Goal: Obtain resource: Obtain resource

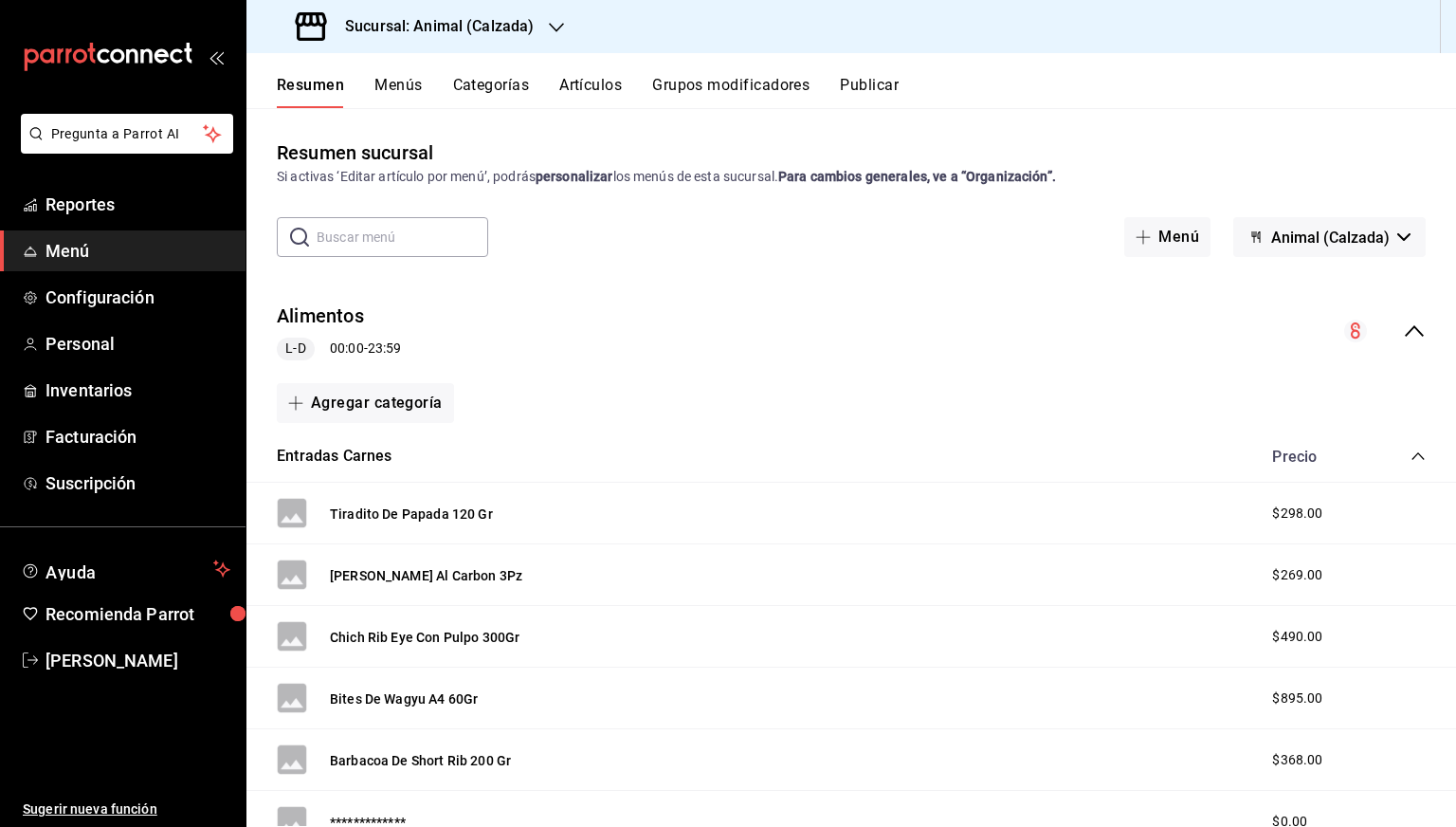
click at [471, 39] on div "Sucursal: Animal (Calzada)" at bounding box center [416, 26] width 310 height 53
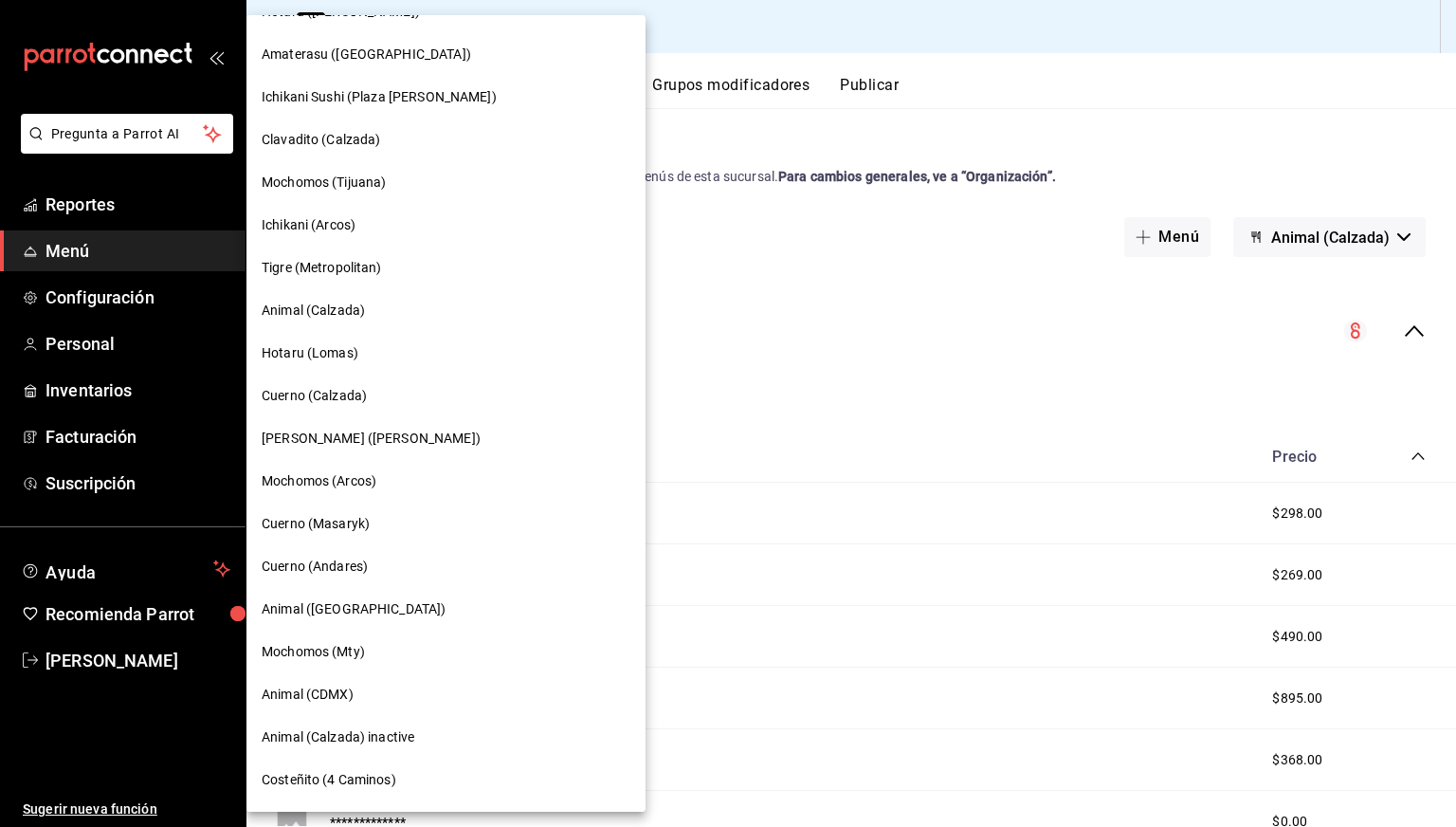
scroll to position [204, 0]
click at [324, 452] on div "[PERSON_NAME] ([PERSON_NAME])" at bounding box center [446, 437] width 399 height 43
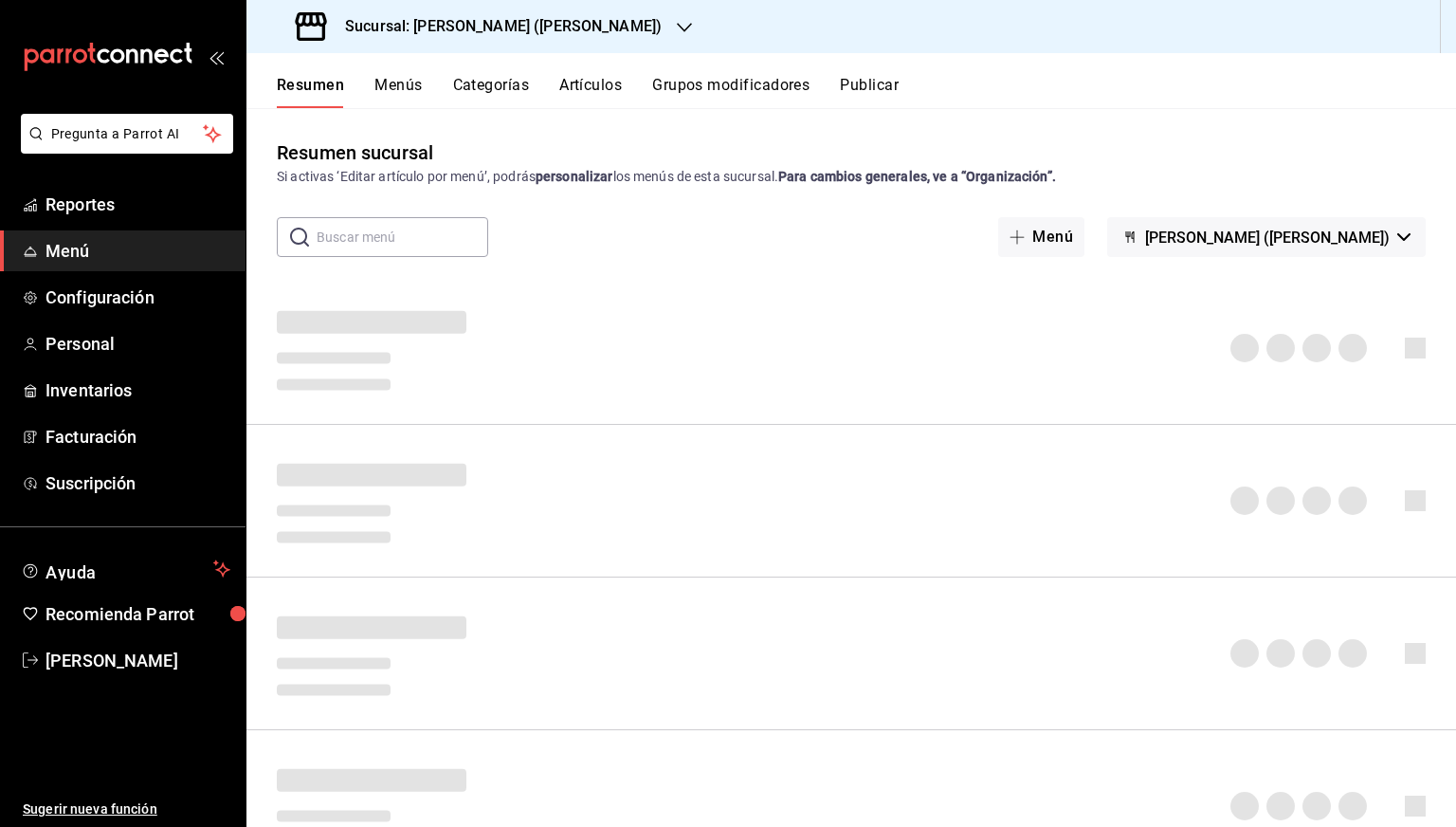
click at [593, 83] on button "Artículos" at bounding box center [591, 91] width 62 height 32
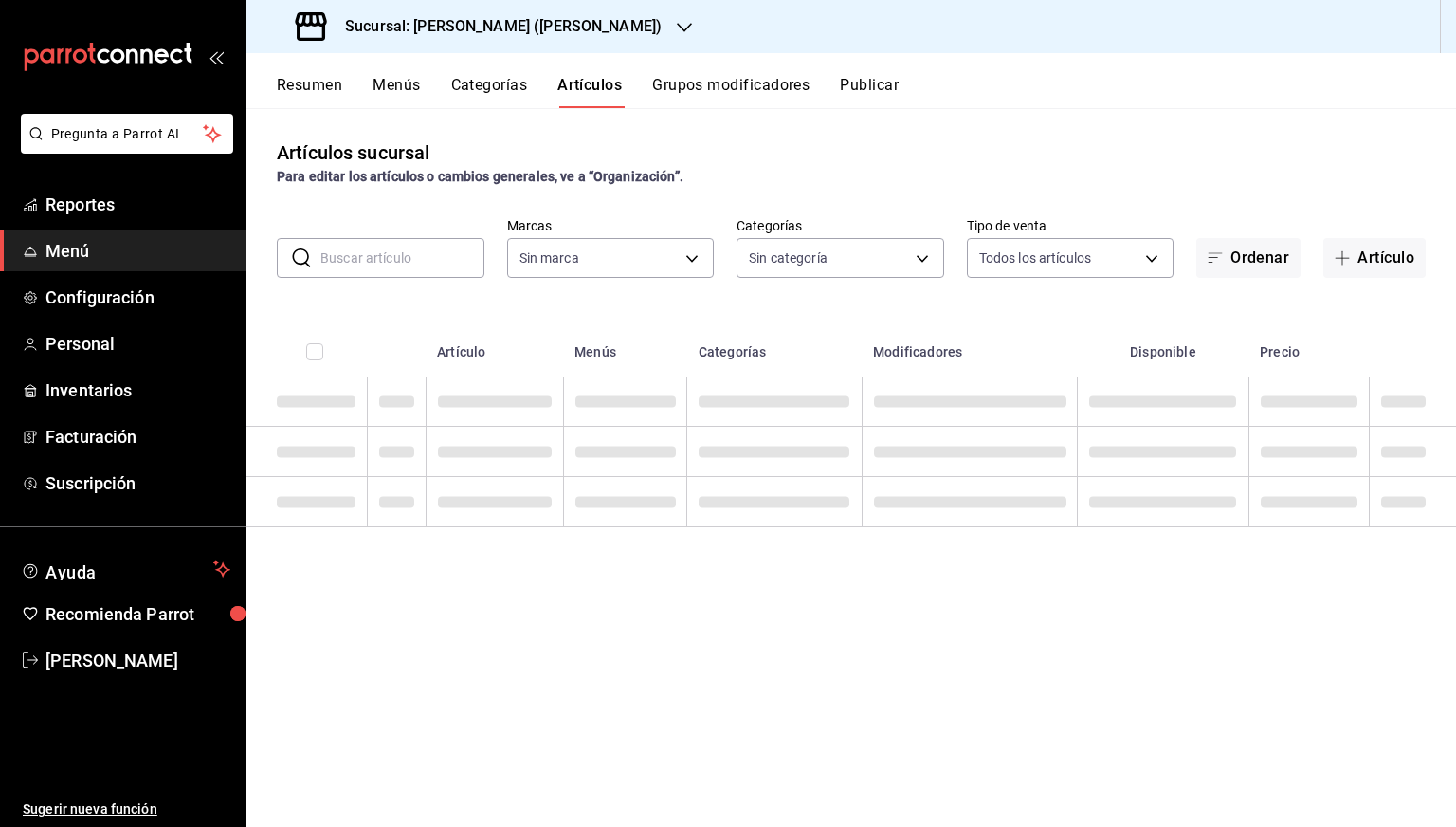
click at [422, 253] on input "text" at bounding box center [402, 258] width 164 height 38
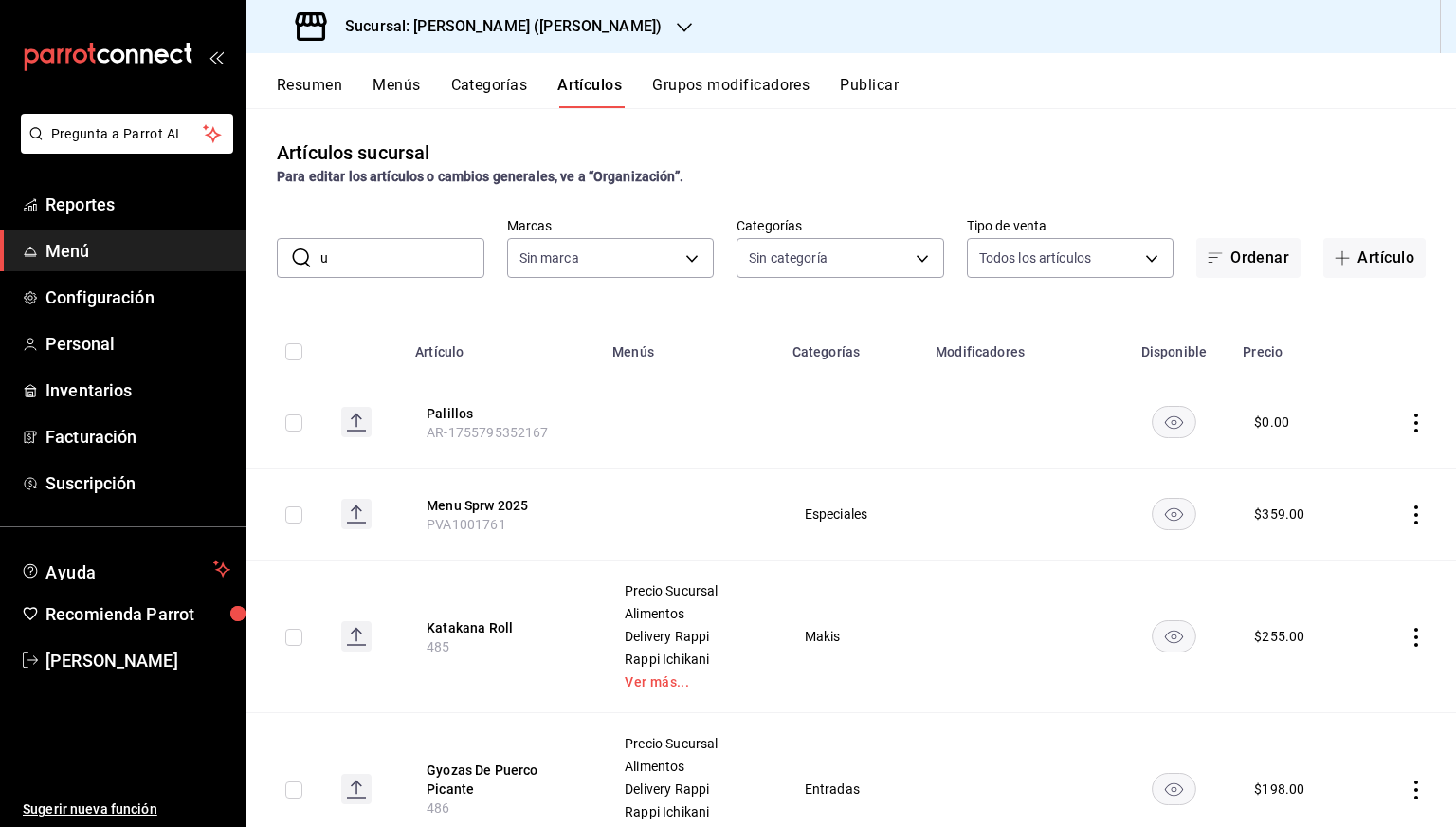
type input "ud"
type input "3e284276-a834-4a39-bc59-2edda2d06158"
type input "0888166d-cafe-4314-b4ca-5cc39b3f8788,8e446e21-6018-4817-8190-f52a24a40d39,8cf1e…"
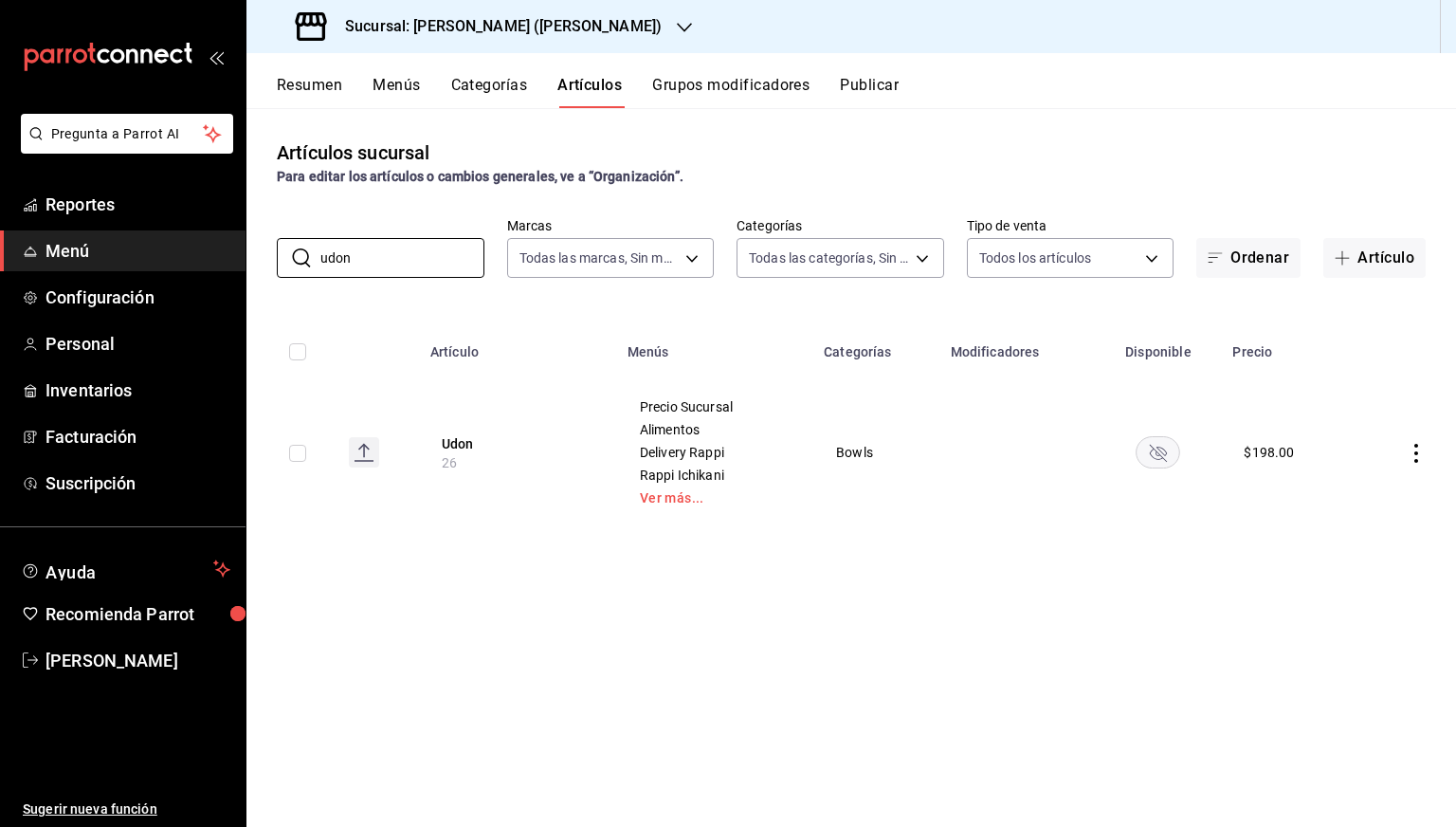
type input "udon"
click at [1166, 455] on icon "availability-product" at bounding box center [1159, 453] width 17 height 17
click at [872, 88] on button "Publicar" at bounding box center [869, 91] width 58 height 32
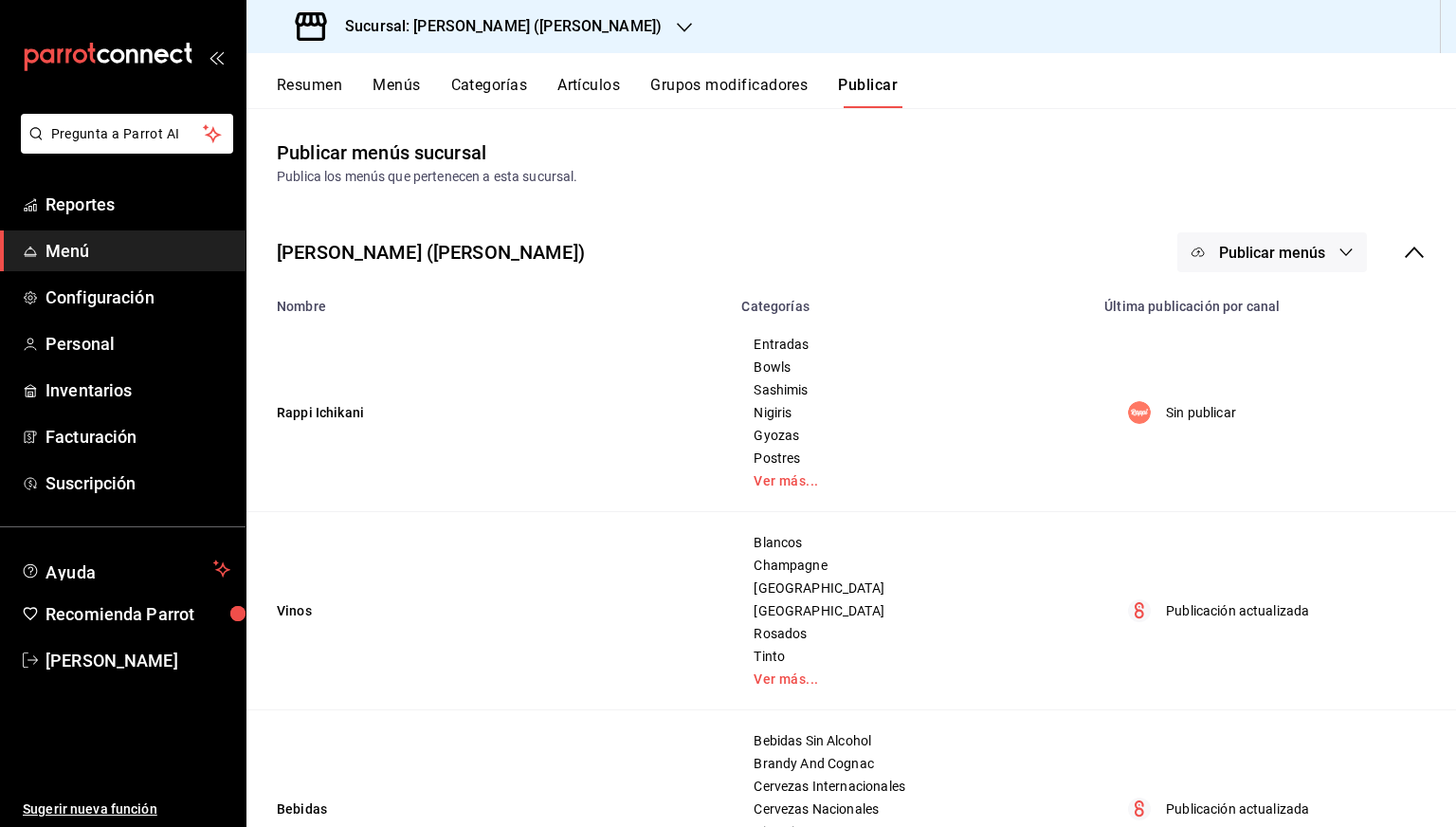
click at [1287, 235] on button "Publicar menús" at bounding box center [1271, 252] width 190 height 40
click at [1242, 362] on span "Punto de venta" at bounding box center [1286, 367] width 91 height 19
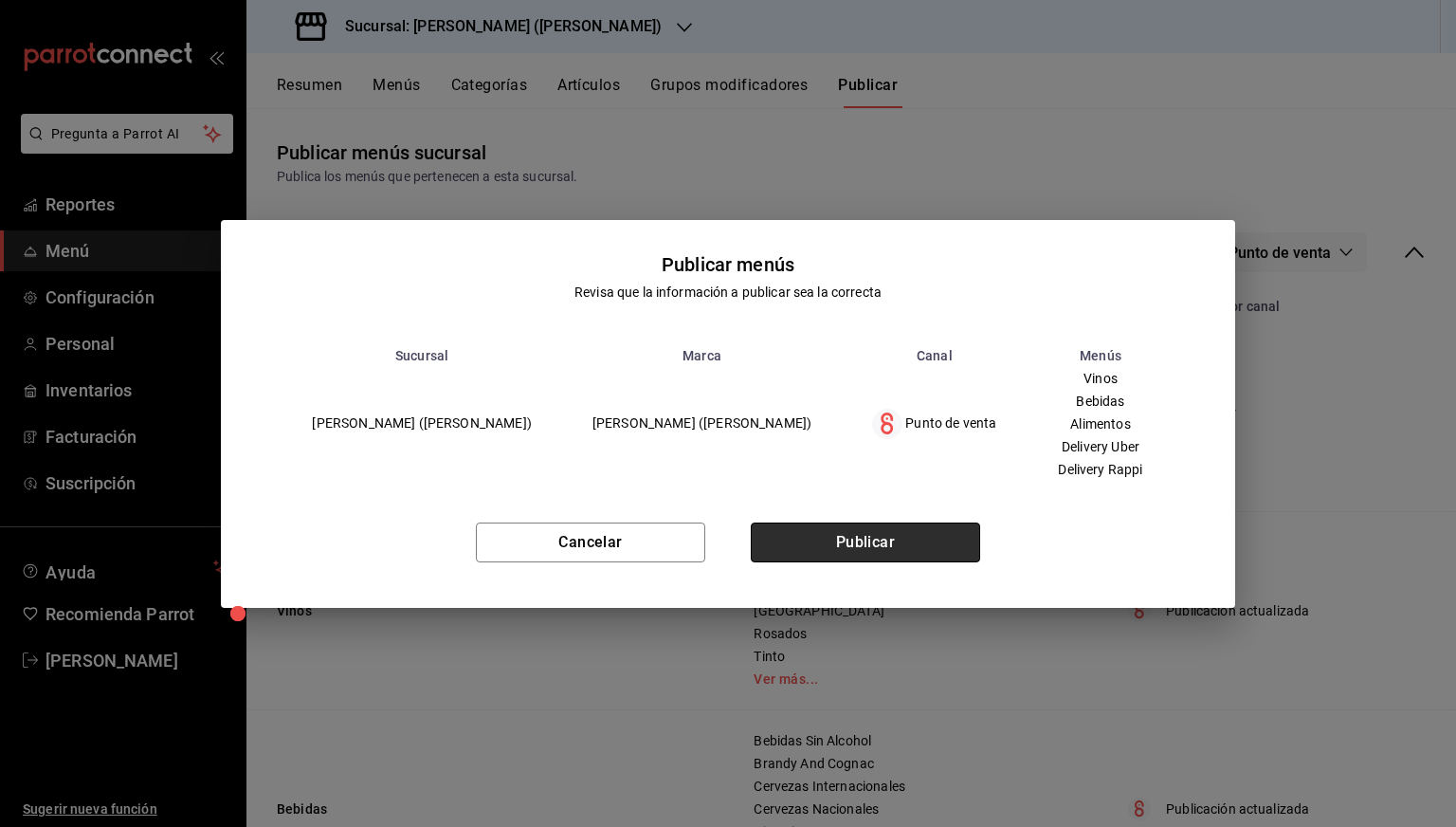
click at [861, 544] on button "Publicar" at bounding box center [866, 541] width 229 height 40
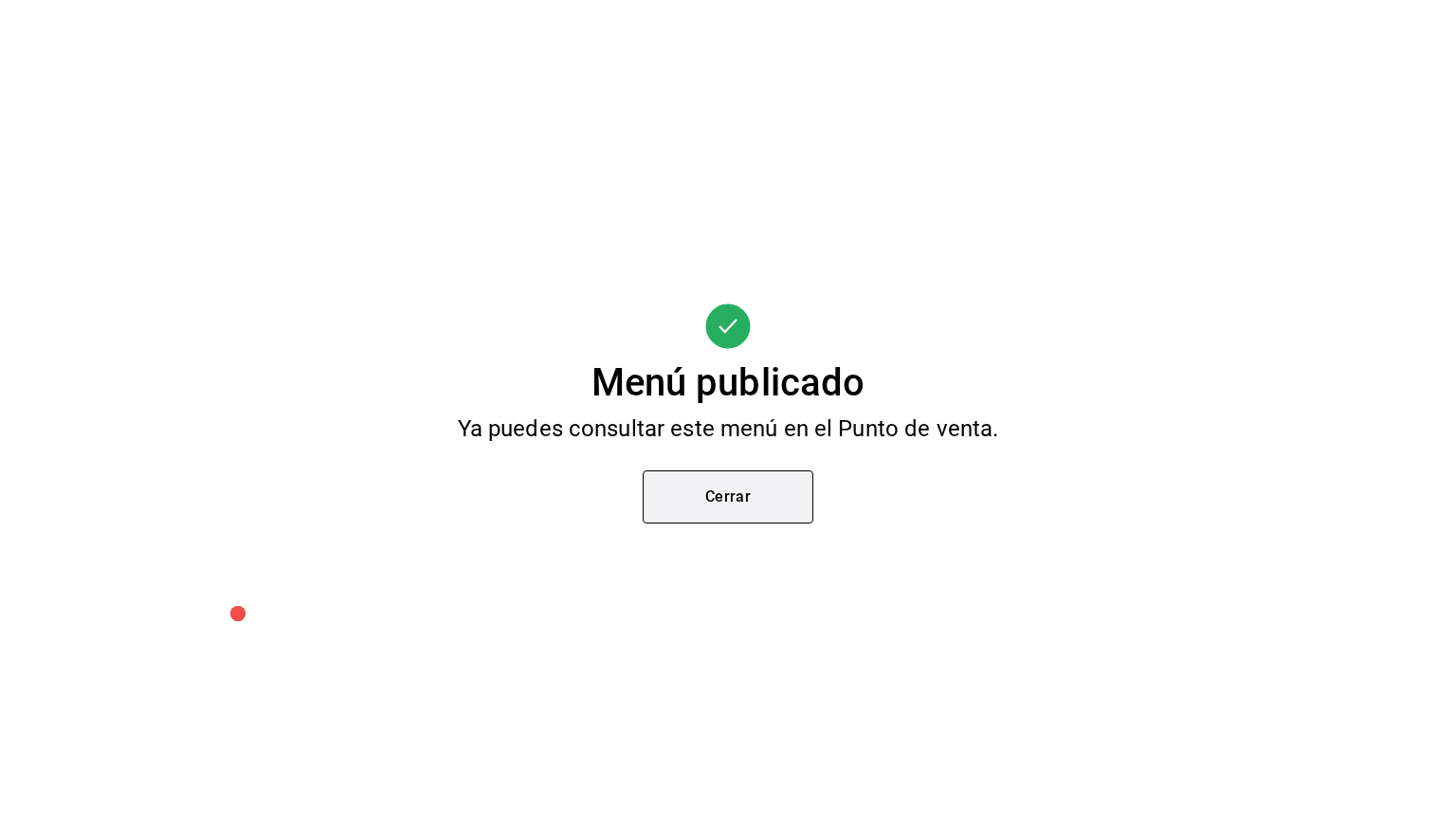
click at [776, 505] on button "Cerrar" at bounding box center [728, 497] width 171 height 53
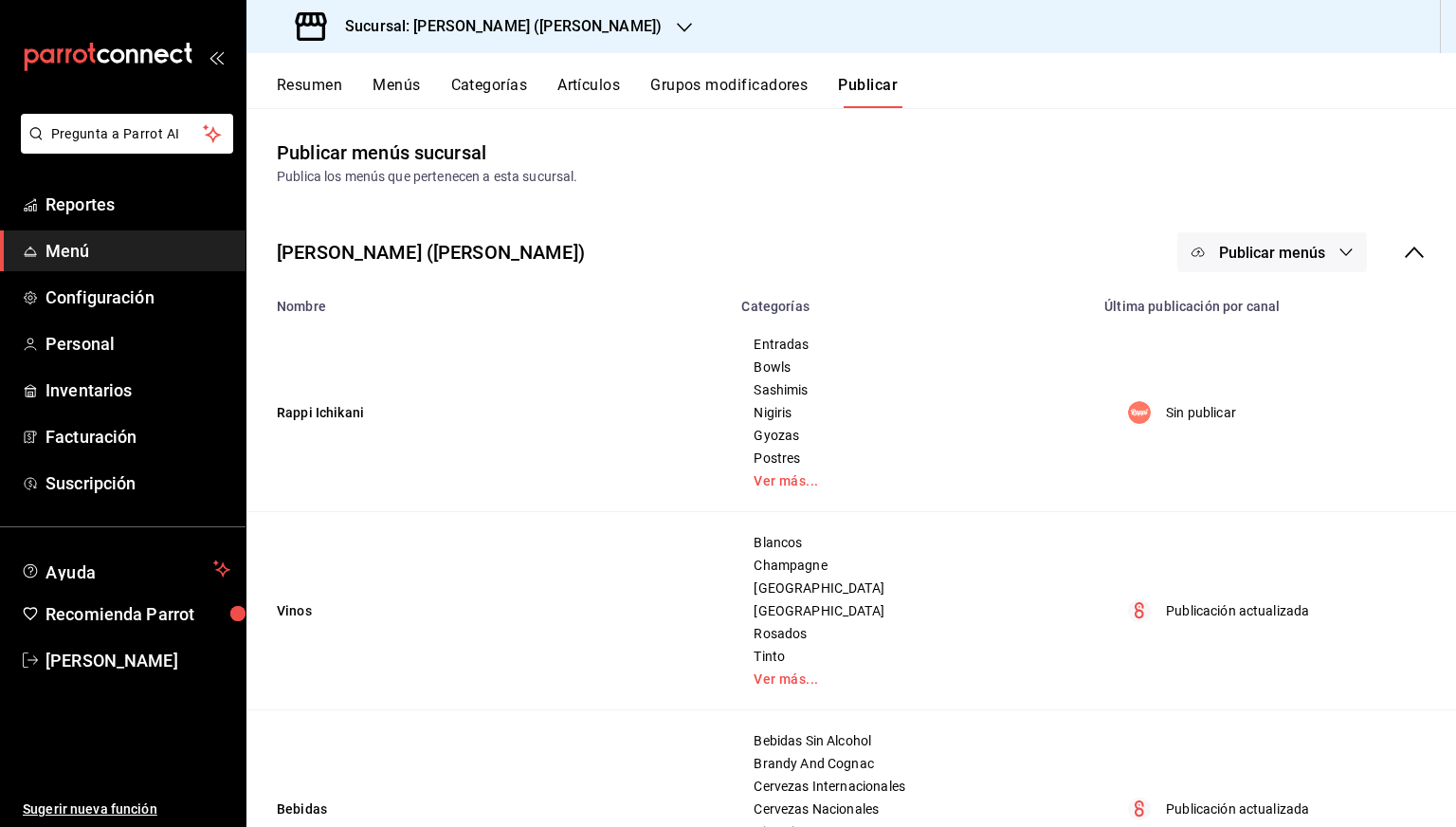
drag, startPoint x: 93, startPoint y: 242, endPoint x: 79, endPoint y: 17, distance: 225.4
click at [93, 242] on span "Menú" at bounding box center [138, 251] width 185 height 25
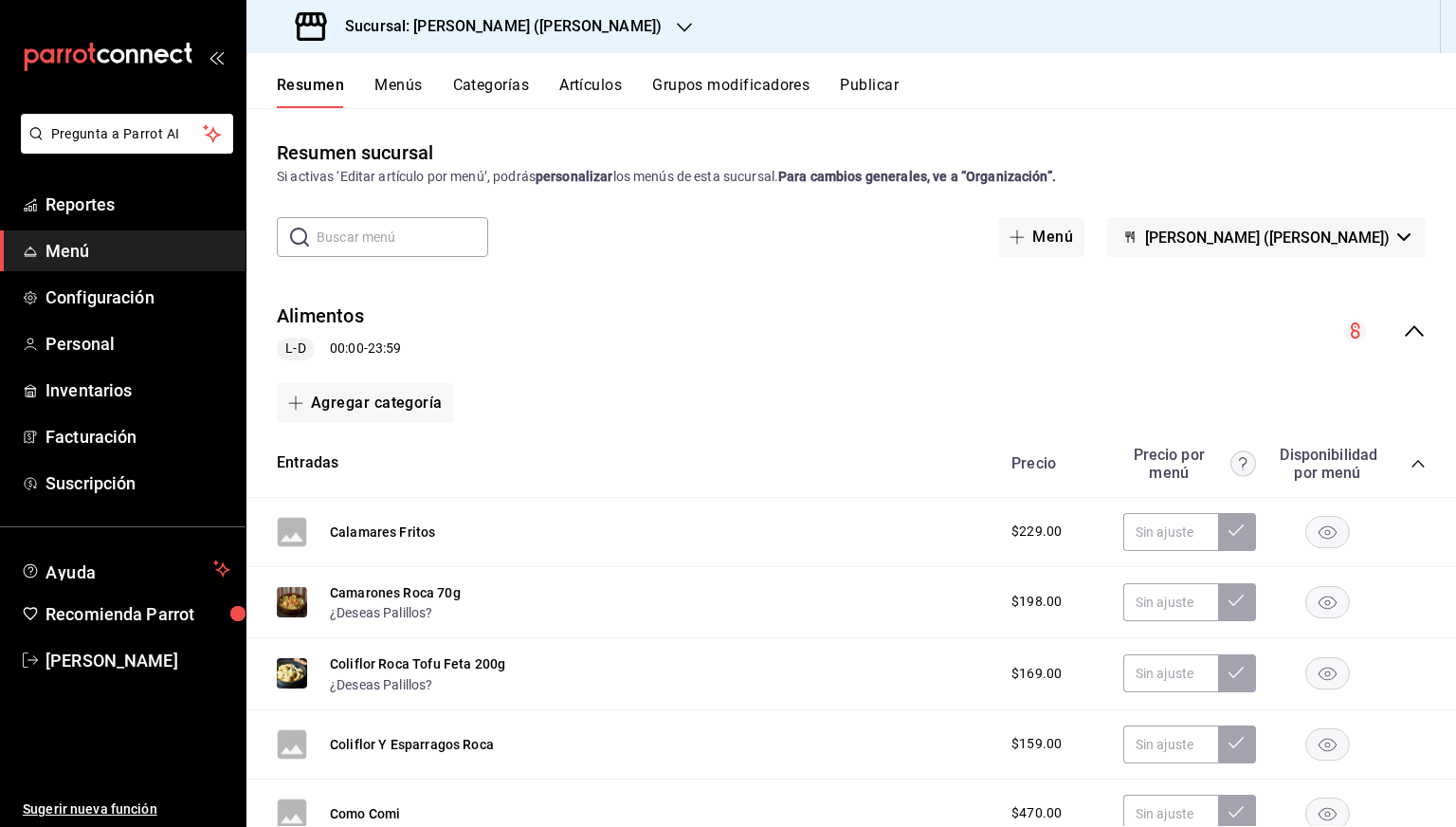
click at [63, 259] on span "Menú" at bounding box center [138, 251] width 185 height 25
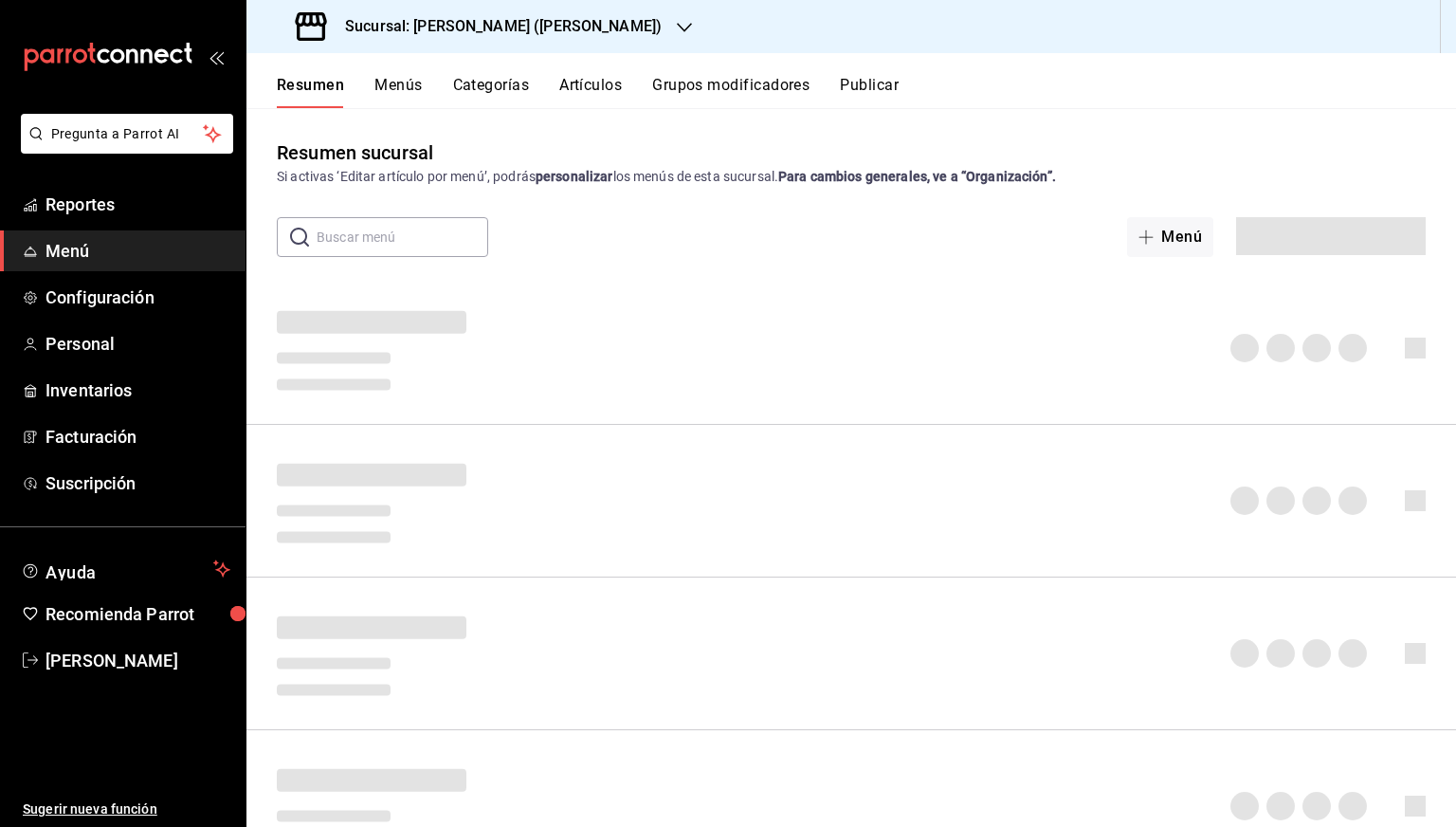
click at [458, 39] on div "Sucursal: Ichikani Sushi (Vasconcelos)" at bounding box center [480, 26] width 438 height 53
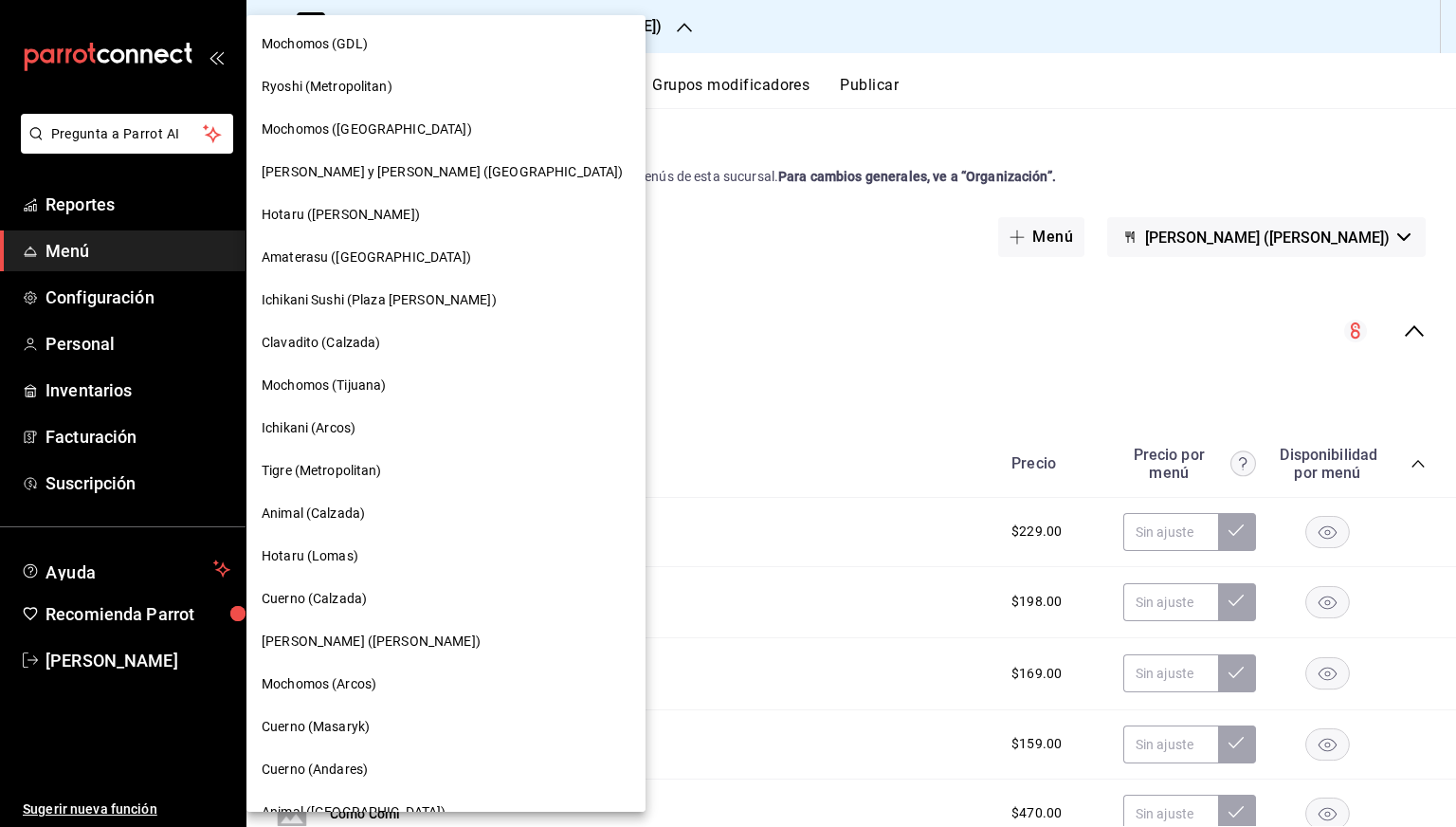
click at [317, 603] on span "Cuerno (Calzada)" at bounding box center [314, 599] width 105 height 19
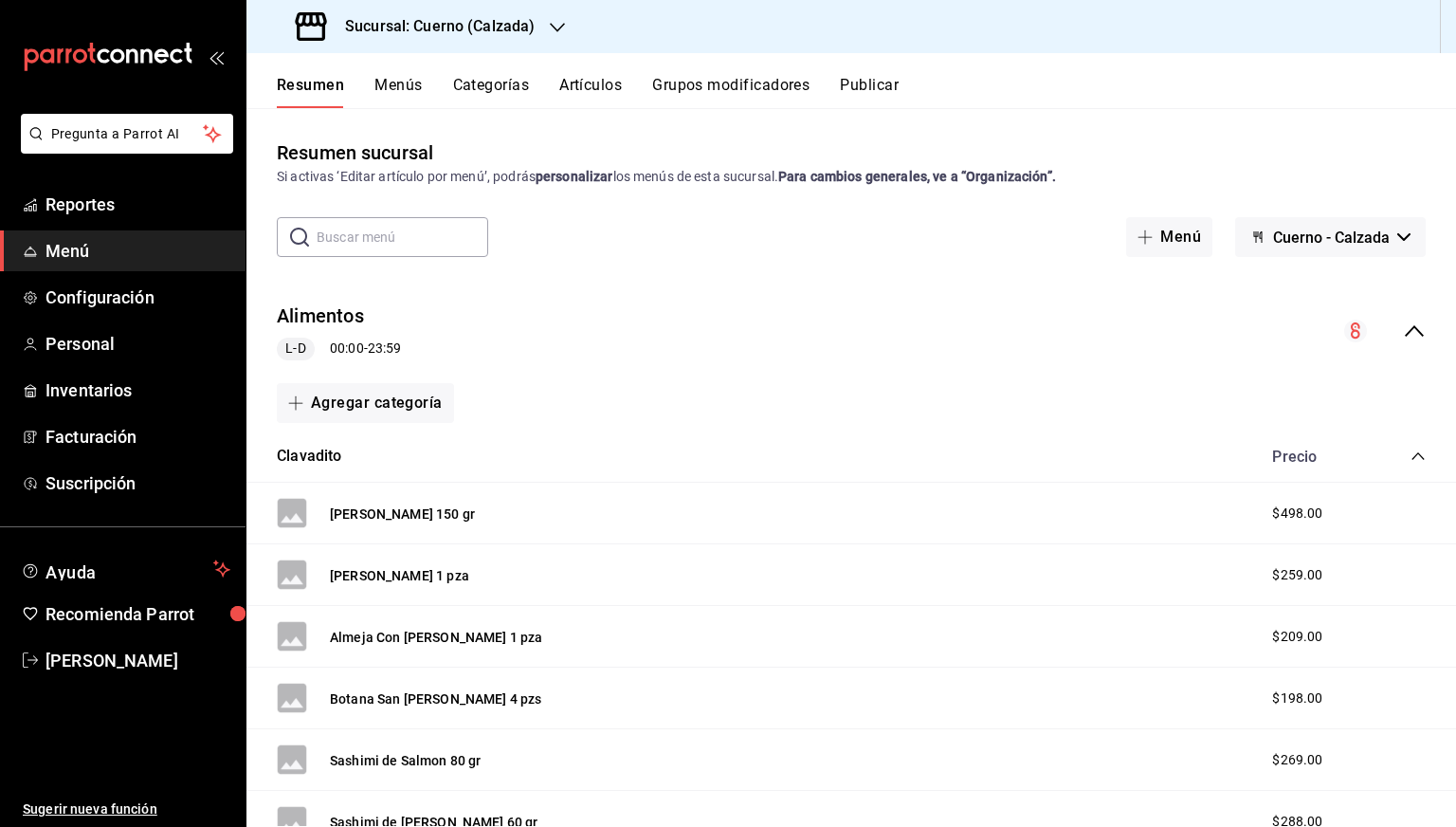
click at [399, 81] on button "Menús" at bounding box center [398, 91] width 48 height 32
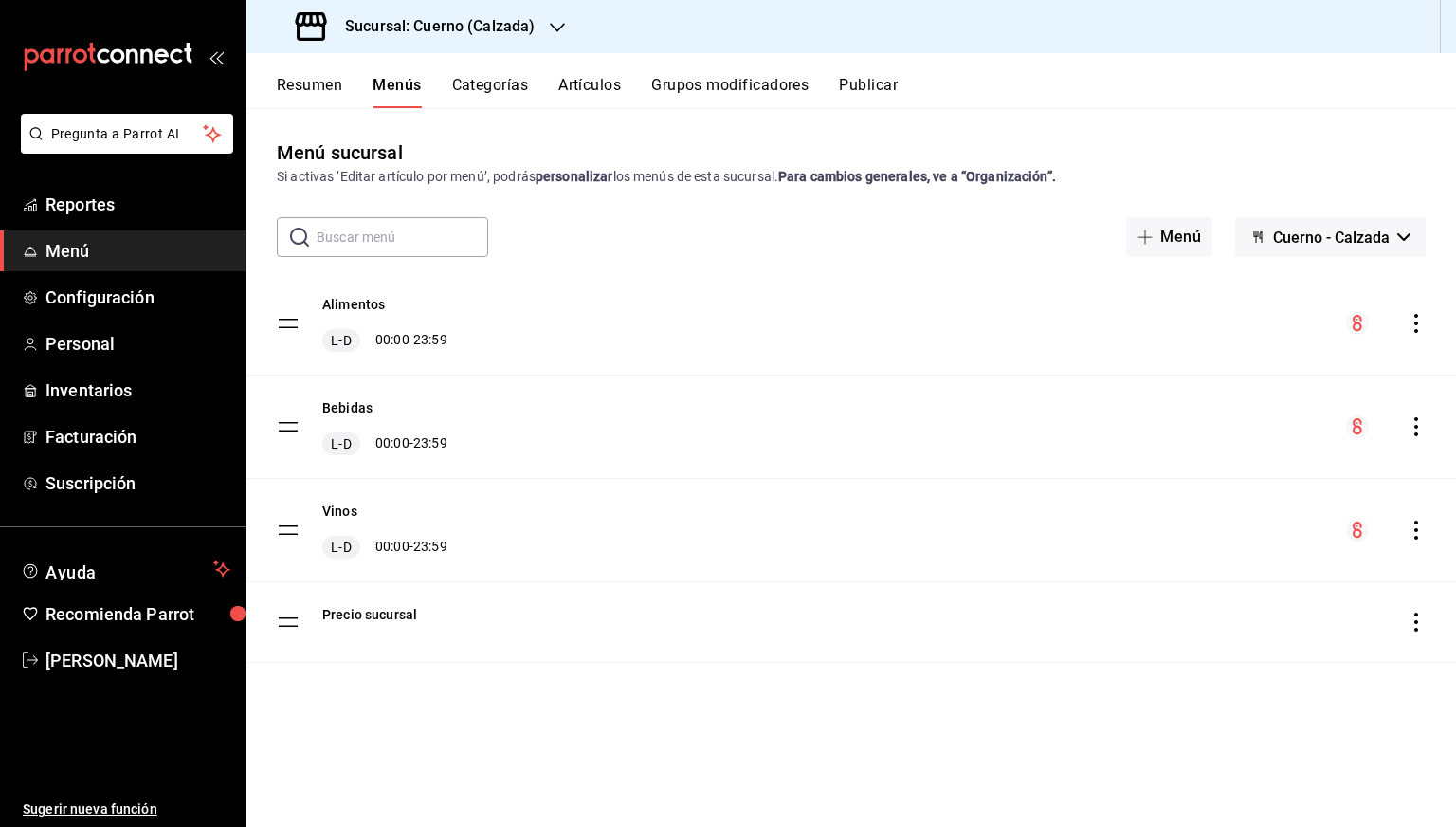
click at [1422, 327] on icon "actions" at bounding box center [1417, 324] width 19 height 19
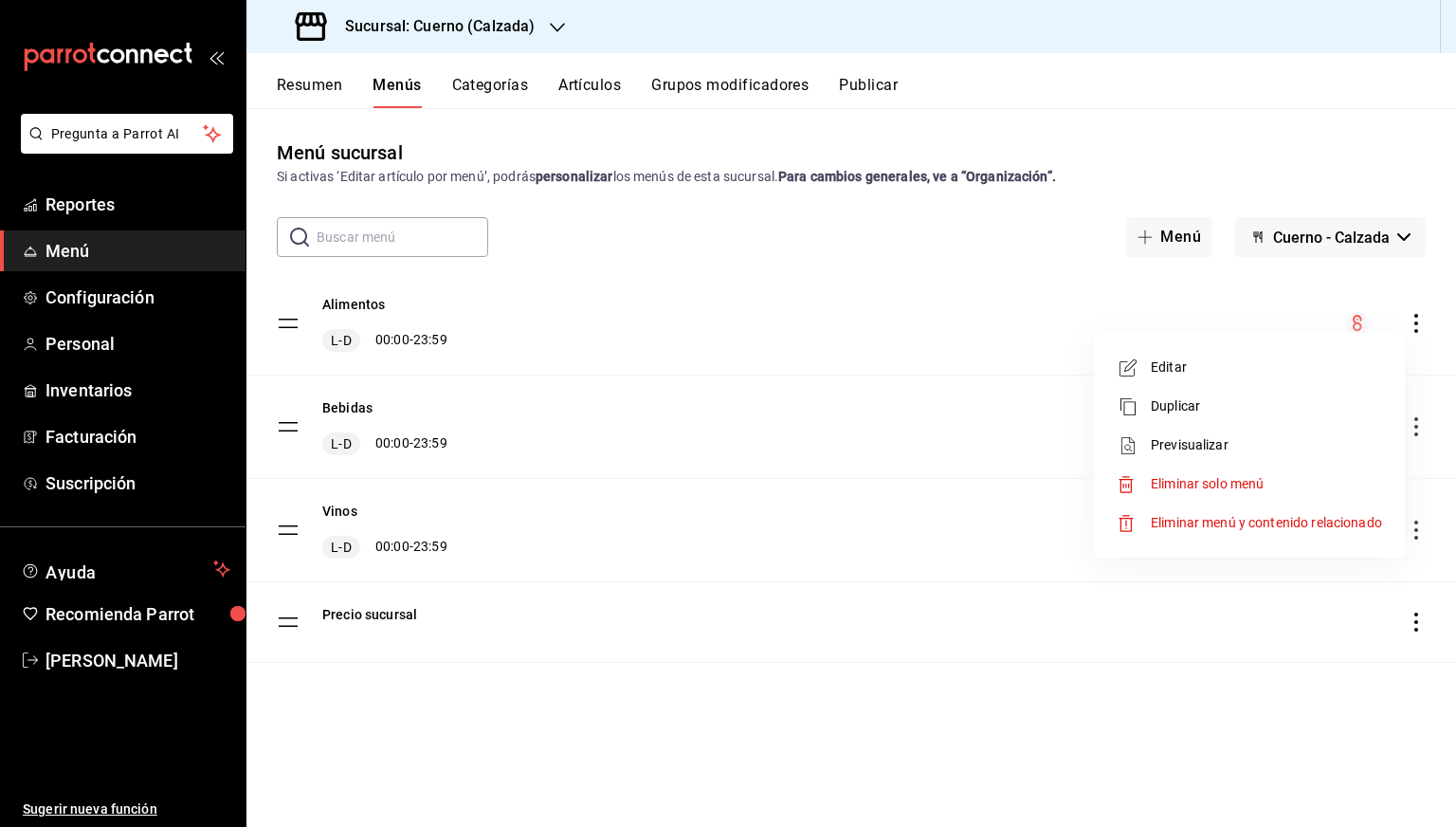
click at [1236, 452] on span "Previsualizar" at bounding box center [1266, 445] width 231 height 19
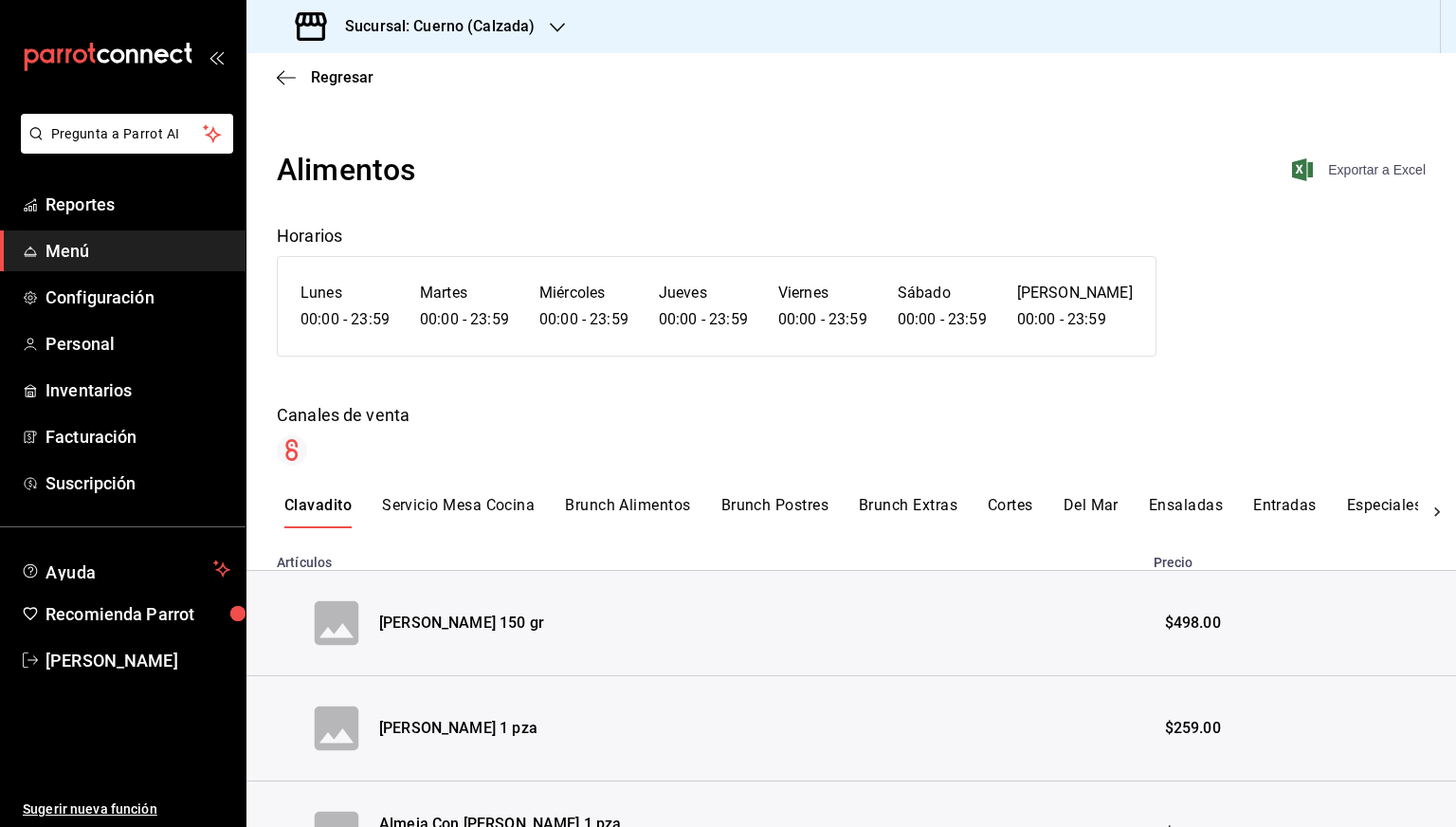
click at [1354, 170] on span "Exportar a Excel" at bounding box center [1361, 169] width 130 height 22
click at [292, 82] on icon "button" at bounding box center [287, 78] width 19 height 17
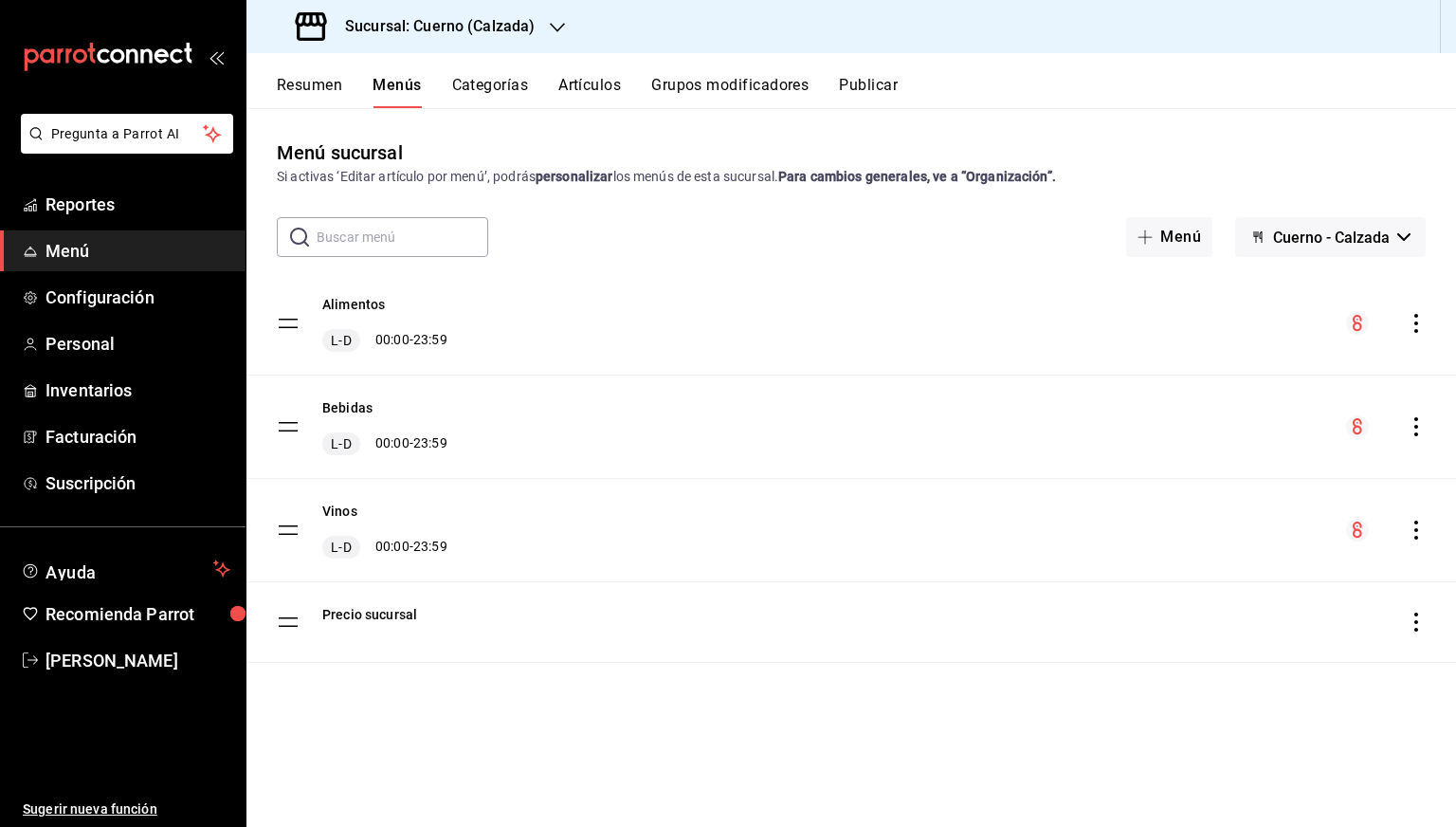
click at [1410, 430] on icon "actions" at bounding box center [1417, 427] width 19 height 19
click at [1176, 544] on span "Previsualizar" at bounding box center [1266, 548] width 231 height 19
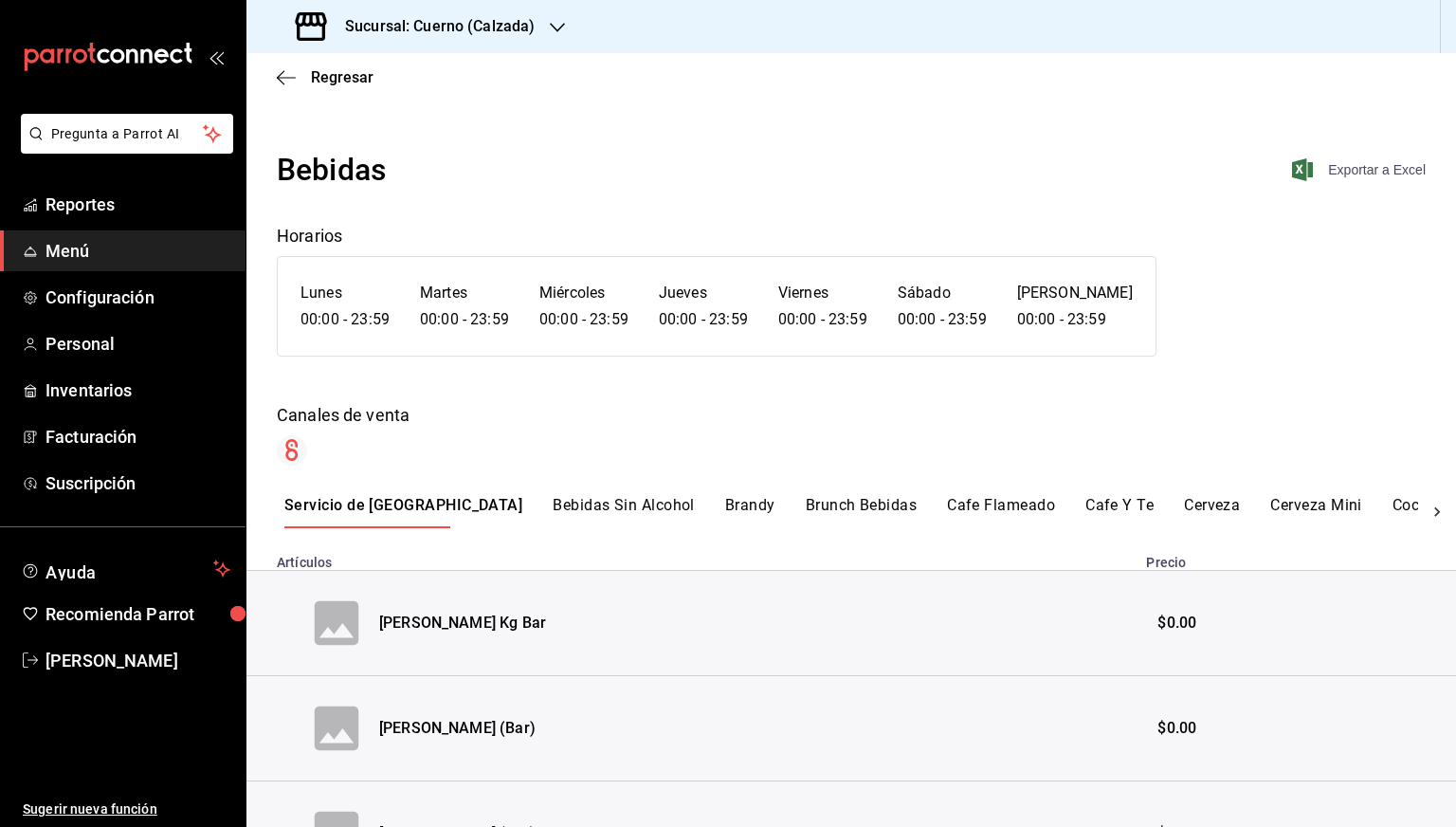
click at [1362, 162] on span "Exportar a Excel" at bounding box center [1361, 169] width 130 height 22
click at [309, 86] on span "Regresar" at bounding box center [325, 77] width 96 height 18
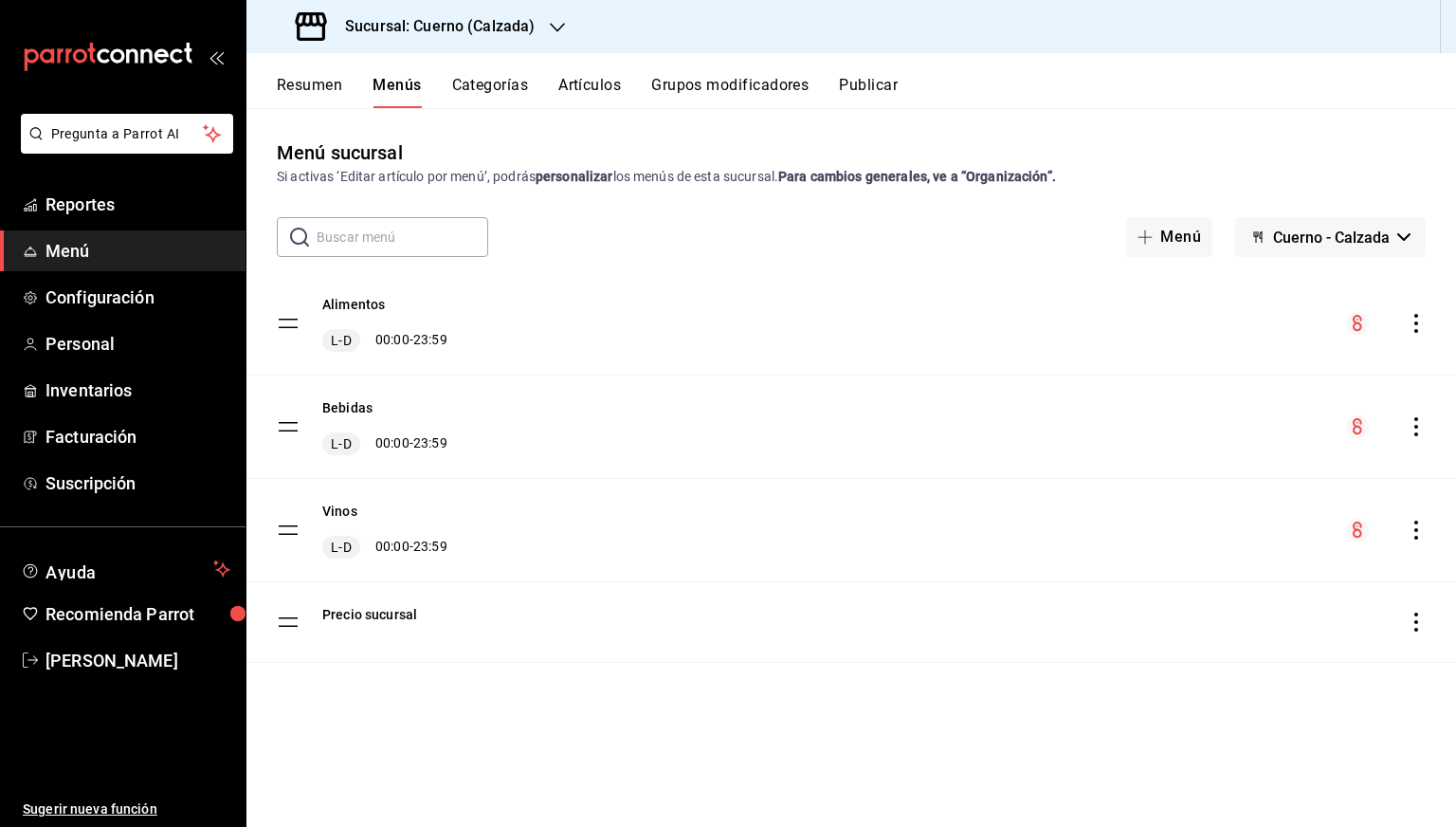
click at [1419, 529] on icon "actions" at bounding box center [1417, 531] width 19 height 19
click at [1211, 647] on span "Previsualizar" at bounding box center [1266, 651] width 231 height 19
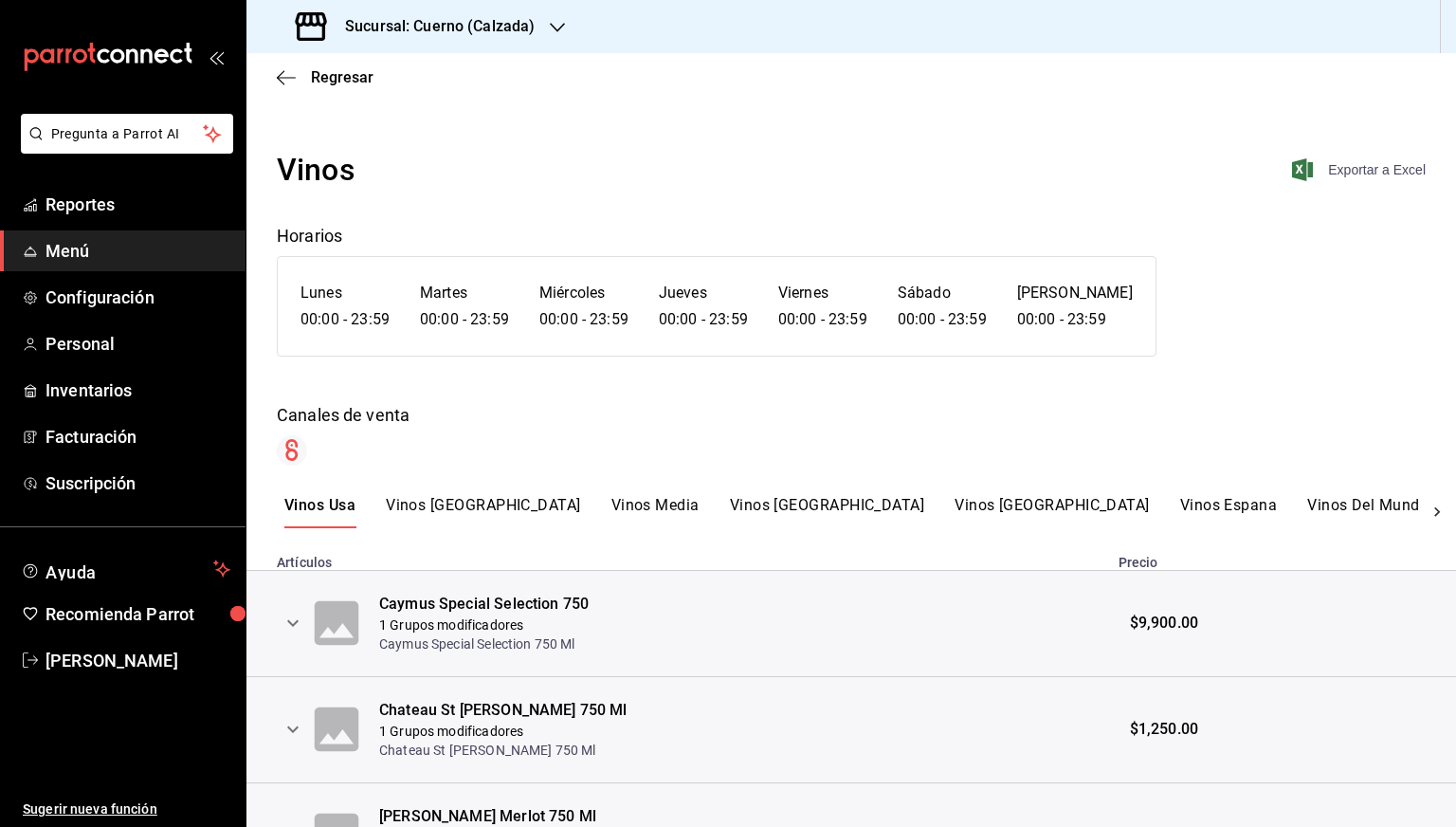
click at [1363, 177] on span "Exportar a Excel" at bounding box center [1361, 169] width 130 height 22
click at [329, 77] on span "Regresar" at bounding box center [342, 77] width 62 height 18
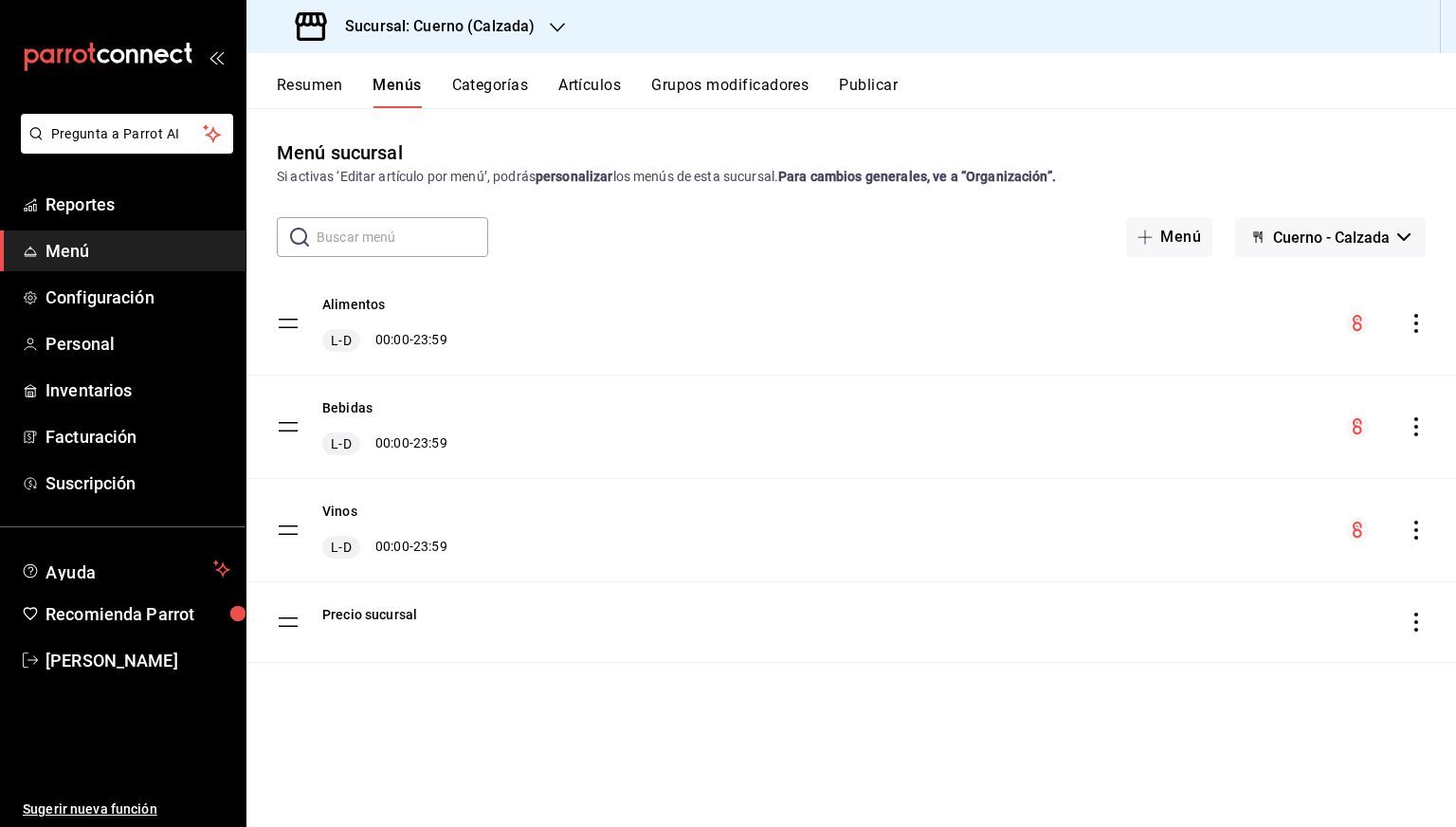
click at [415, 23] on h3 "Sucursal: Cuerno (Calzada)" at bounding box center [432, 26] width 205 height 22
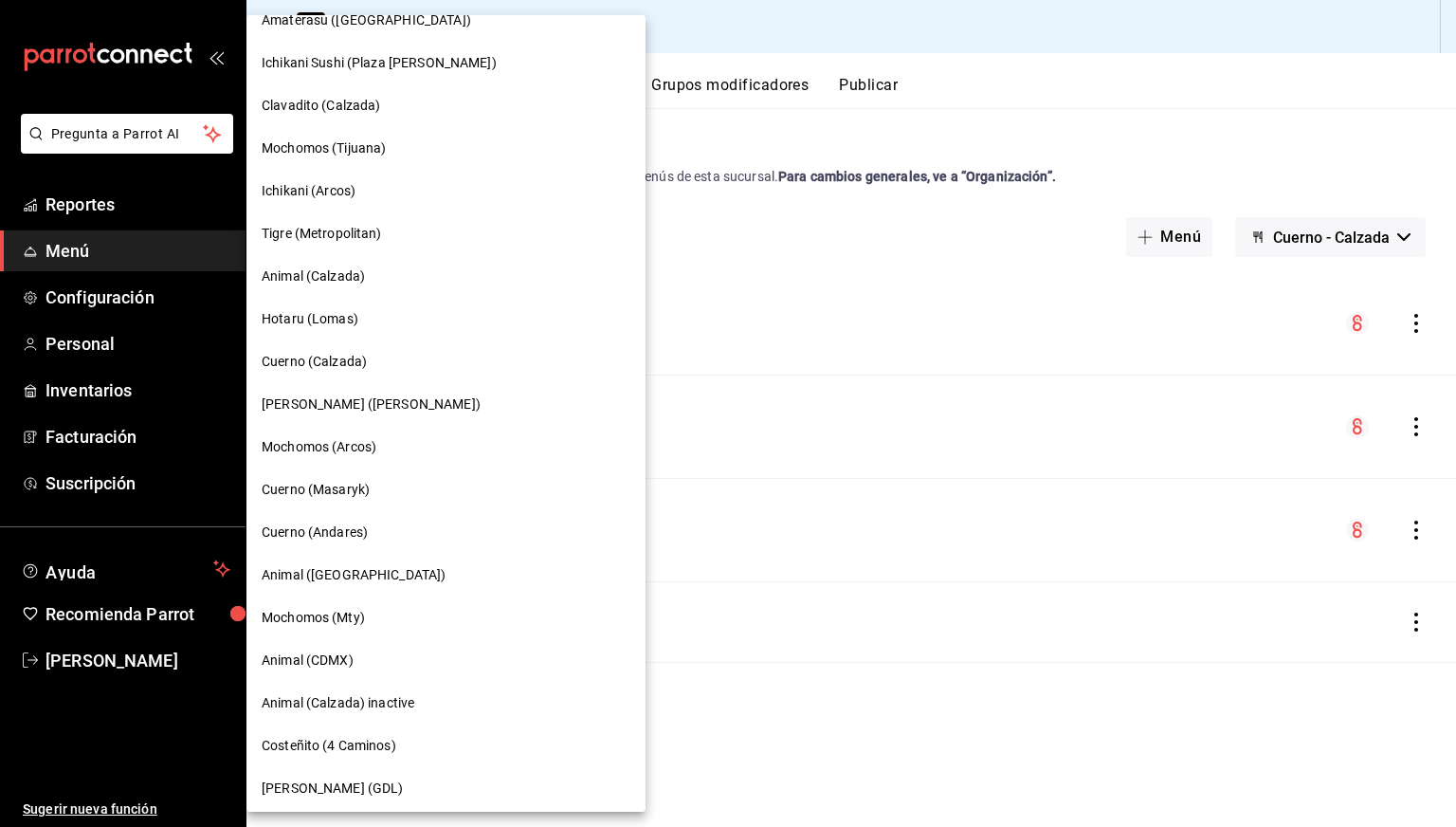
scroll to position [238, 0]
click at [338, 479] on span "Cuerno (Masaryk)" at bounding box center [315, 489] width 108 height 19
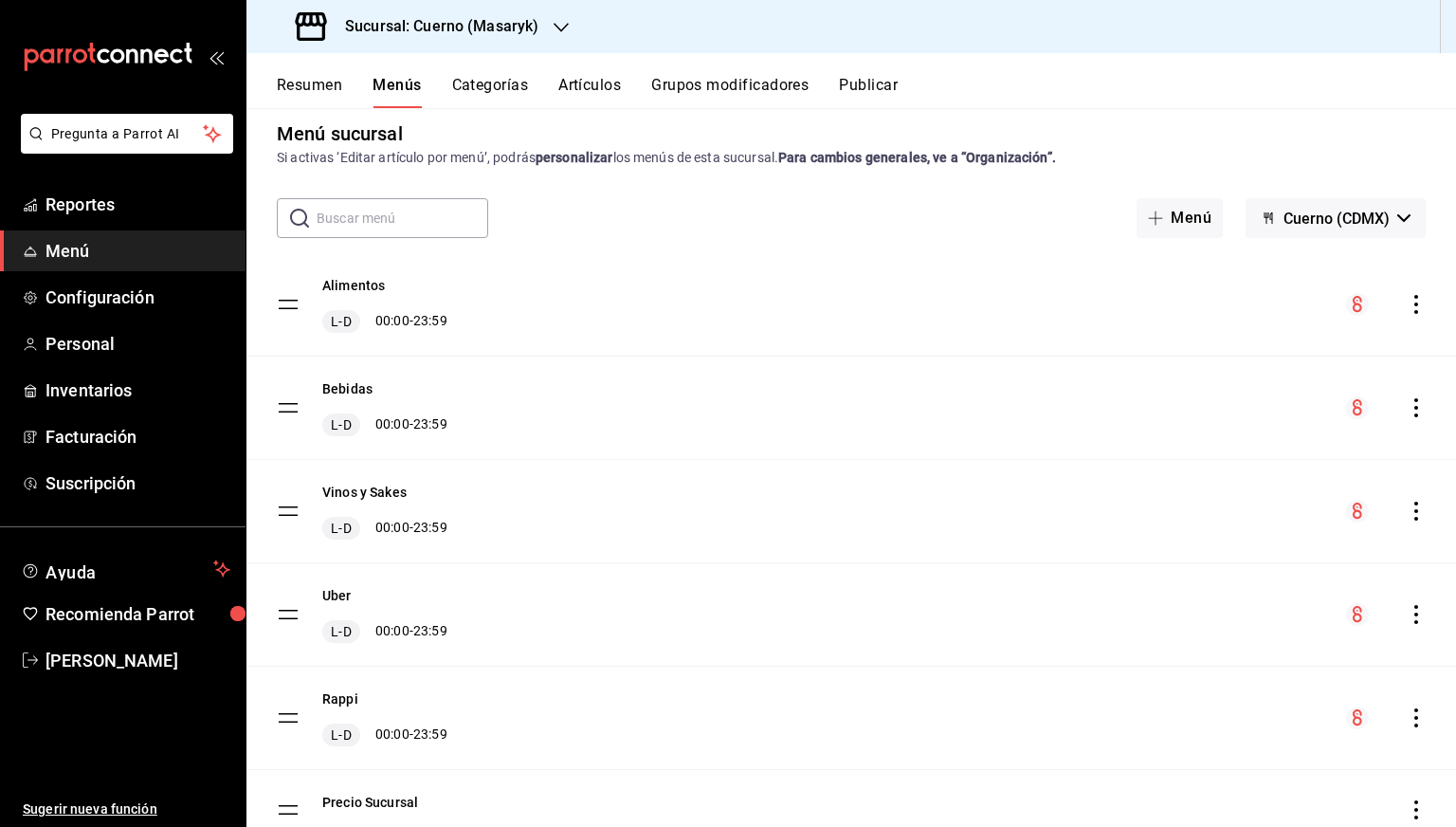
scroll to position [0, 0]
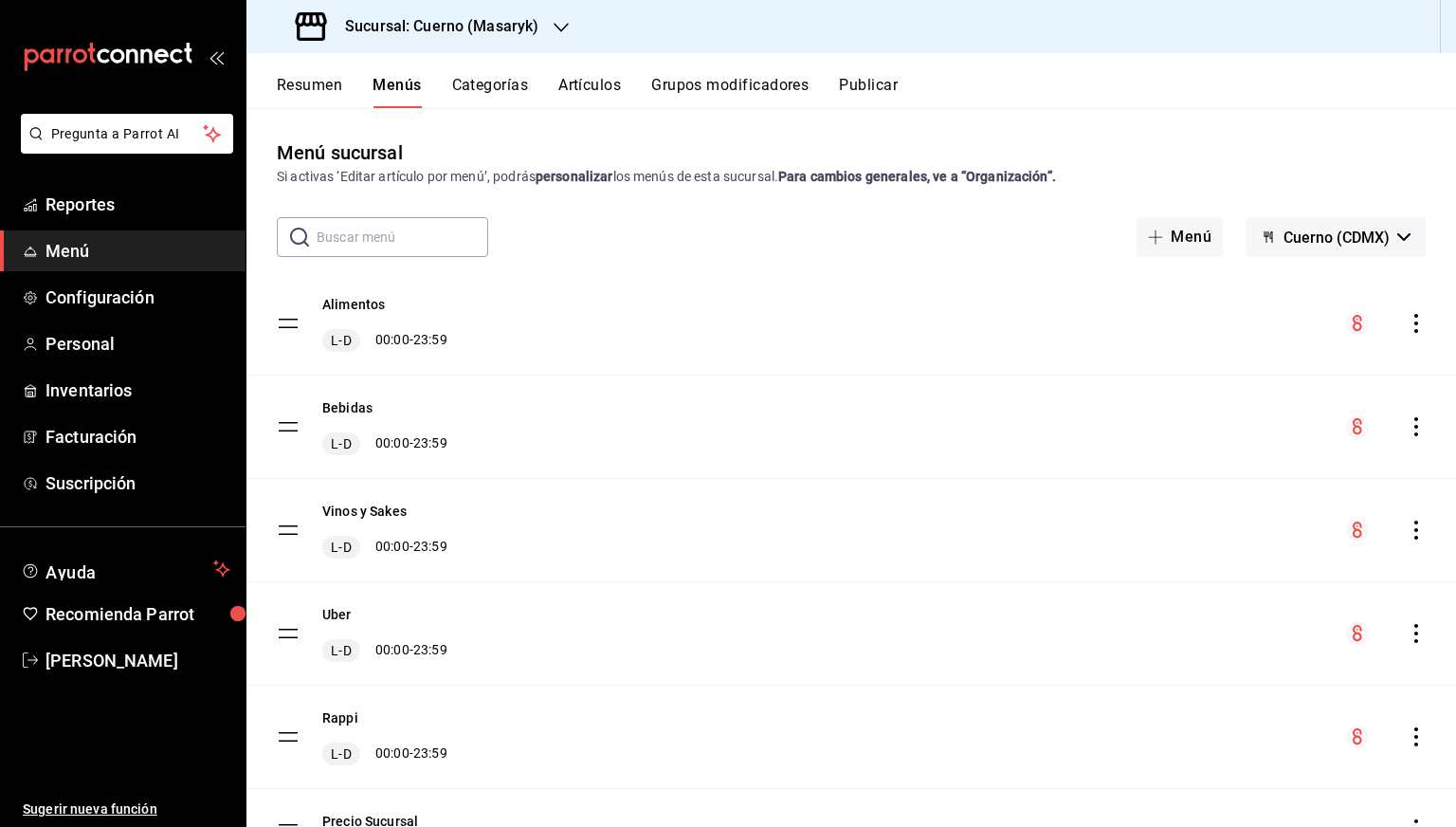
click at [1407, 325] on icon "actions" at bounding box center [1417, 324] width 19 height 19
click at [1174, 453] on span "Previsualizar" at bounding box center [1253, 445] width 231 height 19
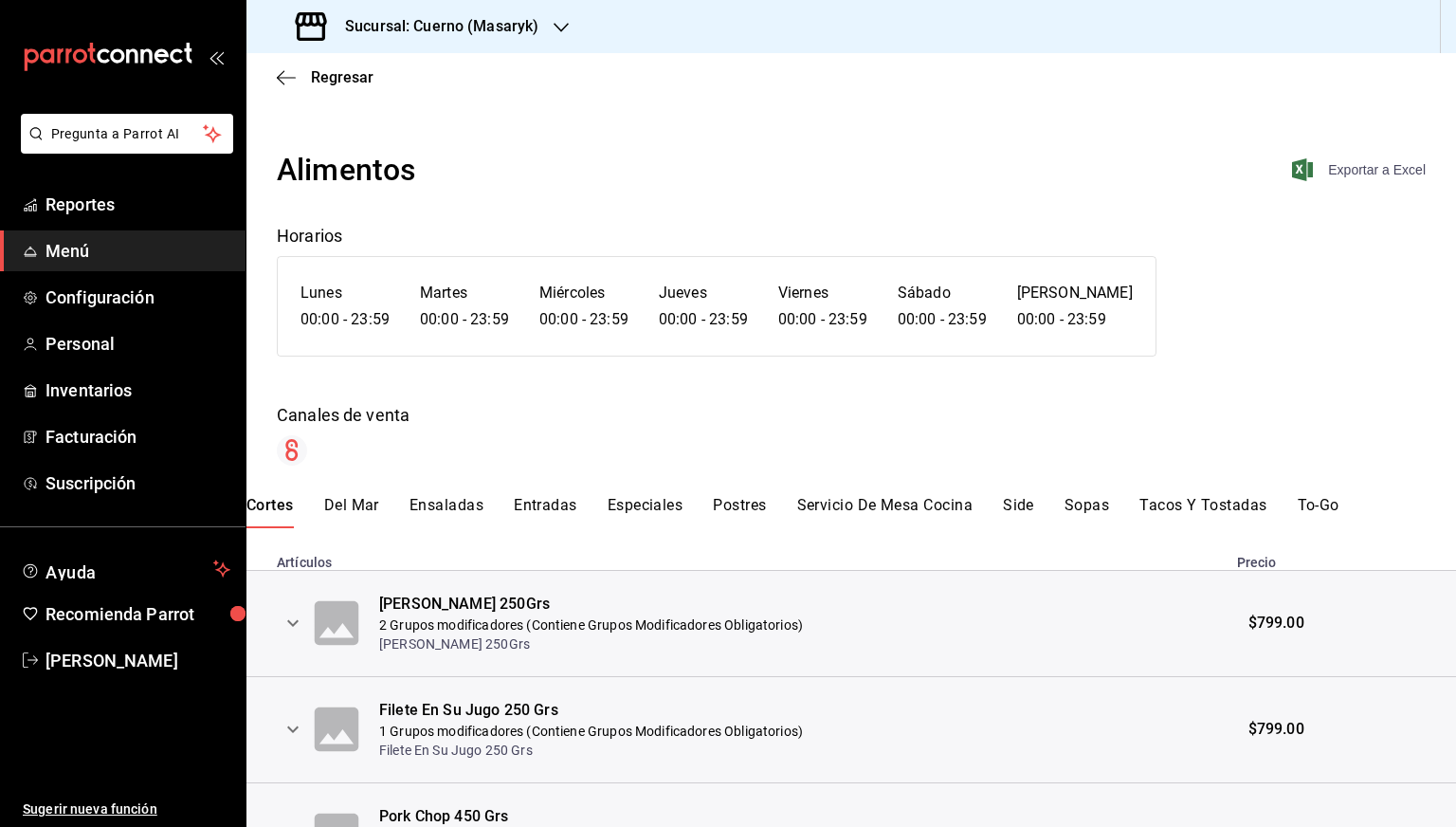
click at [1354, 166] on span "Exportar a Excel" at bounding box center [1361, 169] width 130 height 22
click at [314, 81] on span "Regresar" at bounding box center [342, 77] width 62 height 18
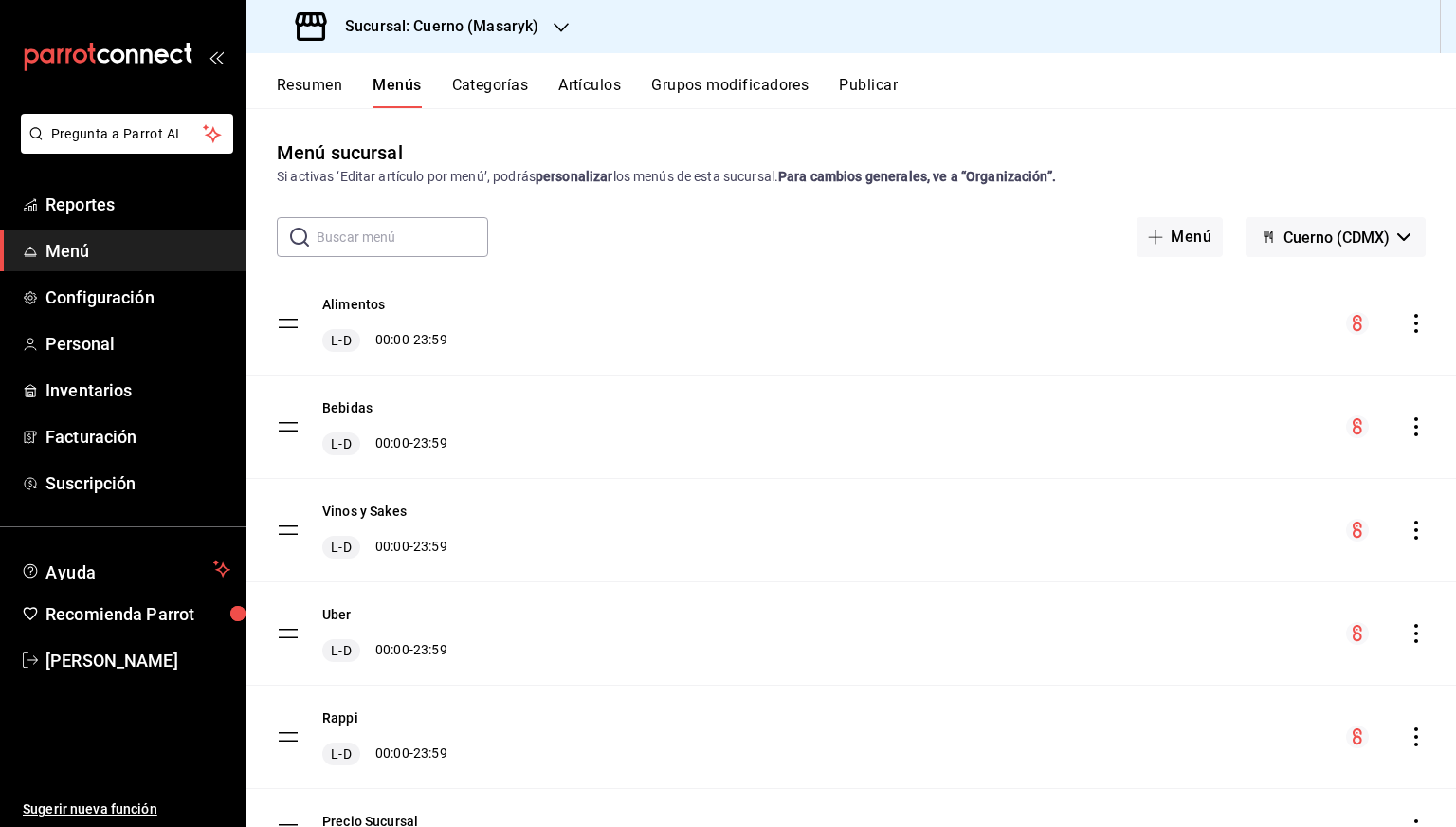
click at [1407, 424] on icon "actions" at bounding box center [1417, 427] width 19 height 19
click at [1204, 541] on span "Previsualizar" at bounding box center [1253, 548] width 231 height 19
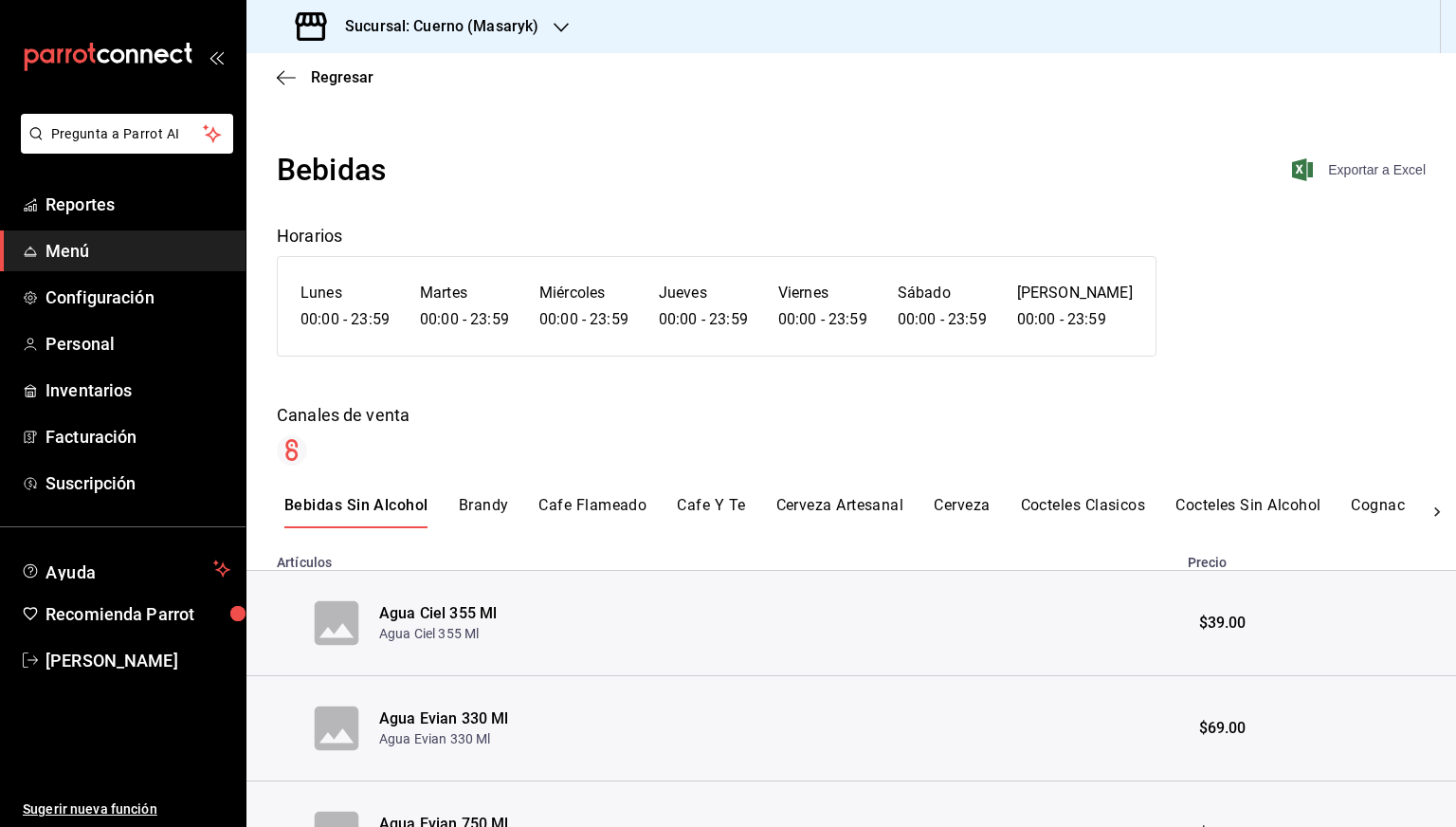
click at [1347, 173] on span "Exportar a Excel" at bounding box center [1361, 169] width 130 height 22
click at [329, 87] on div "Regresar" at bounding box center [851, 78] width 1210 height 49
click at [301, 73] on span "Regresar" at bounding box center [325, 77] width 96 height 18
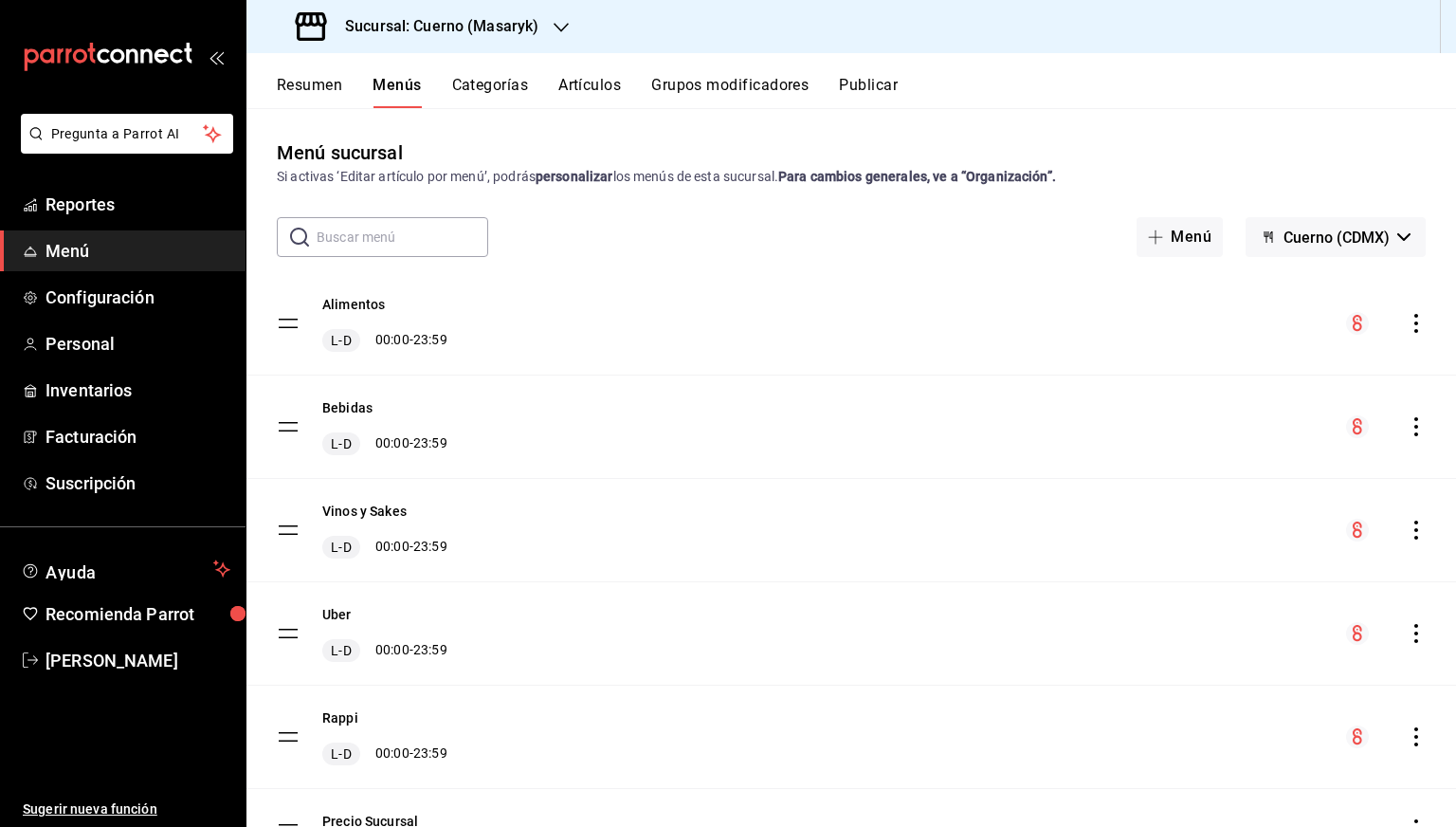
click at [1407, 530] on icon "actions" at bounding box center [1417, 531] width 19 height 19
click at [1196, 637] on li "Previsualizar" at bounding box center [1235, 652] width 295 height 39
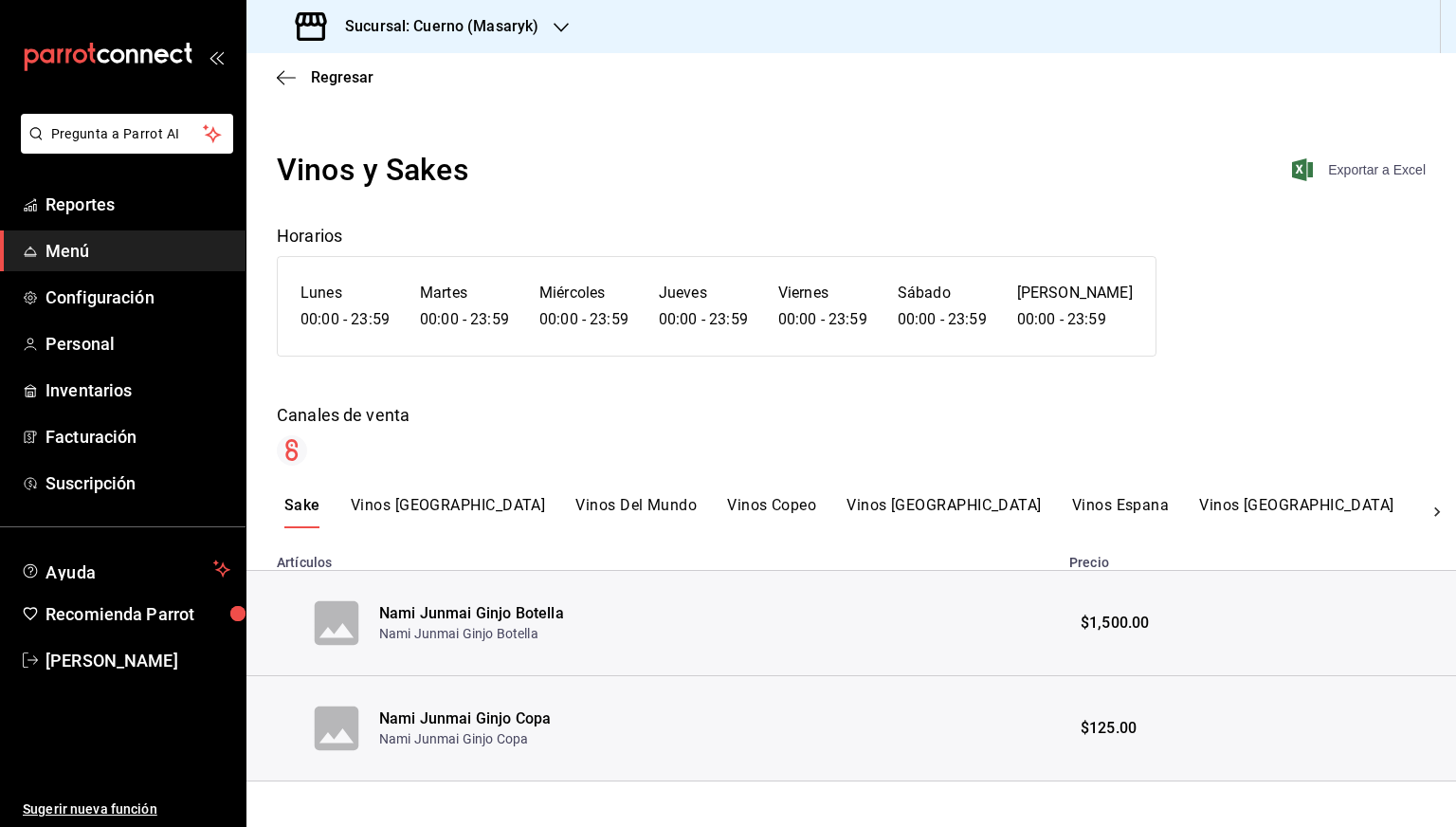
click at [1374, 164] on span "Exportar a Excel" at bounding box center [1361, 169] width 130 height 22
click at [323, 89] on div "Regresar" at bounding box center [851, 78] width 1210 height 49
click at [310, 77] on span "Regresar" at bounding box center [325, 77] width 96 height 18
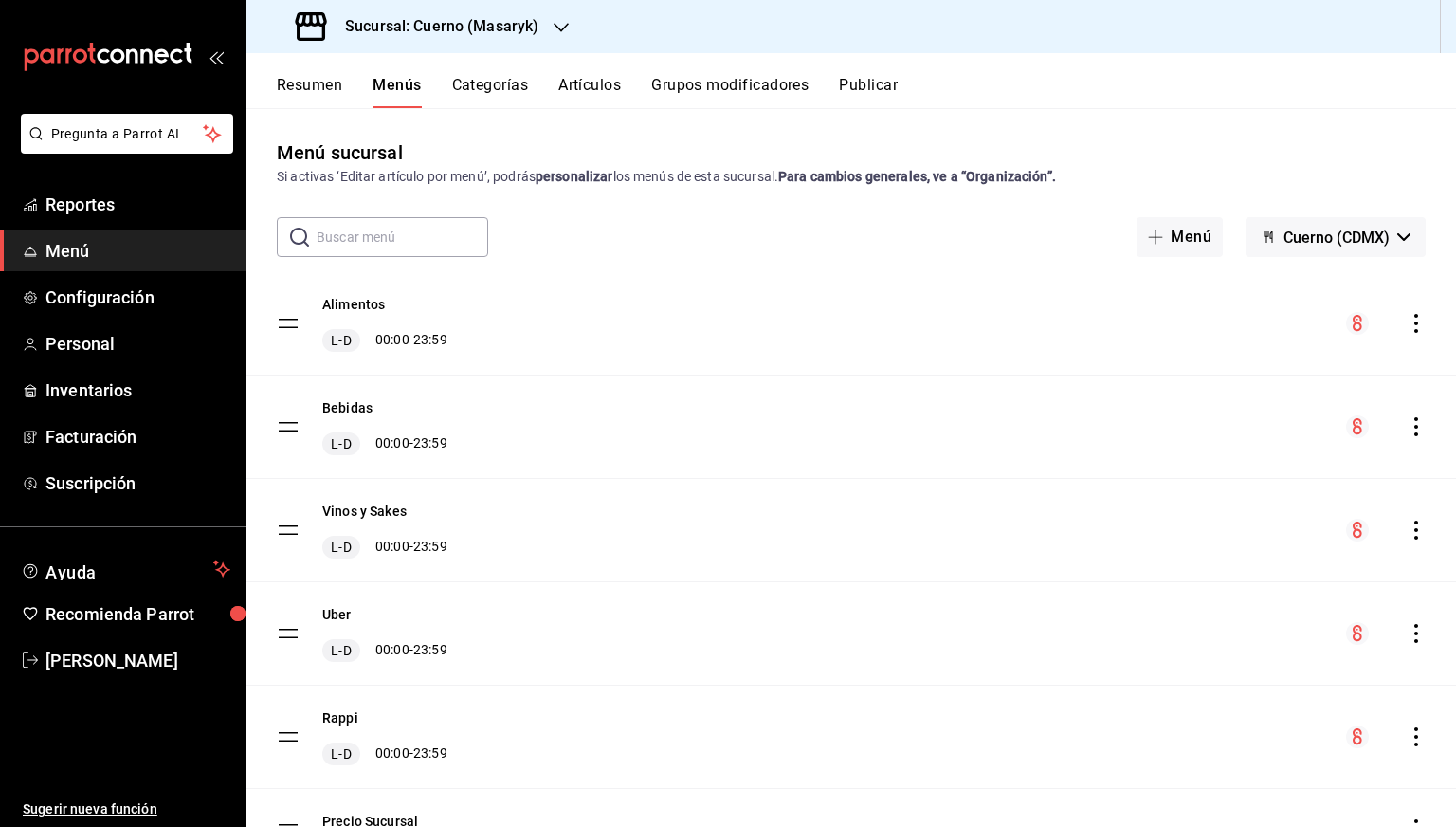
click at [1240, 68] on div "Resumen Menús Categorías Artículos Grupos modificadores Publicar" at bounding box center [851, 81] width 1210 height 55
click at [535, 42] on div "Sucursal: Cuerno (Masaryk)" at bounding box center [419, 26] width 315 height 53
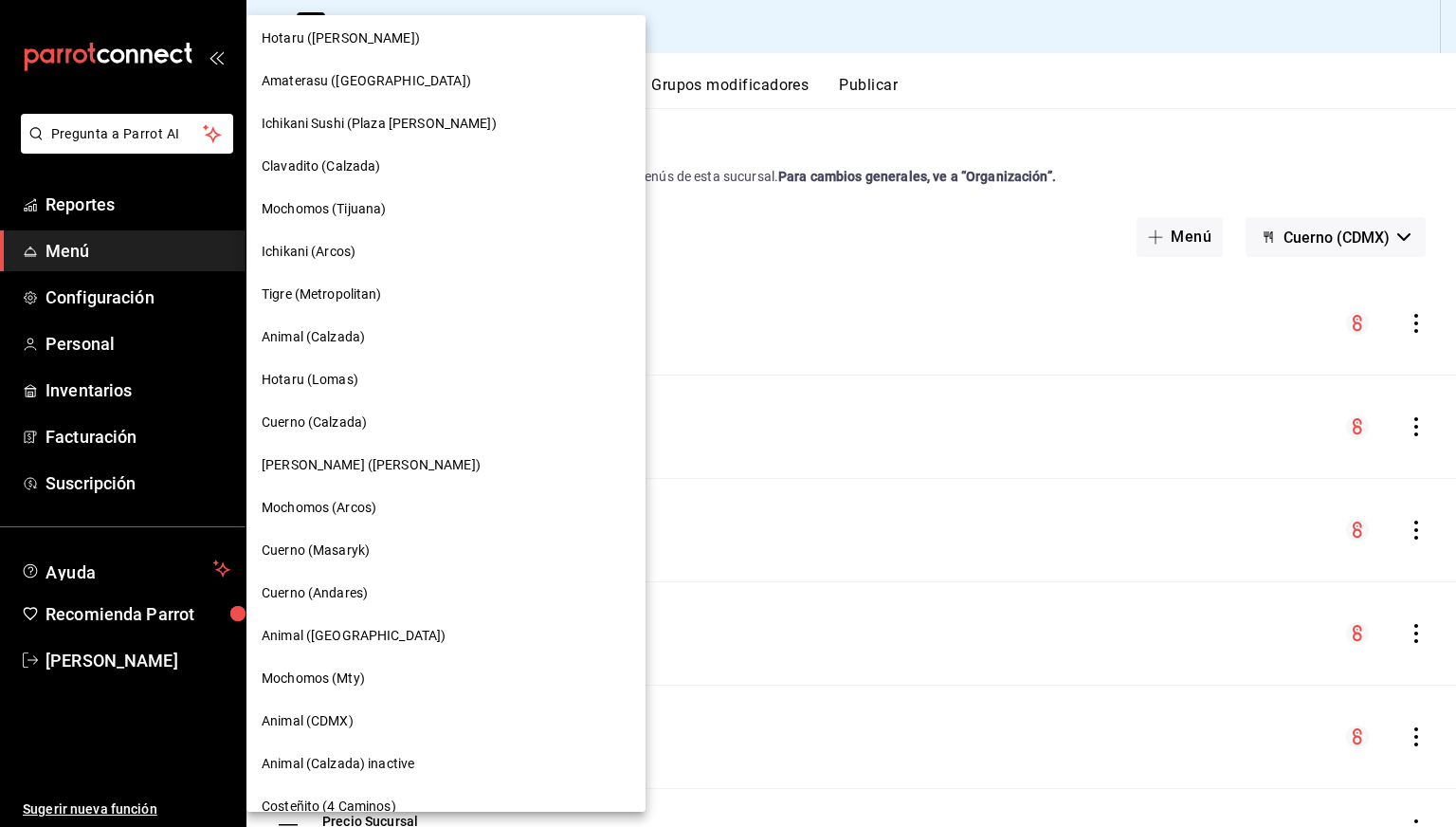
scroll to position [184, 0]
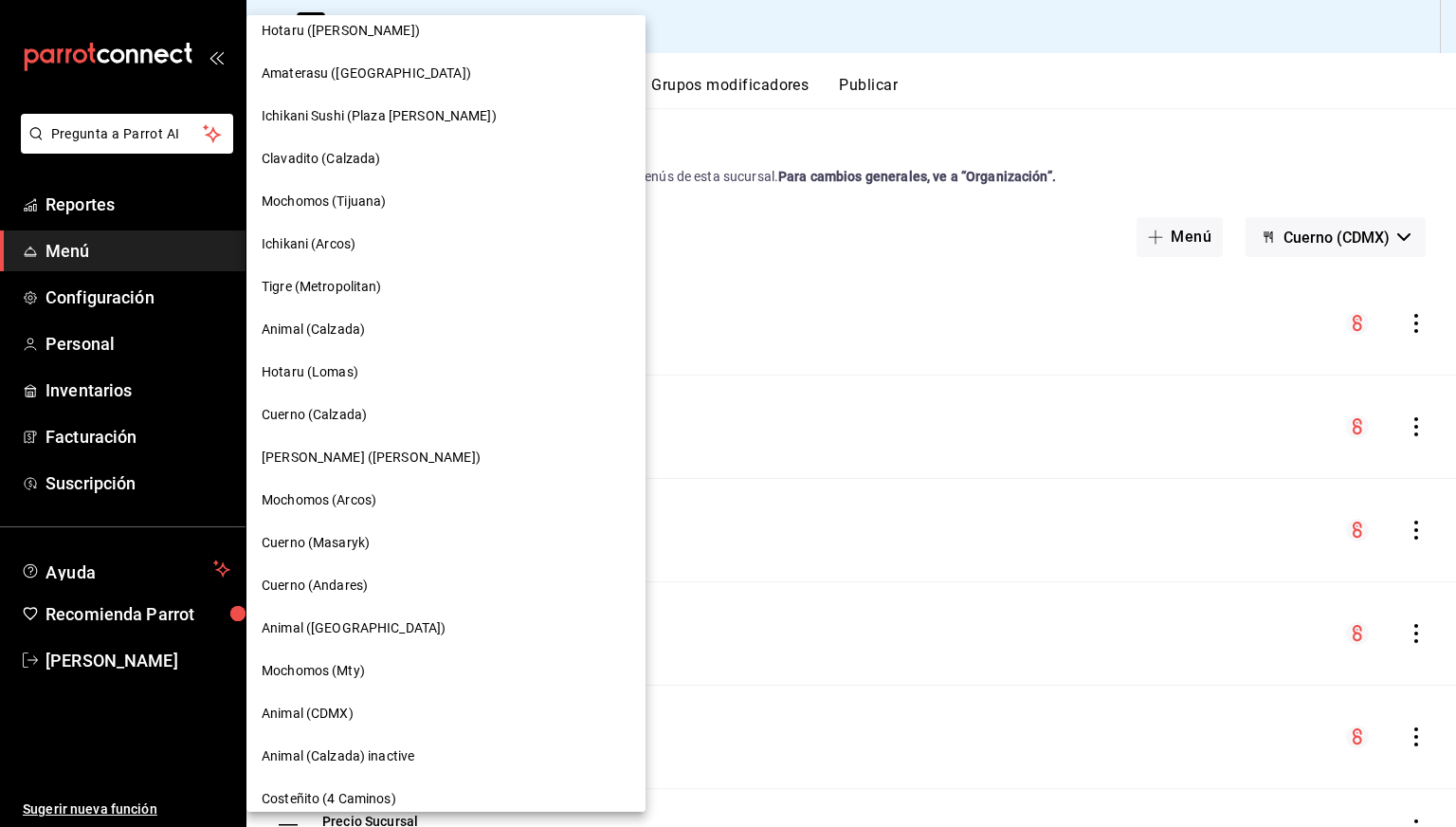
click at [326, 585] on span "Cuerno (Andares)" at bounding box center [314, 585] width 106 height 19
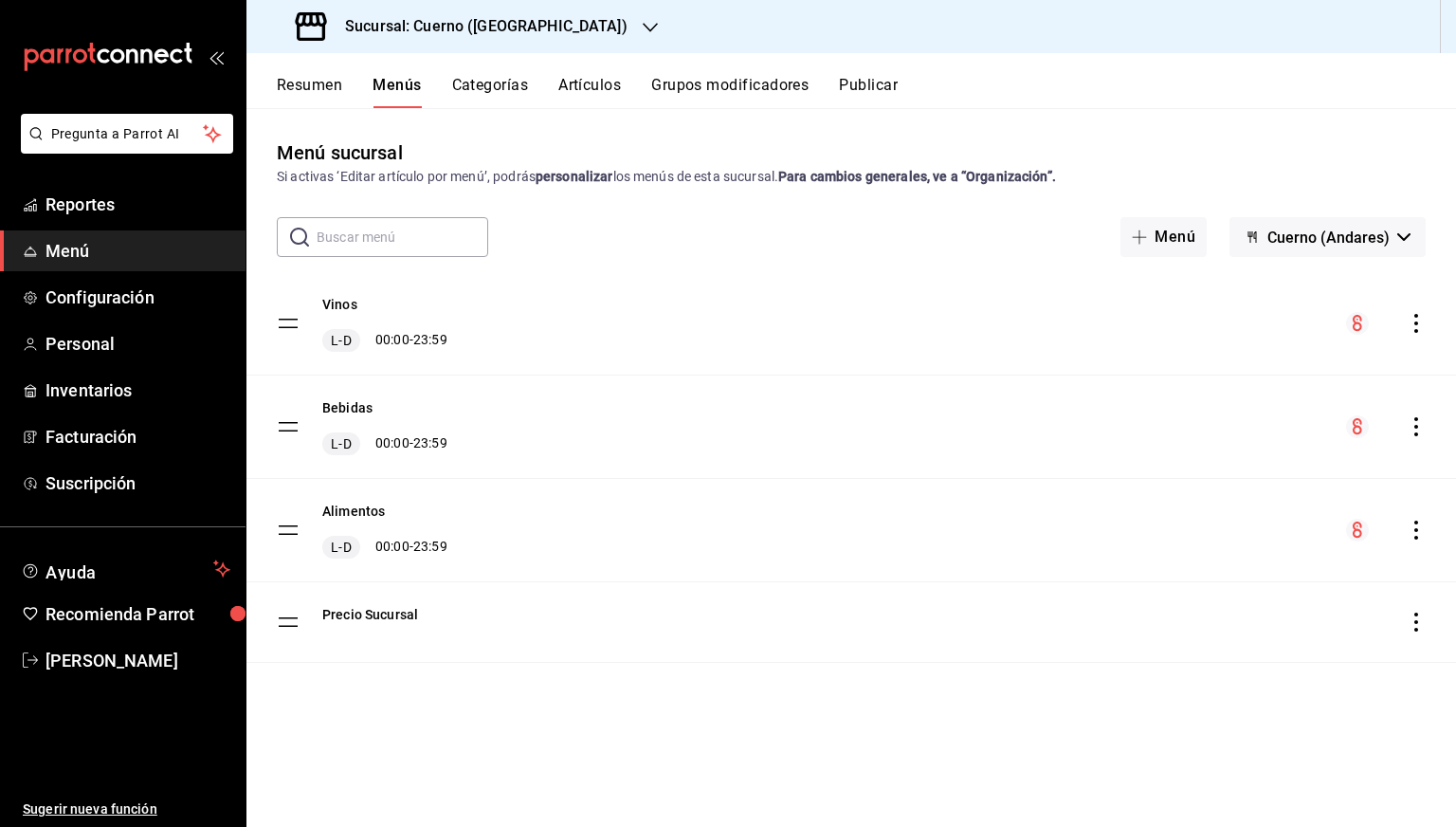
click at [1417, 535] on icon "actions" at bounding box center [1417, 531] width 19 height 19
click at [1172, 653] on span "Previsualizar" at bounding box center [1266, 651] width 231 height 19
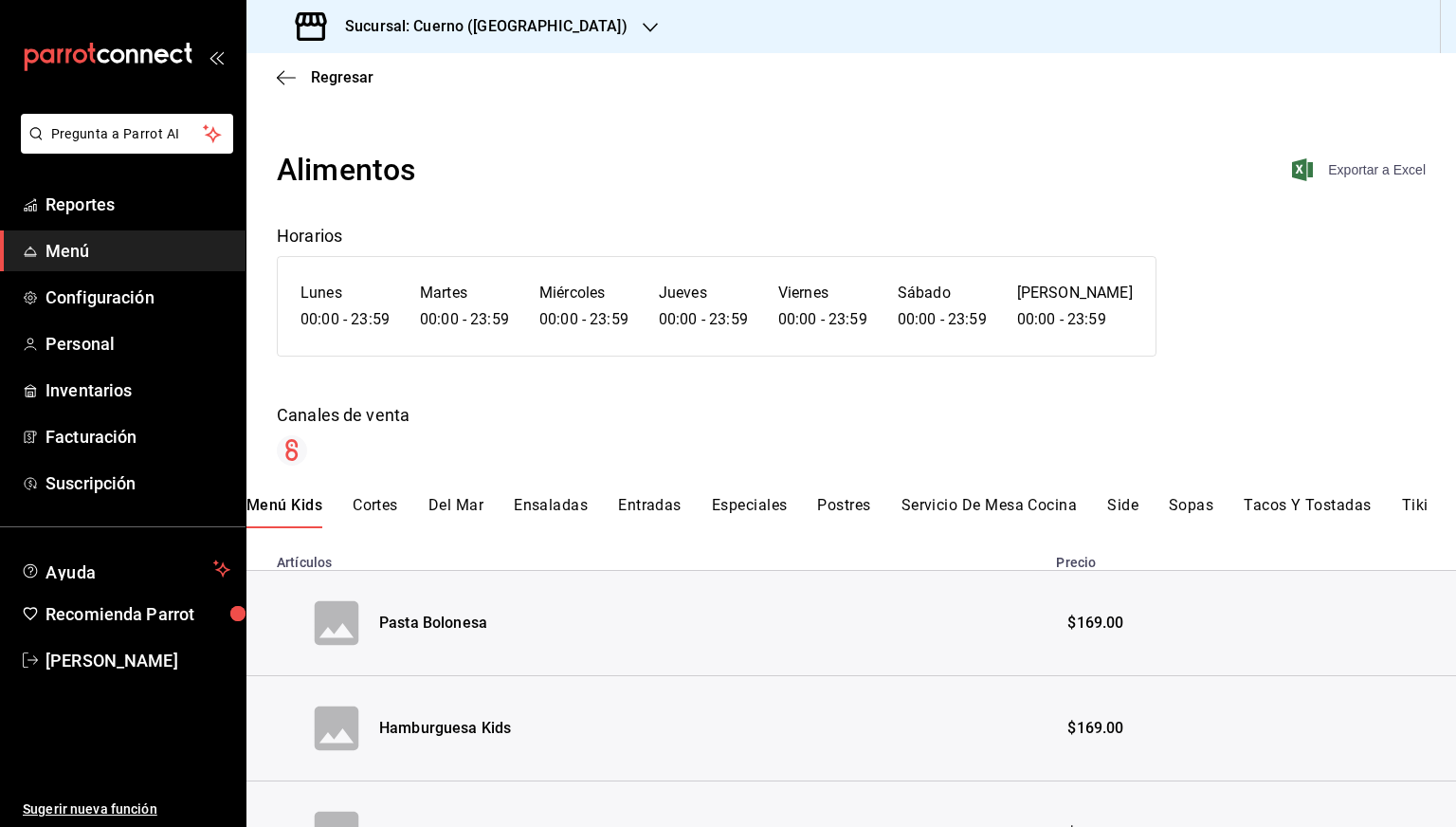
click at [1366, 168] on span "Exportar a Excel" at bounding box center [1361, 169] width 130 height 22
click at [290, 73] on icon "button" at bounding box center [287, 78] width 19 height 17
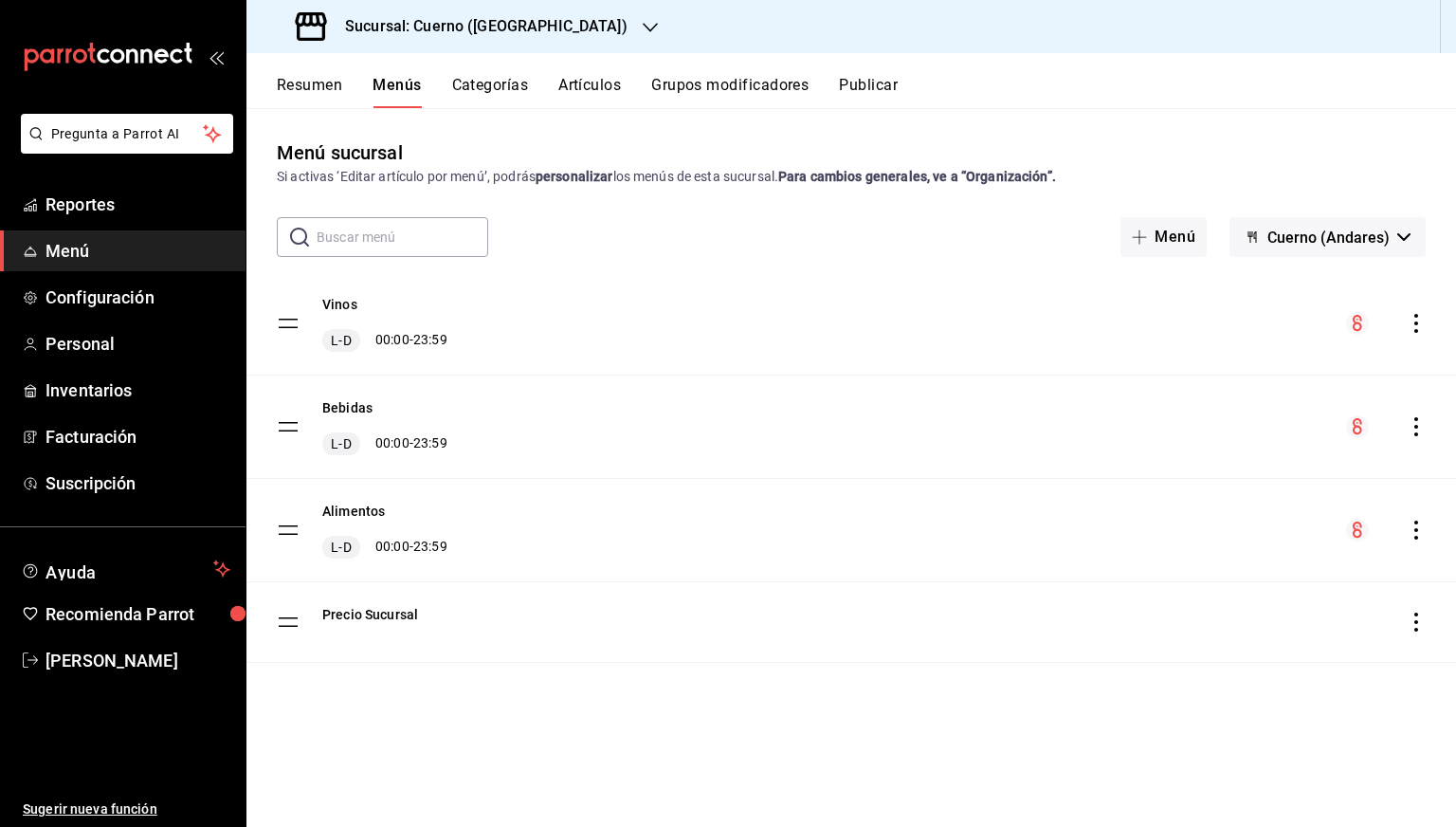
click at [1424, 438] on div "Bebidas L-D 00:00 - 23:59" at bounding box center [851, 426] width 1210 height 102
click at [1414, 426] on icon "actions" at bounding box center [1416, 427] width 4 height 19
click at [1211, 555] on span "Previsualizar" at bounding box center [1266, 548] width 231 height 19
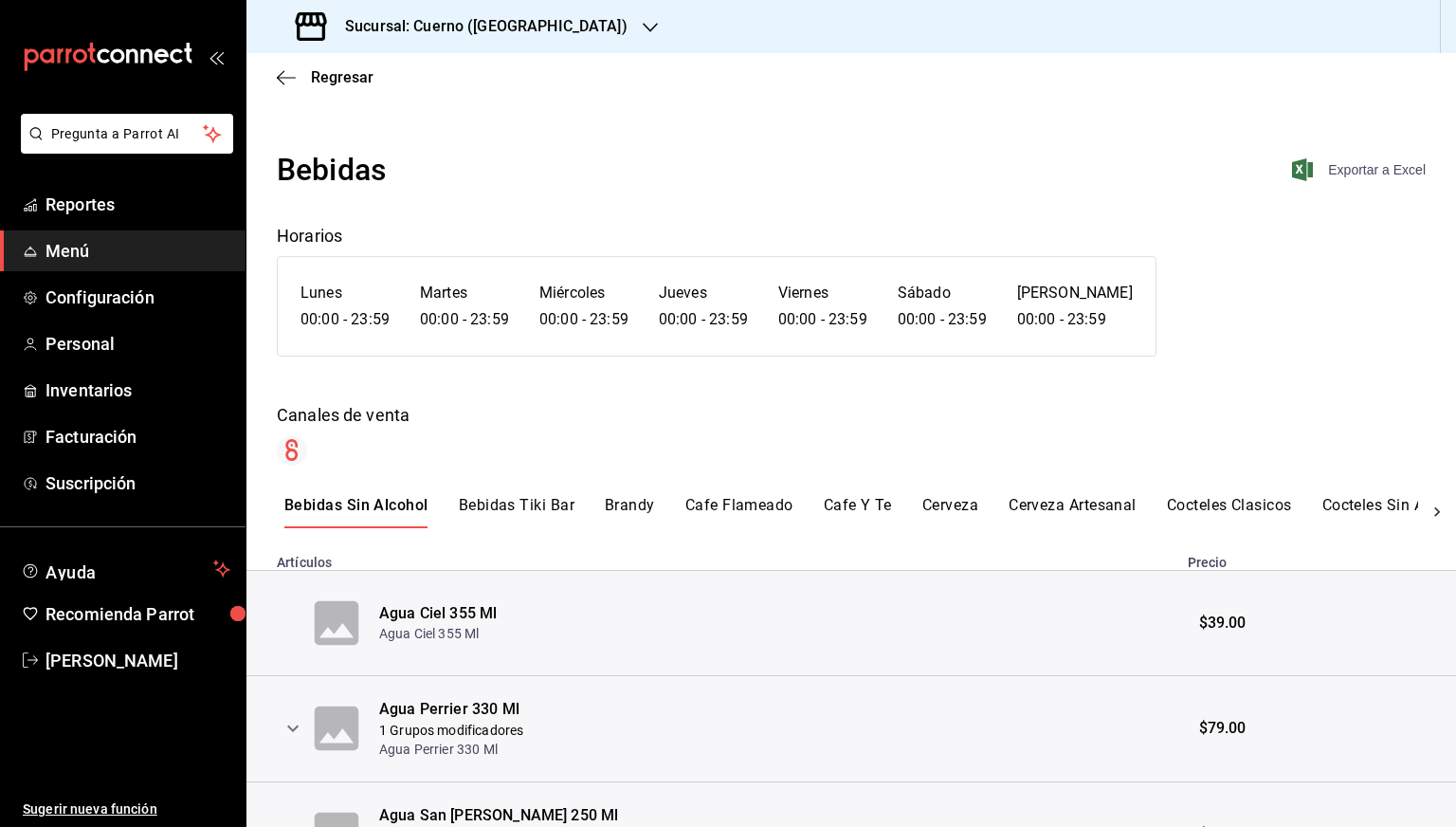
click at [1394, 169] on span "Exportar a Excel" at bounding box center [1361, 169] width 130 height 22
click at [323, 74] on span "Regresar" at bounding box center [342, 77] width 62 height 18
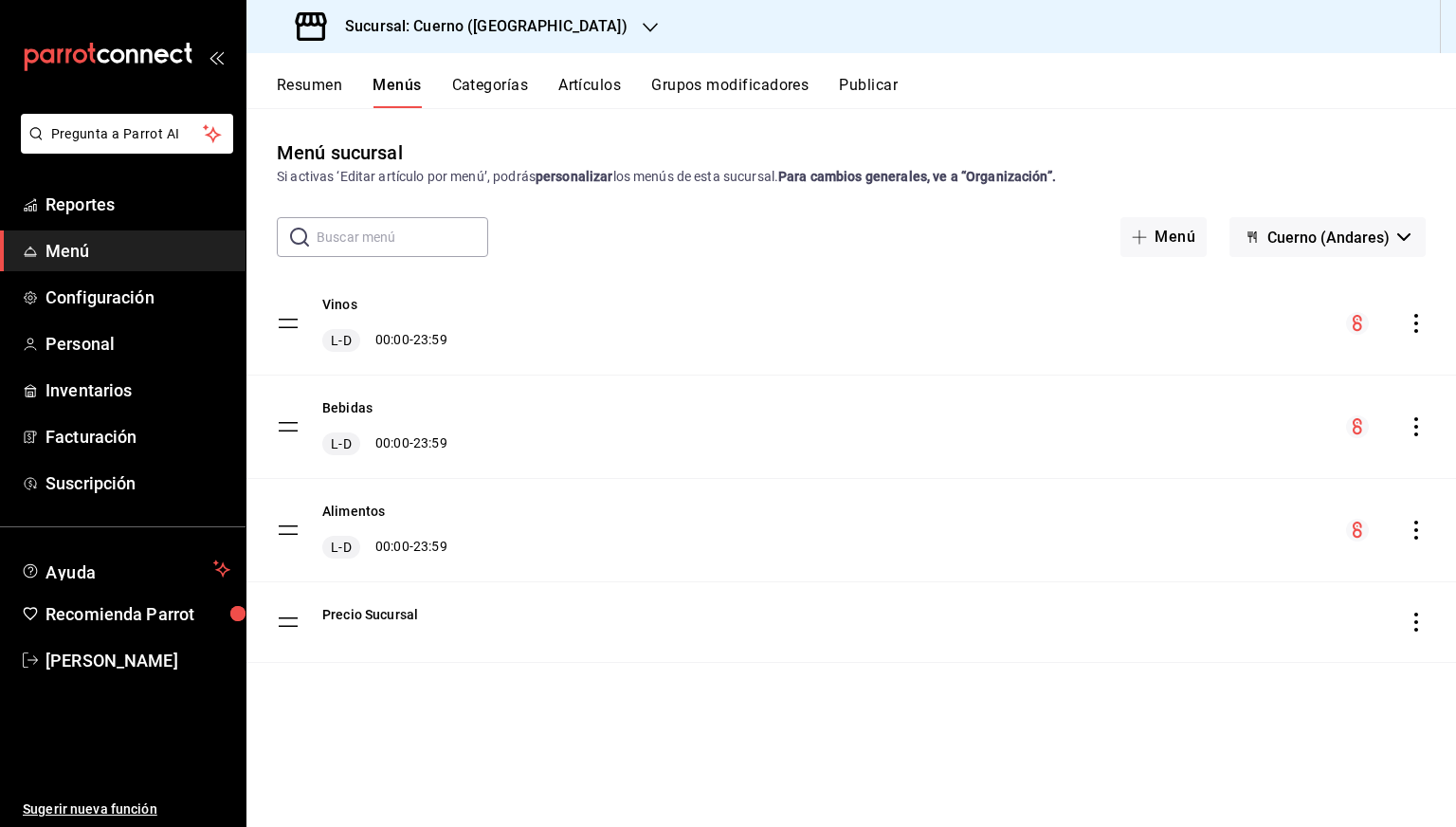
click at [1421, 326] on icon "actions" at bounding box center [1417, 324] width 19 height 19
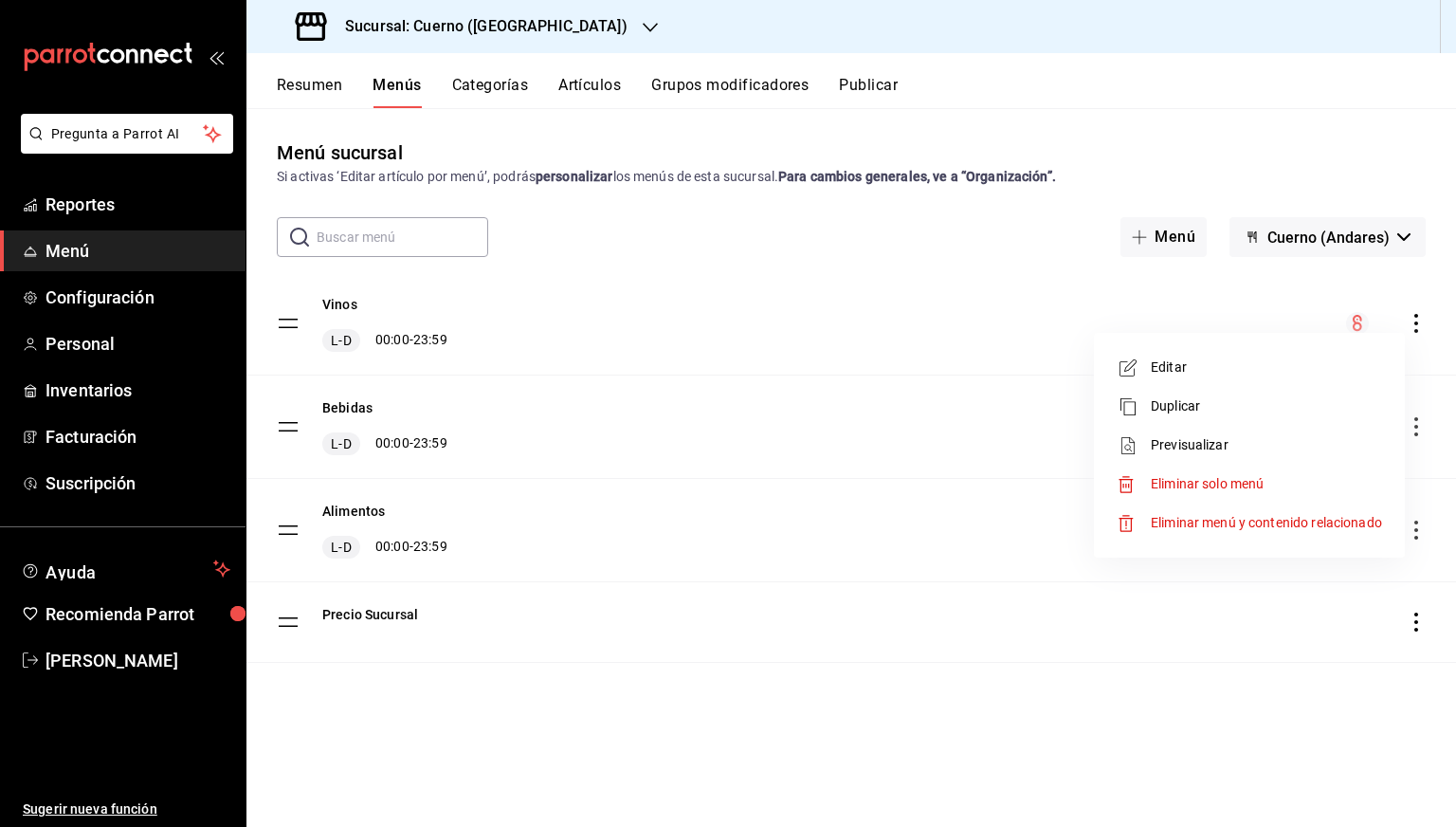
click at [1198, 433] on li "Previsualizar" at bounding box center [1249, 445] width 295 height 39
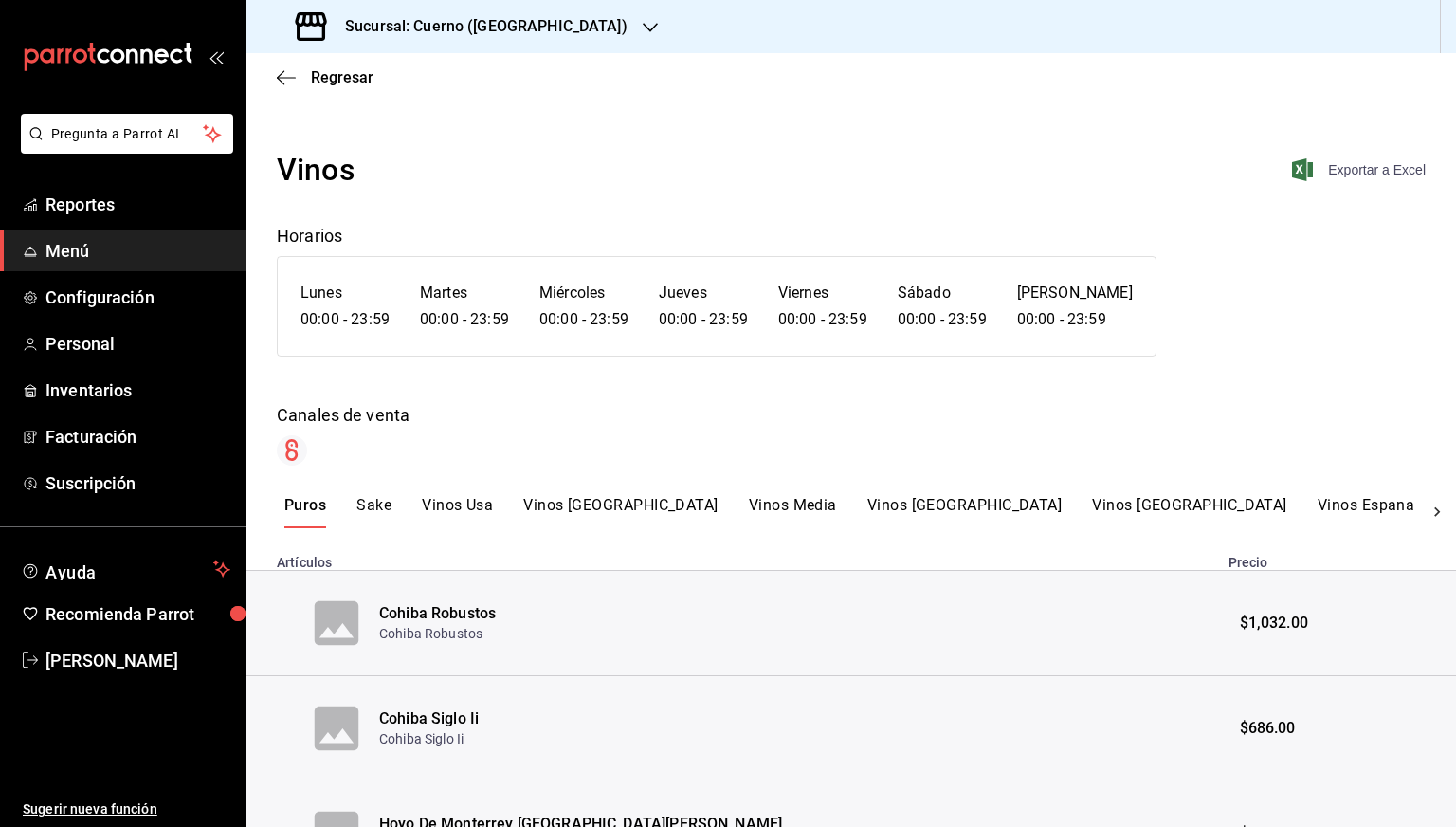
click at [1338, 169] on span "Exportar a Excel" at bounding box center [1361, 169] width 130 height 22
click at [298, 77] on span "Regresar" at bounding box center [325, 77] width 96 height 18
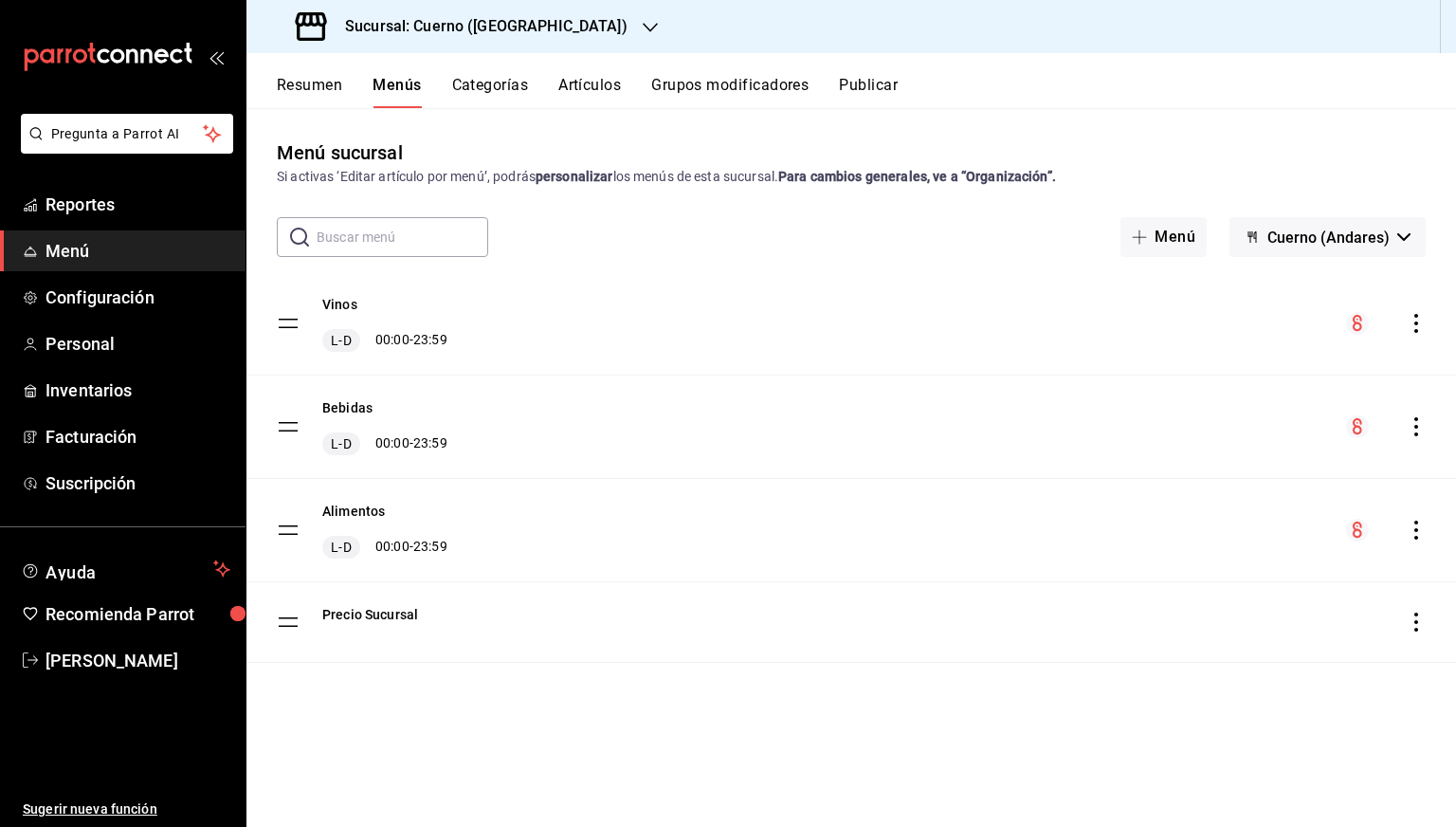
click at [468, 39] on div "Sucursal: Cuerno (Andares)" at bounding box center [464, 26] width 404 height 53
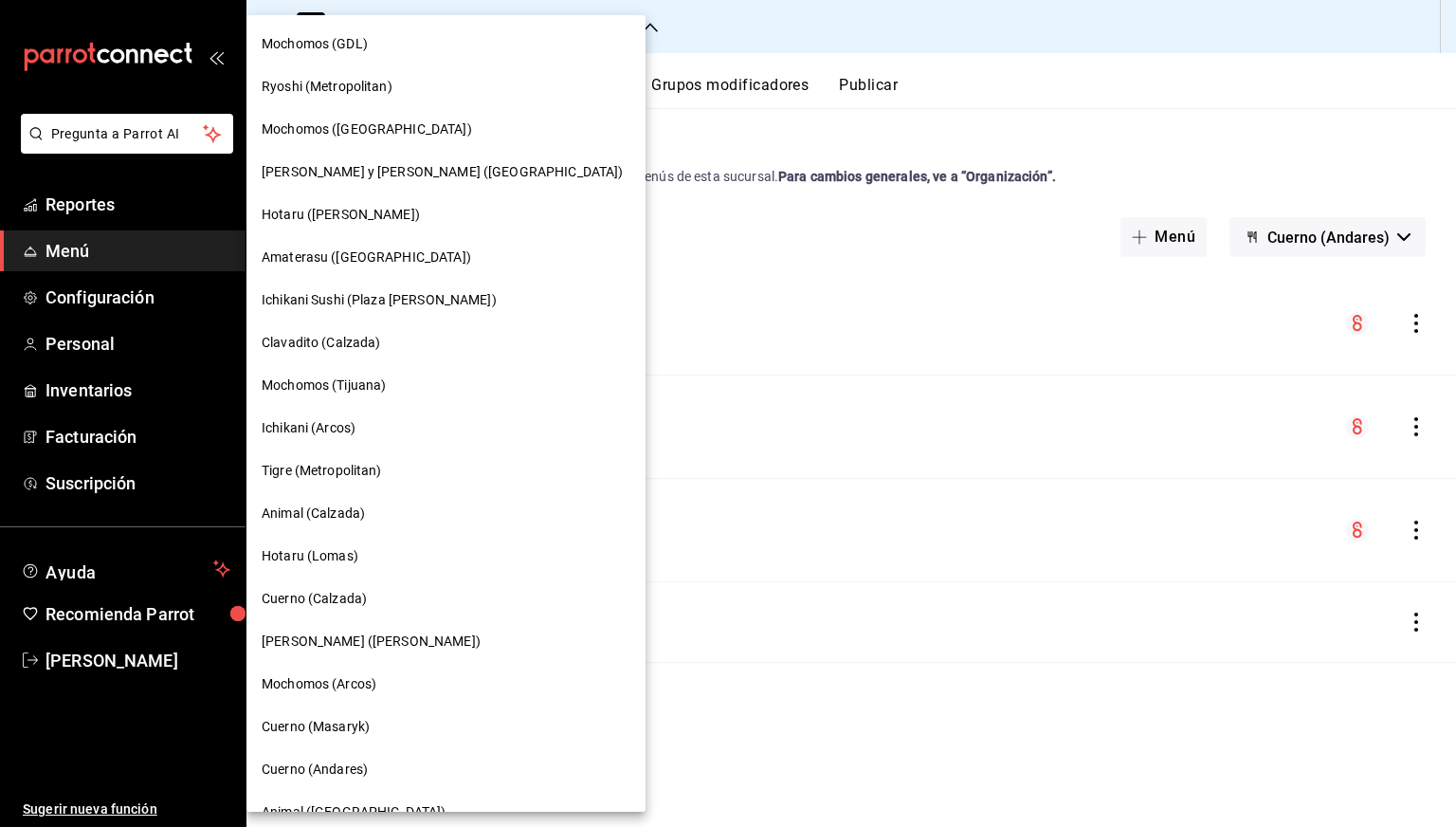
click at [332, 357] on div "Clavadito (Calzada)" at bounding box center [446, 343] width 399 height 43
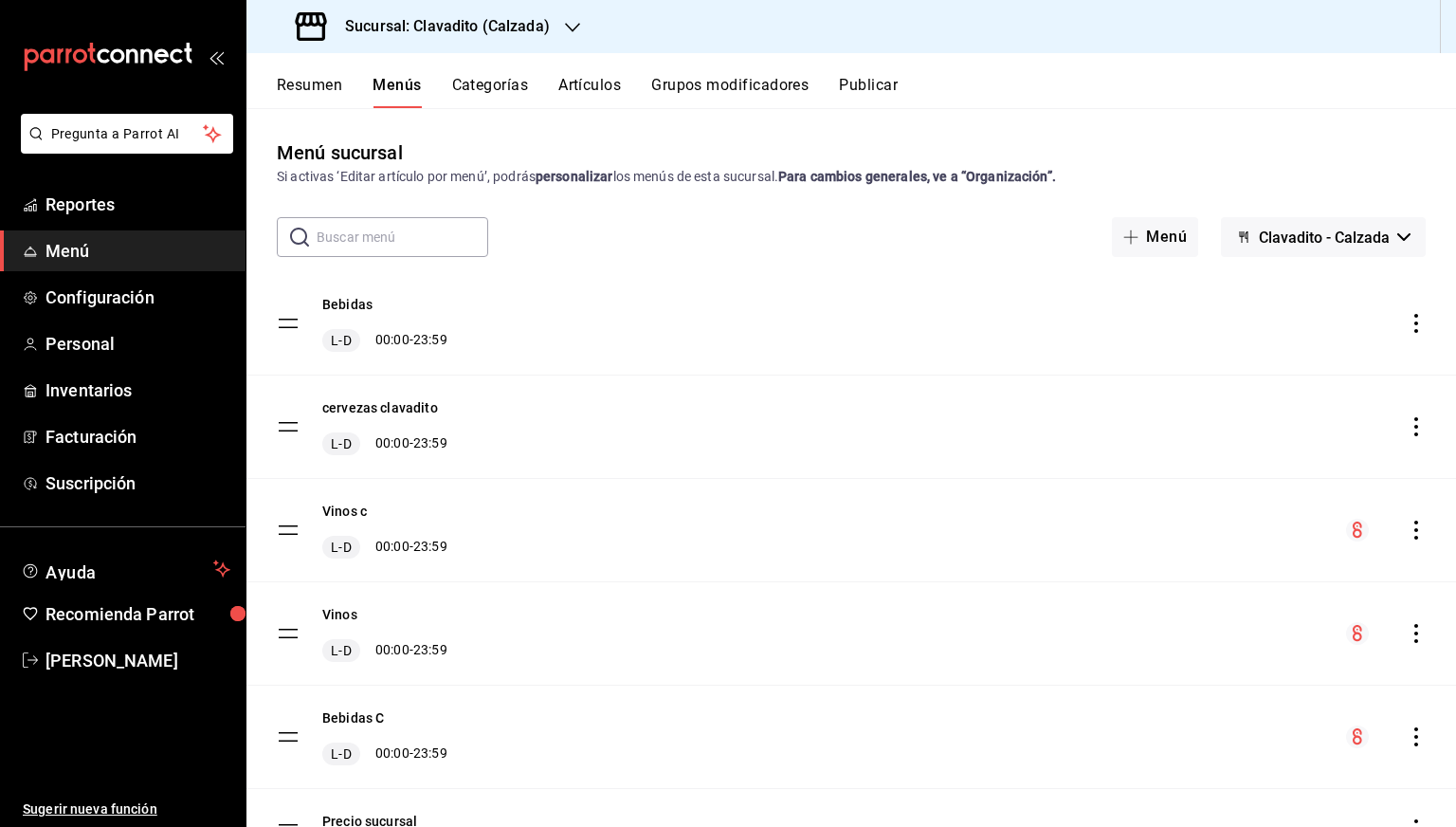
click at [1407, 327] on icon "actions" at bounding box center [1417, 324] width 19 height 19
click at [919, 391] on div at bounding box center [728, 413] width 1456 height 827
click at [1407, 530] on icon "actions" at bounding box center [1417, 531] width 19 height 19
click at [1175, 647] on span "Previsualizar" at bounding box center [1253, 651] width 231 height 19
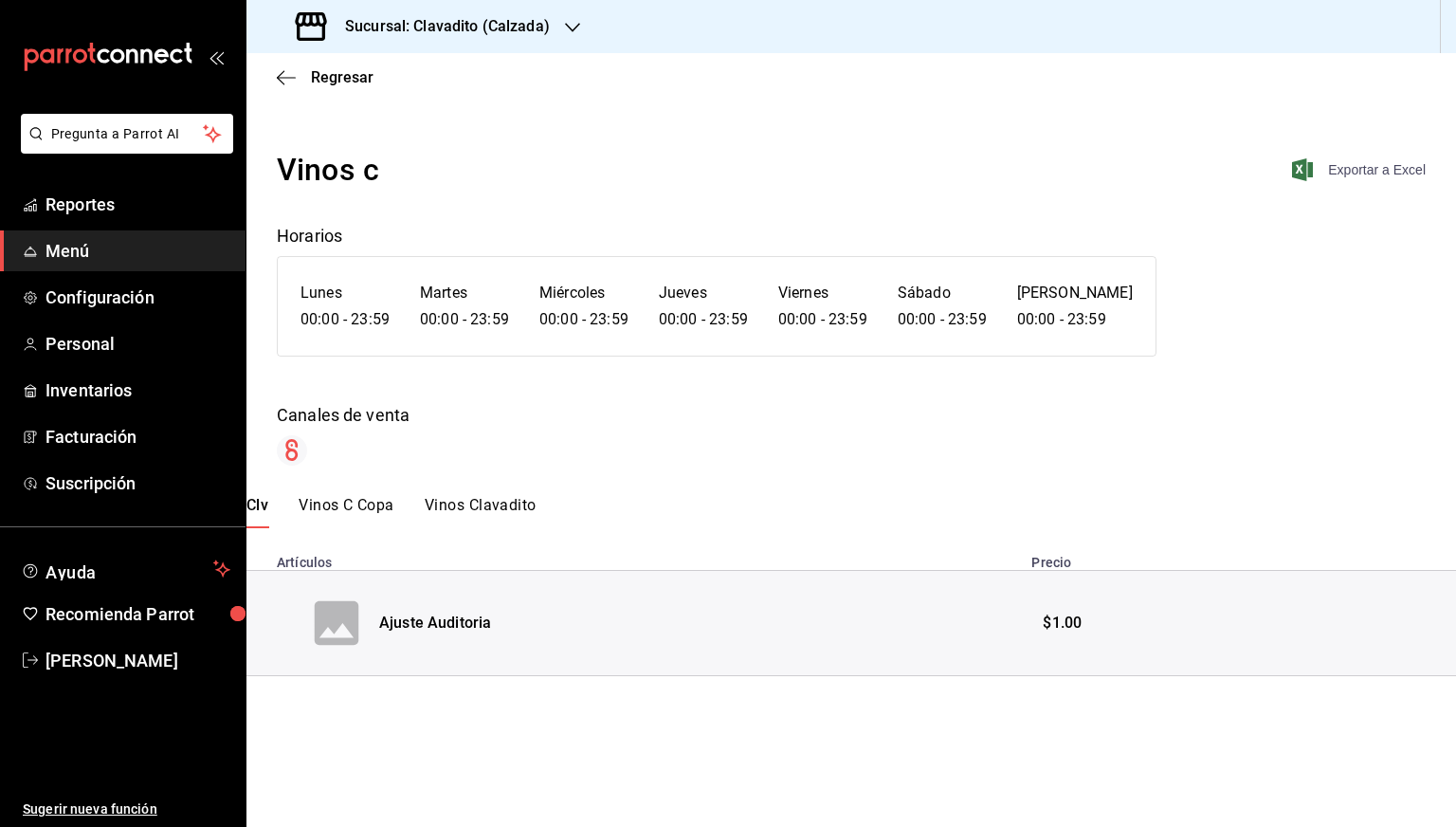
click at [1376, 174] on span "Exportar a Excel" at bounding box center [1361, 169] width 130 height 22
click at [303, 66] on div "Regresar" at bounding box center [851, 78] width 1210 height 49
click at [315, 77] on span "Regresar" at bounding box center [342, 77] width 62 height 18
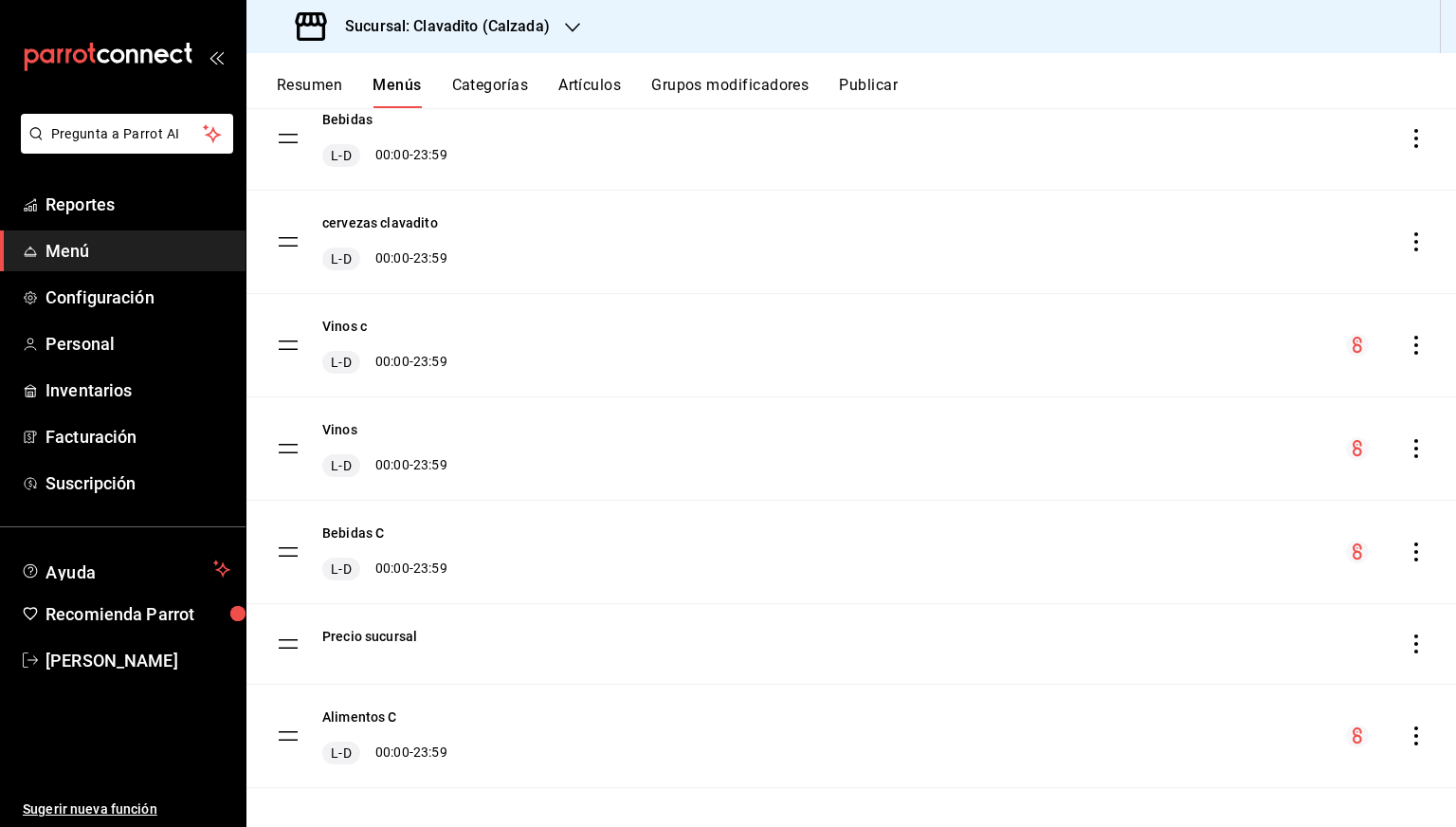
scroll to position [198, 0]
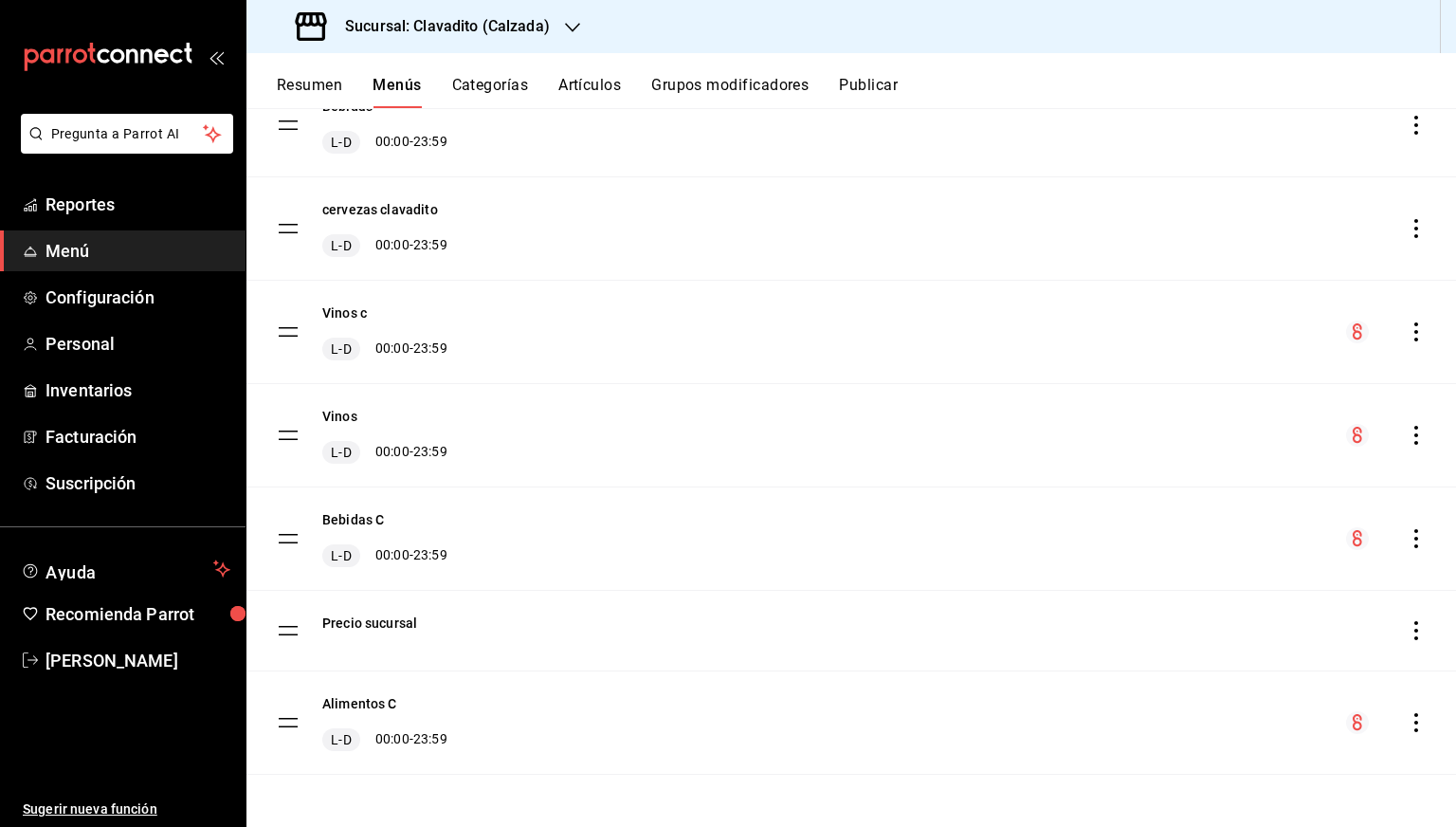
click at [1407, 720] on icon "actions" at bounding box center [1417, 723] width 19 height 19
click at [1193, 703] on span "Previsualizar" at bounding box center [1253, 699] width 231 height 19
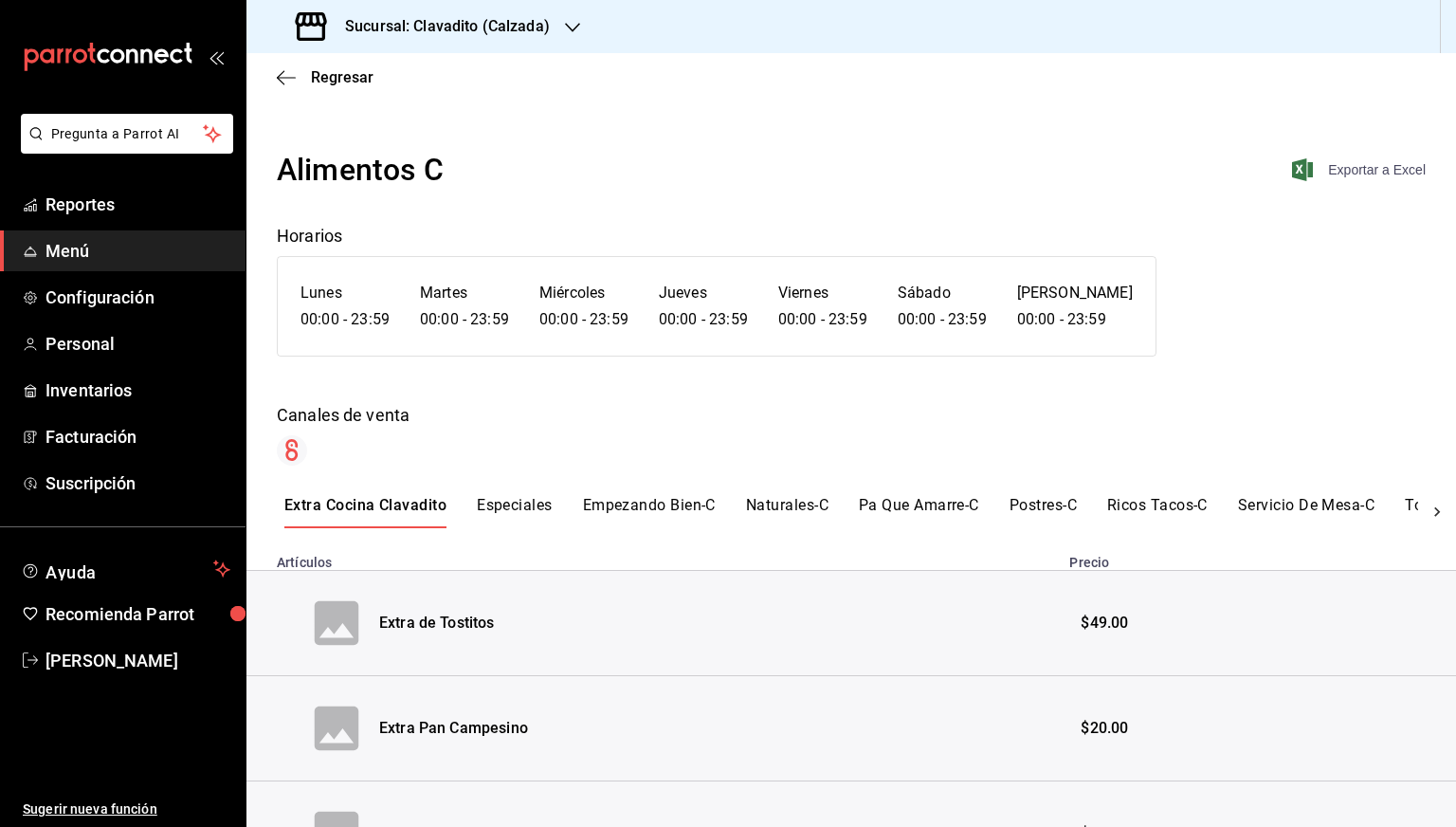
click at [1360, 168] on span "Exportar a Excel" at bounding box center [1361, 169] width 130 height 22
click at [328, 72] on span "Regresar" at bounding box center [342, 77] width 62 height 18
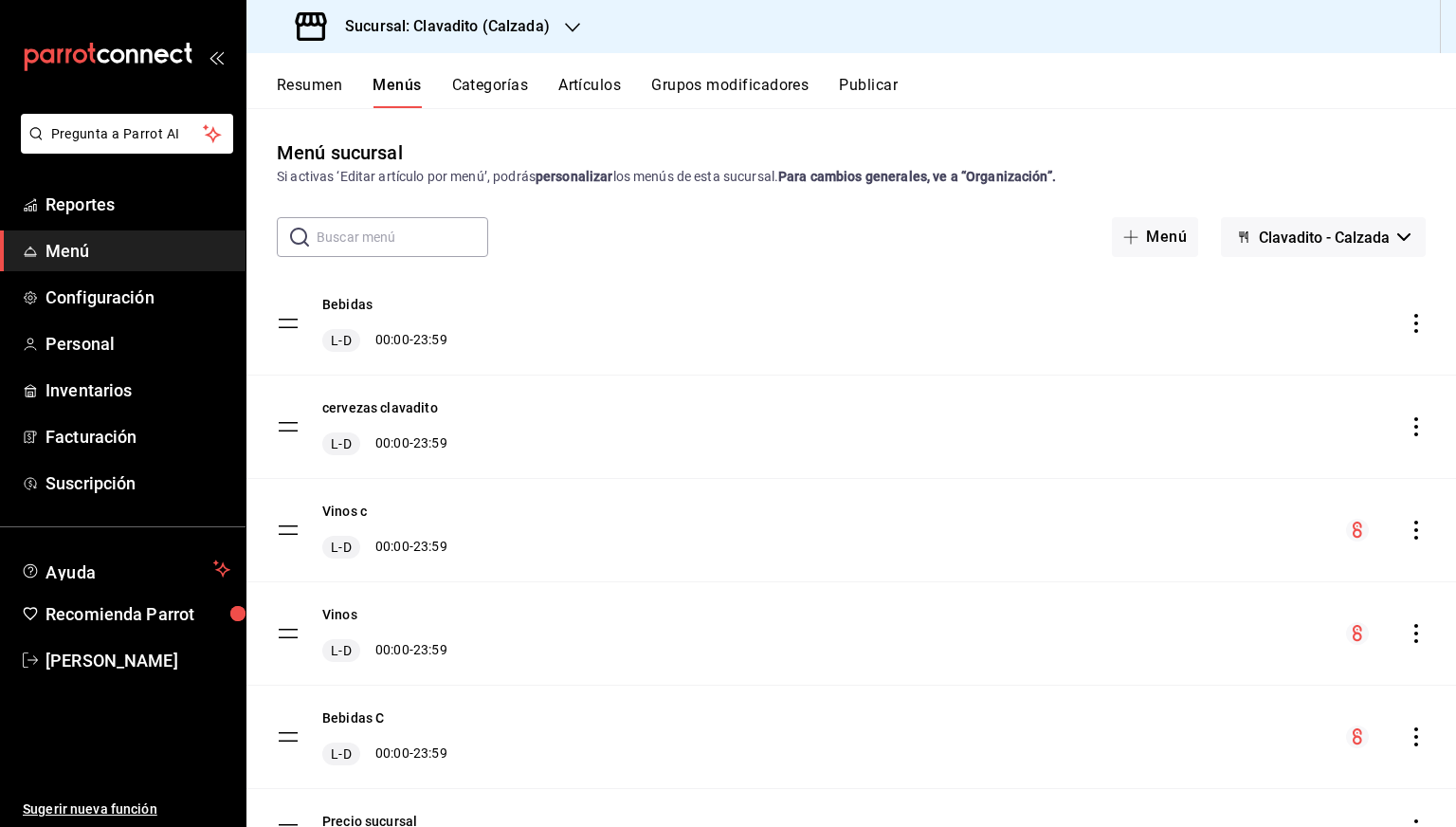
scroll to position [198, 0]
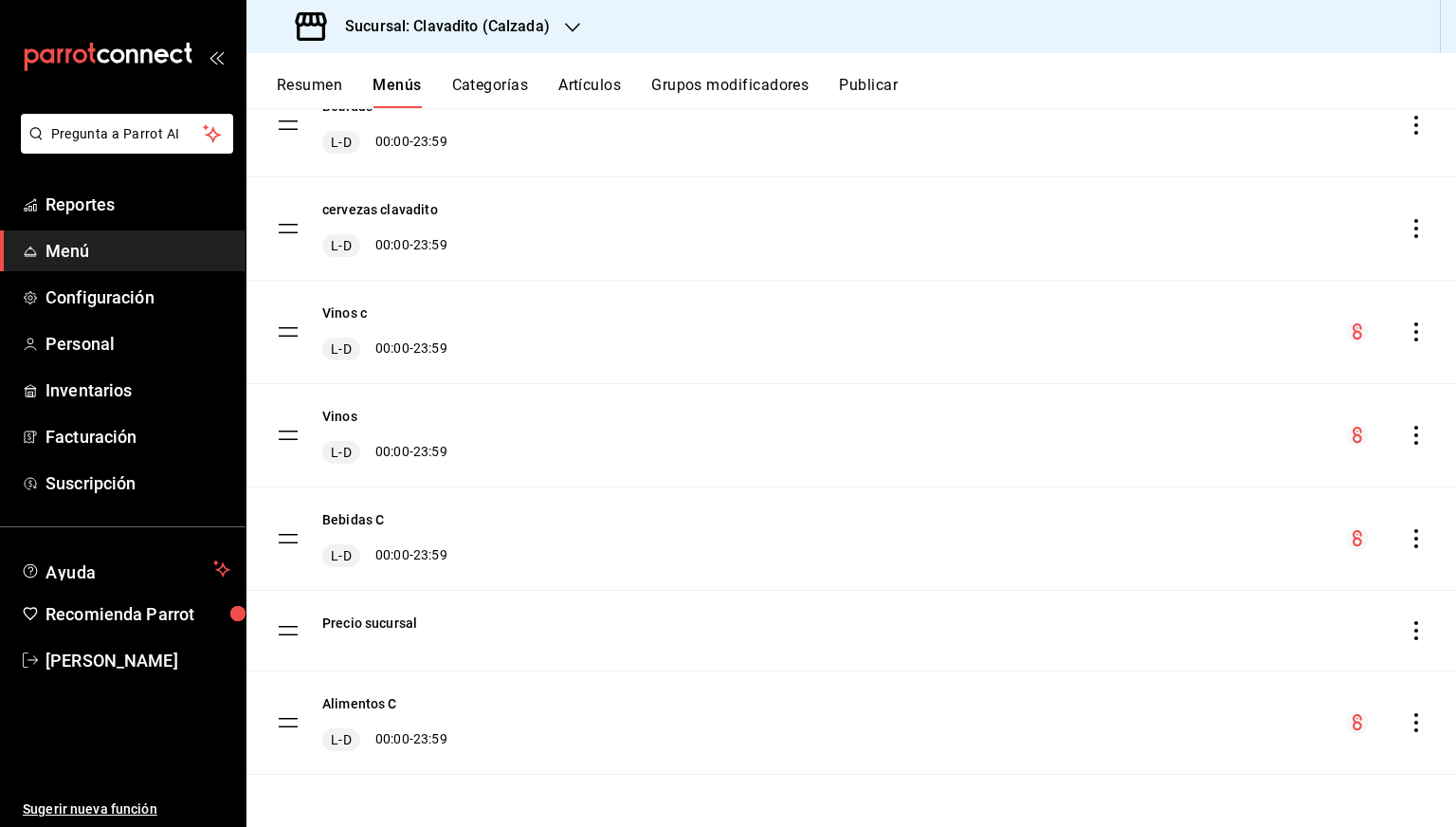
click at [1407, 529] on icon "actions" at bounding box center [1417, 538] width 19 height 19
click at [1166, 657] on span "Previsualizar" at bounding box center [1253, 659] width 231 height 19
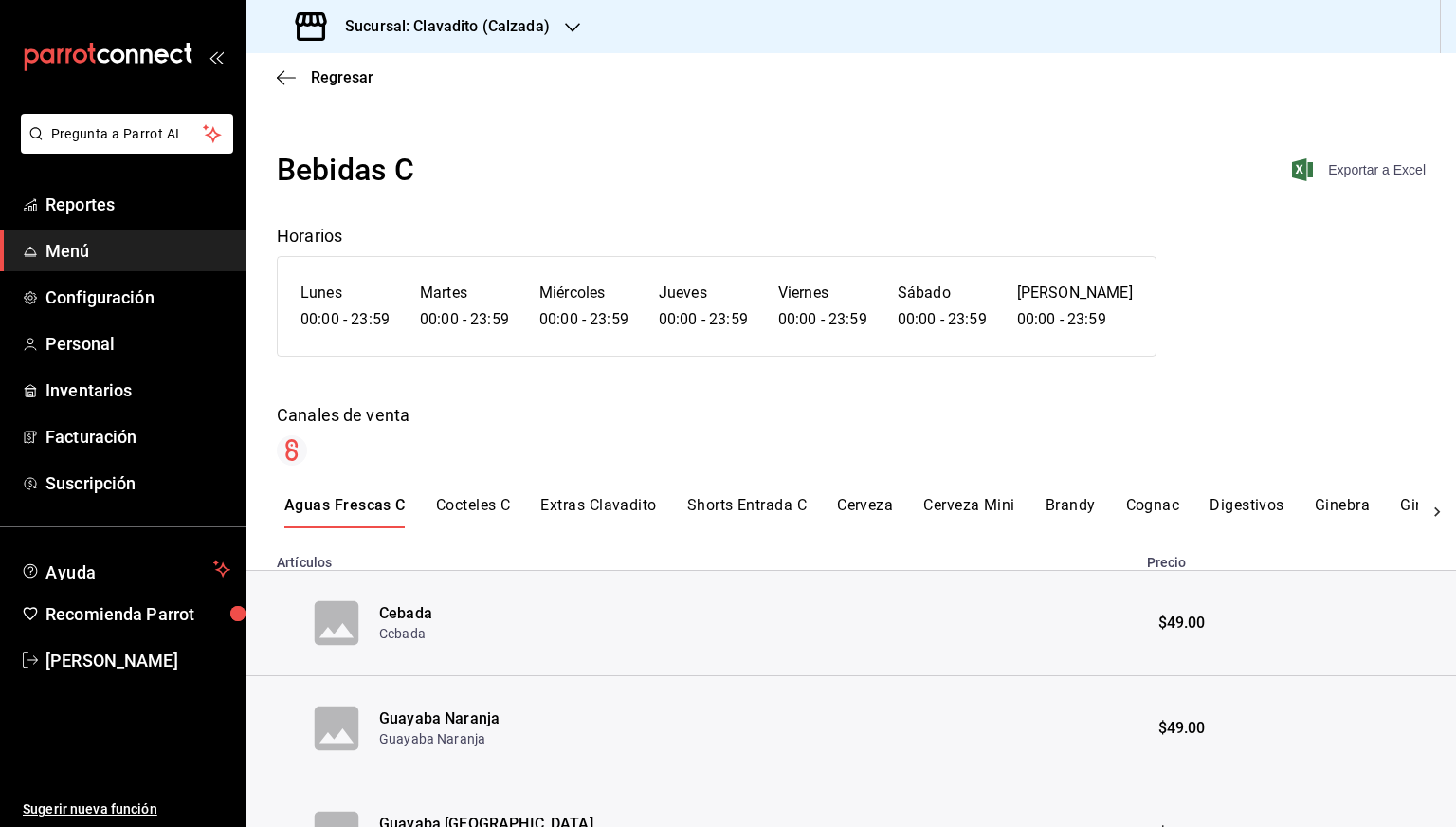
click at [1362, 168] on span "Exportar a Excel" at bounding box center [1361, 169] width 130 height 22
click at [356, 76] on span "Regresar" at bounding box center [342, 77] width 62 height 18
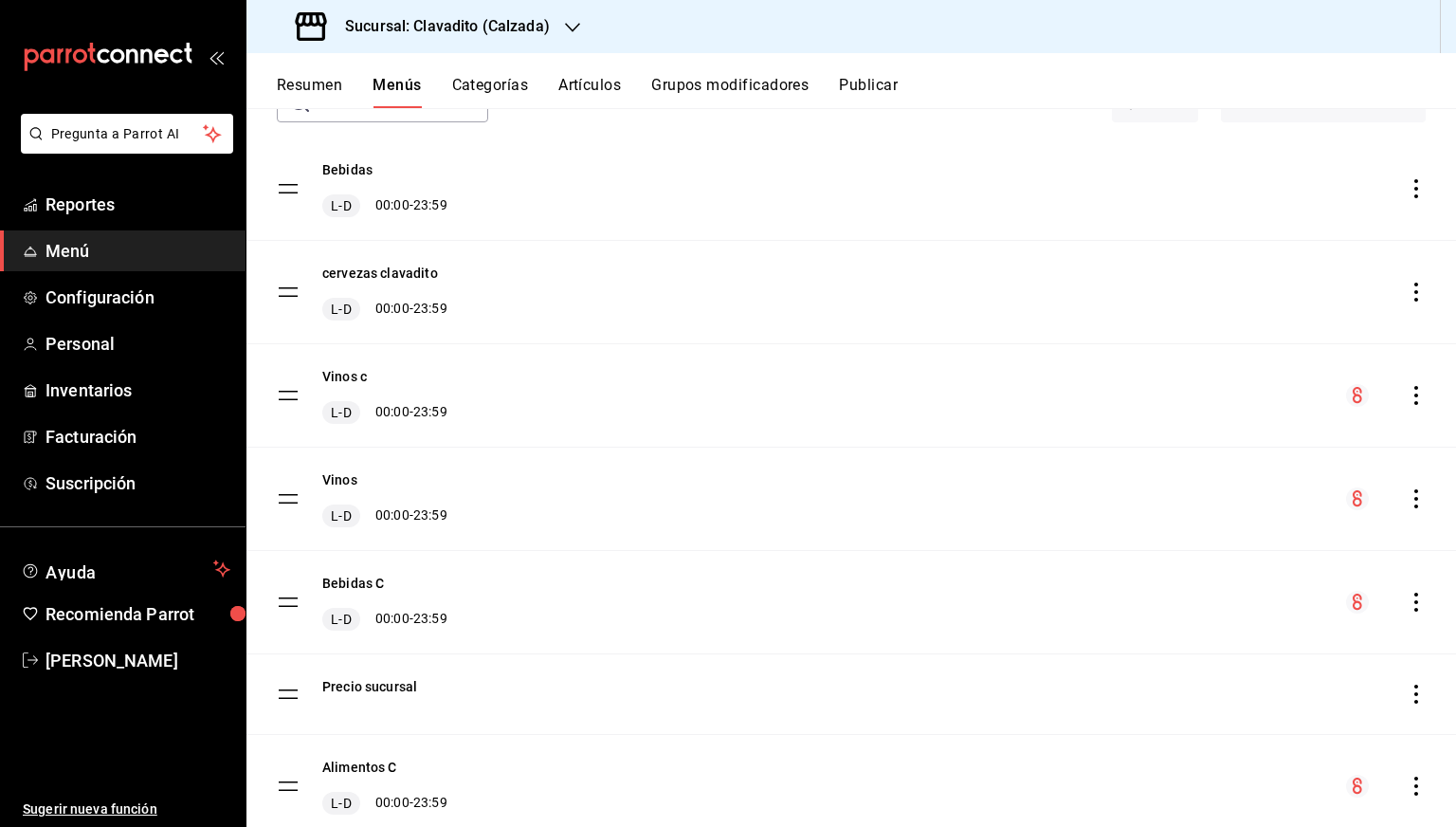
scroll to position [198, 0]
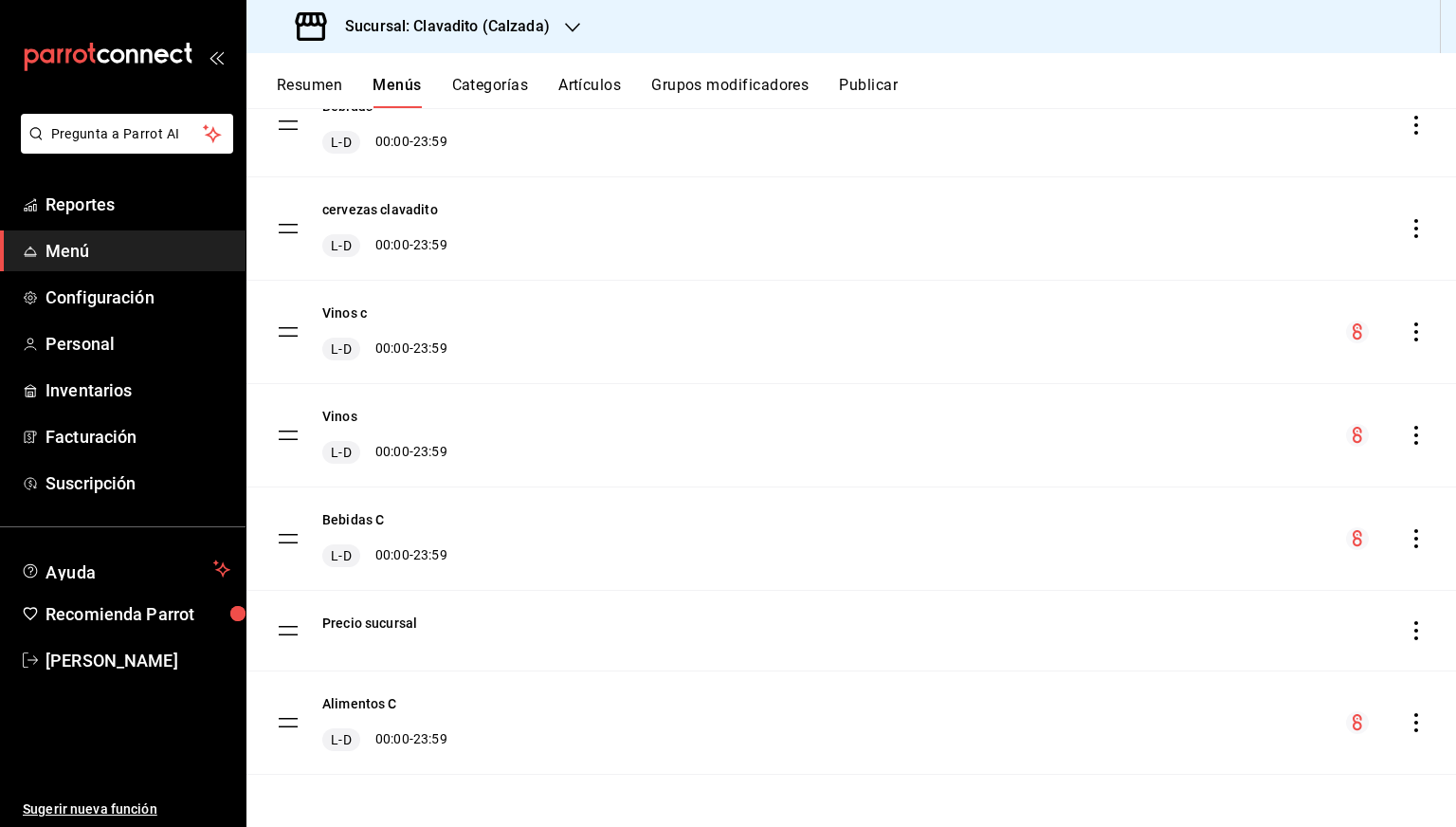
click at [1407, 437] on icon "actions" at bounding box center [1417, 435] width 19 height 19
click at [1127, 547] on div at bounding box center [1119, 556] width 34 height 22
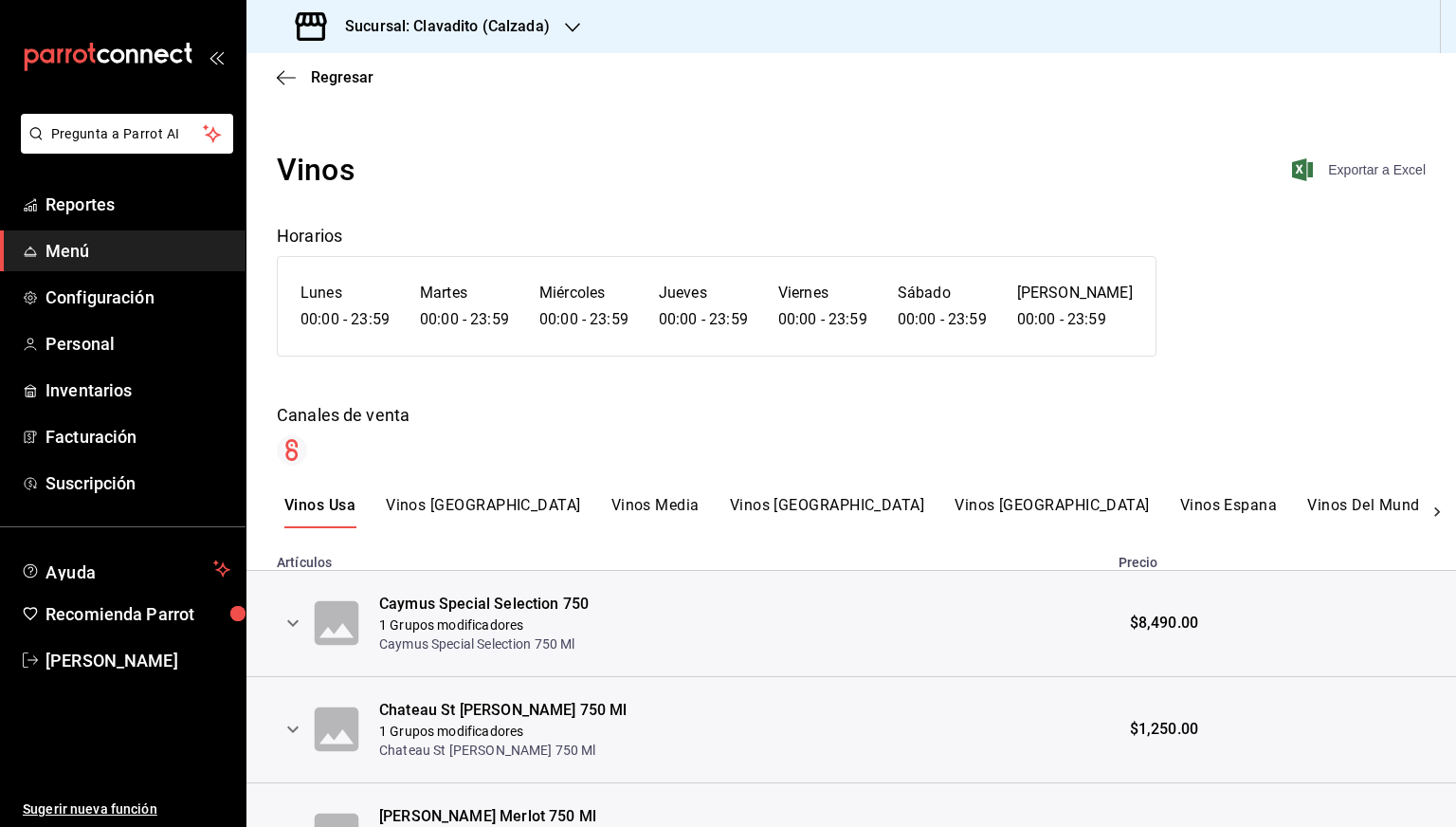
click at [1332, 164] on span "Exportar a Excel" at bounding box center [1361, 169] width 130 height 22
click at [289, 80] on icon "button" at bounding box center [287, 78] width 19 height 17
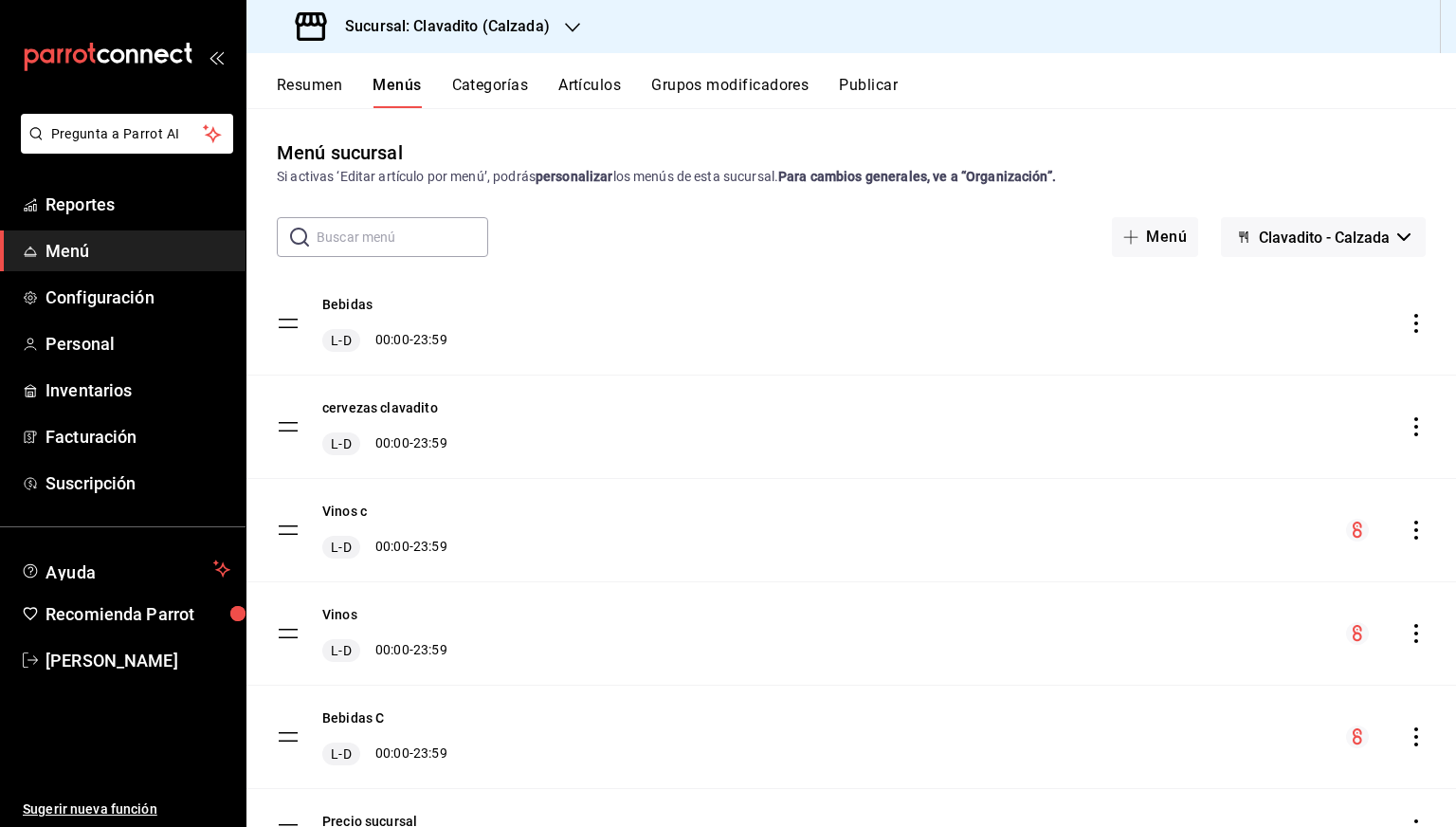
click at [492, 48] on div "Sucursal: Clavadito (Calzada)" at bounding box center [425, 26] width 327 height 53
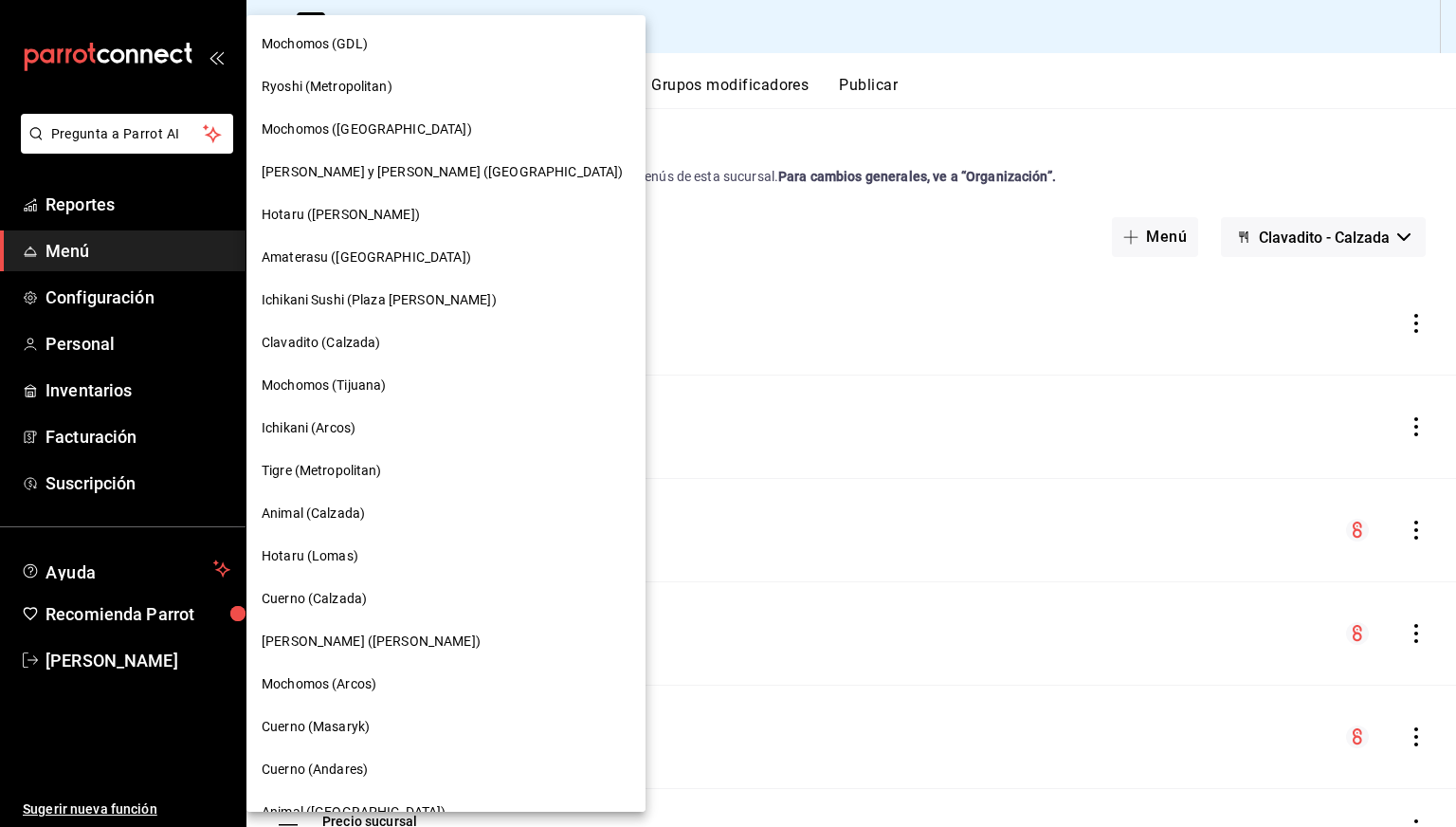
click at [293, 516] on span "Animal (Calzada)" at bounding box center [313, 513] width 103 height 19
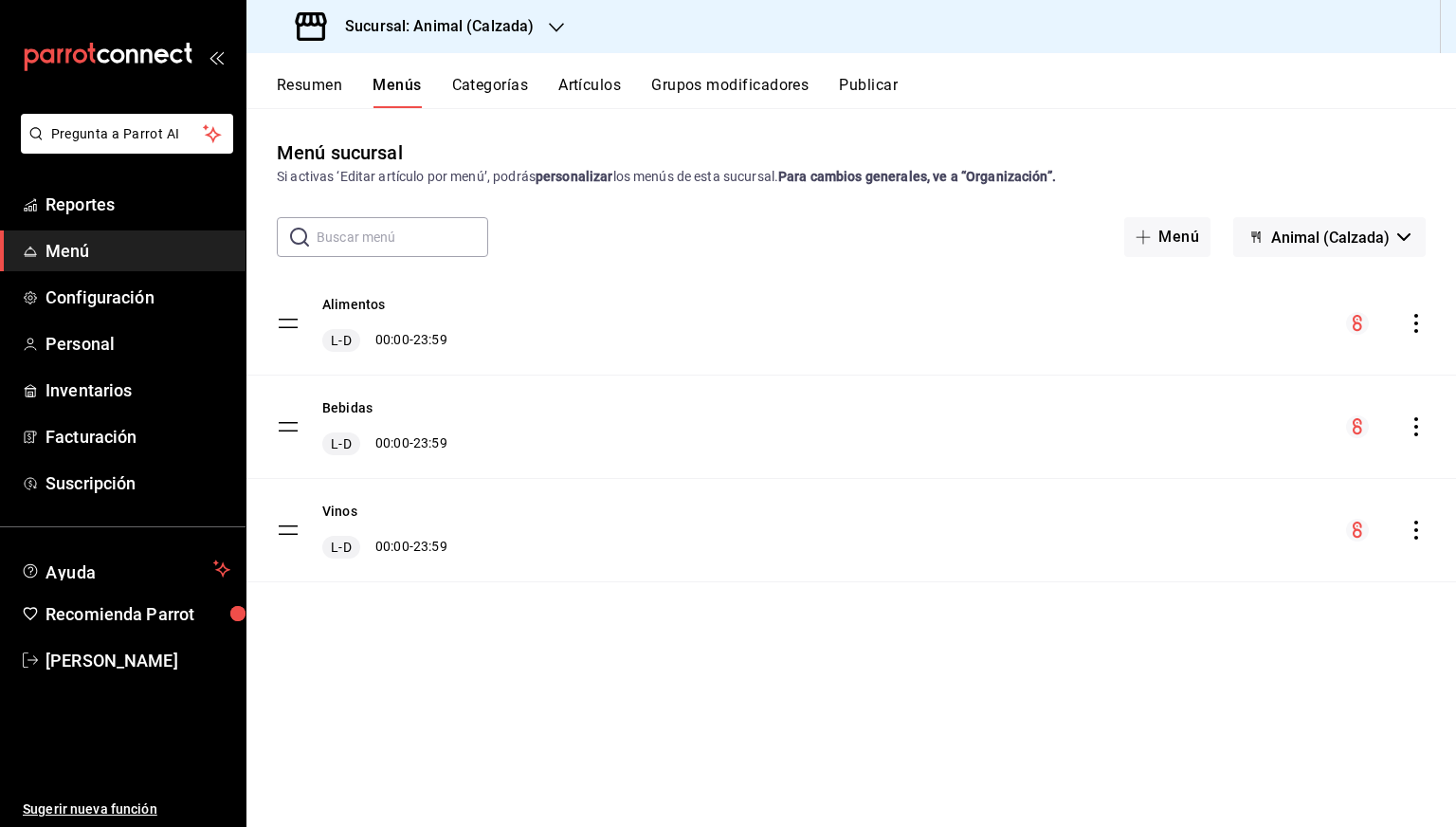
click at [1417, 324] on icon "actions" at bounding box center [1416, 324] width 4 height 19
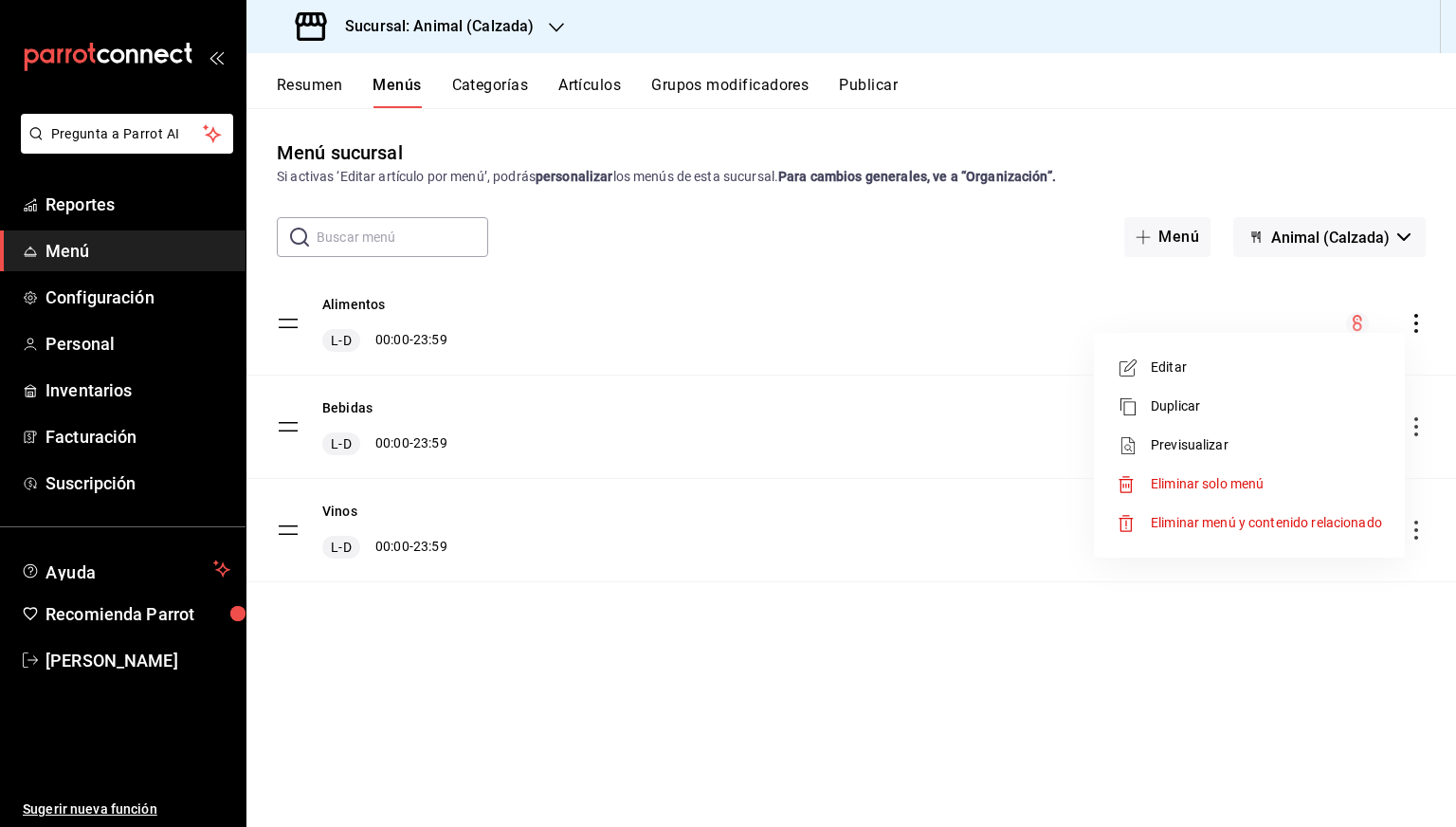
click at [1171, 447] on span "Previsualizar" at bounding box center [1266, 445] width 231 height 19
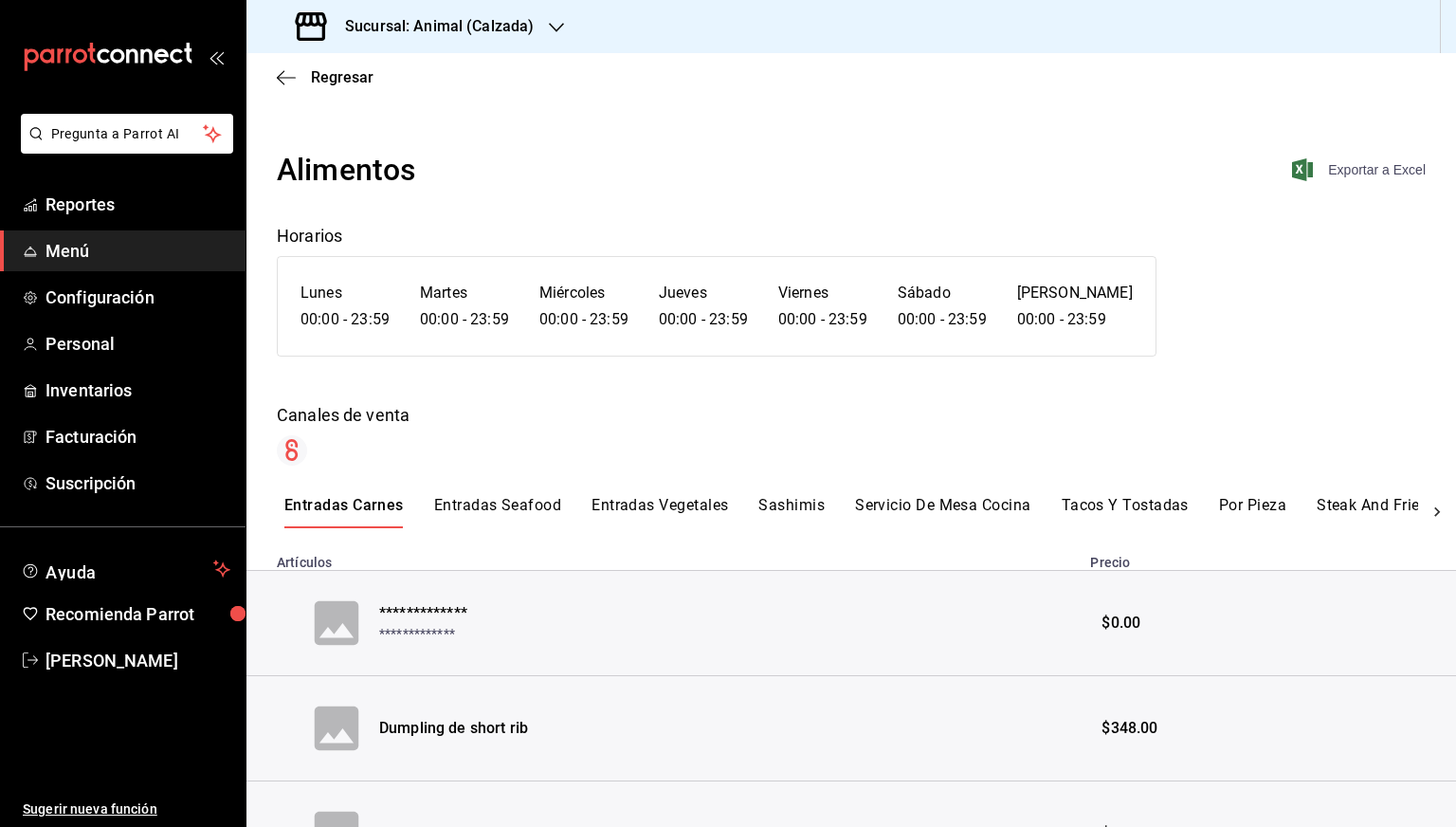
click at [1382, 176] on span "Exportar a Excel" at bounding box center [1361, 169] width 130 height 22
click at [329, 86] on span "Regresar" at bounding box center [342, 77] width 62 height 18
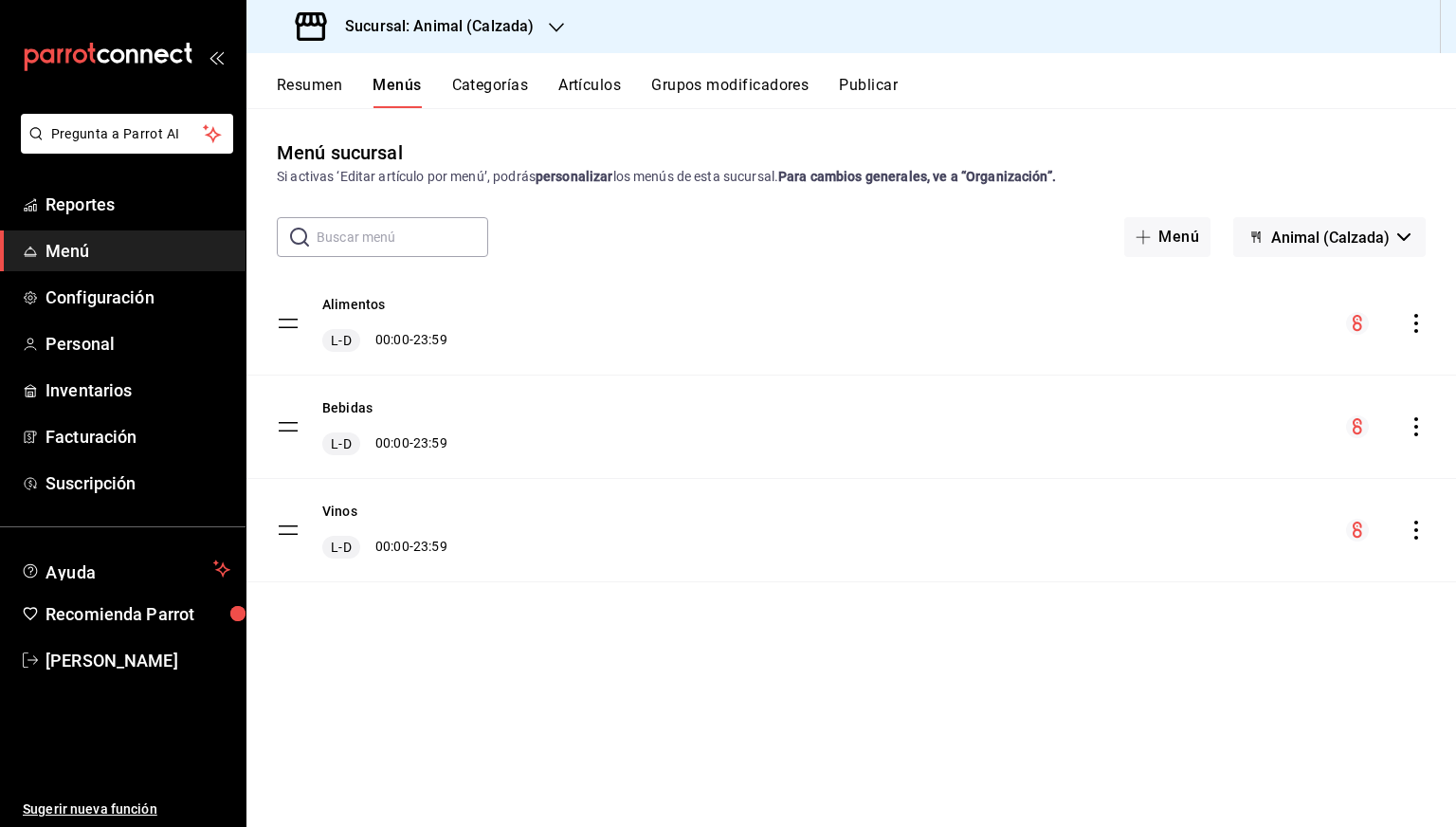
click at [1421, 431] on icon "actions" at bounding box center [1417, 427] width 19 height 19
click at [1194, 549] on span "Previsualizar" at bounding box center [1266, 548] width 231 height 19
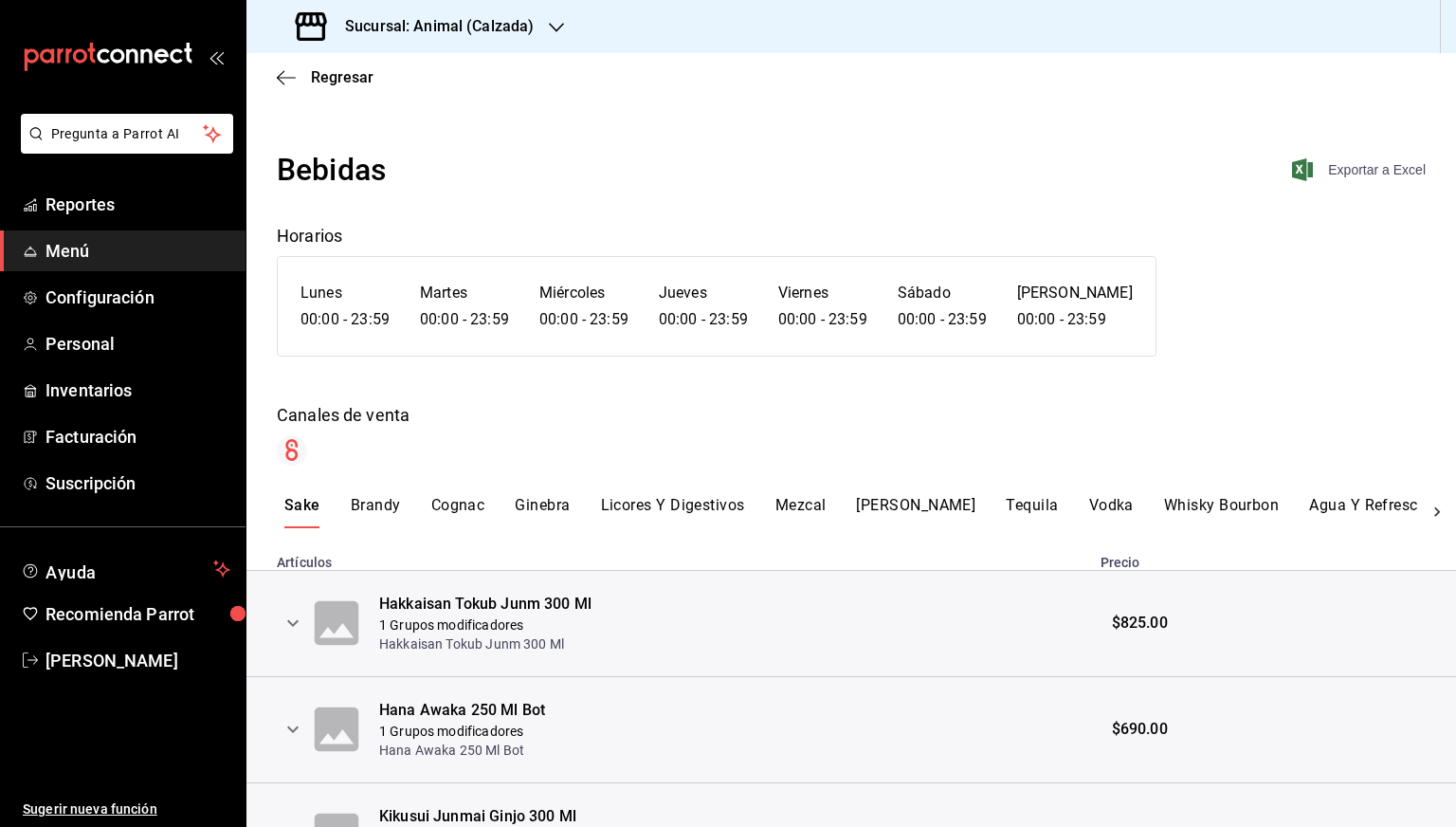
click at [1367, 174] on span "Exportar a Excel" at bounding box center [1361, 169] width 130 height 22
click at [320, 75] on span "Regresar" at bounding box center [342, 77] width 62 height 18
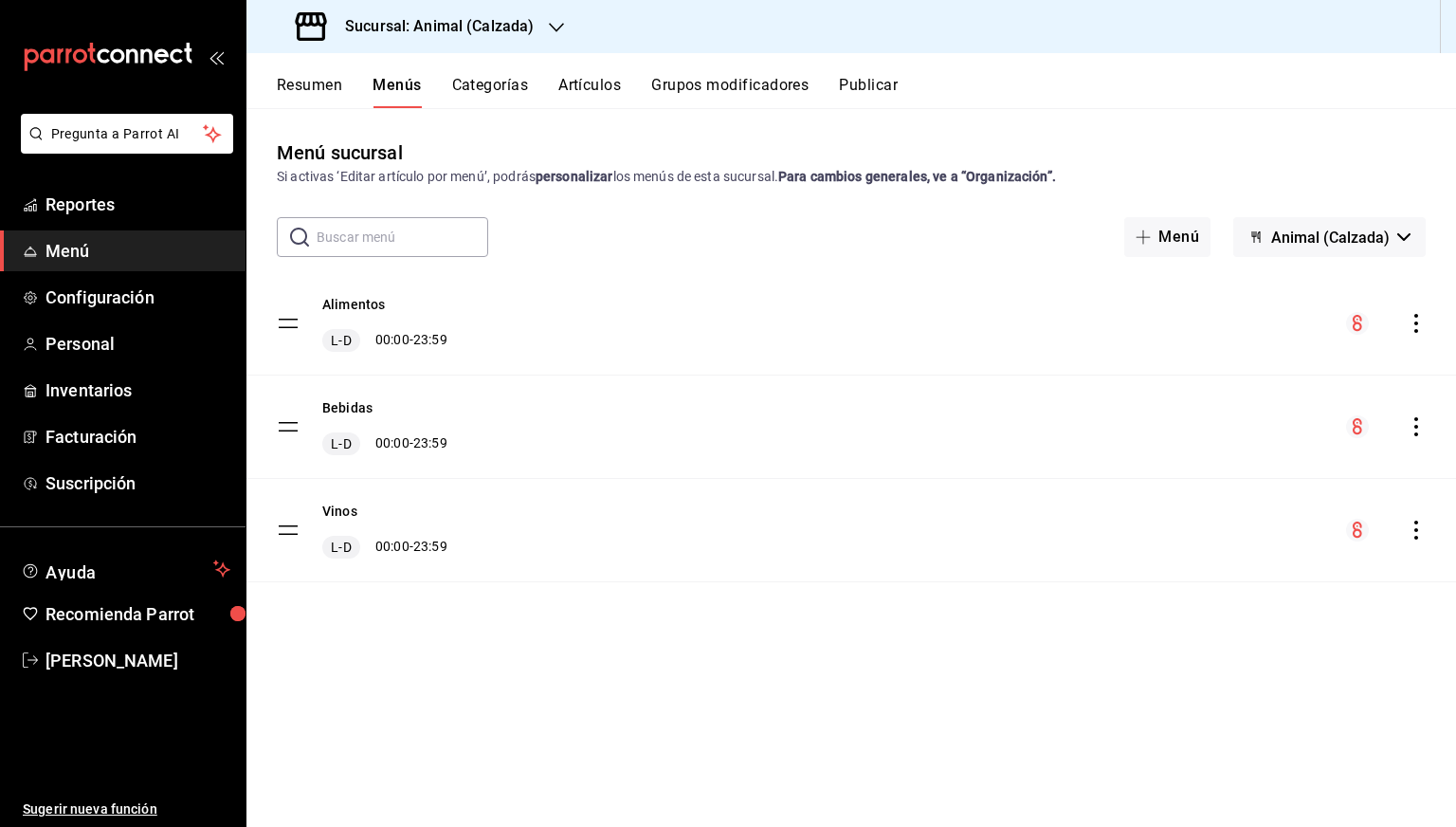
click at [1418, 521] on icon "actions" at bounding box center [1417, 531] width 19 height 19
click at [1189, 649] on span "Previsualizar" at bounding box center [1266, 651] width 231 height 19
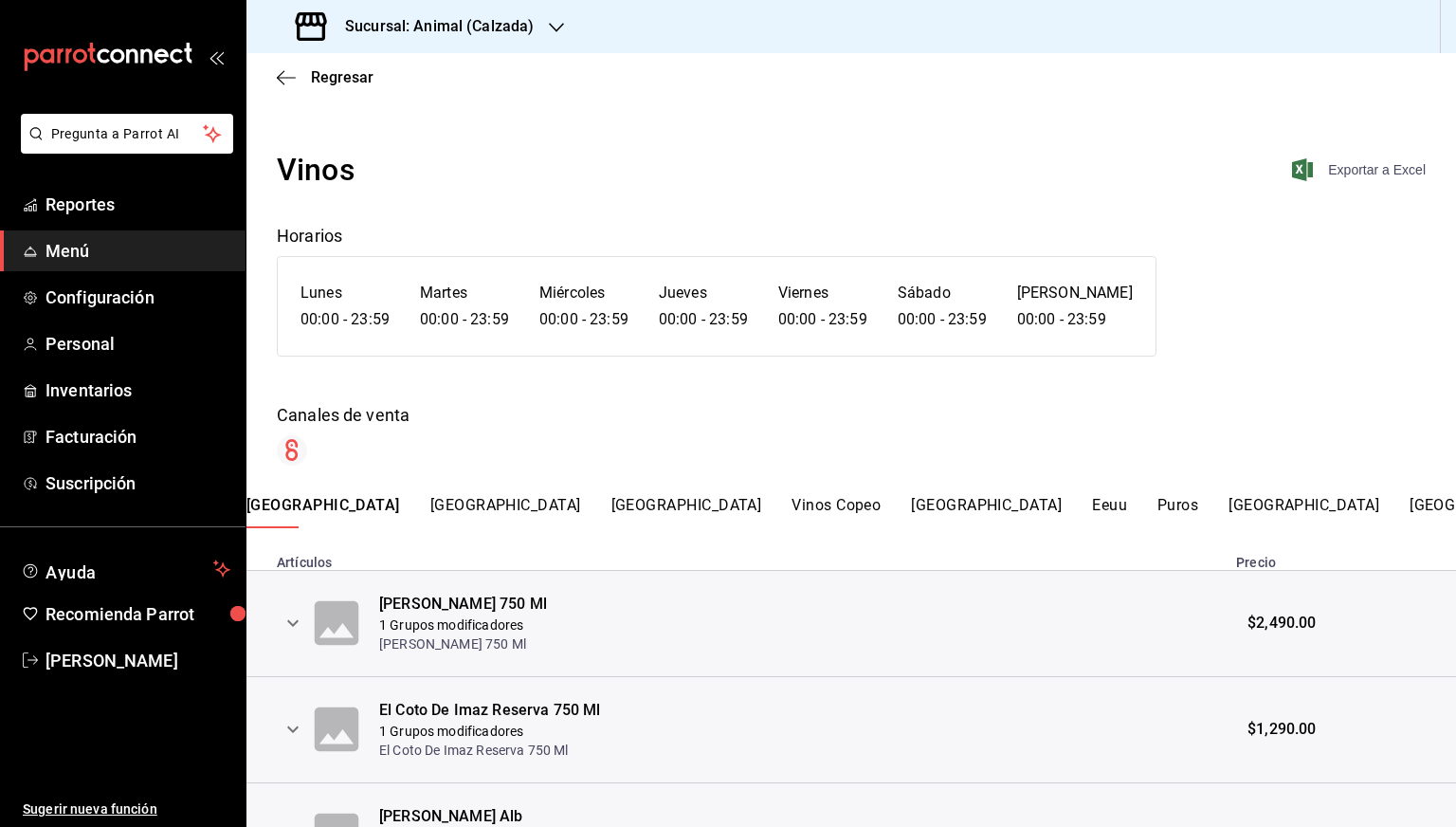
click at [1364, 167] on span "Exportar a Excel" at bounding box center [1361, 169] width 130 height 22
click at [299, 64] on div "Regresar" at bounding box center [851, 78] width 1210 height 49
click at [297, 76] on span "Regresar" at bounding box center [325, 77] width 96 height 18
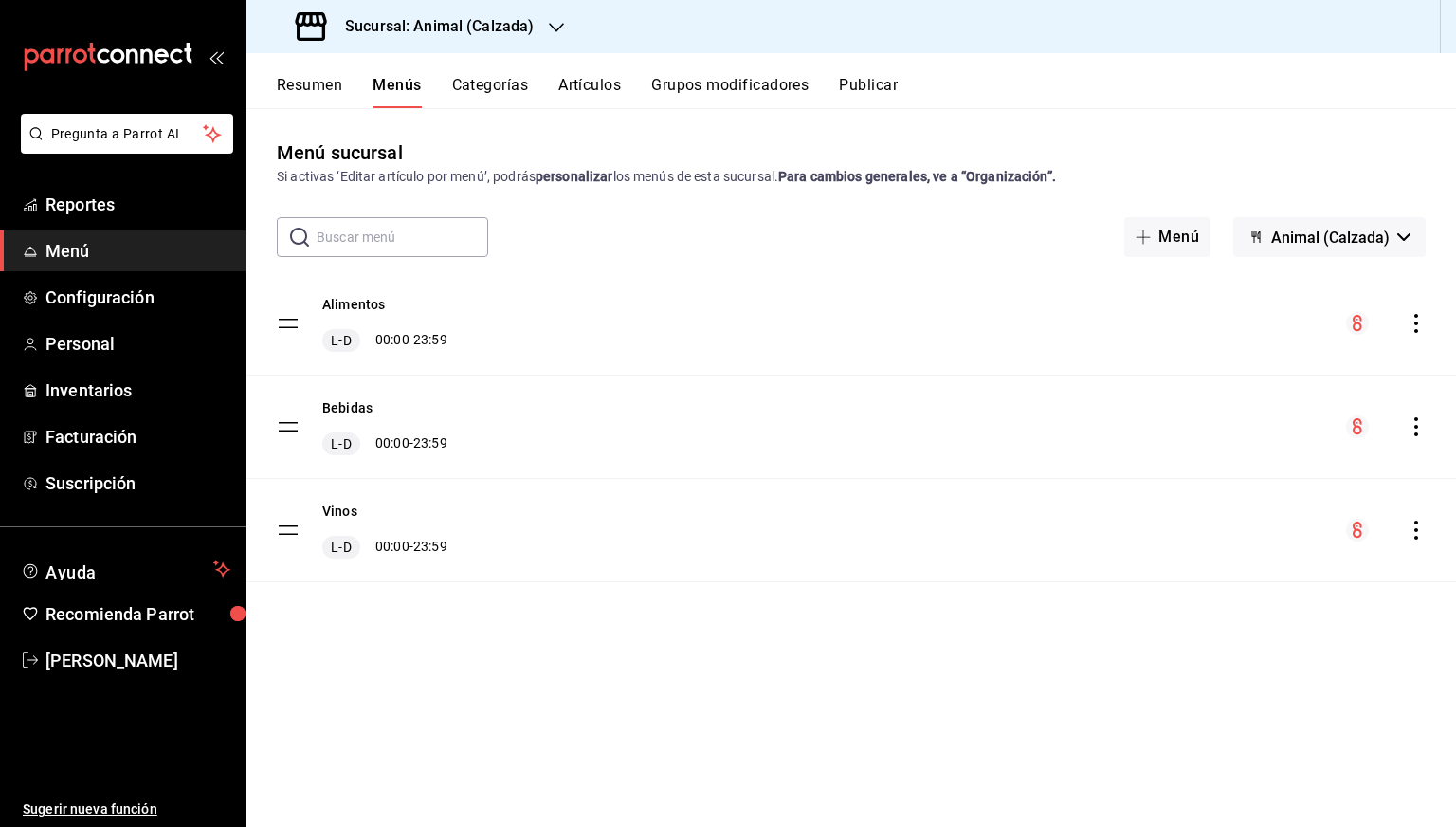
click at [468, 27] on h3 "Sucursal: Animal (Calzada)" at bounding box center [432, 26] width 204 height 22
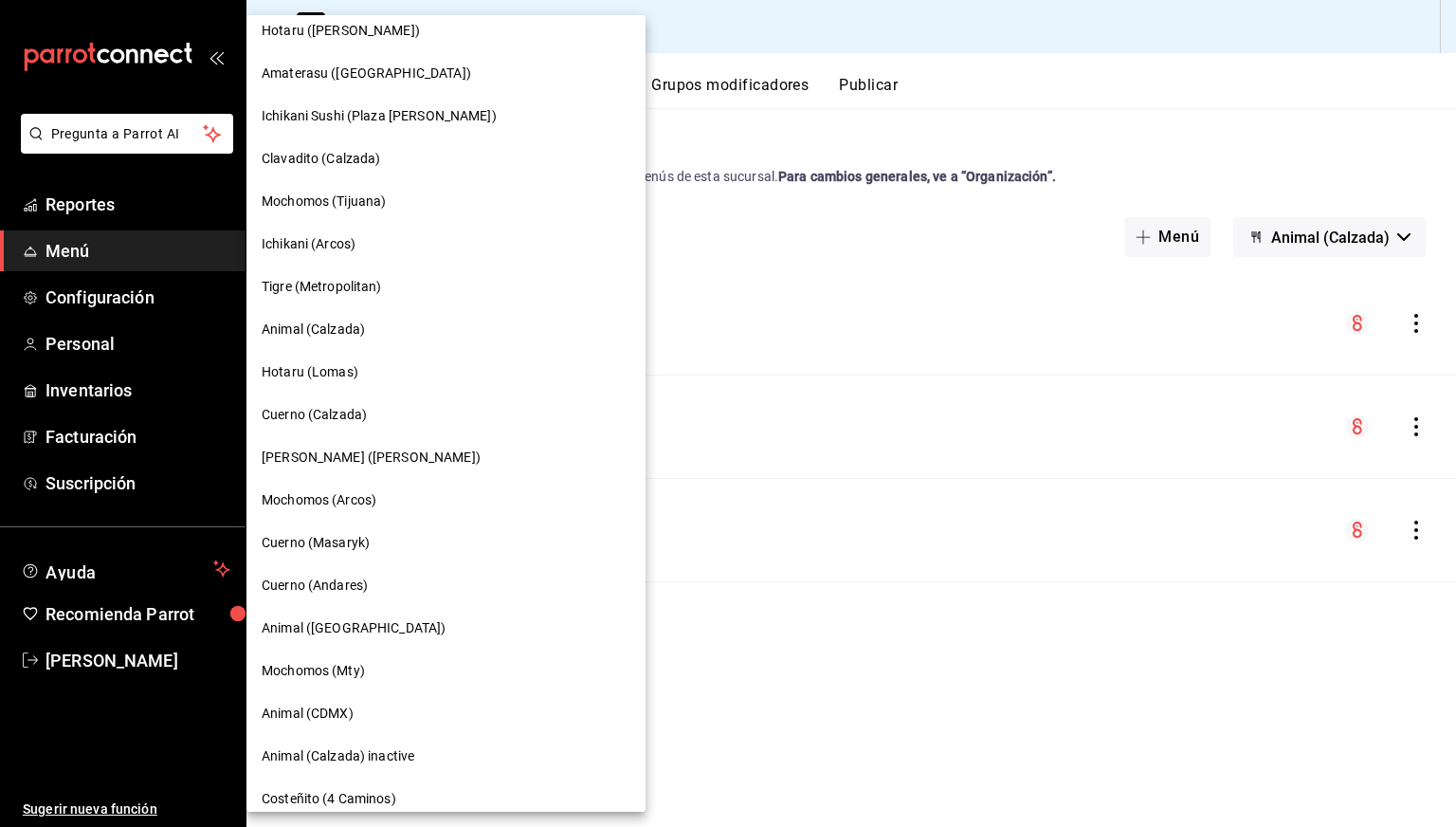
scroll to position [191, 0]
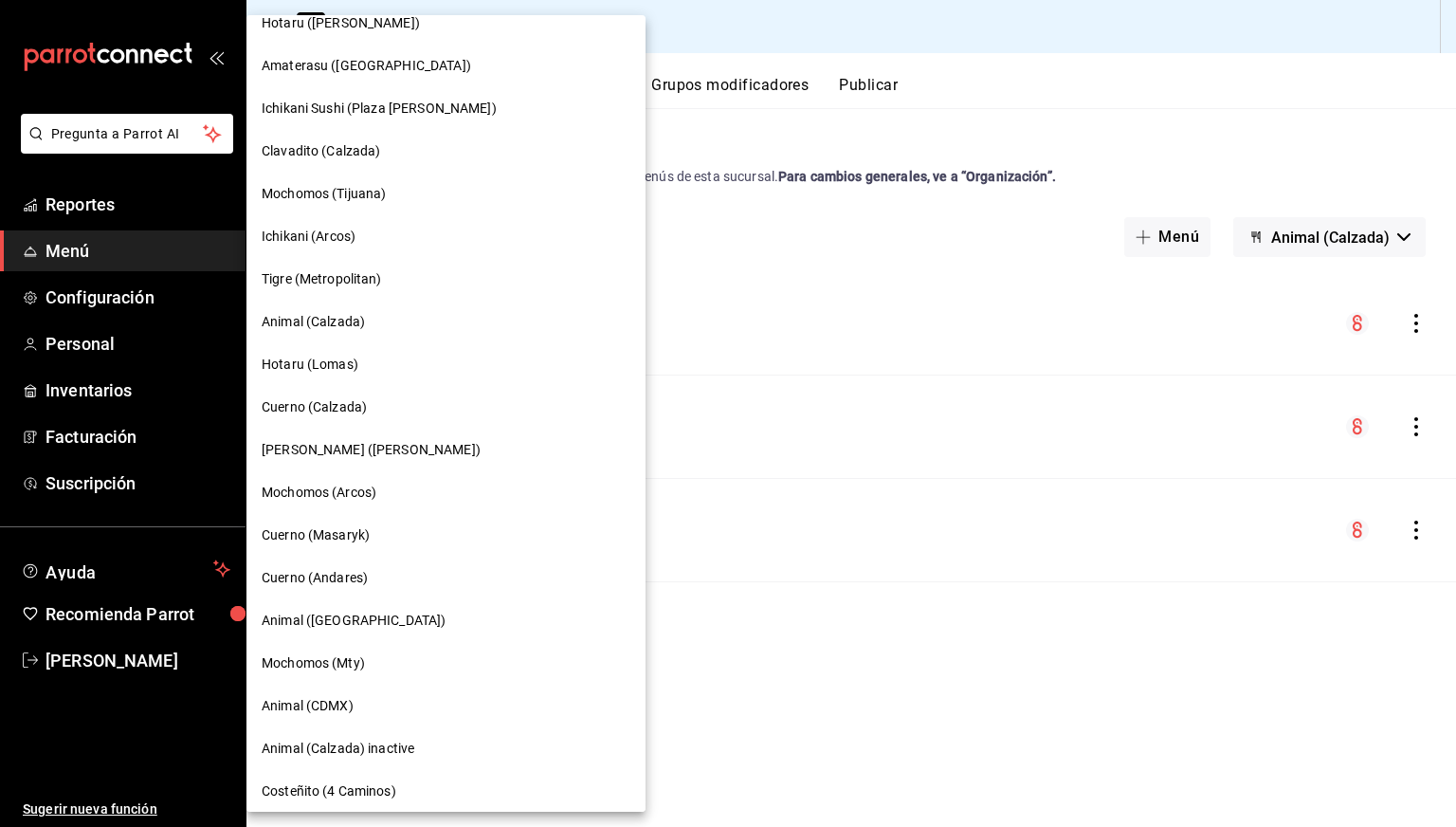
click at [336, 701] on span "Animal (CDMX)" at bounding box center [307, 706] width 92 height 19
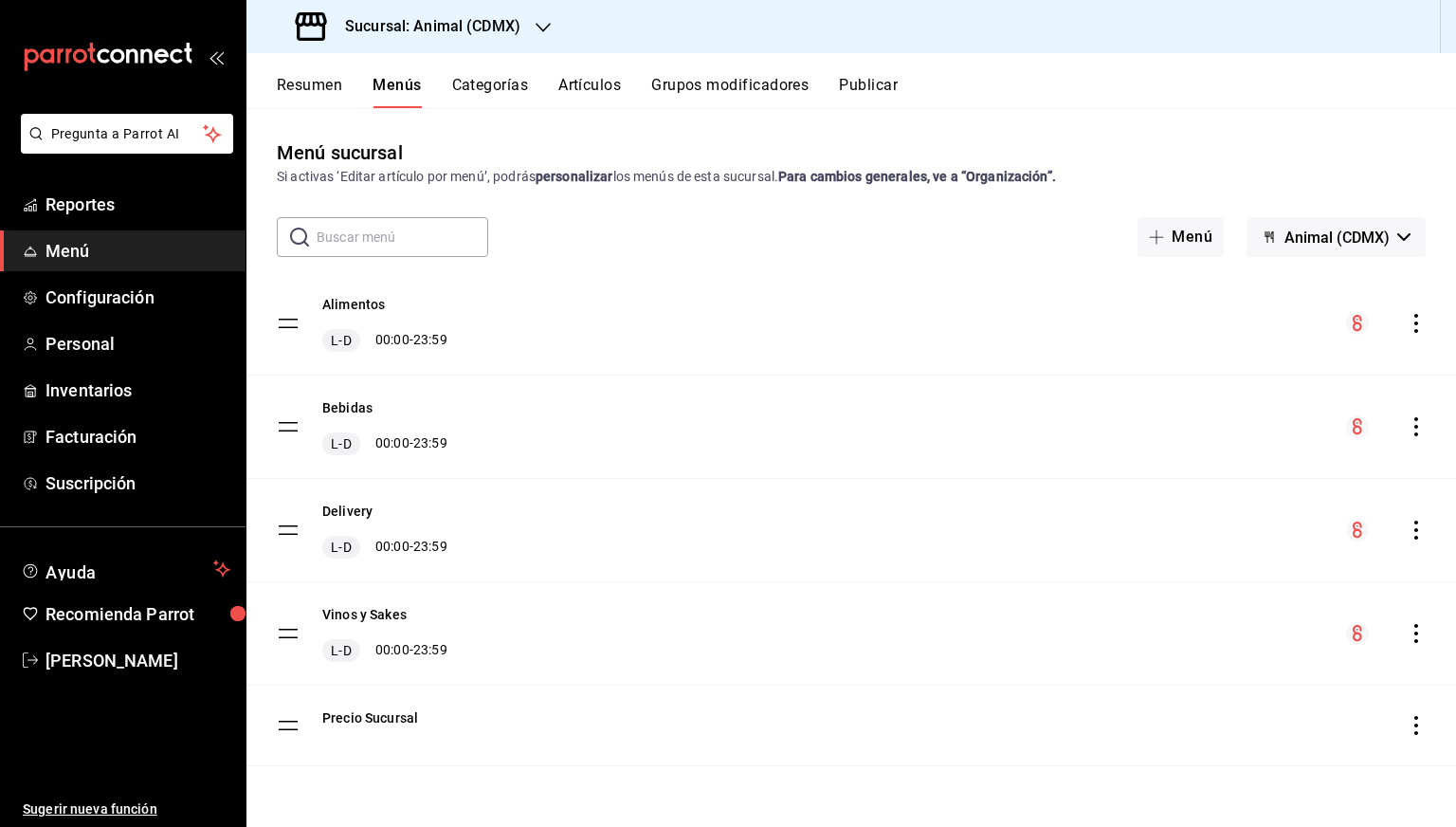
click at [1418, 325] on icon "actions" at bounding box center [1417, 324] width 19 height 19
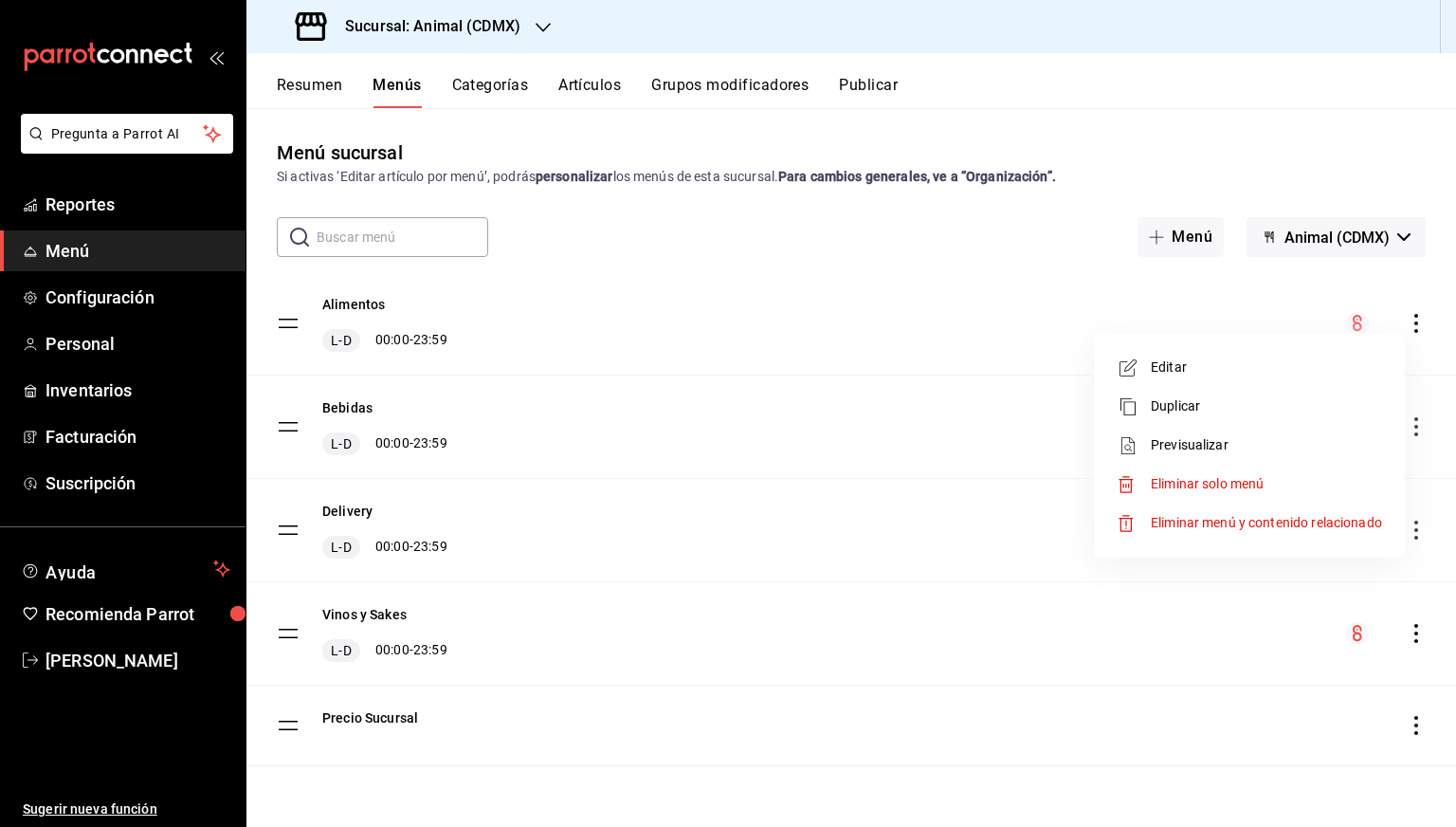
click at [1198, 450] on span "Previsualizar" at bounding box center [1266, 445] width 231 height 19
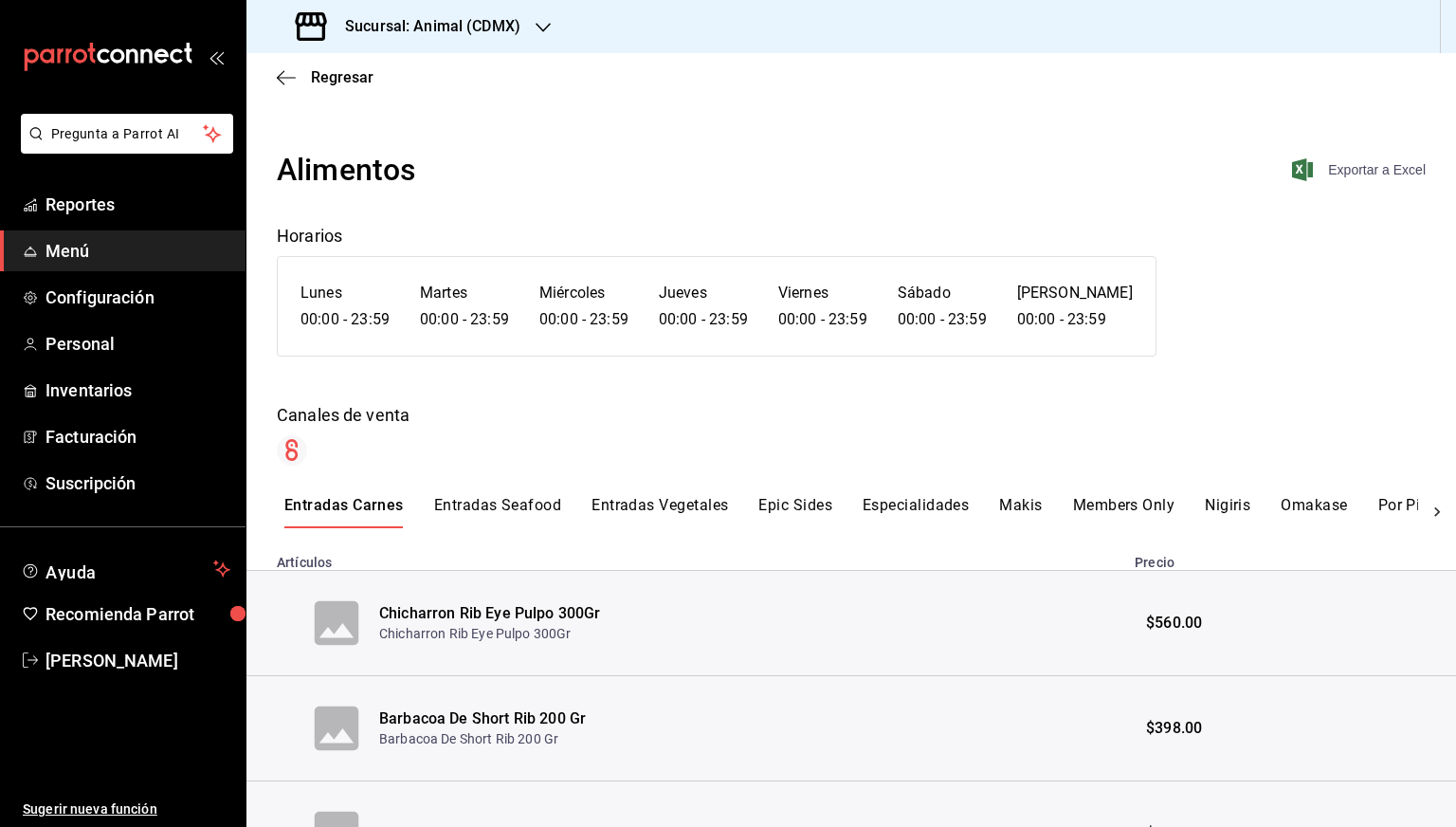
click at [1356, 174] on span "Exportar a Excel" at bounding box center [1361, 169] width 130 height 22
click at [325, 68] on span "Regresar" at bounding box center [342, 77] width 62 height 18
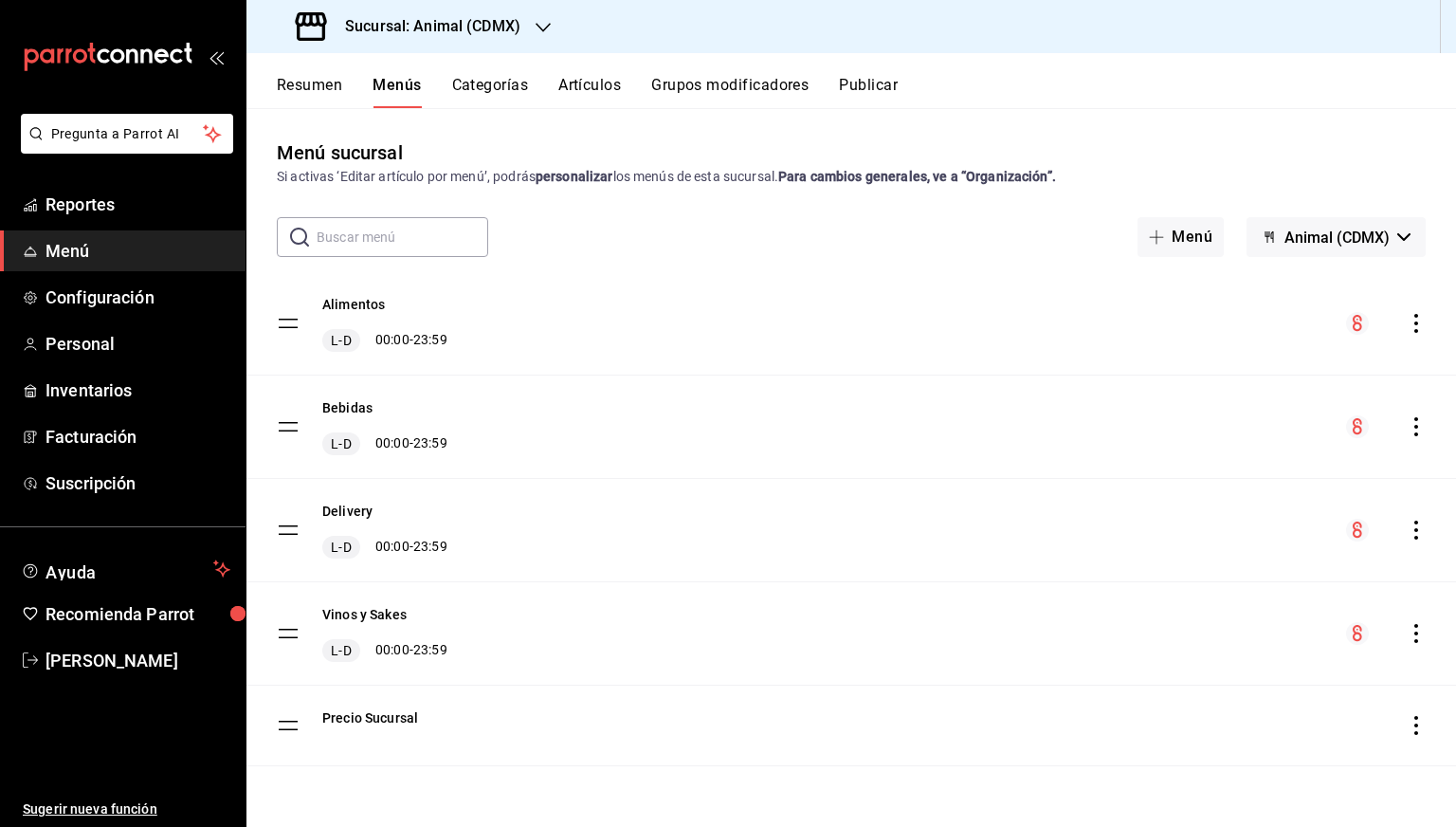
click at [1408, 424] on icon "actions" at bounding box center [1417, 427] width 19 height 19
click at [1198, 552] on span "Previsualizar" at bounding box center [1266, 548] width 231 height 19
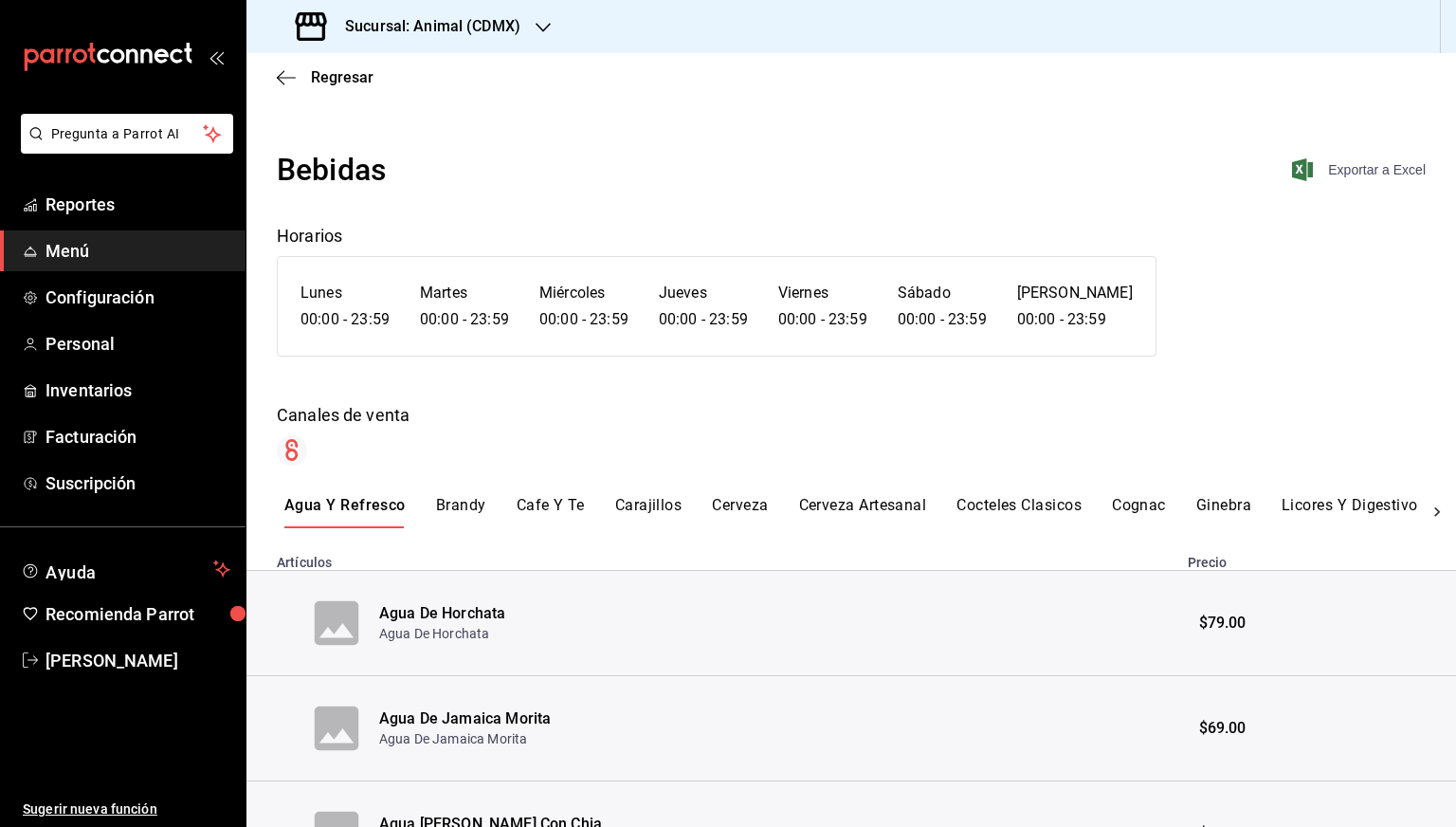
click at [1368, 163] on span "Exportar a Excel" at bounding box center [1361, 169] width 130 height 22
click at [343, 86] on span "Regresar" at bounding box center [342, 77] width 62 height 18
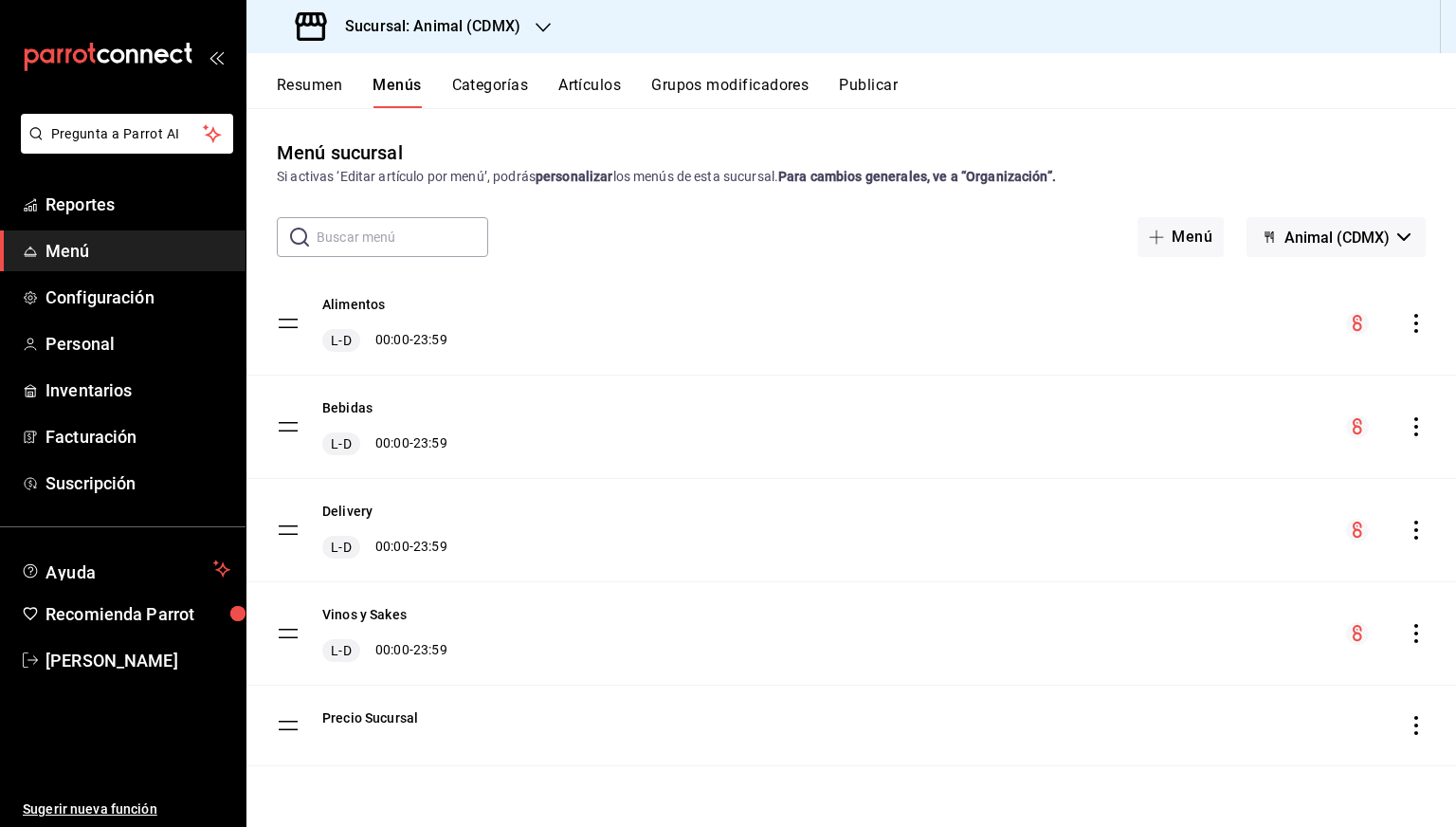
click at [1407, 627] on icon "actions" at bounding box center [1417, 634] width 19 height 19
click at [1206, 704] on span "Previsualizar" at bounding box center [1266, 699] width 231 height 19
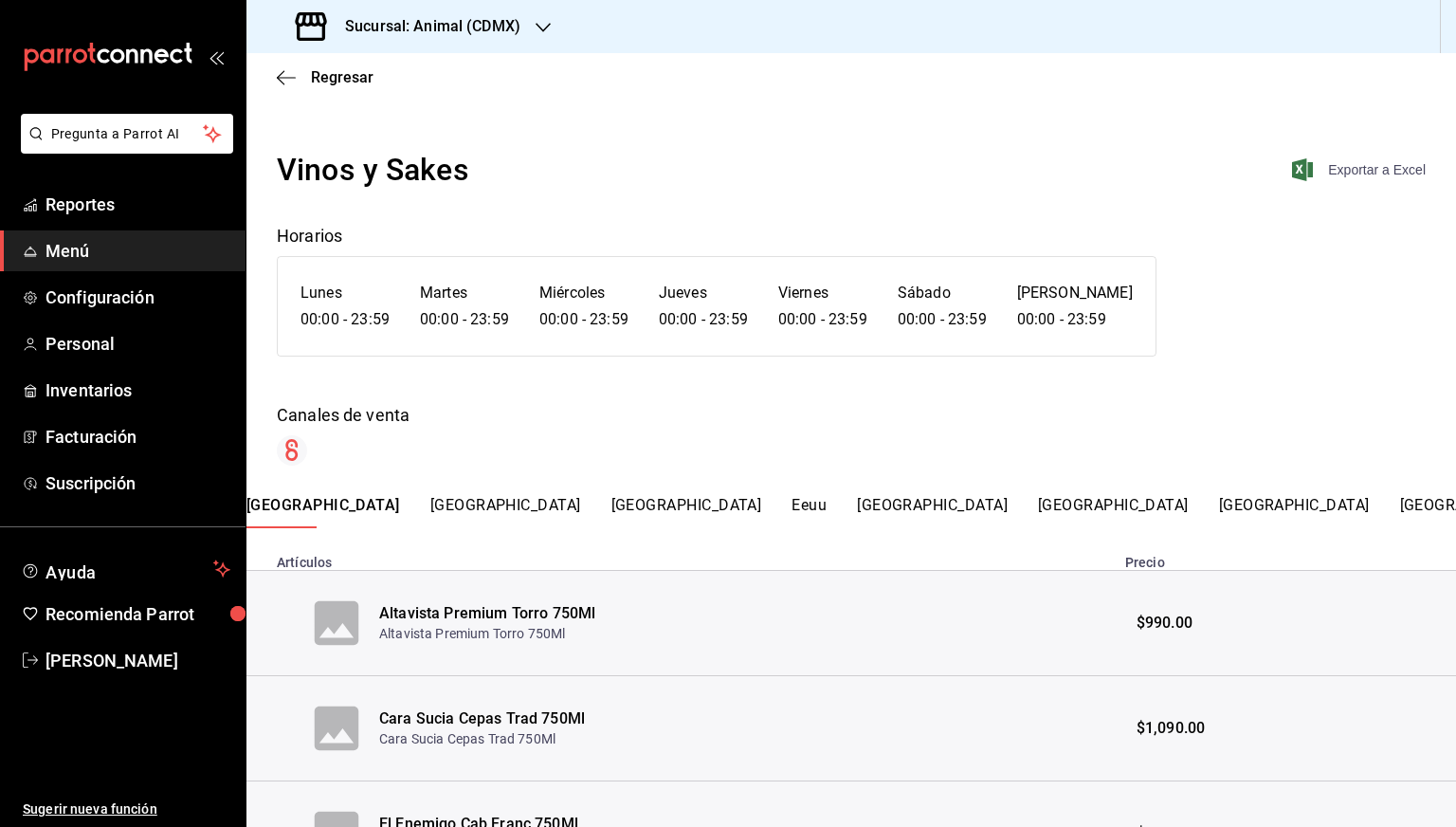
click at [1342, 172] on span "Exportar a Excel" at bounding box center [1361, 169] width 130 height 22
click at [302, 86] on span "Regresar" at bounding box center [325, 77] width 96 height 18
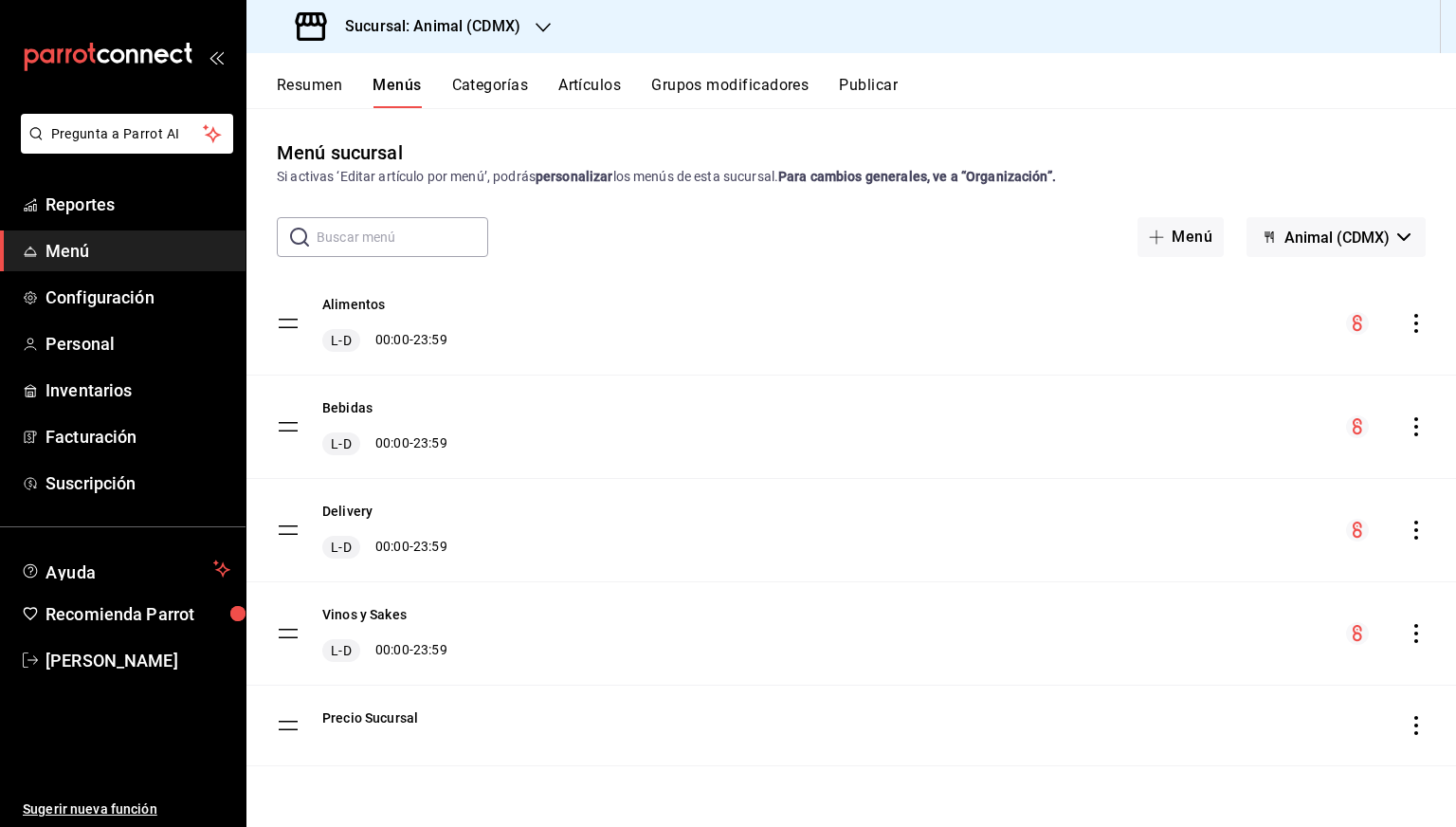
click at [523, 33] on div "Sucursal: Animal (CDMX)" at bounding box center [409, 26] width 296 height 53
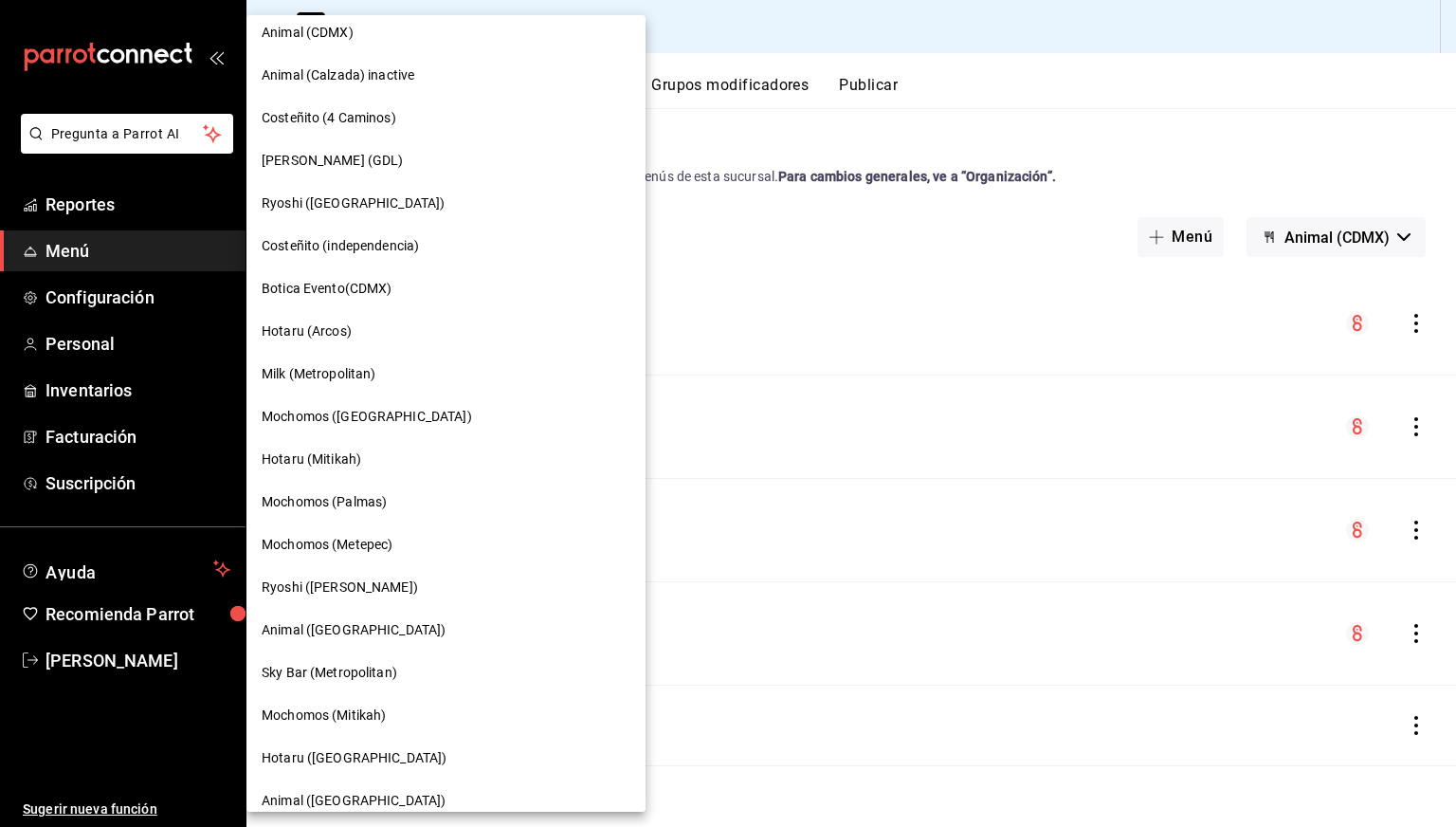
scroll to position [865, 0]
click at [337, 620] on span "Animal ([GEOGRAPHIC_DATA])" at bounding box center [353, 630] width 184 height 19
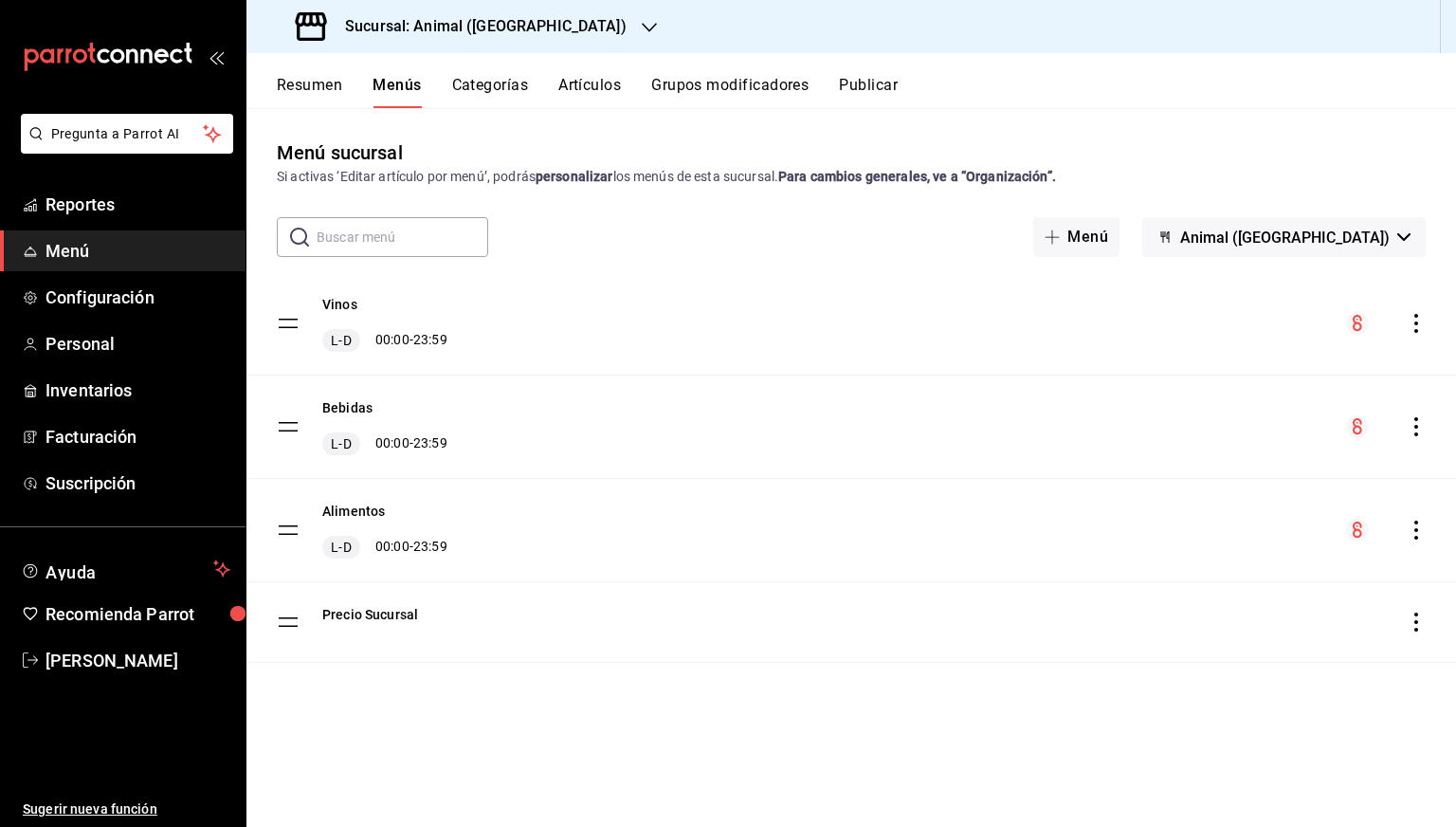
click at [1410, 528] on icon "actions" at bounding box center [1417, 531] width 19 height 19
click at [1198, 643] on span "Previsualizar" at bounding box center [1266, 651] width 231 height 19
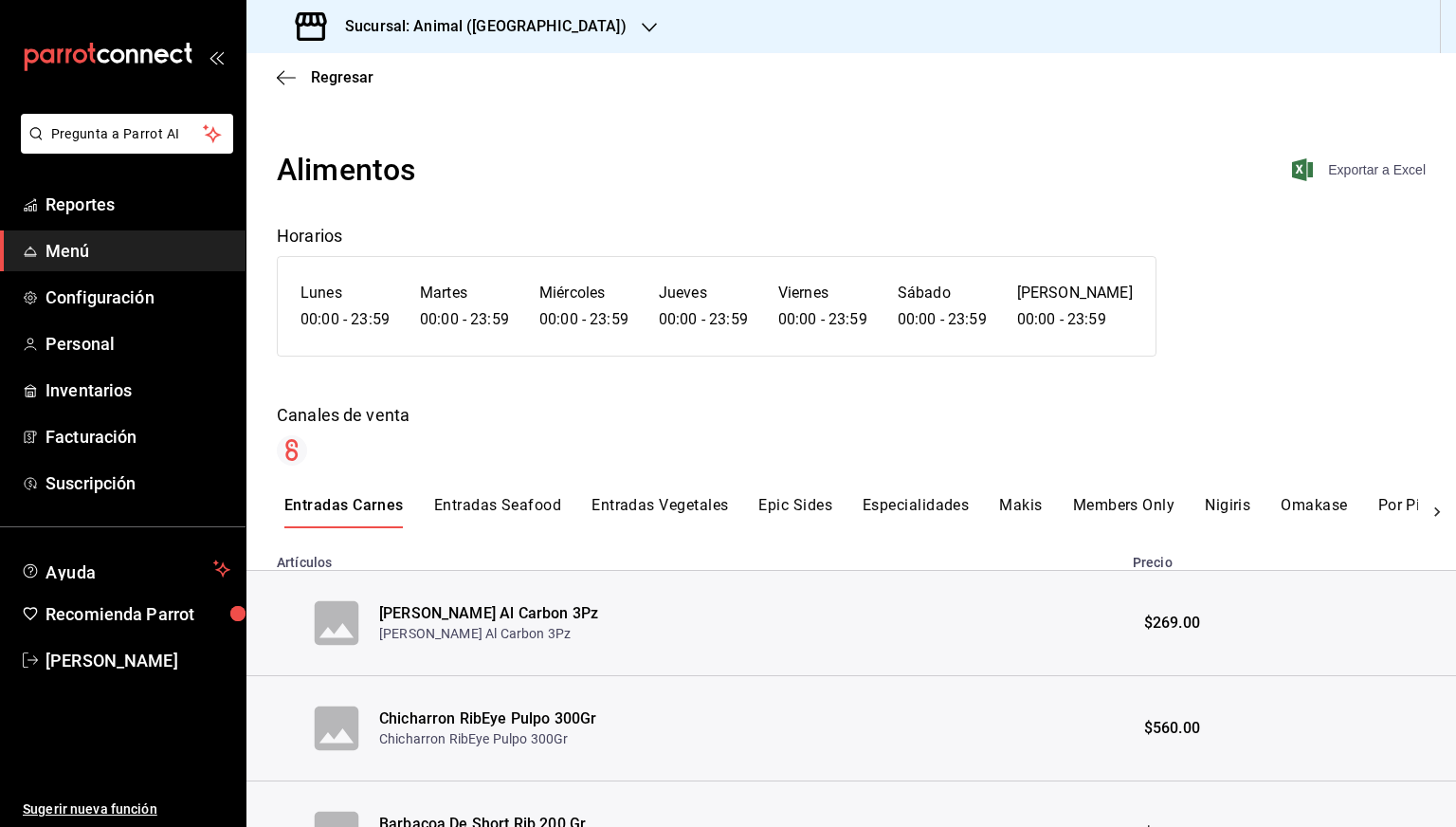
click at [1332, 174] on span "Exportar a Excel" at bounding box center [1361, 169] width 130 height 22
click at [300, 74] on span "Regresar" at bounding box center [325, 77] width 96 height 18
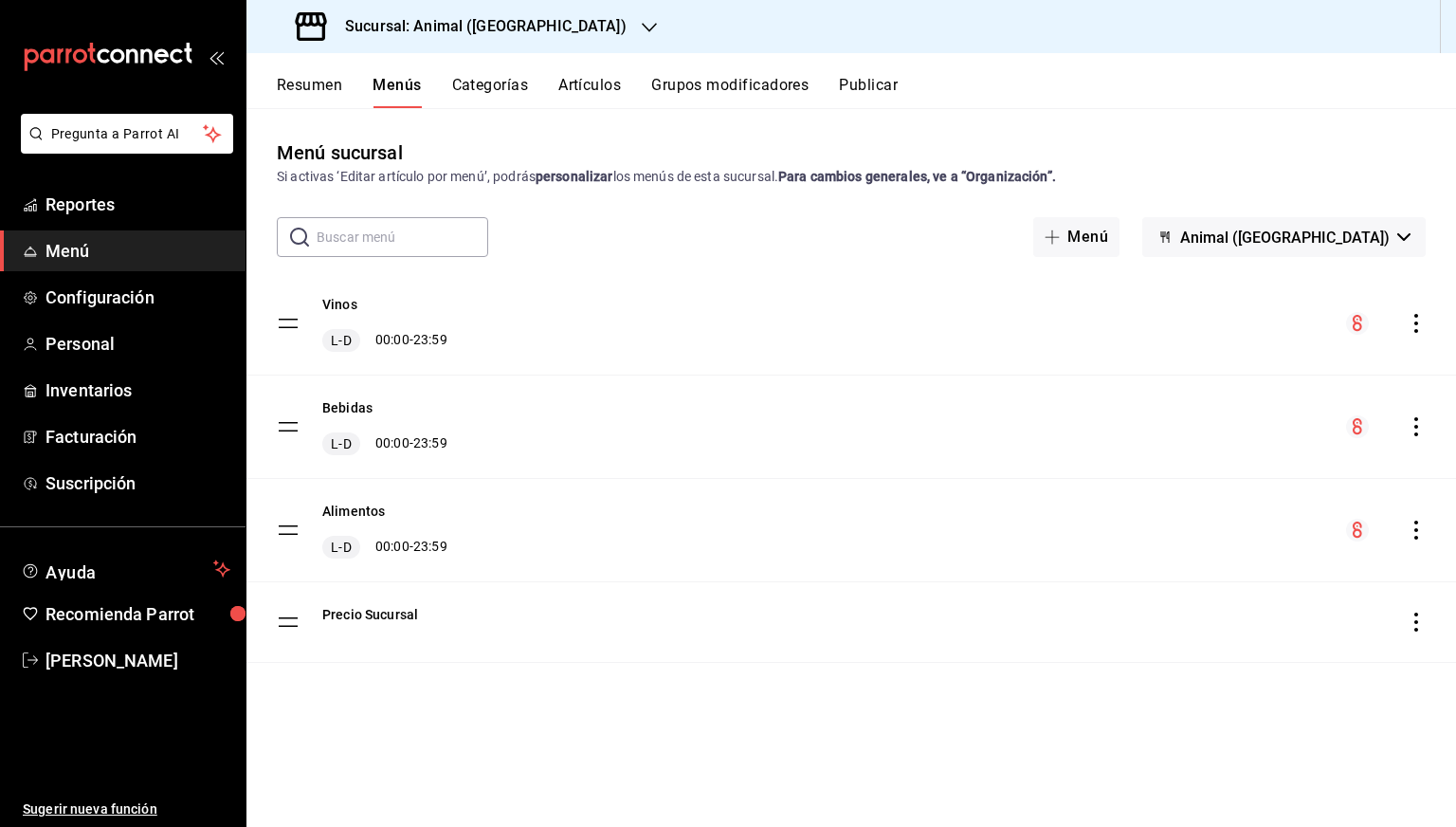
click at [1412, 427] on icon "actions" at bounding box center [1417, 427] width 19 height 19
click at [1172, 548] on span "Previsualizar" at bounding box center [1266, 548] width 231 height 19
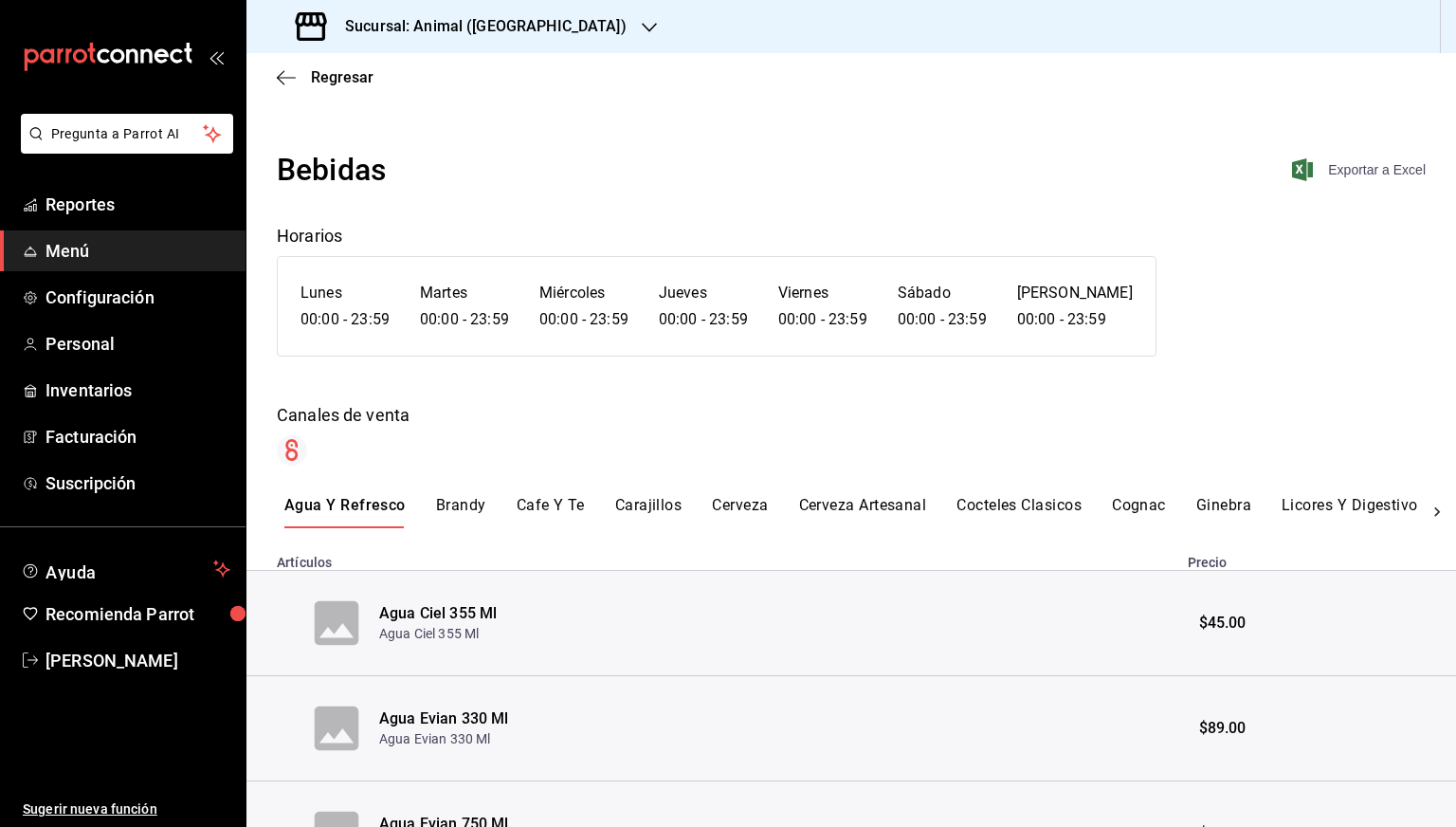
click at [1352, 162] on span "Exportar a Excel" at bounding box center [1361, 169] width 130 height 22
click at [337, 77] on span "Regresar" at bounding box center [342, 77] width 62 height 18
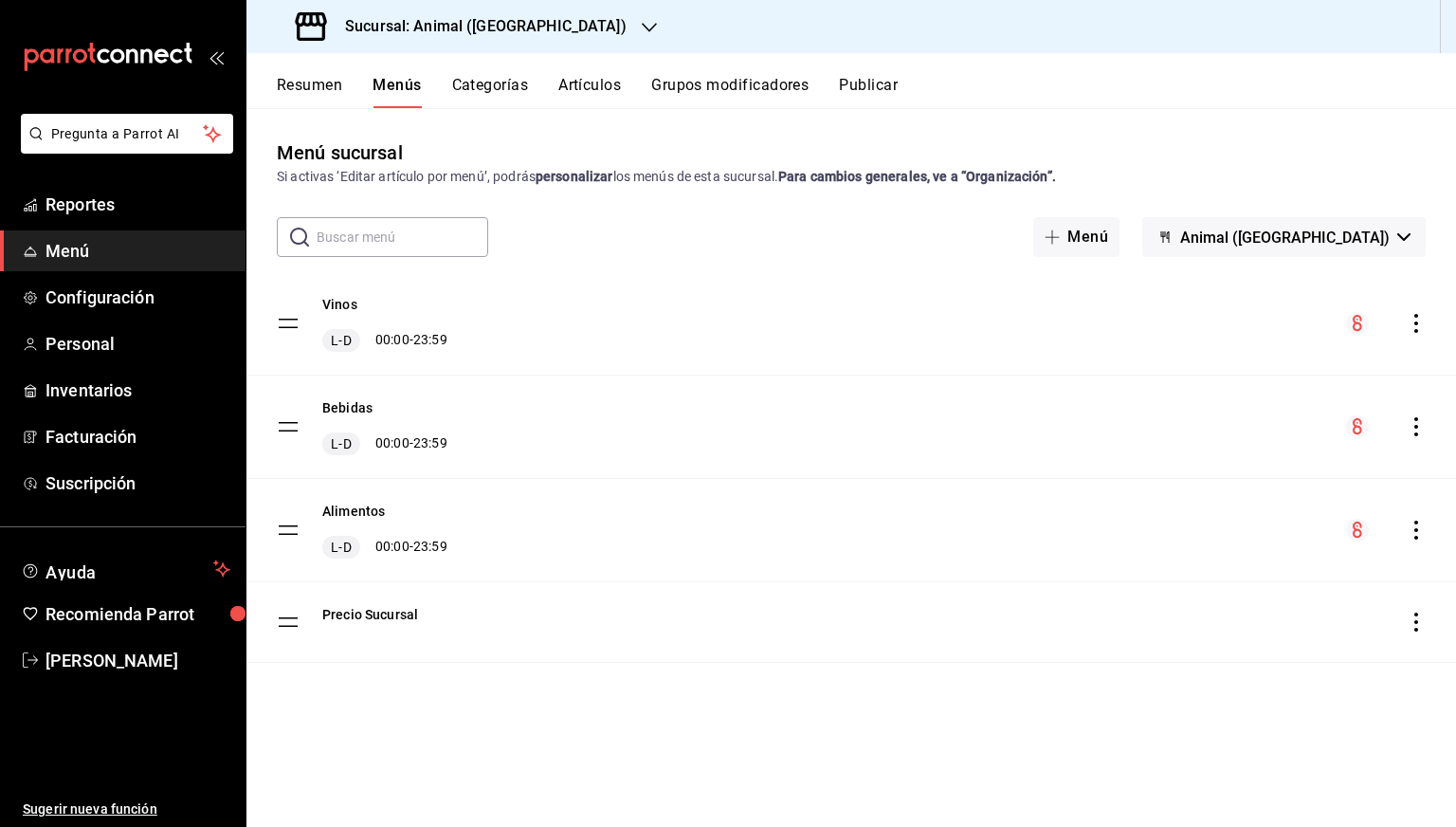
click at [1415, 327] on icon "actions" at bounding box center [1417, 324] width 19 height 19
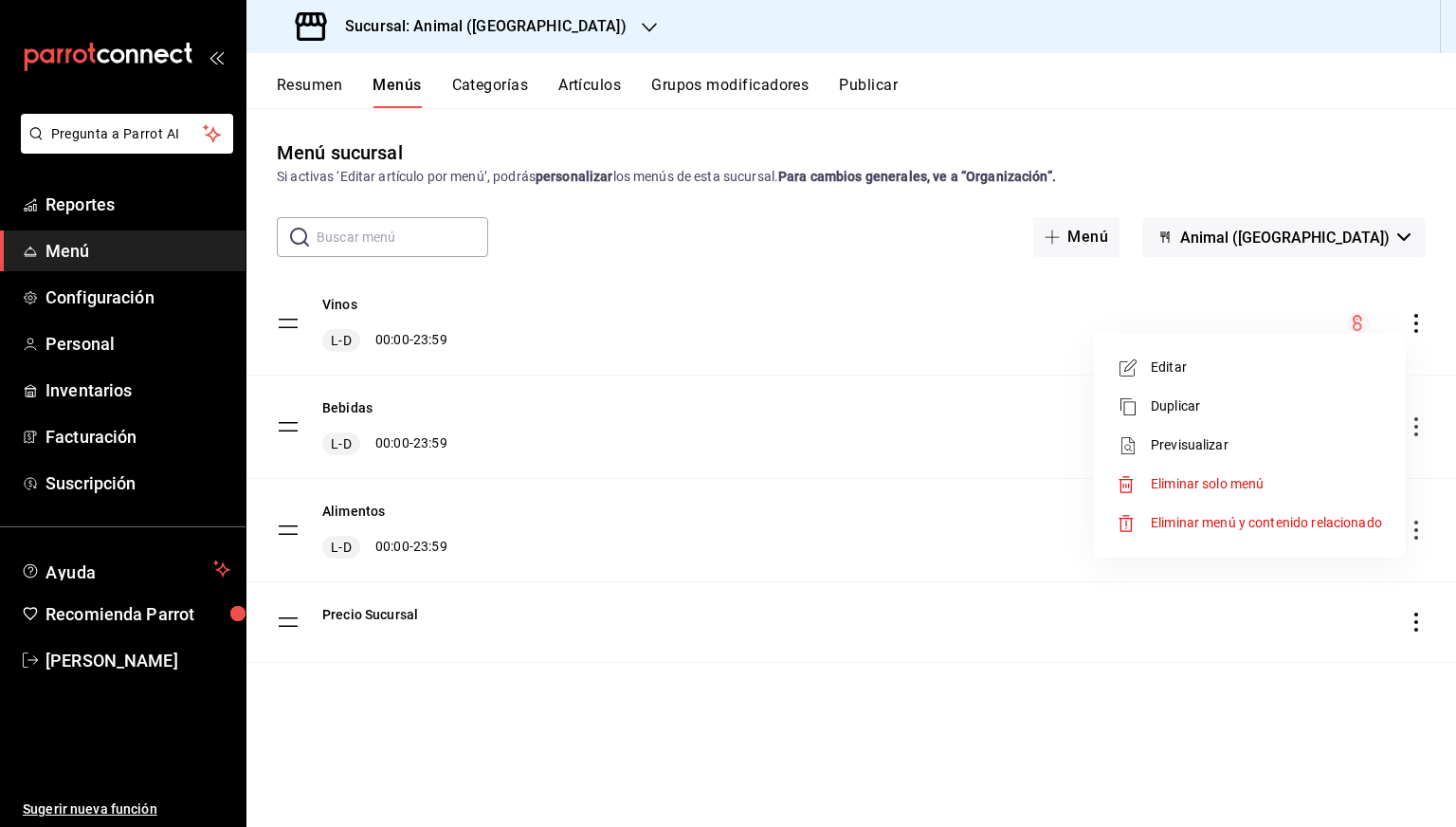
click at [1210, 443] on span "Previsualizar" at bounding box center [1266, 445] width 231 height 19
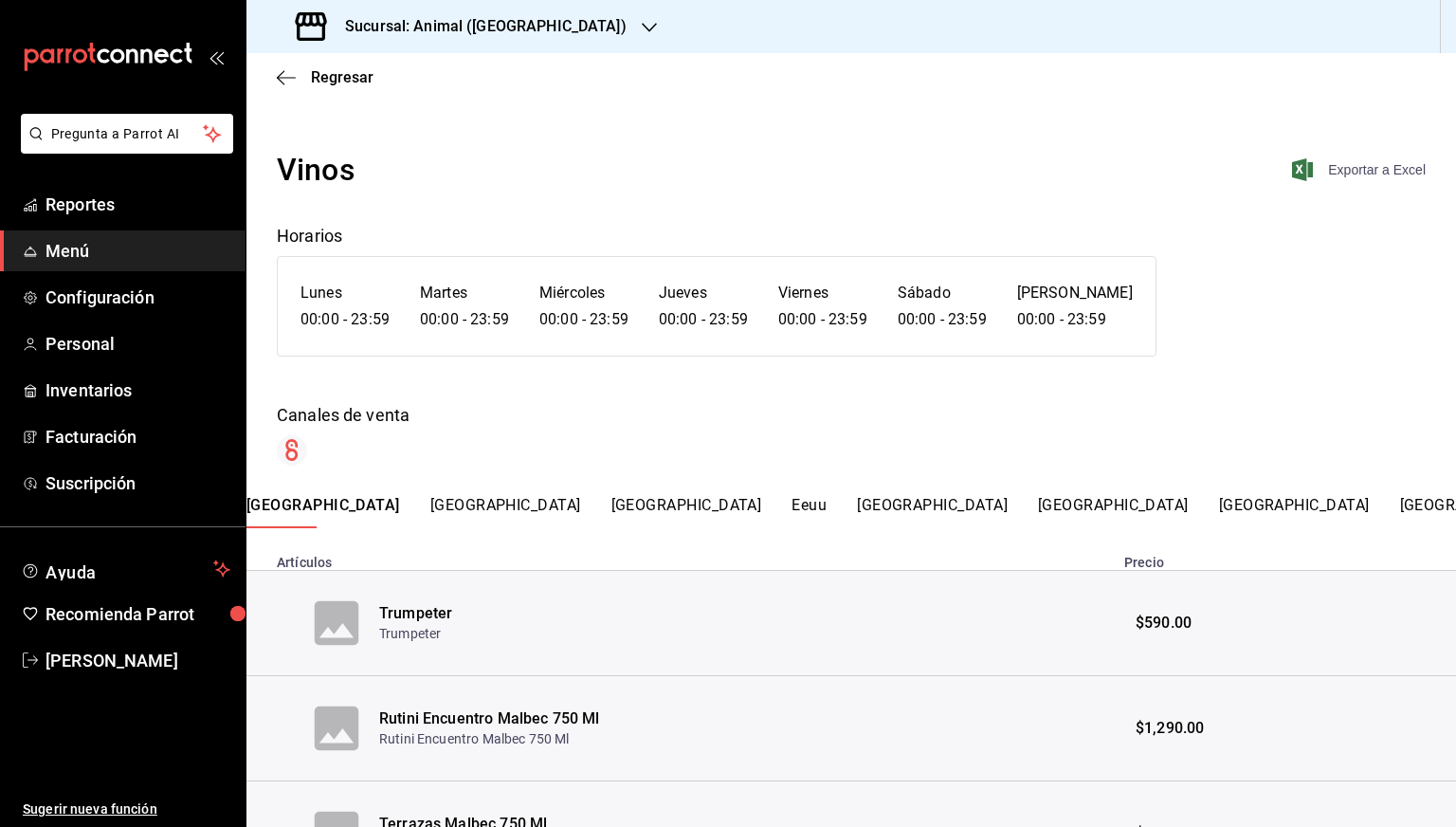
click at [1347, 169] on span "Exportar a Excel" at bounding box center [1361, 169] width 130 height 22
click at [311, 77] on span "Regresar" at bounding box center [342, 77] width 62 height 18
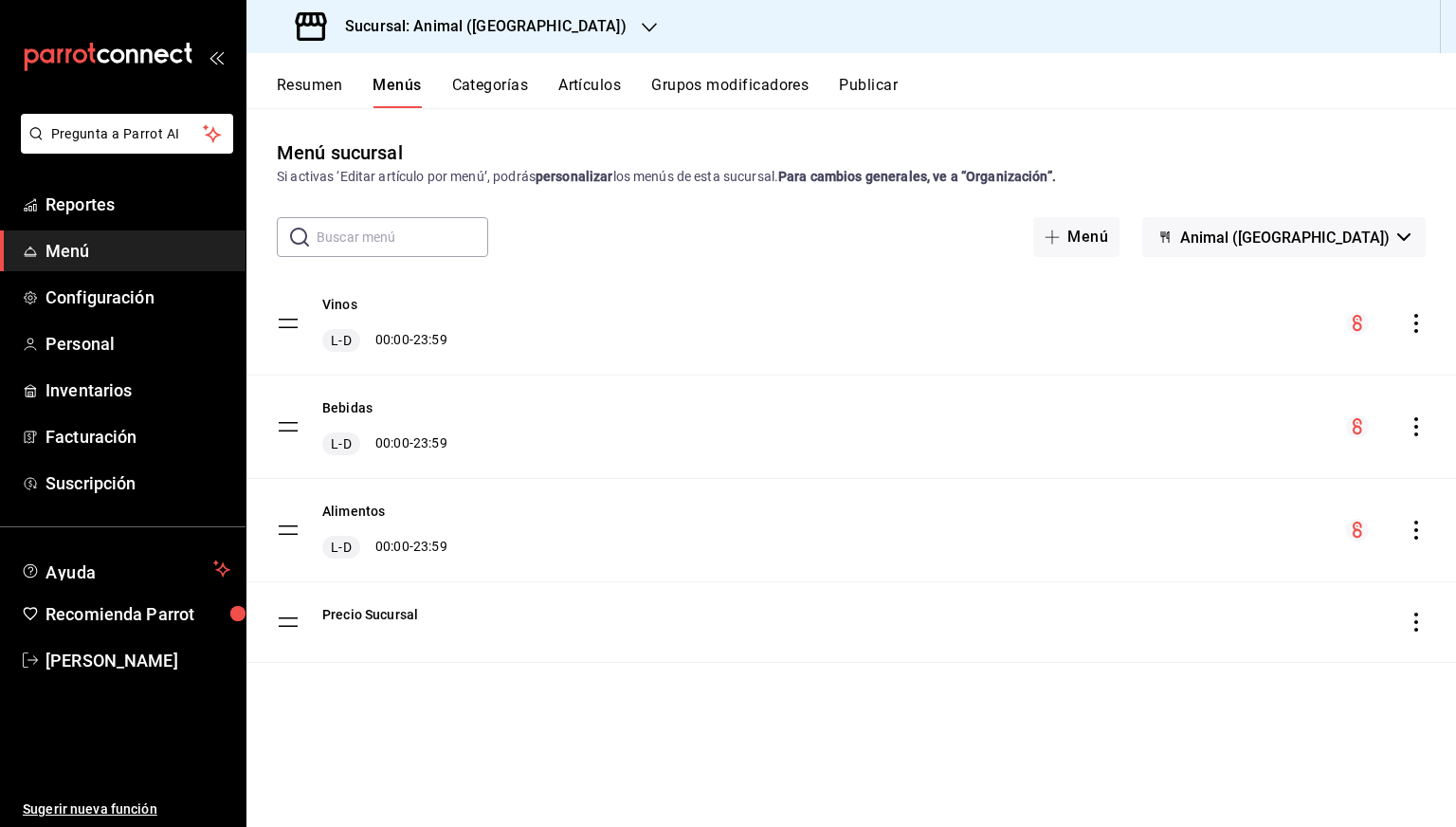
click at [507, 29] on h3 "Sucursal: Animal (St Regis)" at bounding box center [477, 26] width 296 height 22
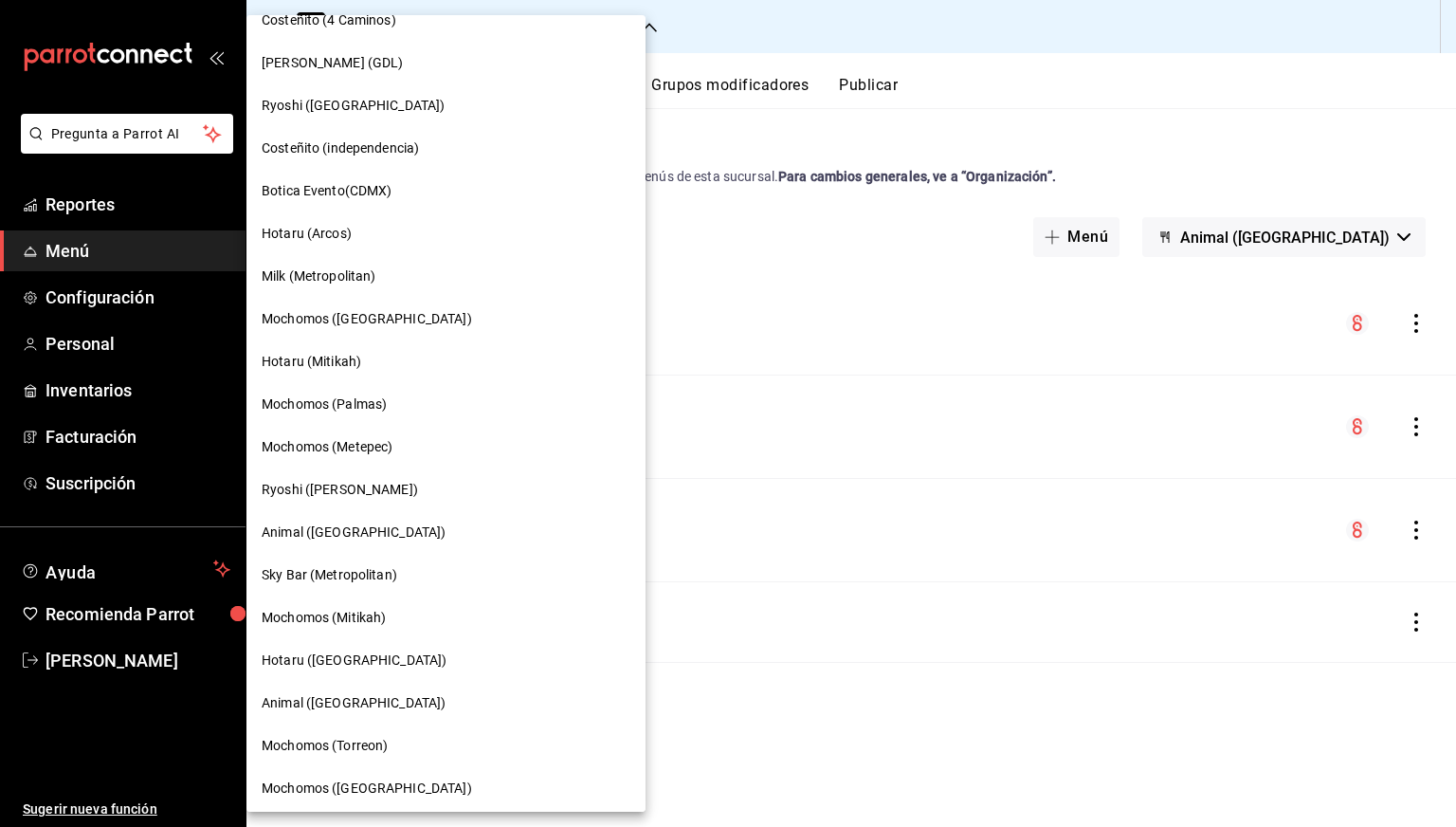
scroll to position [1053, 0]
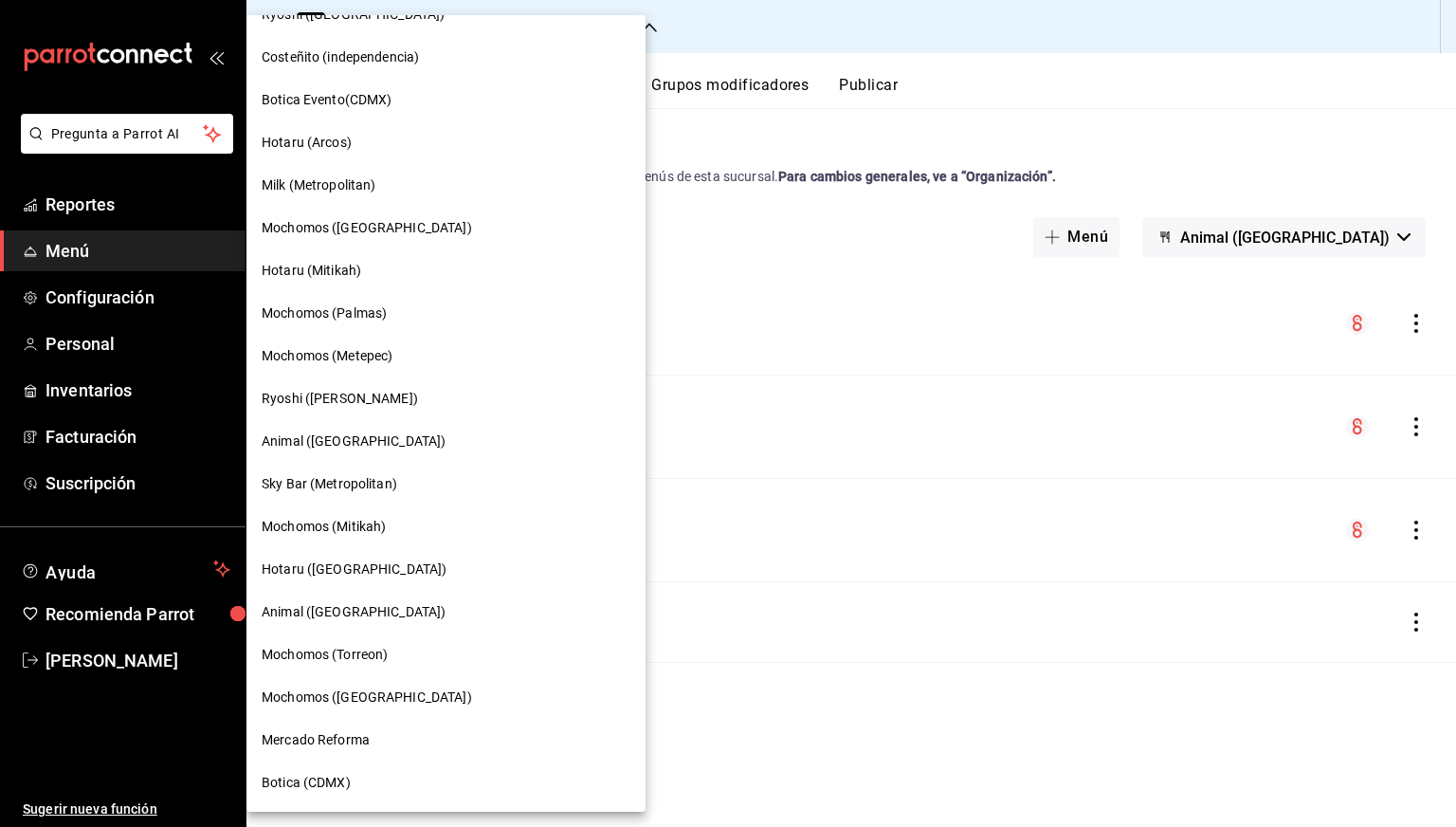
click at [315, 623] on div "Animal ([GEOGRAPHIC_DATA])" at bounding box center [446, 612] width 399 height 43
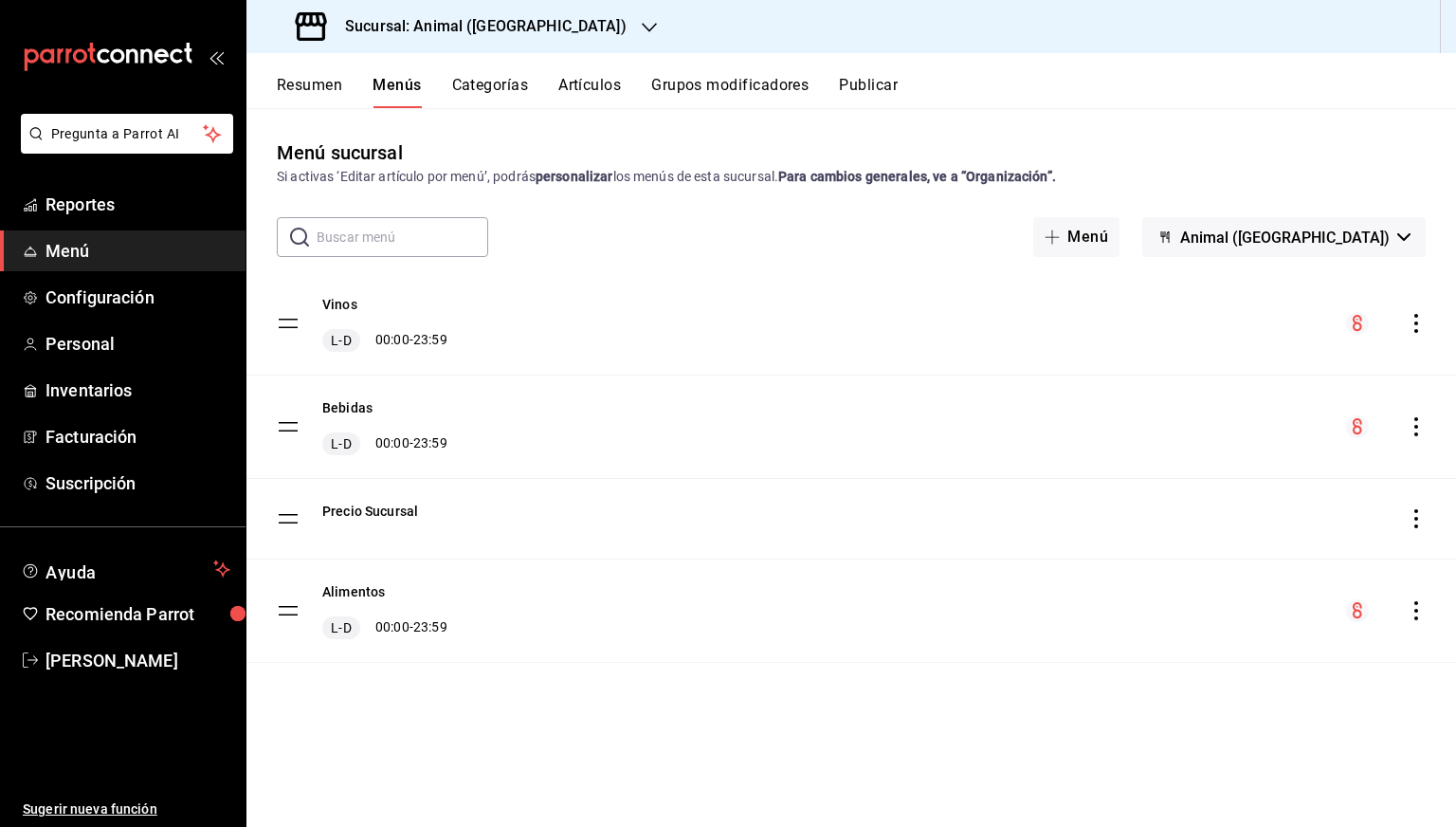
click at [1420, 613] on icon "actions" at bounding box center [1417, 610] width 19 height 19
click at [1217, 683] on li "Previsualizar" at bounding box center [1249, 699] width 295 height 39
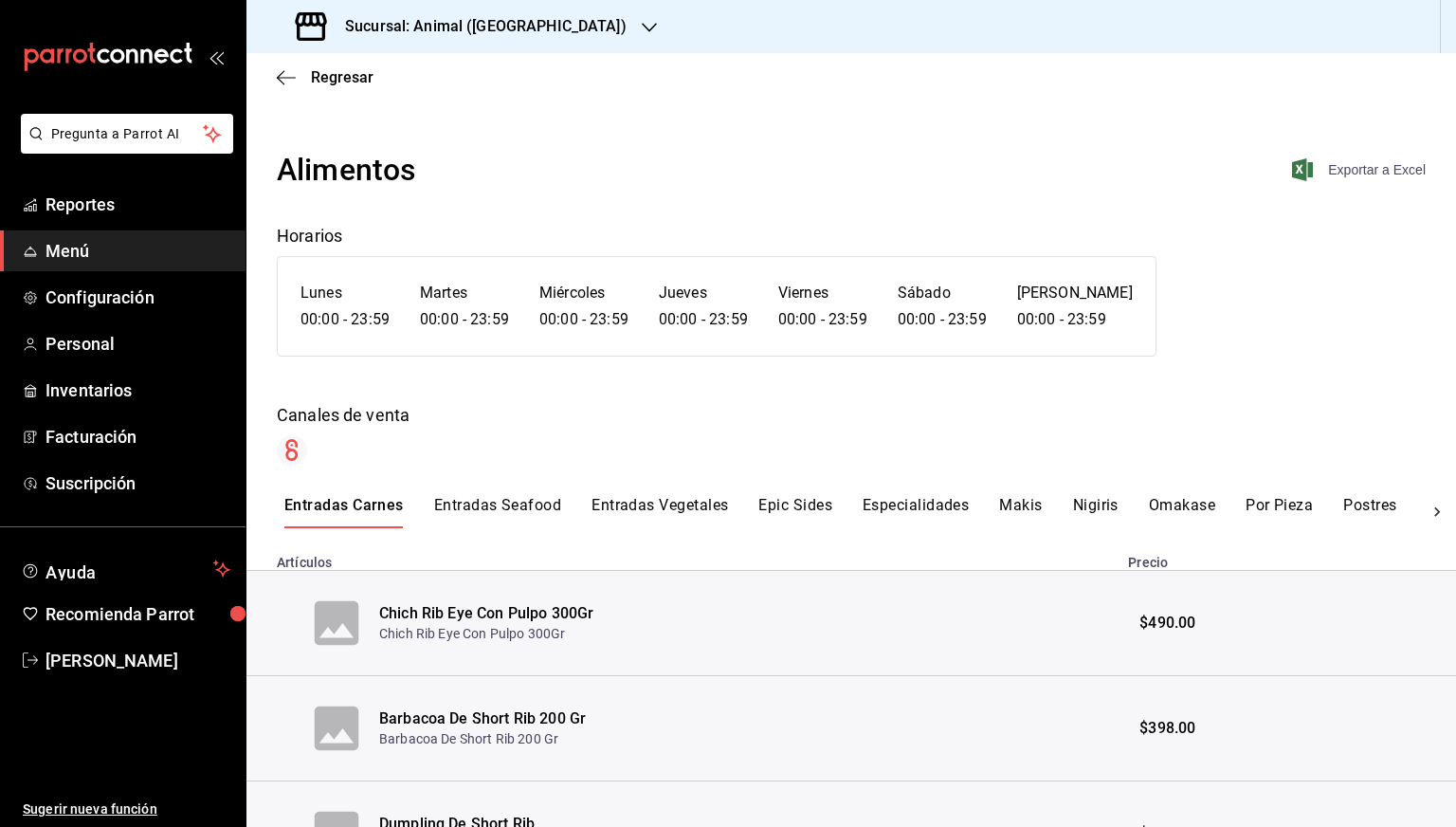
click at [1363, 171] on span "Exportar a Excel" at bounding box center [1361, 169] width 130 height 22
click at [324, 81] on span "Regresar" at bounding box center [342, 77] width 62 height 18
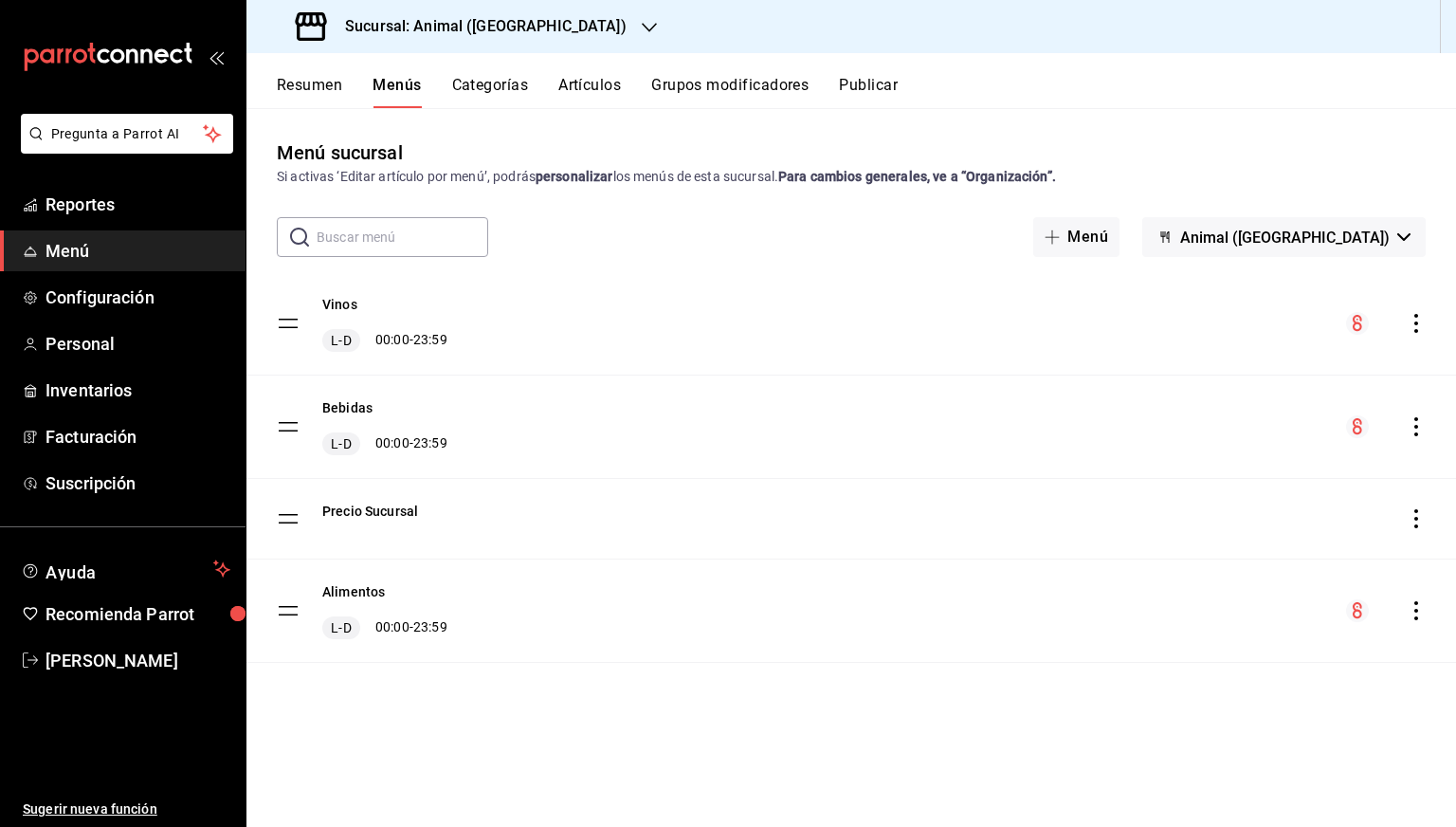
click at [1421, 424] on icon "actions" at bounding box center [1417, 427] width 19 height 19
click at [1173, 555] on span "Previsualizar" at bounding box center [1266, 548] width 231 height 19
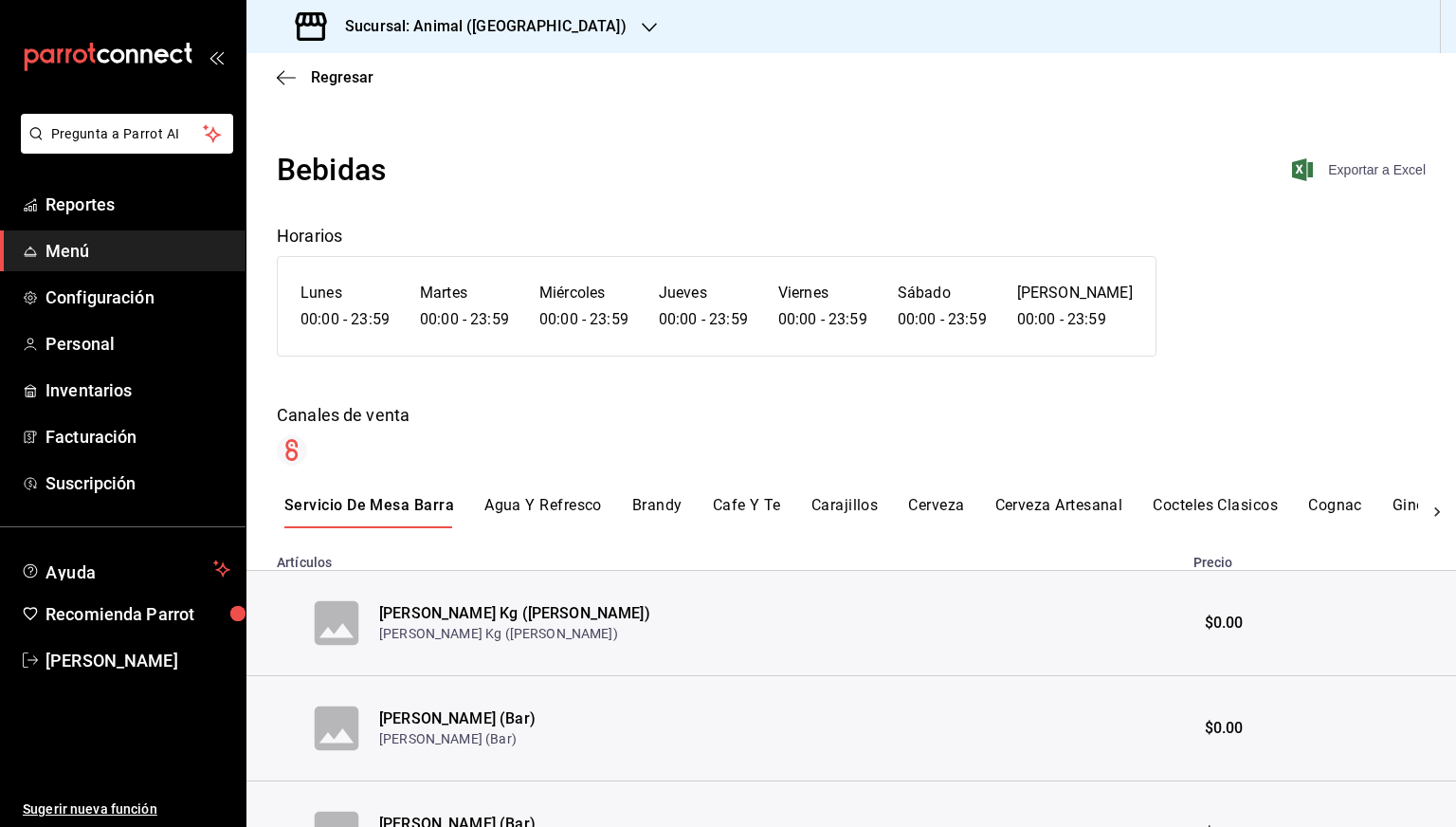
click at [1341, 168] on span "Exportar a Excel" at bounding box center [1361, 169] width 130 height 22
click at [281, 69] on icon "button" at bounding box center [287, 78] width 19 height 17
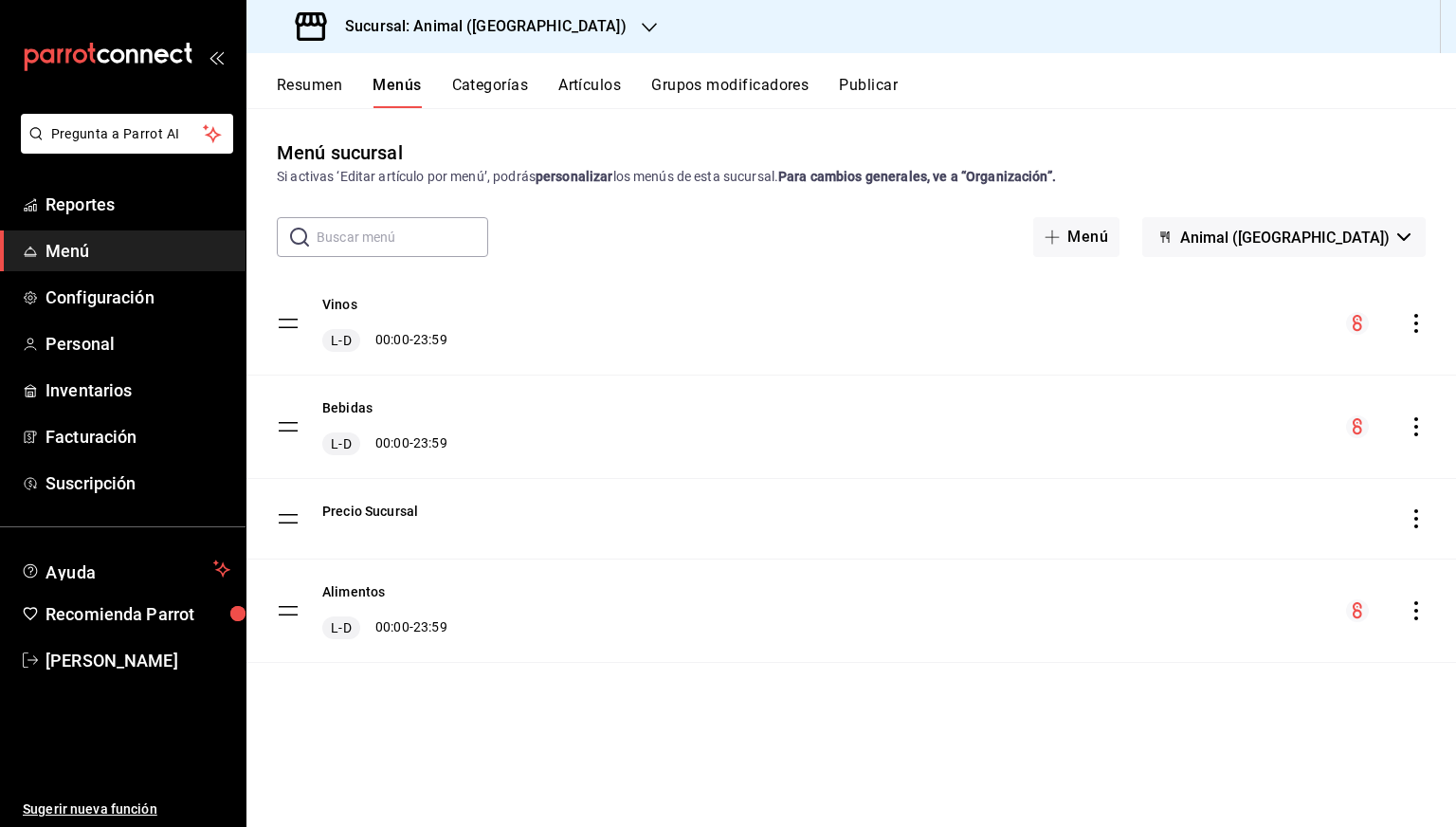
click at [1418, 324] on icon "actions" at bounding box center [1416, 324] width 4 height 19
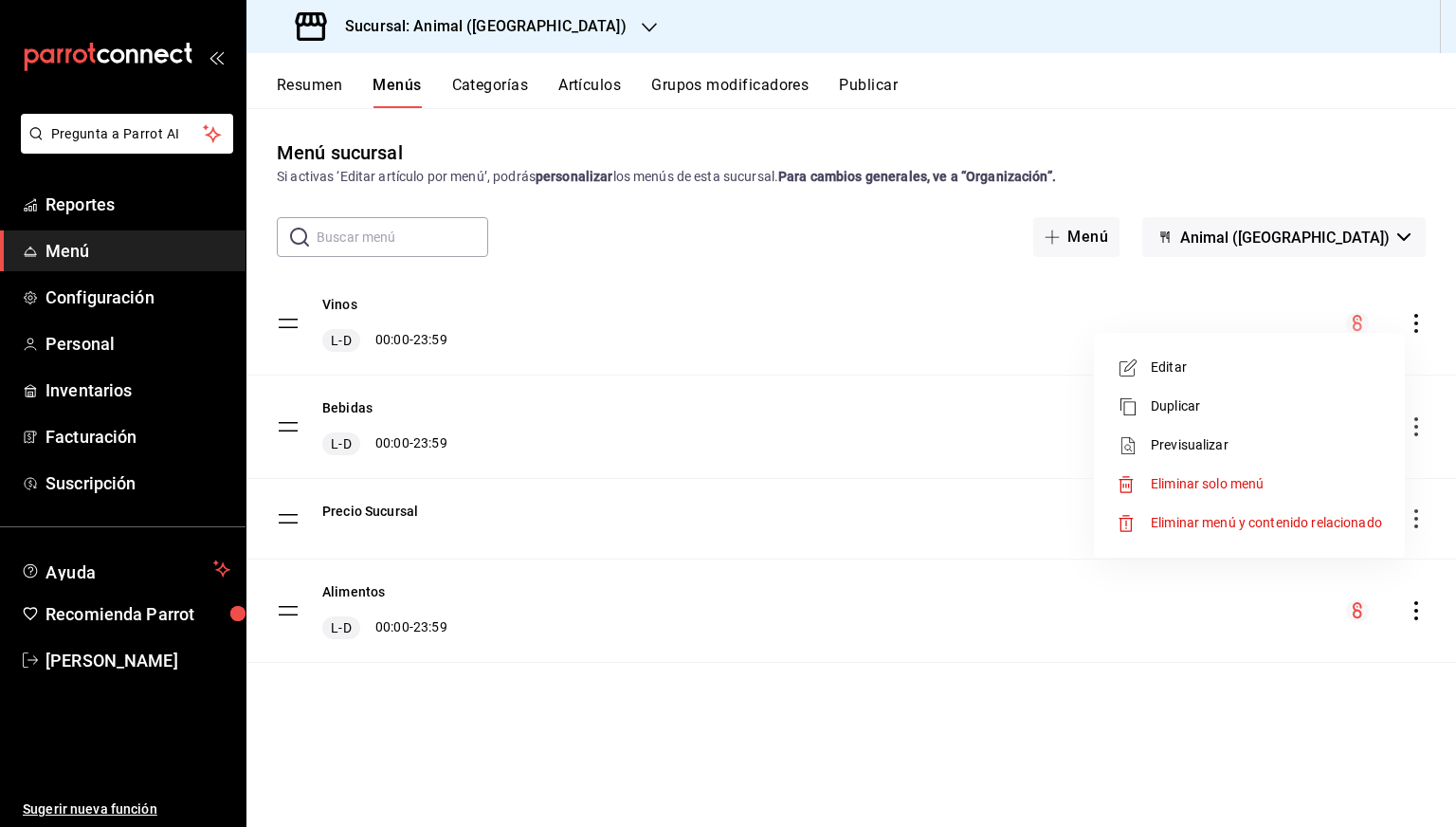
click at [1181, 437] on span "Previsualizar" at bounding box center [1266, 445] width 231 height 19
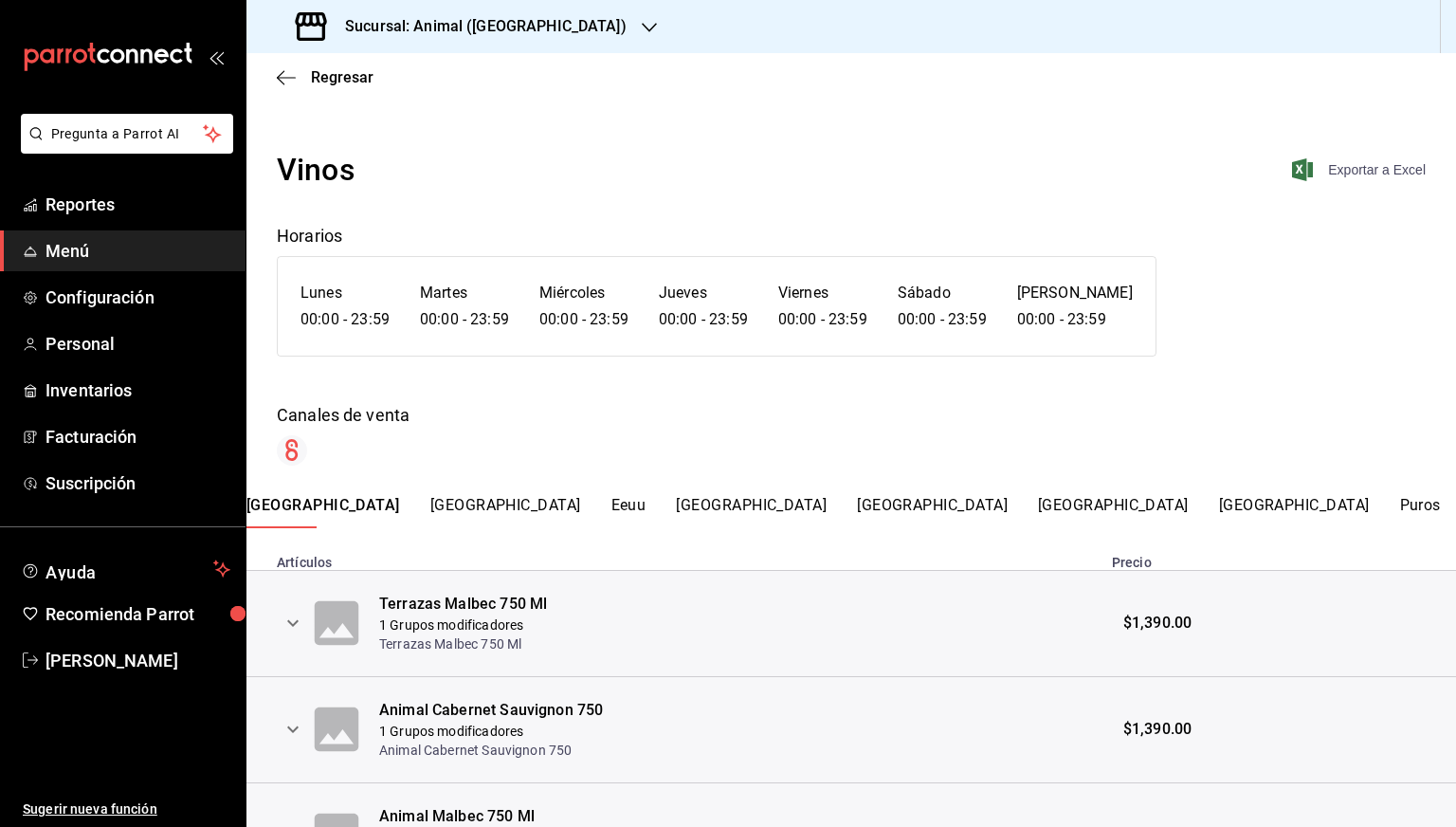
click at [1342, 171] on span "Exportar a Excel" at bounding box center [1361, 169] width 130 height 22
click at [304, 84] on span "Regresar" at bounding box center [325, 77] width 96 height 18
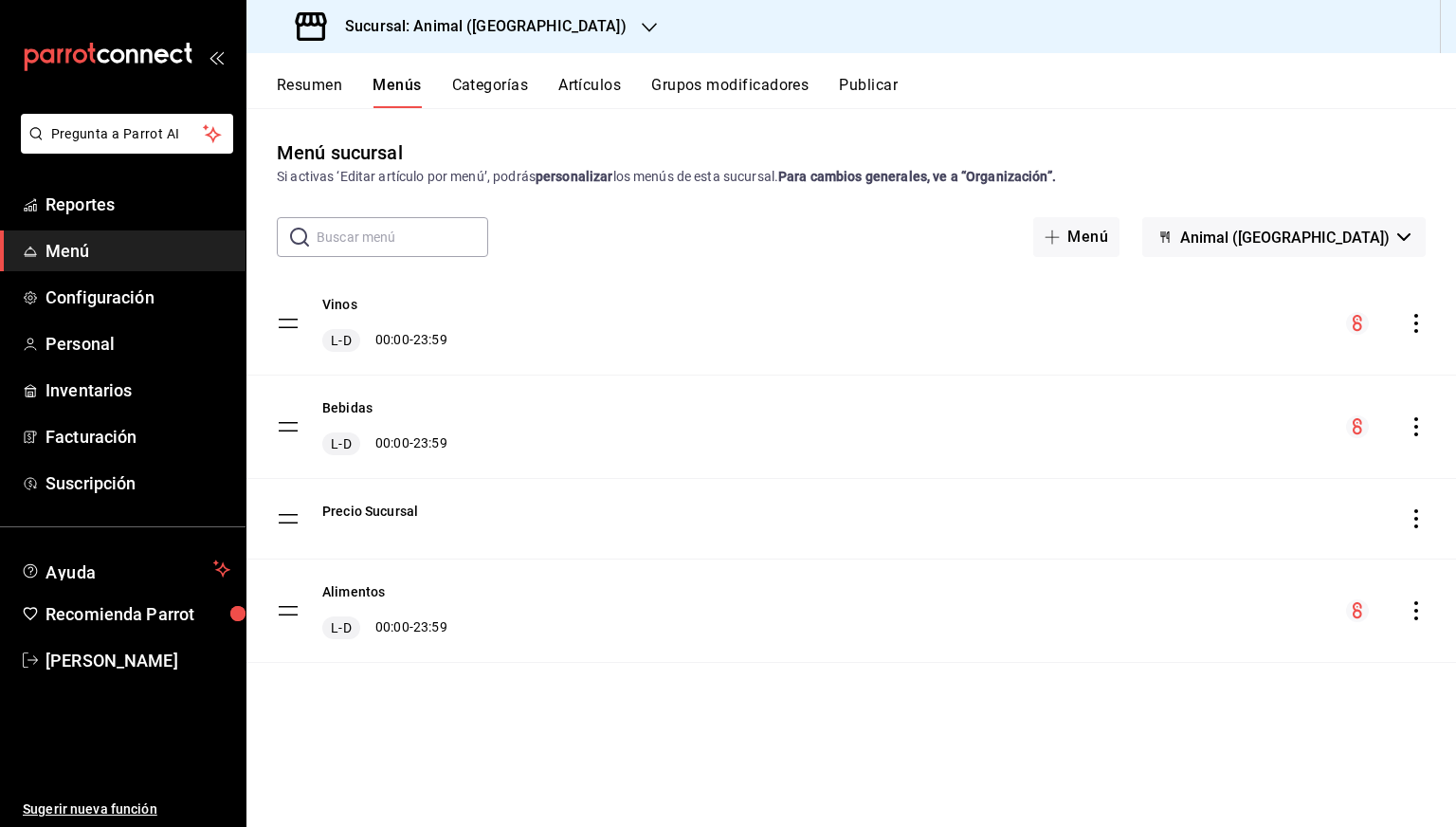
click at [517, 37] on h3 "Sucursal: Animal (Puebla)" at bounding box center [477, 26] width 296 height 22
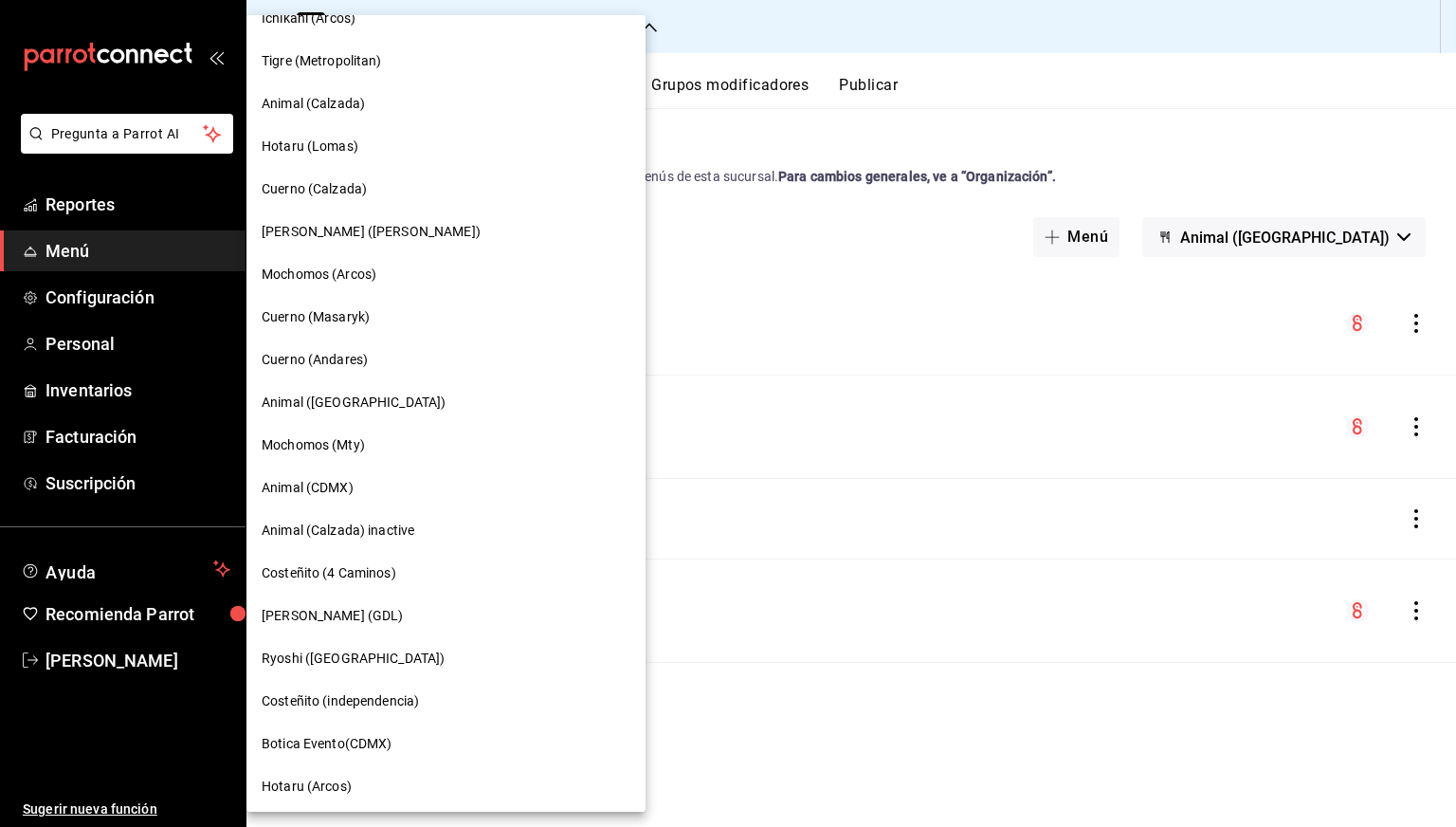
scroll to position [393, 0]
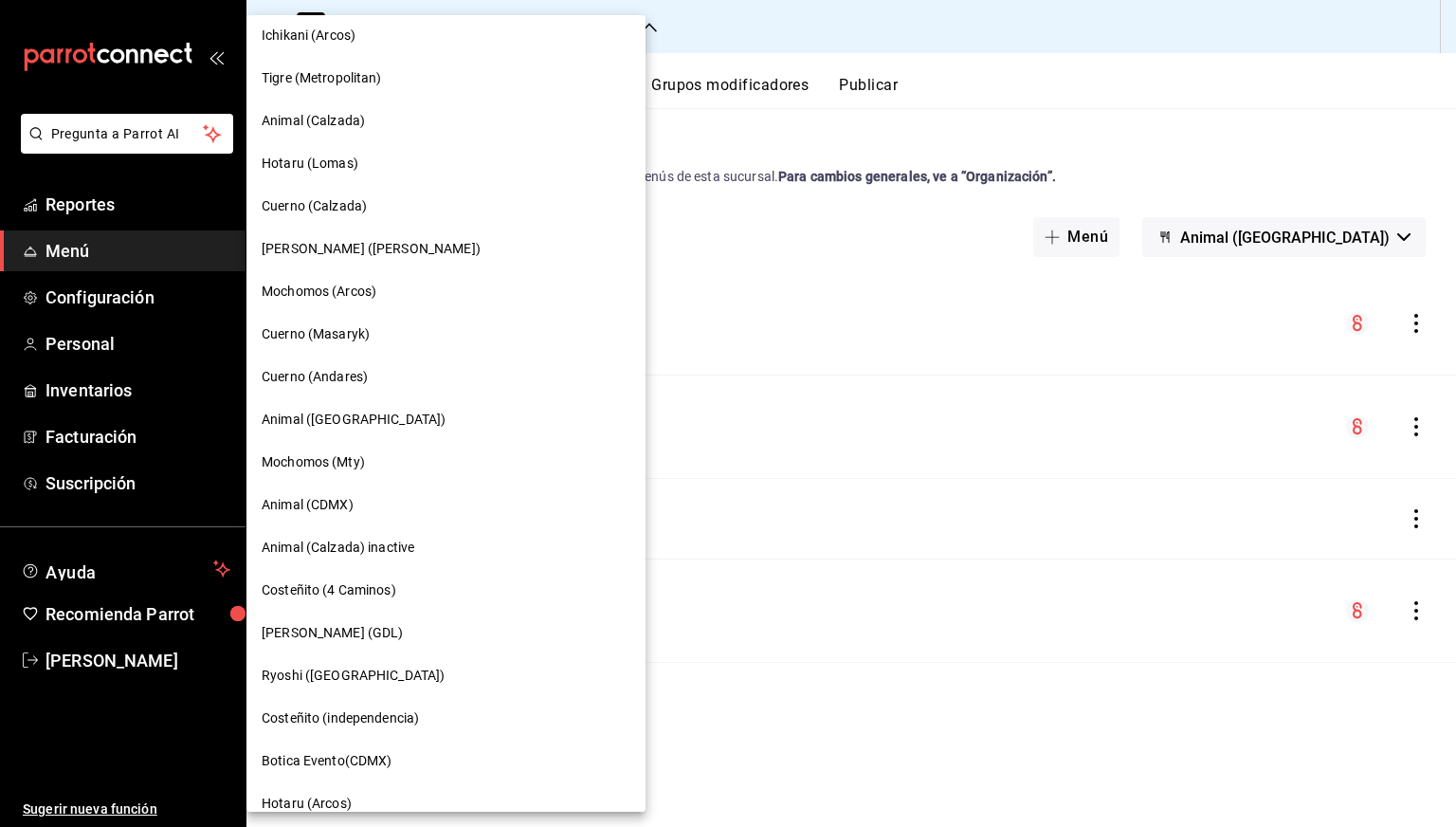
click at [325, 413] on span "Animal ([GEOGRAPHIC_DATA])" at bounding box center [353, 419] width 184 height 19
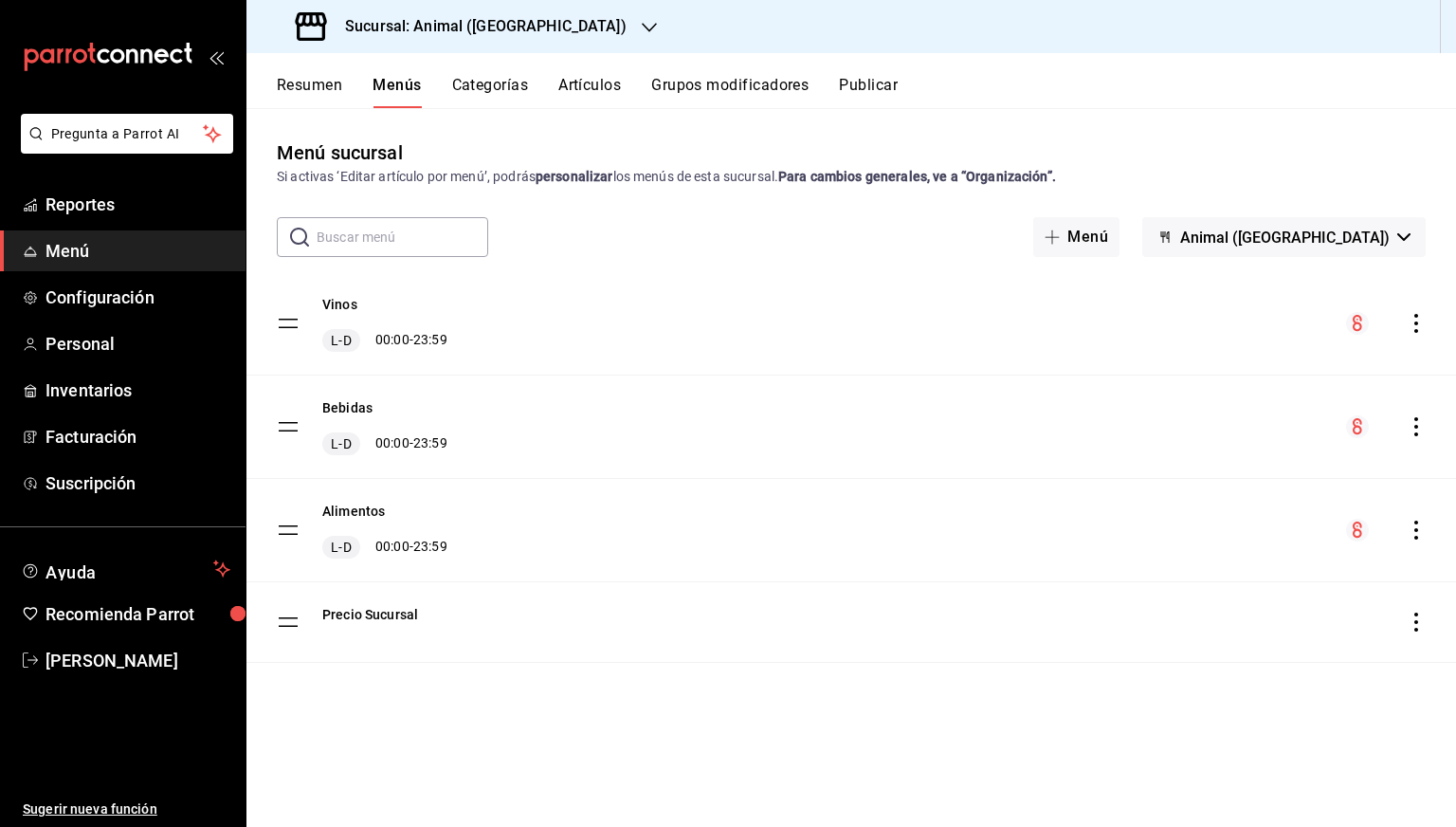
click at [1425, 540] on div "menu-maker-table" at bounding box center [1386, 530] width 80 height 22
click at [1412, 527] on icon "actions" at bounding box center [1417, 531] width 19 height 19
click at [1177, 642] on span "Previsualizar" at bounding box center [1266, 651] width 231 height 19
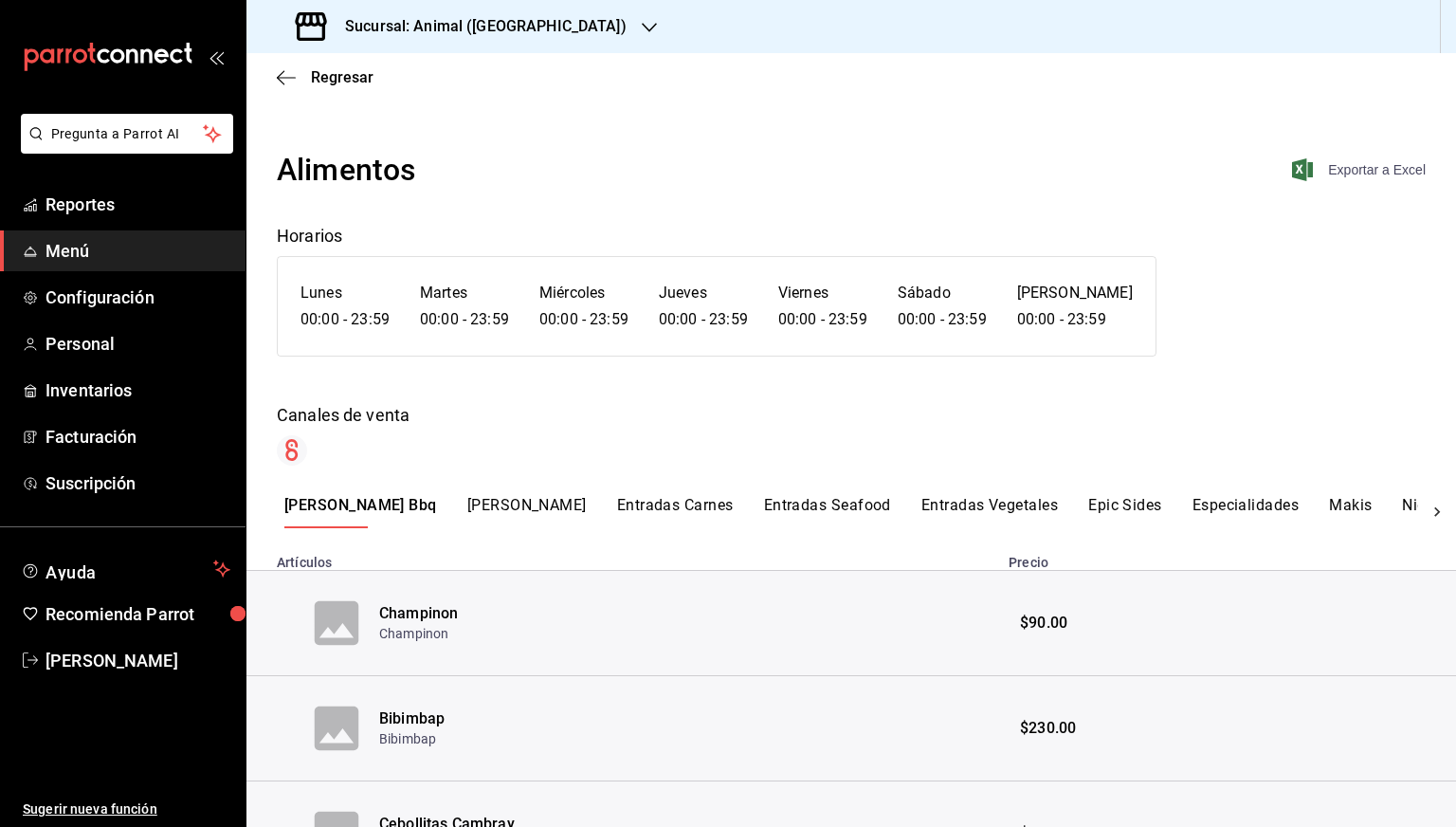
click at [1347, 160] on span "Exportar a Excel" at bounding box center [1361, 169] width 130 height 22
click at [329, 96] on div "Regresar" at bounding box center [851, 78] width 1210 height 49
click at [318, 81] on span "Regresar" at bounding box center [342, 77] width 62 height 18
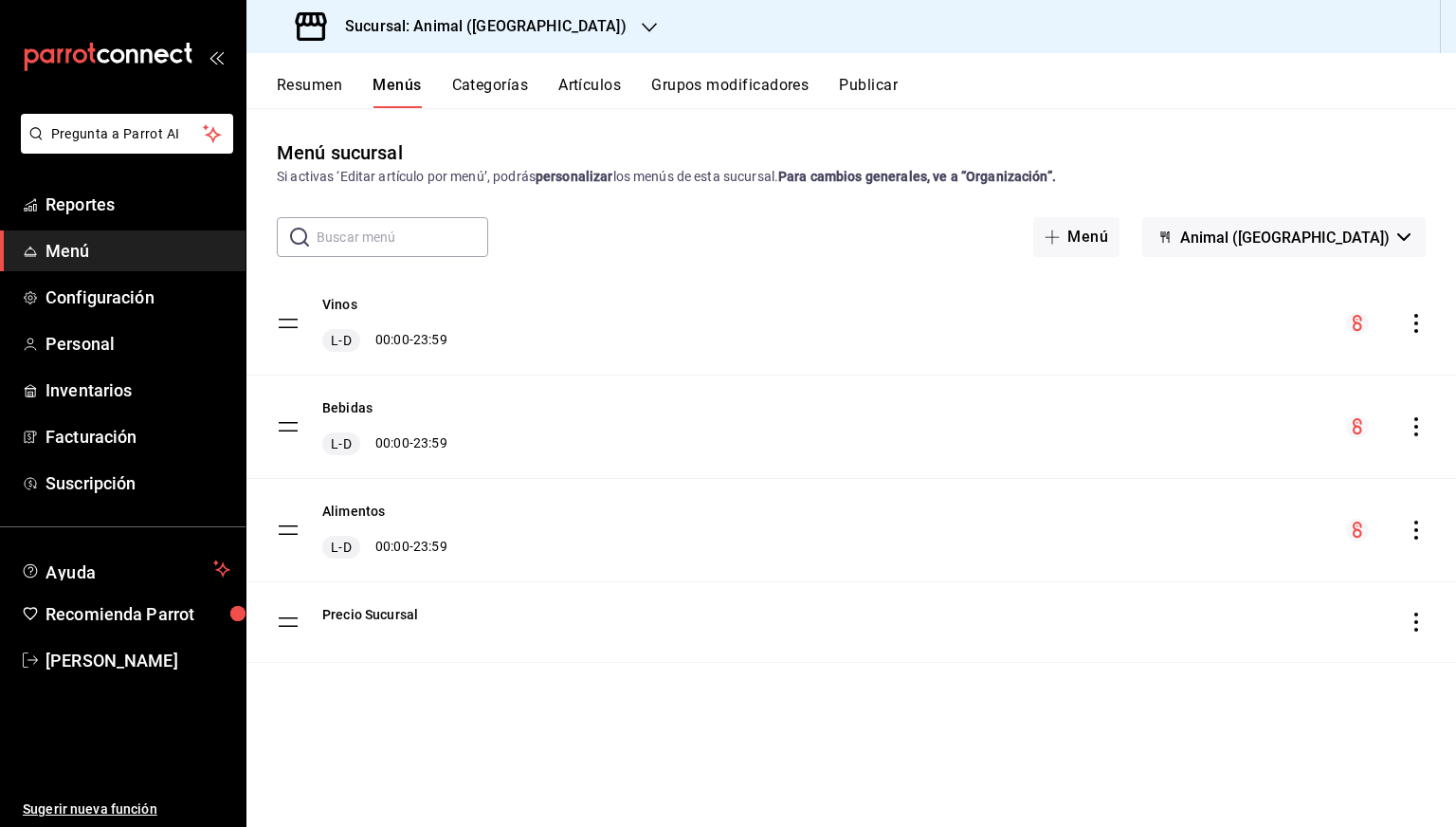
click at [1418, 431] on icon "actions" at bounding box center [1417, 427] width 19 height 19
click at [1210, 539] on span "Previsualizar" at bounding box center [1266, 548] width 231 height 19
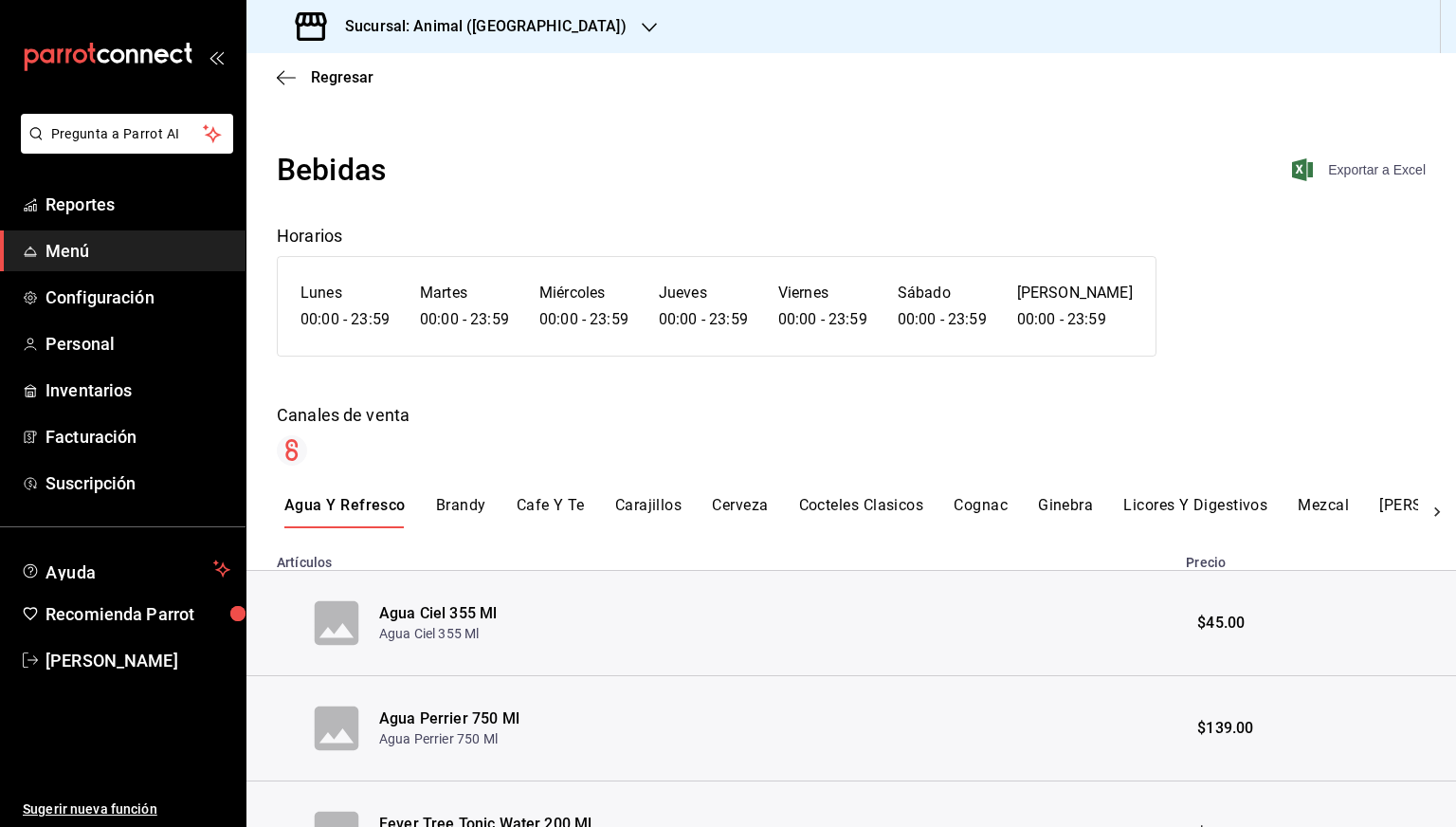
click at [1362, 172] on span "Exportar a Excel" at bounding box center [1361, 169] width 130 height 22
click at [303, 81] on span "Regresar" at bounding box center [325, 77] width 96 height 18
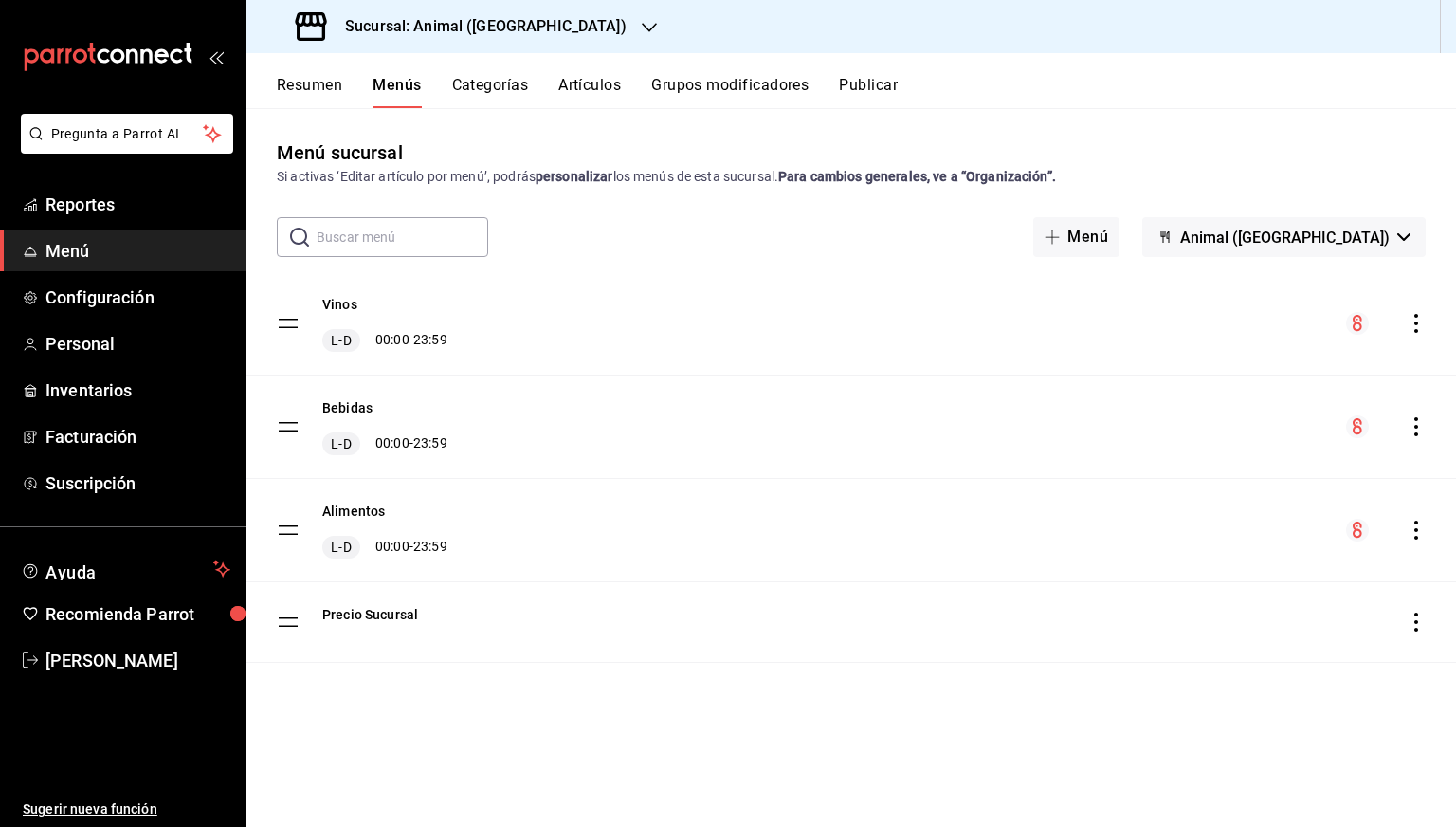
click at [1413, 327] on icon "actions" at bounding box center [1417, 324] width 19 height 19
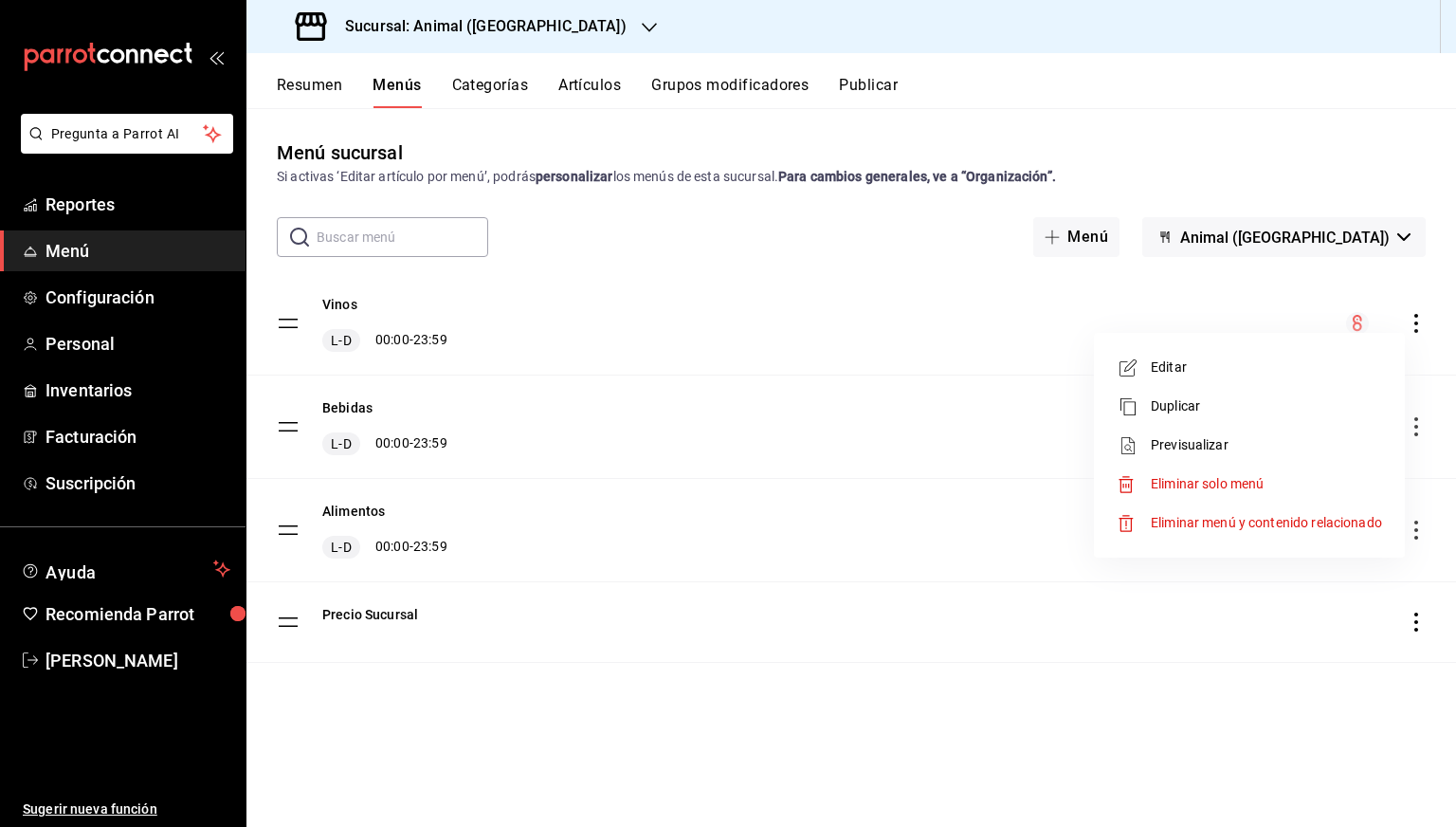
click at [1235, 436] on span "Previsualizar" at bounding box center [1266, 445] width 231 height 19
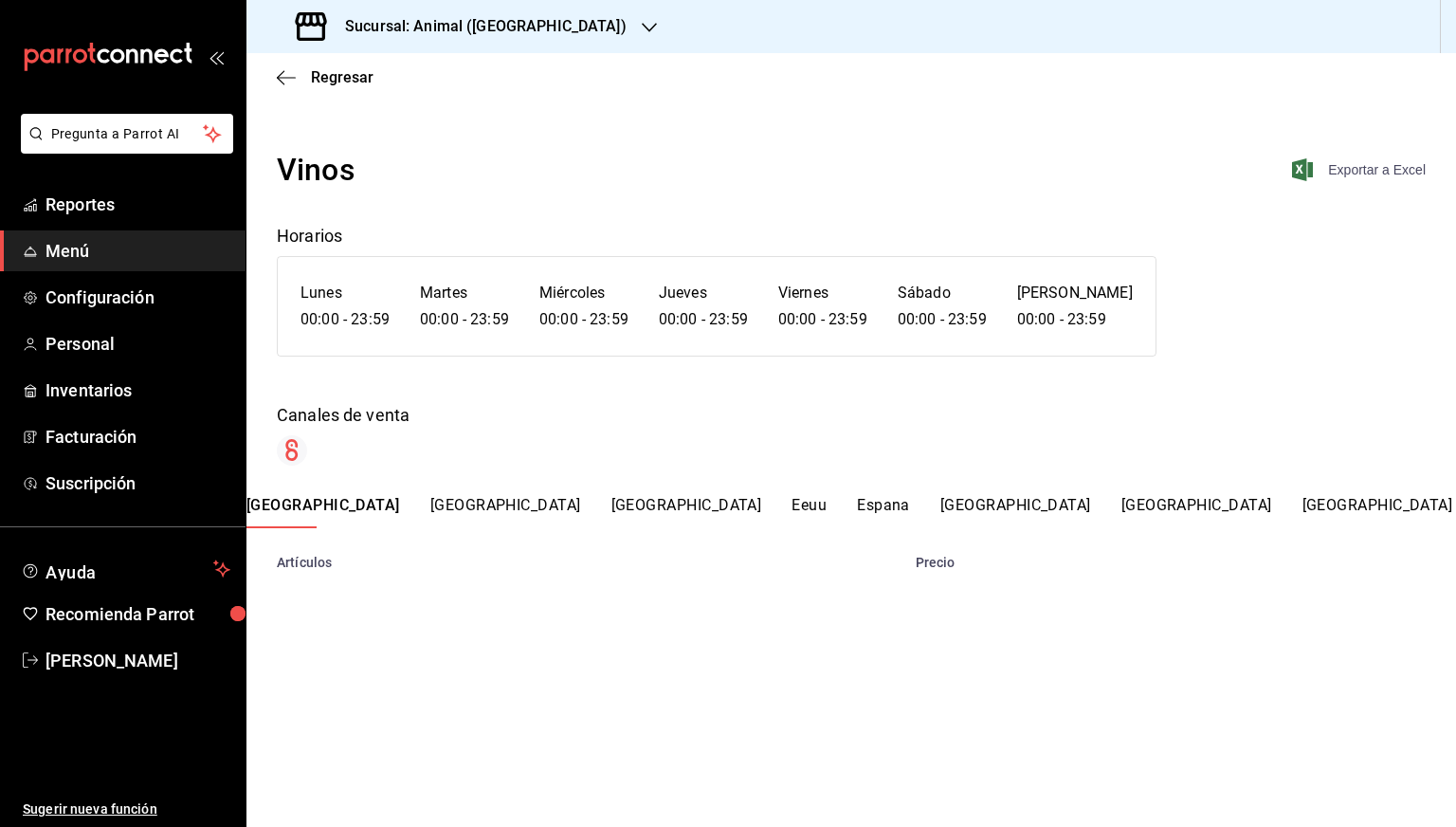
click at [1332, 175] on span "Exportar a Excel" at bounding box center [1361, 169] width 130 height 22
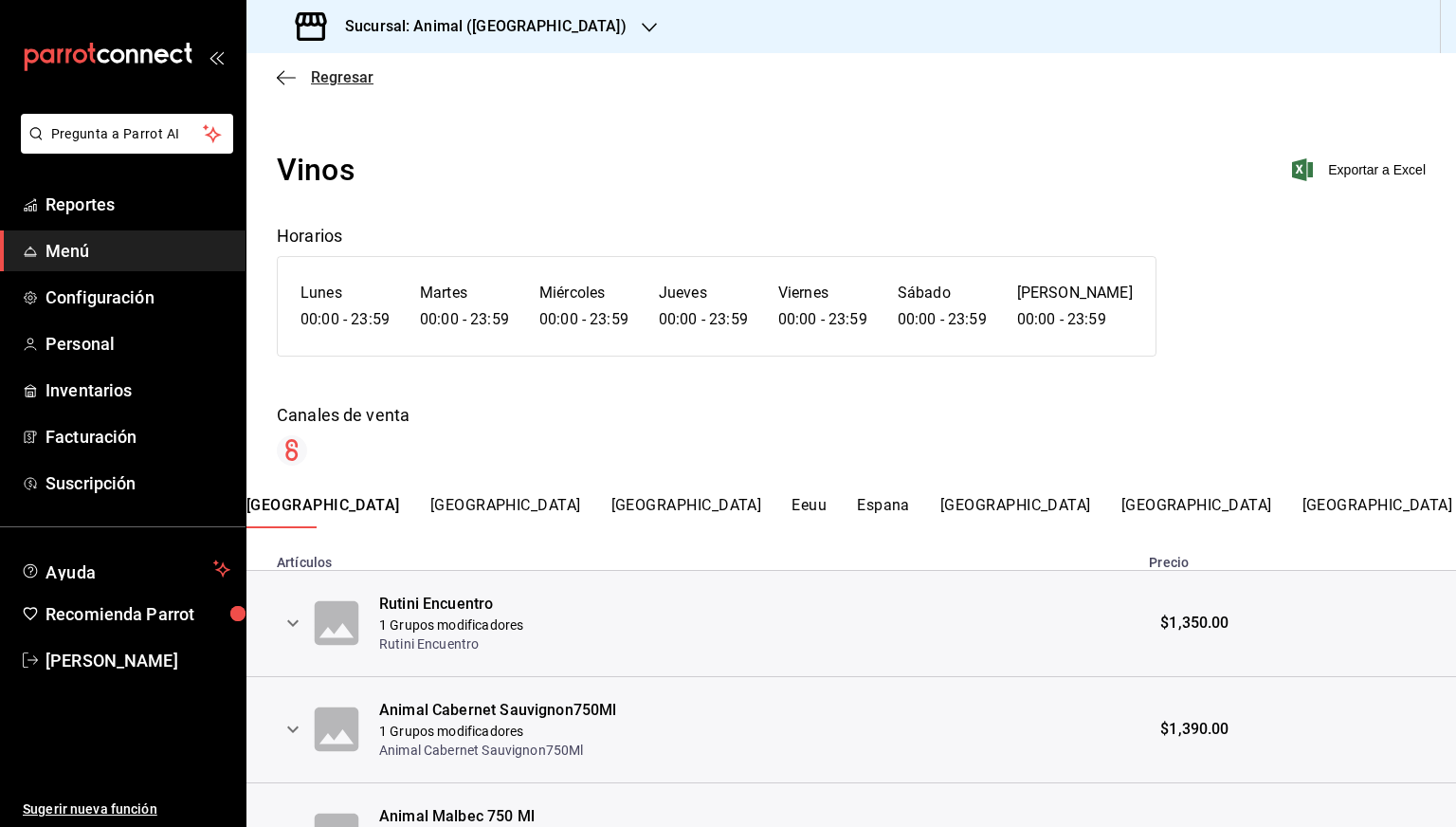
click at [323, 71] on span "Regresar" at bounding box center [342, 77] width 62 height 18
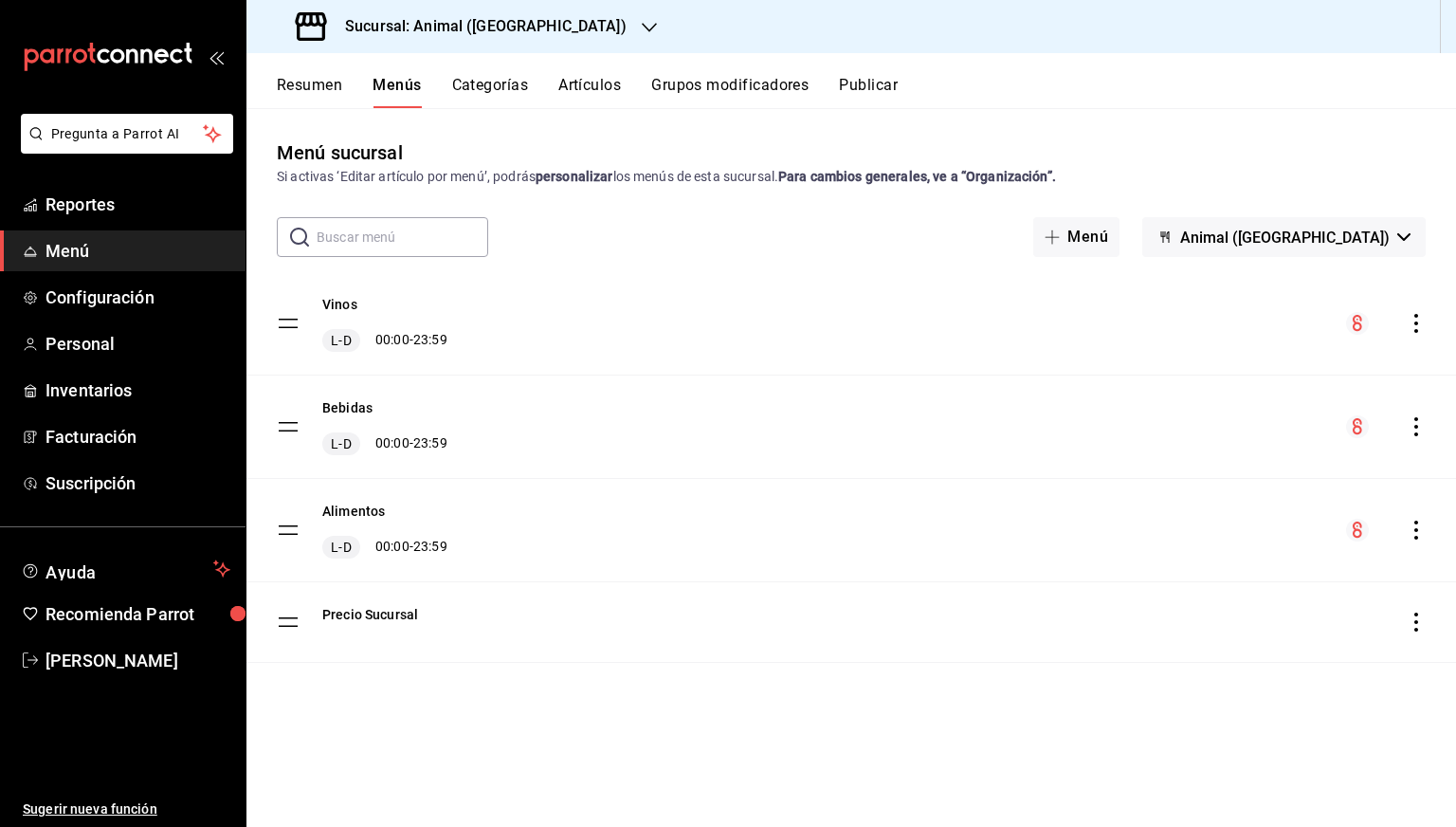
click at [421, 24] on h3 "Sucursal: Animal (Tijuana)" at bounding box center [477, 26] width 296 height 22
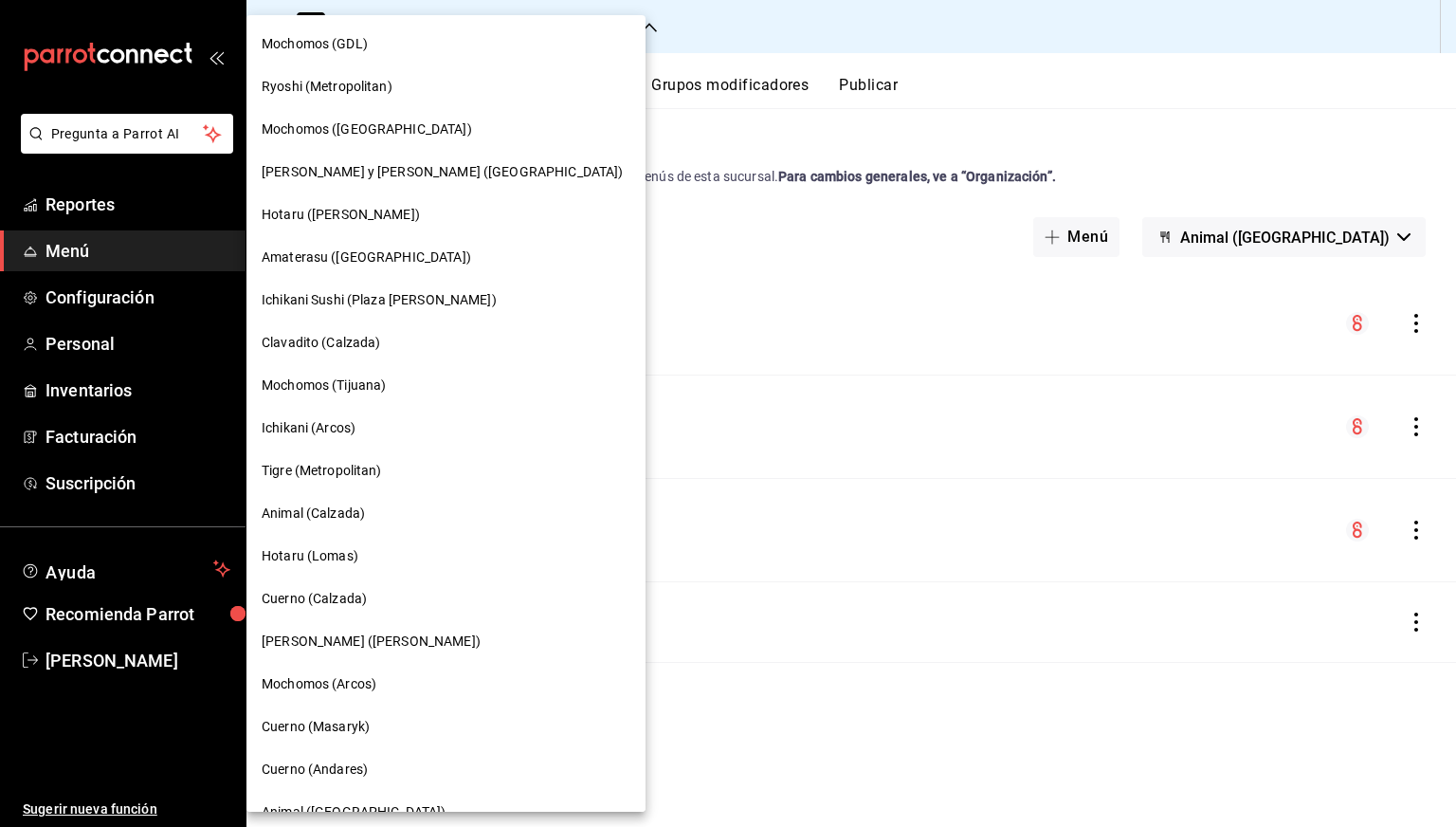
click at [672, 566] on div at bounding box center [728, 413] width 1456 height 827
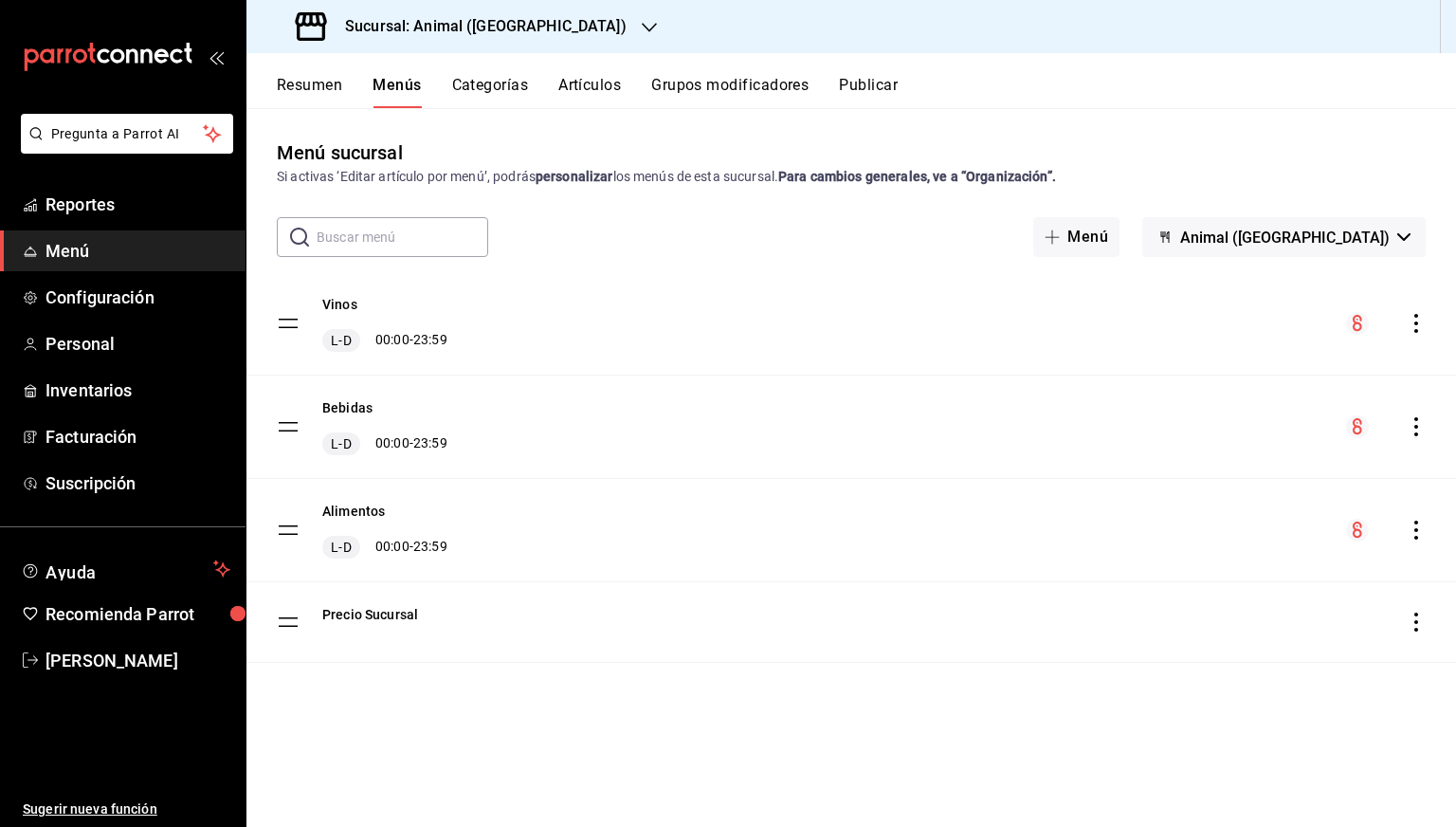
click at [453, 28] on h3 "Sucursal: Animal (Tijuana)" at bounding box center [477, 26] width 296 height 22
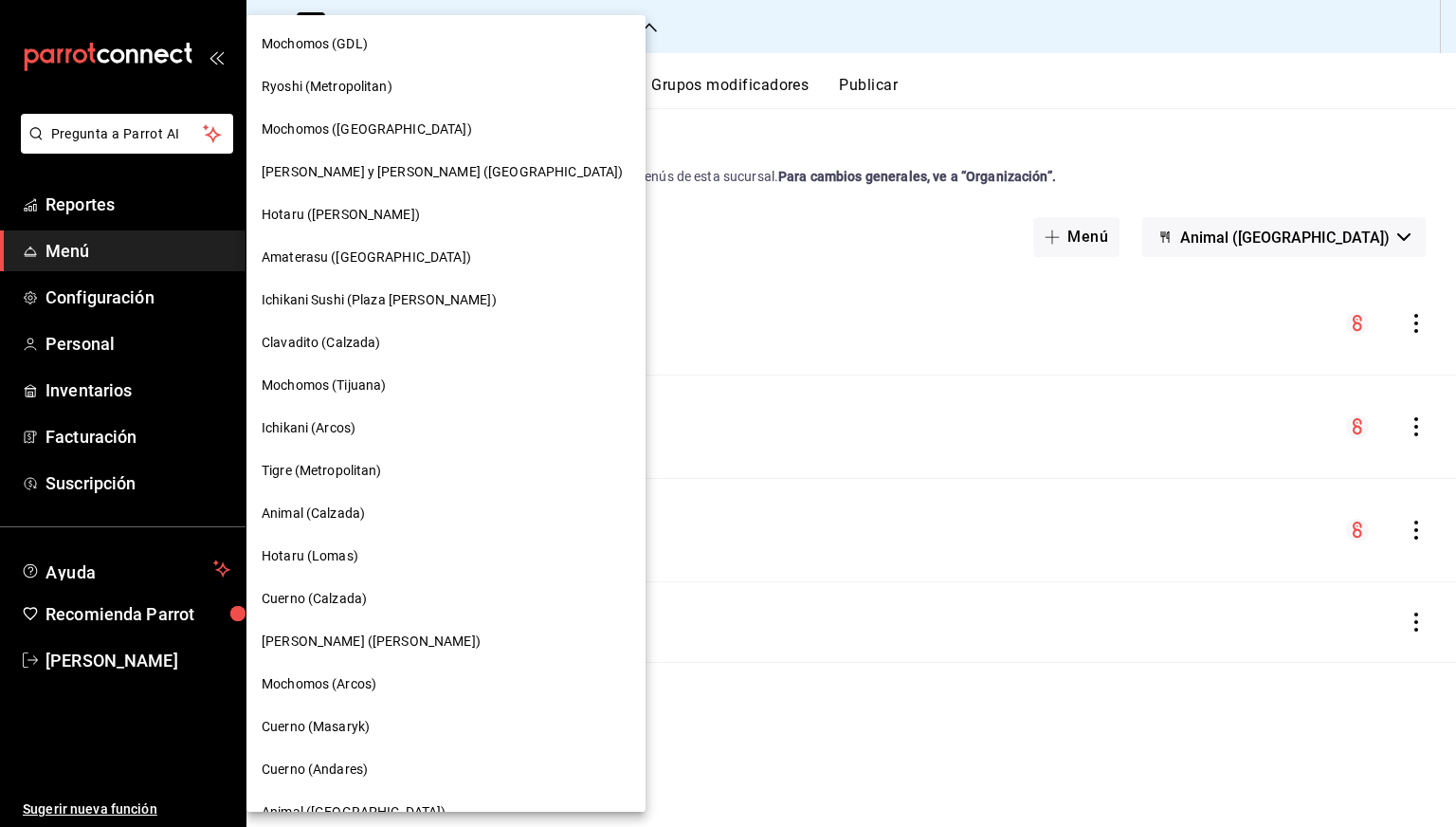
click at [341, 123] on span "Mochomos ([GEOGRAPHIC_DATA])" at bounding box center [366, 129] width 211 height 19
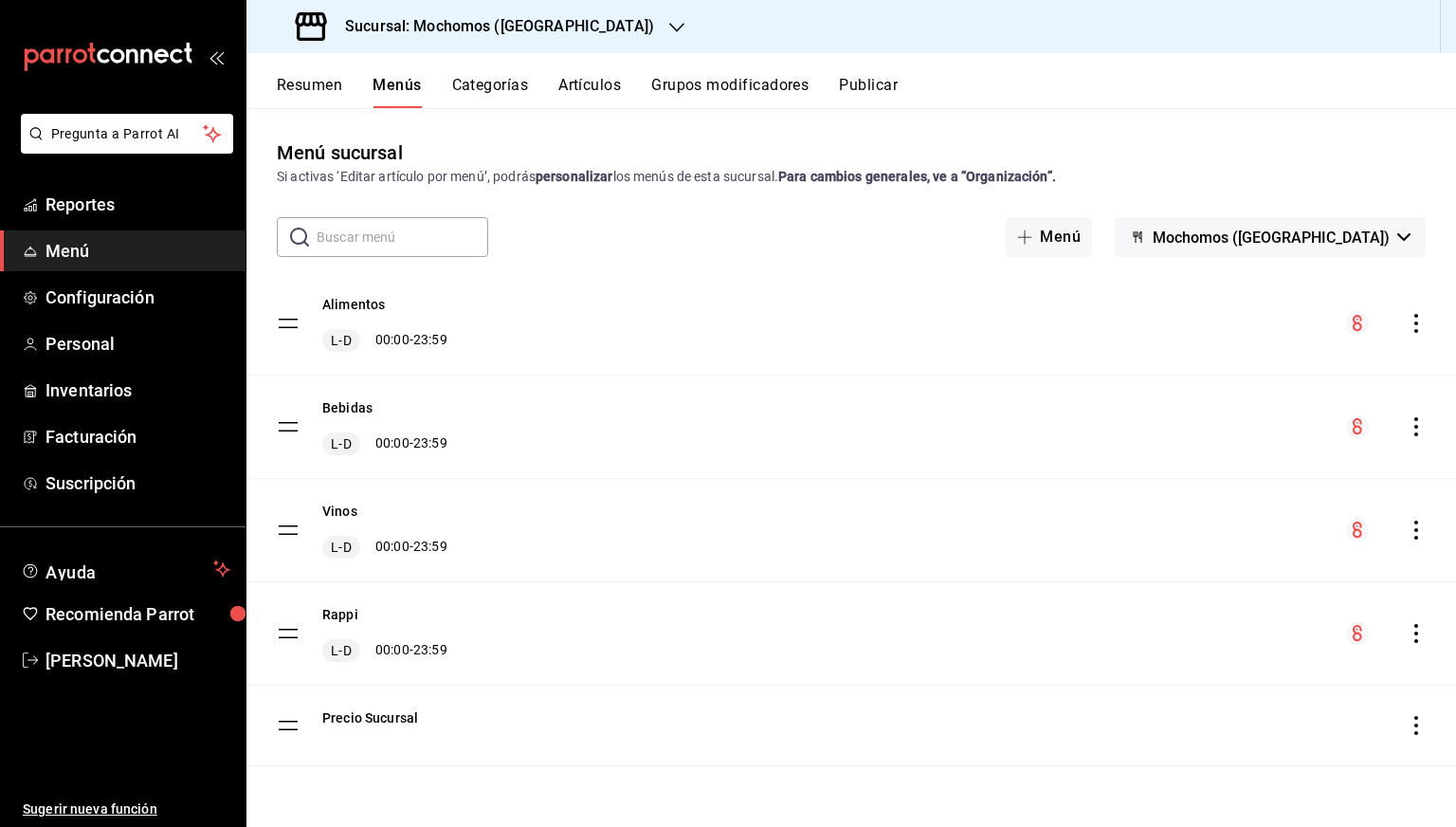
click at [1414, 315] on icon "actions" at bounding box center [1416, 324] width 4 height 19
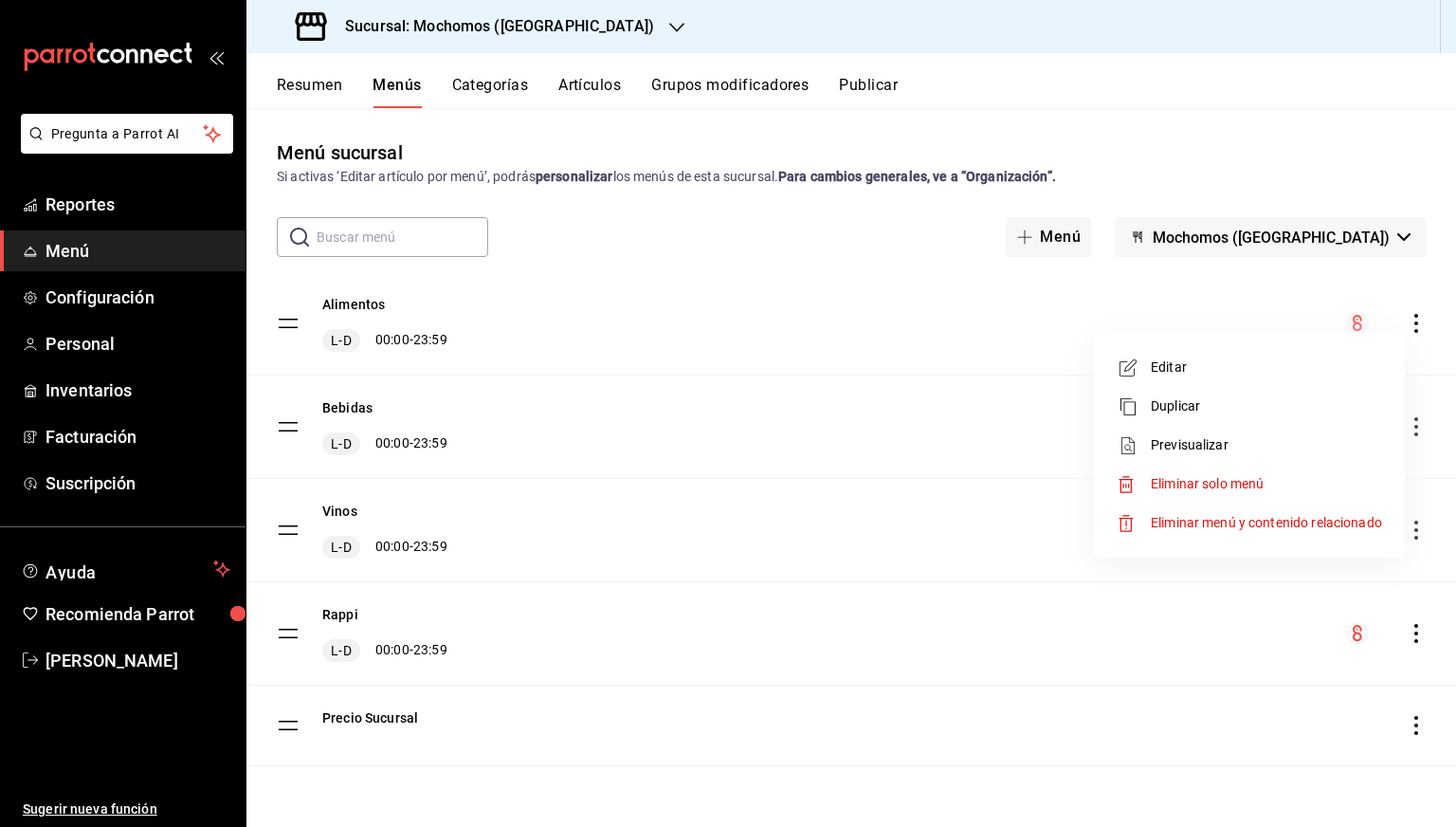
click at [1188, 446] on span "Previsualizar" at bounding box center [1266, 445] width 231 height 19
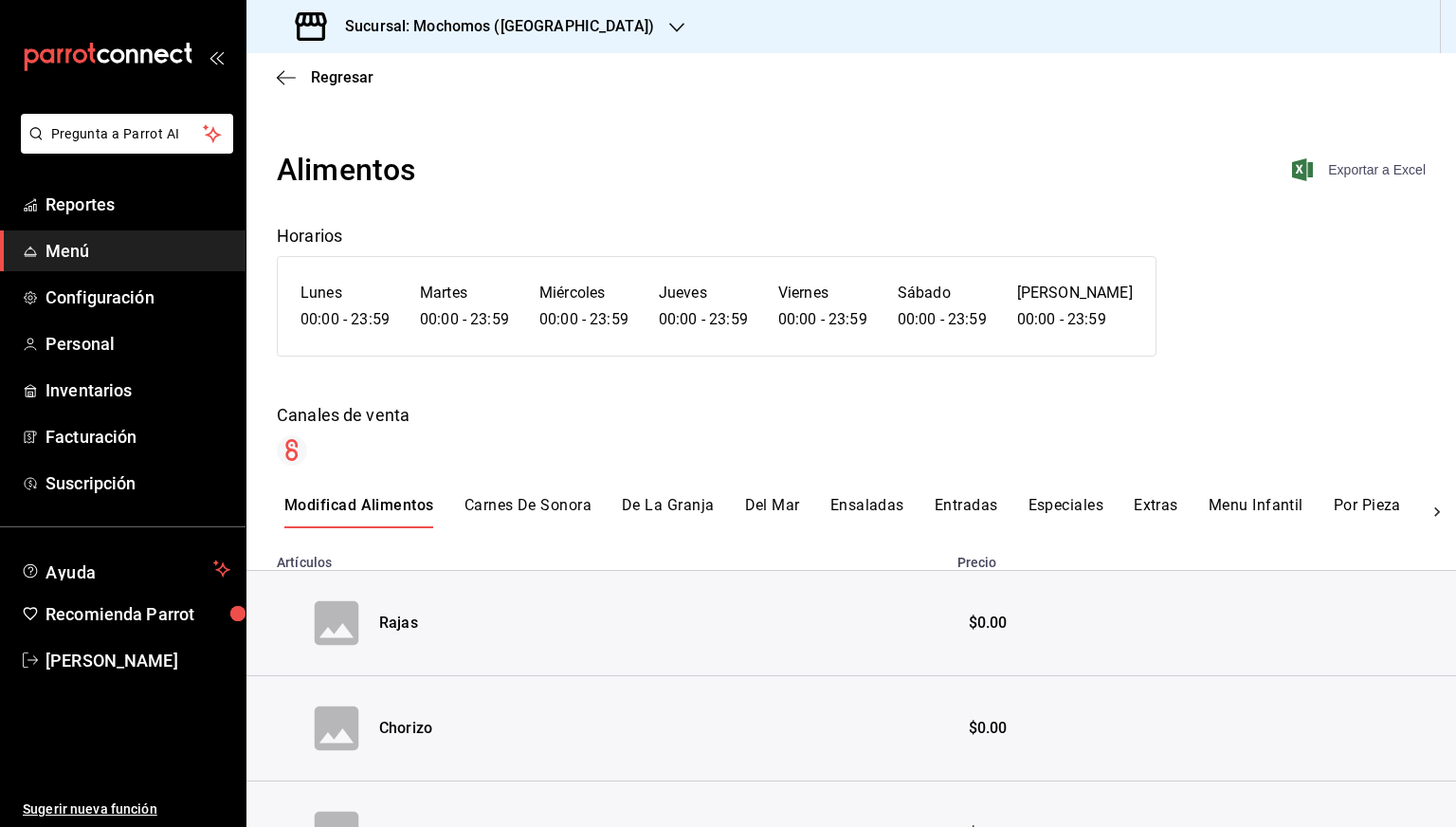
click at [1344, 167] on span "Exportar a Excel" at bounding box center [1361, 169] width 130 height 22
click at [337, 79] on span "Regresar" at bounding box center [342, 77] width 62 height 18
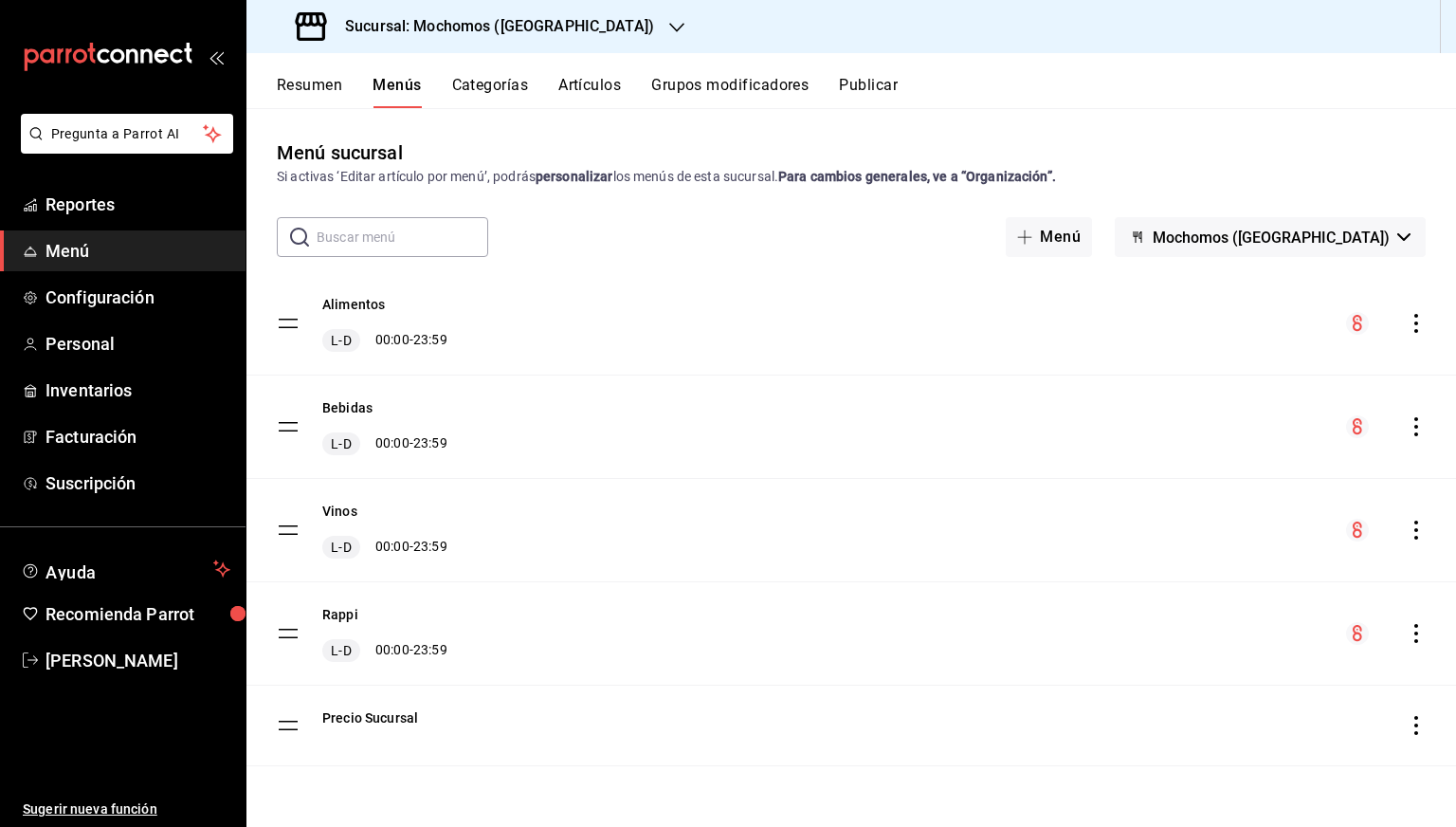
click at [1413, 426] on icon "actions" at bounding box center [1417, 427] width 19 height 19
click at [1187, 540] on span "Previsualizar" at bounding box center [1266, 548] width 231 height 19
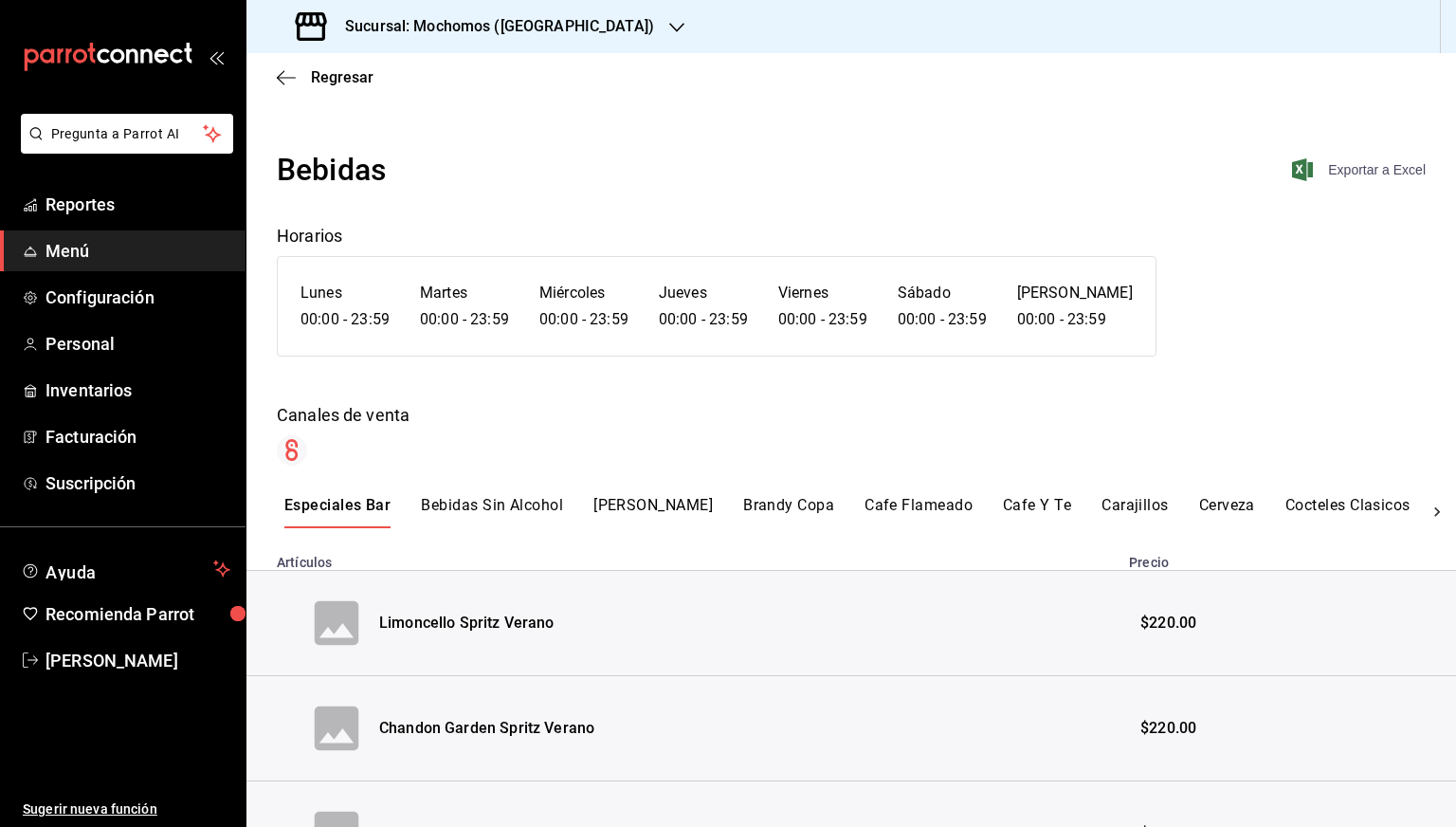
click at [1324, 178] on span "Exportar a Excel" at bounding box center [1361, 169] width 130 height 22
click at [313, 85] on span "Regresar" at bounding box center [342, 77] width 62 height 18
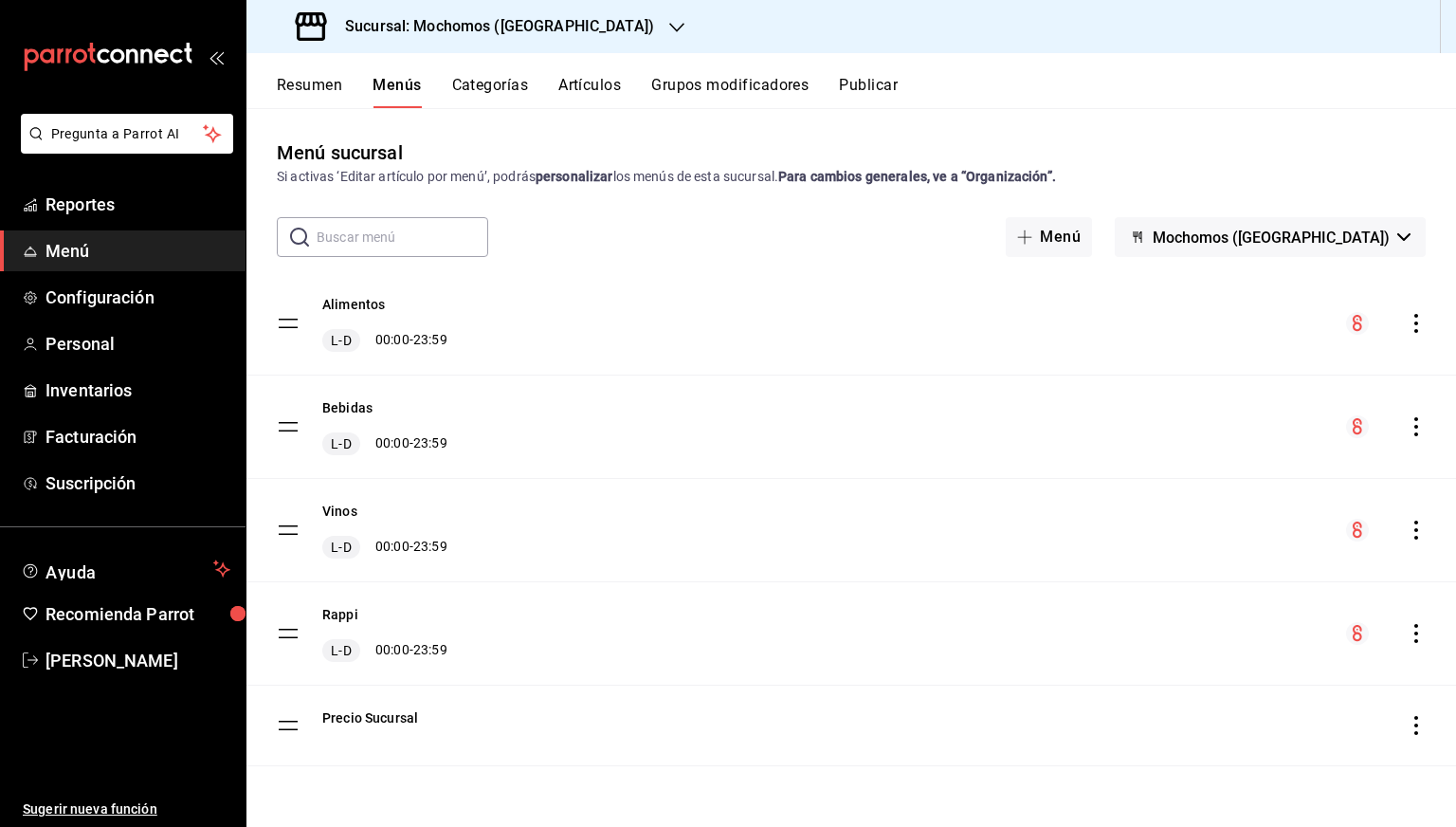
click at [1426, 521] on div "Vinos L-D 00:00 - 23:59" at bounding box center [851, 530] width 1210 height 102
click at [1419, 524] on icon "actions" at bounding box center [1417, 531] width 19 height 19
click at [1214, 639] on li "Previsualizar" at bounding box center [1249, 652] width 295 height 39
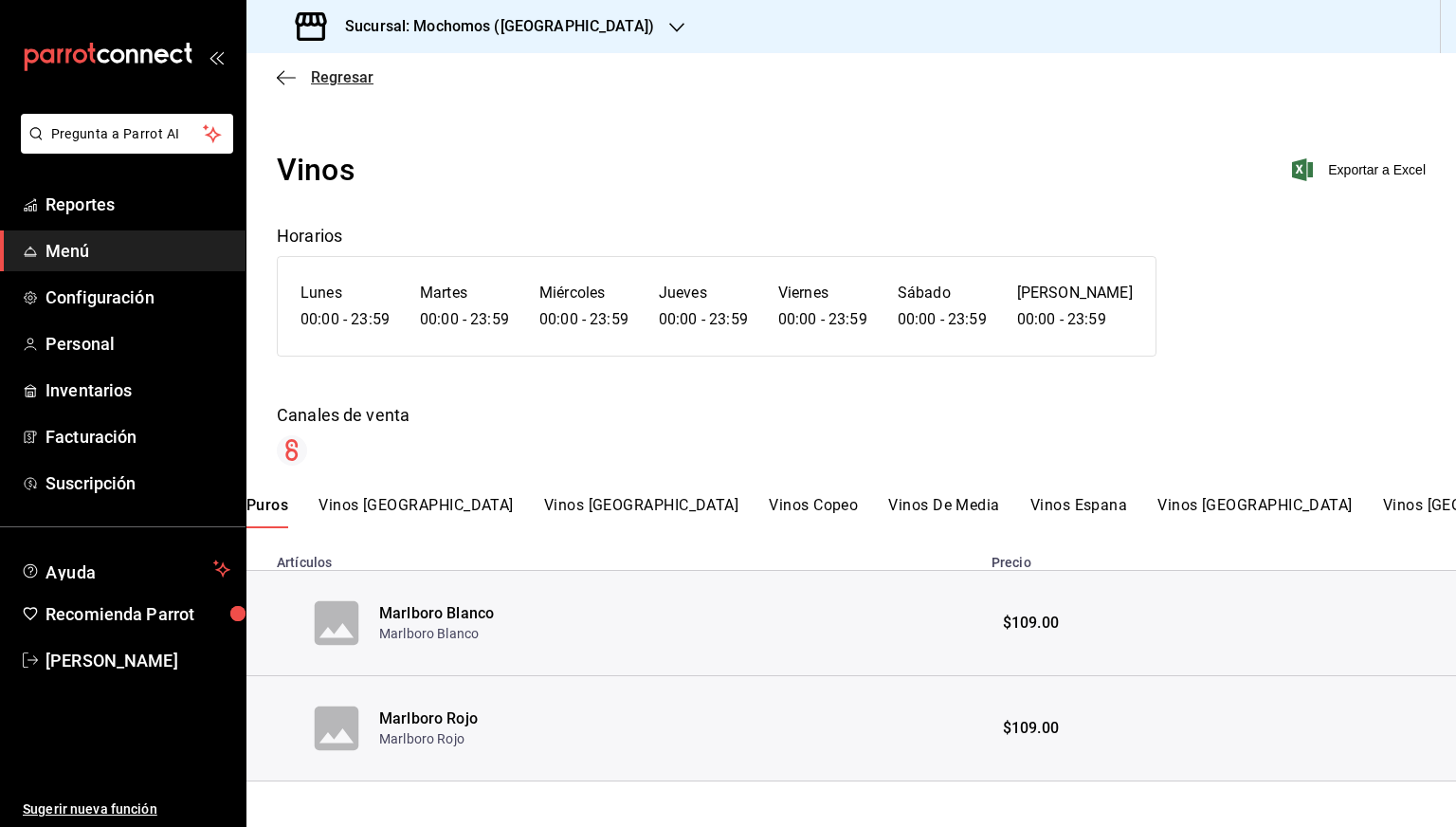
click at [341, 76] on span "Regresar" at bounding box center [342, 77] width 62 height 18
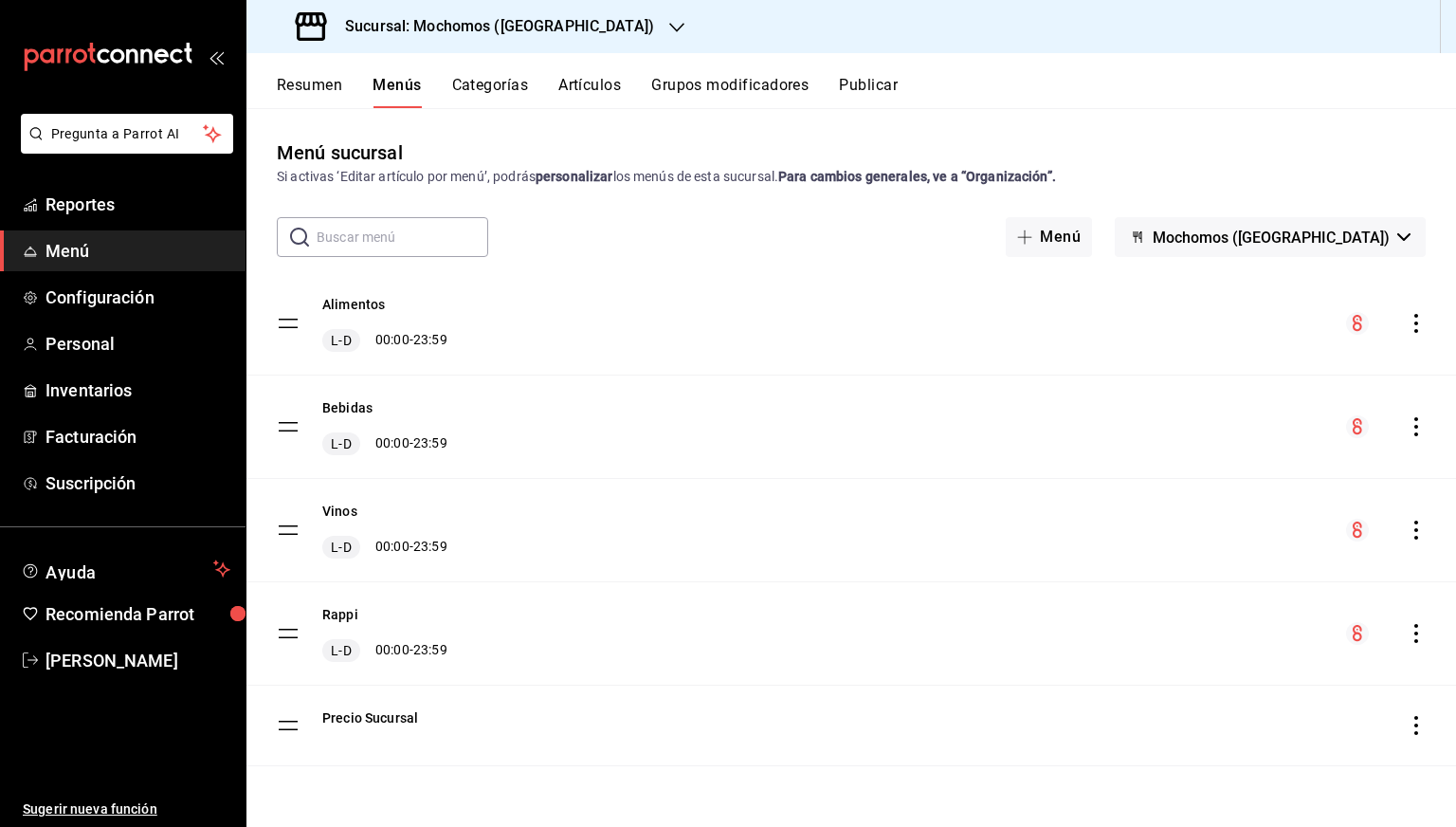
click at [508, 36] on h3 "Sucursal: Mochomos ([GEOGRAPHIC_DATA])" at bounding box center [492, 26] width 325 height 22
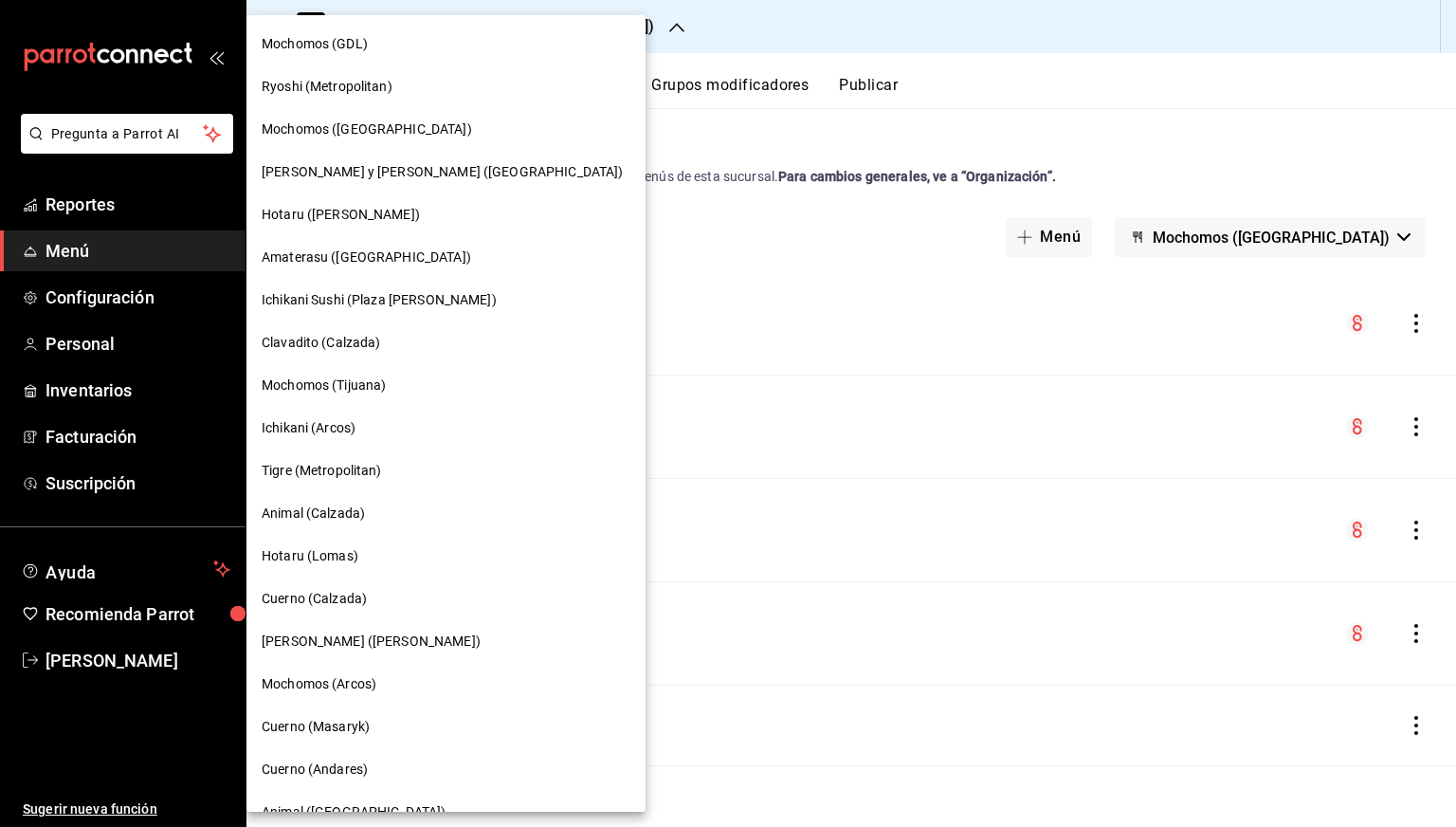
click at [366, 38] on span "Mochomos (GDL)" at bounding box center [314, 44] width 106 height 19
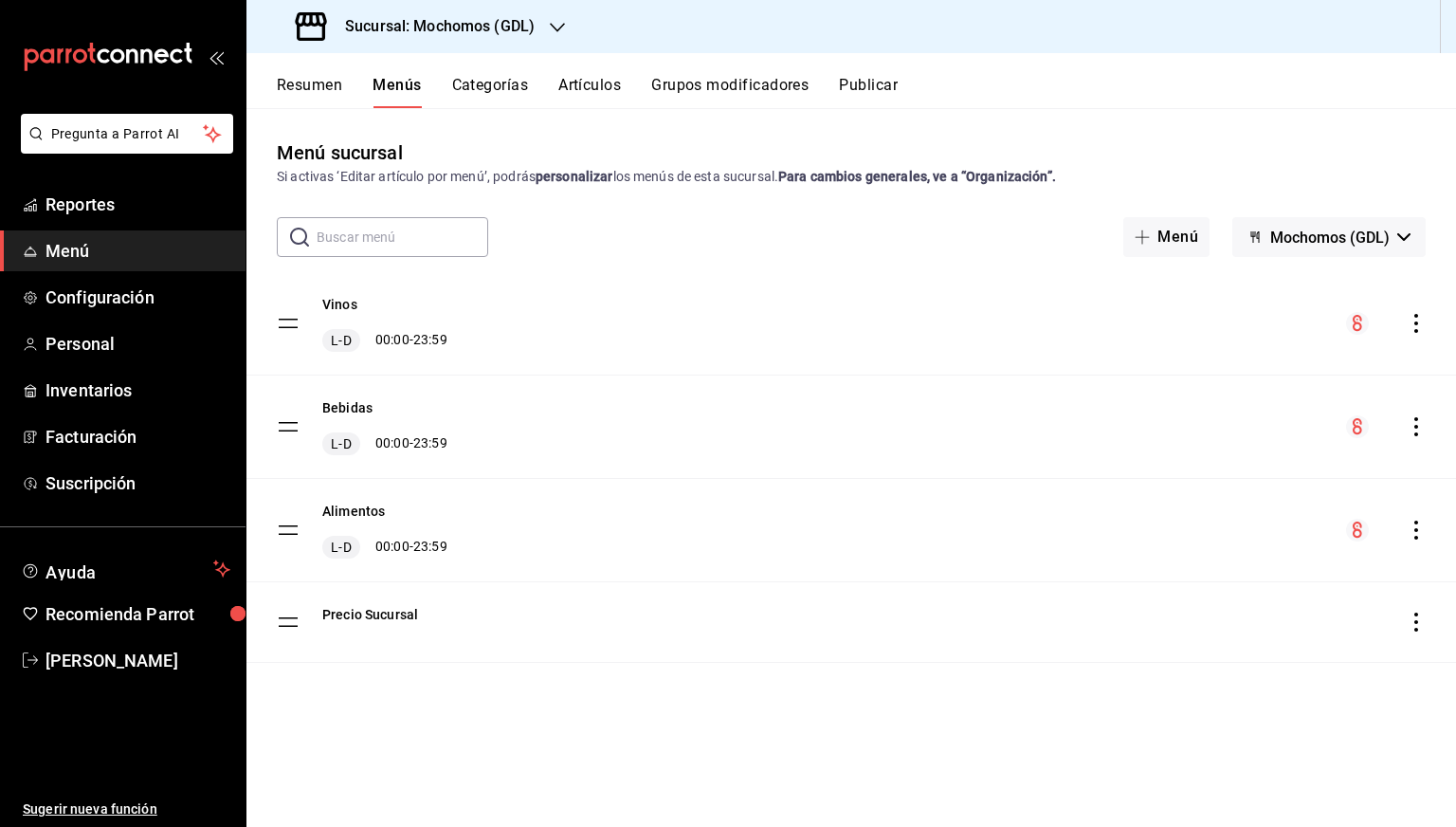
click at [579, 217] on div "​ ​ Menú Mochomos (GDL)" at bounding box center [851, 236] width 1210 height 40
click at [1408, 532] on icon "actions" at bounding box center [1417, 531] width 19 height 19
click at [1210, 641] on span "Previsualizar" at bounding box center [1266, 651] width 231 height 19
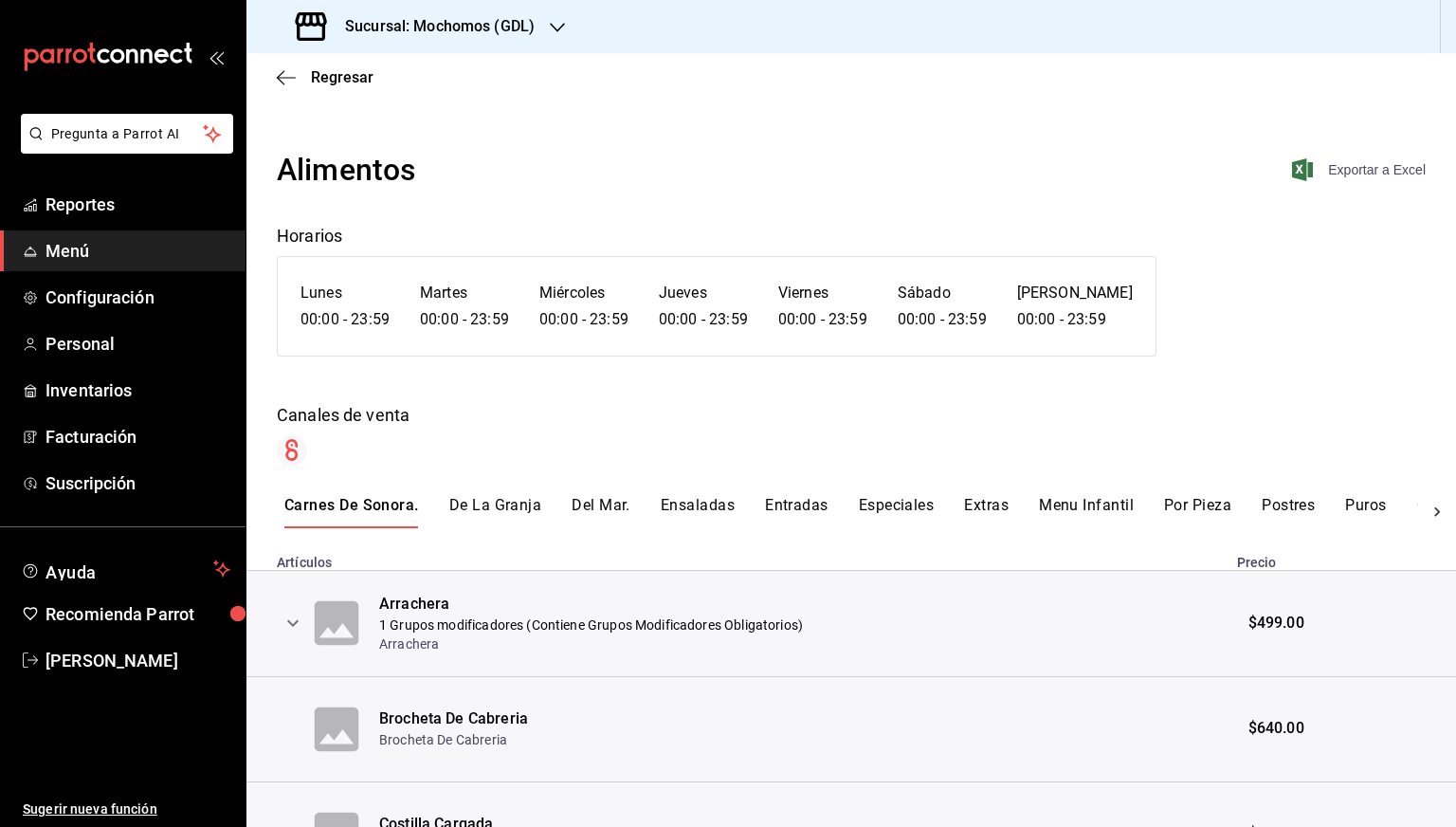
click at [1354, 158] on span "Exportar a Excel" at bounding box center [1361, 169] width 130 height 22
click at [327, 84] on span "Regresar" at bounding box center [342, 77] width 62 height 18
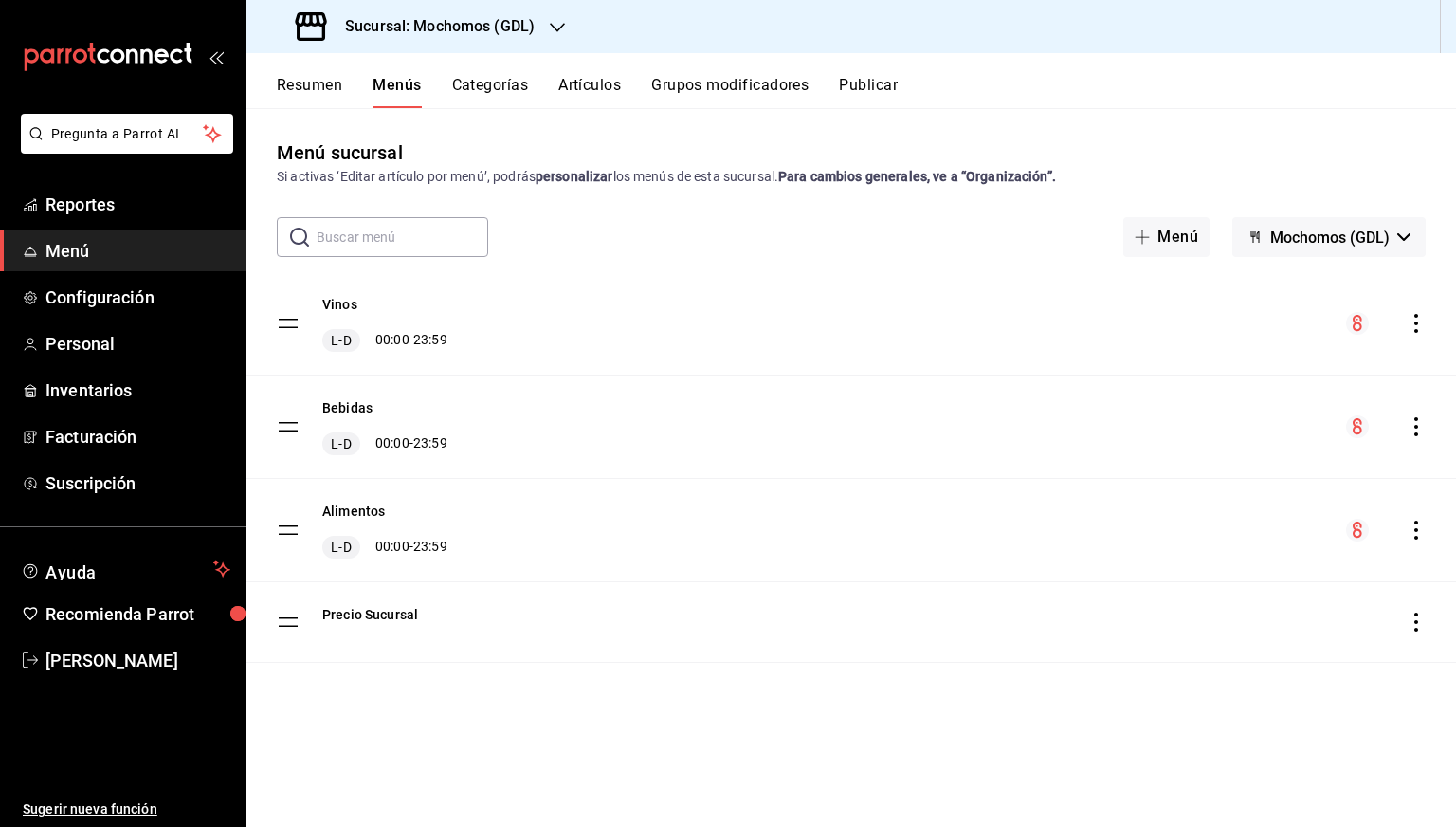
click at [1408, 431] on icon "actions" at bounding box center [1417, 427] width 19 height 19
click at [1190, 543] on span "Previsualizar" at bounding box center [1266, 548] width 231 height 19
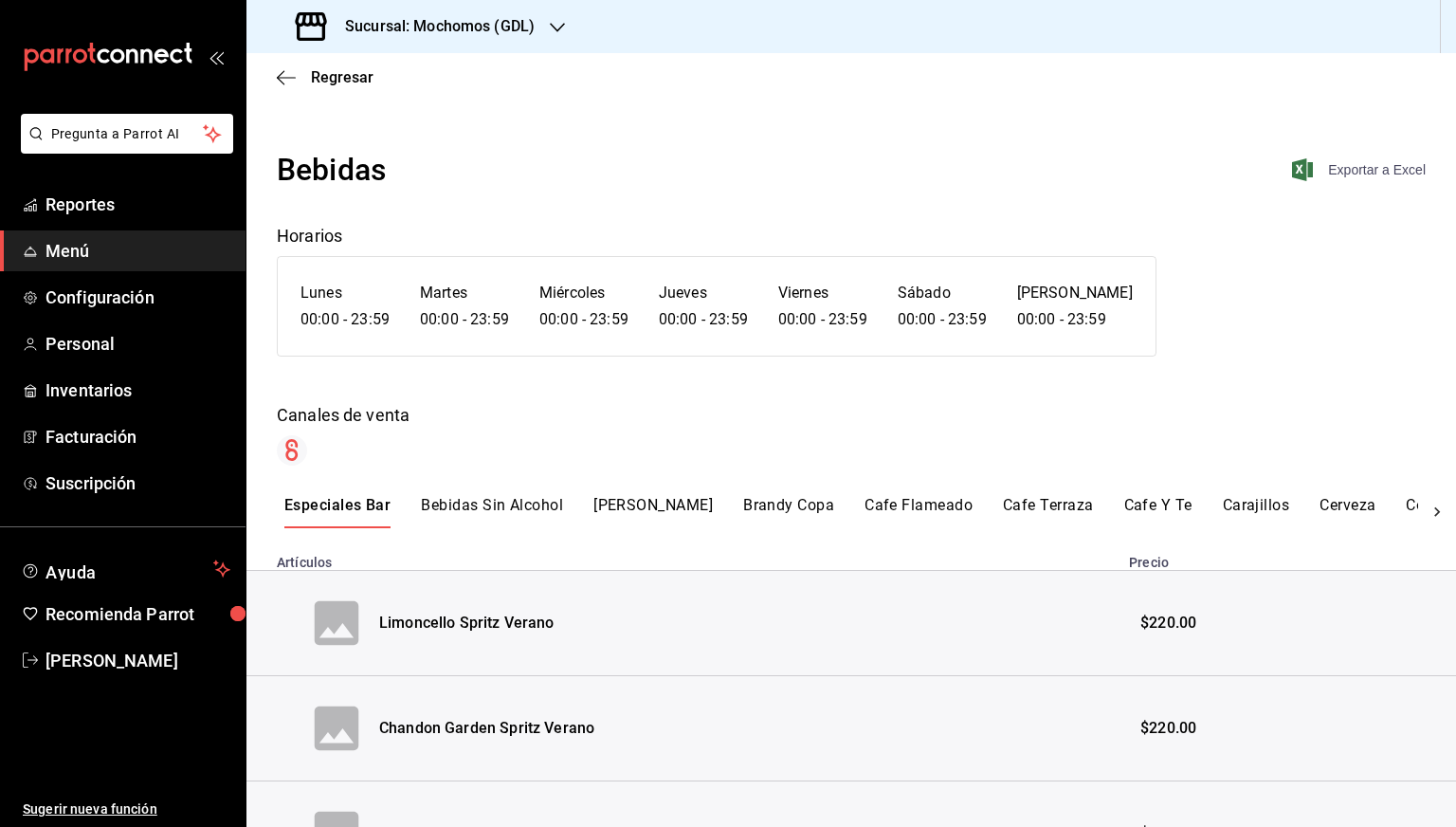
click at [1377, 161] on span "Exportar a Excel" at bounding box center [1361, 169] width 130 height 22
click at [315, 85] on span "Regresar" at bounding box center [342, 77] width 62 height 18
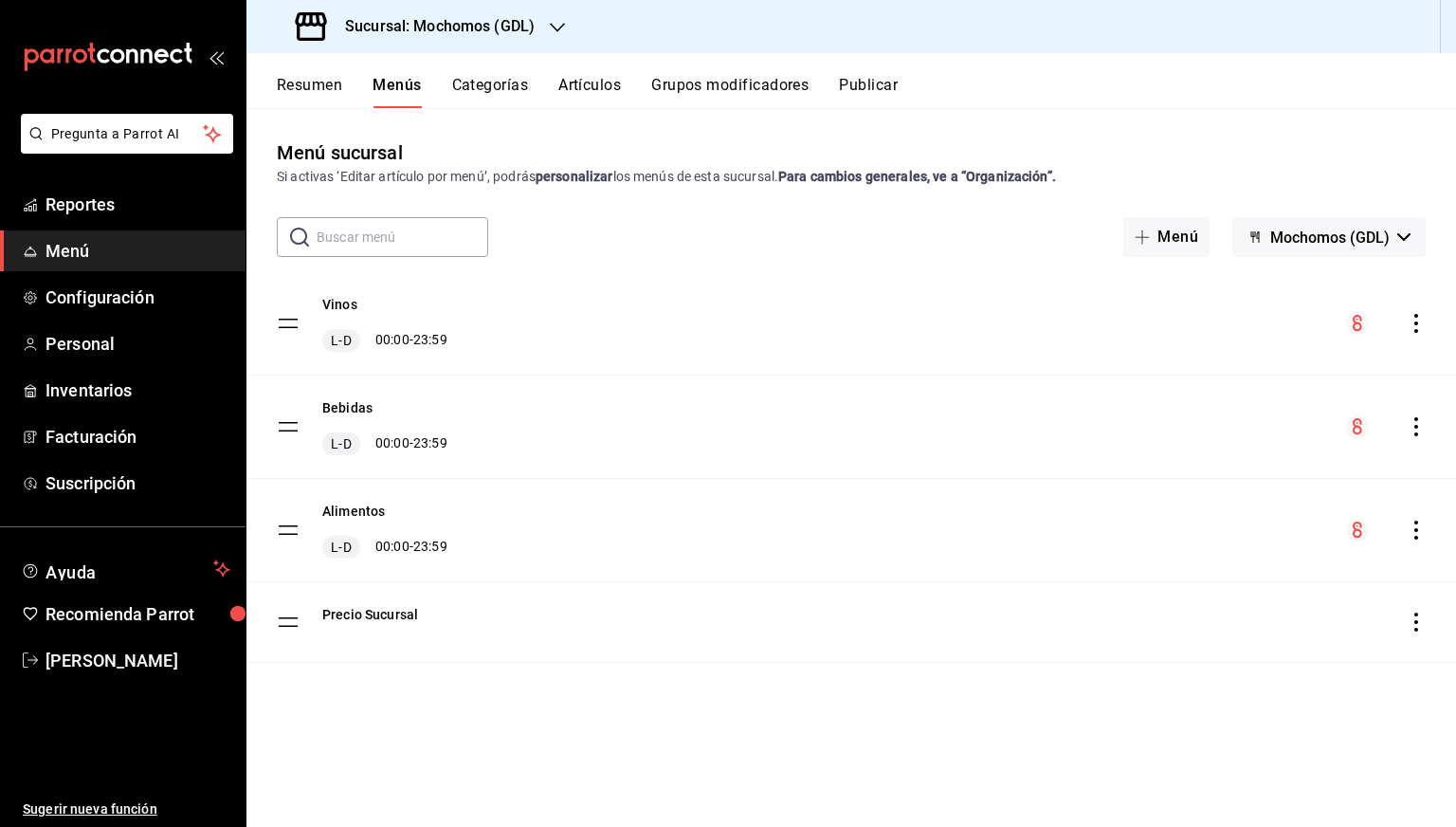
click at [1417, 317] on icon "actions" at bounding box center [1417, 324] width 19 height 19
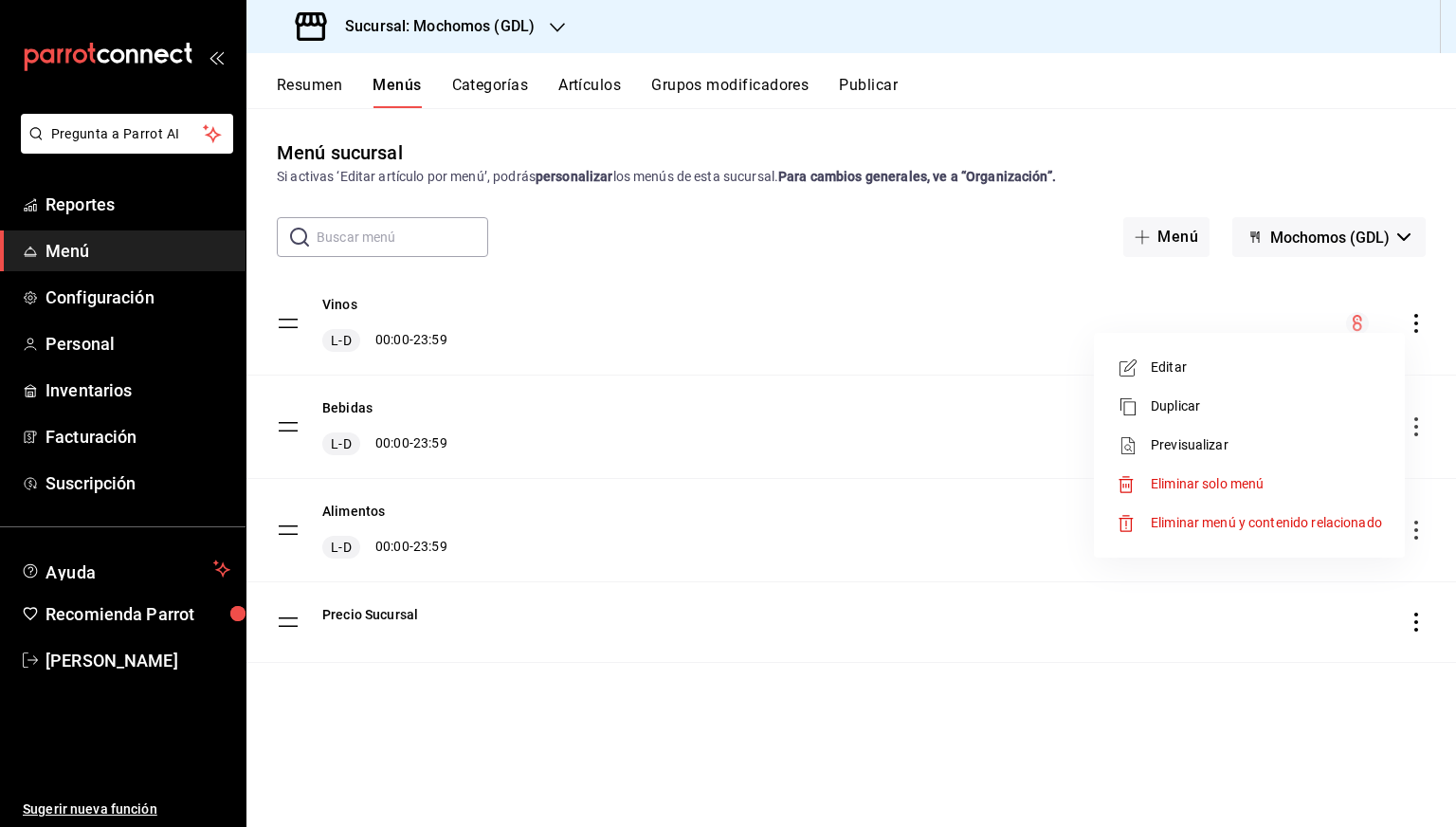
click at [1175, 445] on span "Previsualizar" at bounding box center [1266, 445] width 231 height 19
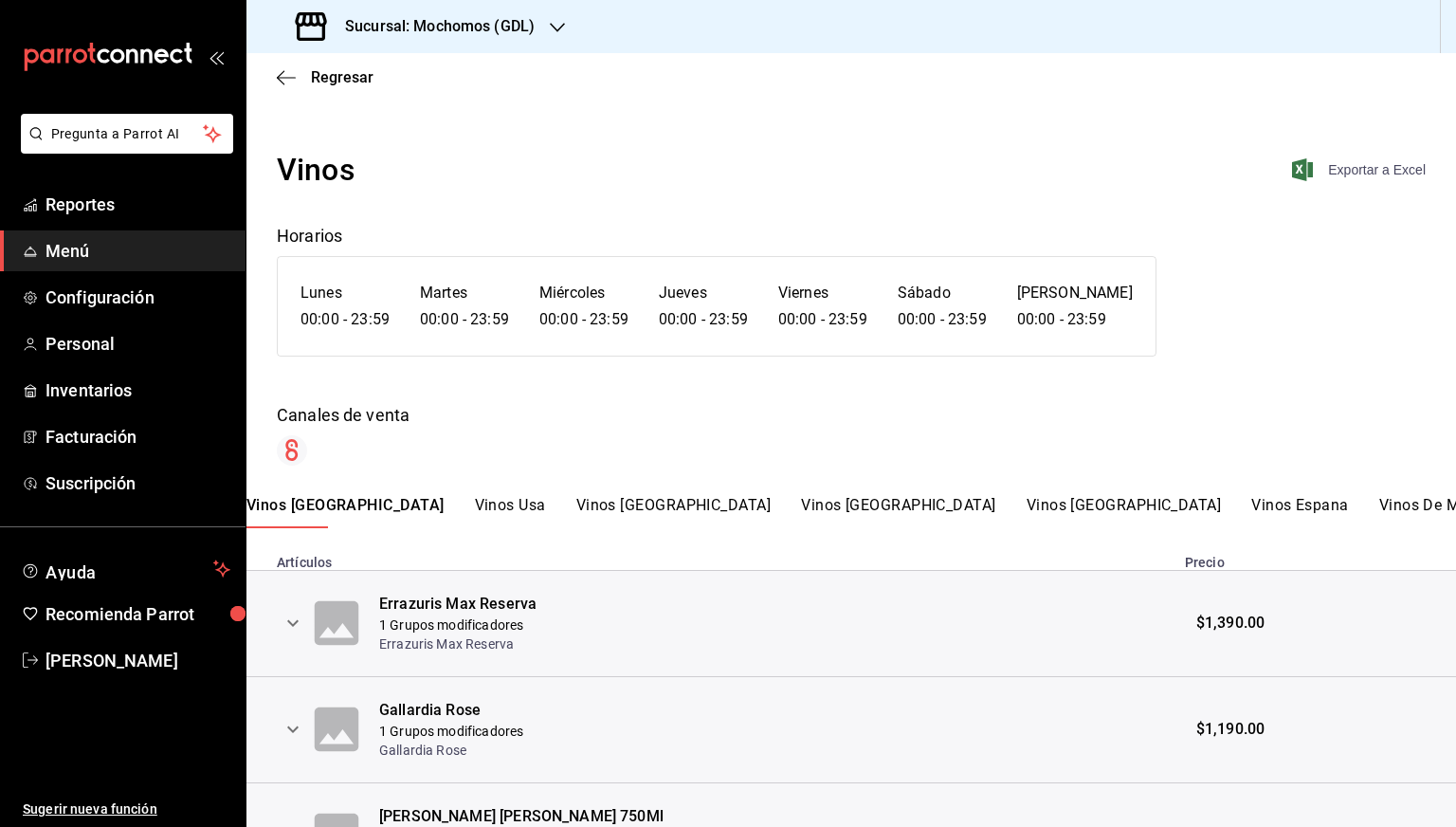
click at [1335, 170] on span "Exportar a Excel" at bounding box center [1361, 169] width 130 height 22
click at [307, 85] on span "Regresar" at bounding box center [325, 77] width 96 height 18
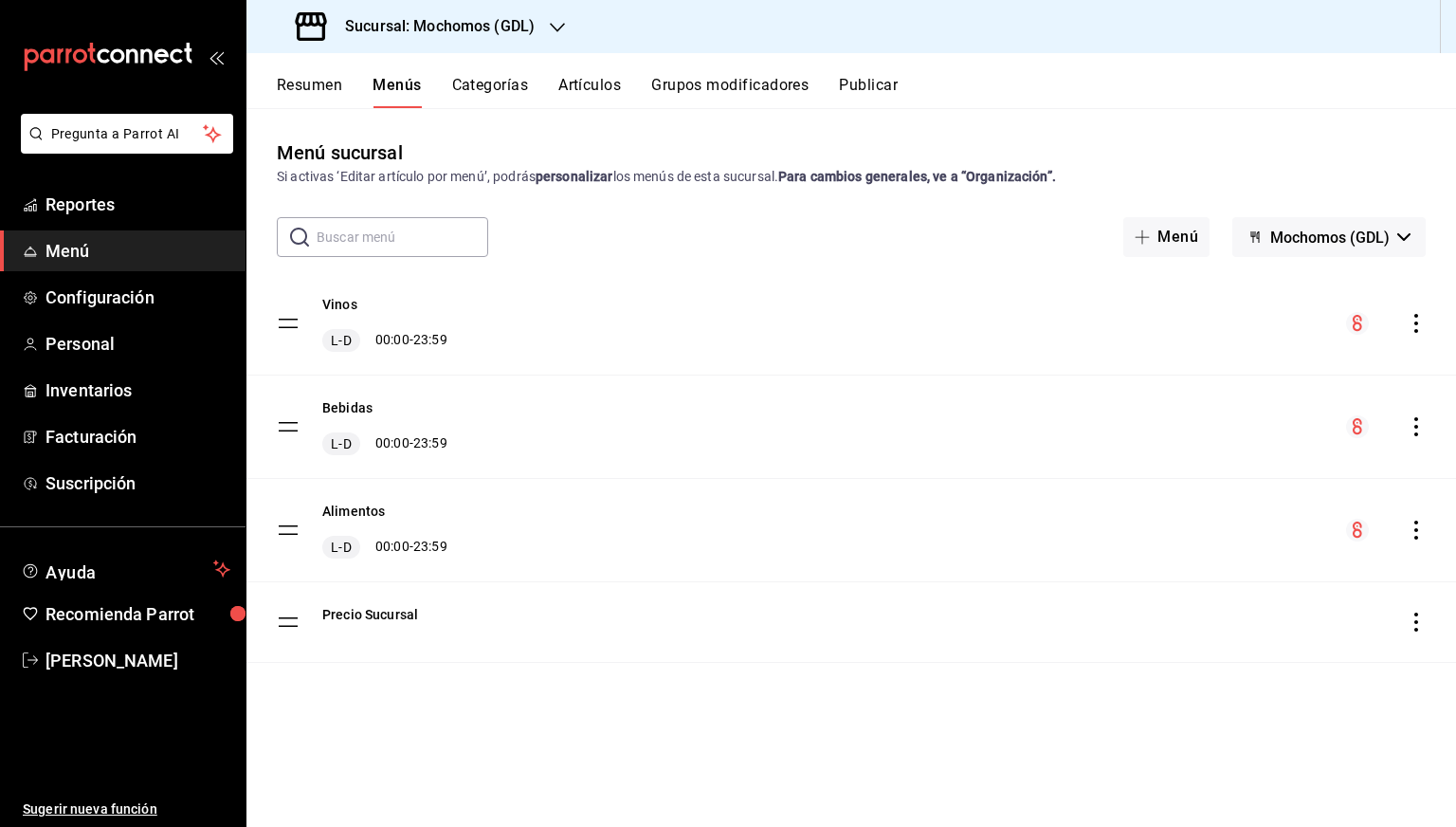
click at [446, 18] on h3 "Sucursal: Mochomos (GDL)" at bounding box center [432, 26] width 205 height 22
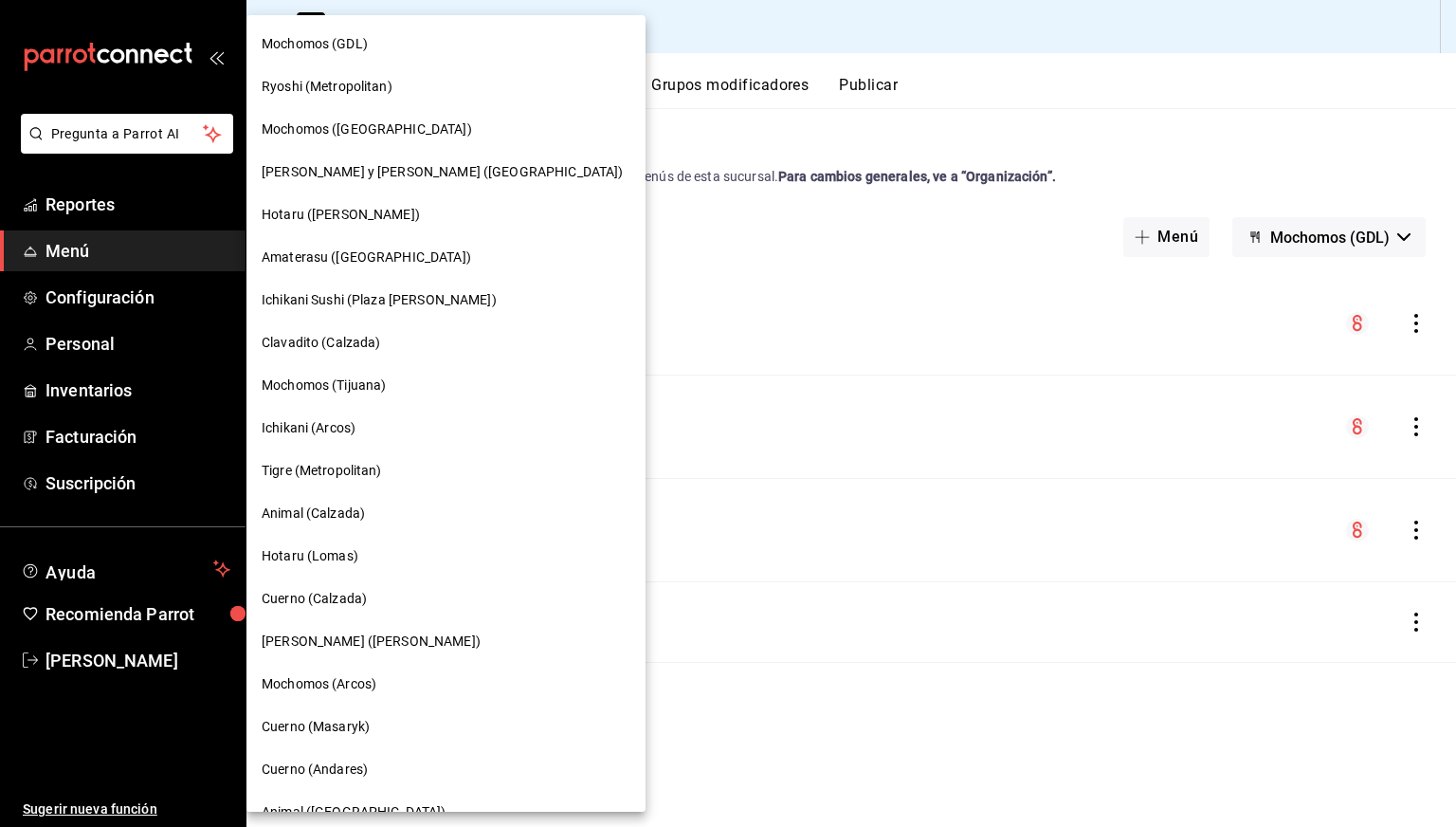
click at [332, 667] on div "Mochomos (Arcos)" at bounding box center [446, 684] width 399 height 43
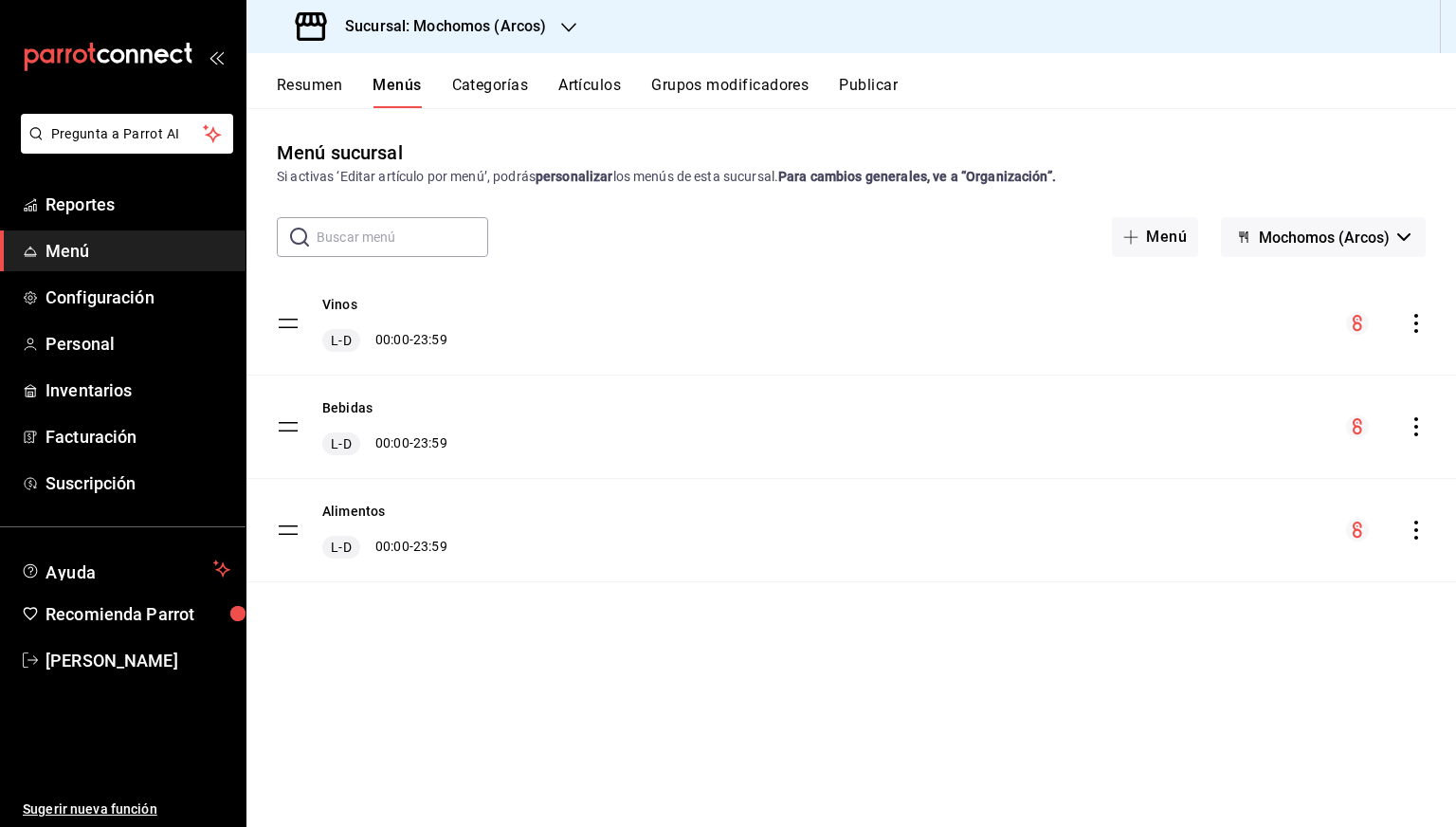
click at [1409, 524] on icon "actions" at bounding box center [1417, 531] width 19 height 19
click at [1196, 645] on span "Previsualizar" at bounding box center [1266, 651] width 231 height 19
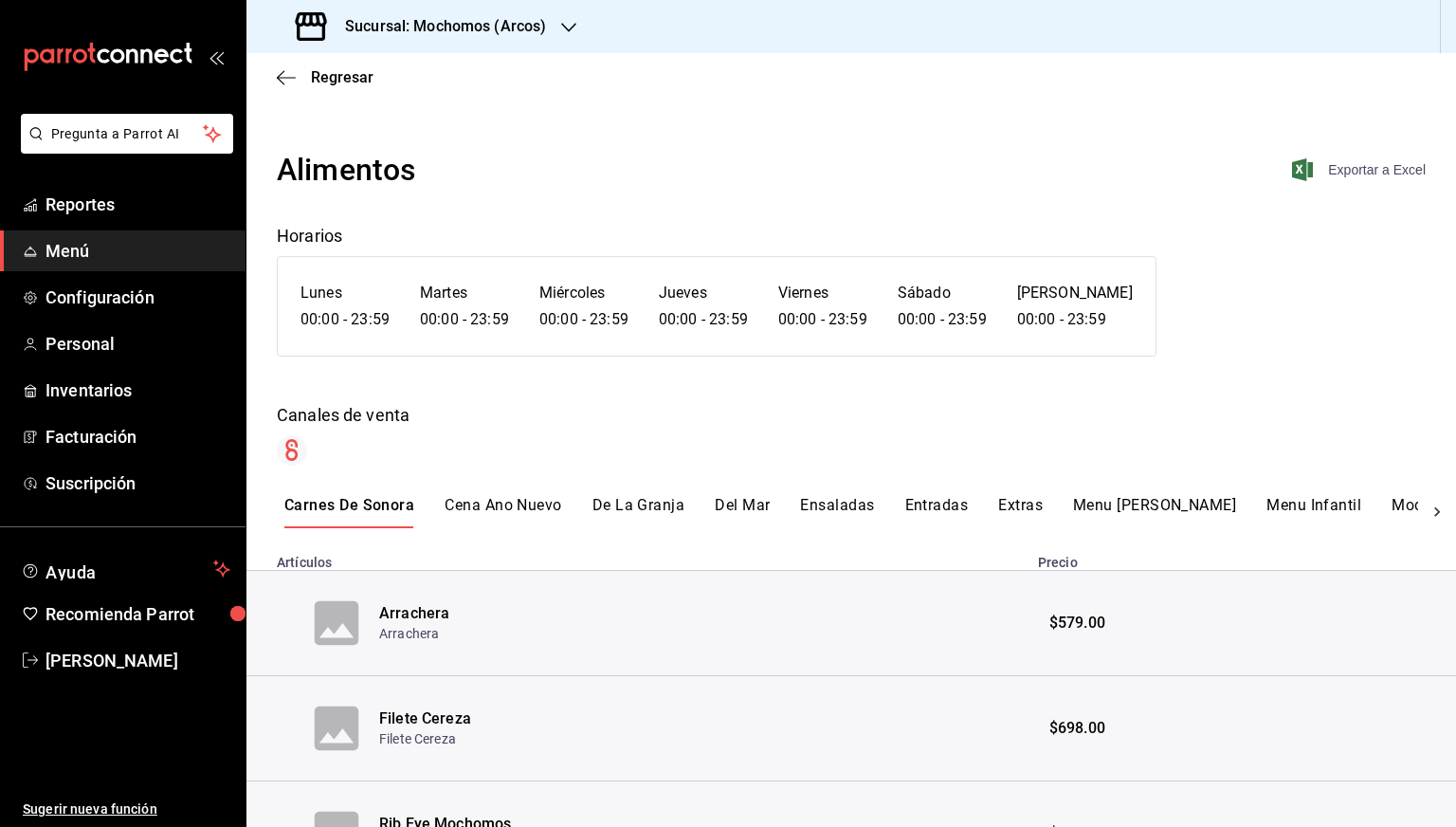
click at [1361, 175] on span "Exportar a Excel" at bounding box center [1361, 169] width 130 height 22
click at [329, 81] on span "Regresar" at bounding box center [342, 77] width 62 height 18
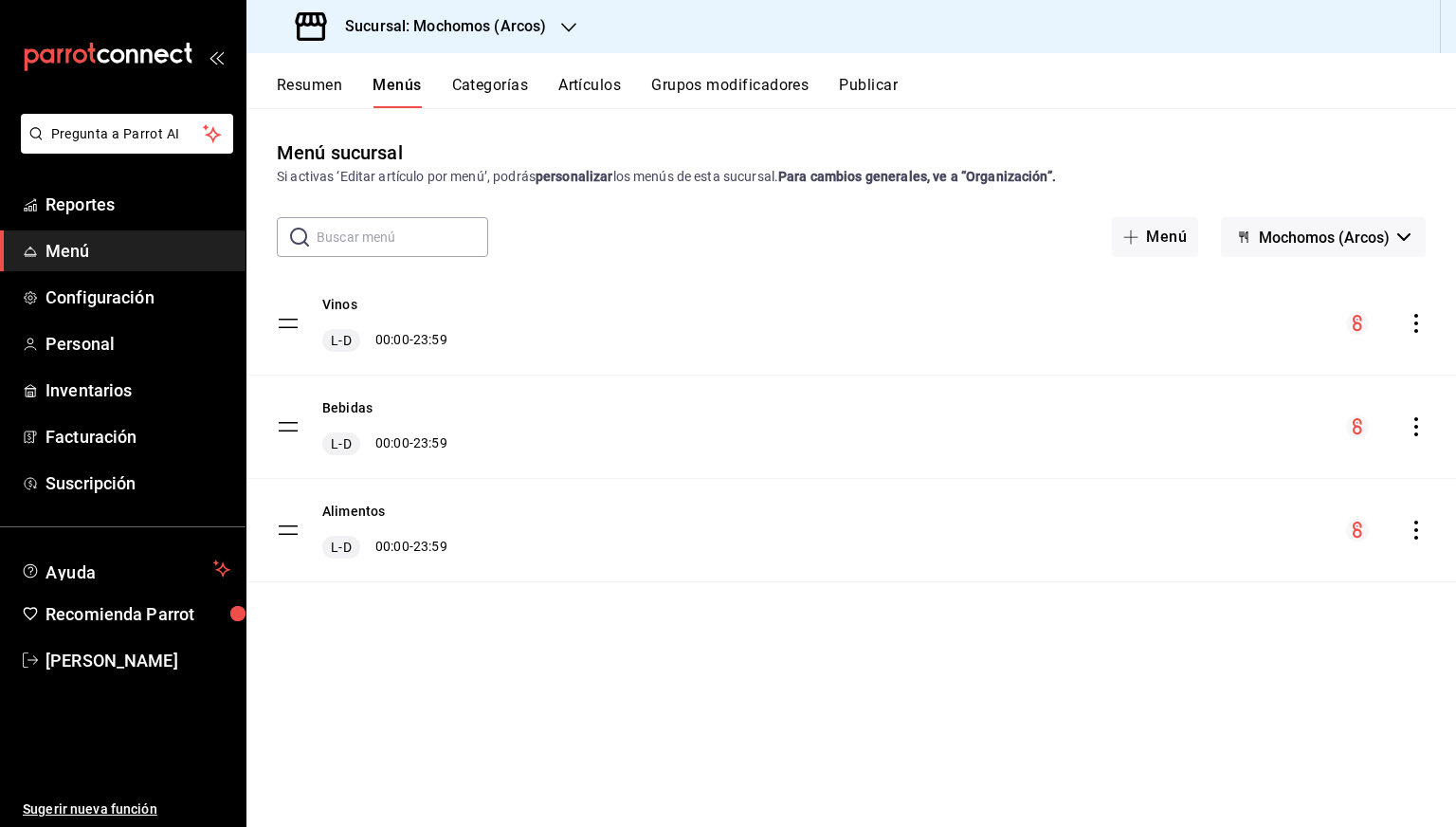
click at [1414, 428] on icon "actions" at bounding box center [1416, 427] width 4 height 19
click at [1183, 542] on span "Previsualizar" at bounding box center [1266, 548] width 231 height 19
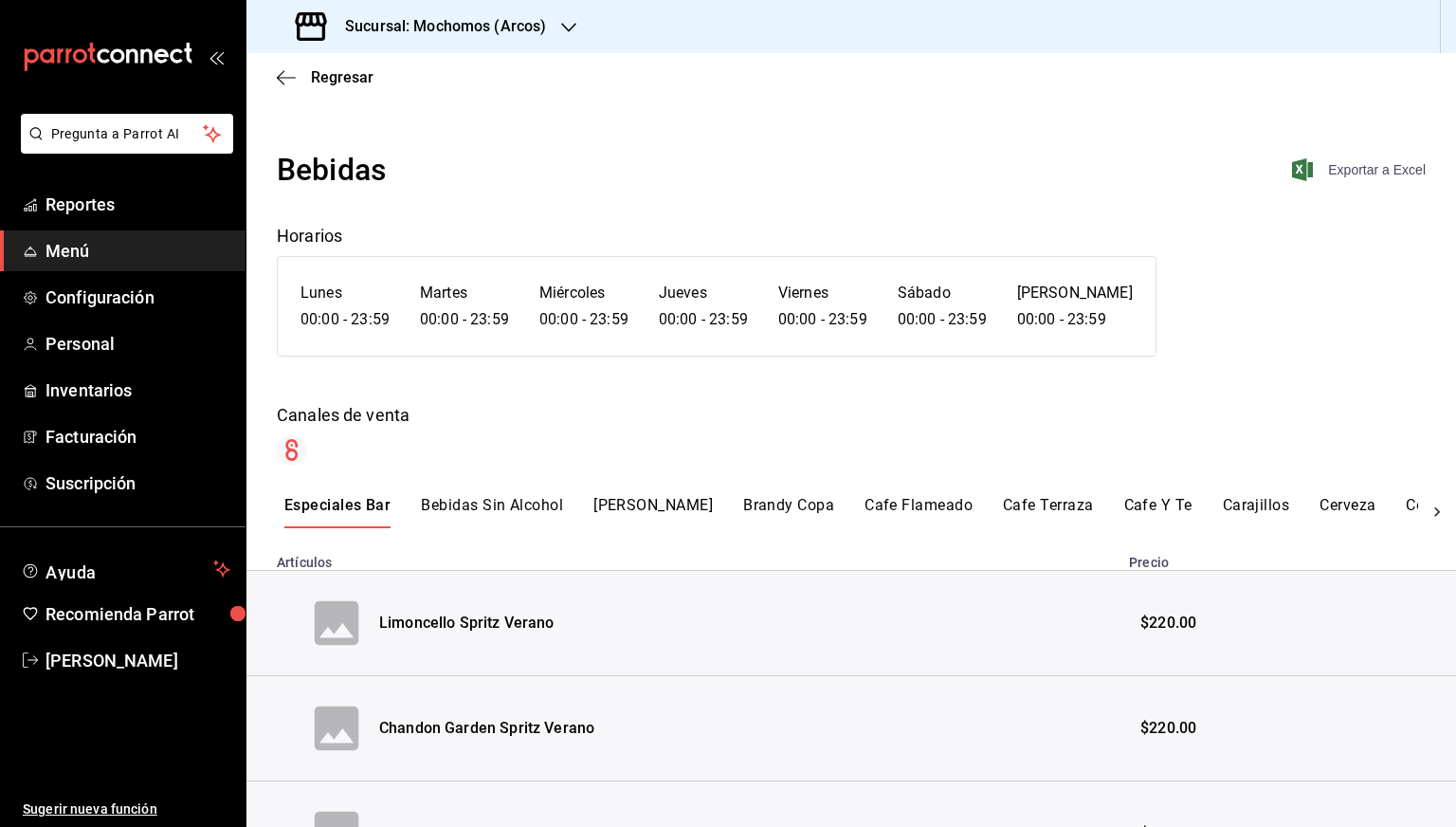
click at [1349, 180] on span "Exportar a Excel" at bounding box center [1361, 169] width 130 height 22
click at [325, 76] on span "Regresar" at bounding box center [342, 77] width 62 height 18
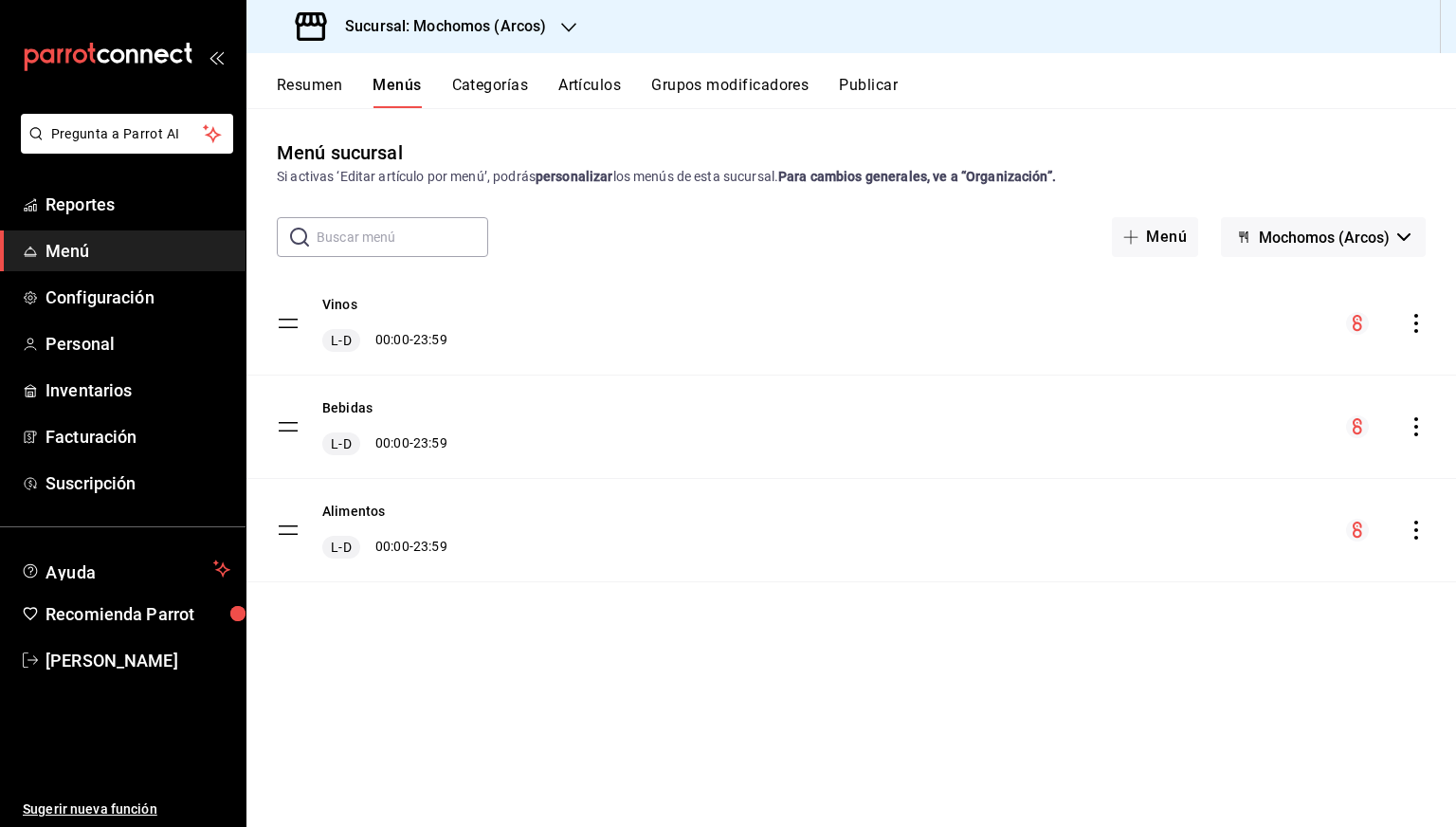
click at [1420, 312] on div "menu-maker-table" at bounding box center [1386, 323] width 80 height 22
click at [1418, 314] on icon "actions" at bounding box center [1417, 324] width 19 height 19
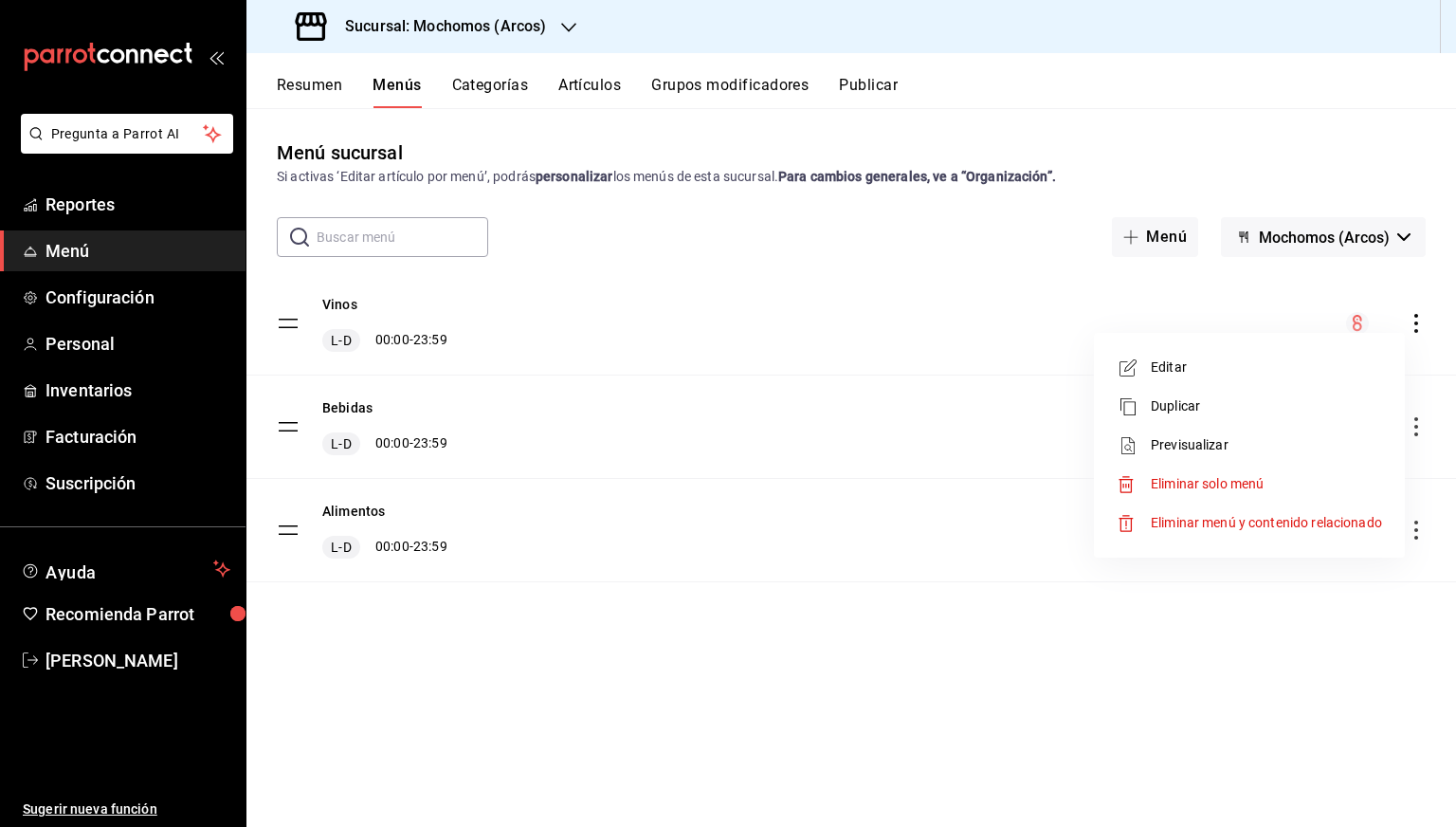
click at [1210, 433] on li "Previsualizar" at bounding box center [1249, 445] width 295 height 39
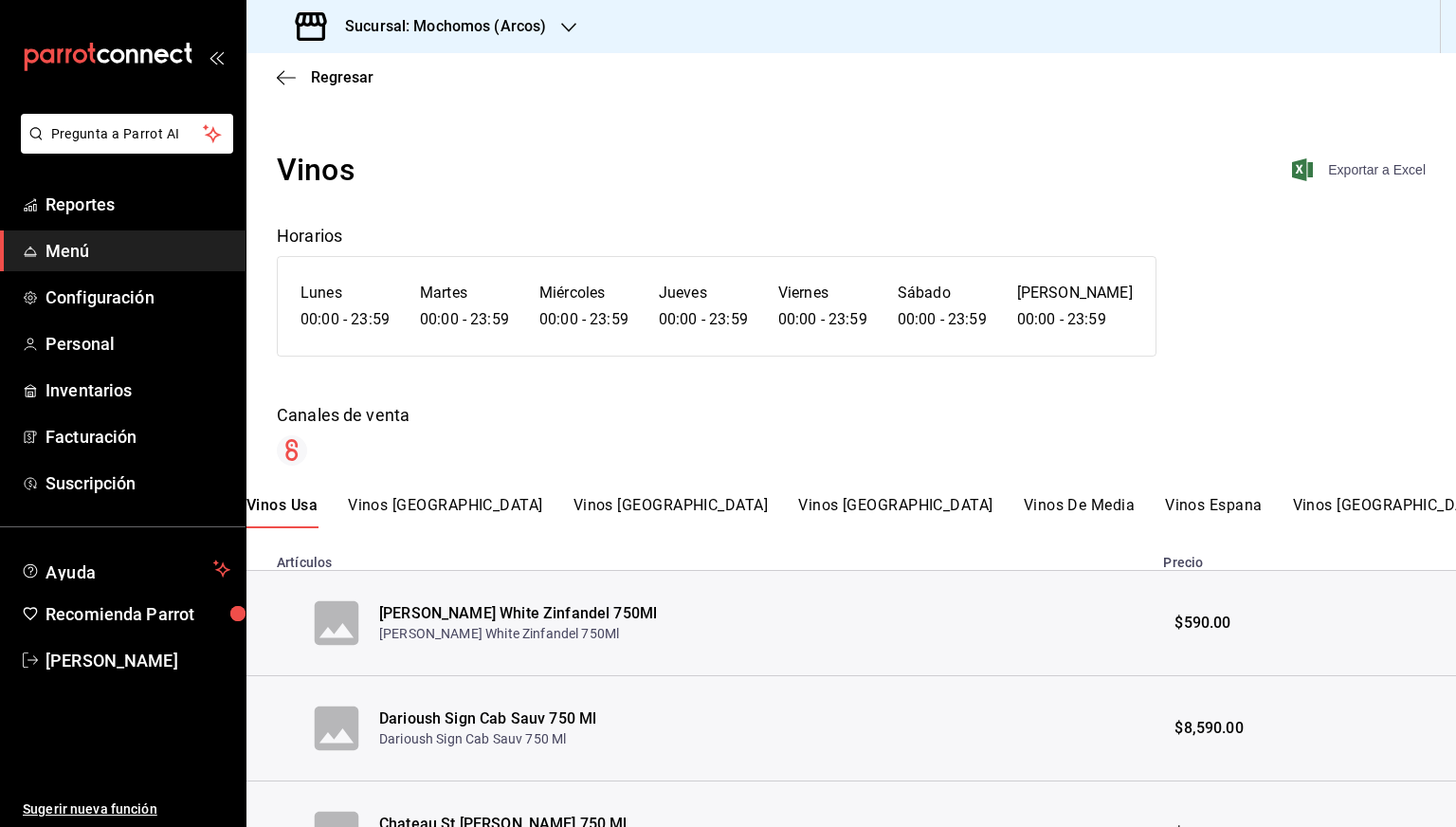
click at [1371, 164] on span "Exportar a Excel" at bounding box center [1361, 169] width 130 height 22
click at [304, 87] on div "Regresar" at bounding box center [851, 78] width 1210 height 49
click at [290, 80] on icon "button" at bounding box center [287, 78] width 19 height 17
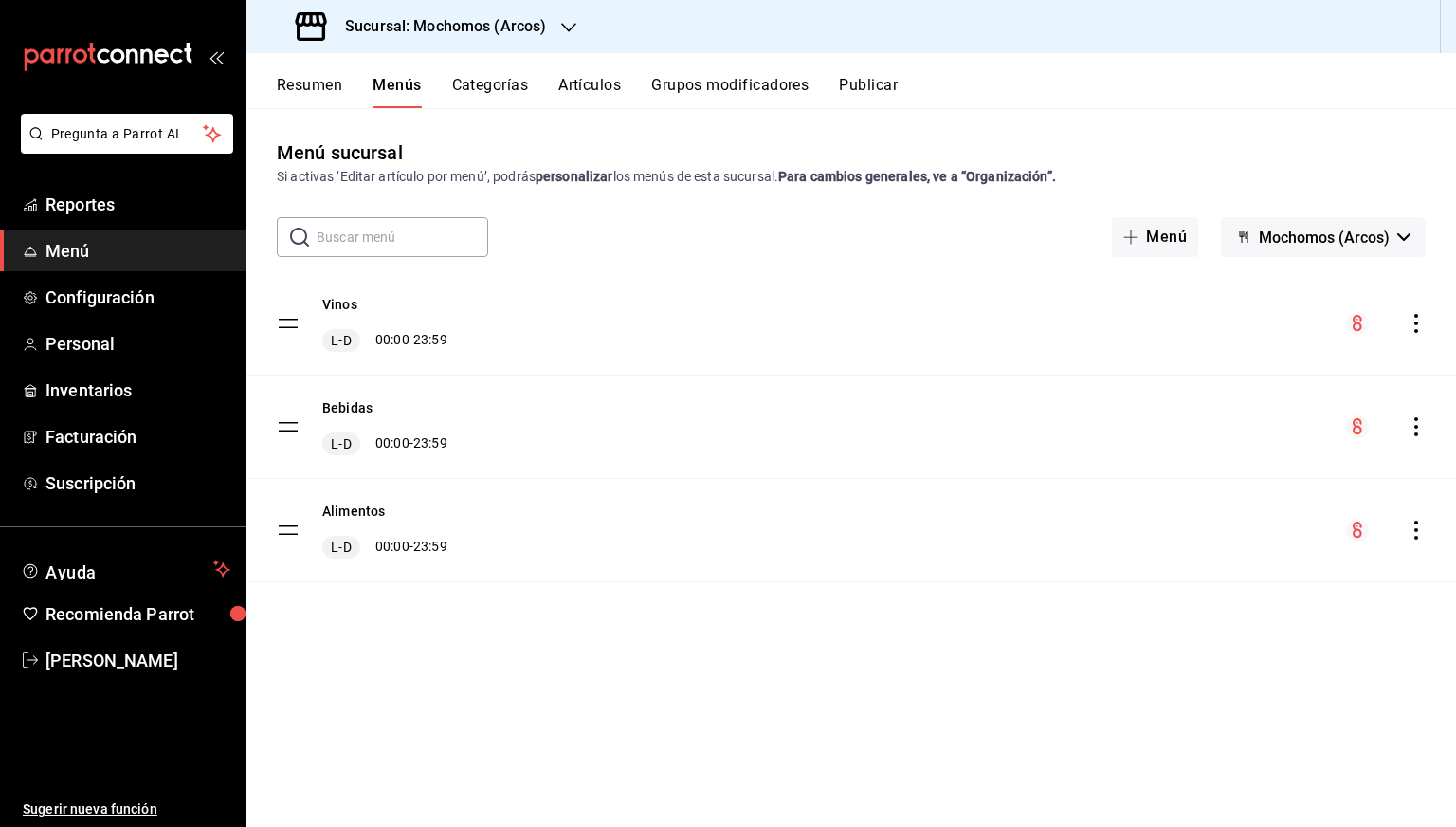
click at [442, 31] on h3 "Sucursal: Mochomos (Arcos)" at bounding box center [437, 26] width 216 height 22
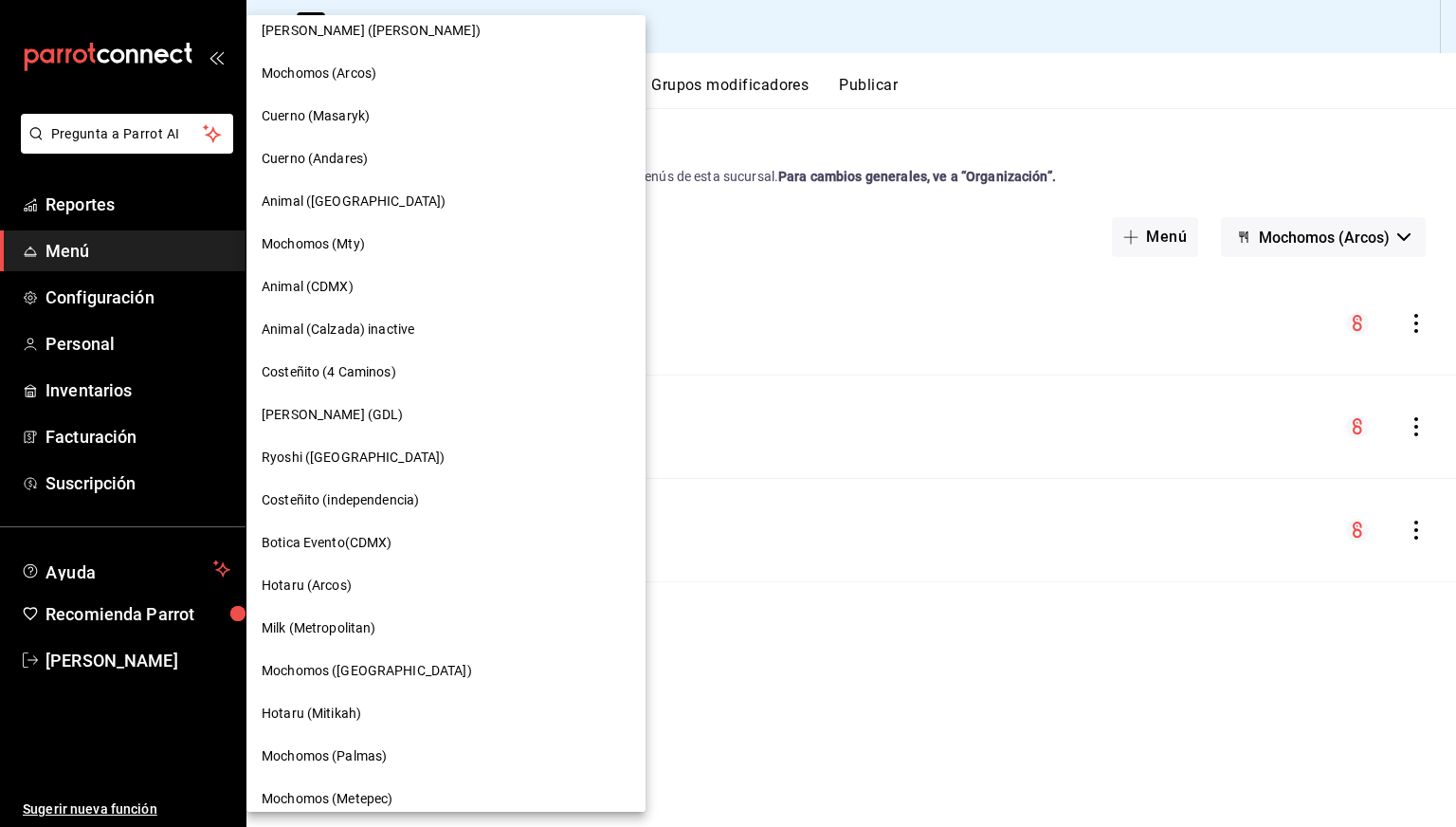
scroll to position [610, 0]
click at [344, 674] on span "Mochomos ([GEOGRAPHIC_DATA])" at bounding box center [366, 671] width 211 height 19
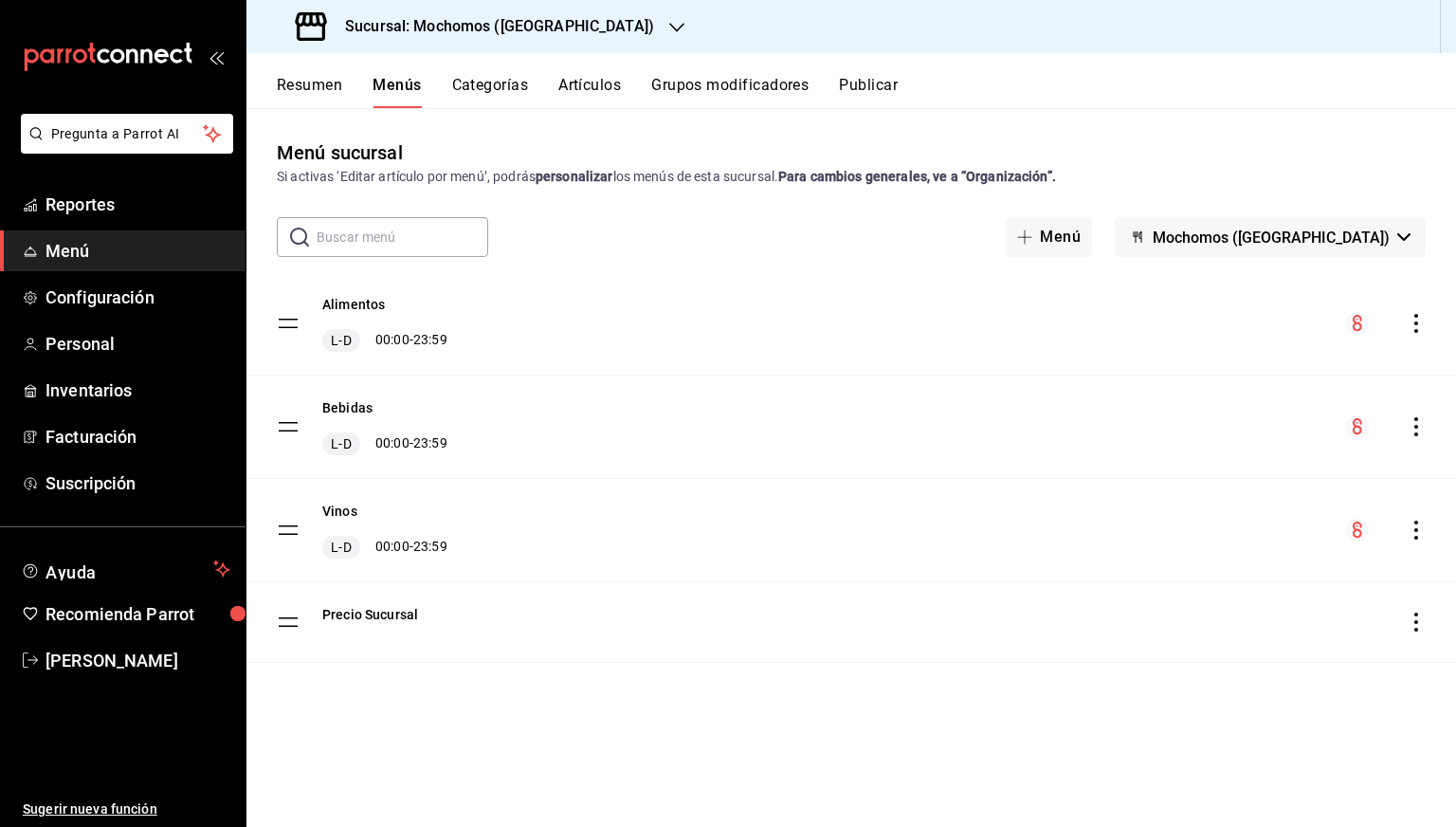
click at [1414, 329] on icon "actions" at bounding box center [1416, 324] width 4 height 19
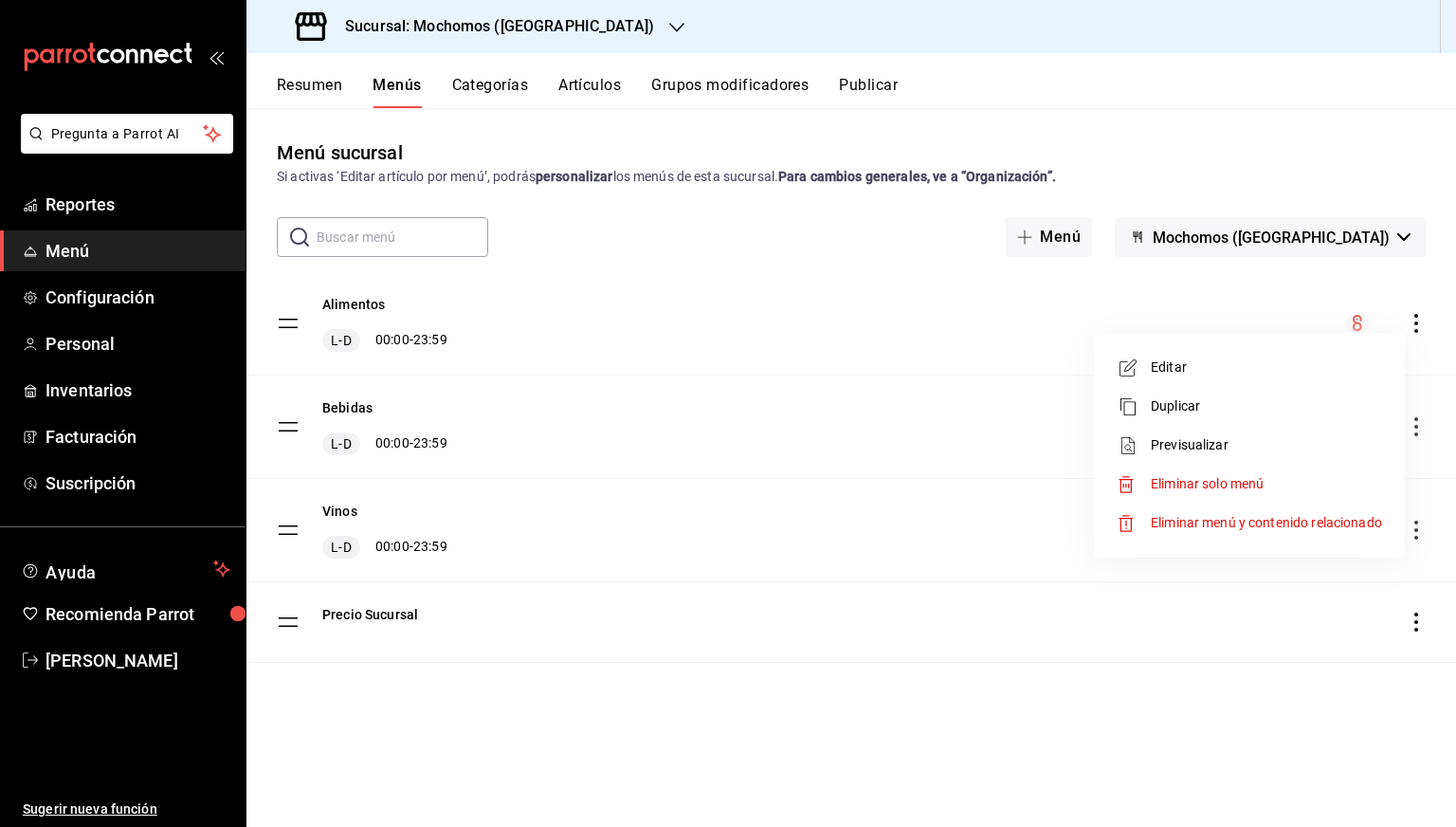
click at [1147, 446] on div at bounding box center [1133, 445] width 34 height 22
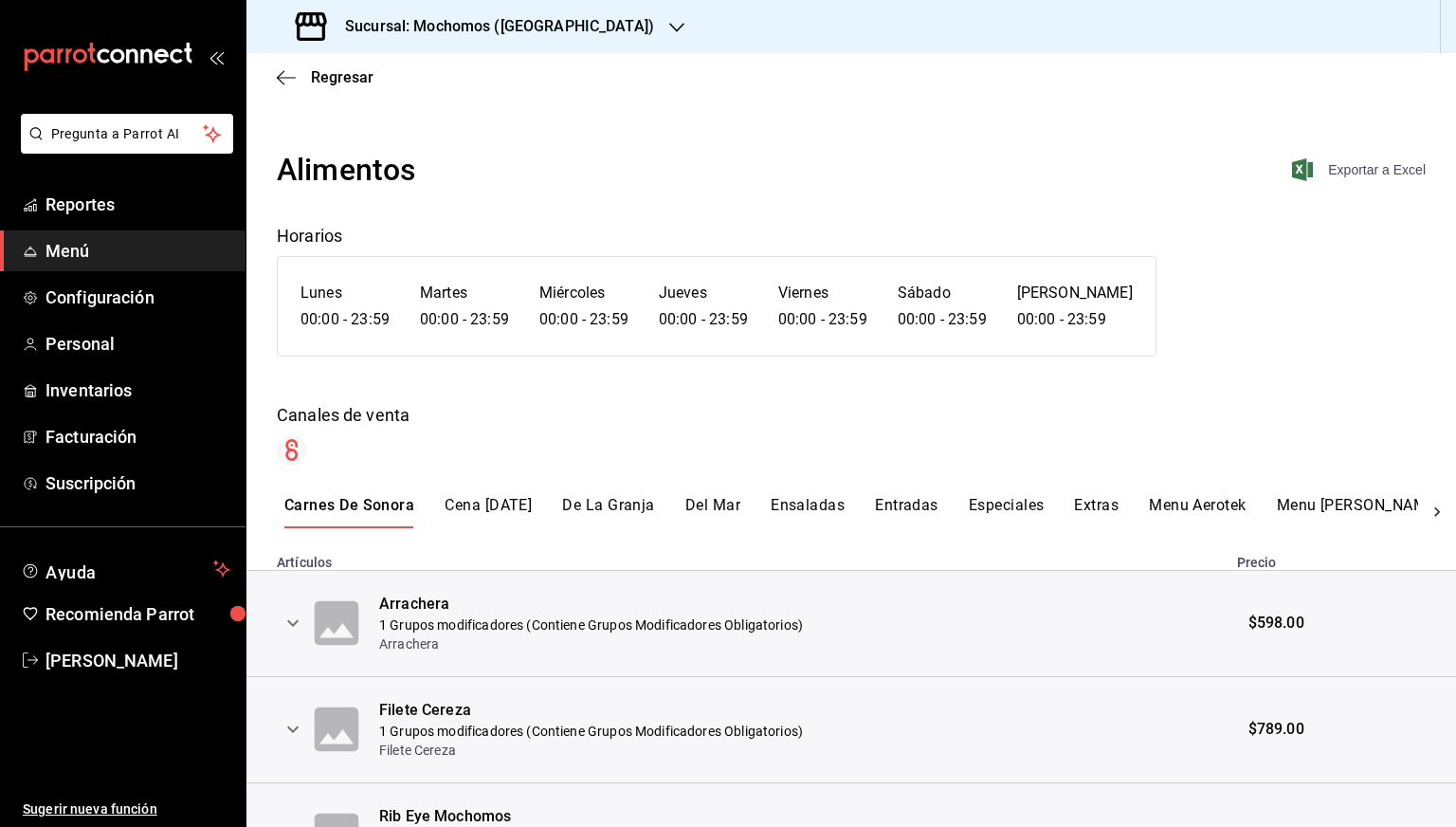
click at [1349, 179] on span "Exportar a Excel" at bounding box center [1361, 169] width 130 height 22
click at [341, 77] on span "Regresar" at bounding box center [342, 77] width 62 height 18
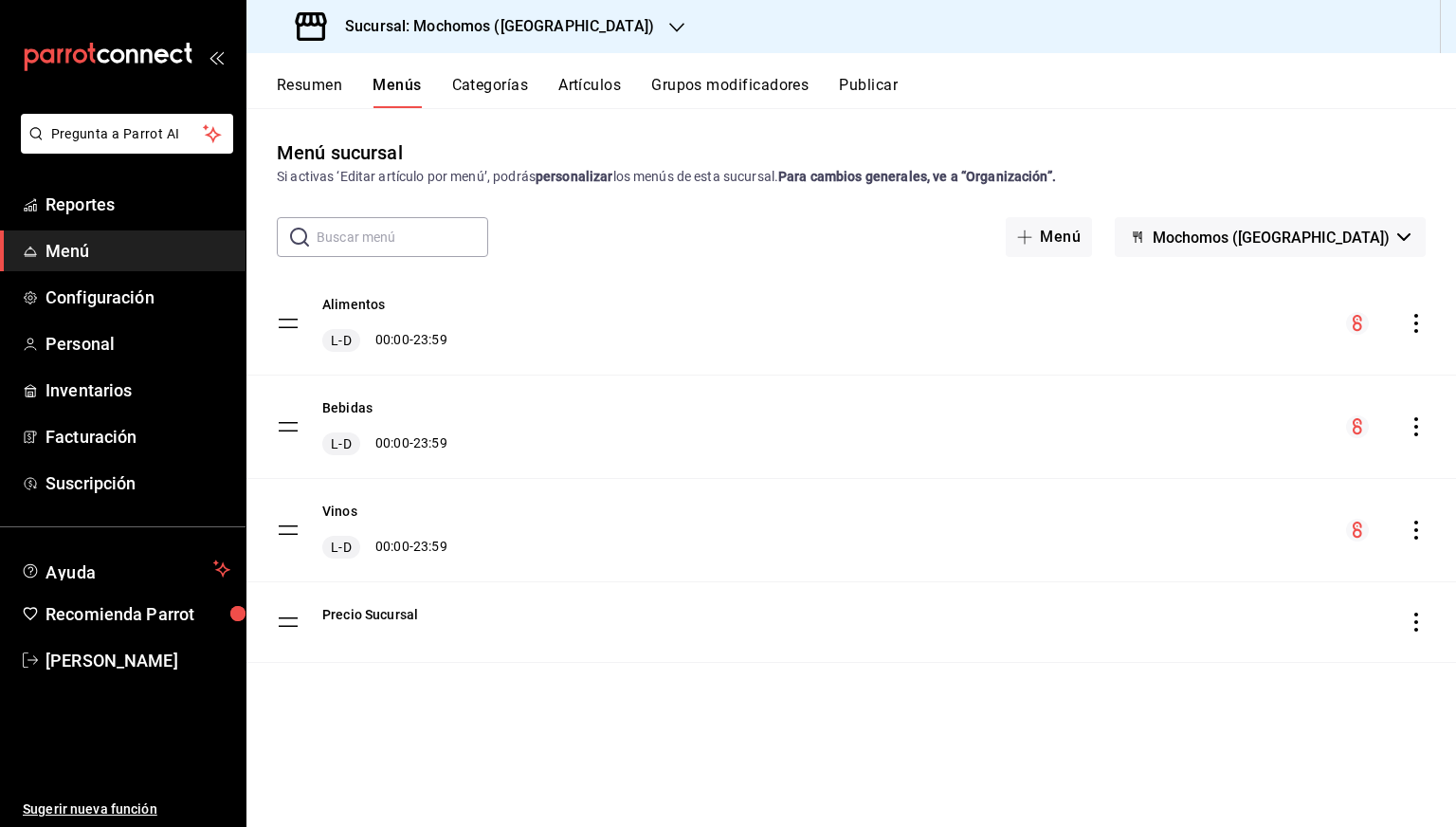
click at [1415, 432] on icon "actions" at bounding box center [1416, 427] width 4 height 19
click at [1183, 545] on span "Previsualizar" at bounding box center [1266, 548] width 231 height 19
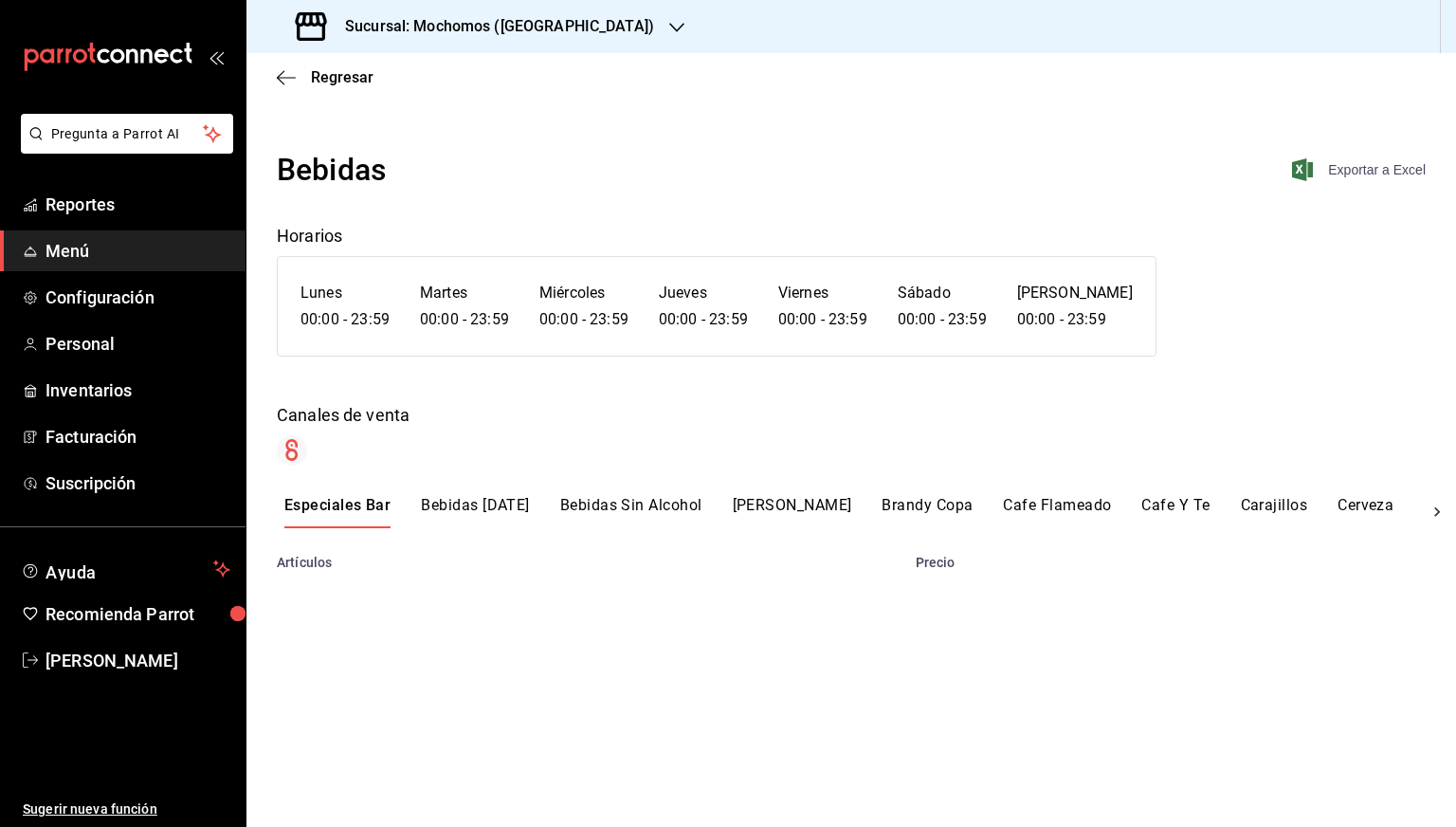
click at [1358, 174] on span "Exportar a Excel" at bounding box center [1361, 169] width 130 height 22
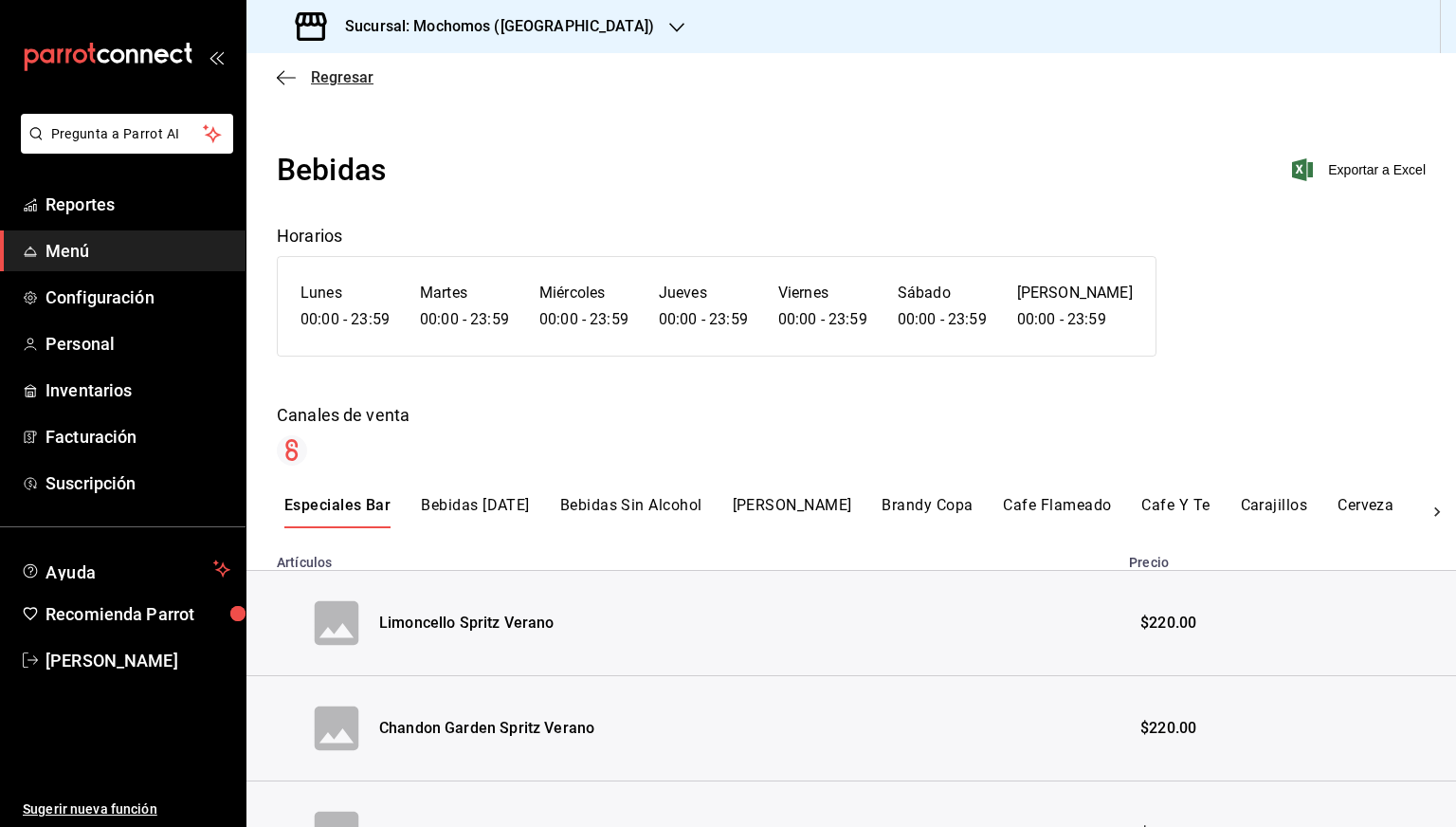
click at [343, 69] on span "Regresar" at bounding box center [342, 77] width 62 height 18
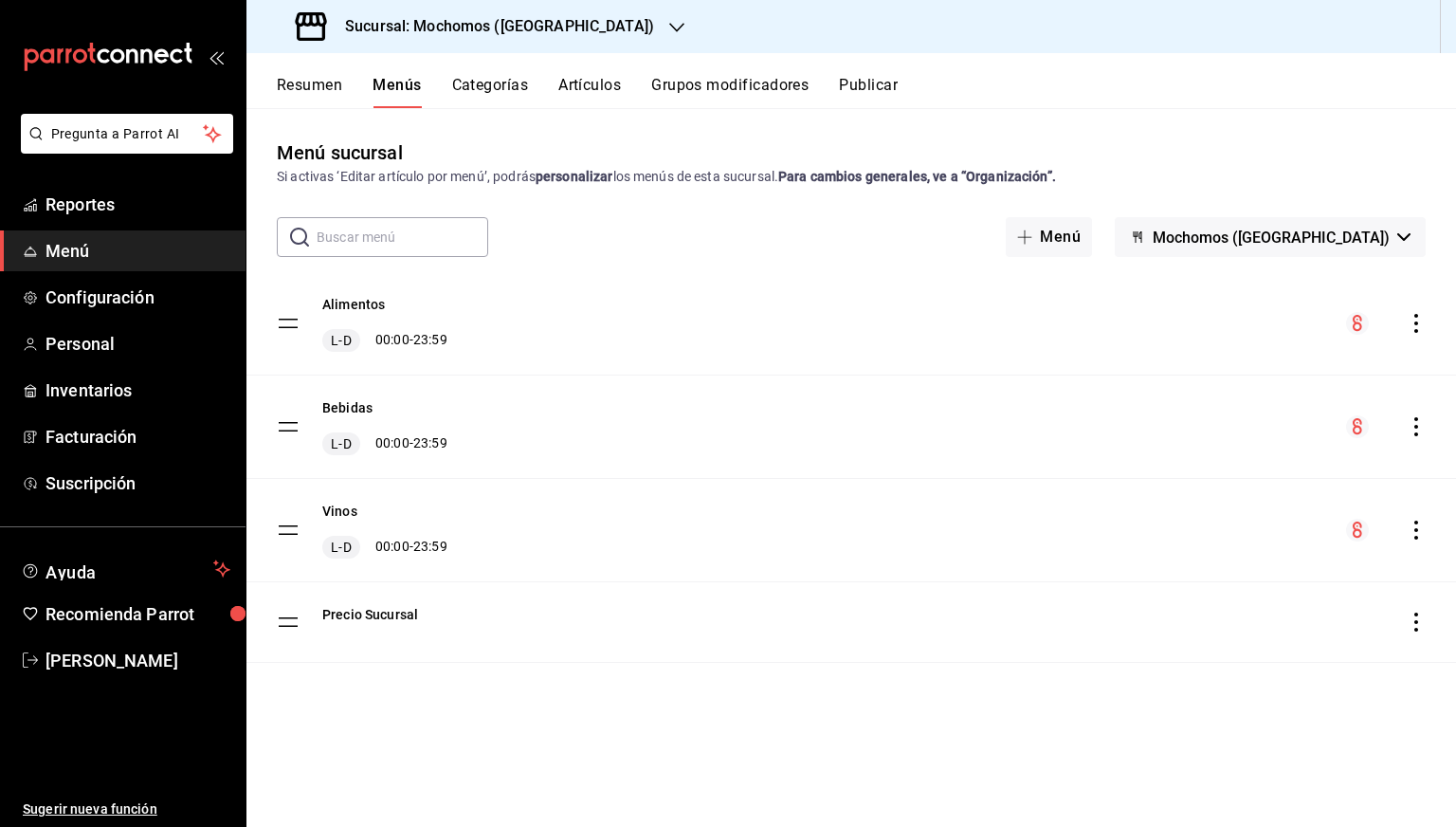
click at [1422, 525] on icon "actions" at bounding box center [1417, 531] width 19 height 19
click at [1138, 657] on icon at bounding box center [1127, 651] width 22 height 22
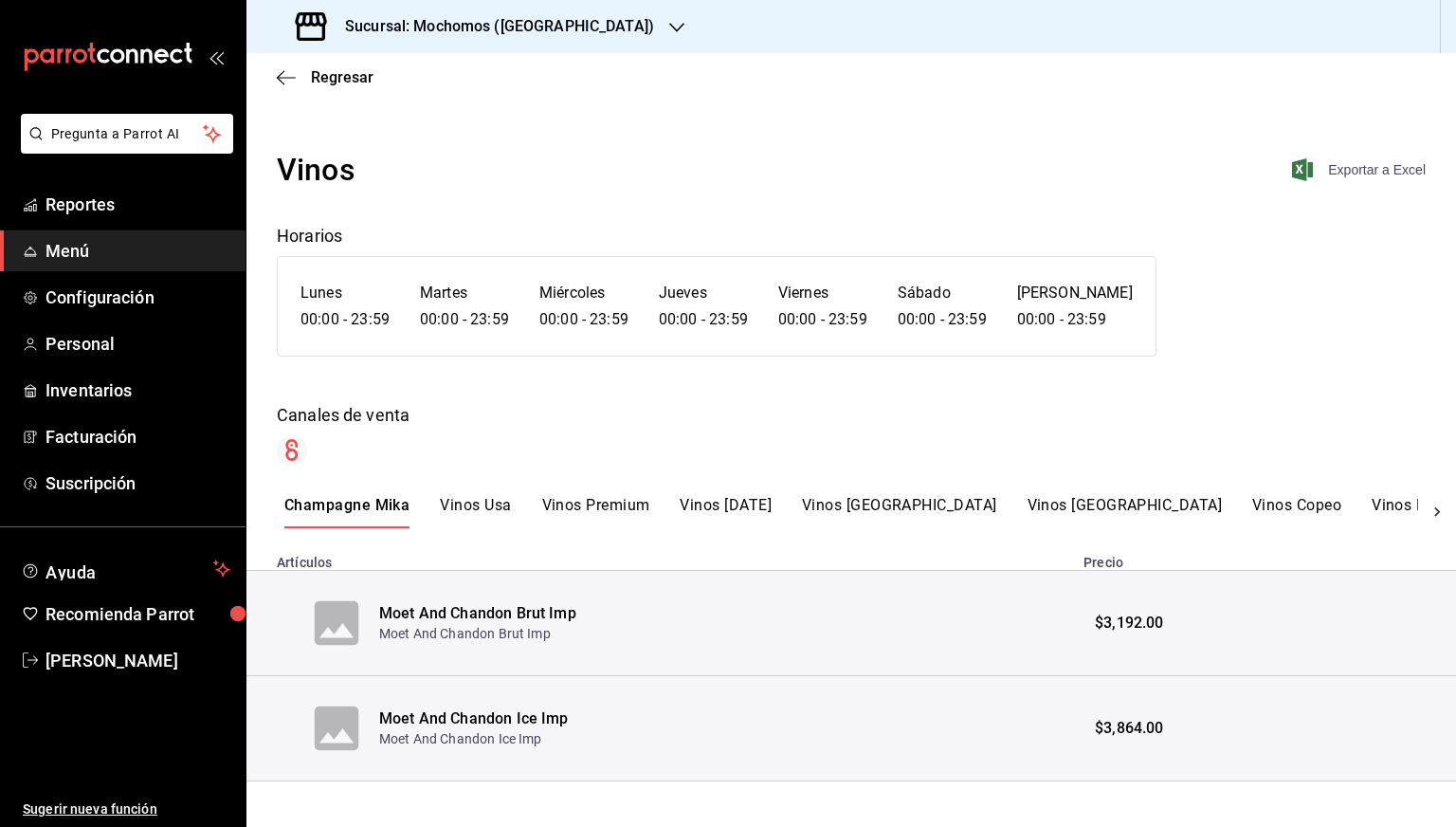
click at [1369, 172] on span "Exportar a Excel" at bounding box center [1361, 169] width 130 height 22
click at [338, 73] on span "Regresar" at bounding box center [342, 77] width 62 height 18
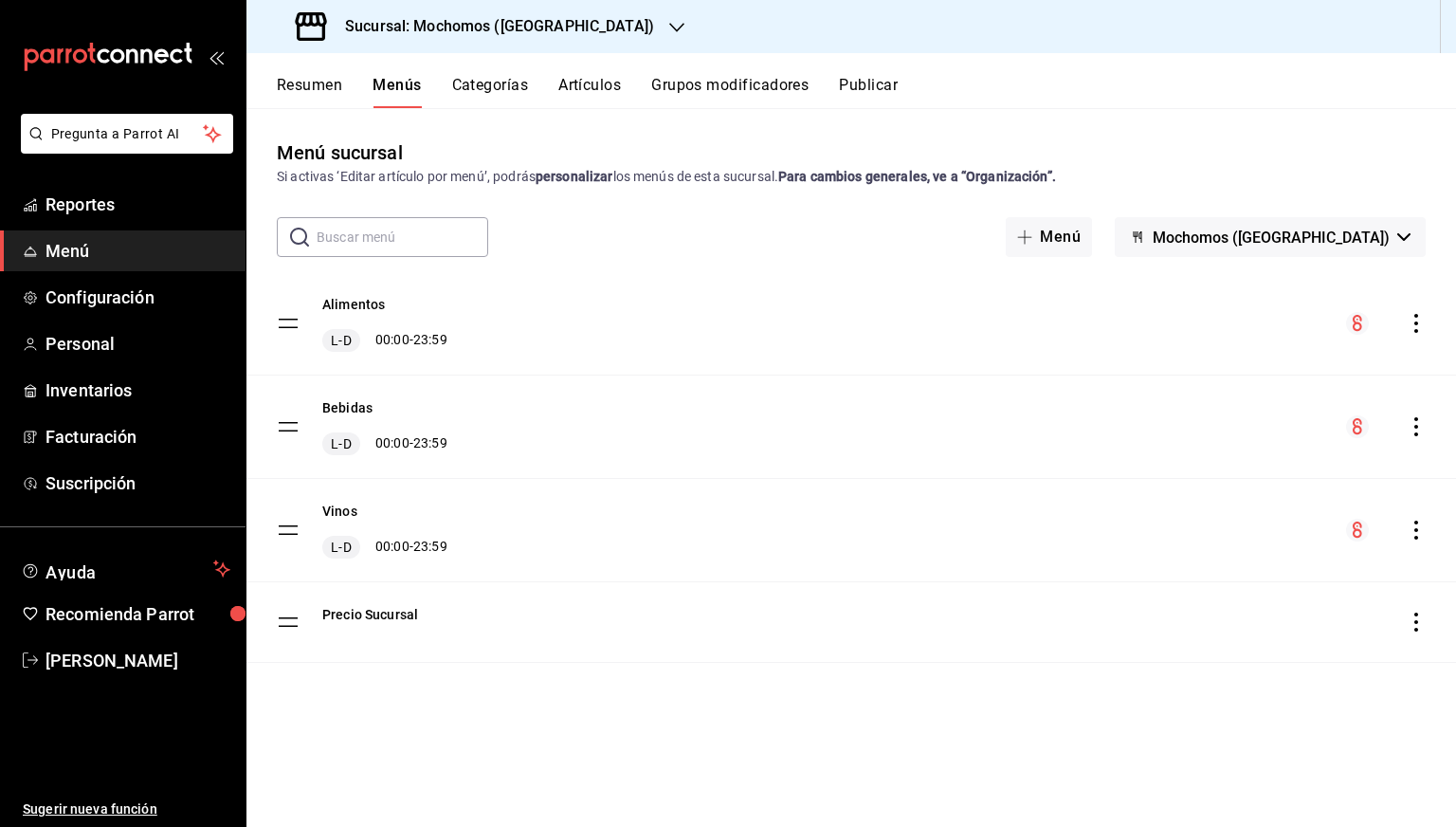
click at [518, 42] on div "Sucursal: Mochomos ([GEOGRAPHIC_DATA])" at bounding box center [476, 26] width 431 height 53
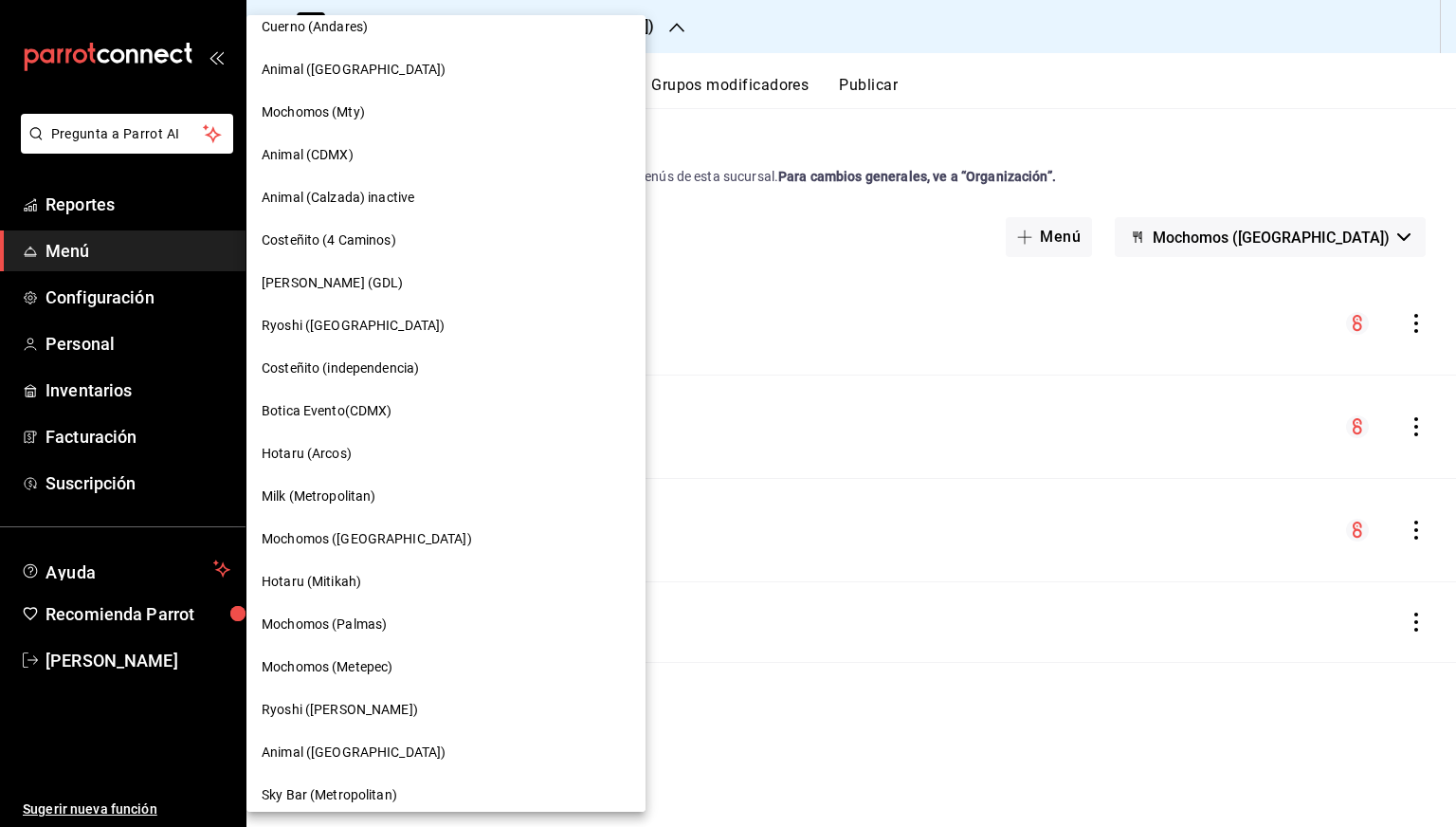
scroll to position [747, 0]
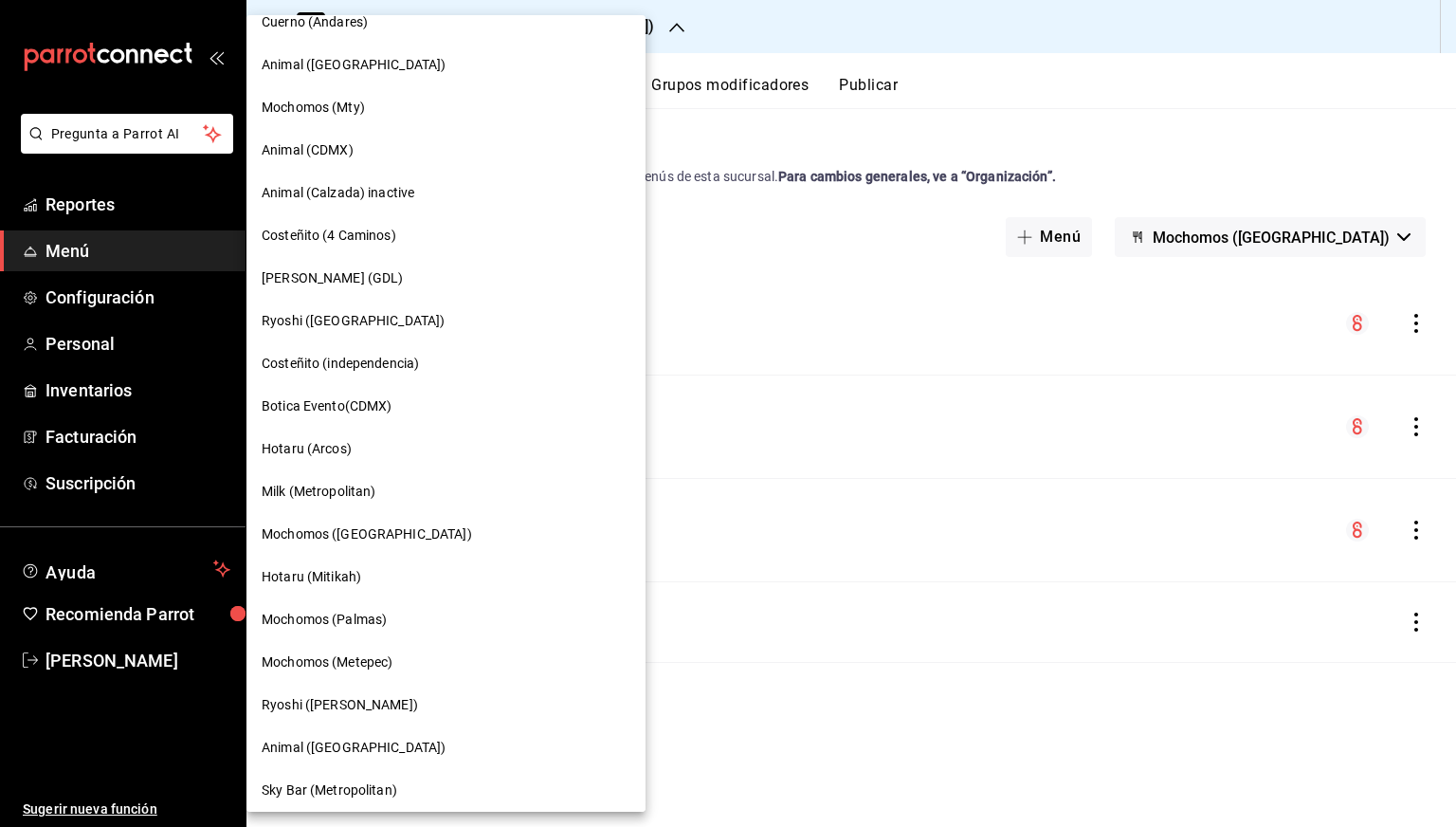
click at [357, 622] on span "Mochomos (Palmas)" at bounding box center [324, 619] width 125 height 19
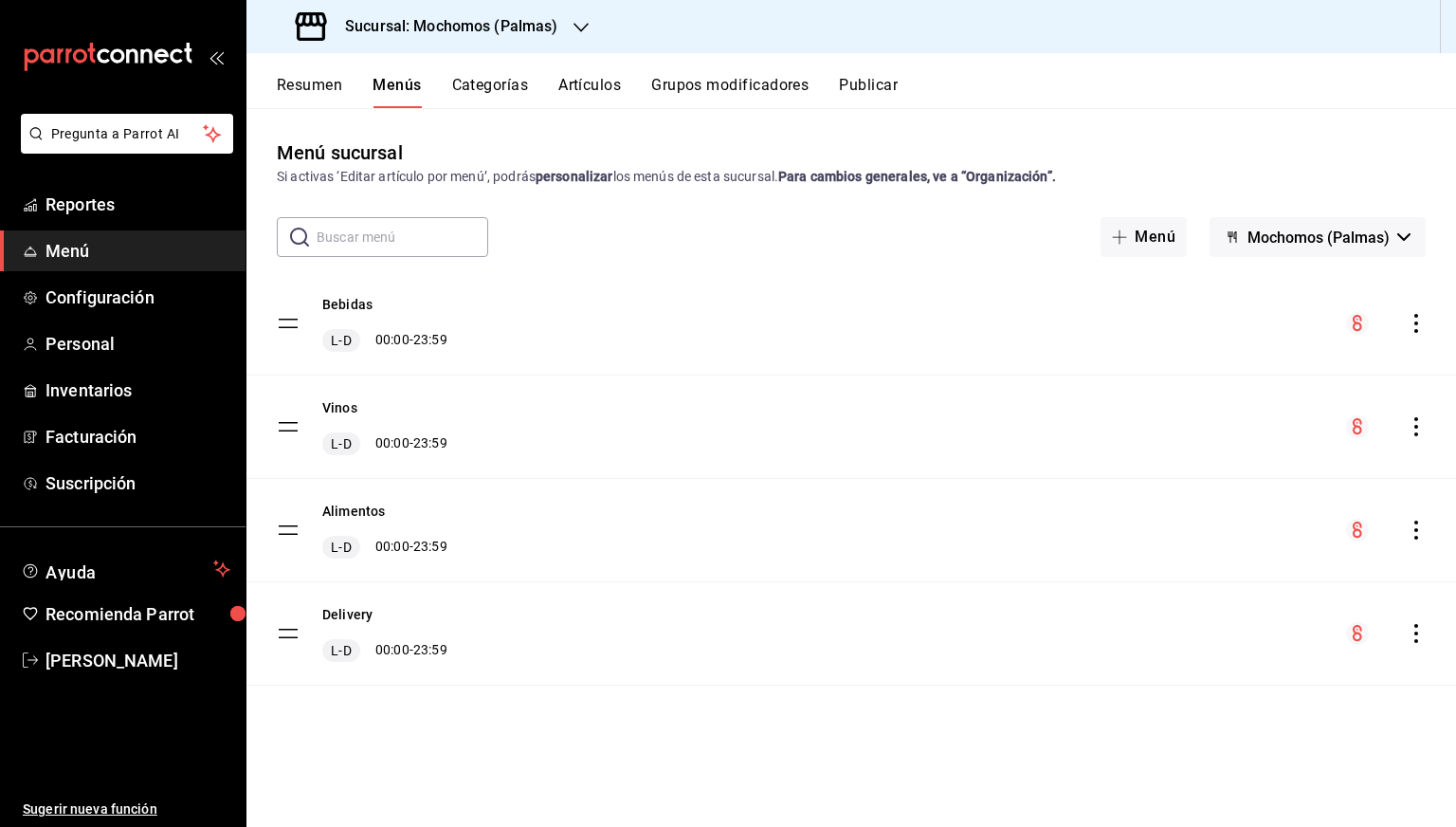
click at [1413, 521] on icon "actions" at bounding box center [1417, 531] width 19 height 19
click at [1206, 638] on li "Previsualizar" at bounding box center [1249, 652] width 295 height 39
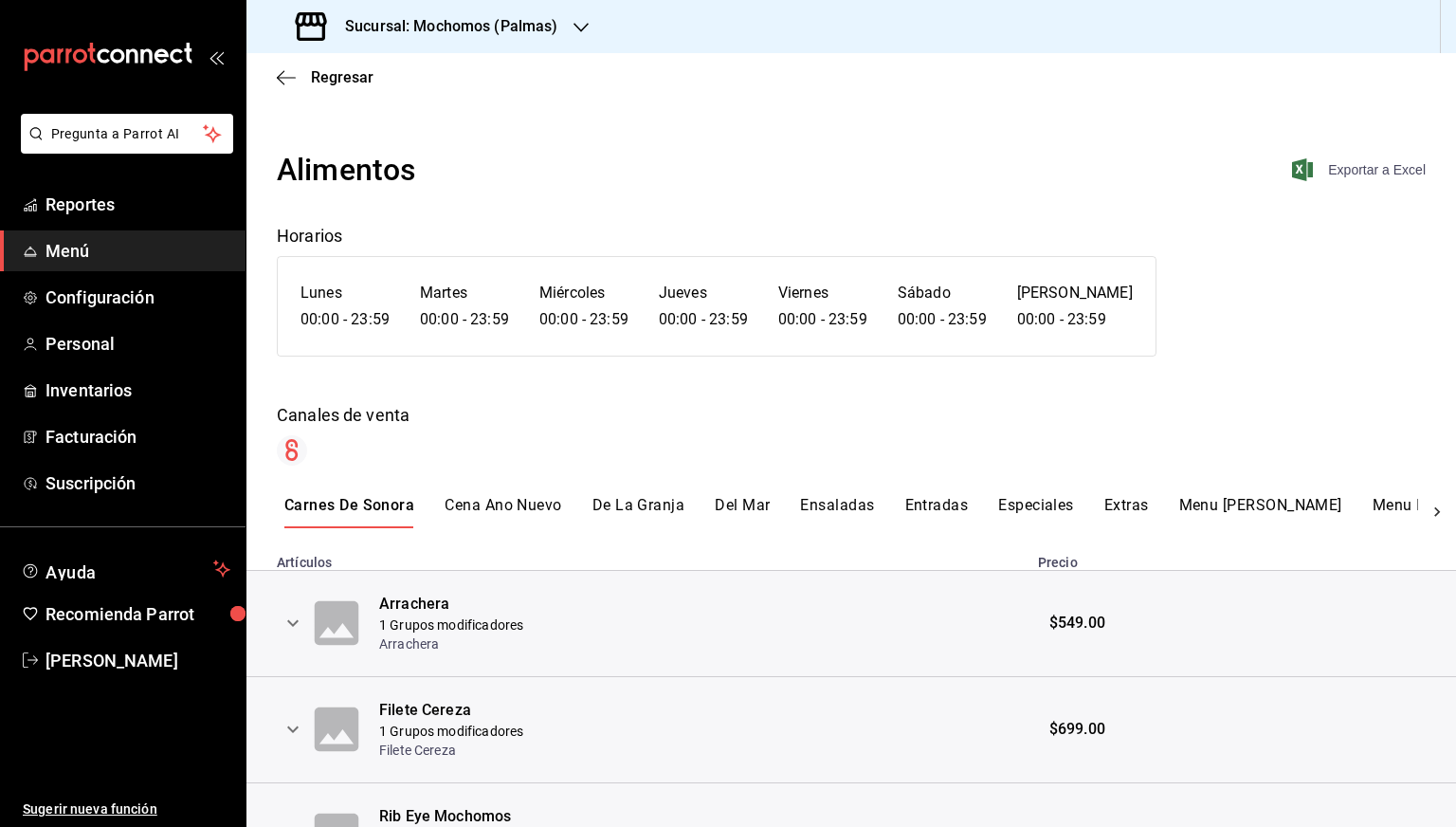
click at [1363, 160] on span "Exportar a Excel" at bounding box center [1361, 169] width 130 height 22
click at [329, 86] on span "Regresar" at bounding box center [342, 77] width 62 height 18
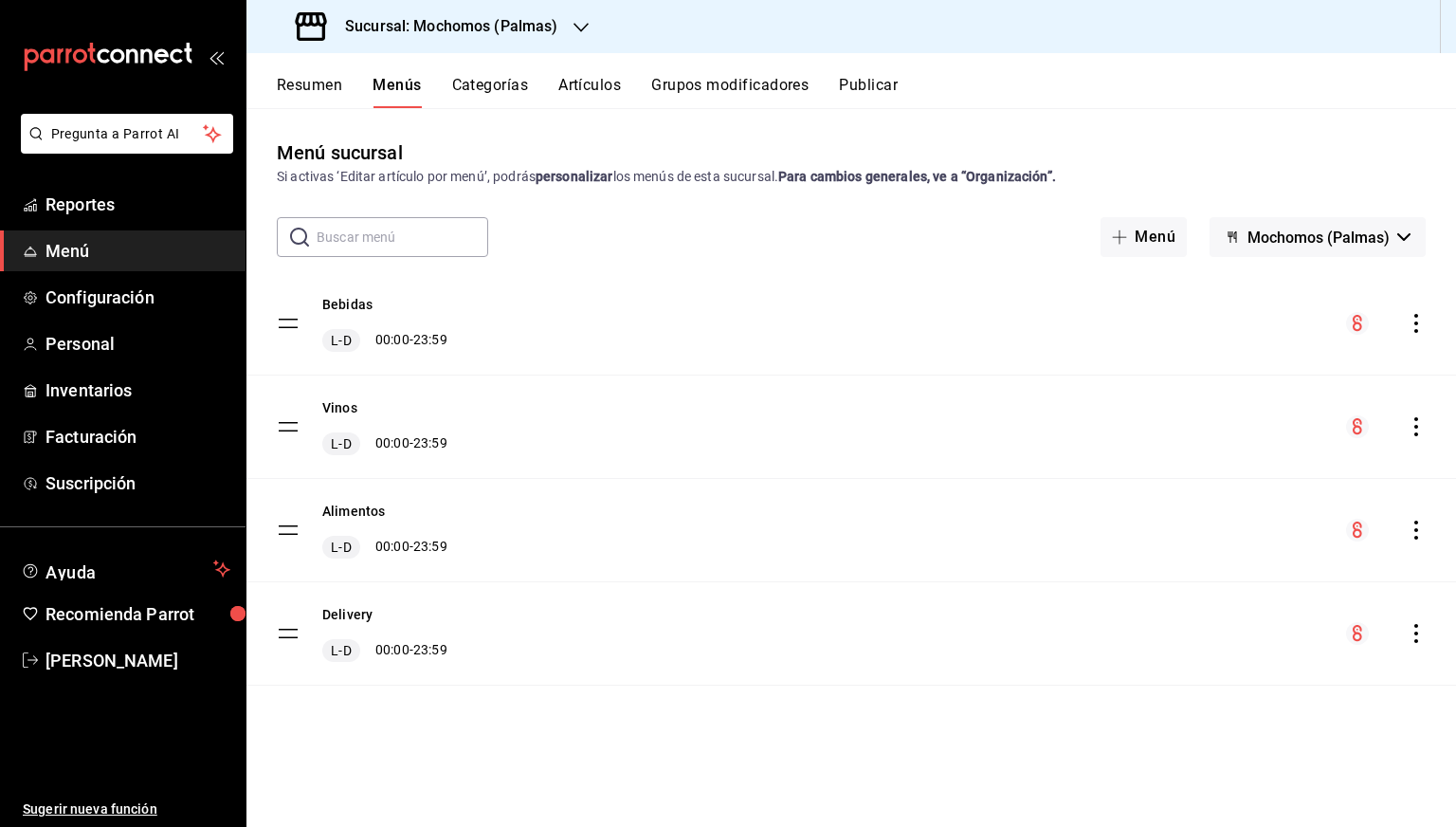
click at [1422, 327] on icon "actions" at bounding box center [1417, 324] width 19 height 19
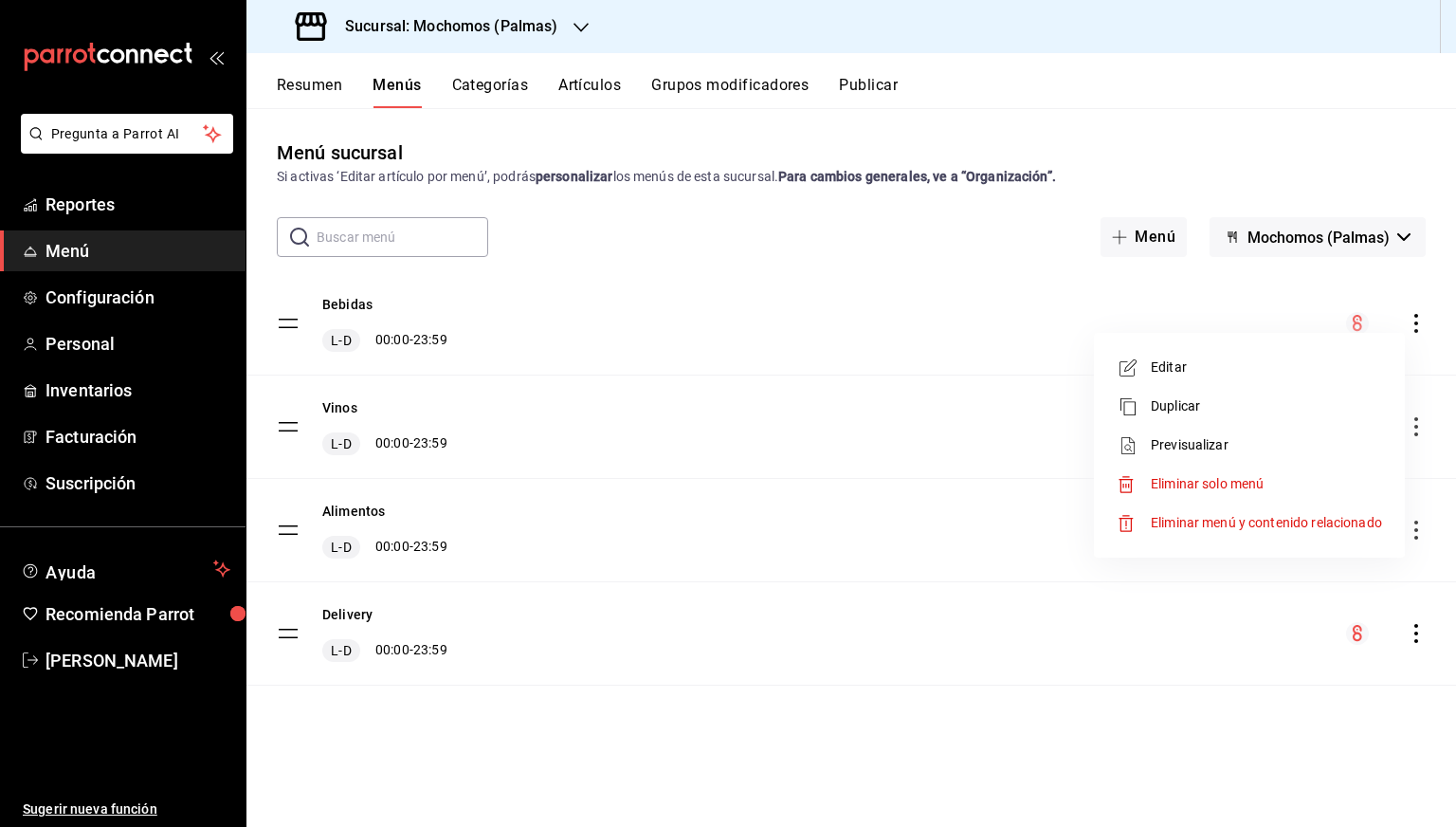
click at [1214, 451] on span "Previsualizar" at bounding box center [1266, 445] width 231 height 19
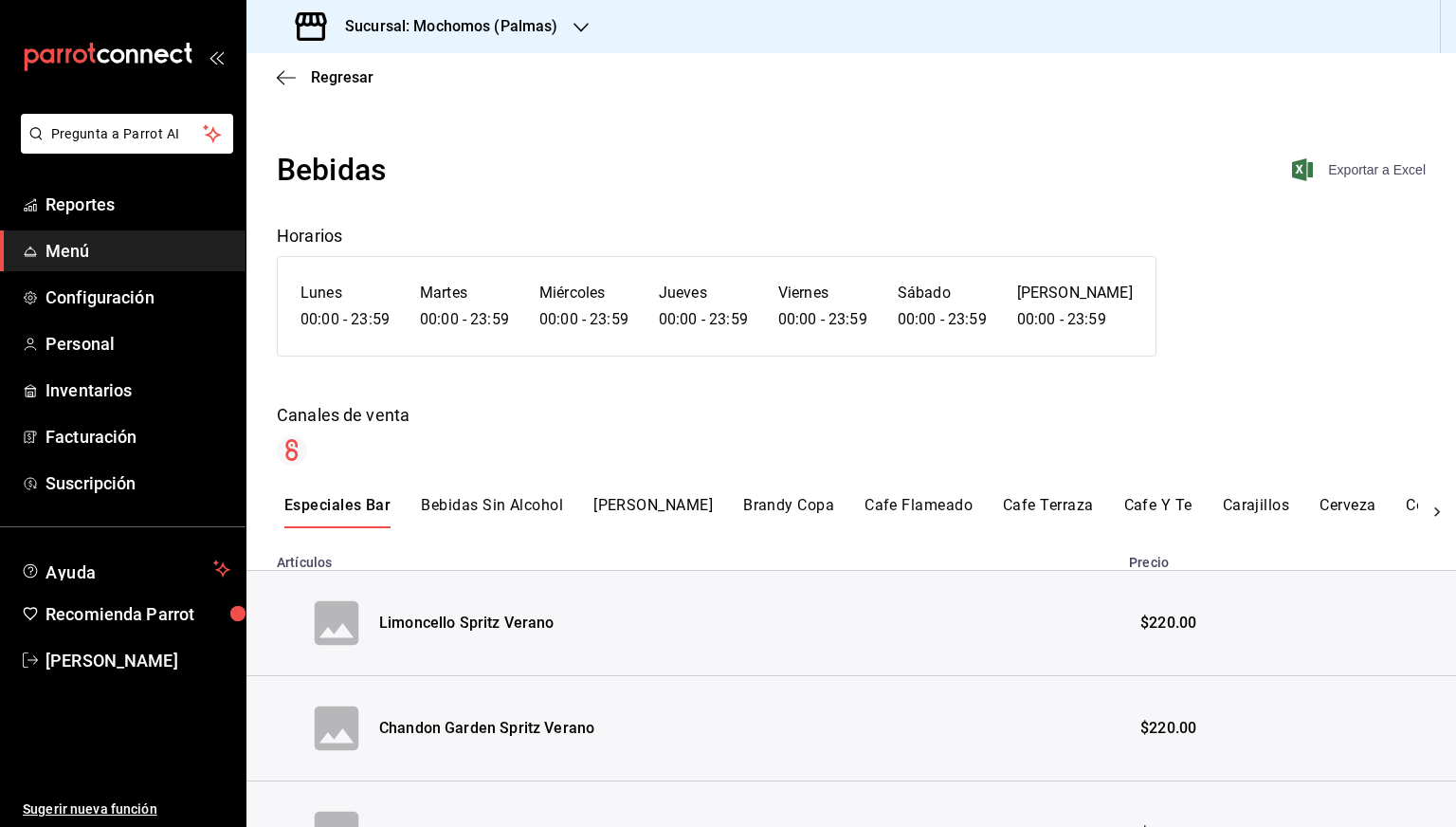
click at [1337, 170] on span "Exportar a Excel" at bounding box center [1361, 169] width 130 height 22
click at [311, 77] on span "Regresar" at bounding box center [342, 77] width 62 height 18
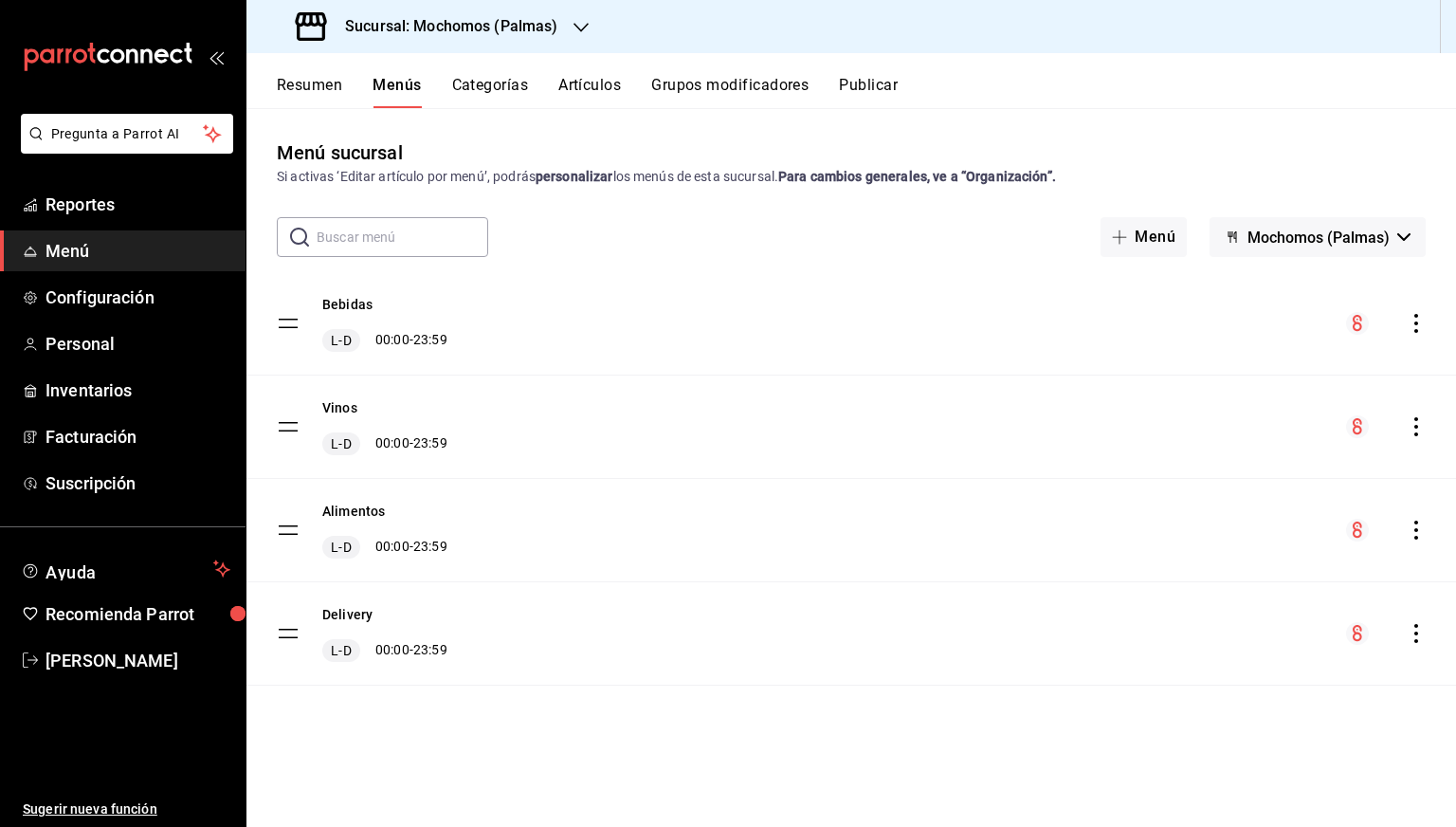
click at [1409, 431] on icon "actions" at bounding box center [1417, 427] width 19 height 19
click at [1229, 552] on span "Previsualizar" at bounding box center [1266, 548] width 231 height 19
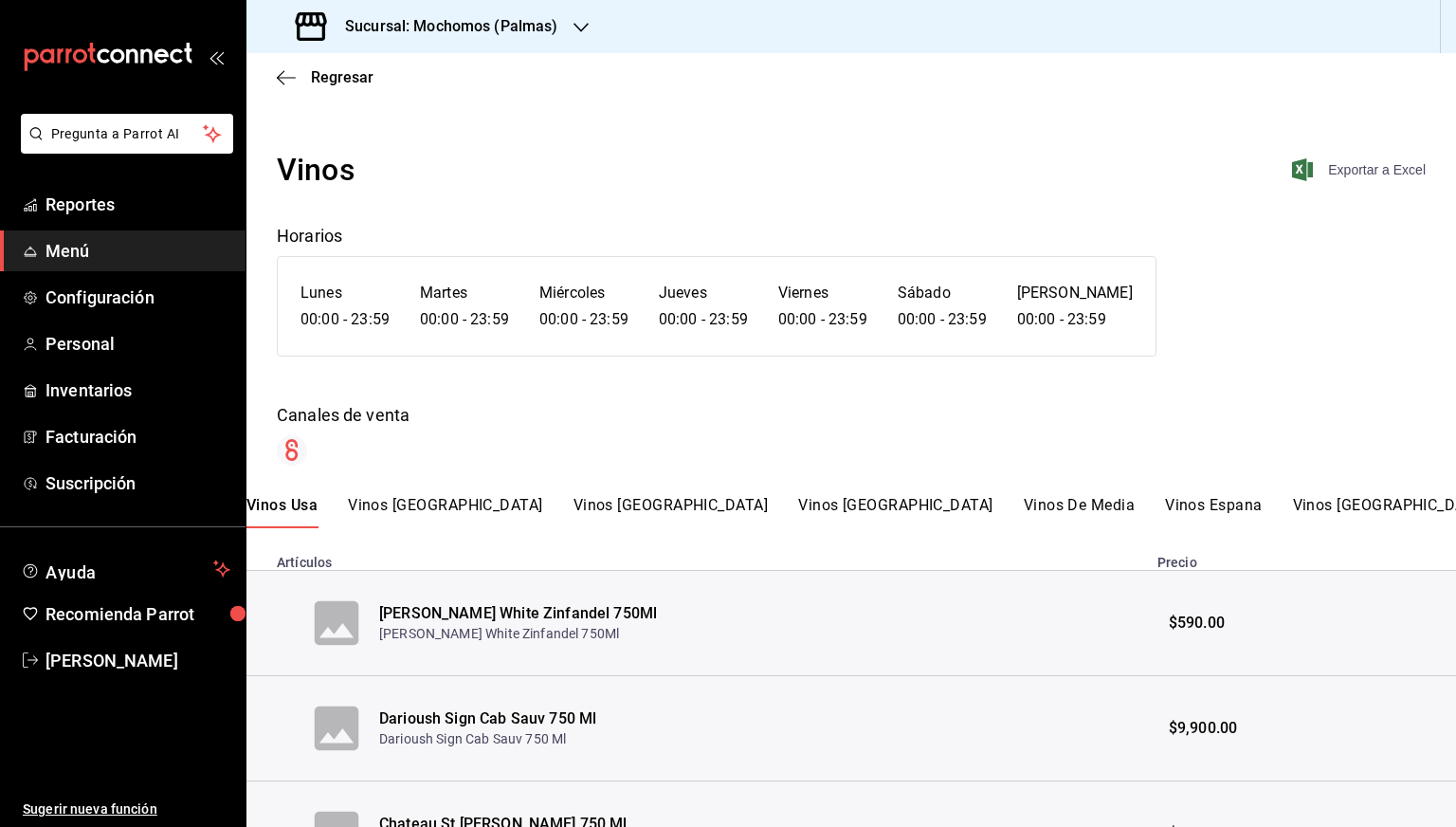
click at [1360, 168] on span "Exportar a Excel" at bounding box center [1361, 169] width 130 height 22
click at [314, 73] on span "Regresar" at bounding box center [342, 77] width 62 height 18
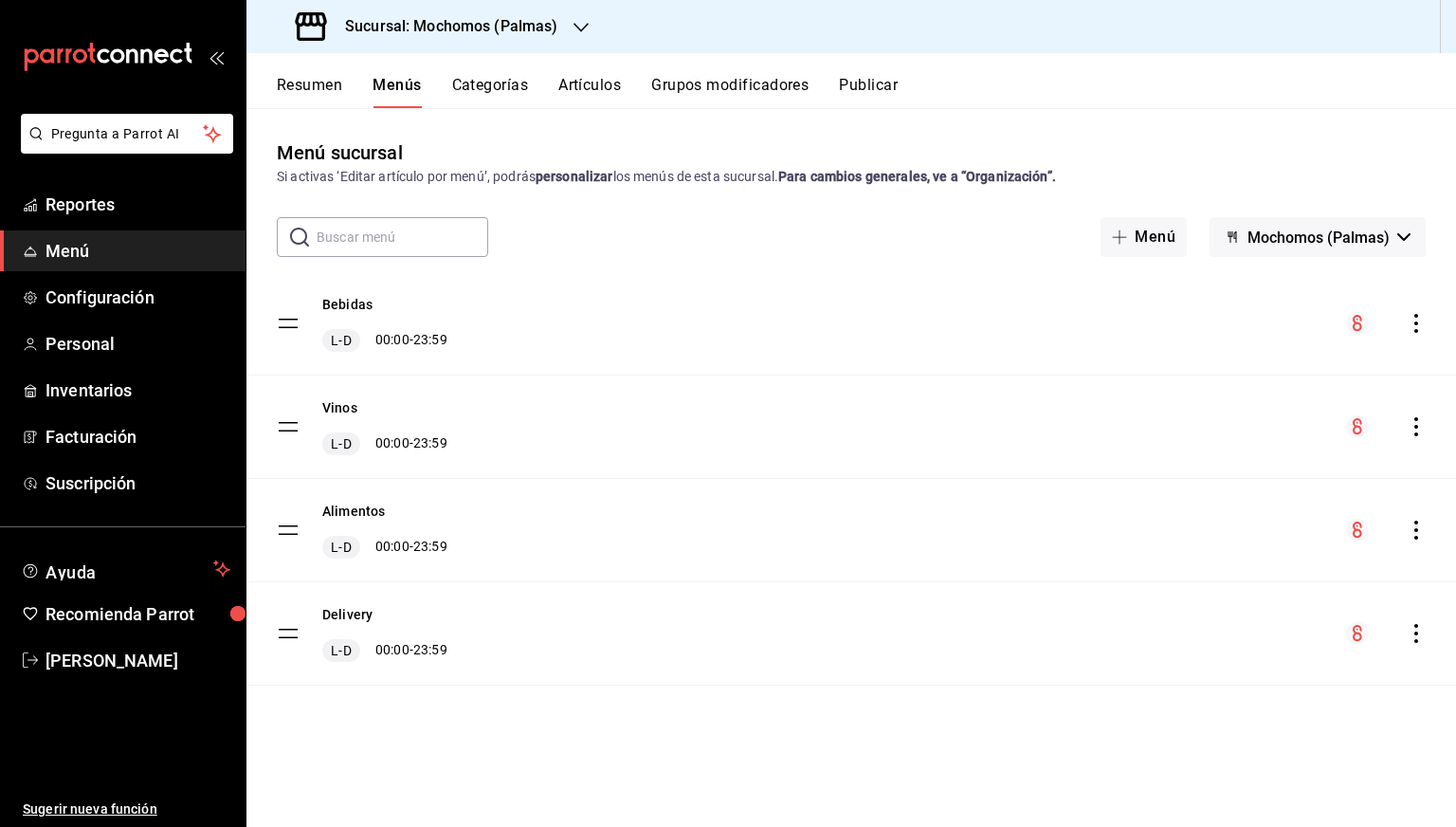
click at [506, 29] on h3 "Sucursal: Mochomos (Palmas)" at bounding box center [443, 26] width 228 height 22
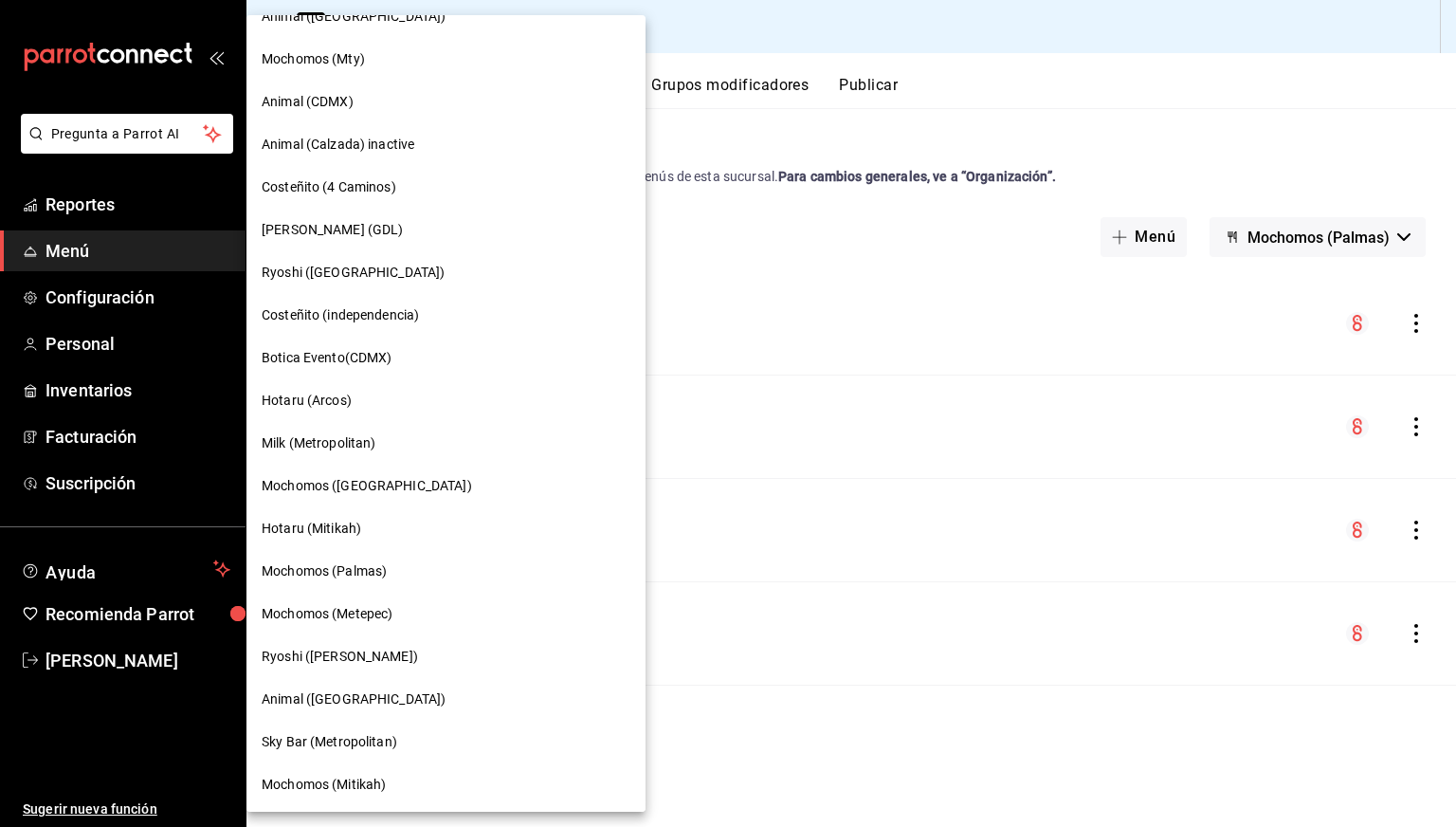
scroll to position [796, 0]
click at [340, 628] on div "Mochomos (Metepec)" at bounding box center [446, 613] width 399 height 43
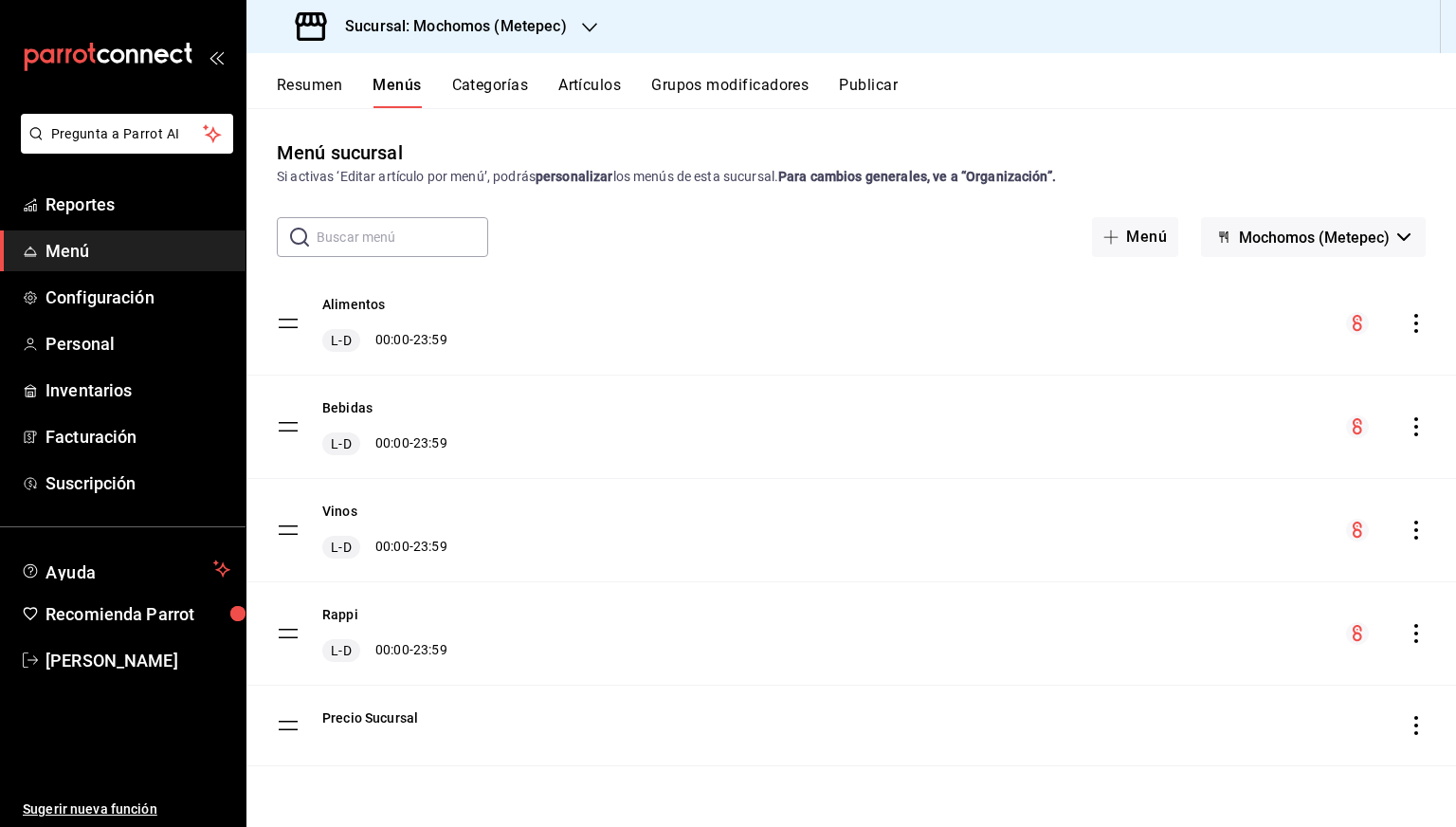
click at [1416, 315] on icon "actions" at bounding box center [1416, 324] width 4 height 19
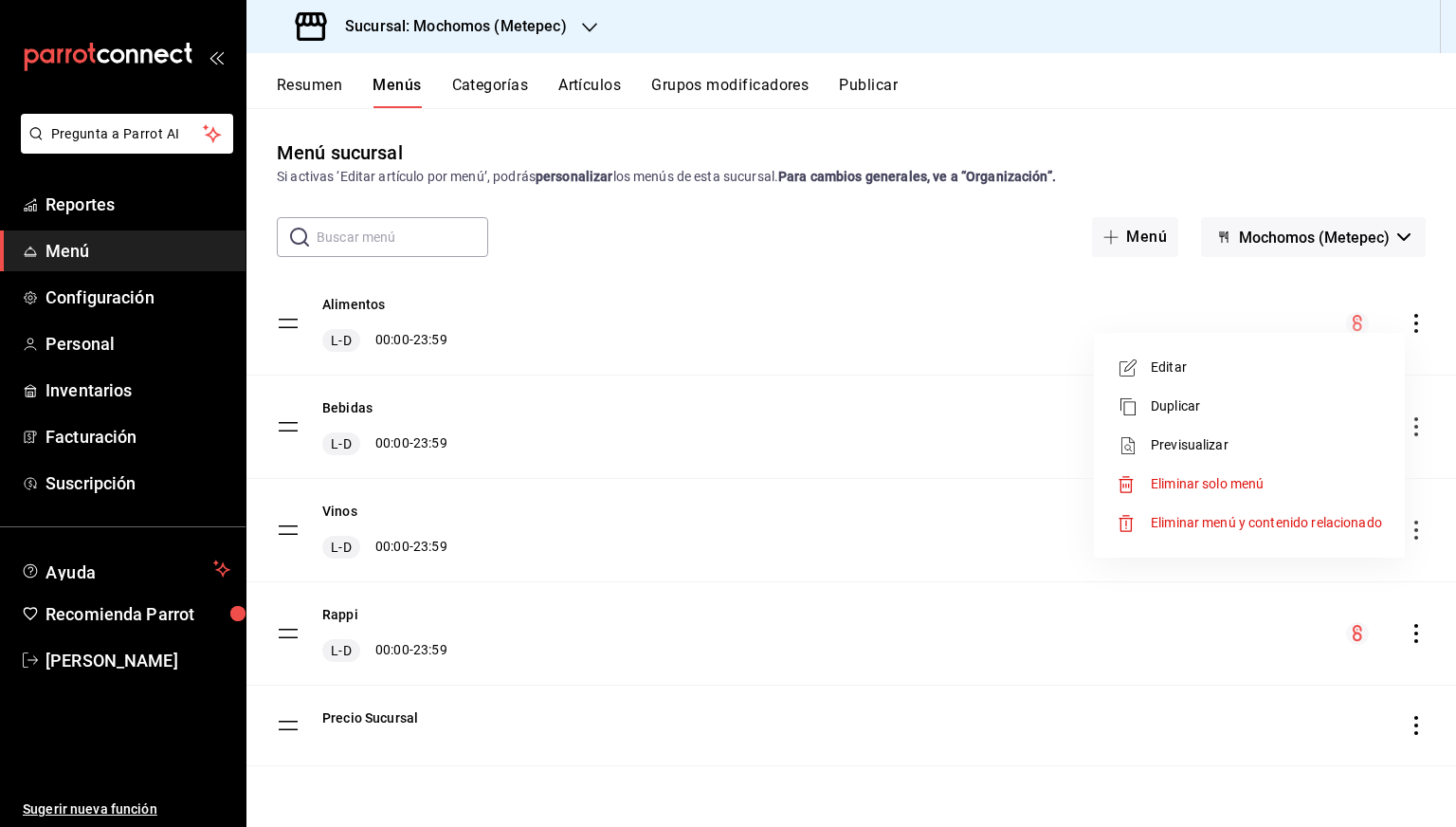
click at [1221, 438] on span "Previsualizar" at bounding box center [1266, 445] width 231 height 19
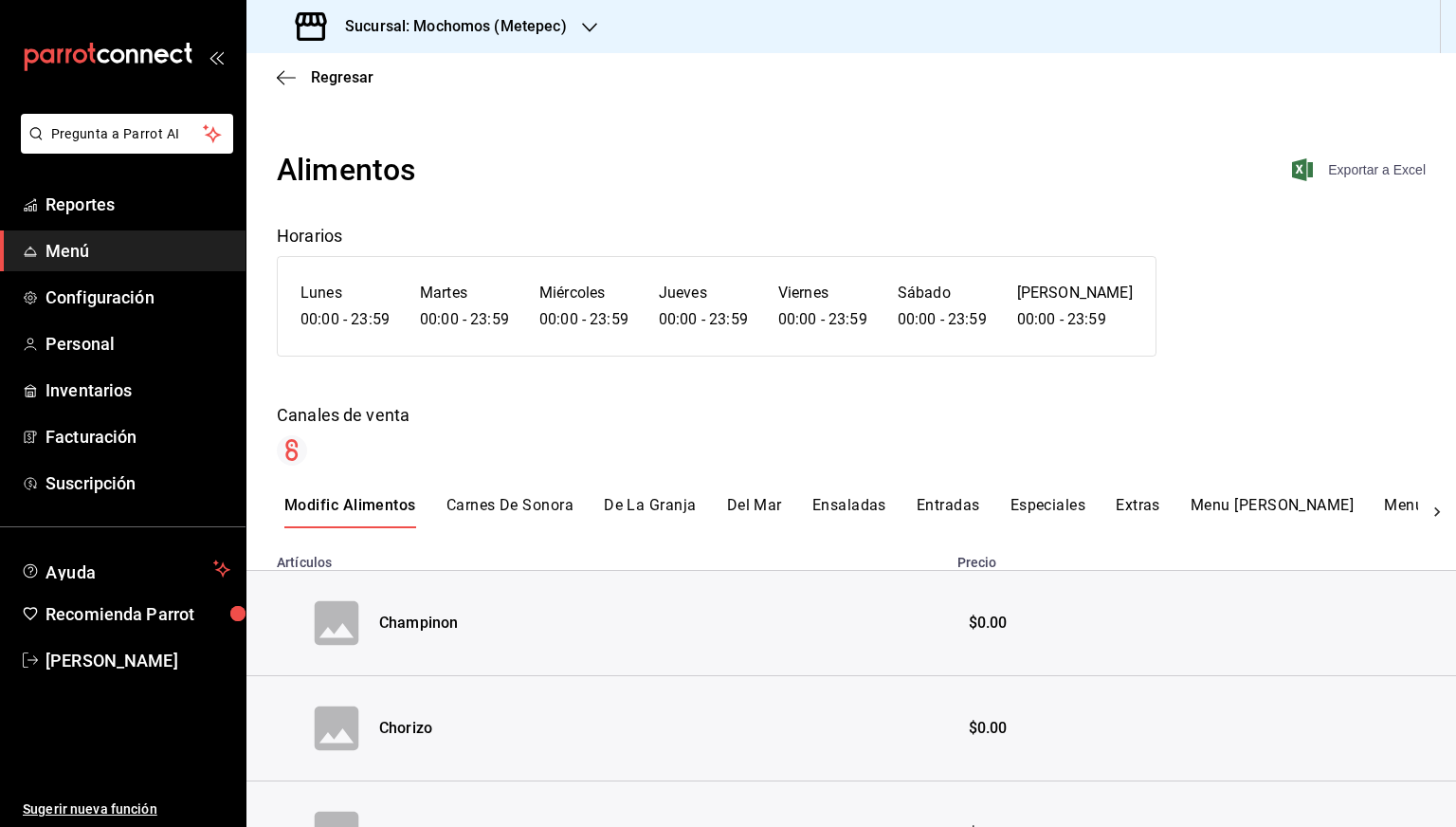
click at [1343, 172] on span "Exportar a Excel" at bounding box center [1361, 169] width 130 height 22
click at [324, 77] on span "Regresar" at bounding box center [342, 77] width 62 height 18
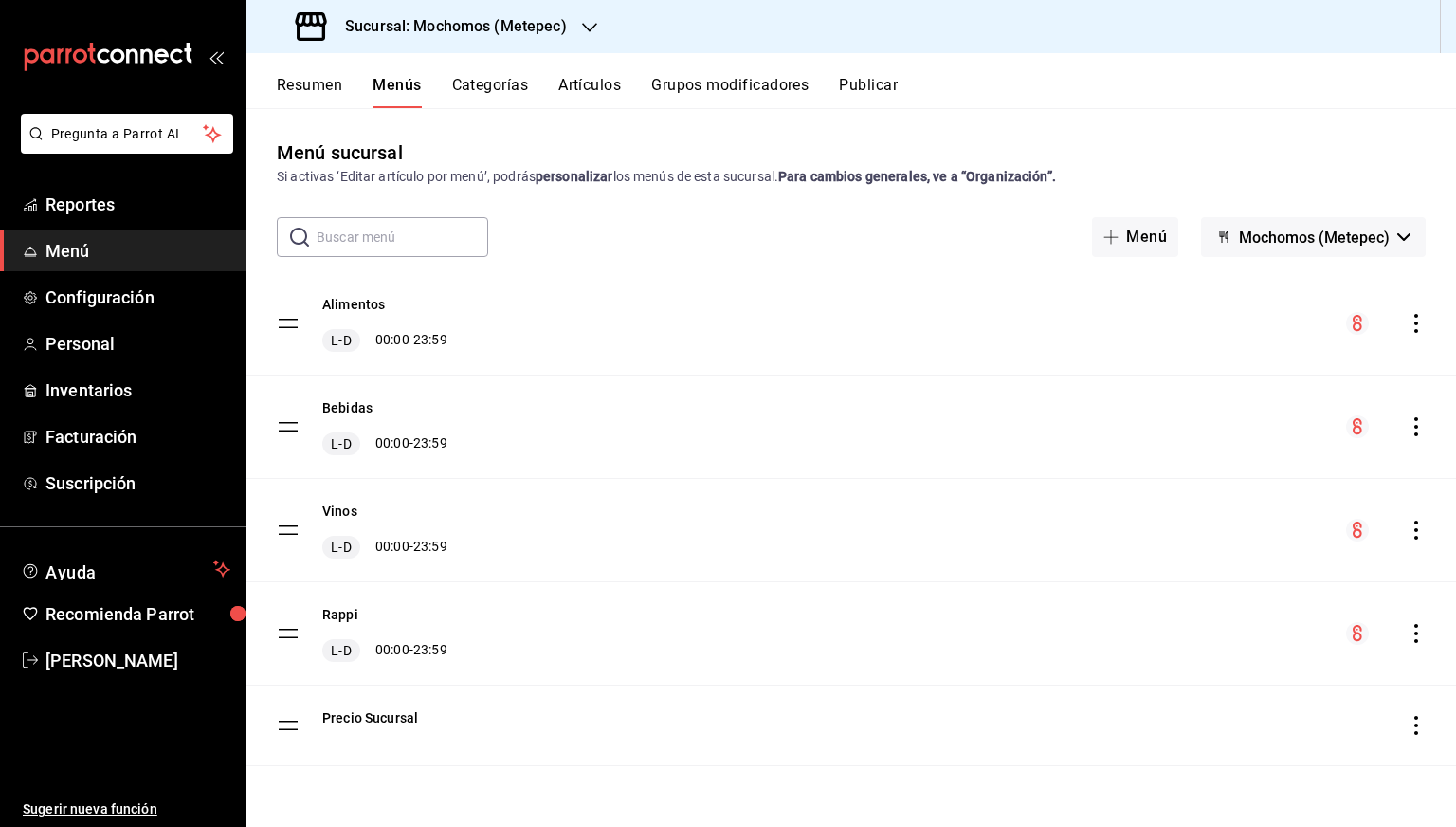
click at [1413, 428] on icon "actions" at bounding box center [1417, 427] width 19 height 19
click at [1193, 549] on span "Previsualizar" at bounding box center [1266, 548] width 231 height 19
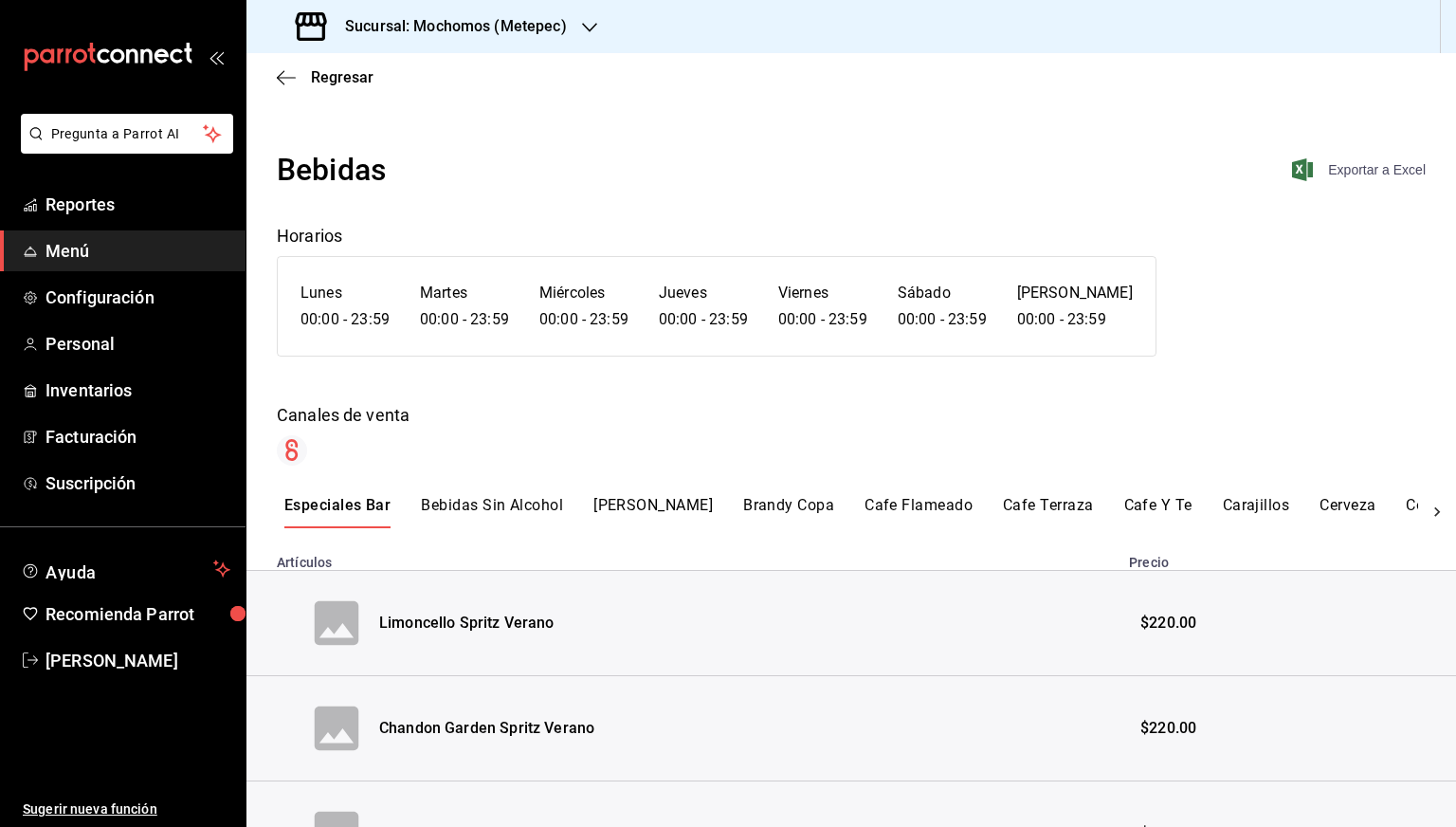
click at [1323, 159] on span "Exportar a Excel" at bounding box center [1361, 169] width 130 height 22
click at [336, 75] on span "Regresar" at bounding box center [342, 77] width 62 height 18
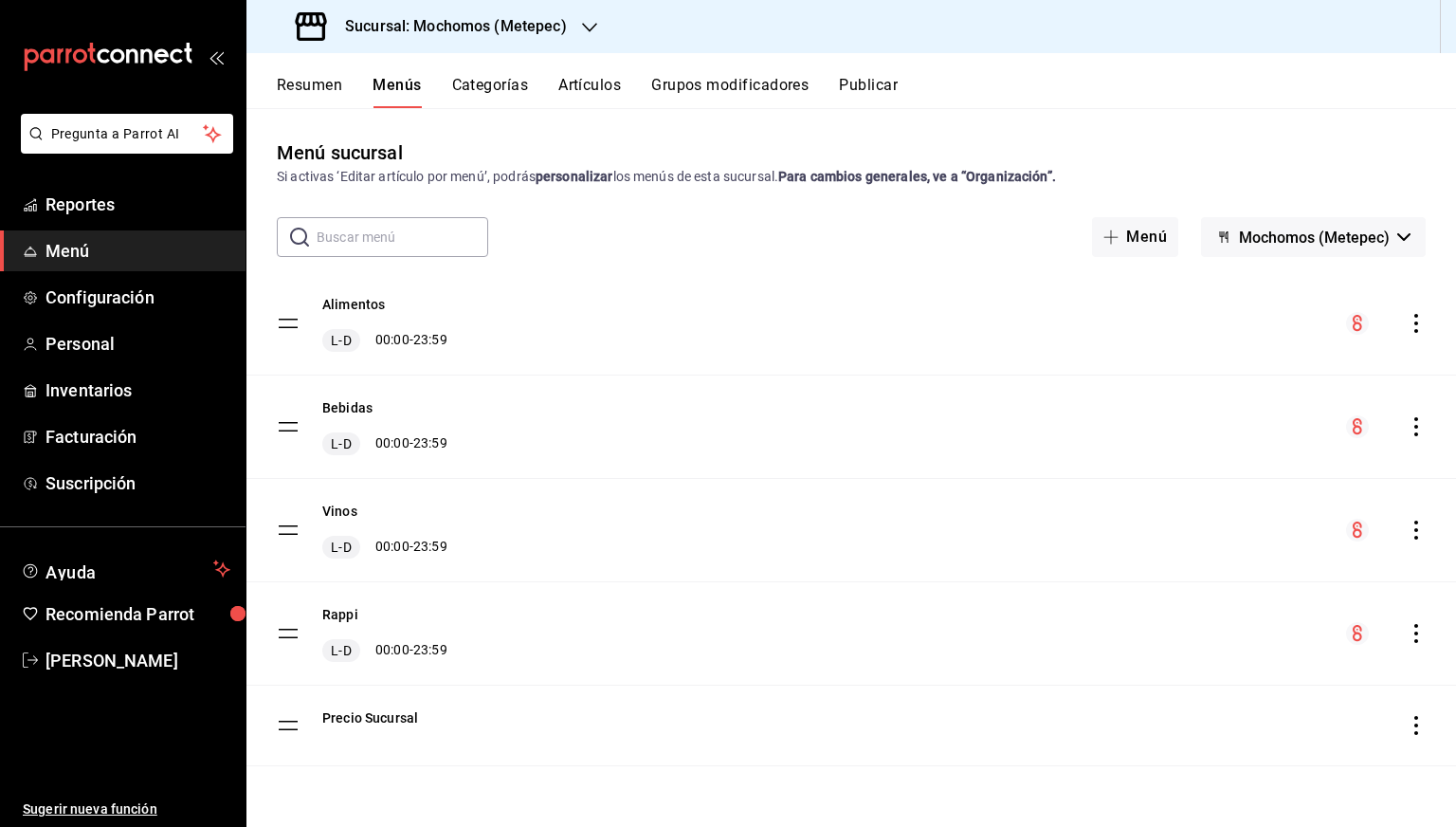
click at [1415, 524] on icon "actions" at bounding box center [1417, 531] width 19 height 19
click at [1155, 643] on span "Previsualizar" at bounding box center [1266, 651] width 231 height 19
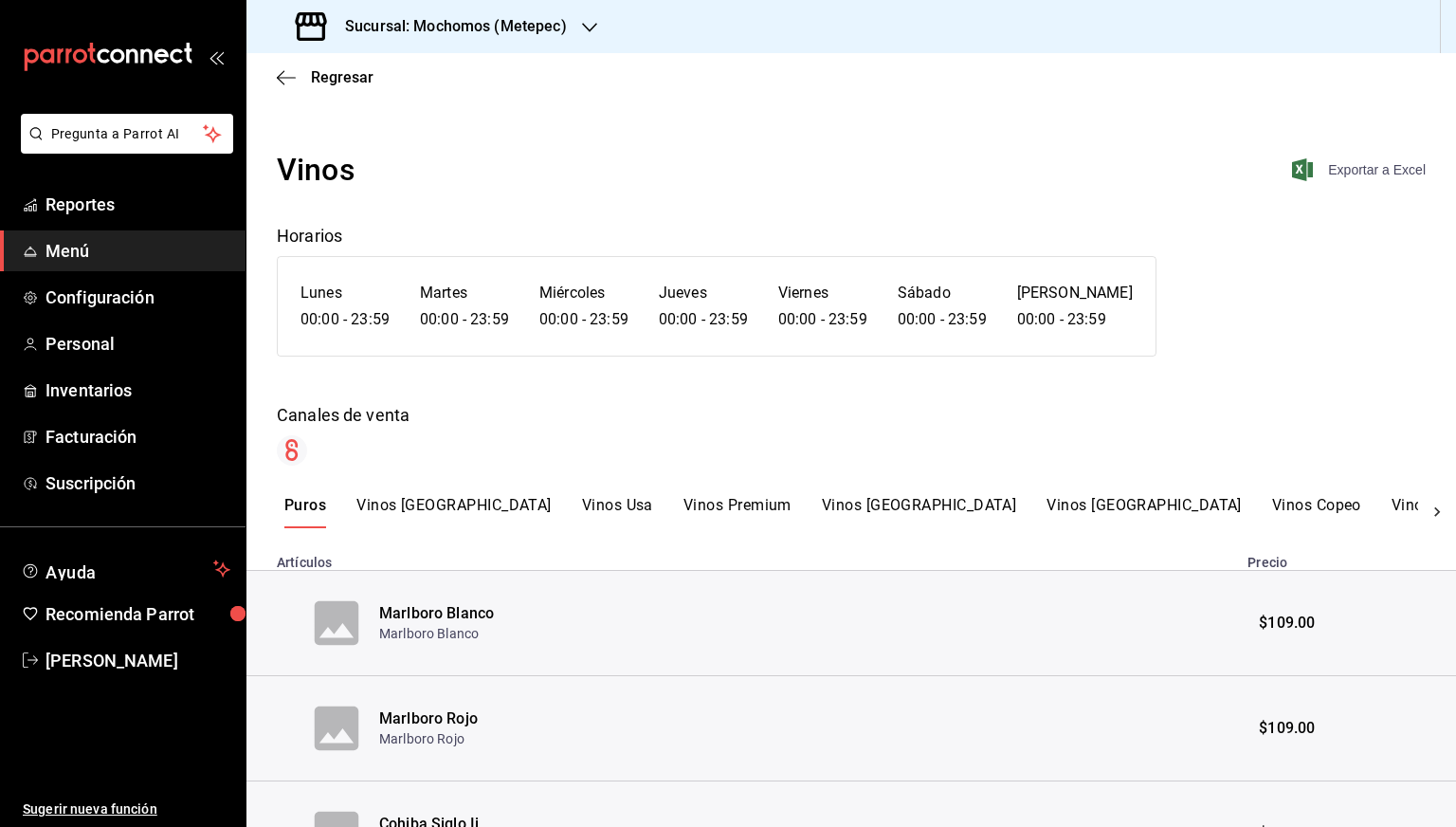
click at [1350, 179] on span "Exportar a Excel" at bounding box center [1361, 169] width 130 height 22
click at [306, 68] on span "Regresar" at bounding box center [325, 77] width 96 height 18
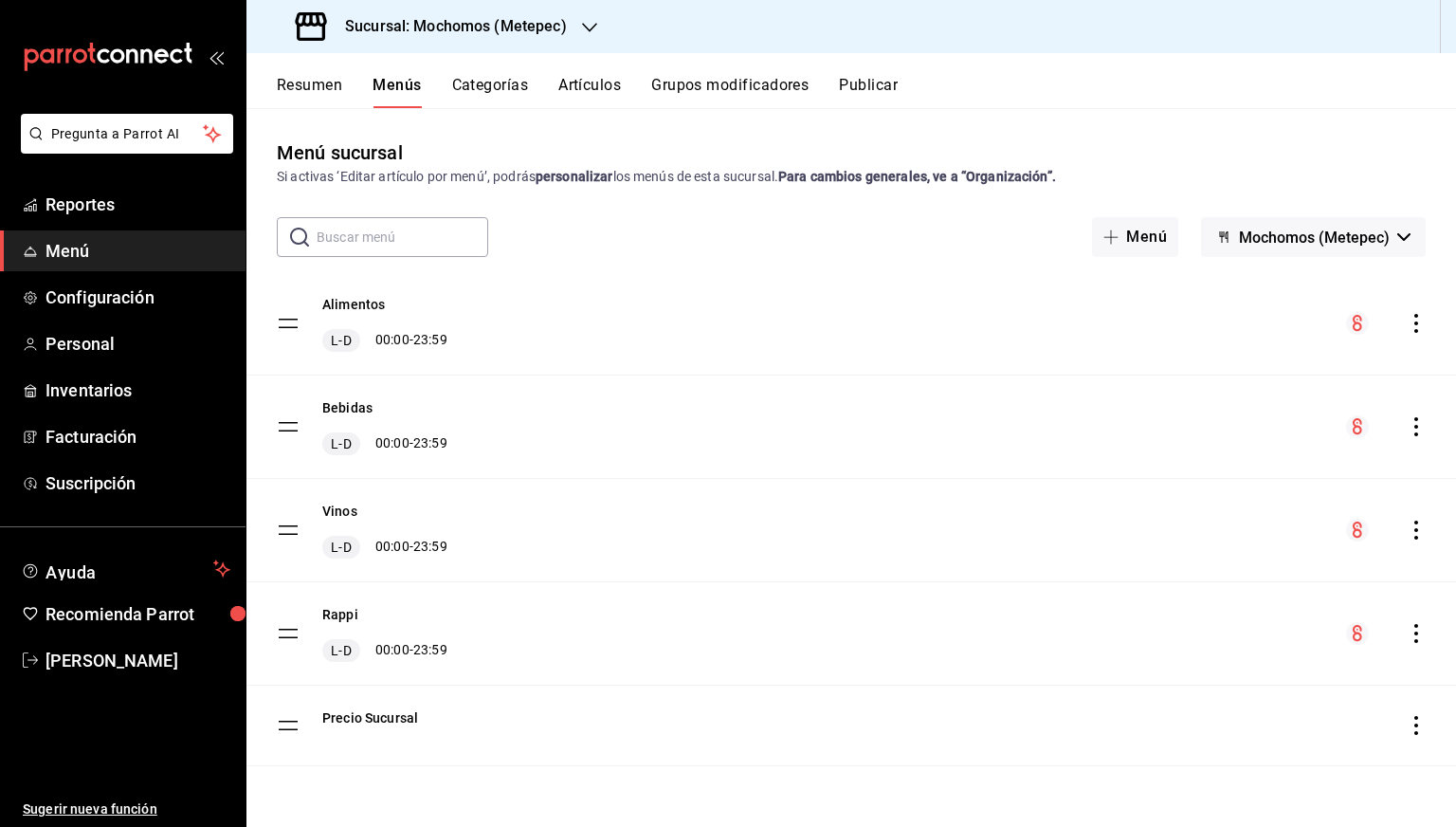
click at [483, 24] on h3 "Sucursal: Mochomos (Metepec)" at bounding box center [448, 26] width 237 height 22
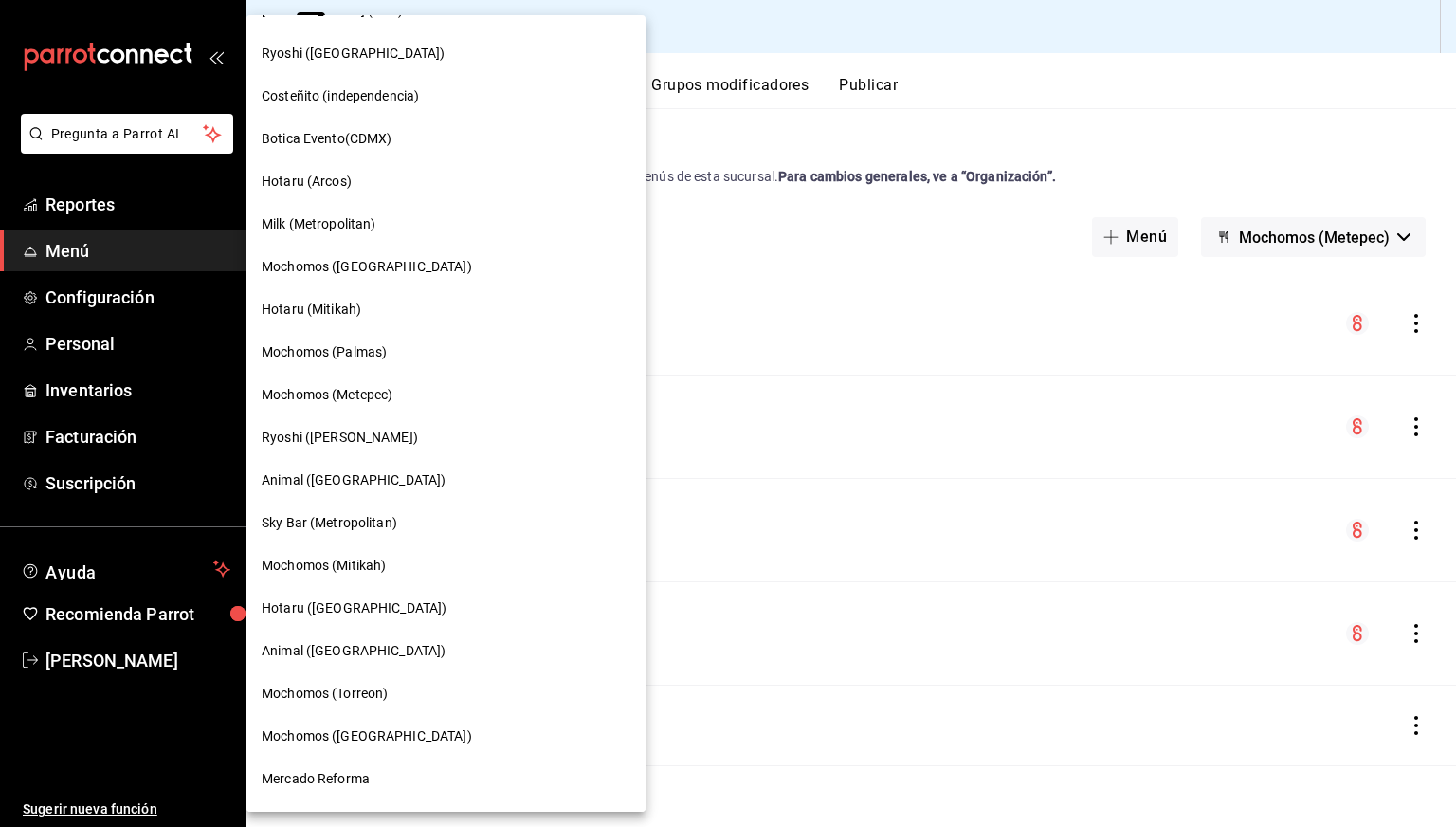
scroll to position [1053, 0]
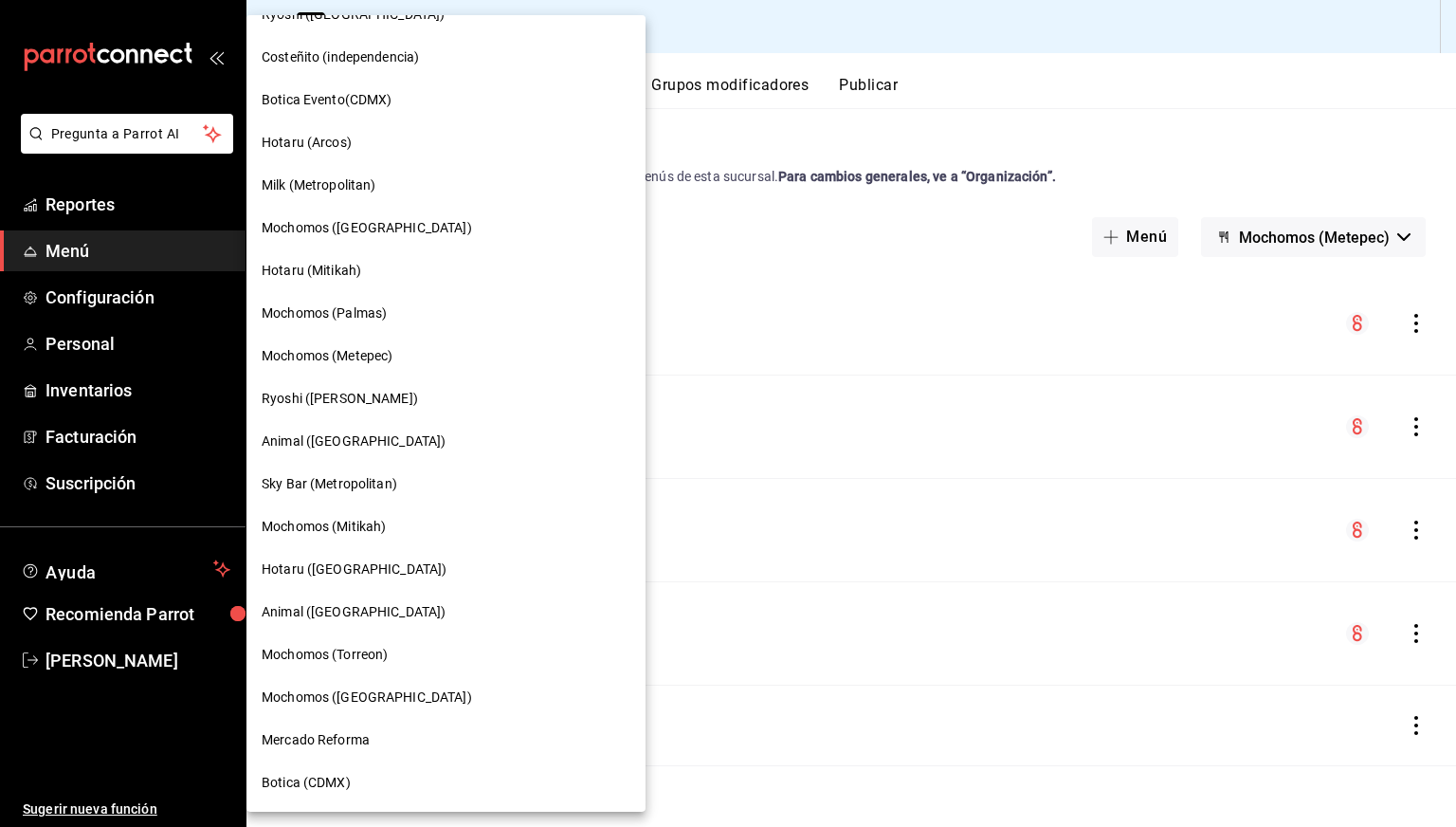
click at [326, 535] on span "Mochomos (Mitikah)" at bounding box center [324, 527] width 124 height 19
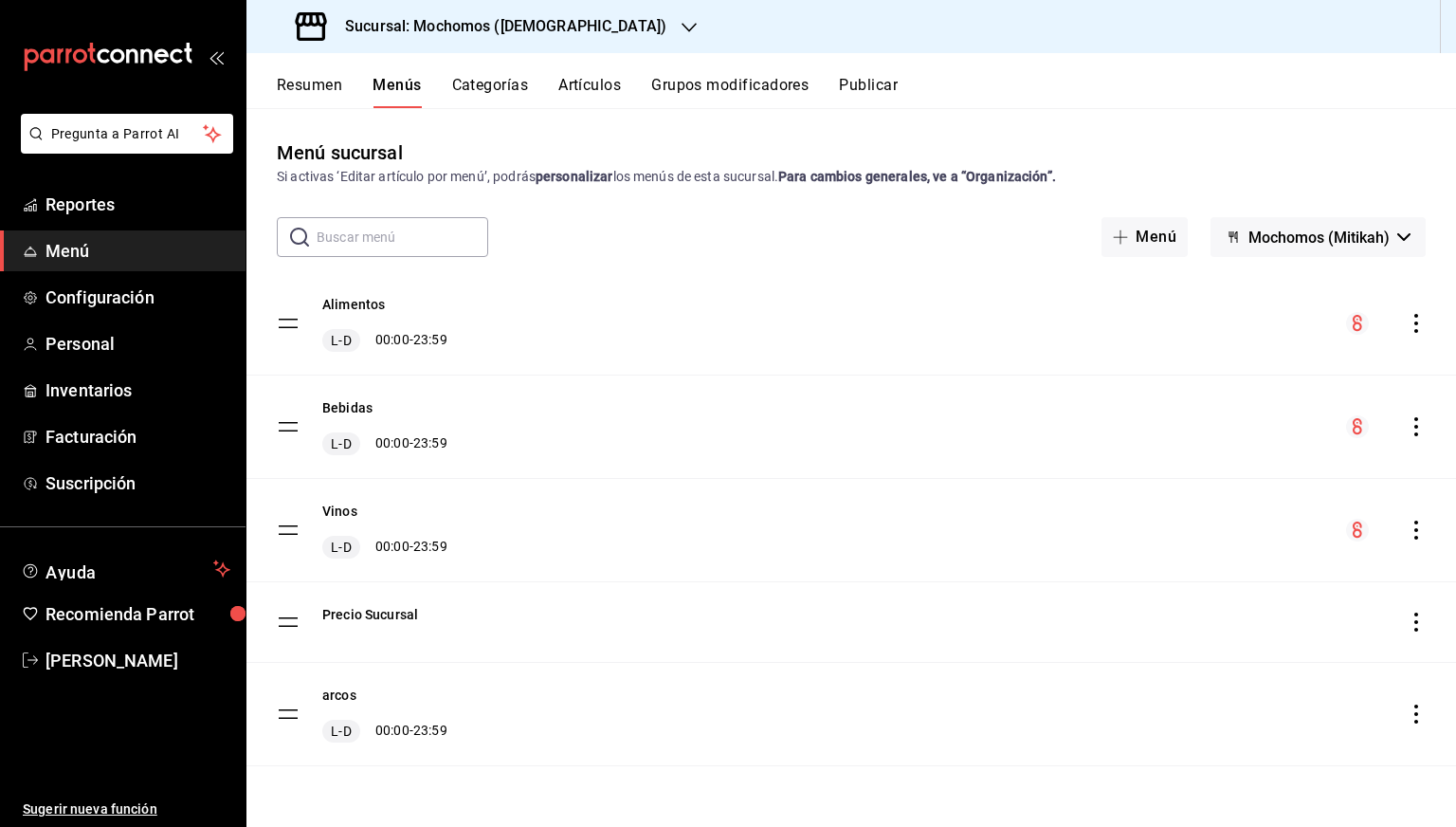
click at [1412, 322] on icon "actions" at bounding box center [1417, 324] width 19 height 19
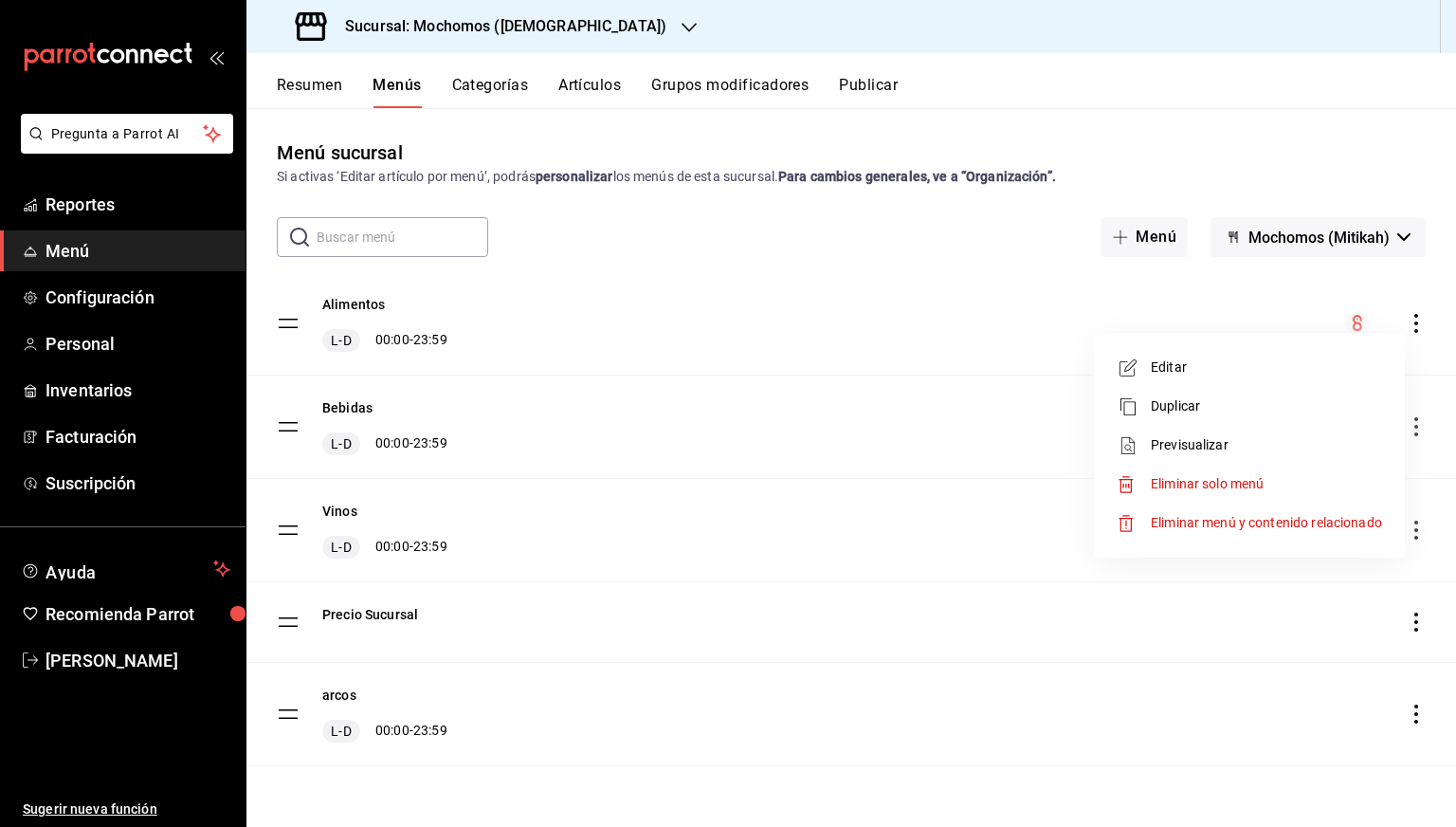
click at [1195, 443] on span "Previsualizar" at bounding box center [1266, 445] width 231 height 19
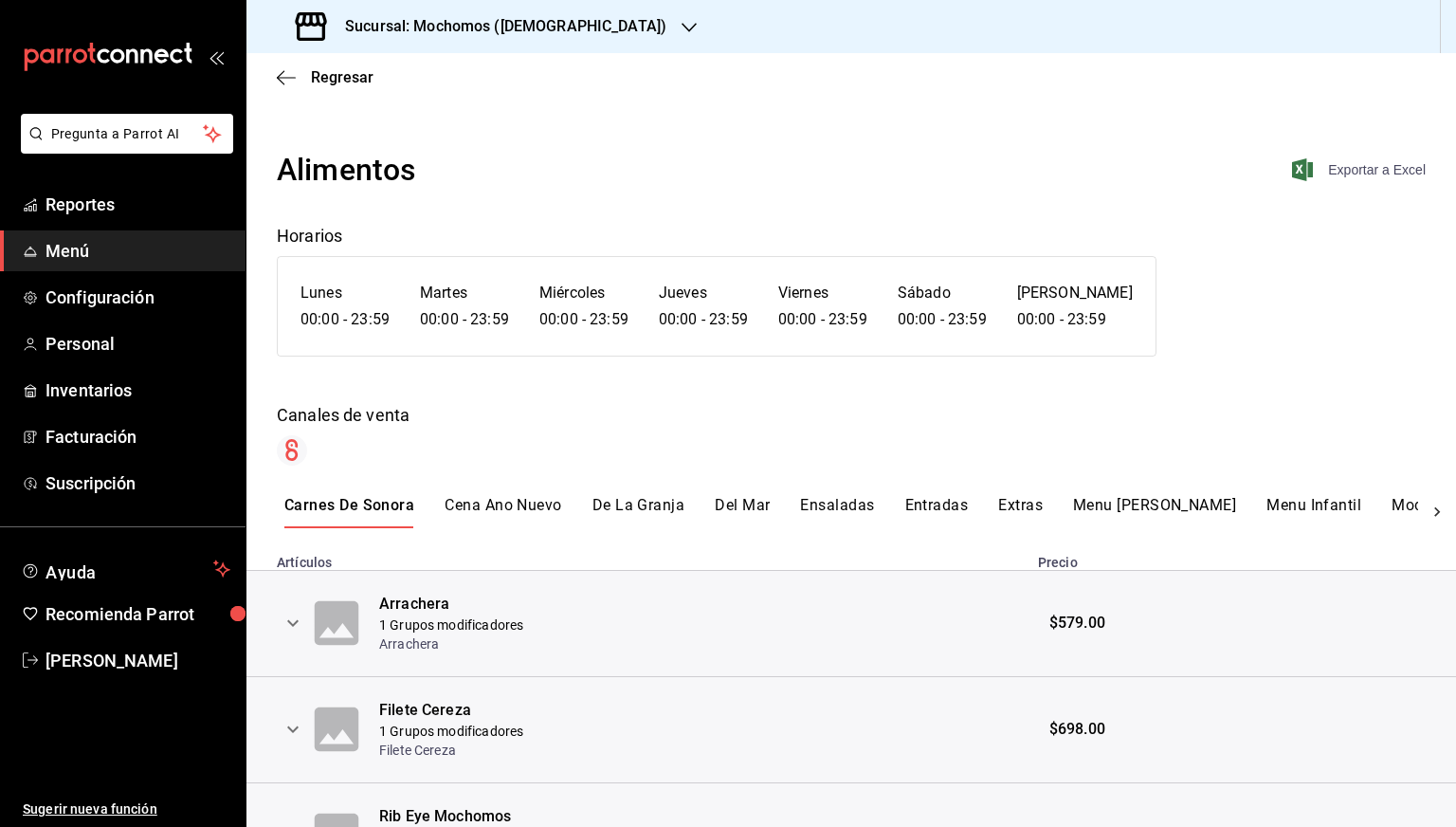
click at [1369, 164] on span "Exportar a Excel" at bounding box center [1361, 169] width 130 height 22
click at [318, 78] on span "Regresar" at bounding box center [342, 77] width 62 height 18
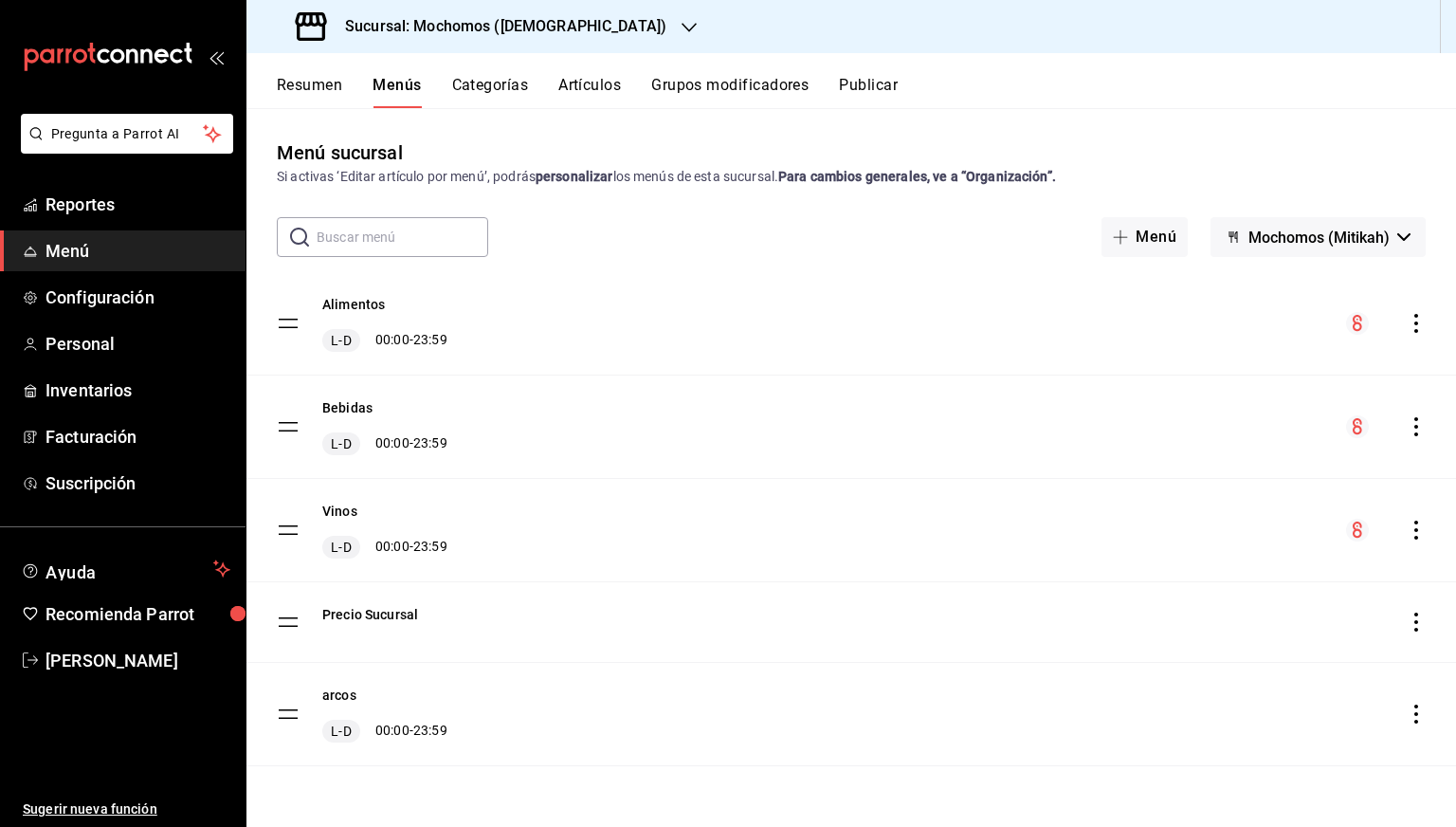
click at [1418, 430] on icon "actions" at bounding box center [1417, 427] width 19 height 19
click at [1164, 552] on span "Previsualizar" at bounding box center [1266, 548] width 231 height 19
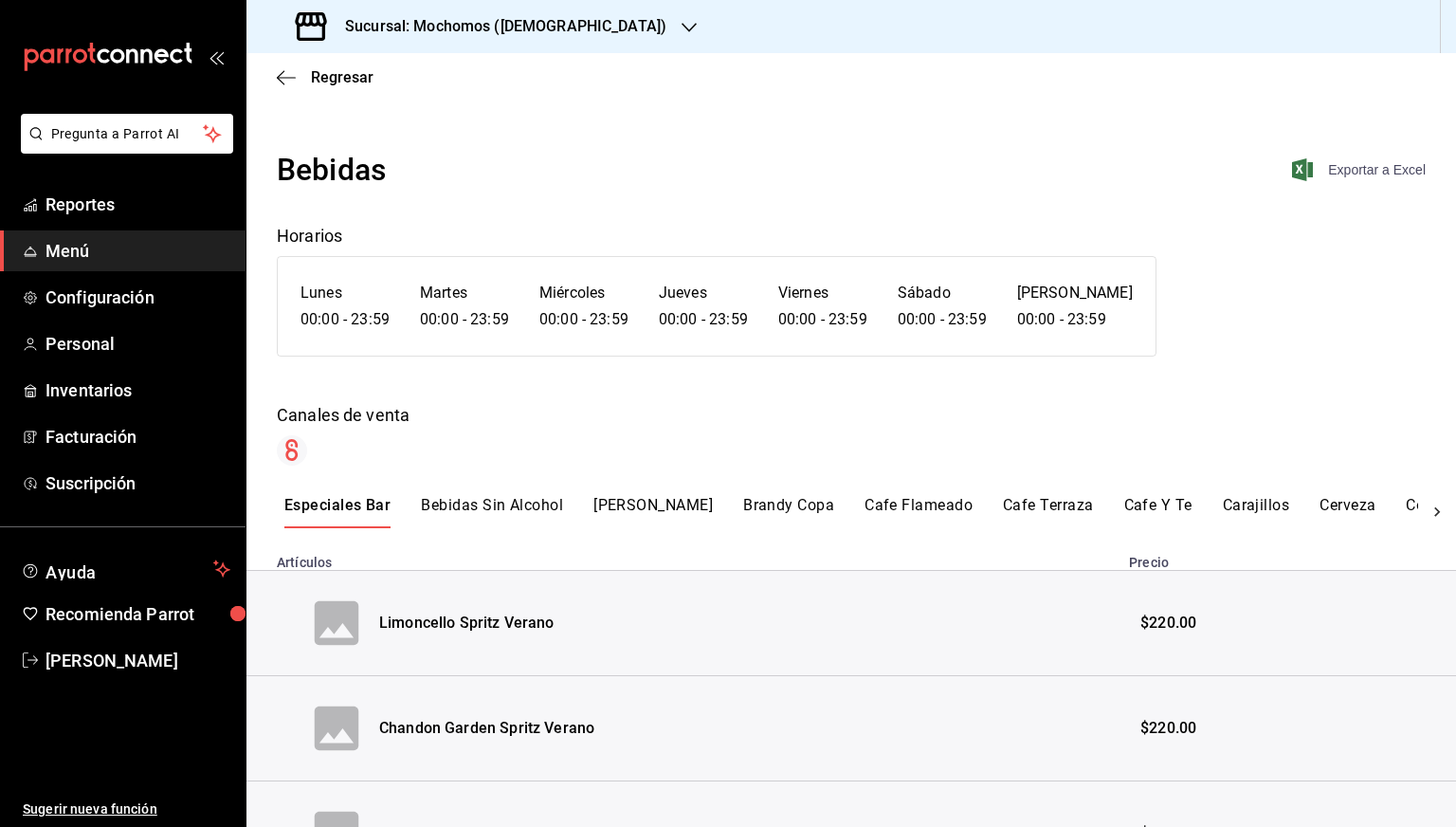
click at [1368, 171] on span "Exportar a Excel" at bounding box center [1361, 169] width 130 height 22
click at [352, 81] on span "Regresar" at bounding box center [342, 77] width 62 height 18
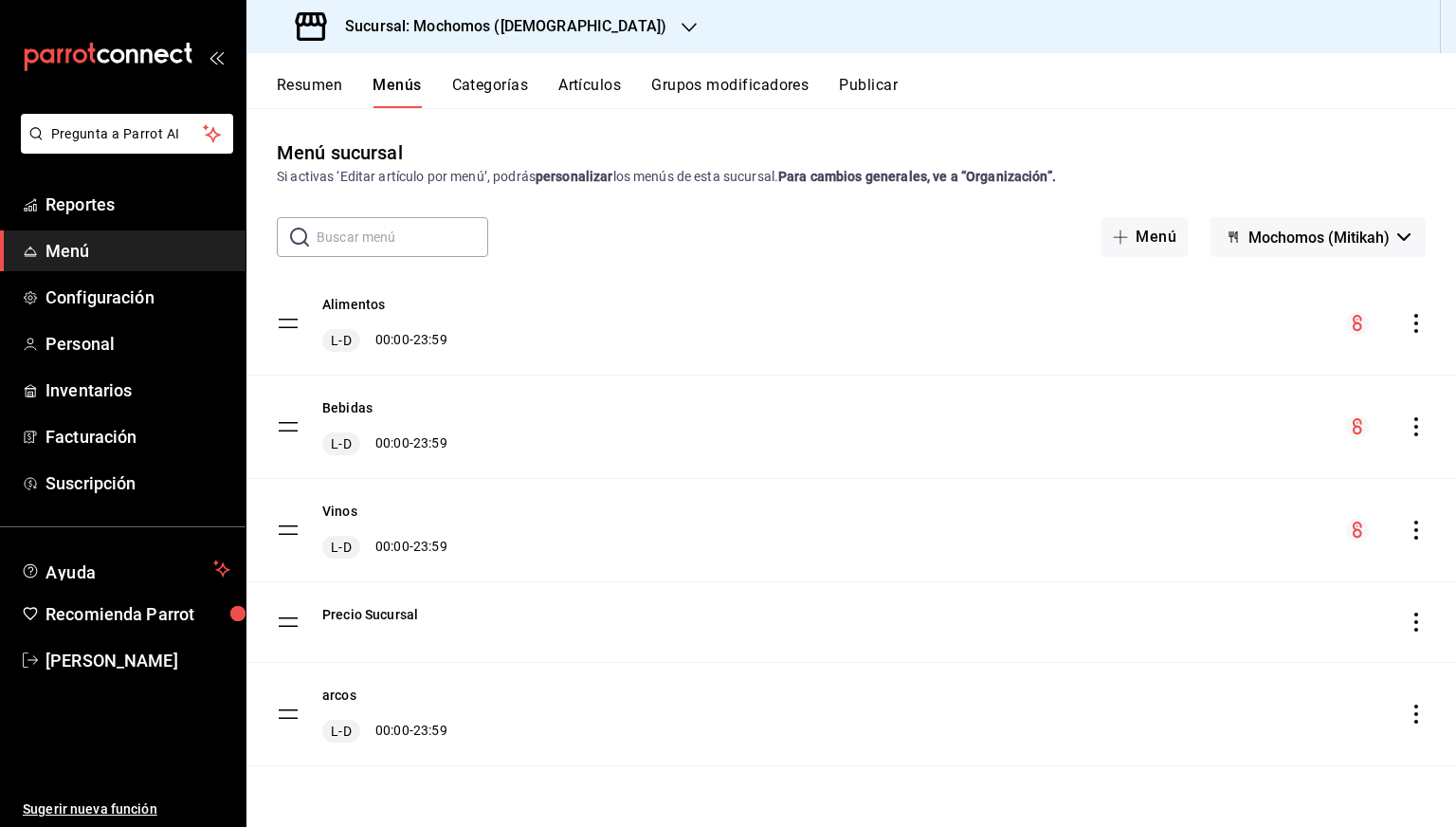
click at [1417, 529] on icon "actions" at bounding box center [1416, 531] width 4 height 19
click at [1172, 644] on span "Previsualizar" at bounding box center [1266, 651] width 231 height 19
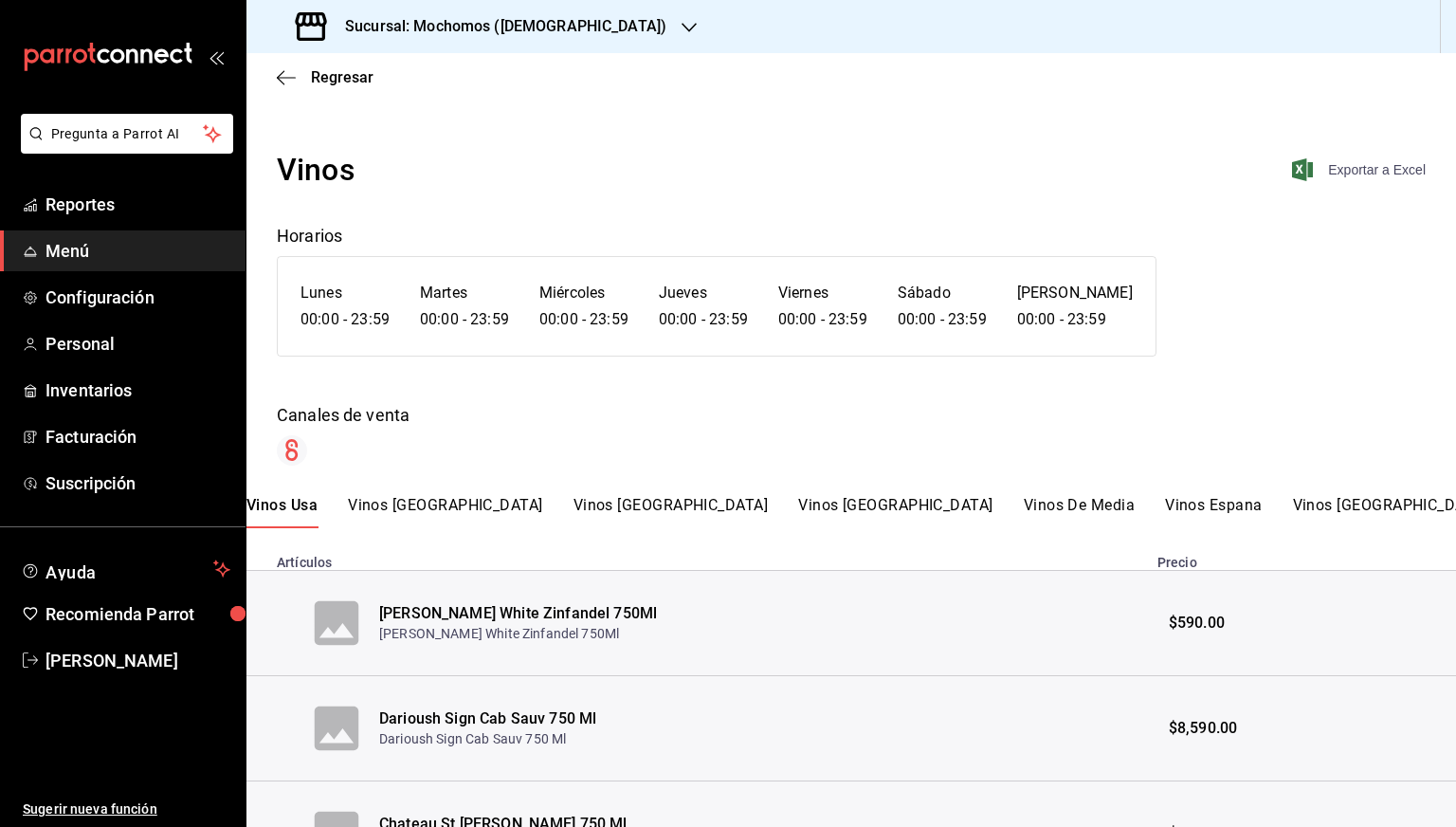
click at [1369, 175] on span "Exportar a Excel" at bounding box center [1361, 169] width 130 height 22
click at [287, 73] on icon "button" at bounding box center [287, 78] width 19 height 17
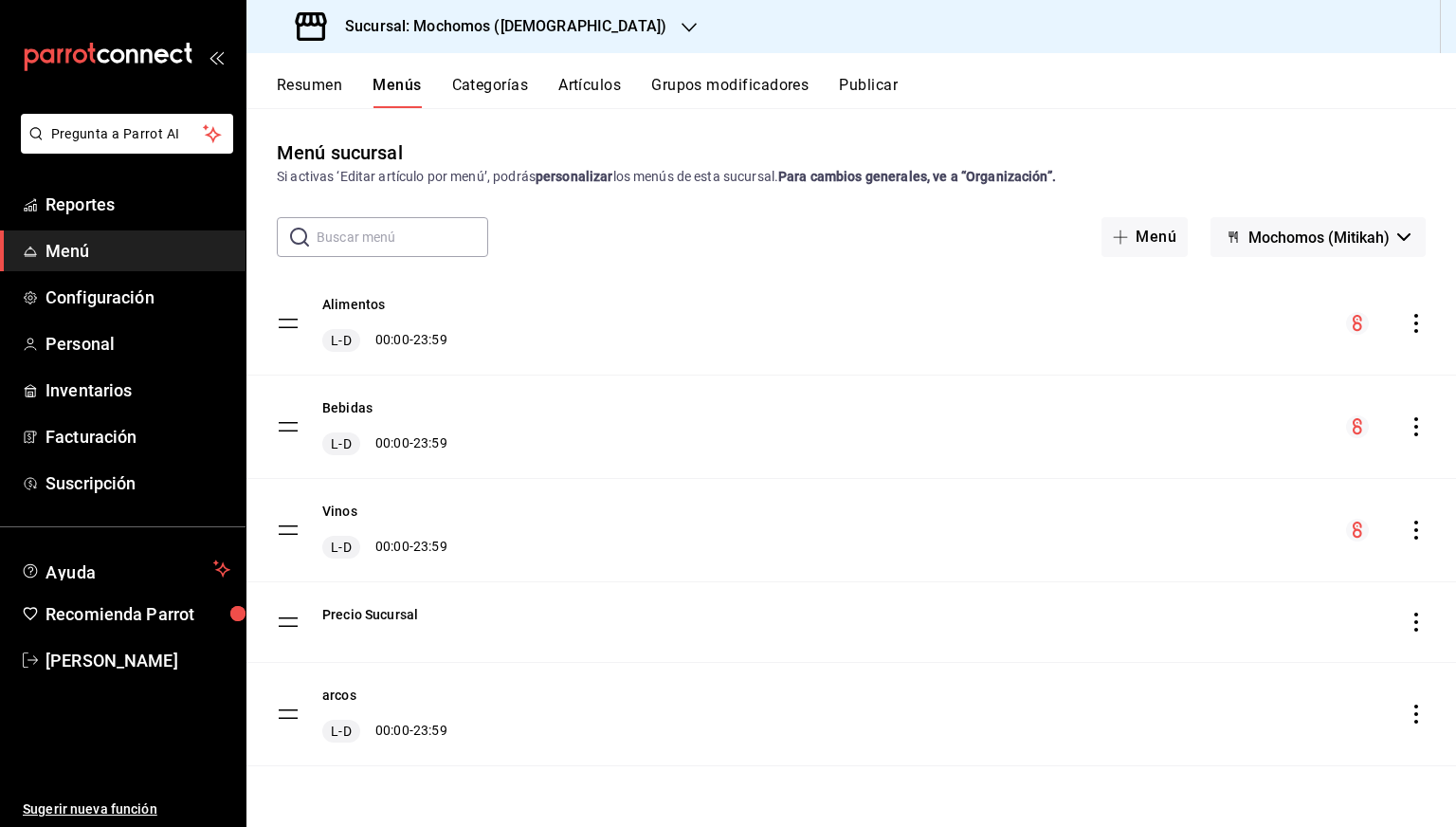
click at [484, 29] on h3 "Sucursal: Mochomos ([DEMOGRAPHIC_DATA])" at bounding box center [498, 26] width 336 height 22
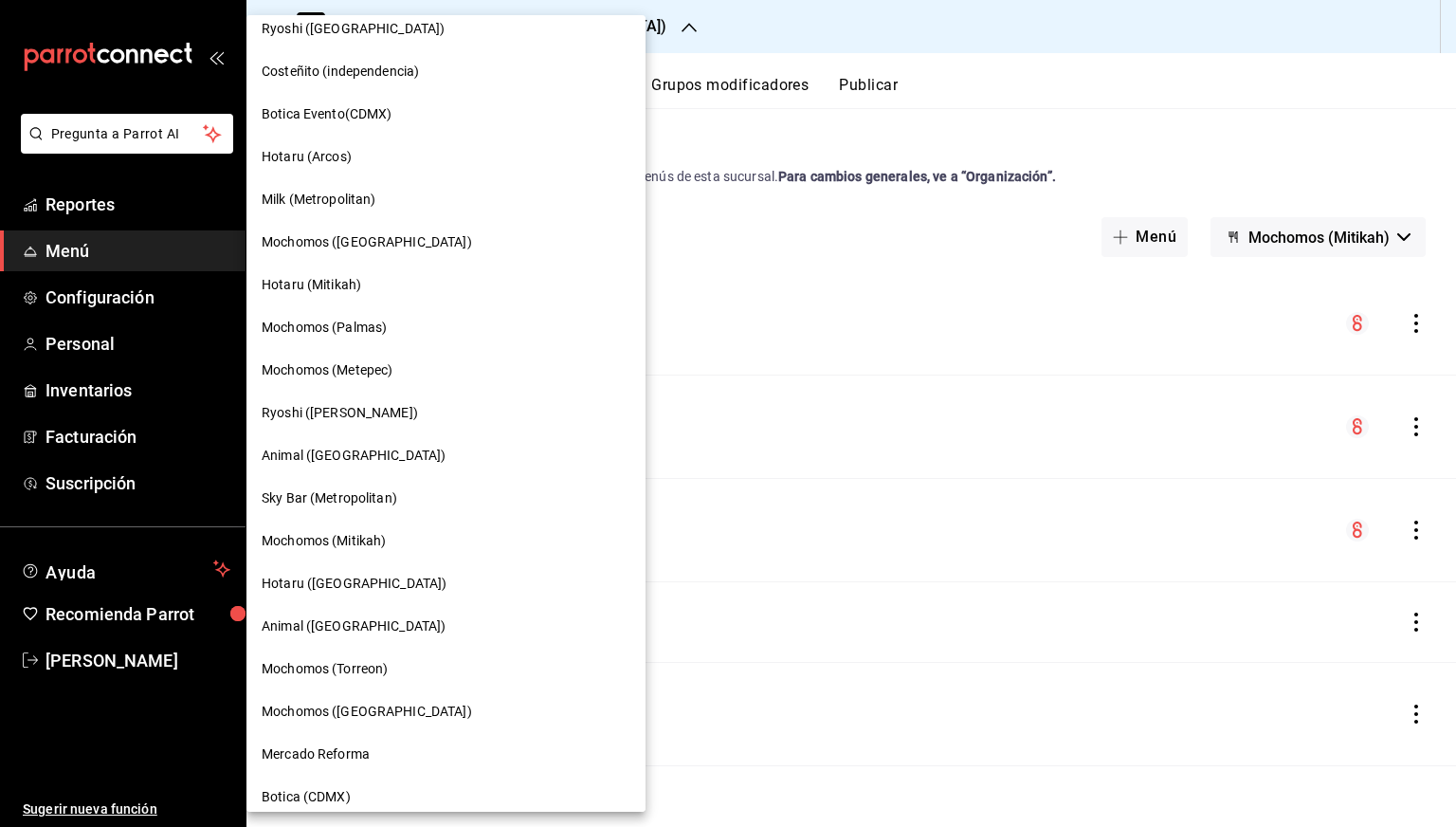
scroll to position [1053, 0]
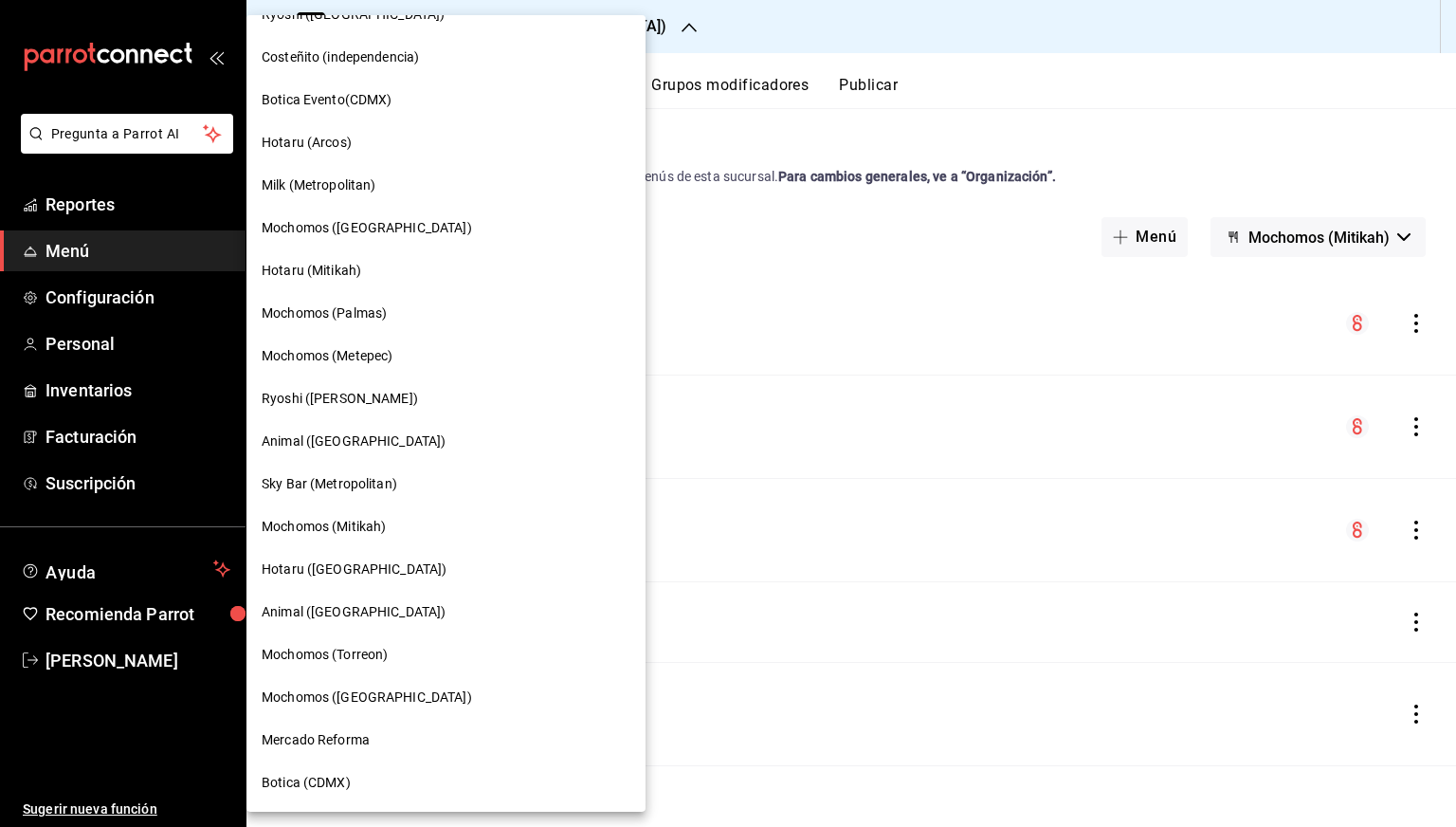
click at [329, 652] on span "Mochomos (Torreon)" at bounding box center [325, 654] width 126 height 19
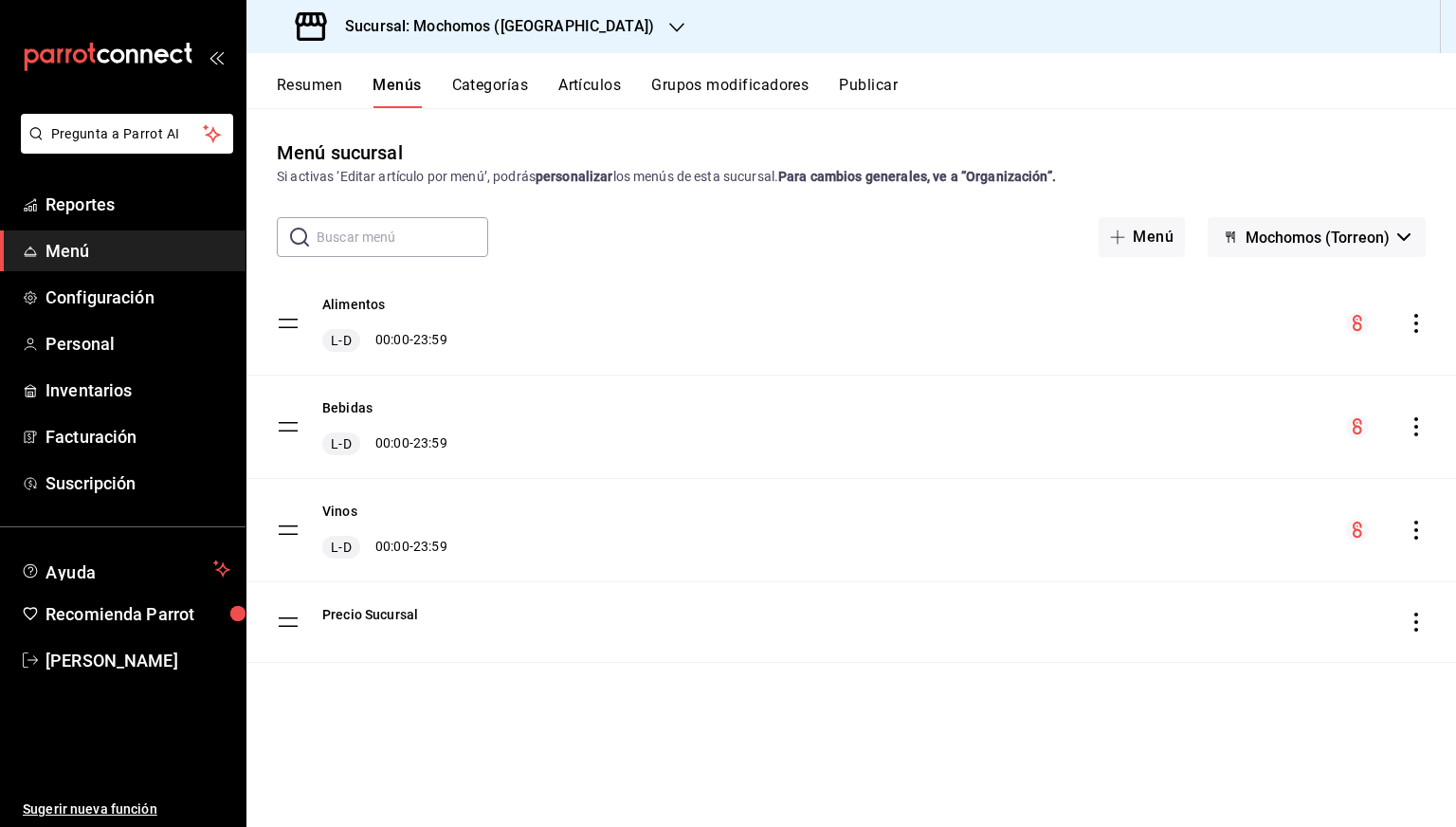
click at [1408, 324] on icon "actions" at bounding box center [1417, 324] width 19 height 19
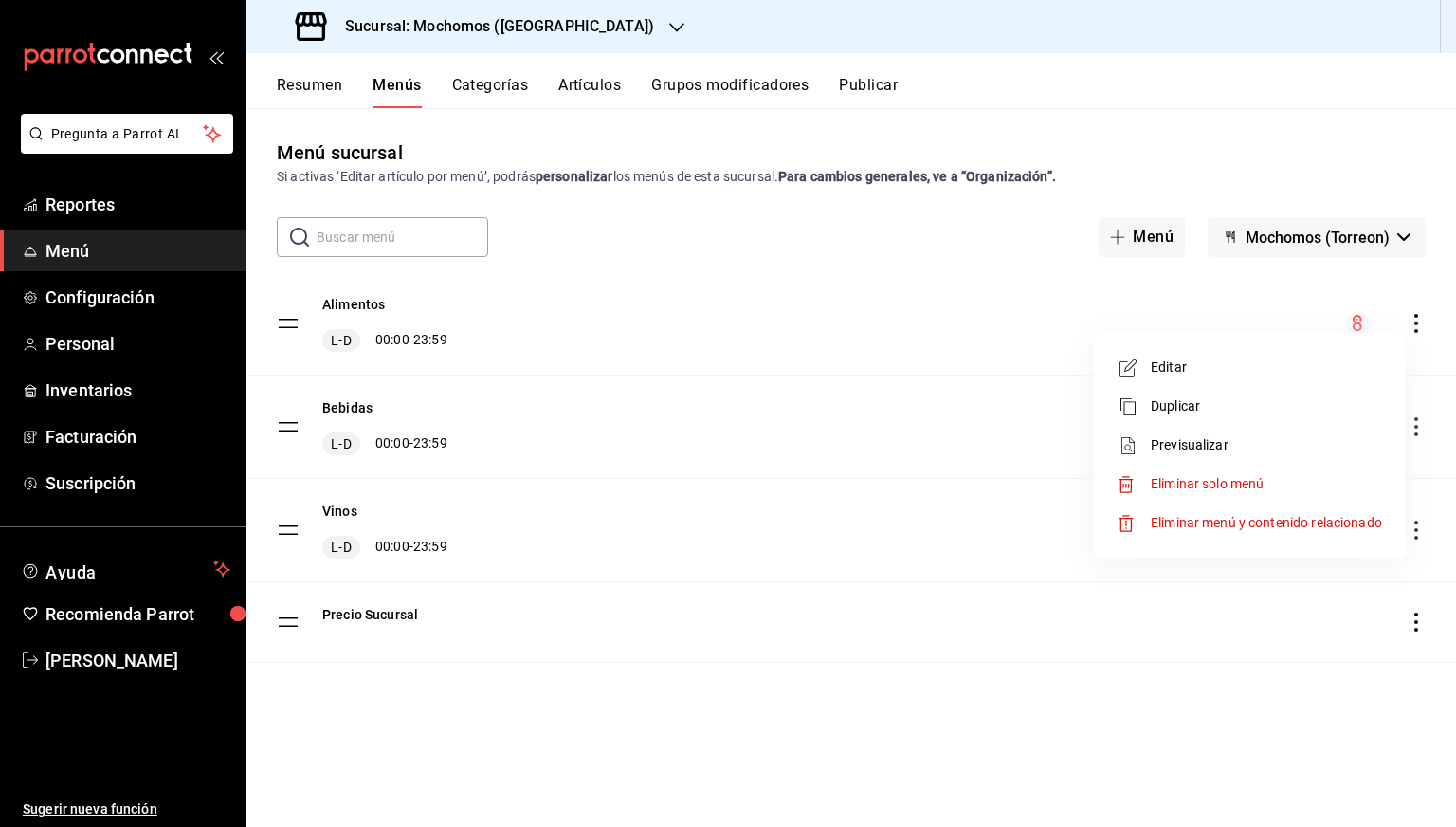
click at [1216, 440] on span "Previsualizar" at bounding box center [1266, 445] width 231 height 19
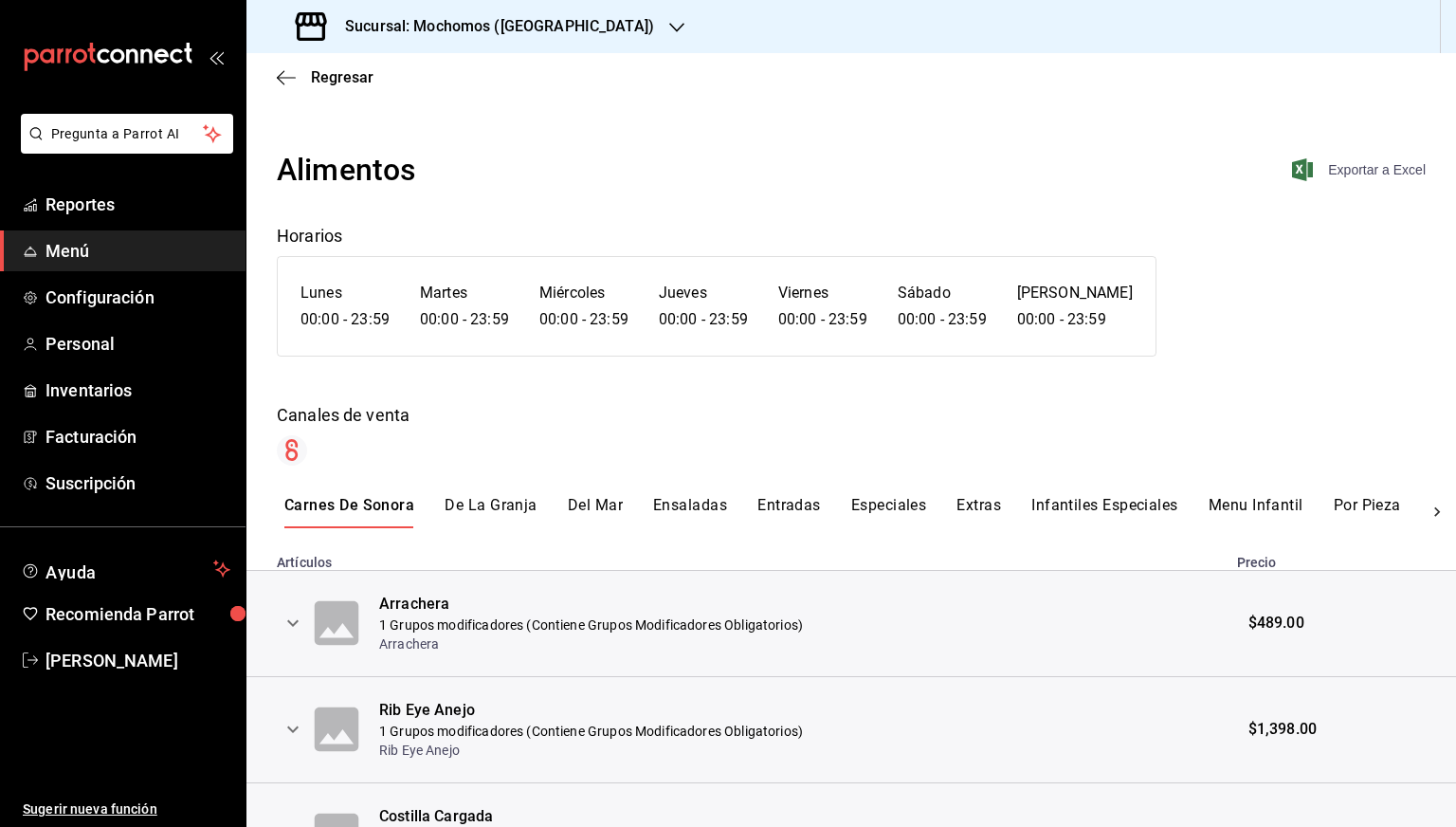
click at [1346, 160] on span "Exportar a Excel" at bounding box center [1361, 169] width 130 height 22
click at [328, 69] on span "Regresar" at bounding box center [342, 77] width 62 height 18
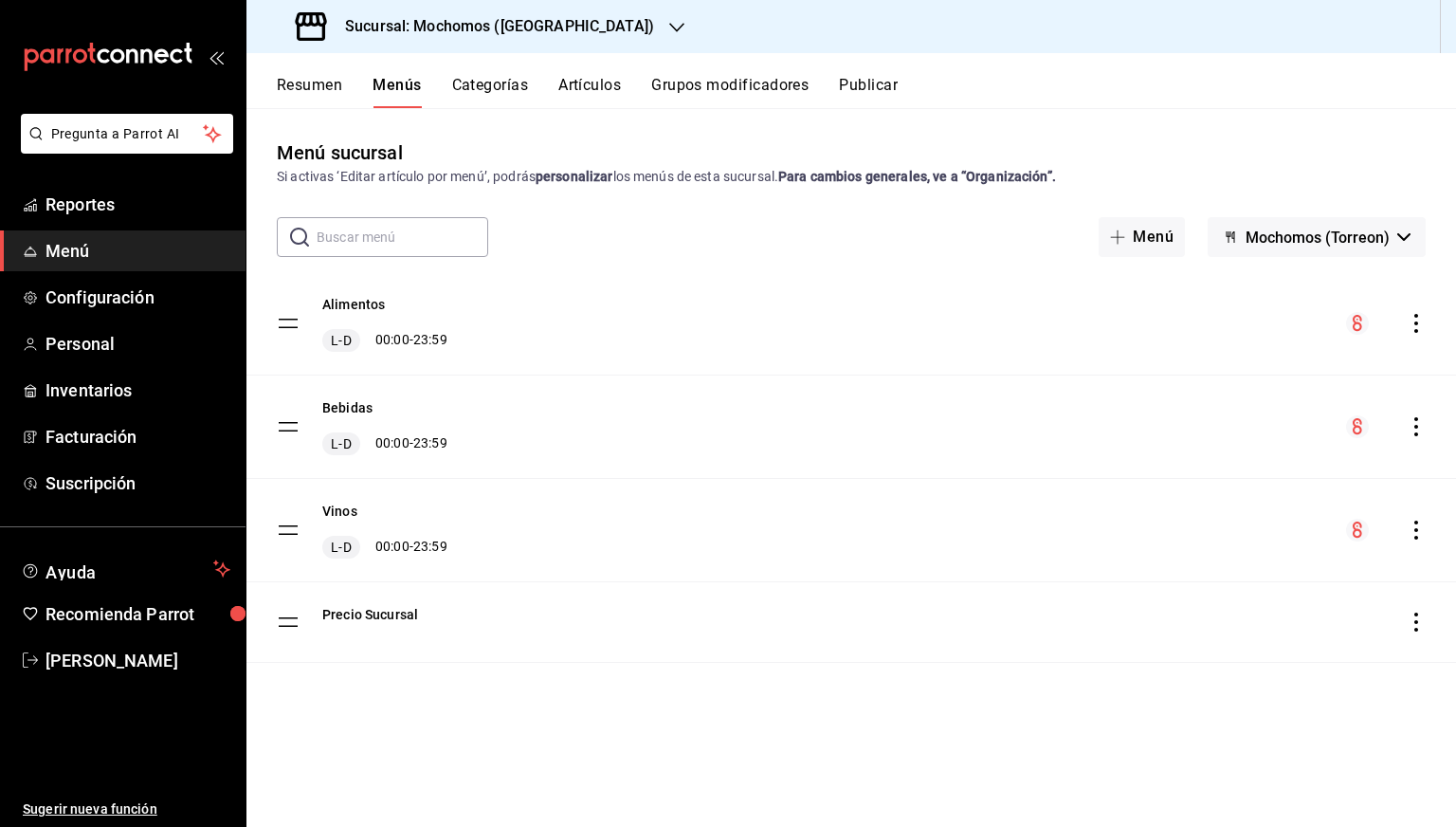
click at [1419, 422] on icon "actions" at bounding box center [1417, 427] width 19 height 19
click at [1179, 544] on span "Previsualizar" at bounding box center [1266, 548] width 231 height 19
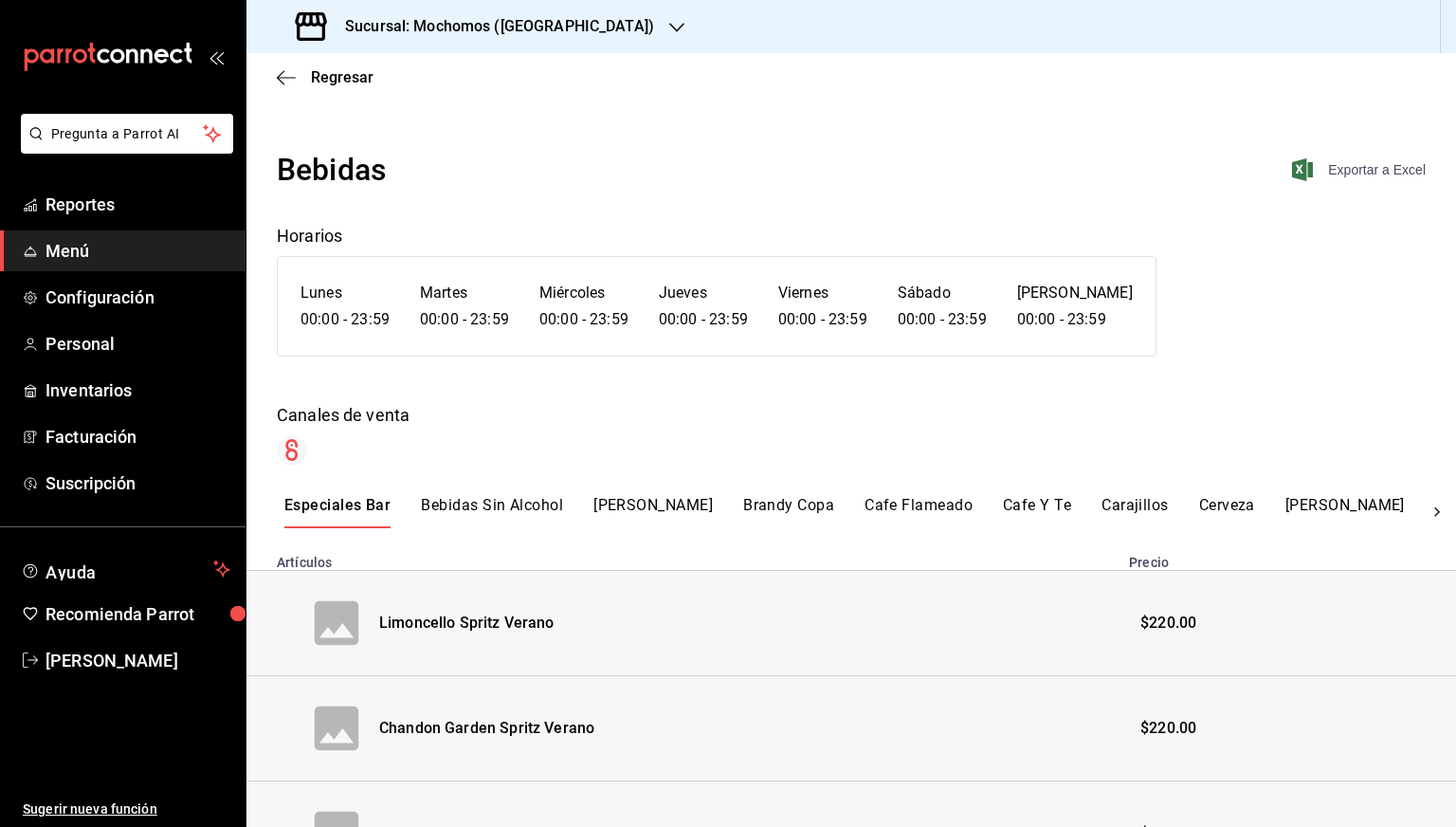
click at [1304, 170] on span "Exportar a Excel" at bounding box center [1361, 169] width 130 height 22
click at [329, 83] on span "Regresar" at bounding box center [342, 77] width 62 height 18
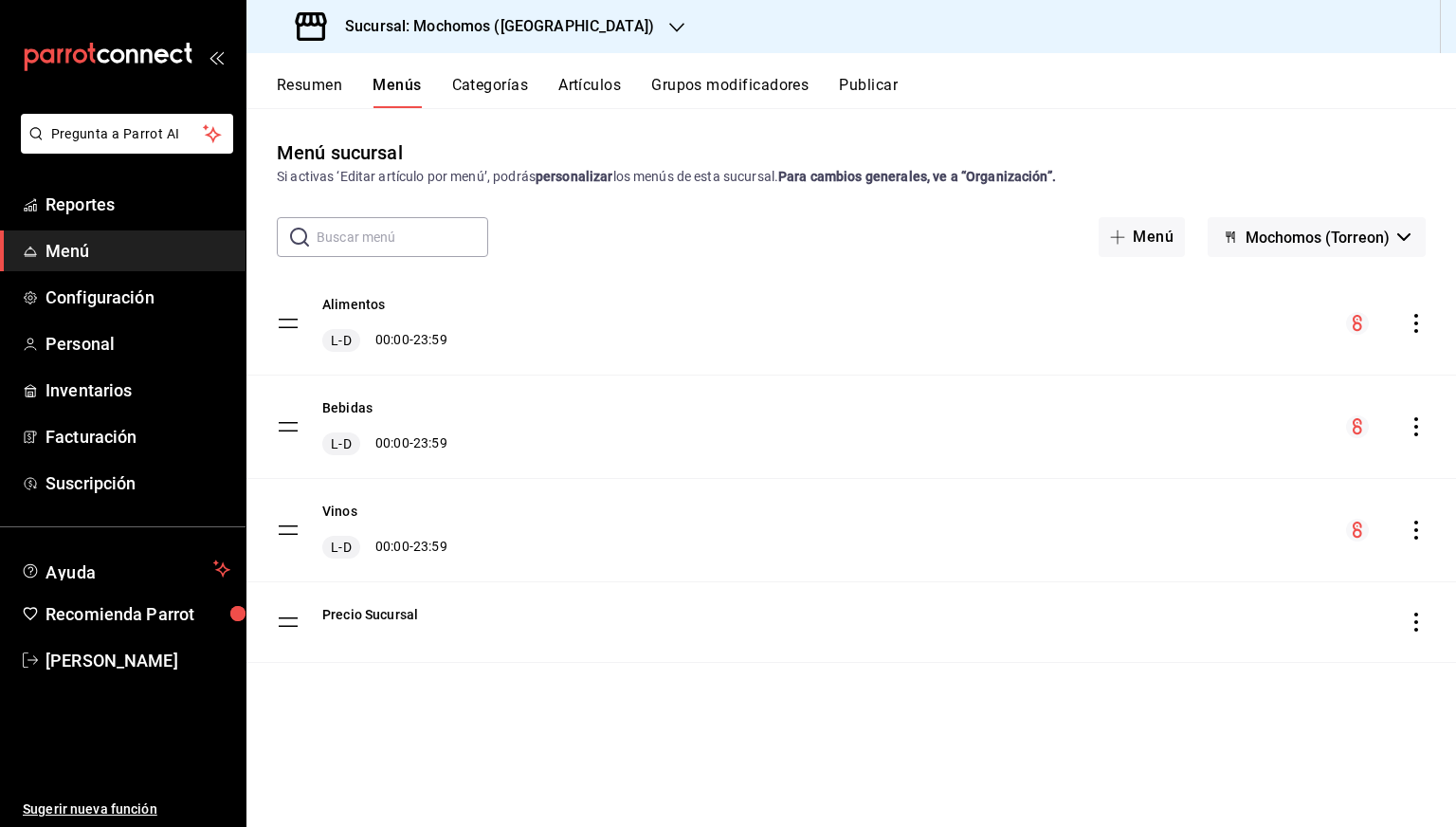
click at [1411, 539] on div "menu-maker-table" at bounding box center [1386, 530] width 80 height 22
click at [1414, 532] on icon "actions" at bounding box center [1417, 531] width 19 height 19
click at [1170, 641] on span "Previsualizar" at bounding box center [1266, 651] width 231 height 19
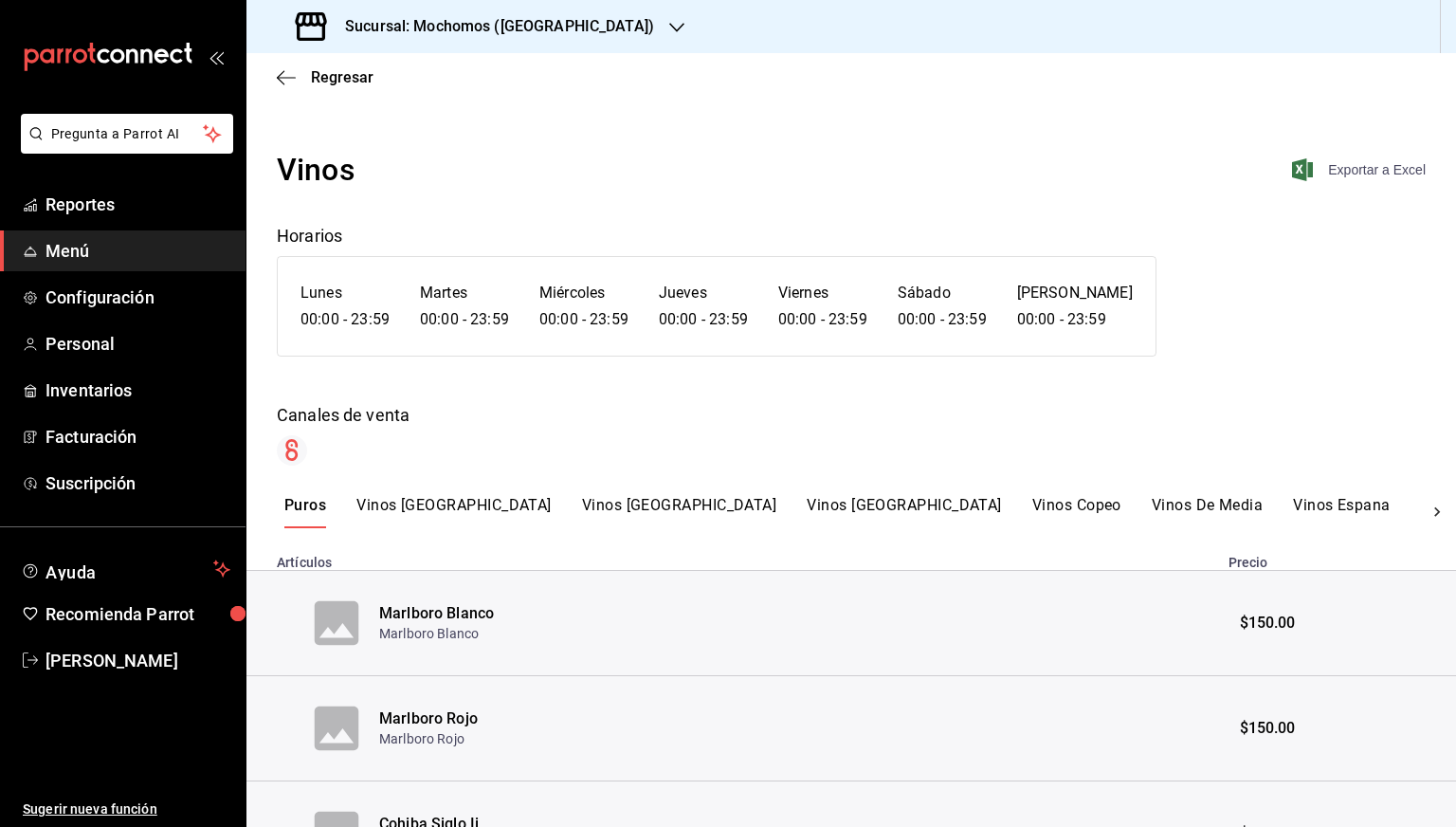
click at [1361, 176] on span "Exportar a Excel" at bounding box center [1361, 169] width 130 height 22
click at [324, 86] on span "Regresar" at bounding box center [342, 77] width 62 height 18
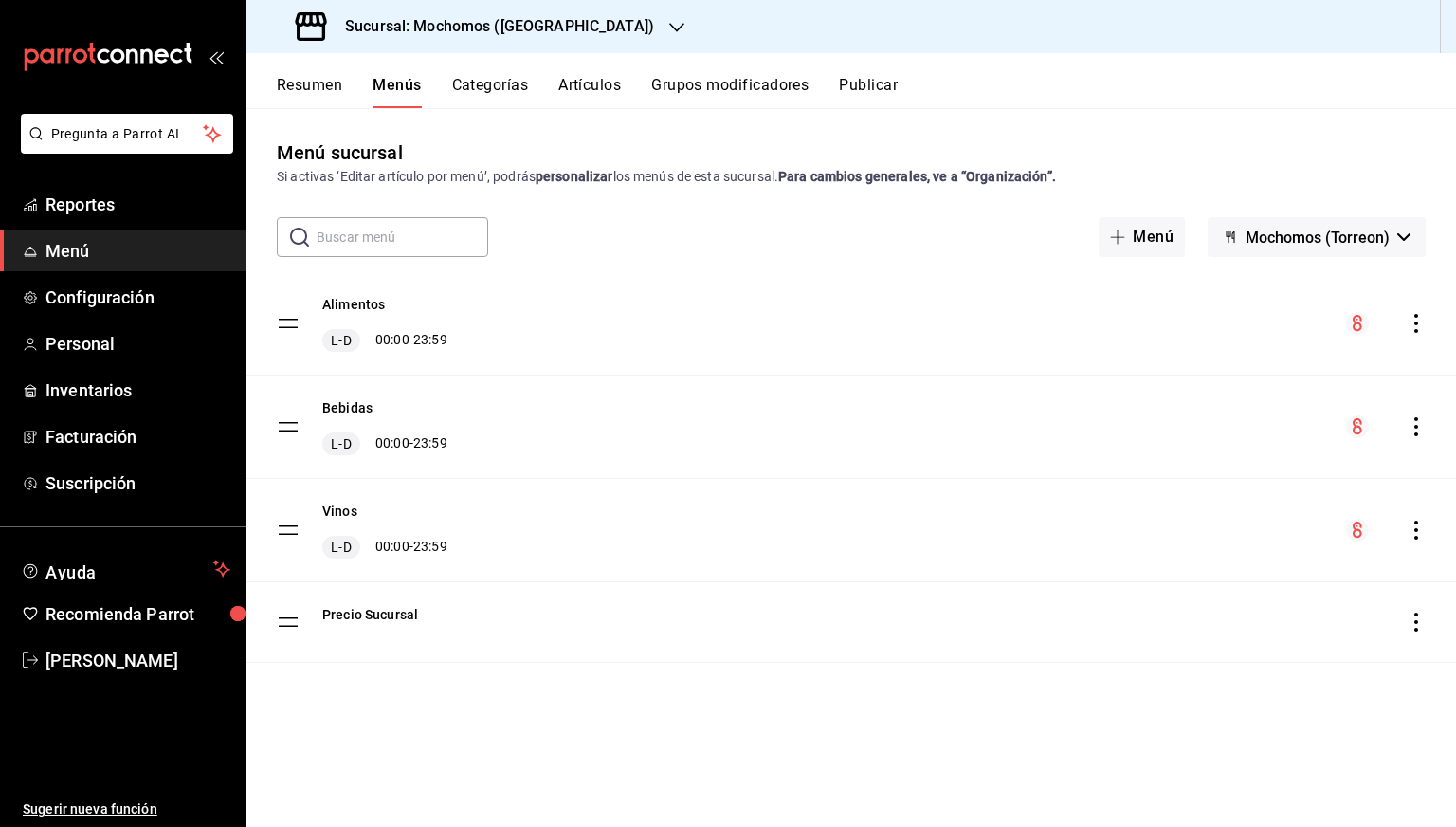
click at [524, 42] on div "Sucursal: Mochomos ([GEOGRAPHIC_DATA])" at bounding box center [476, 26] width 431 height 53
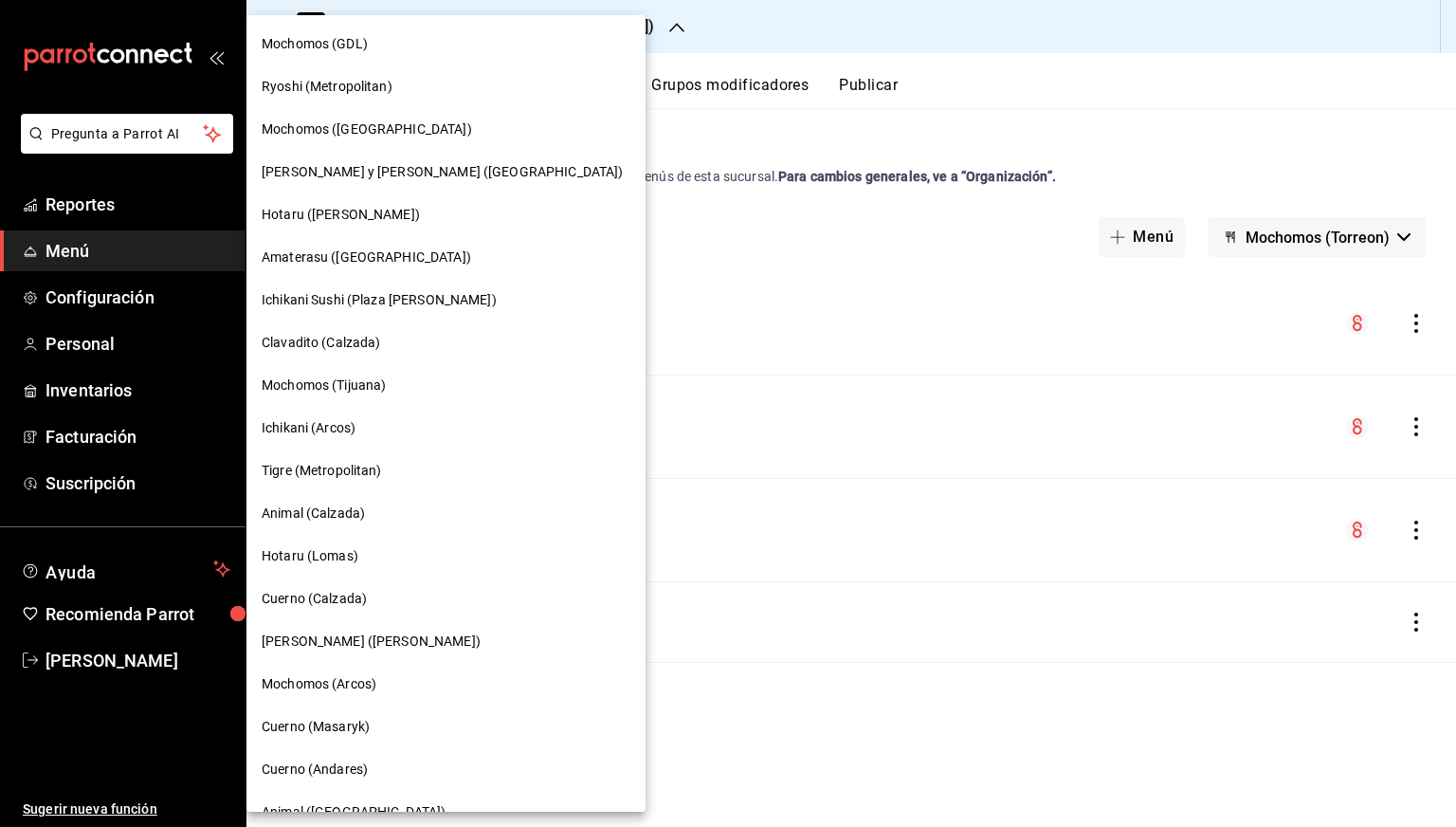
scroll to position [1053, 0]
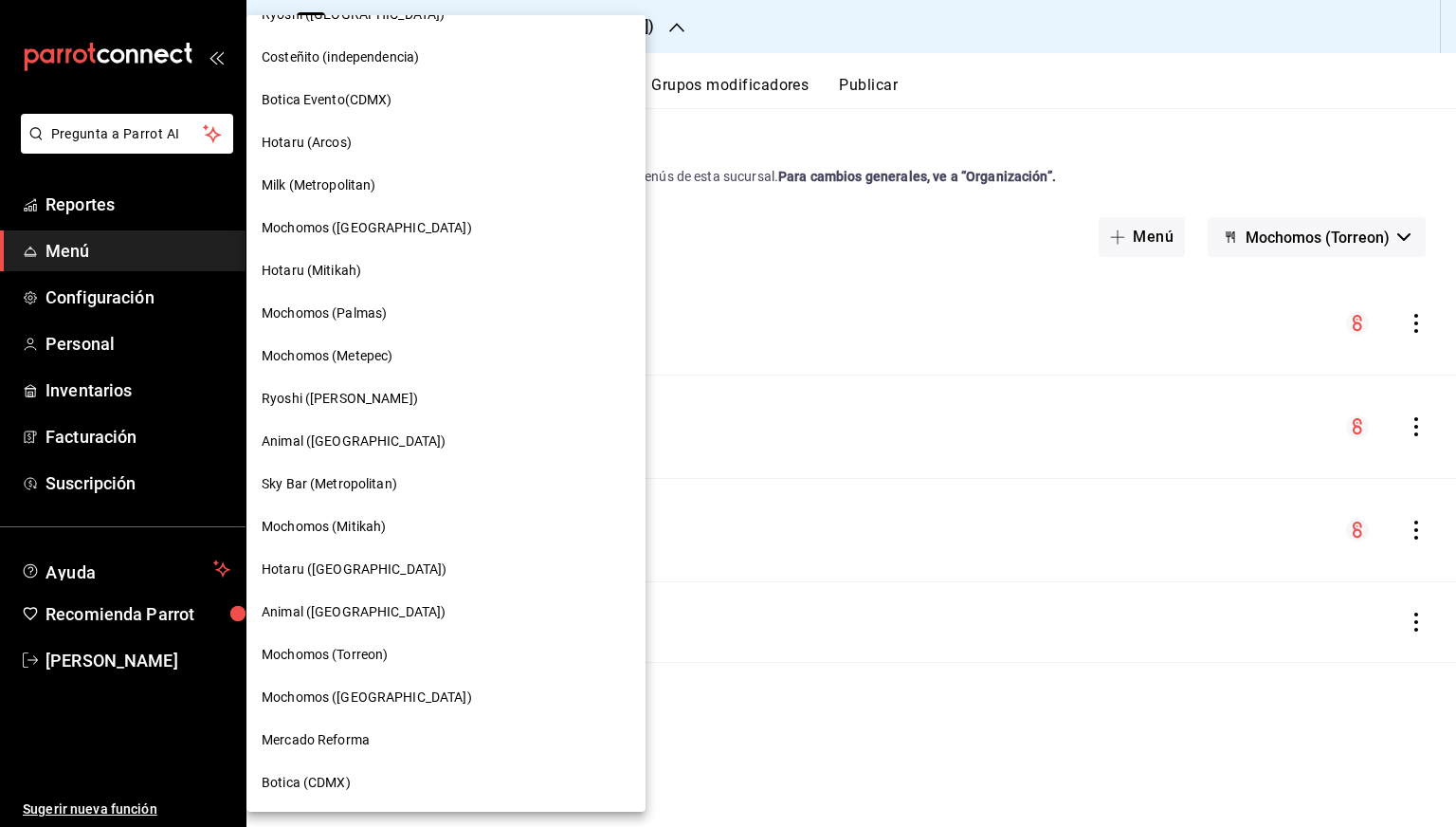
click at [343, 699] on span "Mochomos ([GEOGRAPHIC_DATA])" at bounding box center [366, 697] width 211 height 19
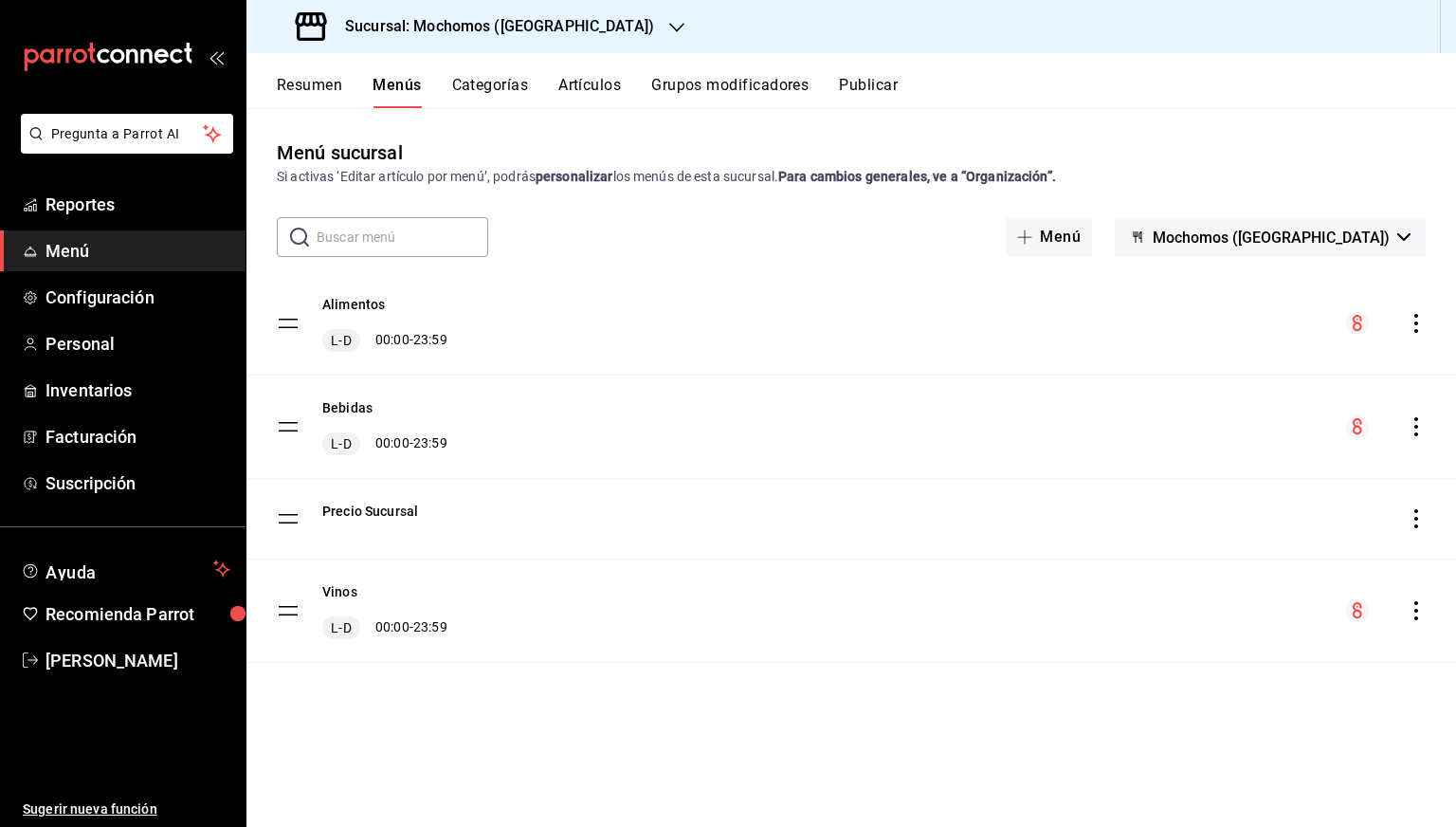
click at [1422, 323] on icon "actions" at bounding box center [1417, 324] width 19 height 19
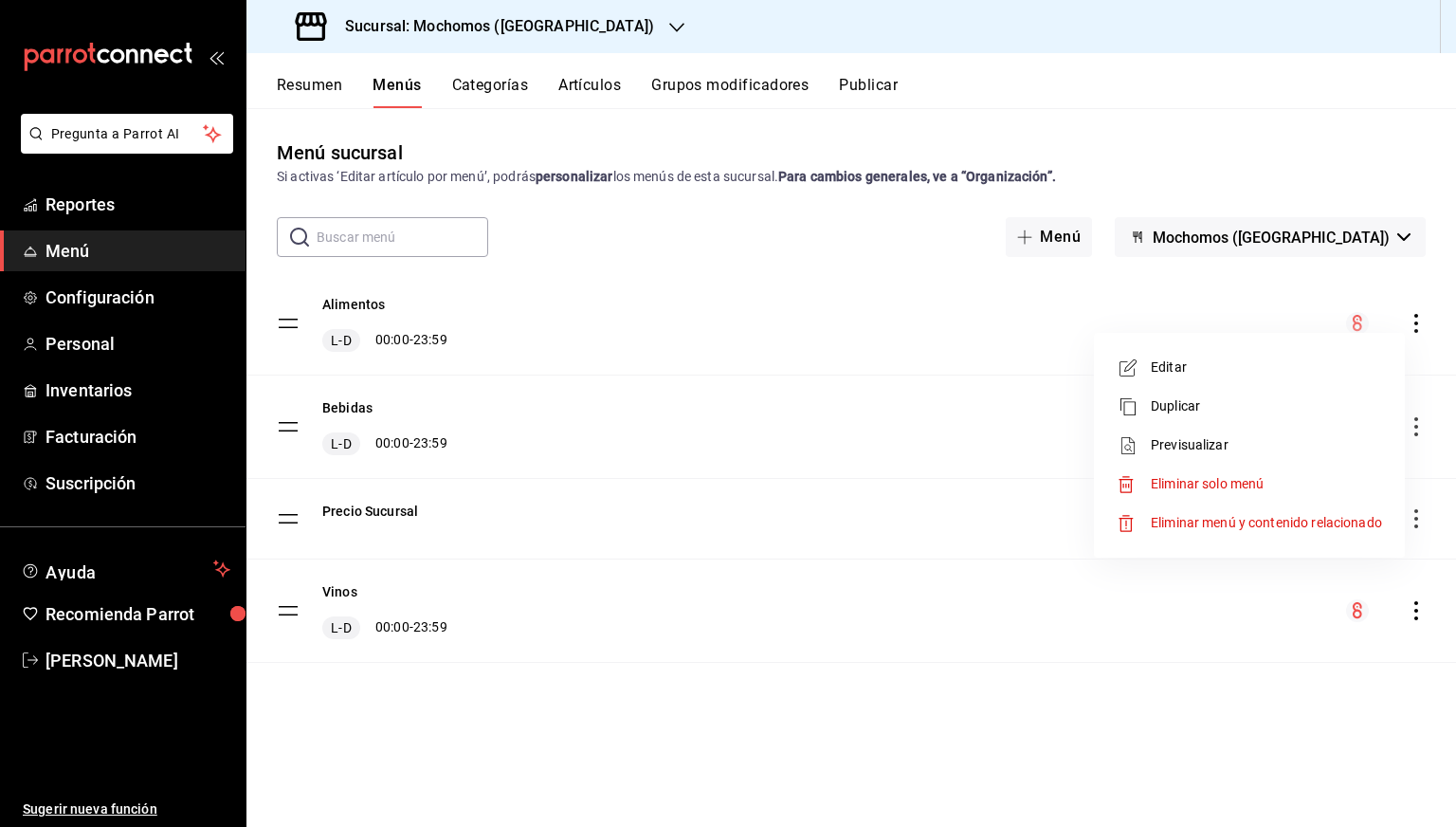
click at [1172, 443] on span "Previsualizar" at bounding box center [1266, 445] width 231 height 19
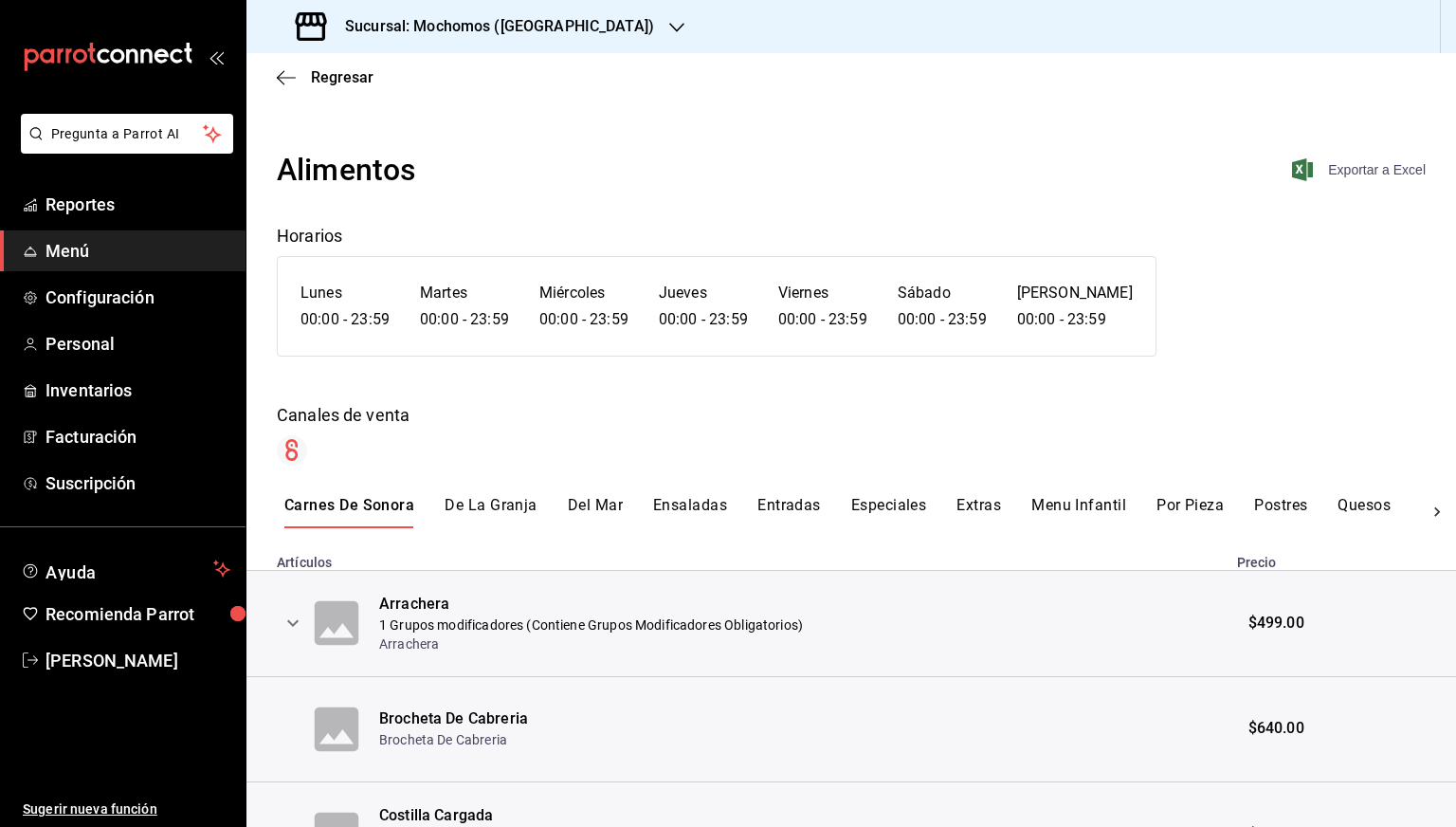
click at [1329, 164] on span "Exportar a Excel" at bounding box center [1361, 169] width 130 height 22
click at [329, 86] on span "Regresar" at bounding box center [342, 77] width 62 height 18
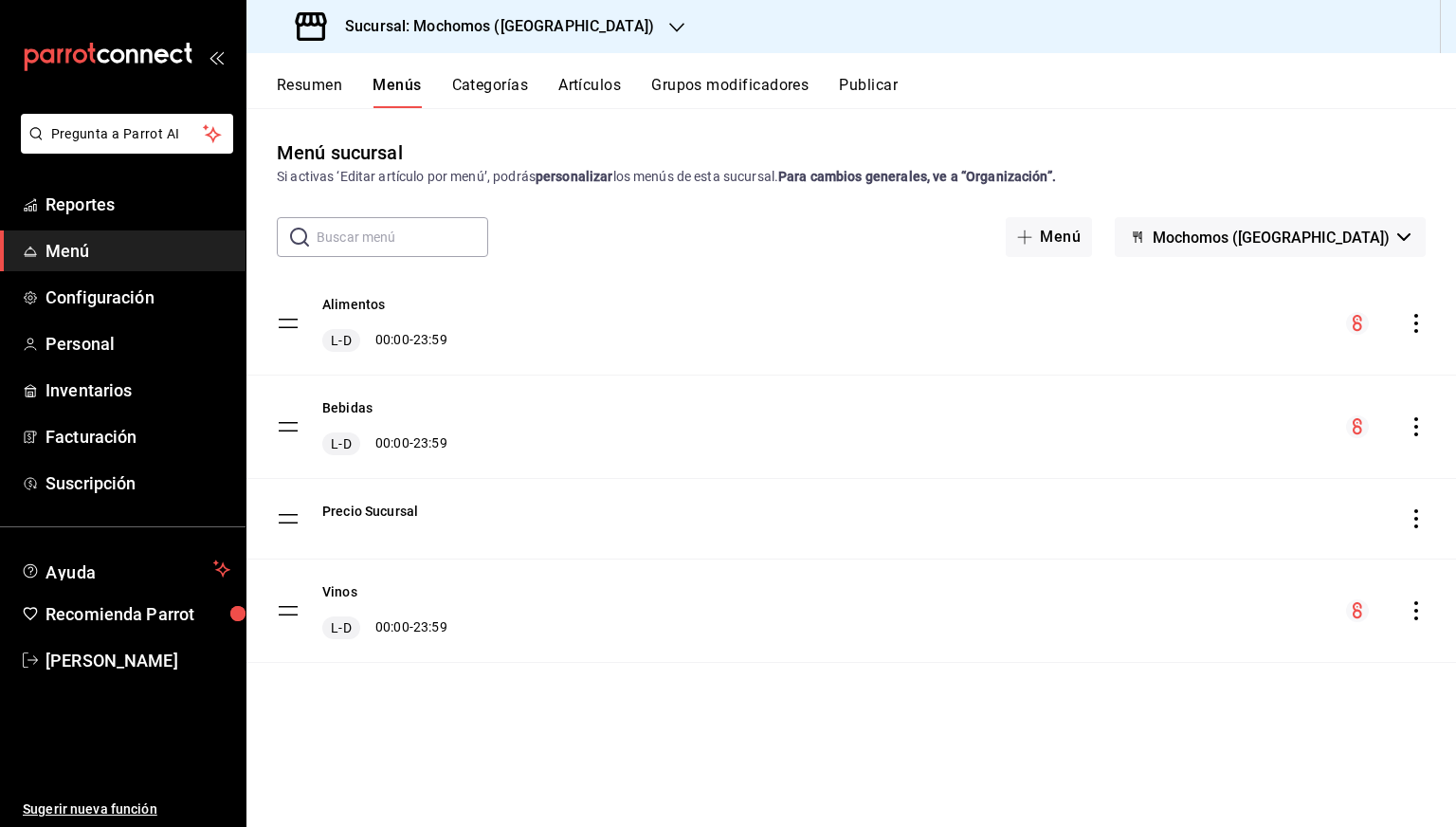
click at [1413, 430] on icon "actions" at bounding box center [1417, 427] width 19 height 19
click at [1149, 551] on div at bounding box center [1133, 548] width 34 height 22
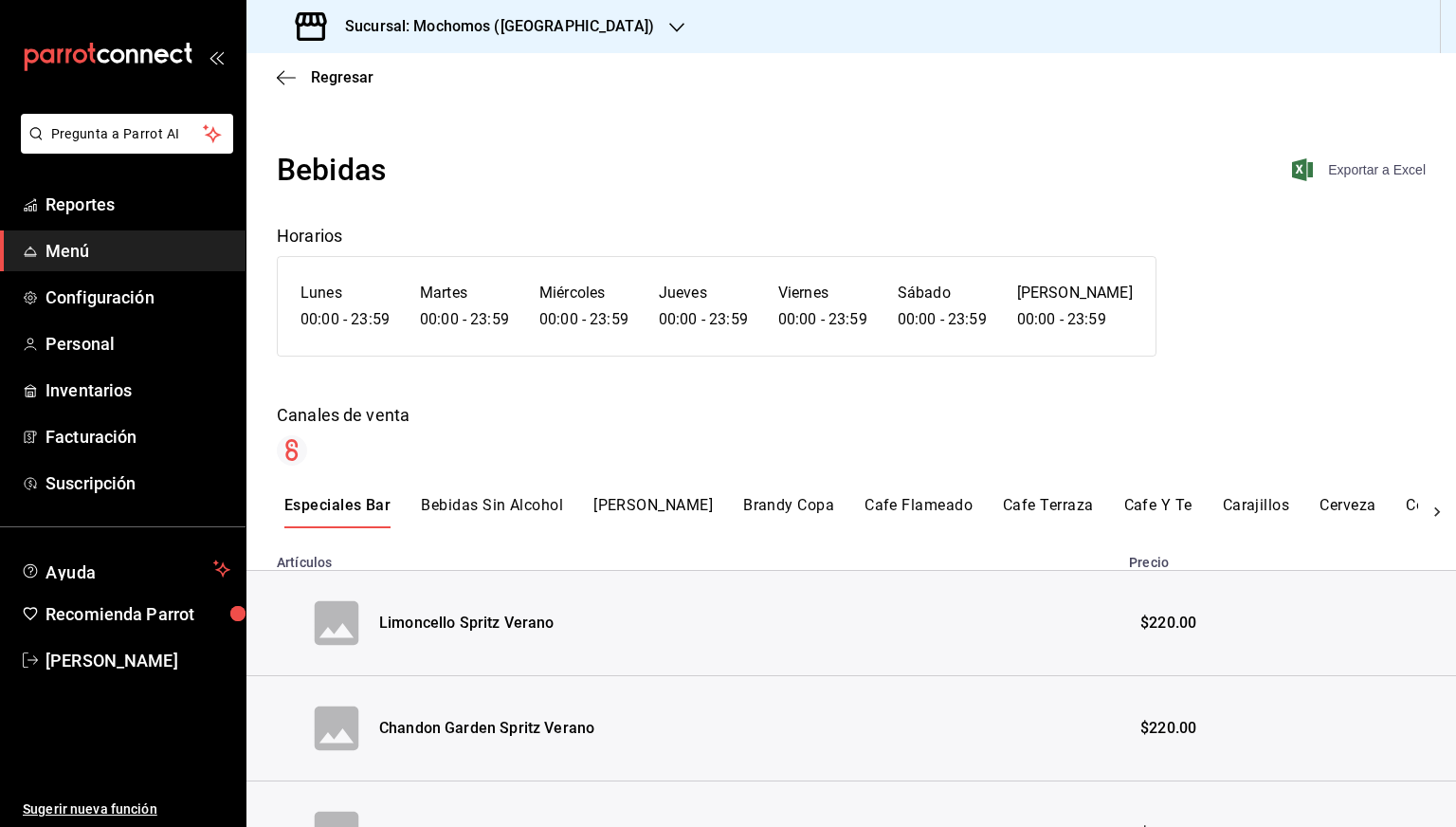
click at [1342, 176] on span "Exportar a Excel" at bounding box center [1361, 169] width 130 height 22
click at [349, 79] on span "Regresar" at bounding box center [342, 77] width 62 height 18
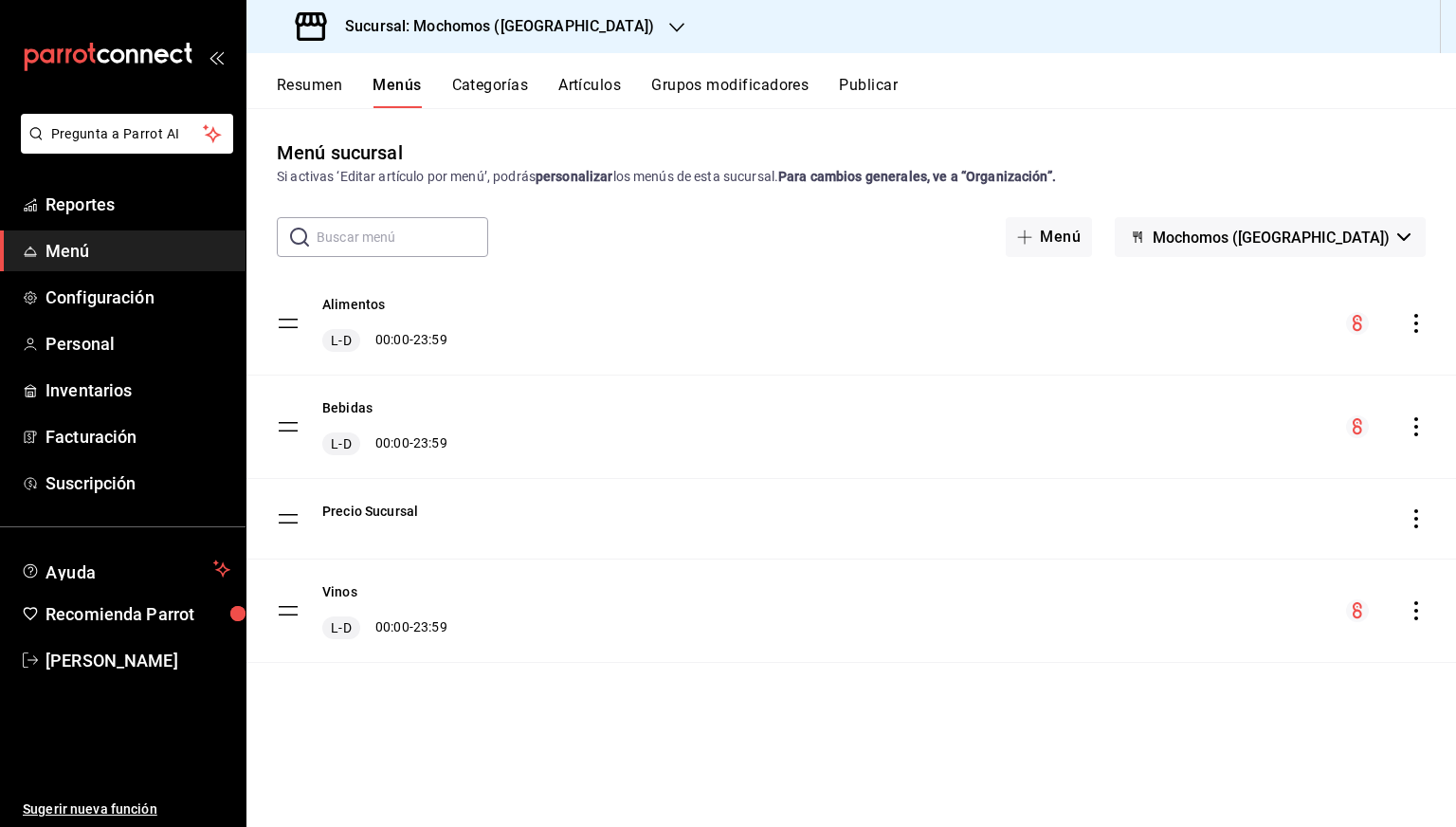
click at [1422, 611] on icon "actions" at bounding box center [1417, 610] width 19 height 19
click at [1181, 697] on span "Previsualizar" at bounding box center [1266, 699] width 231 height 19
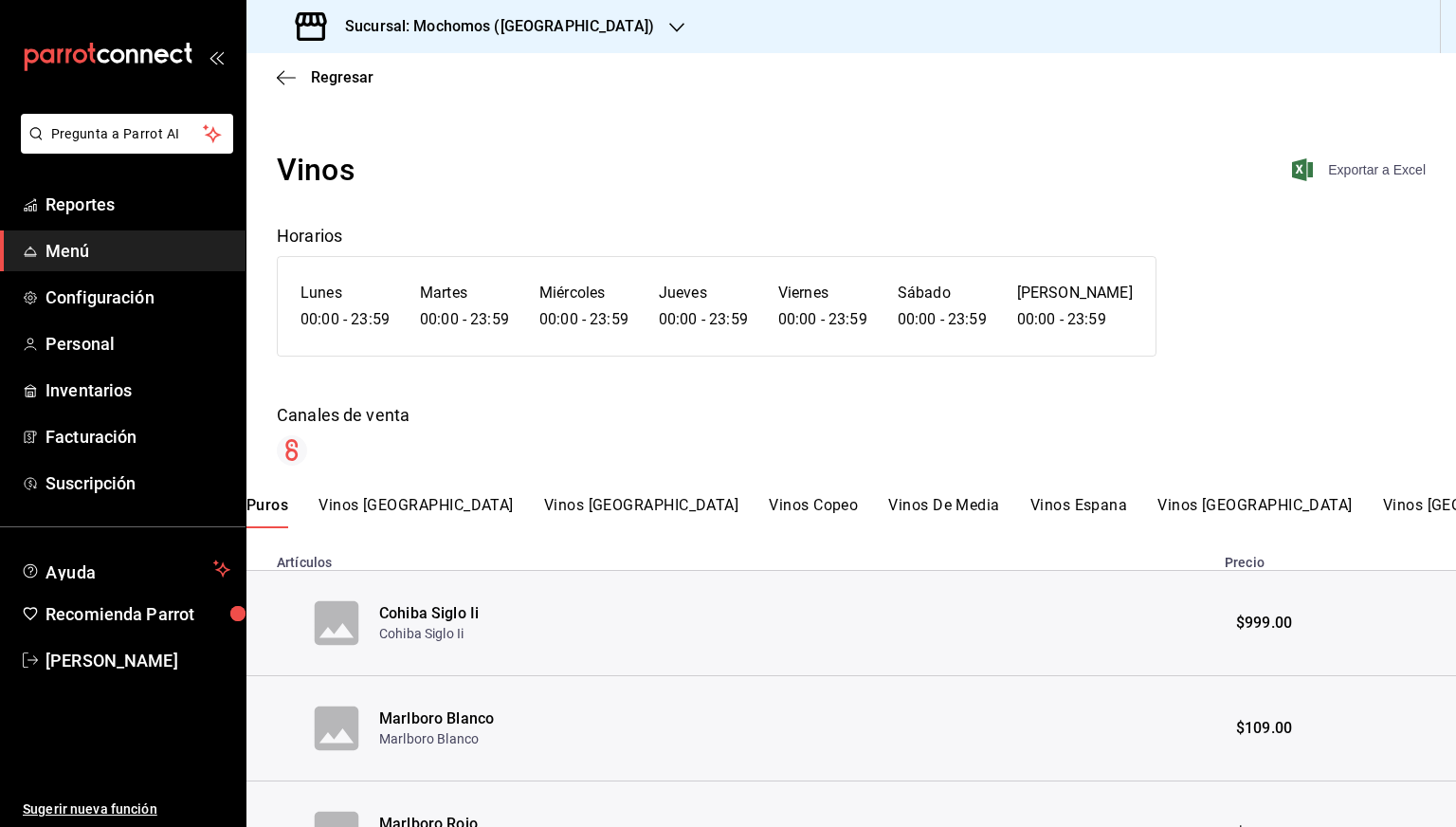
click at [1350, 178] on span "Exportar a Excel" at bounding box center [1361, 169] width 130 height 22
click at [315, 68] on span "Regresar" at bounding box center [342, 77] width 62 height 18
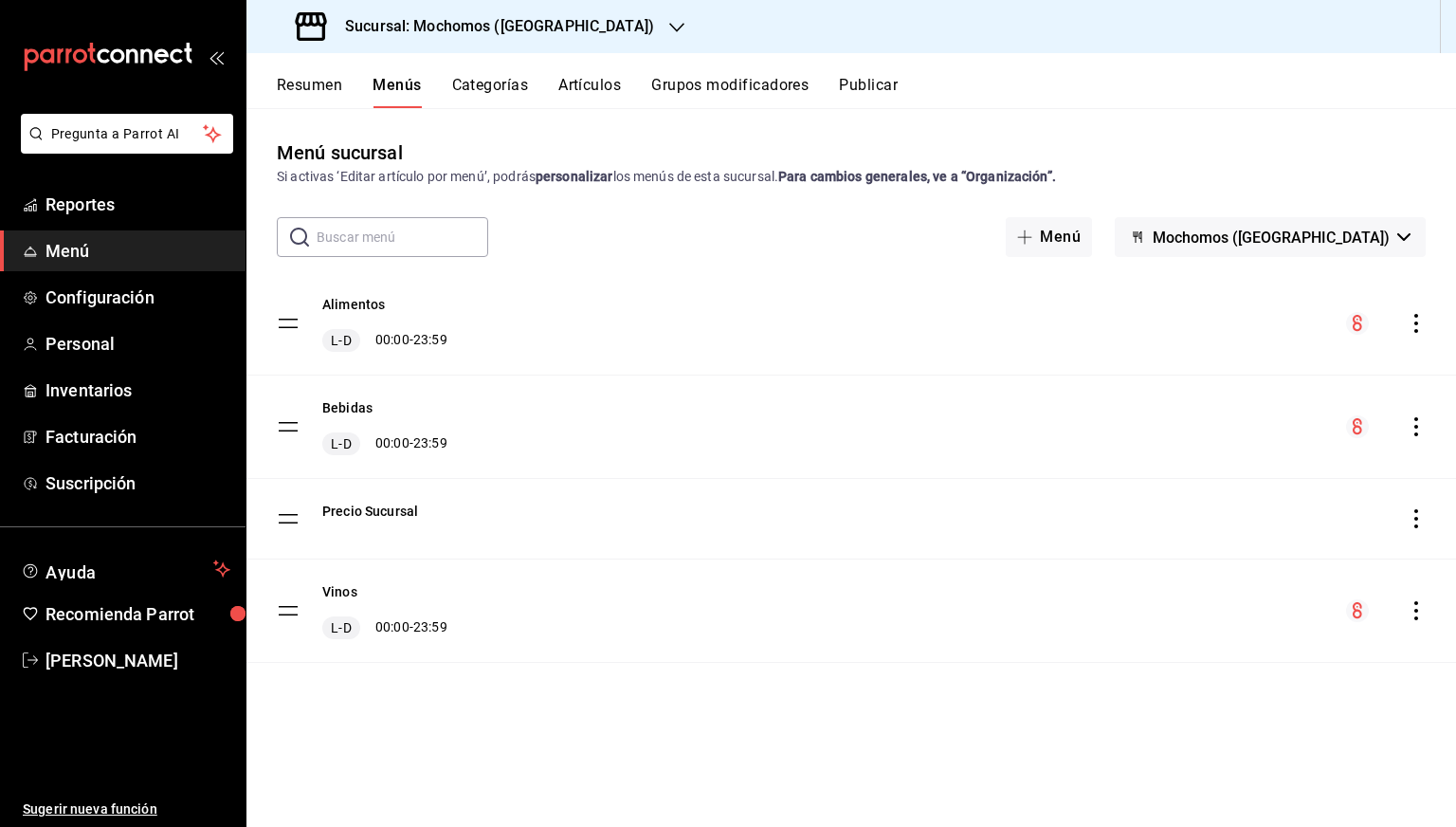
click at [429, 42] on div "Sucursal: Mochomos ([GEOGRAPHIC_DATA])" at bounding box center [476, 26] width 431 height 53
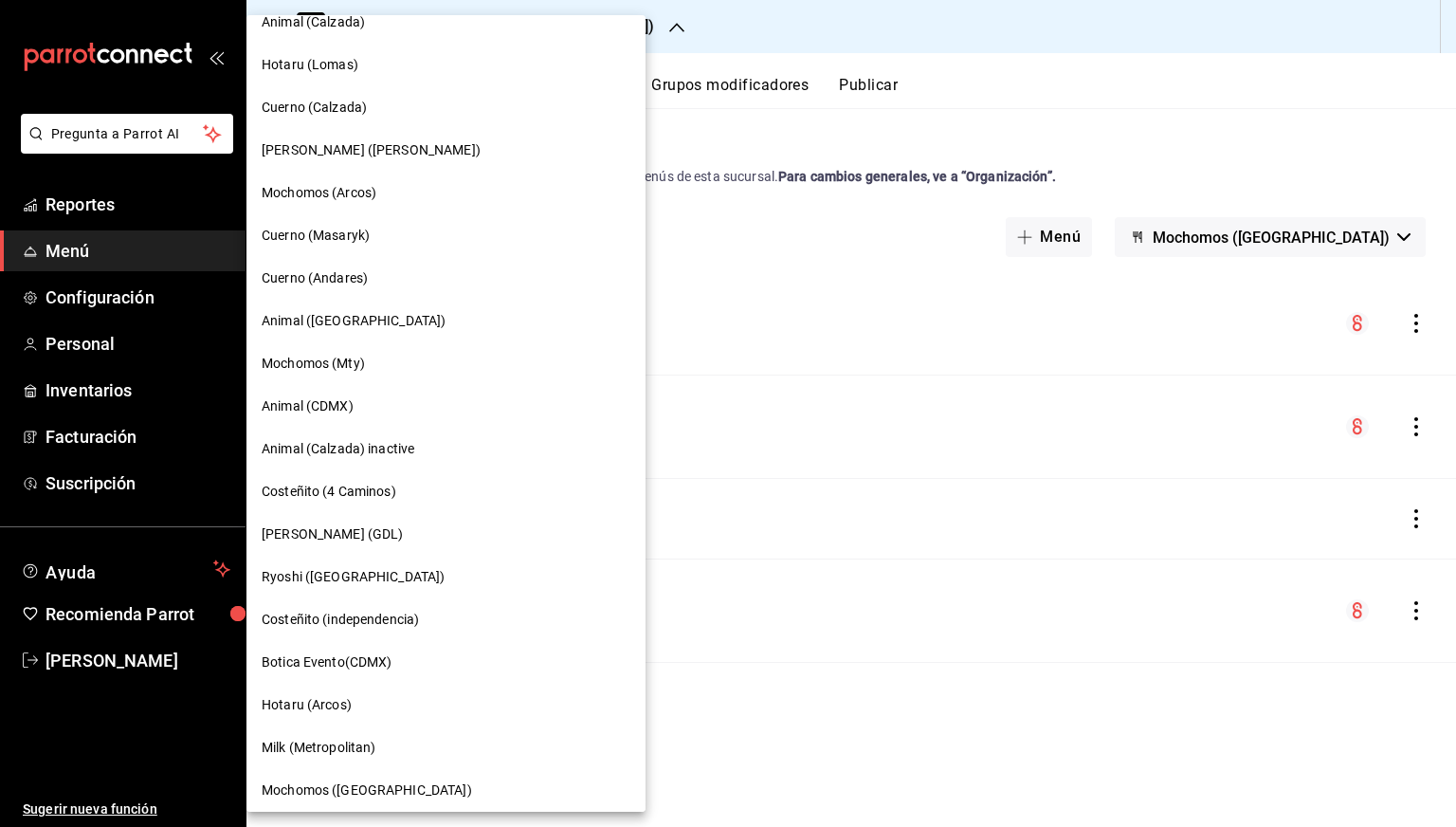
scroll to position [490, 0]
click at [312, 365] on span "Mochomos (Mty)" at bounding box center [313, 364] width 103 height 19
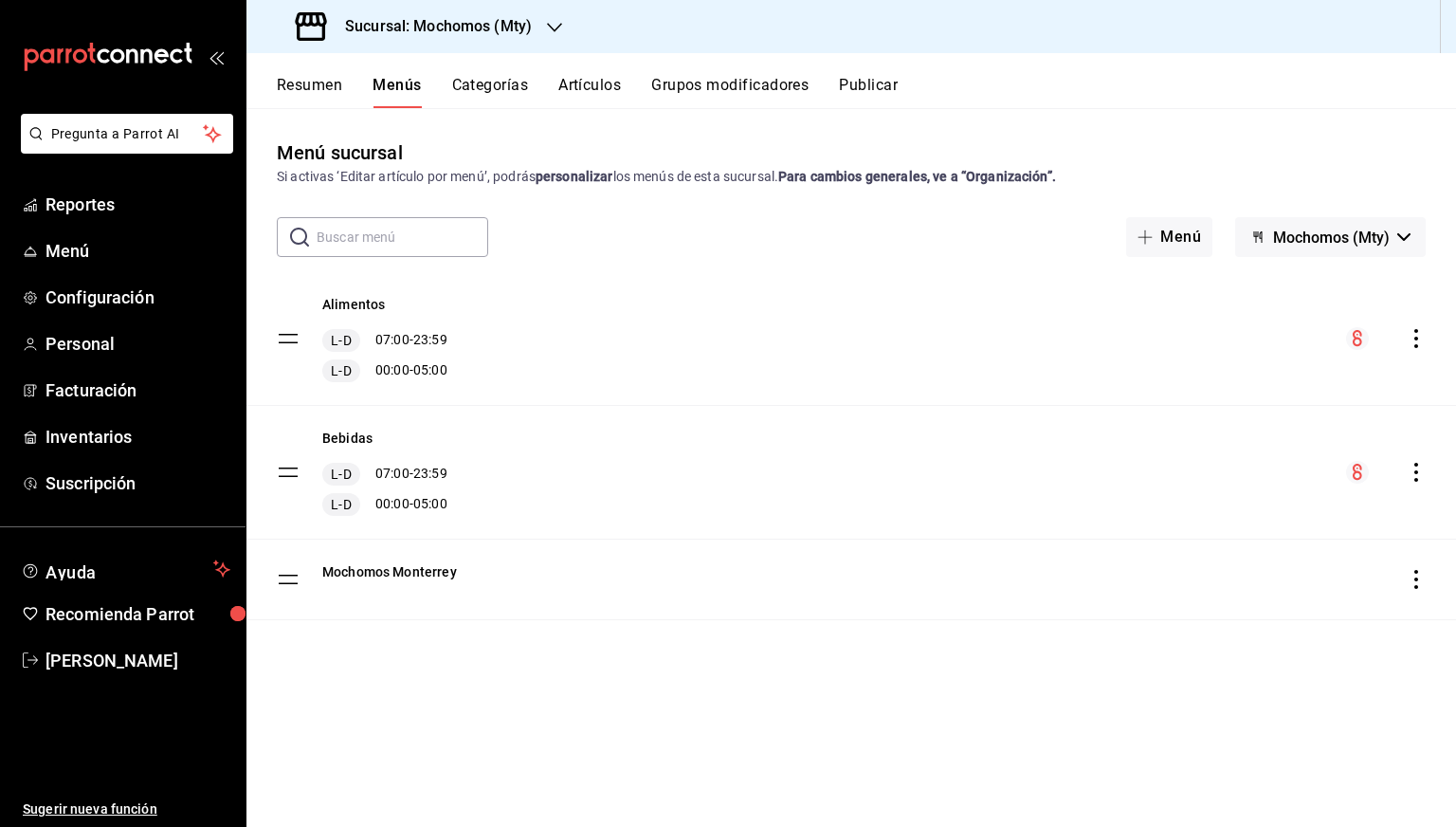
click at [1321, 244] on span "Mochomos (Mty)" at bounding box center [1332, 237] width 117 height 18
click at [1321, 244] on div at bounding box center [728, 413] width 1456 height 827
click at [547, 19] on div at bounding box center [555, 27] width 16 height 19
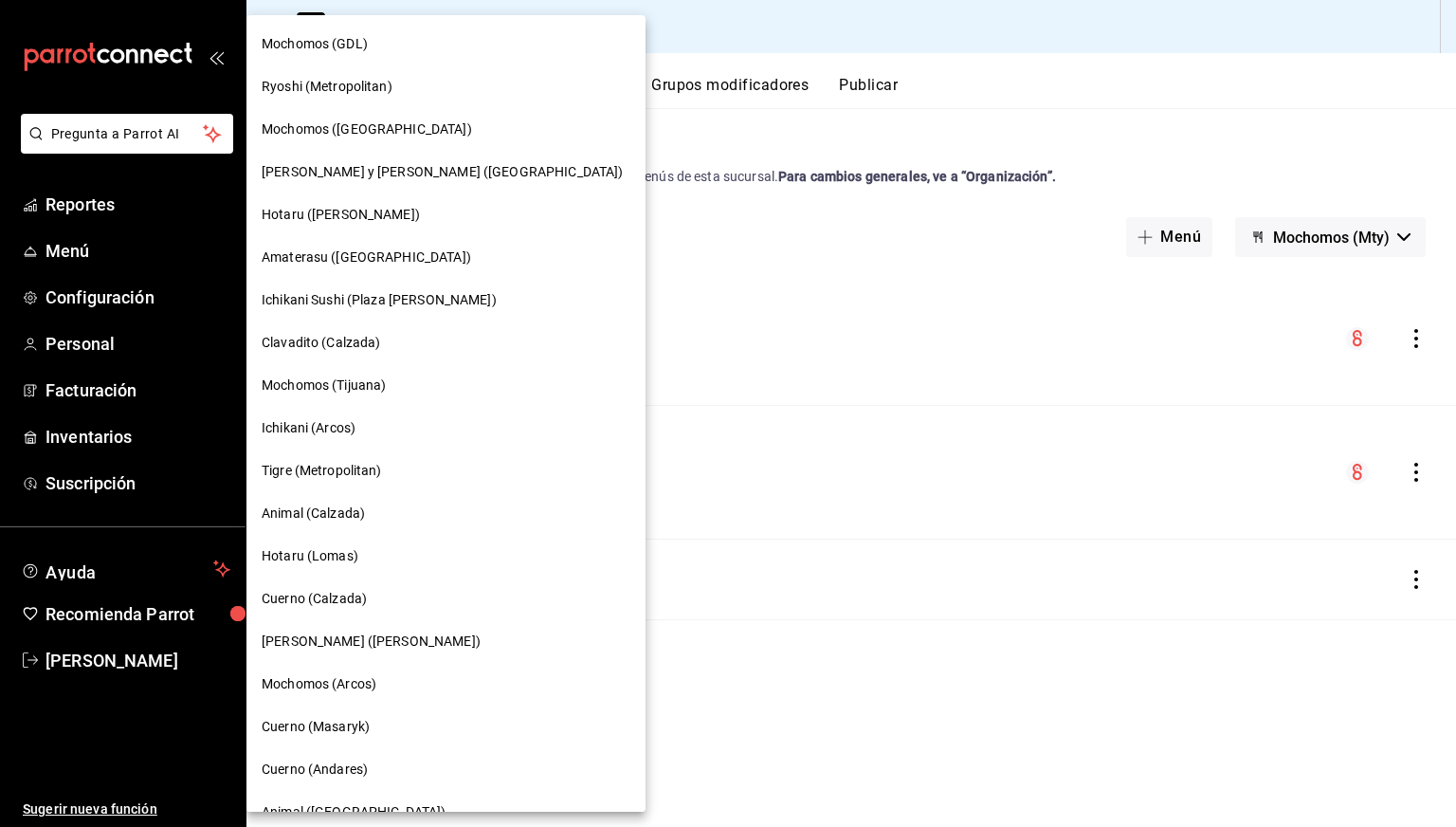
click at [343, 35] on span "Mochomos (GDL)" at bounding box center [314, 44] width 106 height 19
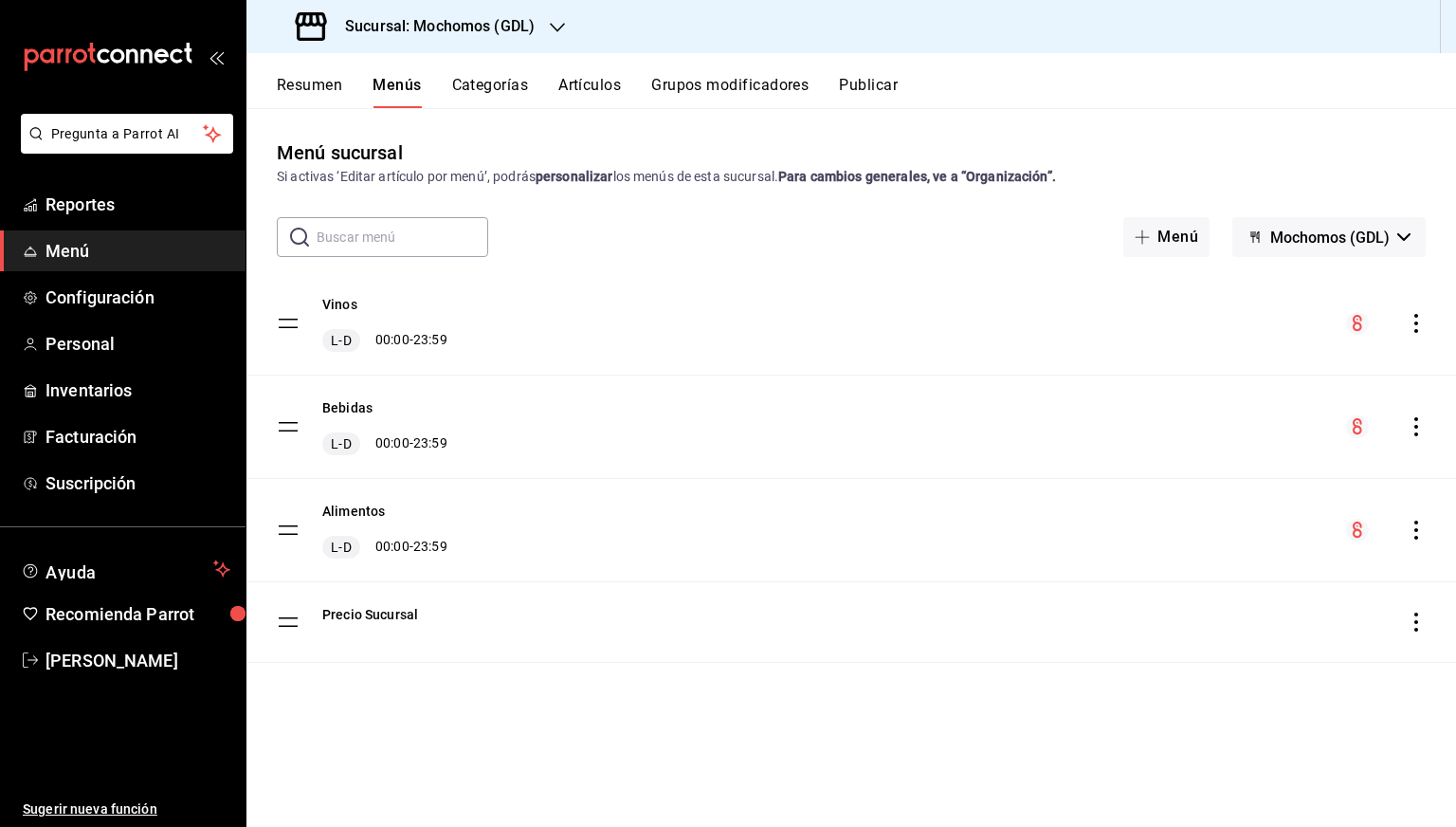
click at [1346, 233] on span "Mochomos (GDL)" at bounding box center [1330, 237] width 120 height 18
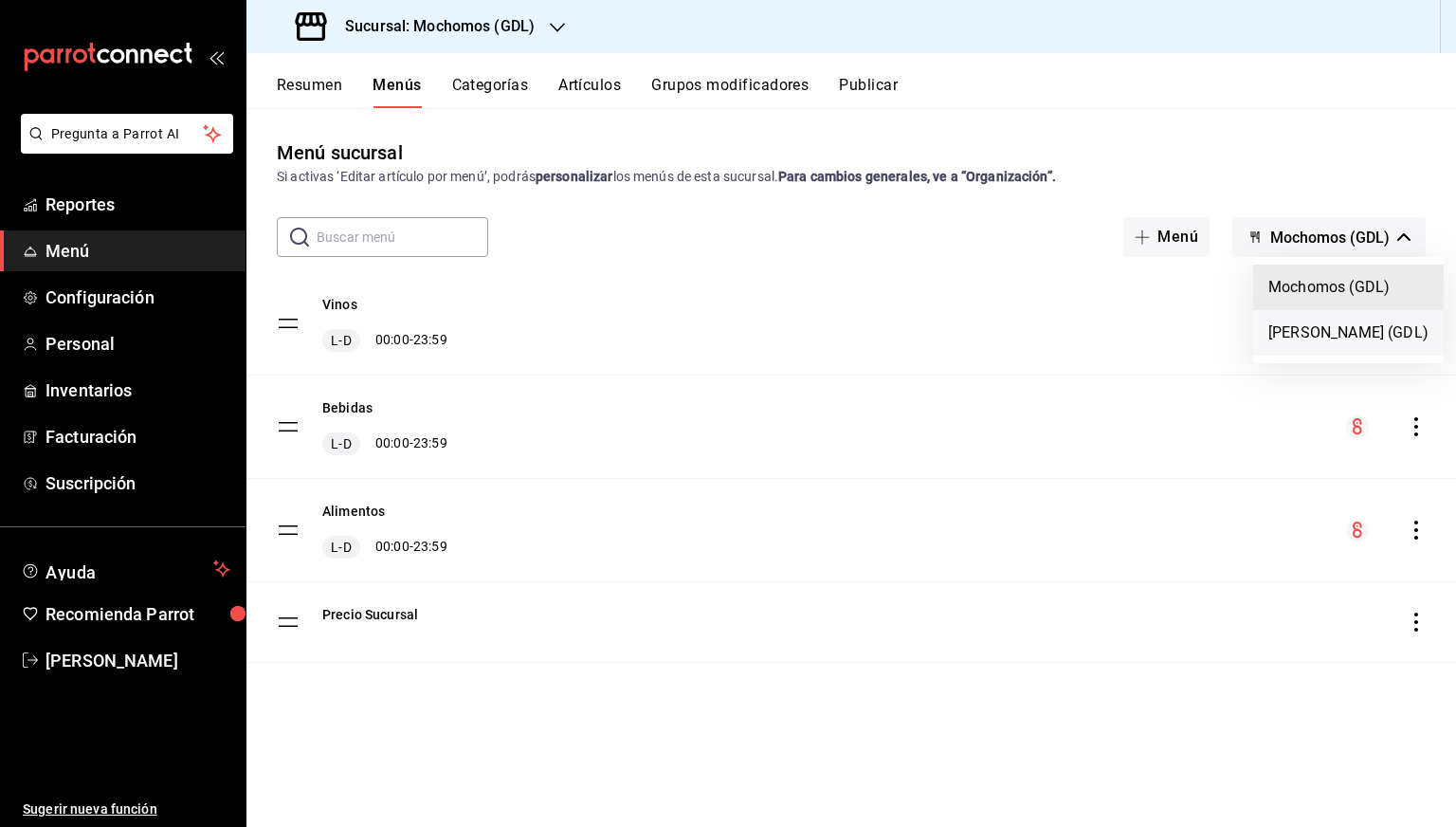
click at [1293, 329] on li "[PERSON_NAME] (GDL)" at bounding box center [1349, 332] width 191 height 46
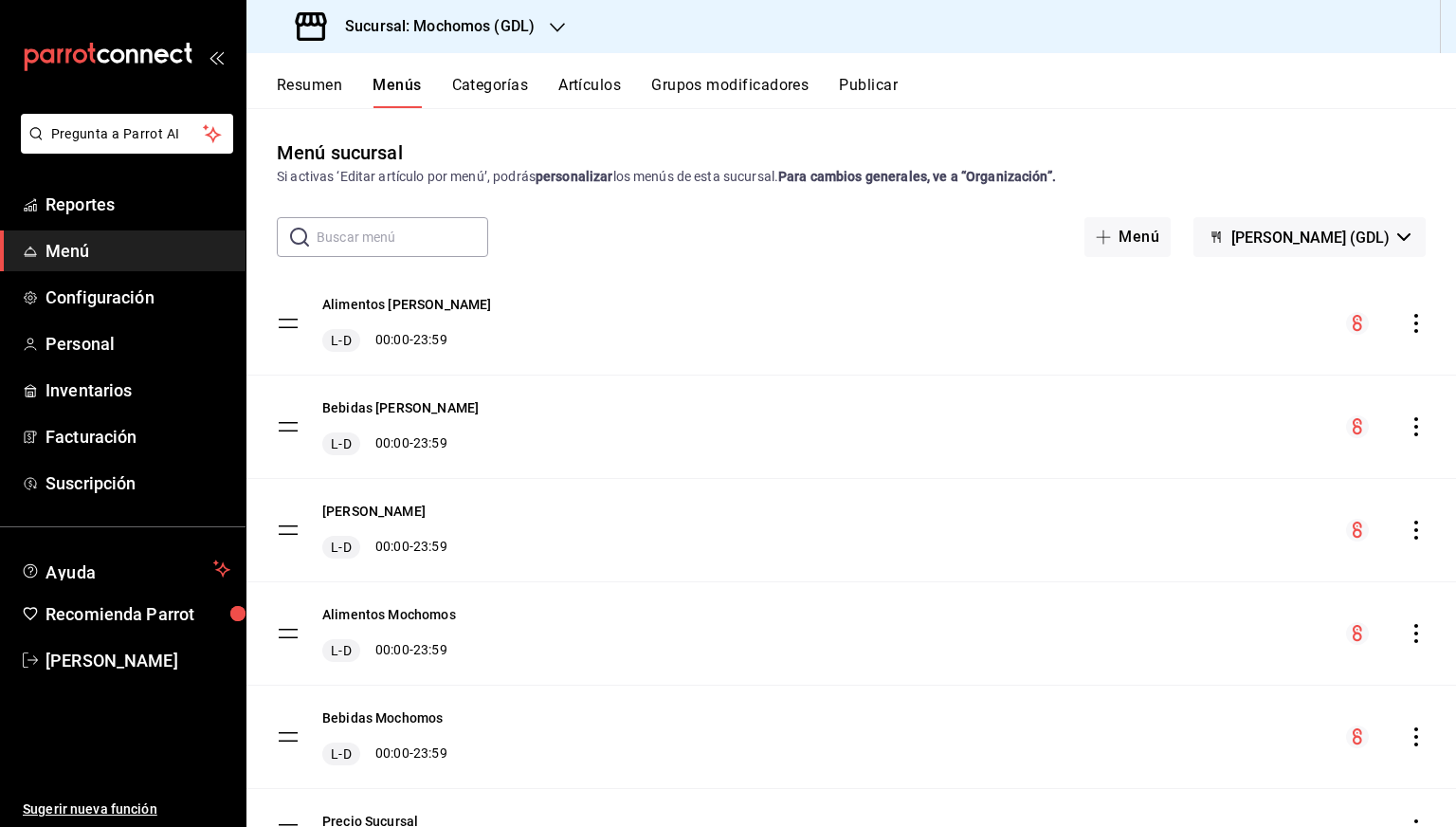
click at [1407, 430] on icon "actions" at bounding box center [1417, 427] width 19 height 19
click at [915, 509] on div at bounding box center [728, 413] width 1456 height 827
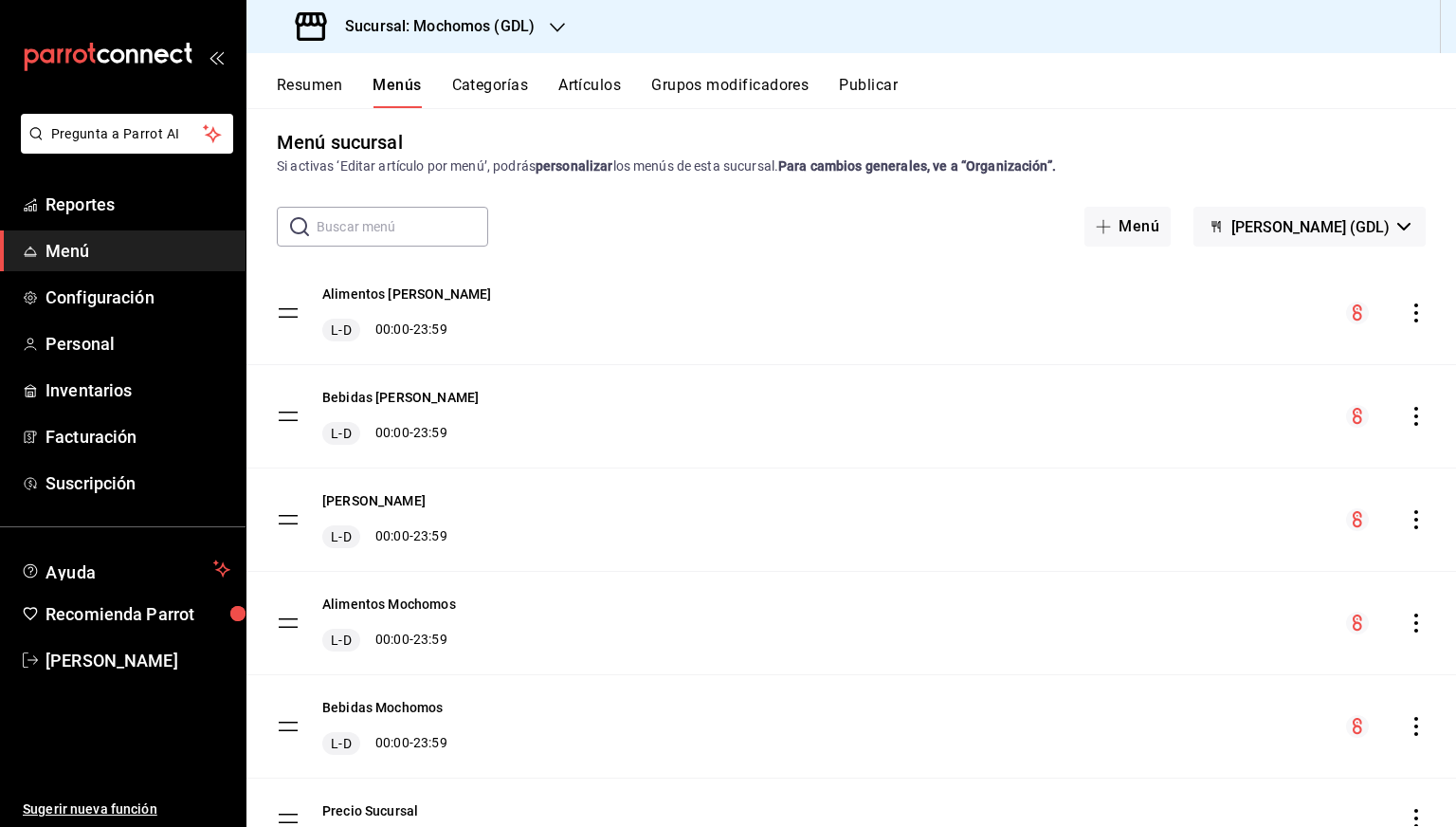
scroll to position [0, 0]
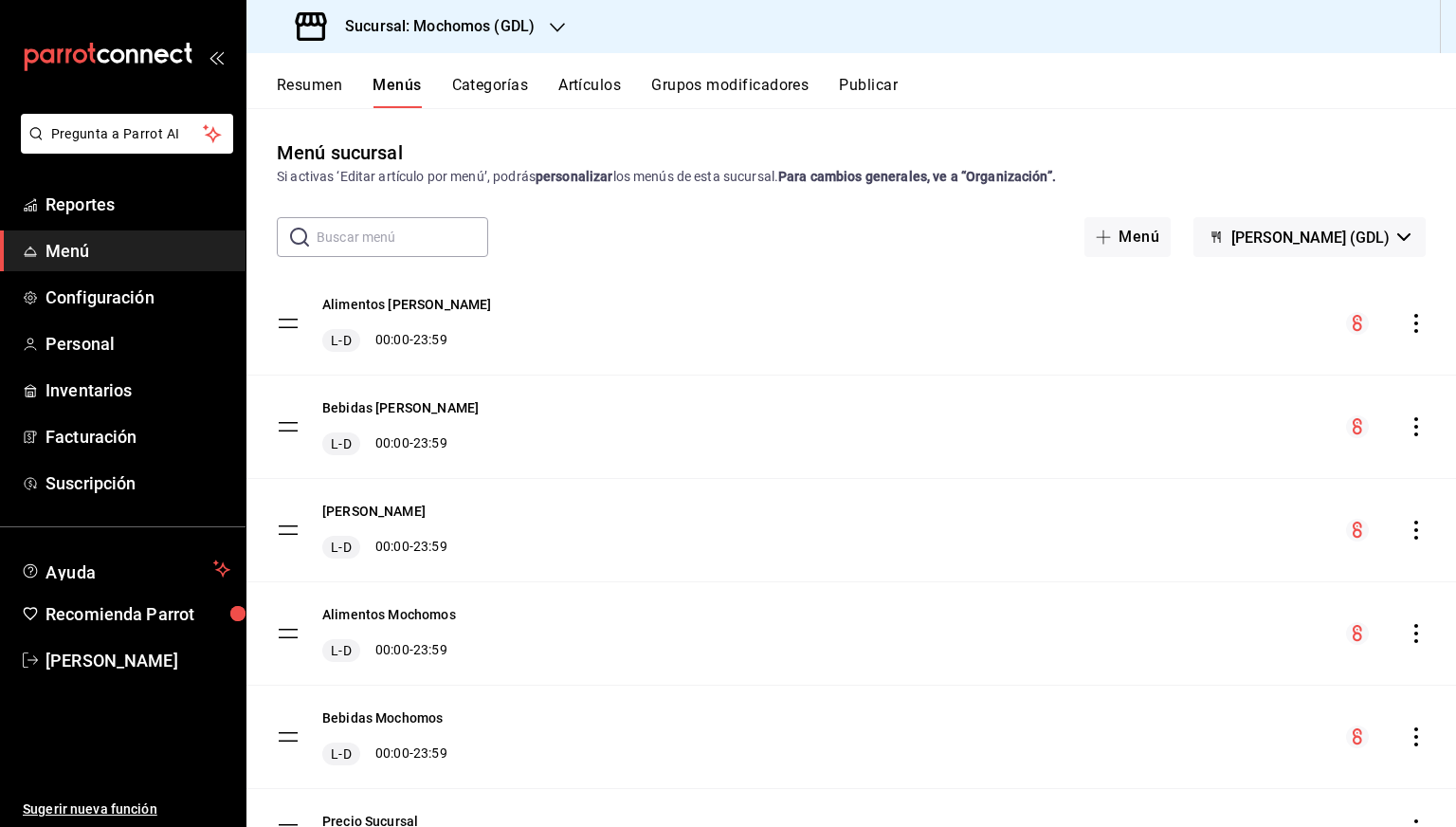
click at [1414, 418] on icon "actions" at bounding box center [1416, 427] width 4 height 19
click at [1396, 322] on div at bounding box center [728, 413] width 1456 height 827
click at [1407, 322] on icon "actions" at bounding box center [1417, 324] width 19 height 19
click at [1191, 460] on li "Previsualizar" at bounding box center [1235, 445] width 295 height 39
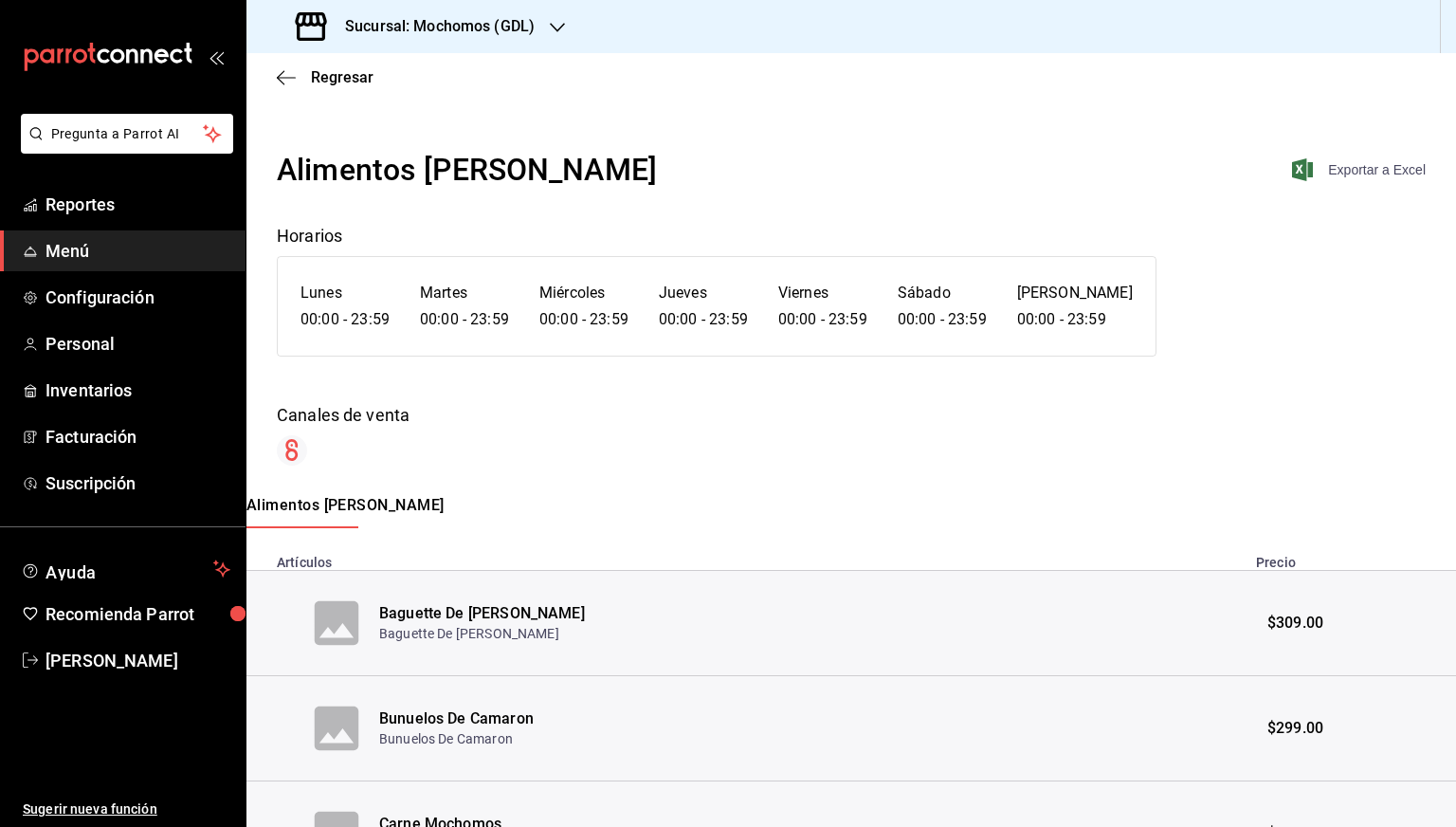
click at [1344, 173] on span "Exportar a Excel" at bounding box center [1361, 169] width 130 height 22
click at [337, 86] on div "Regresar" at bounding box center [851, 78] width 1210 height 49
click at [322, 81] on span "Regresar" at bounding box center [342, 77] width 62 height 18
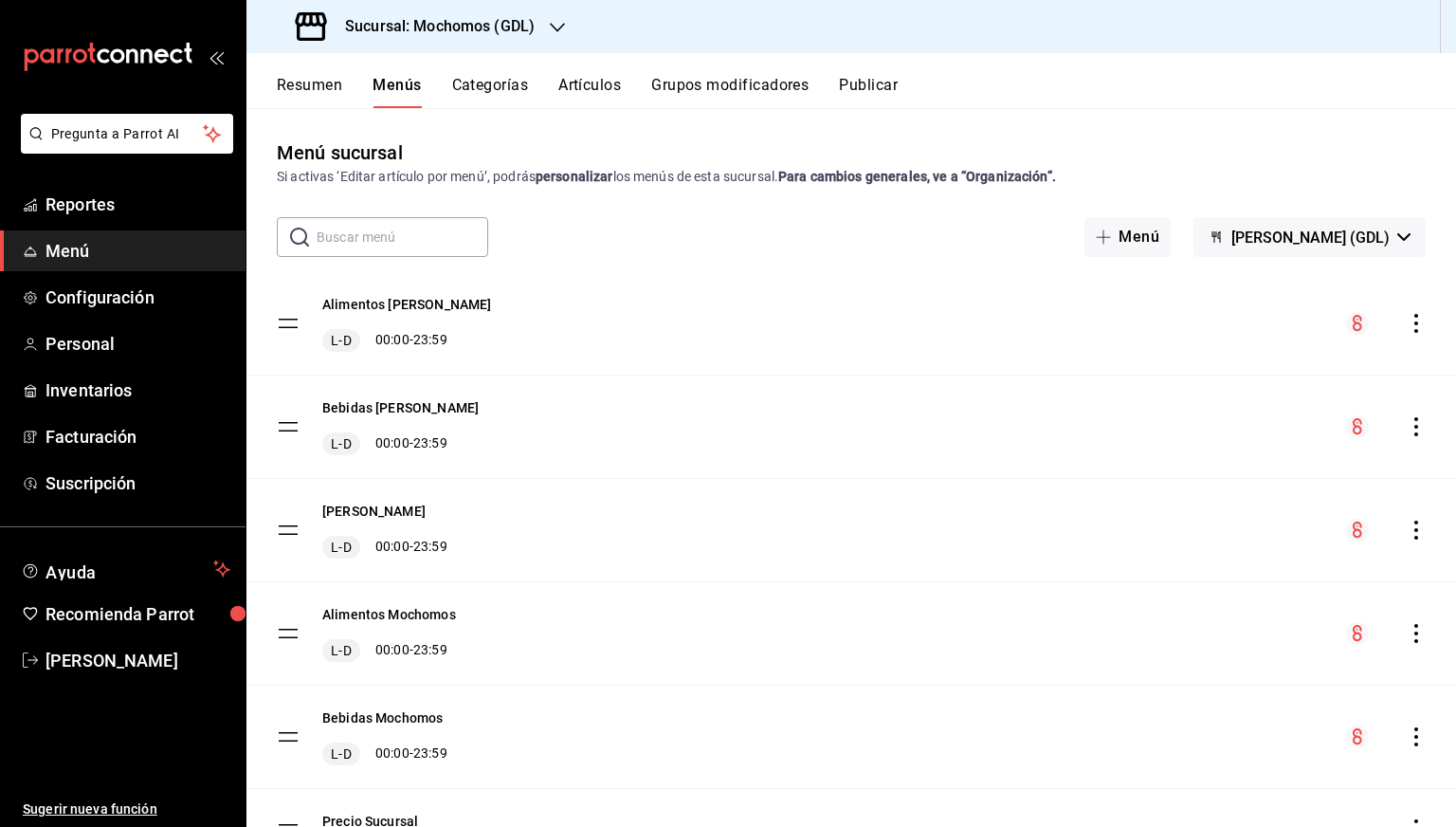
click at [1410, 428] on icon "actions" at bounding box center [1417, 427] width 19 height 19
click at [1404, 426] on div at bounding box center [728, 413] width 1456 height 827
click at [1414, 426] on icon "actions" at bounding box center [1416, 427] width 4 height 19
click at [1196, 548] on span "Previsualizar" at bounding box center [1253, 548] width 231 height 19
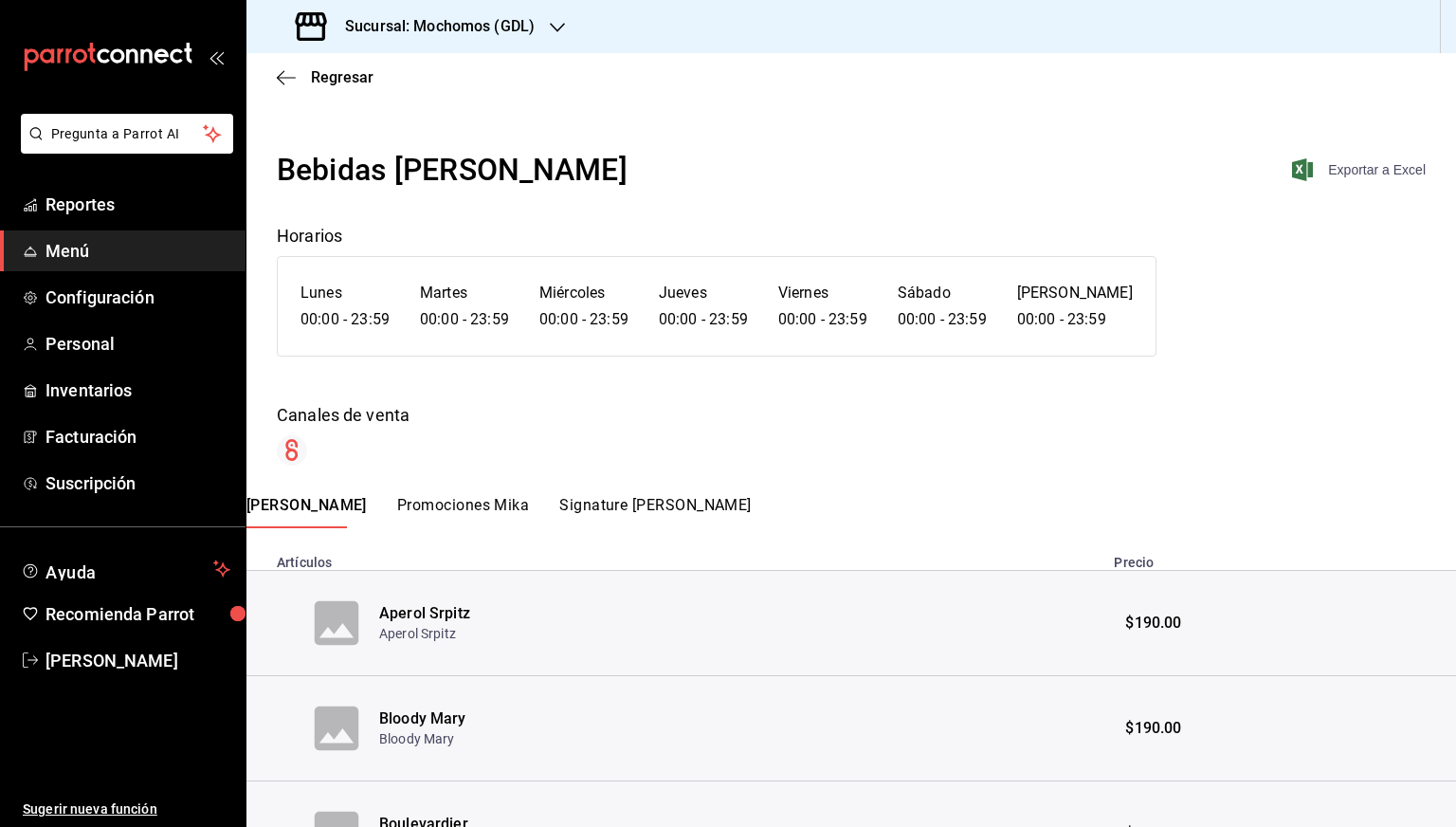
click at [1354, 167] on span "Exportar a Excel" at bounding box center [1361, 169] width 130 height 22
click at [318, 68] on span "Regresar" at bounding box center [342, 77] width 62 height 18
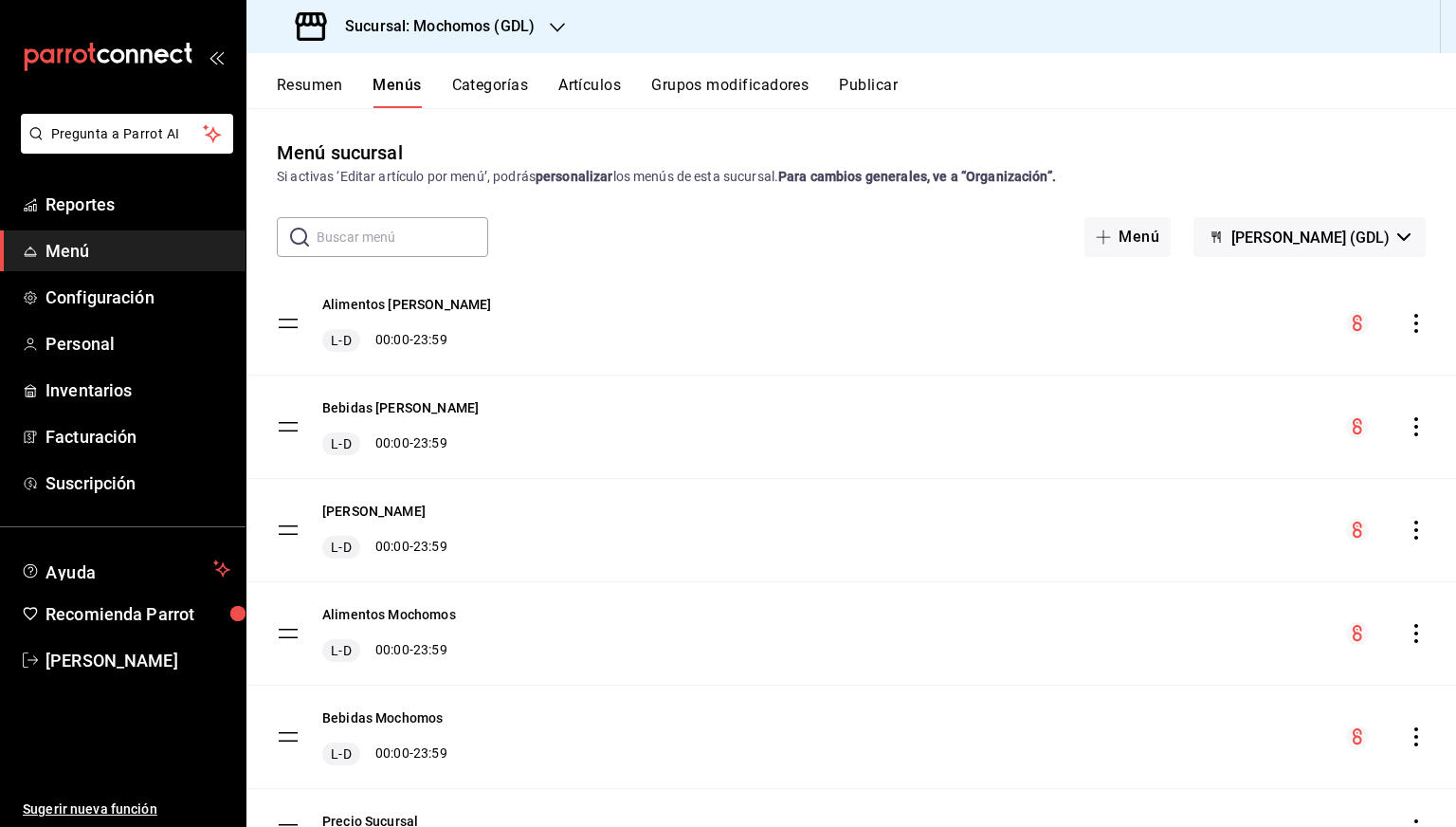
click at [1395, 539] on div "menu-maker-table" at bounding box center [1386, 530] width 80 height 22
click at [1407, 534] on icon "actions" at bounding box center [1417, 531] width 19 height 19
click at [1138, 648] on span "Previsualizar" at bounding box center [1253, 651] width 231 height 19
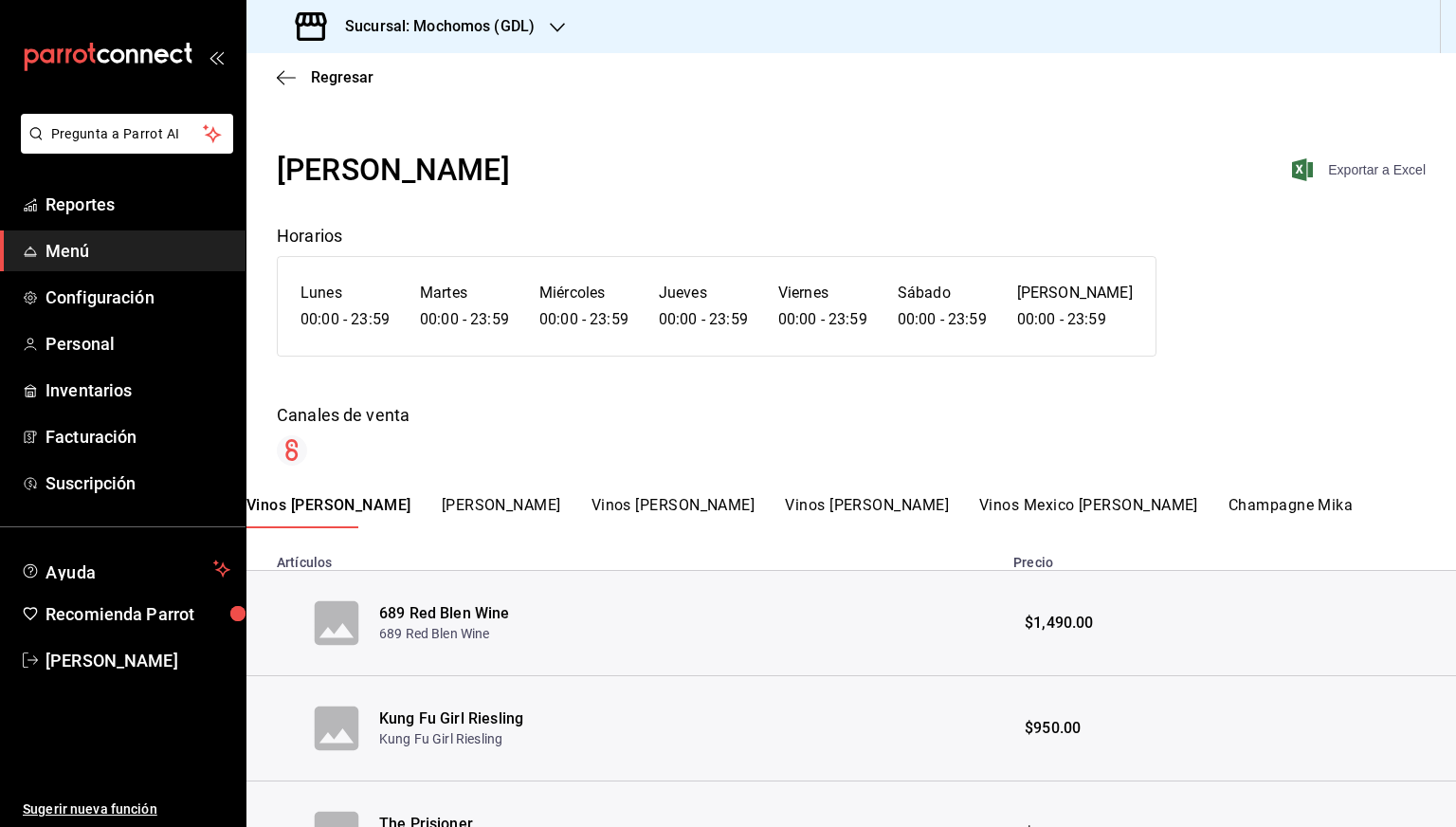
click at [1361, 173] on span "Exportar a Excel" at bounding box center [1361, 169] width 130 height 22
click at [321, 75] on span "Regresar" at bounding box center [342, 77] width 62 height 18
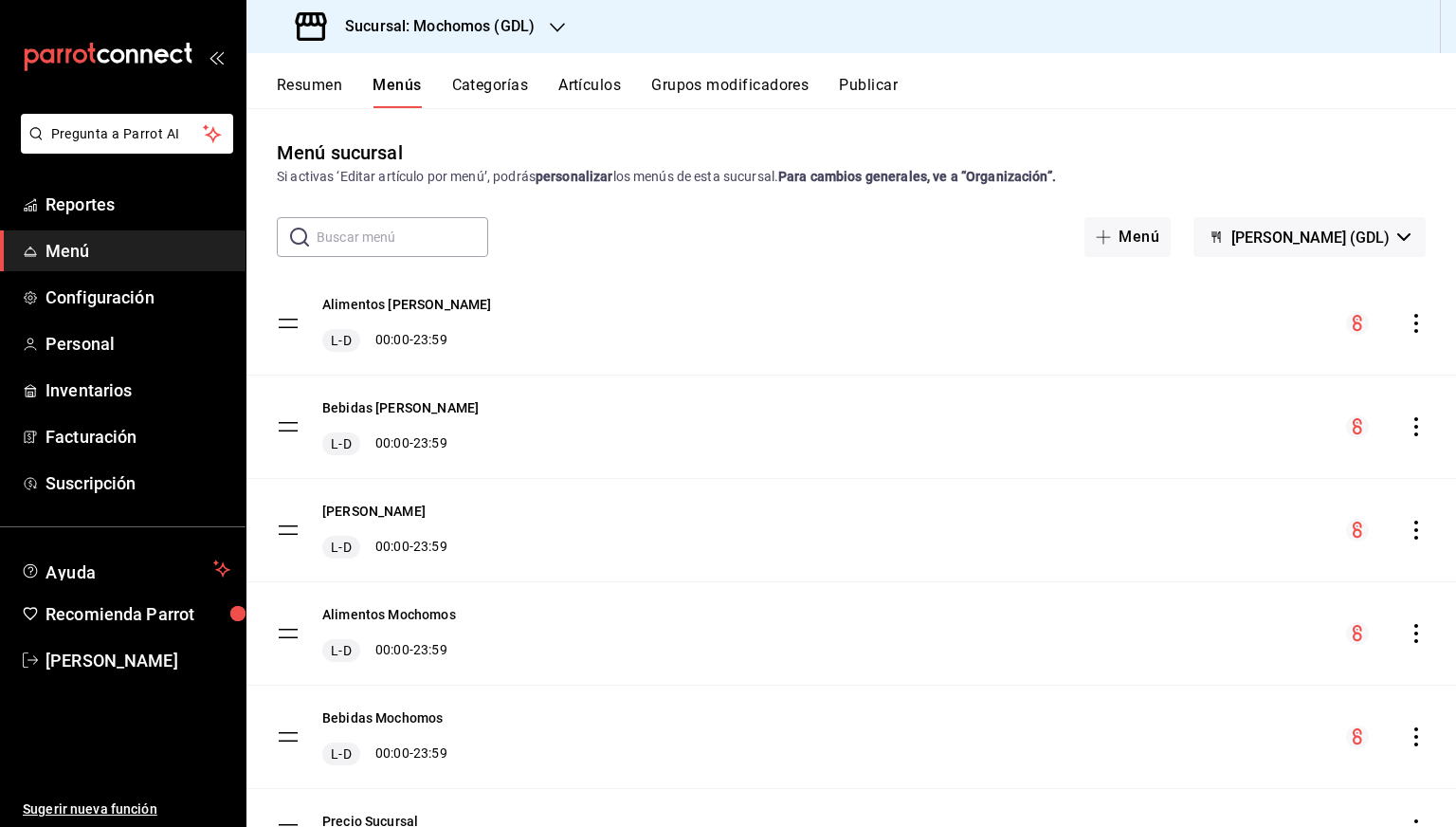
click at [407, 19] on h3 "Sucursal: Mochomos (GDL)" at bounding box center [432, 26] width 205 height 22
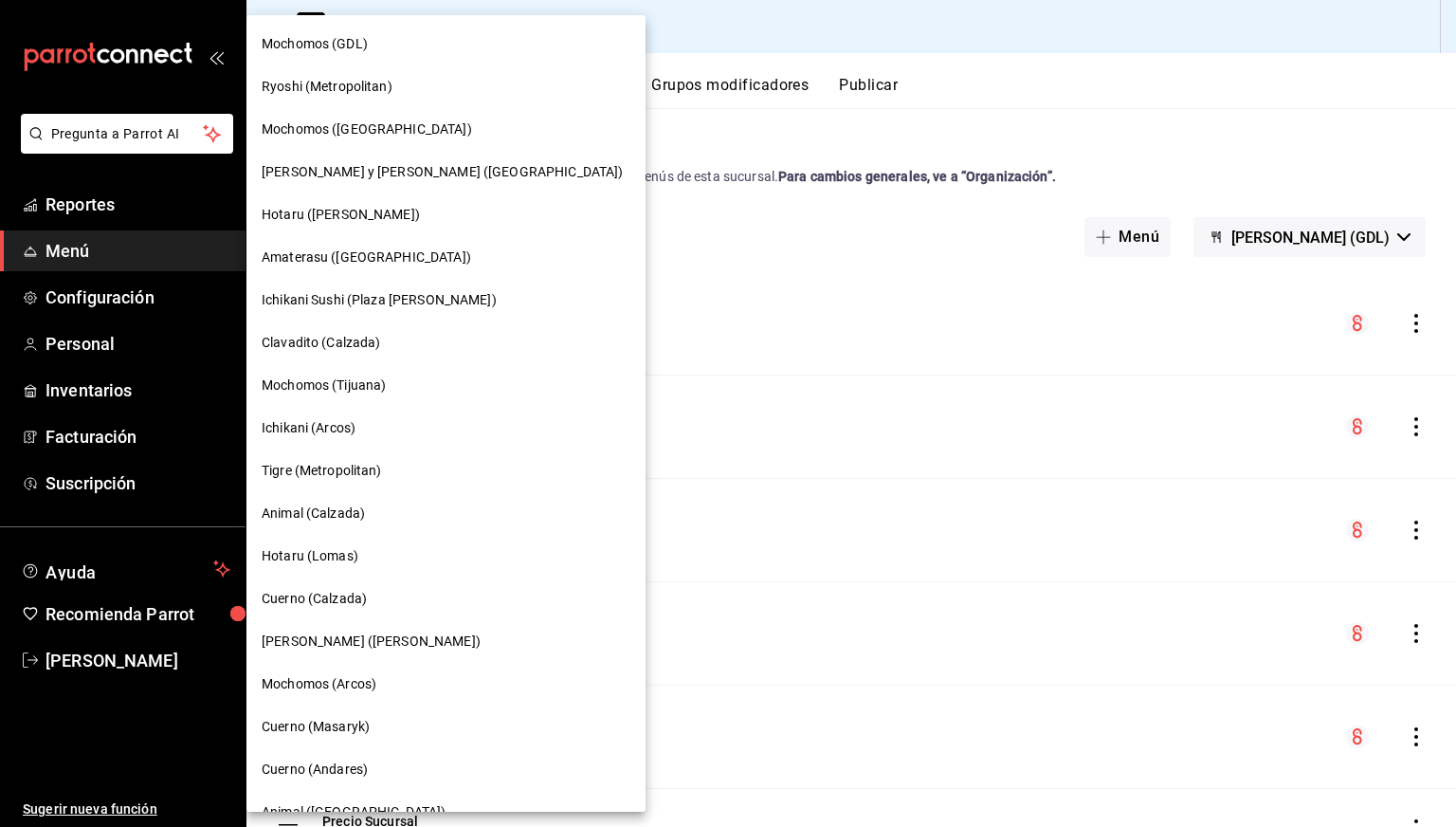
click at [315, 390] on span "Mochomos (Tijuana)" at bounding box center [324, 385] width 124 height 19
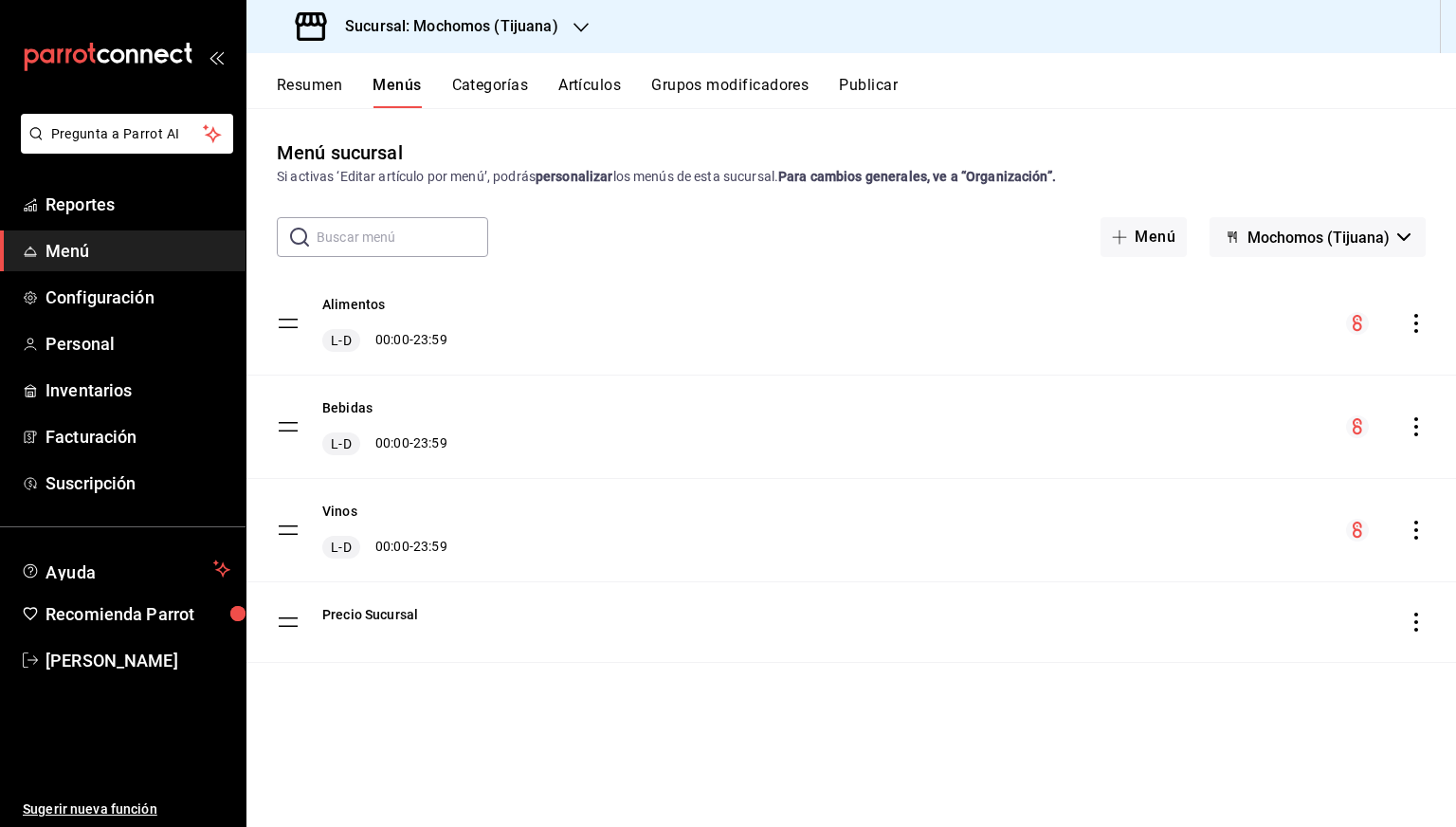
click at [1415, 323] on icon "actions" at bounding box center [1416, 324] width 4 height 19
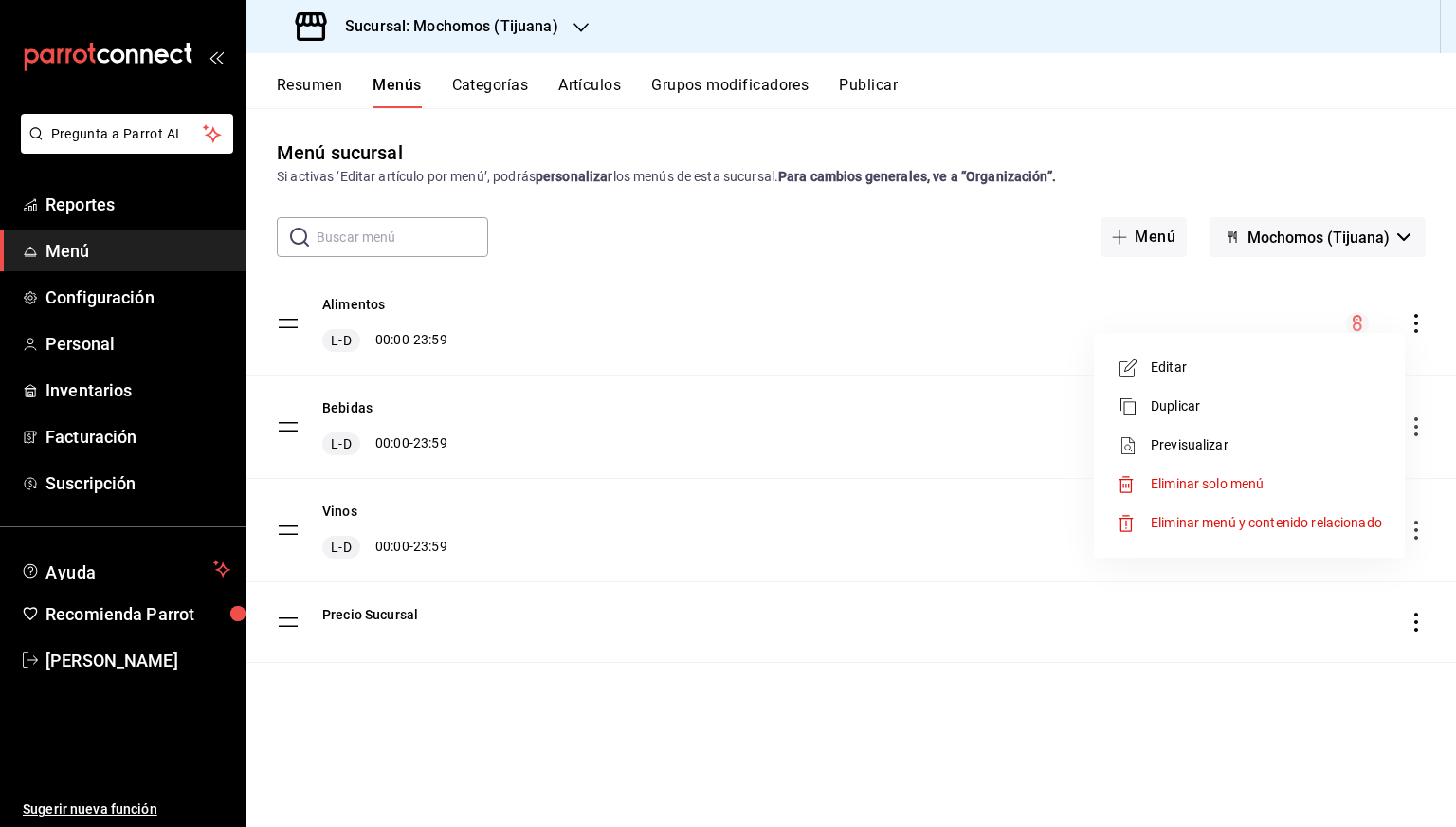
click at [1178, 454] on span "Previsualizar" at bounding box center [1266, 445] width 231 height 19
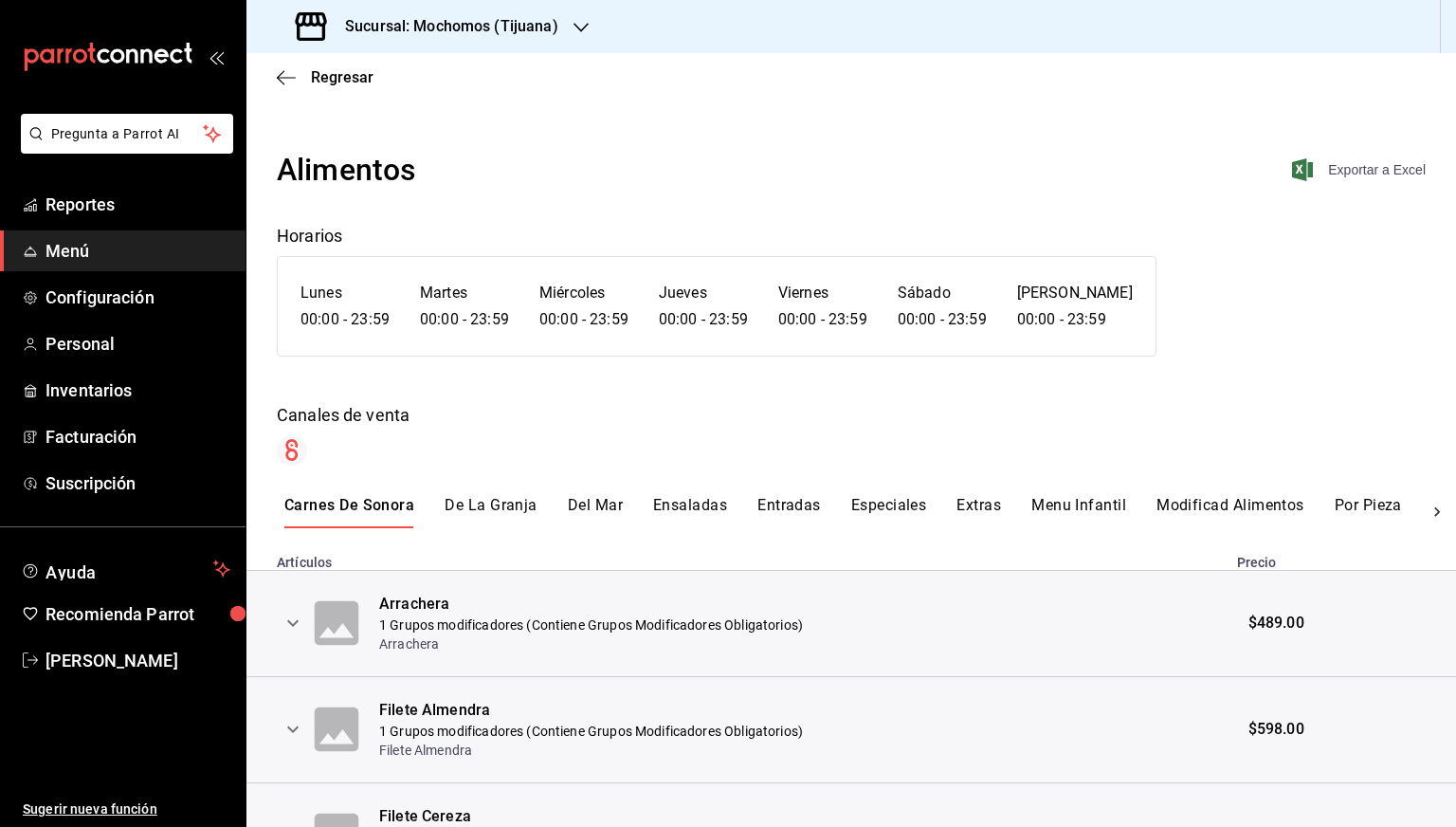
click at [1339, 174] on span "Exportar a Excel" at bounding box center [1361, 169] width 130 height 22
click at [342, 83] on span "Regresar" at bounding box center [342, 77] width 62 height 18
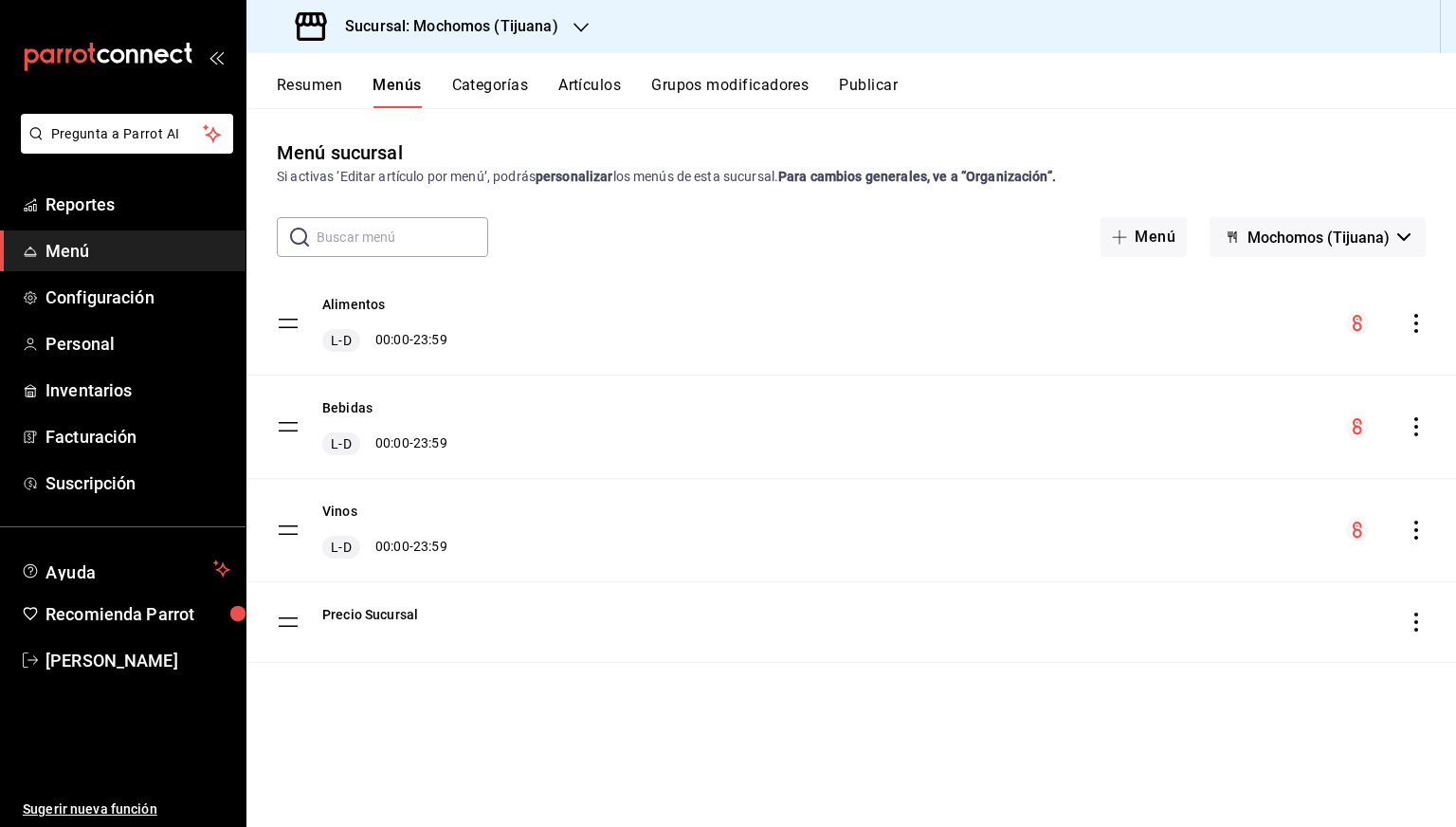
click at [1422, 434] on icon "actions" at bounding box center [1417, 427] width 19 height 19
click at [1207, 543] on span "Previsualizar" at bounding box center [1266, 548] width 231 height 19
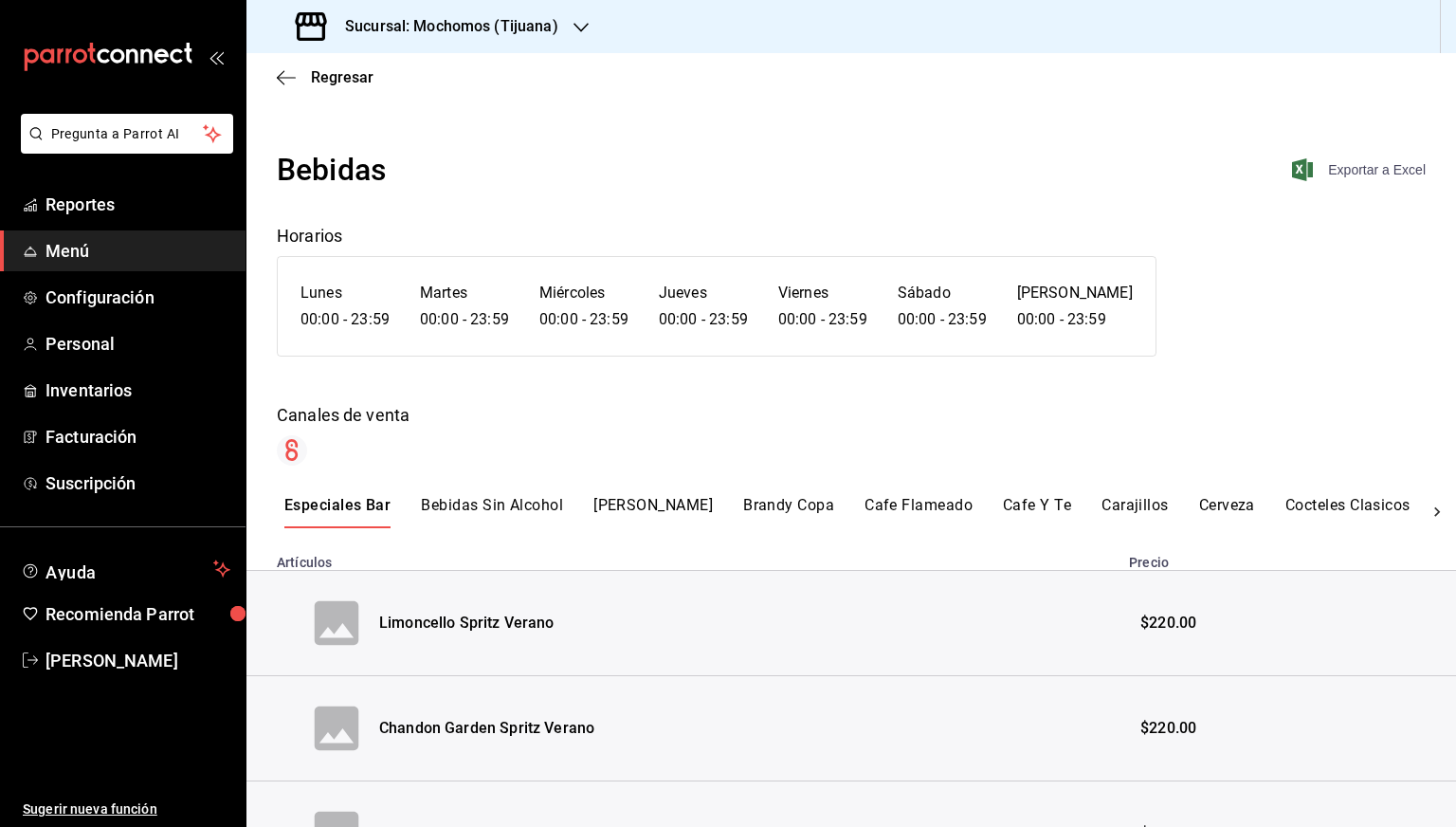
click at [1354, 174] on span "Exportar a Excel" at bounding box center [1361, 169] width 130 height 22
click at [315, 81] on span "Regresar" at bounding box center [342, 77] width 62 height 18
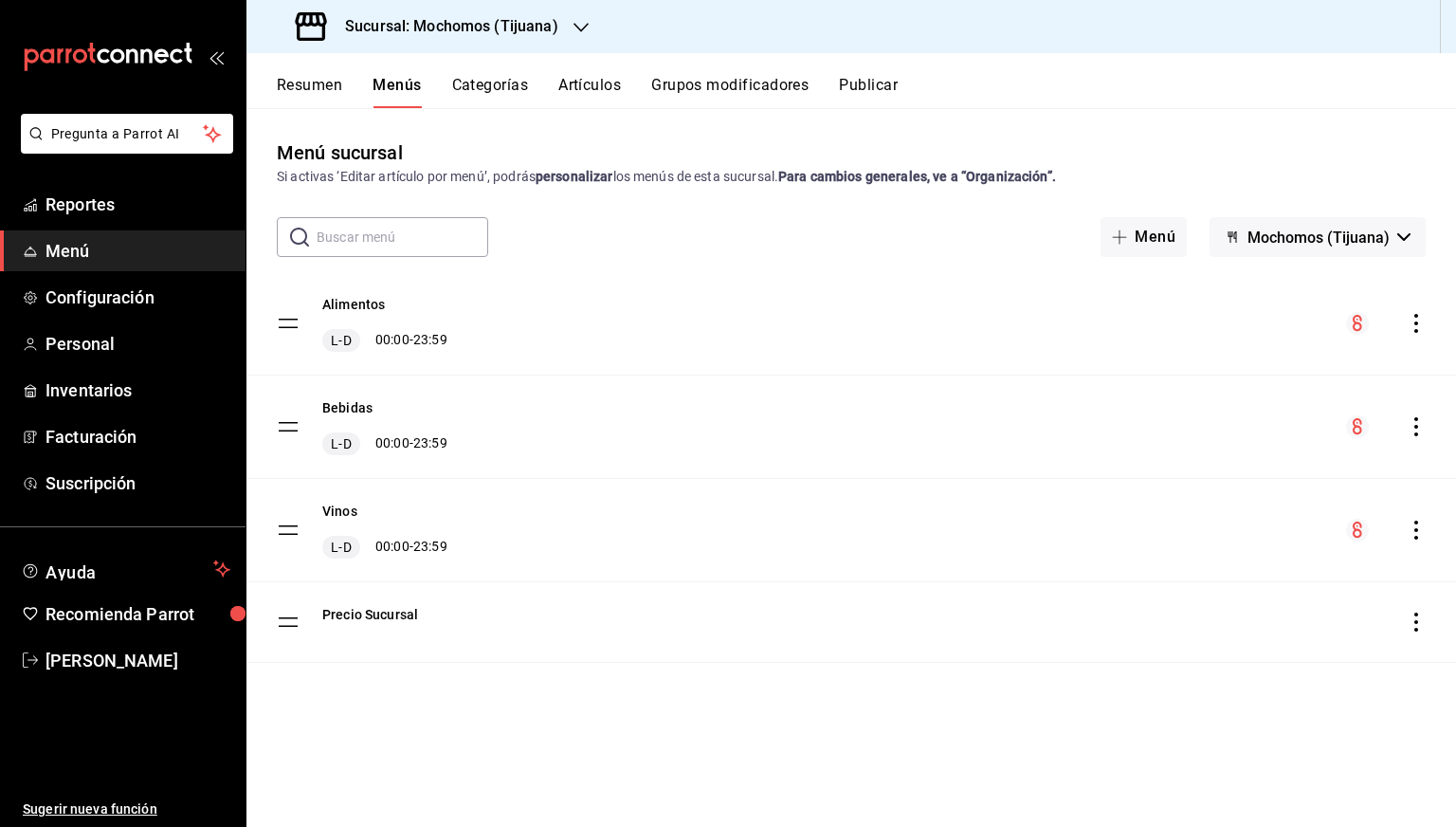
click at [1417, 532] on icon "actions" at bounding box center [1417, 531] width 19 height 19
click at [1143, 661] on div at bounding box center [1133, 651] width 34 height 22
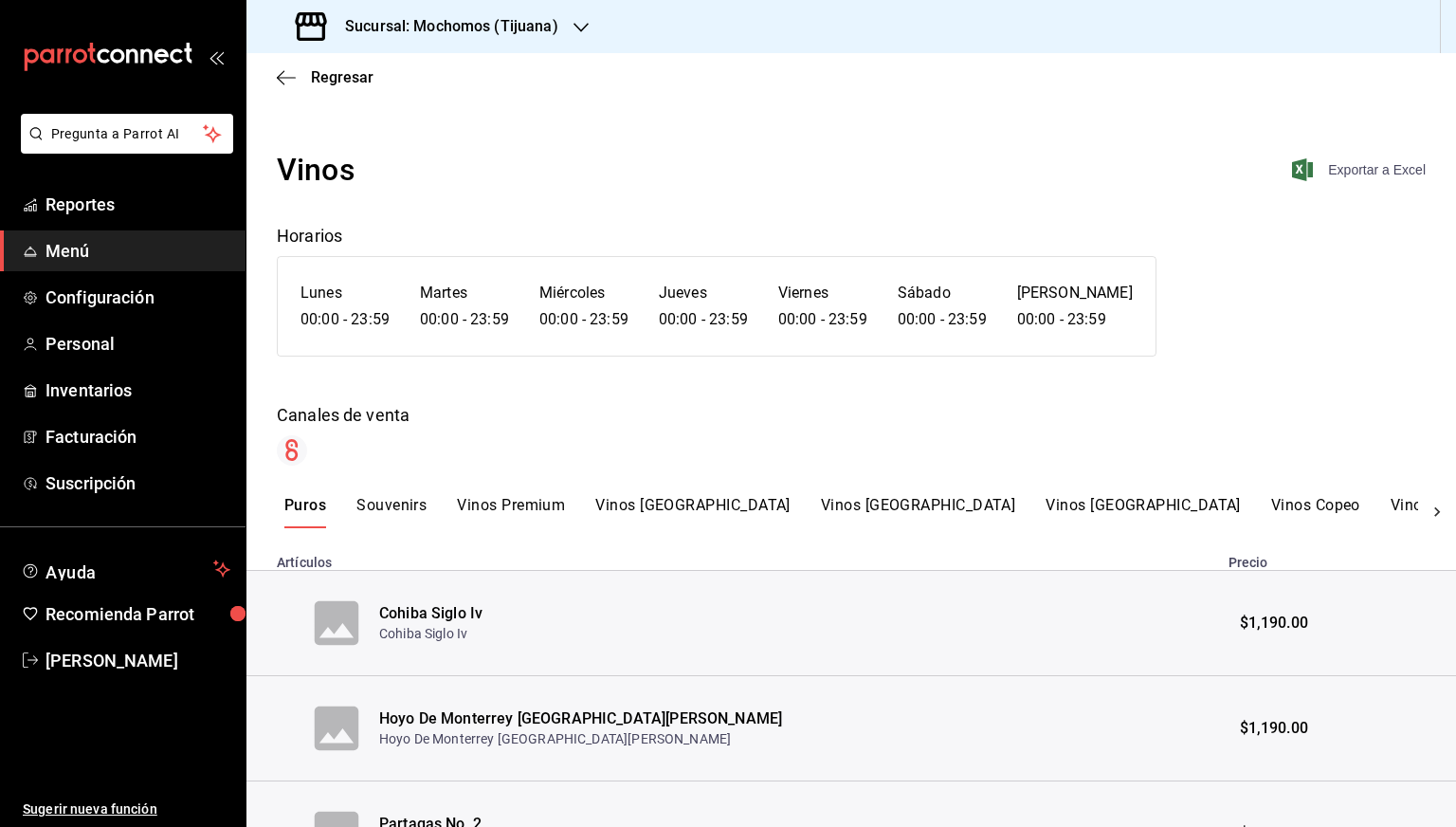
click at [1344, 161] on span "Exportar a Excel" at bounding box center [1361, 169] width 130 height 22
click at [336, 70] on span "Regresar" at bounding box center [342, 77] width 62 height 18
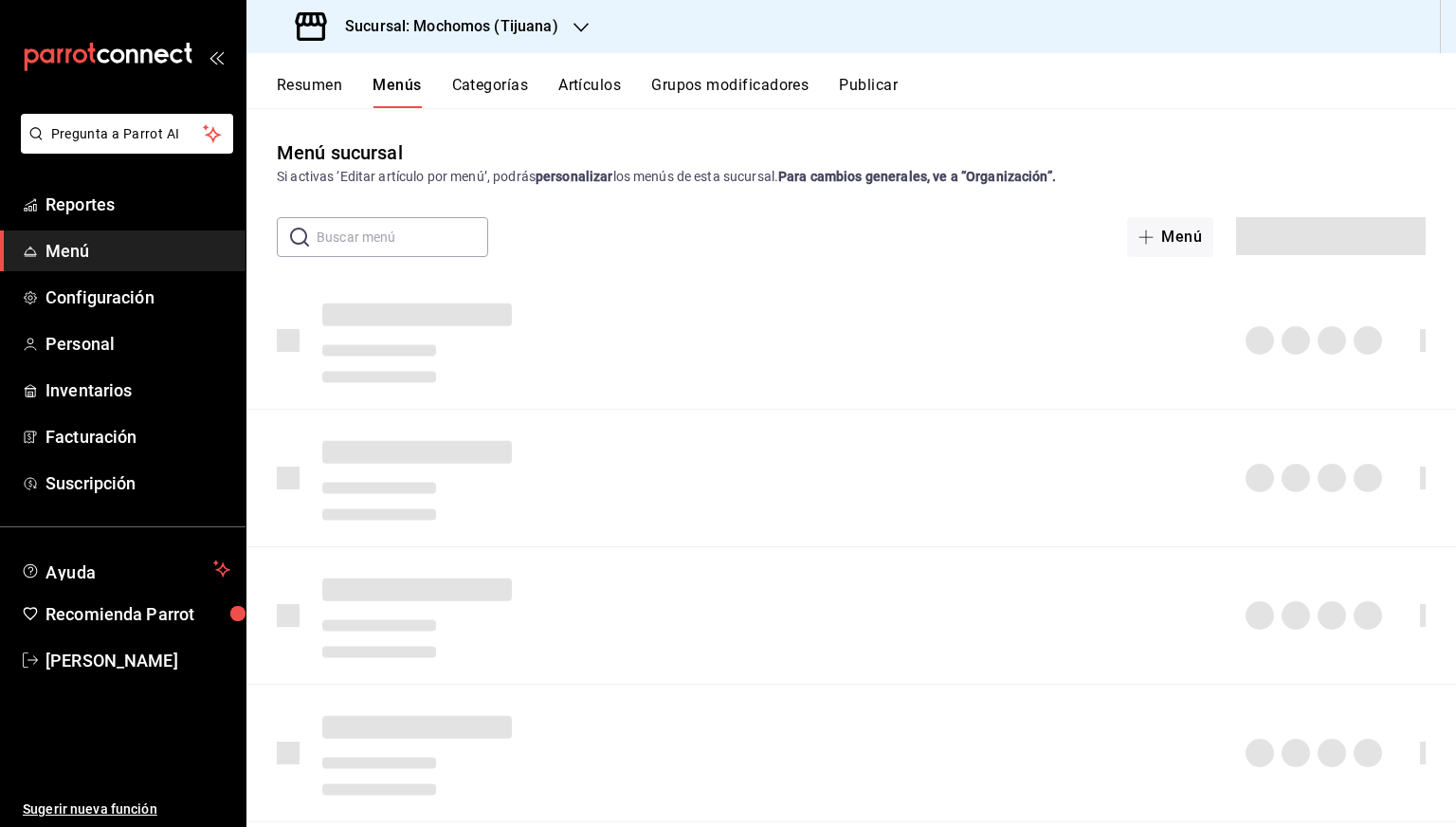
click at [486, 39] on div "Sucursal: Mochomos (Tijuana)" at bounding box center [429, 26] width 334 height 53
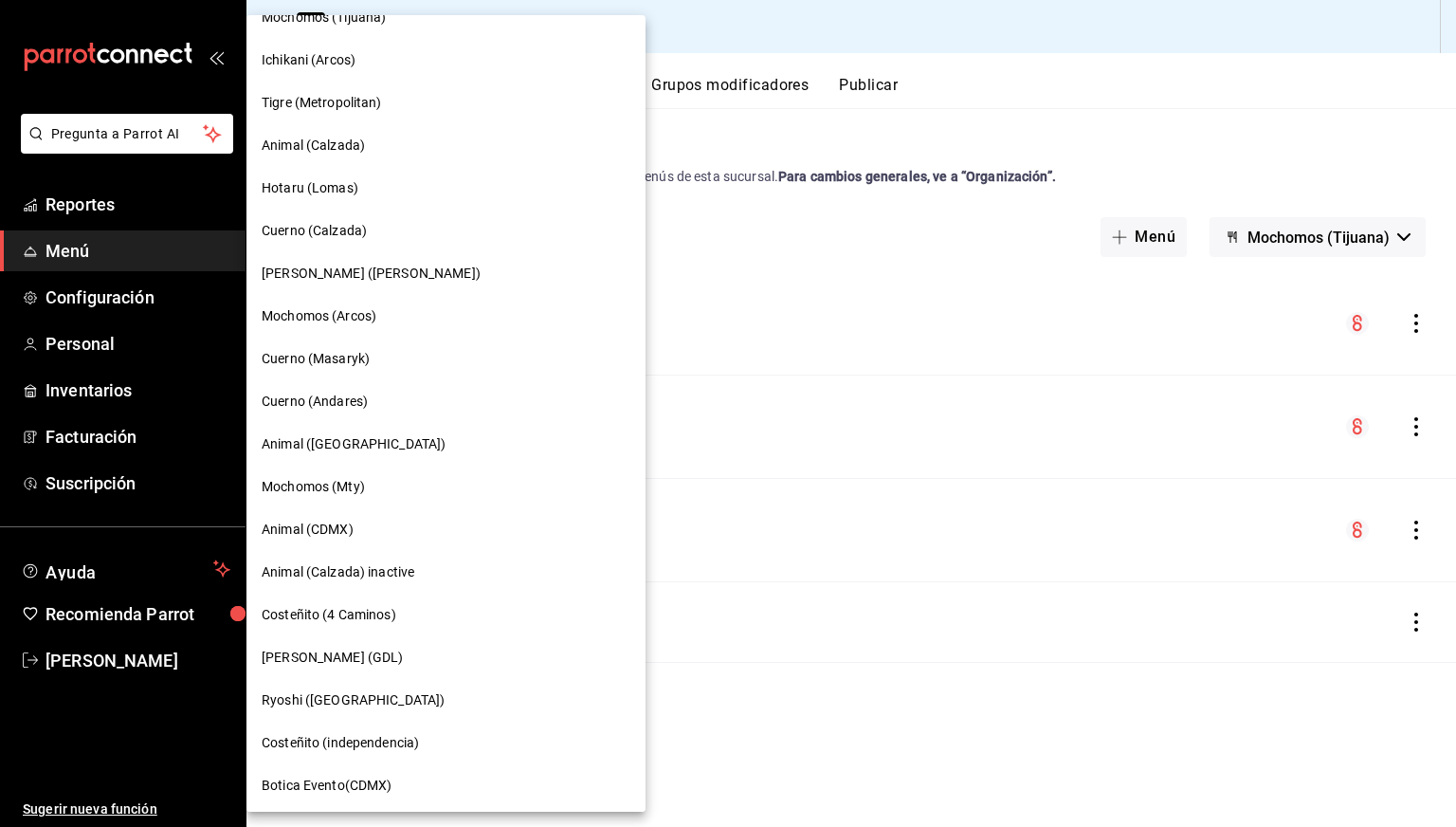
scroll to position [370, 0]
click at [319, 482] on span "Mochomos (Mty)" at bounding box center [313, 484] width 103 height 19
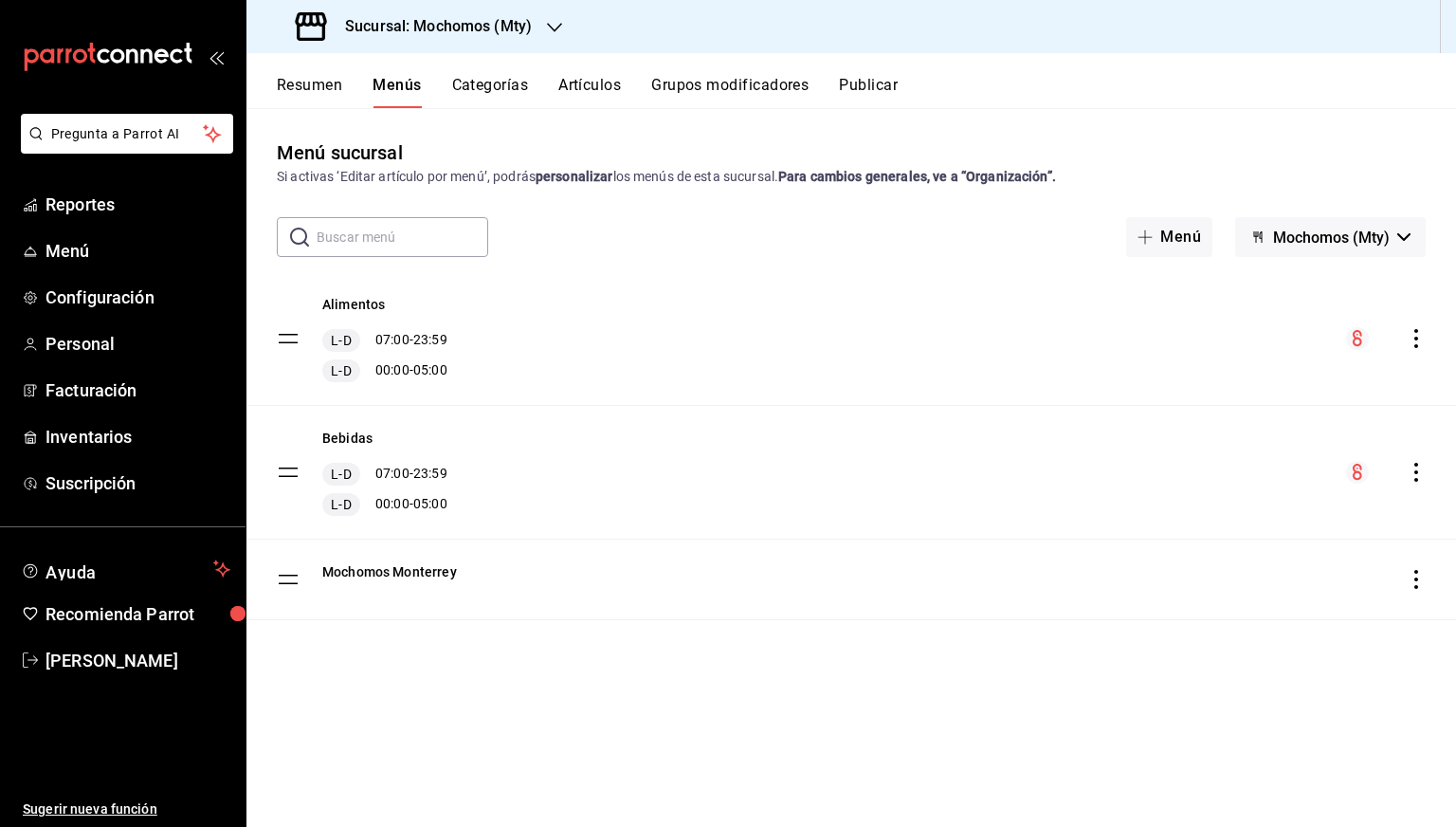
click at [1419, 333] on icon "actions" at bounding box center [1417, 338] width 19 height 19
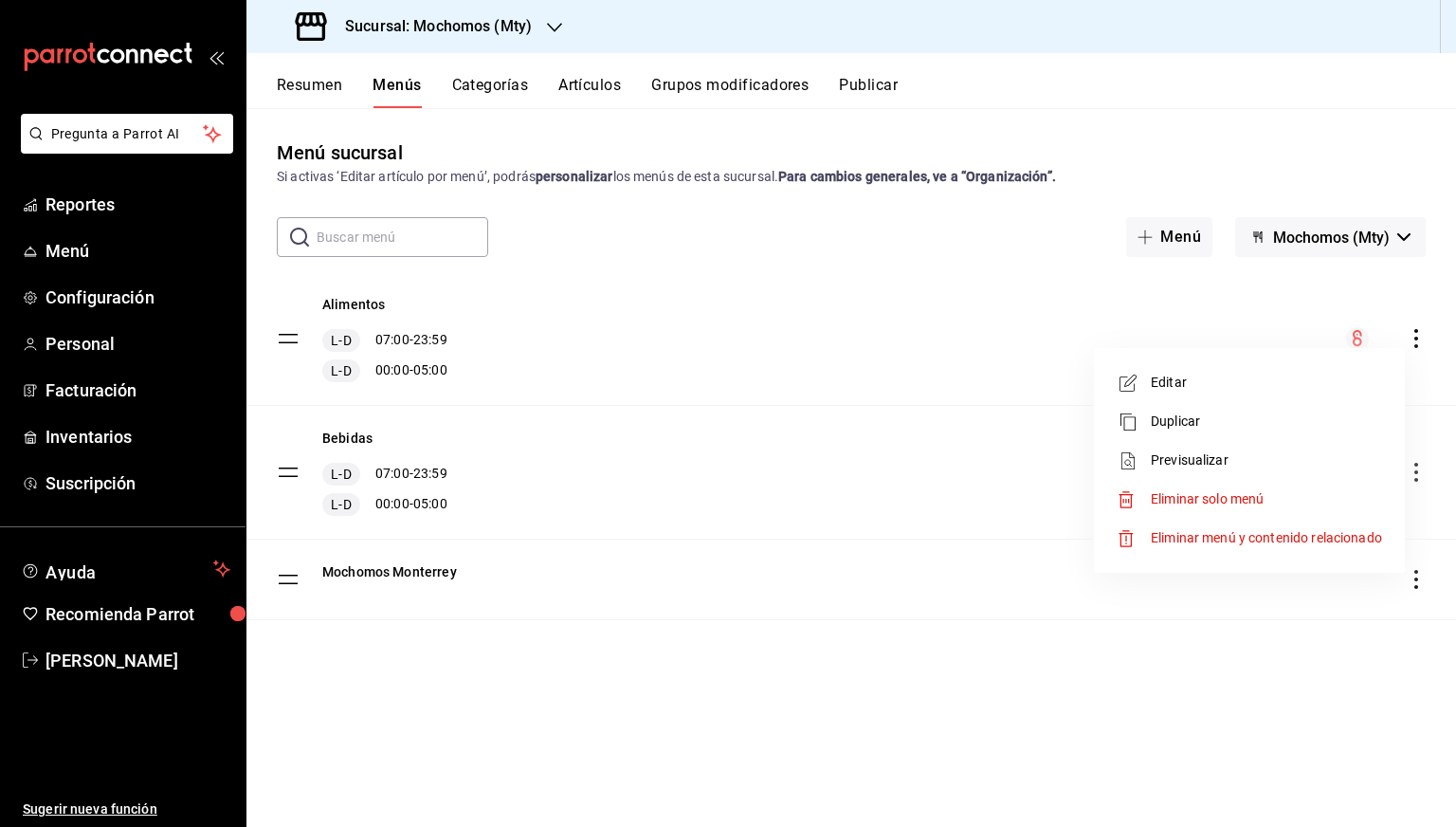
click at [1195, 457] on span "Previsualizar" at bounding box center [1266, 460] width 231 height 19
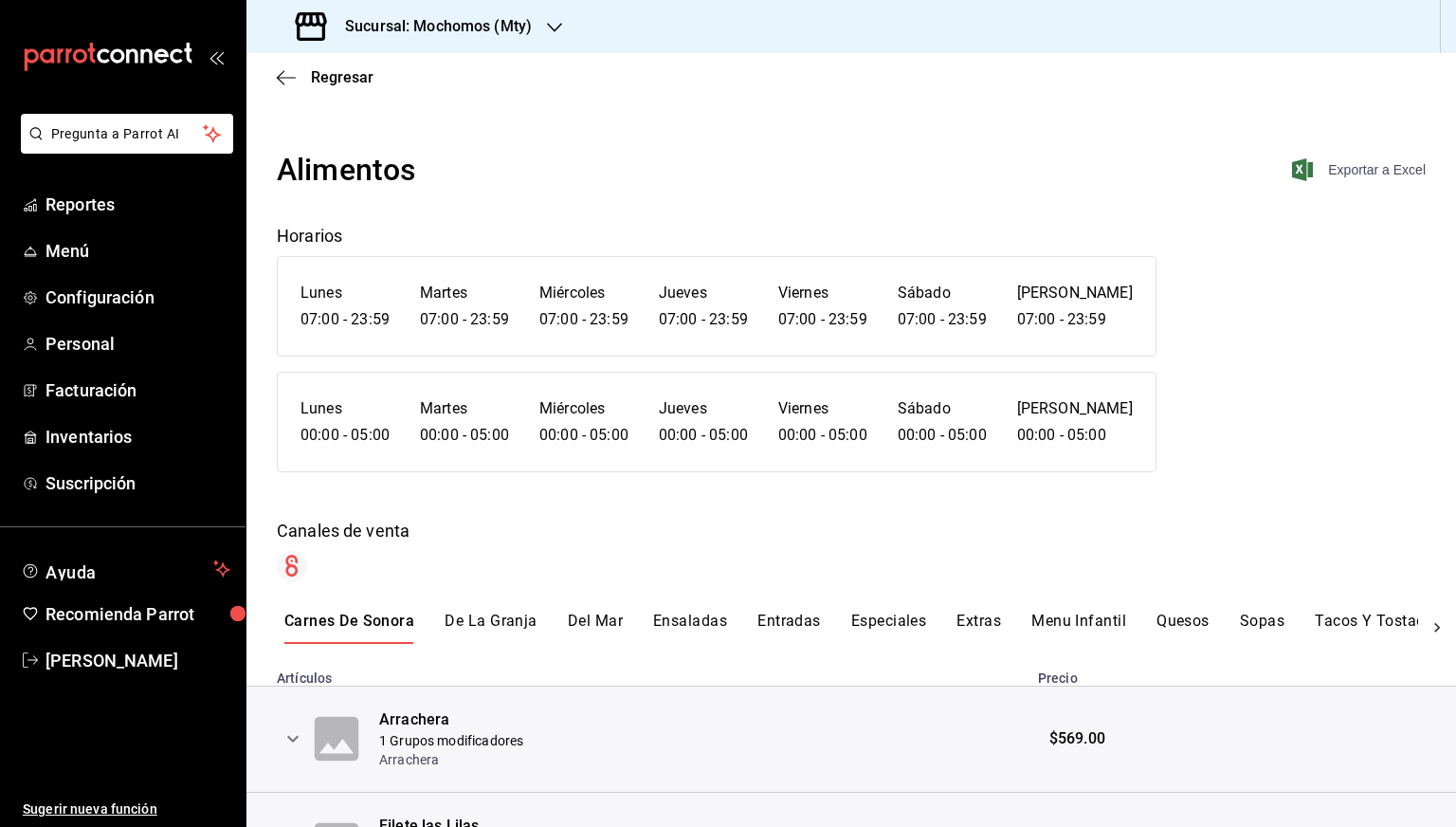
click at [1376, 168] on span "Exportar a Excel" at bounding box center [1361, 169] width 130 height 22
click at [333, 83] on span "Regresar" at bounding box center [342, 77] width 62 height 18
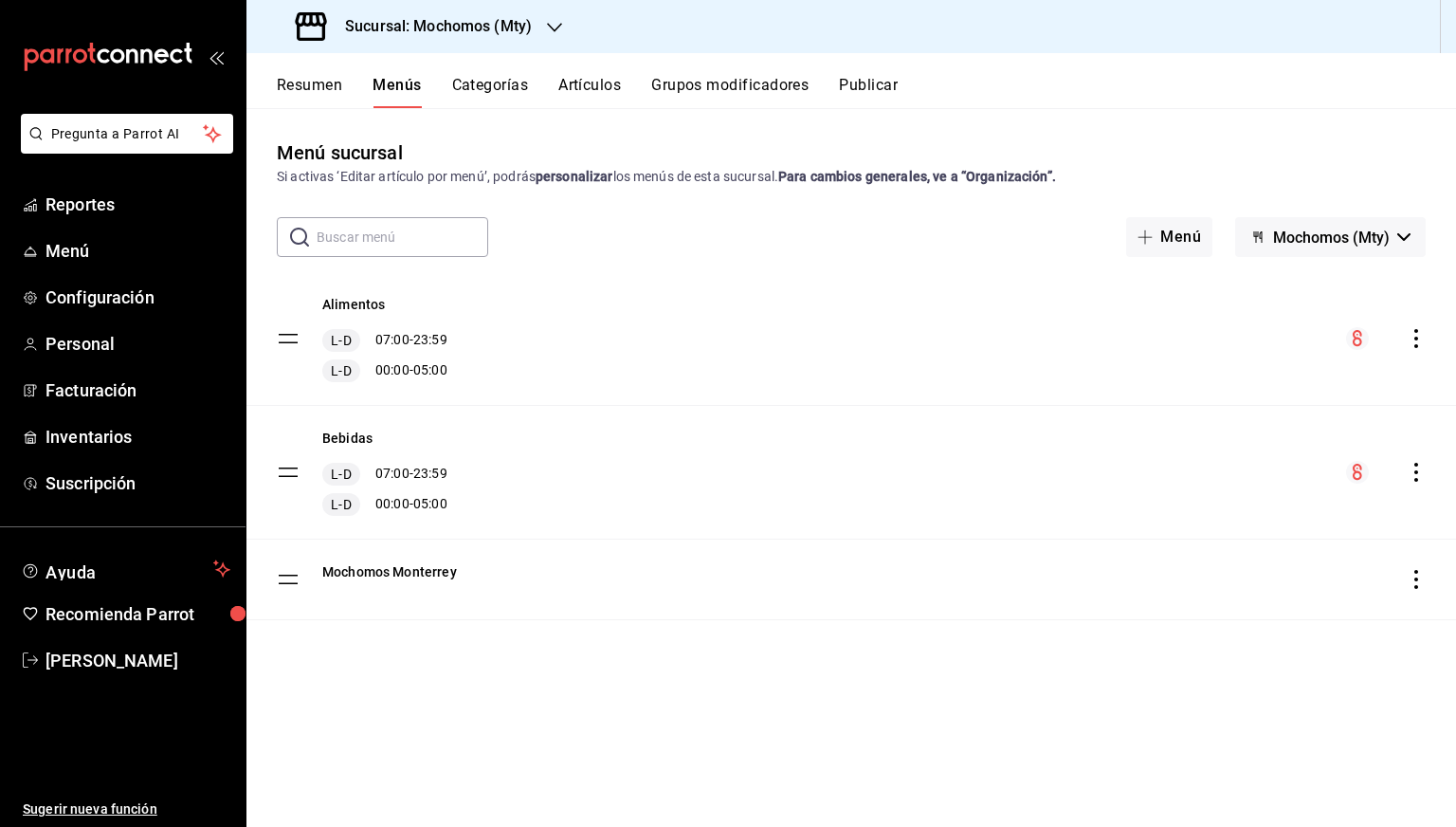
click at [1404, 474] on div "menu-maker-table" at bounding box center [1386, 471] width 80 height 22
click at [1414, 475] on icon "actions" at bounding box center [1417, 472] width 19 height 19
click at [1177, 587] on span "Previsualizar" at bounding box center [1266, 594] width 231 height 19
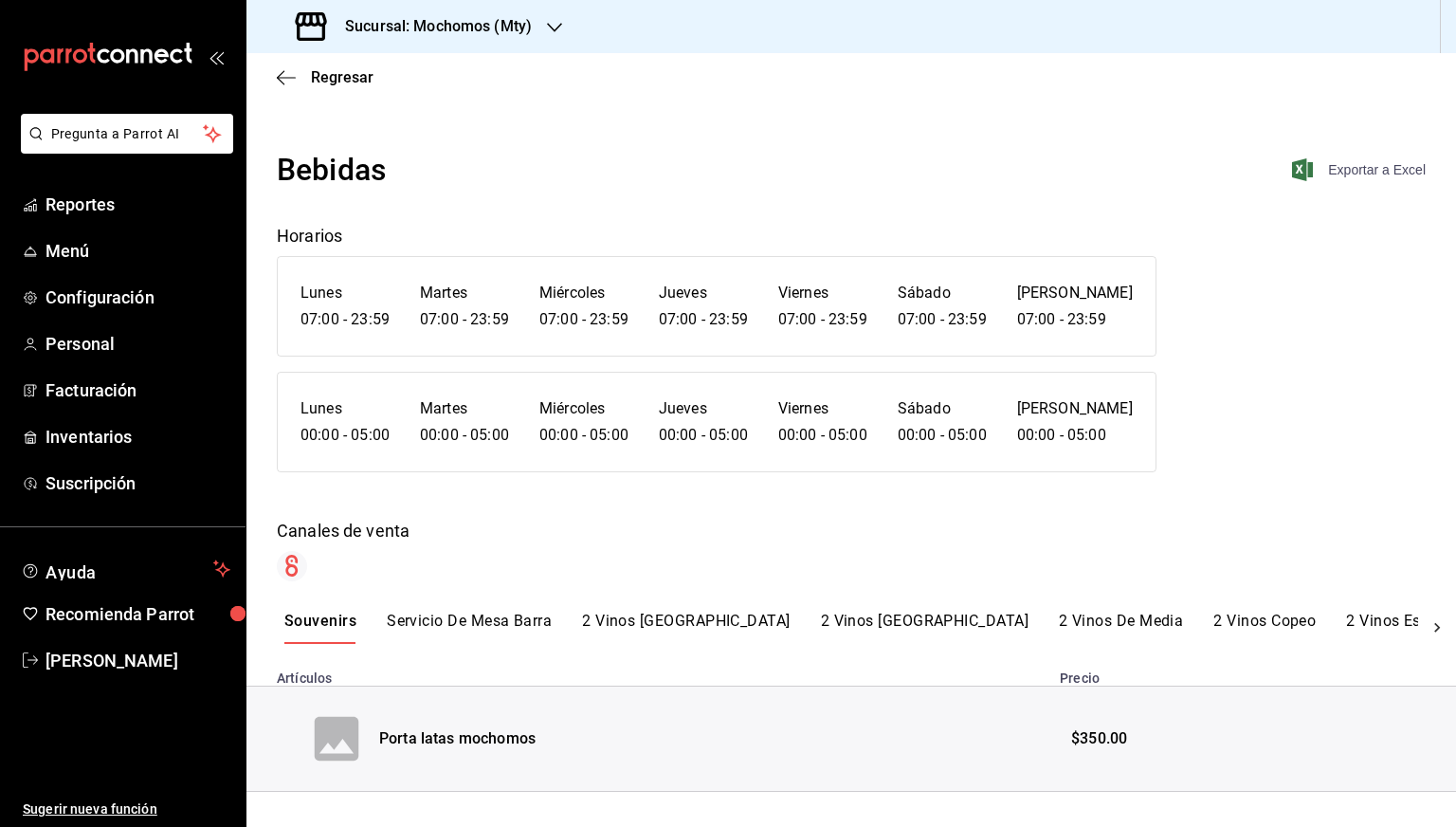
click at [1360, 164] on span "Exportar a Excel" at bounding box center [1361, 169] width 130 height 22
click at [319, 78] on span "Regresar" at bounding box center [342, 77] width 62 height 18
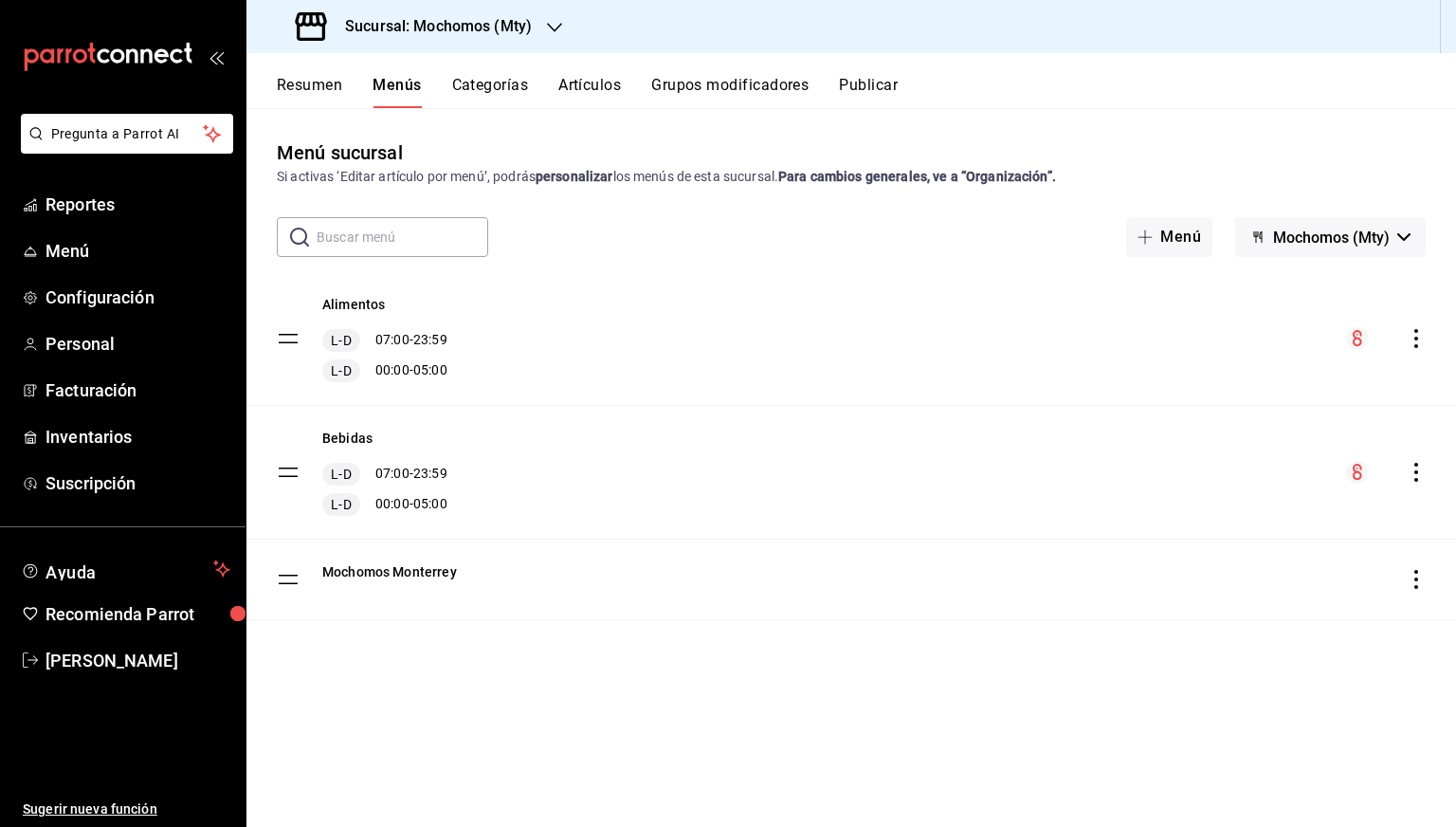
click at [446, 31] on h3 "Sucursal: Mochomos (Mty)" at bounding box center [431, 26] width 202 height 22
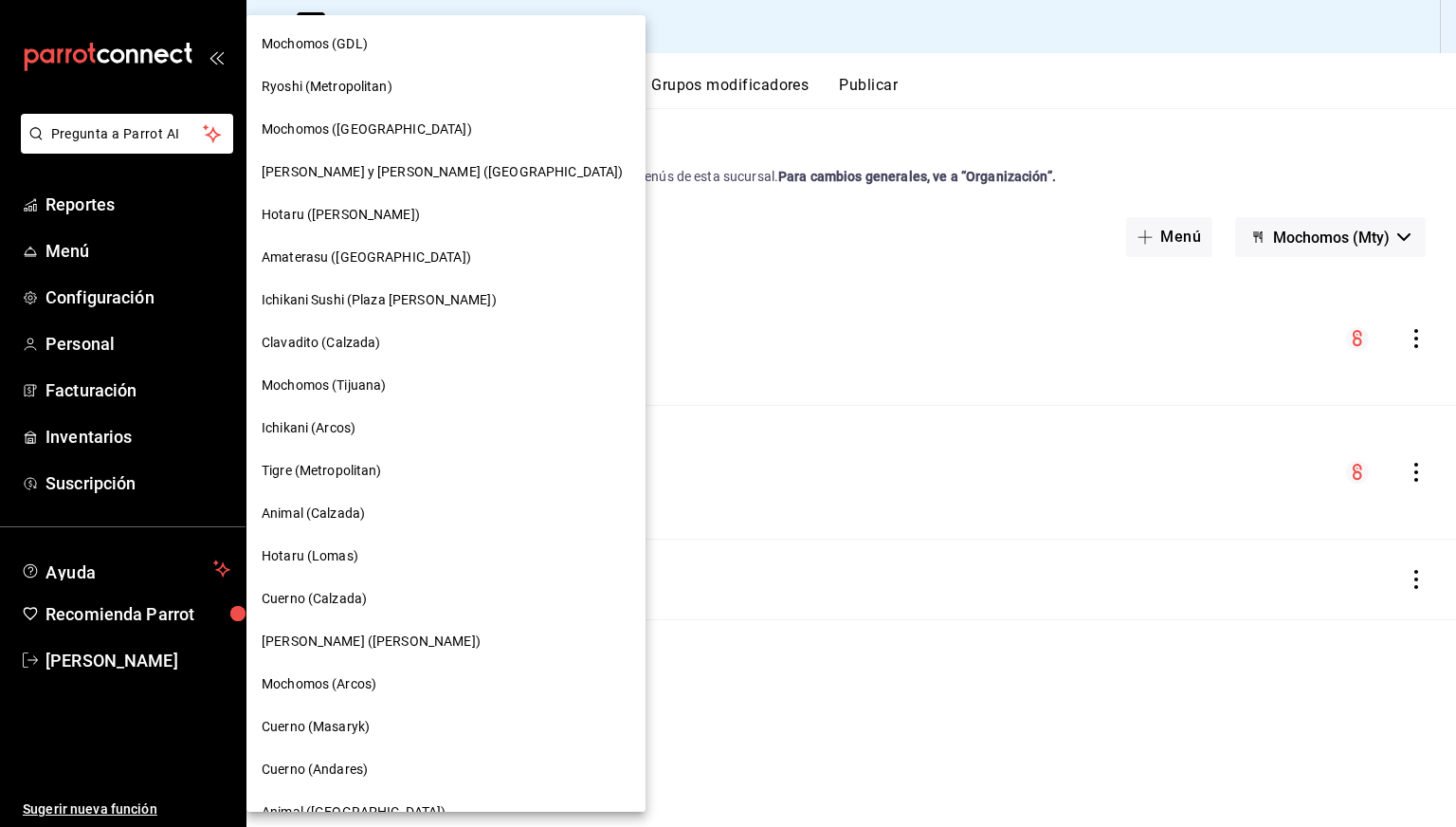
click at [341, 173] on span "[PERSON_NAME] y [PERSON_NAME] ([GEOGRAPHIC_DATA])" at bounding box center [442, 172] width 362 height 19
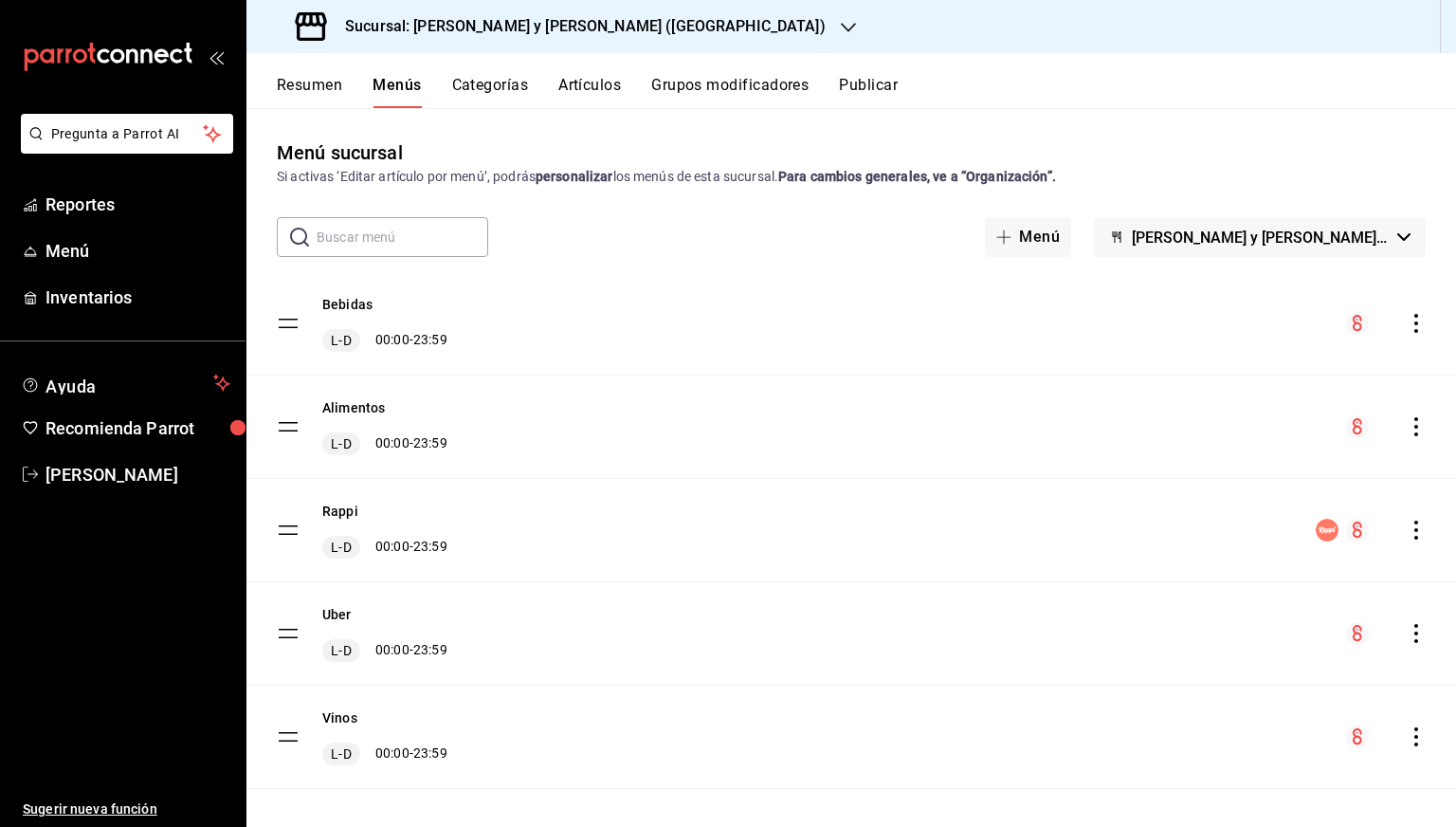
click at [1407, 419] on icon "actions" at bounding box center [1417, 427] width 19 height 19
click at [1163, 553] on span "Previsualizar" at bounding box center [1253, 548] width 231 height 19
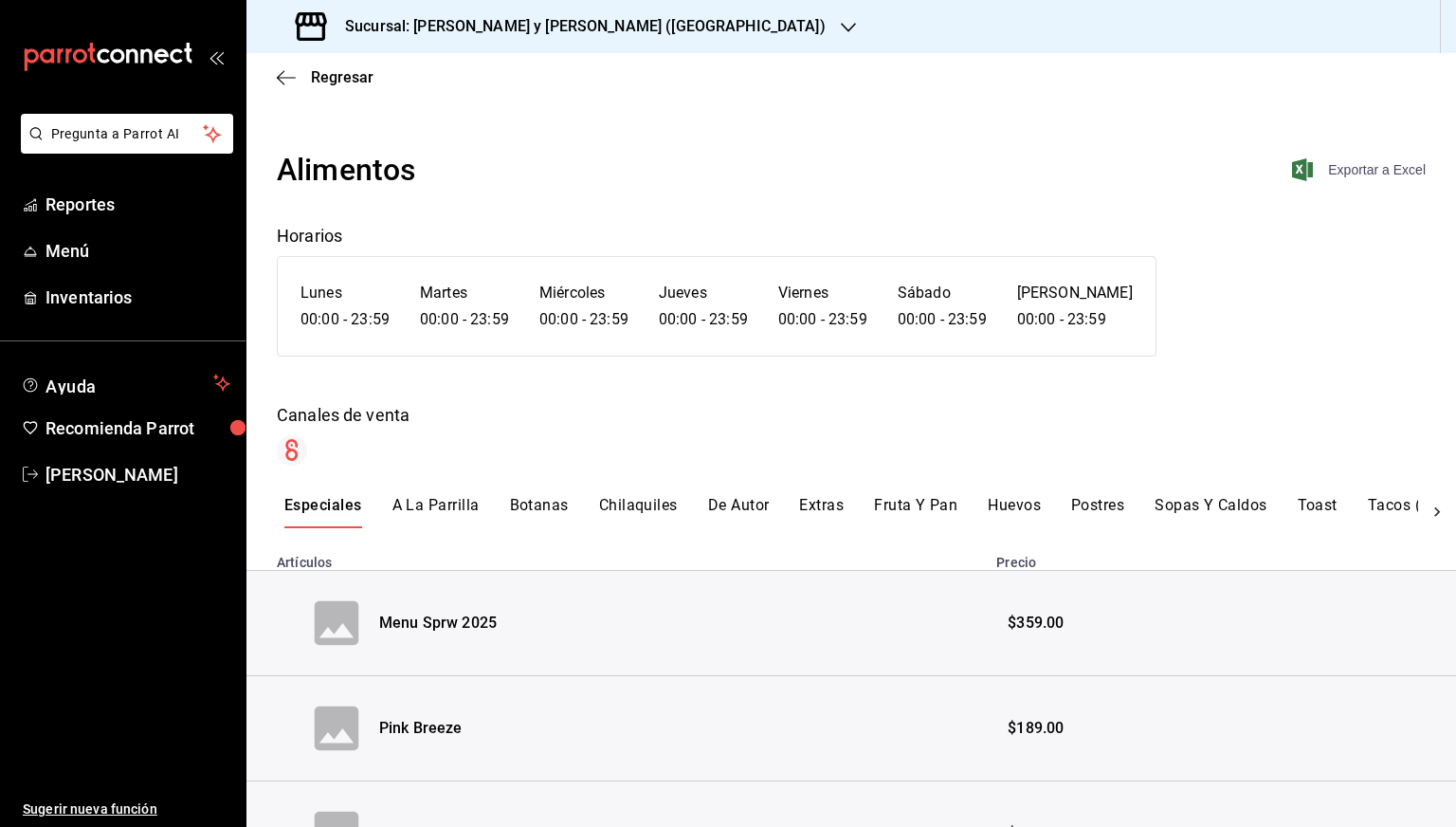
click at [1361, 164] on span "Exportar a Excel" at bounding box center [1361, 169] width 130 height 22
click at [353, 77] on span "Regresar" at bounding box center [342, 77] width 62 height 18
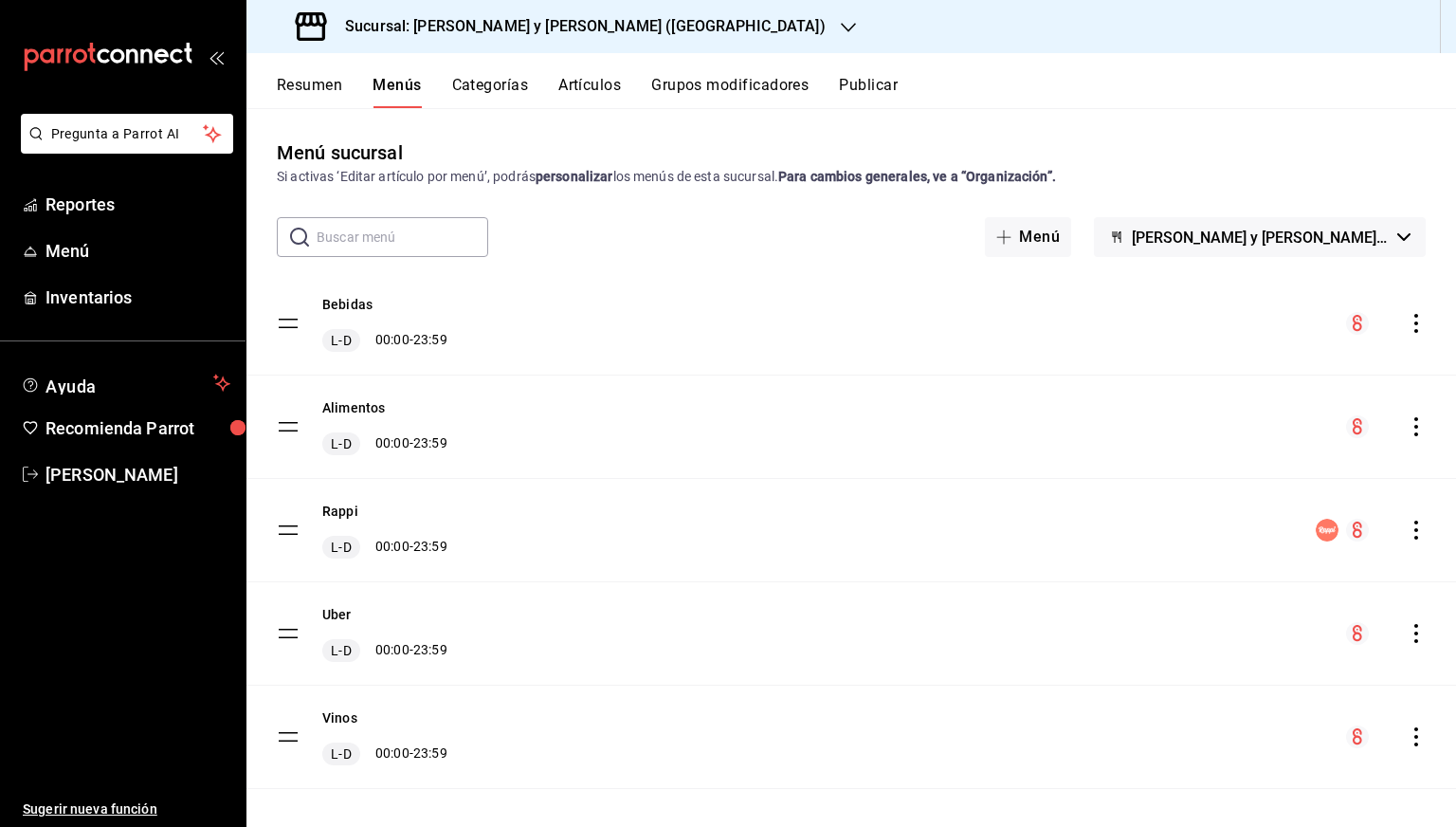
click at [1407, 324] on icon "actions" at bounding box center [1417, 324] width 19 height 19
click at [1157, 444] on span "Previsualizar" at bounding box center [1253, 445] width 231 height 19
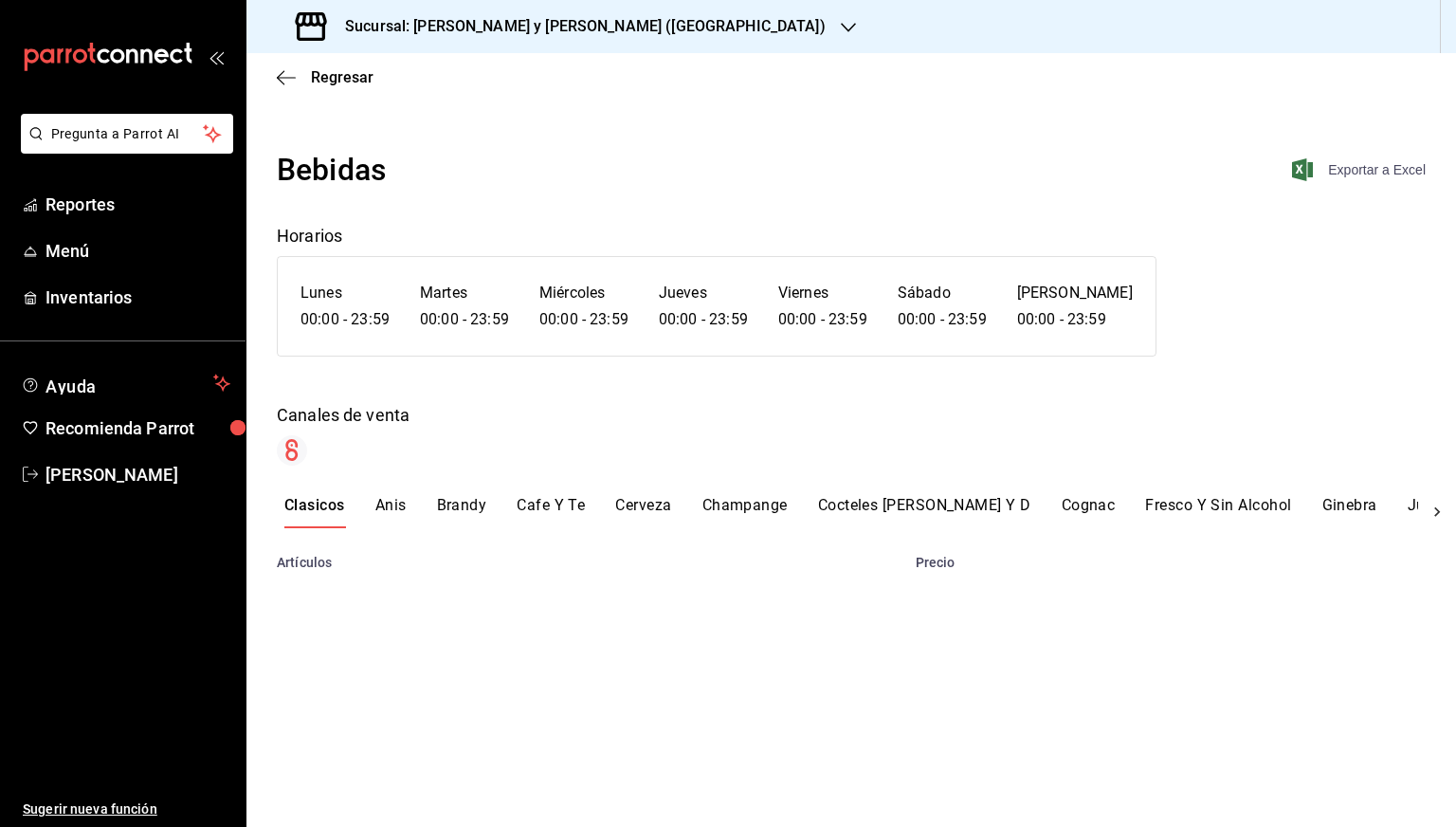
click at [1350, 169] on span "Exportar a Excel" at bounding box center [1361, 169] width 130 height 22
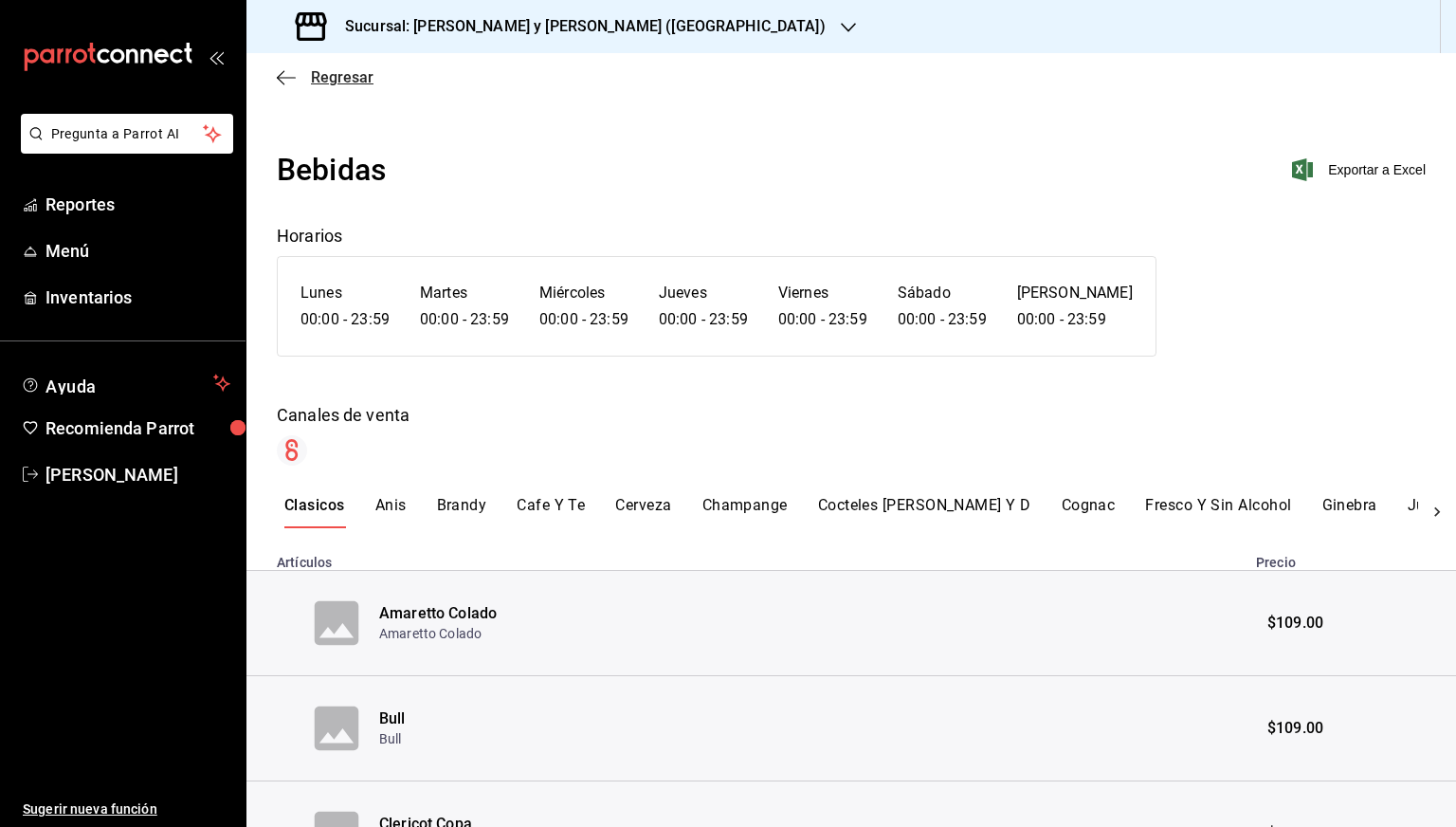
click at [303, 85] on span "Regresar" at bounding box center [325, 77] width 96 height 18
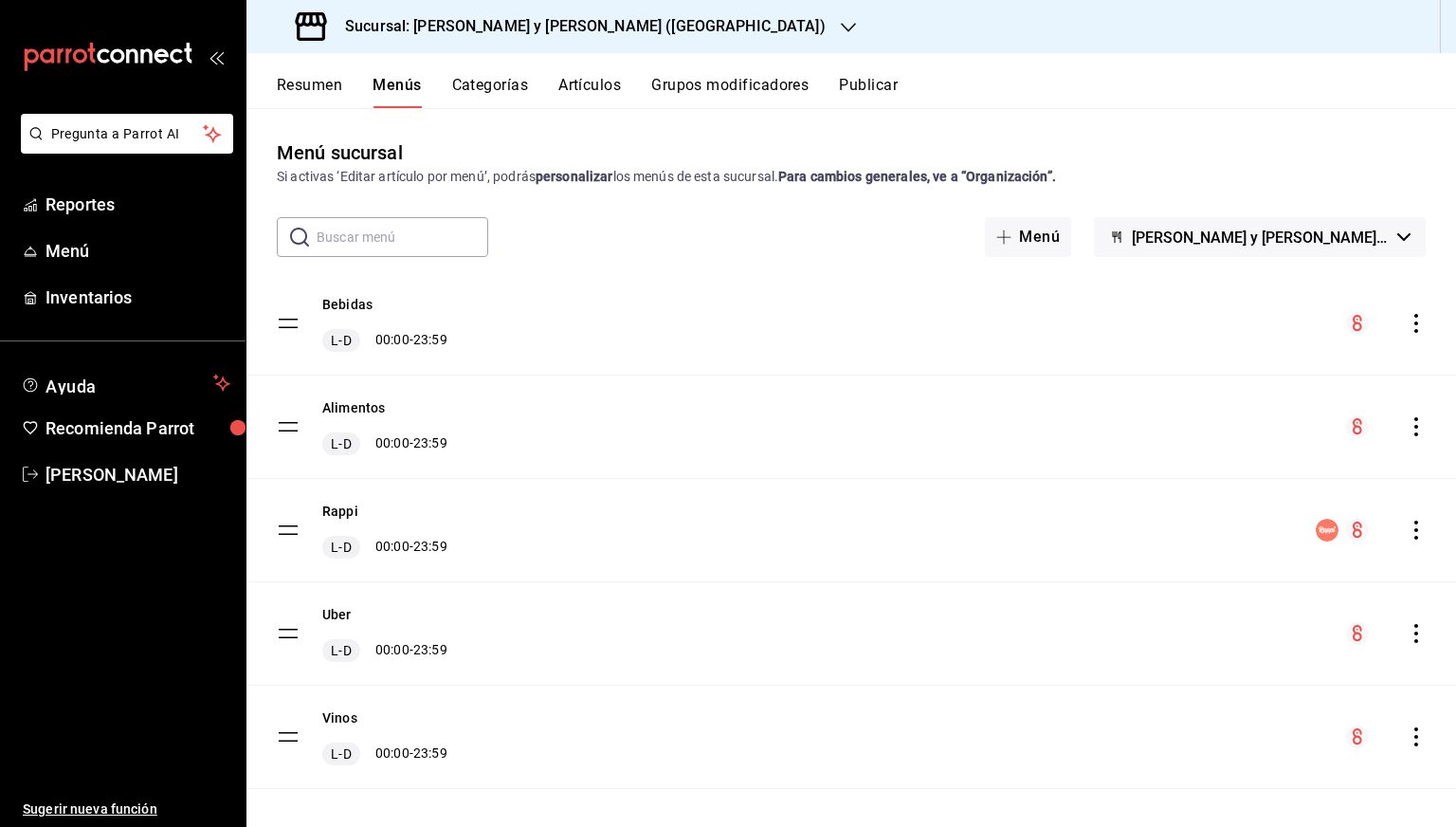
scroll to position [16, 0]
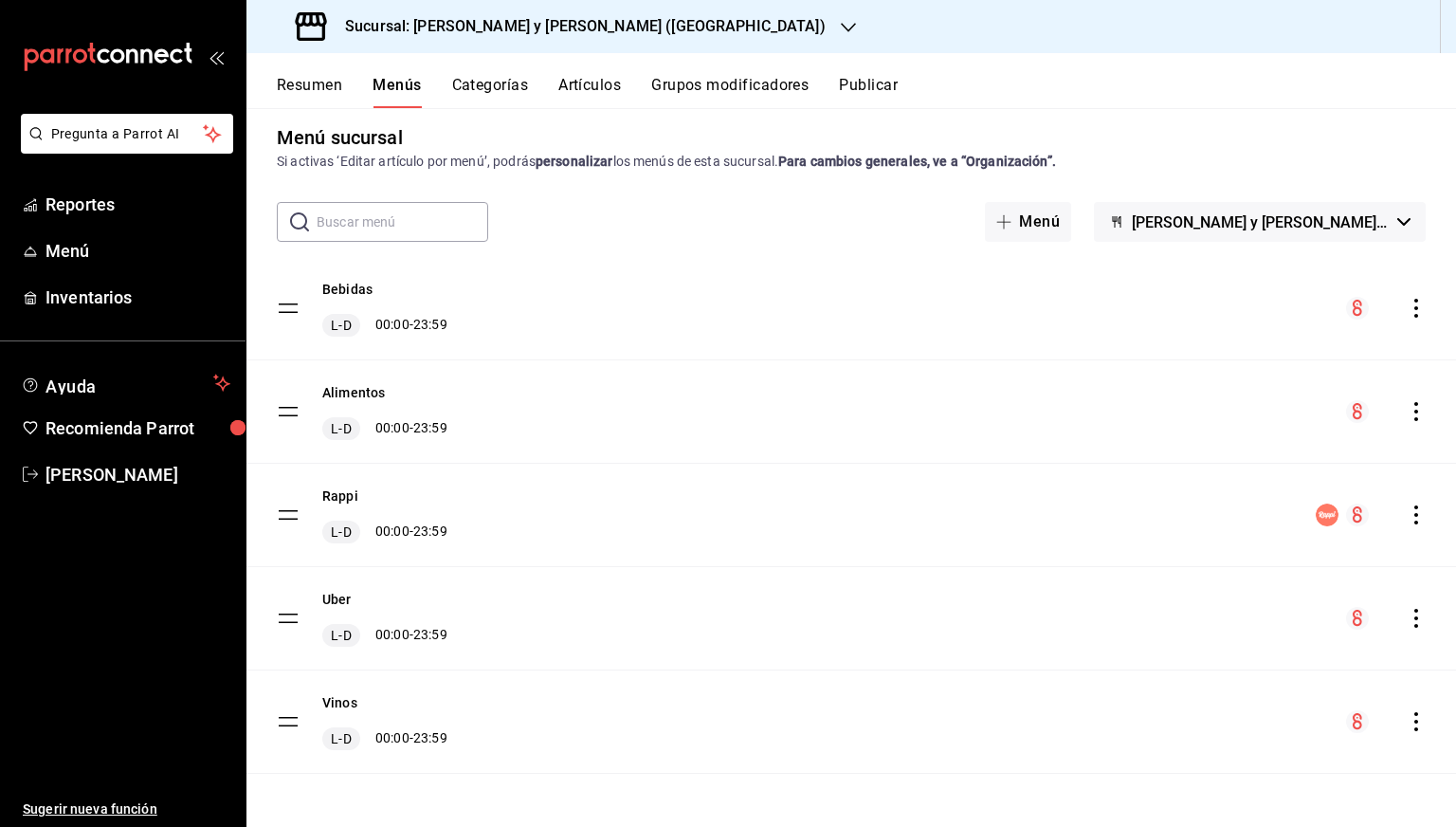
click at [1414, 721] on icon "actions" at bounding box center [1416, 722] width 4 height 19
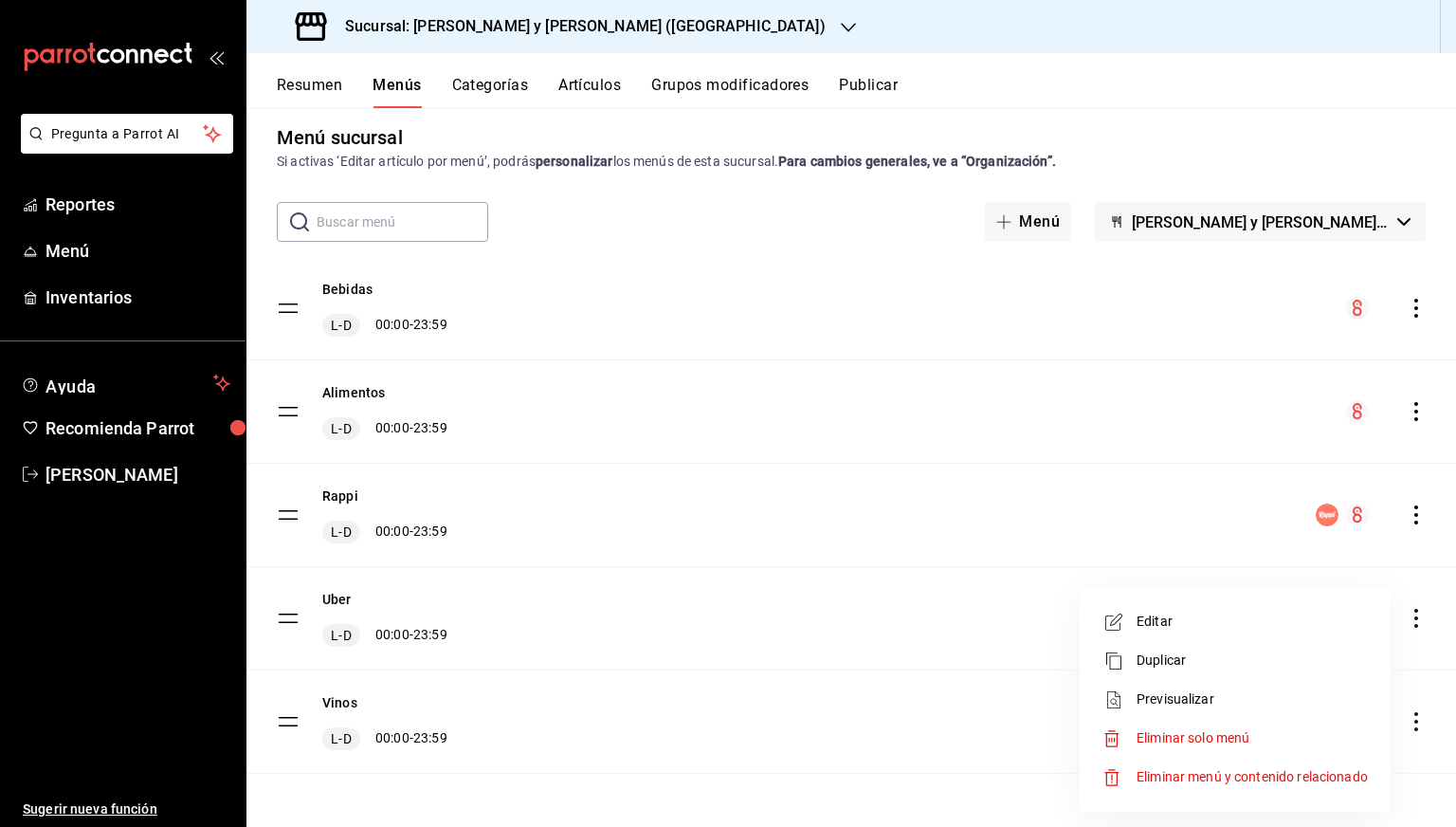
click at [1191, 699] on span "Previsualizar" at bounding box center [1253, 699] width 231 height 19
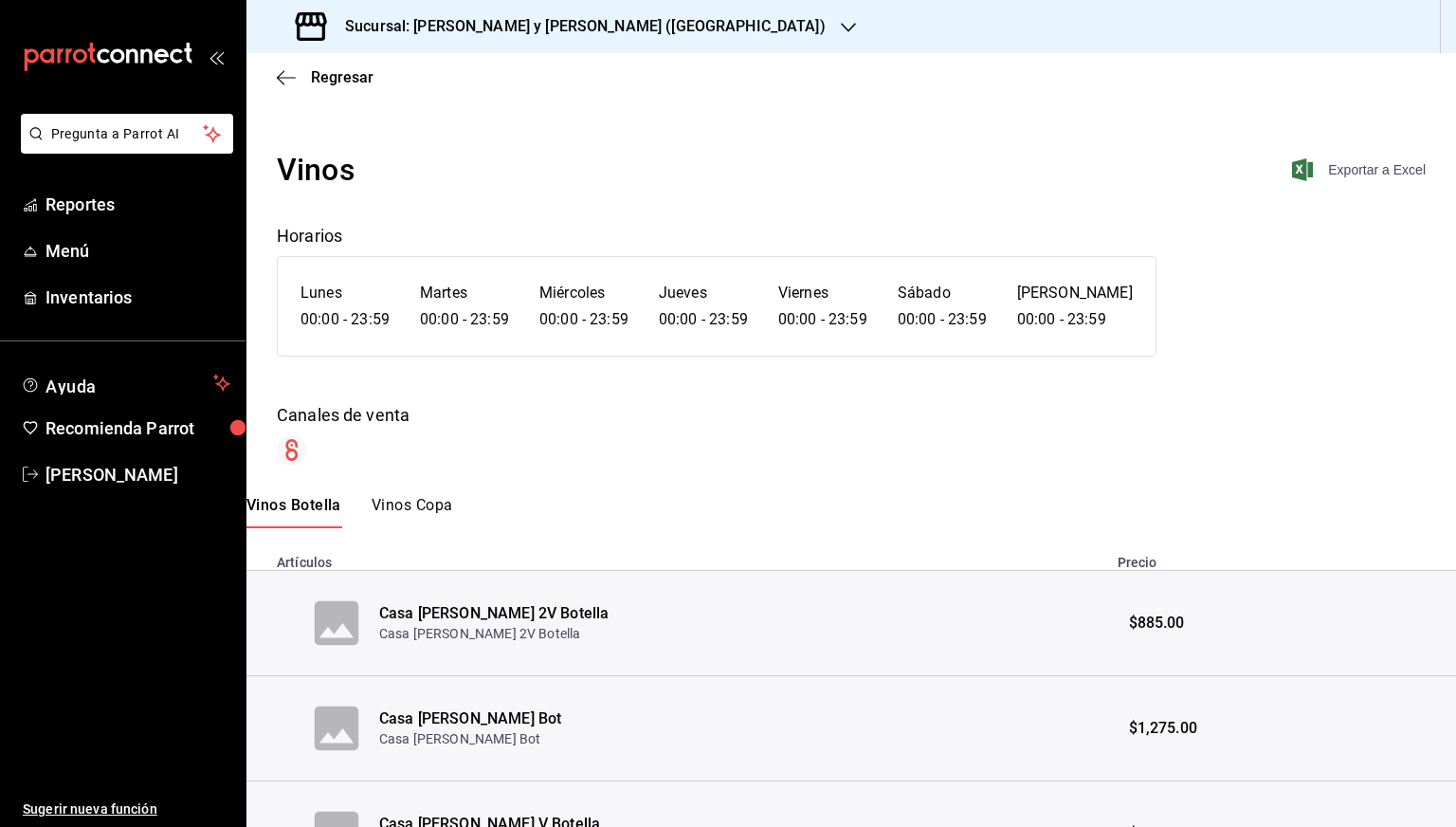
click at [1340, 174] on span "Exportar a Excel" at bounding box center [1361, 169] width 130 height 22
click at [333, 81] on span "Regresar" at bounding box center [342, 77] width 62 height 18
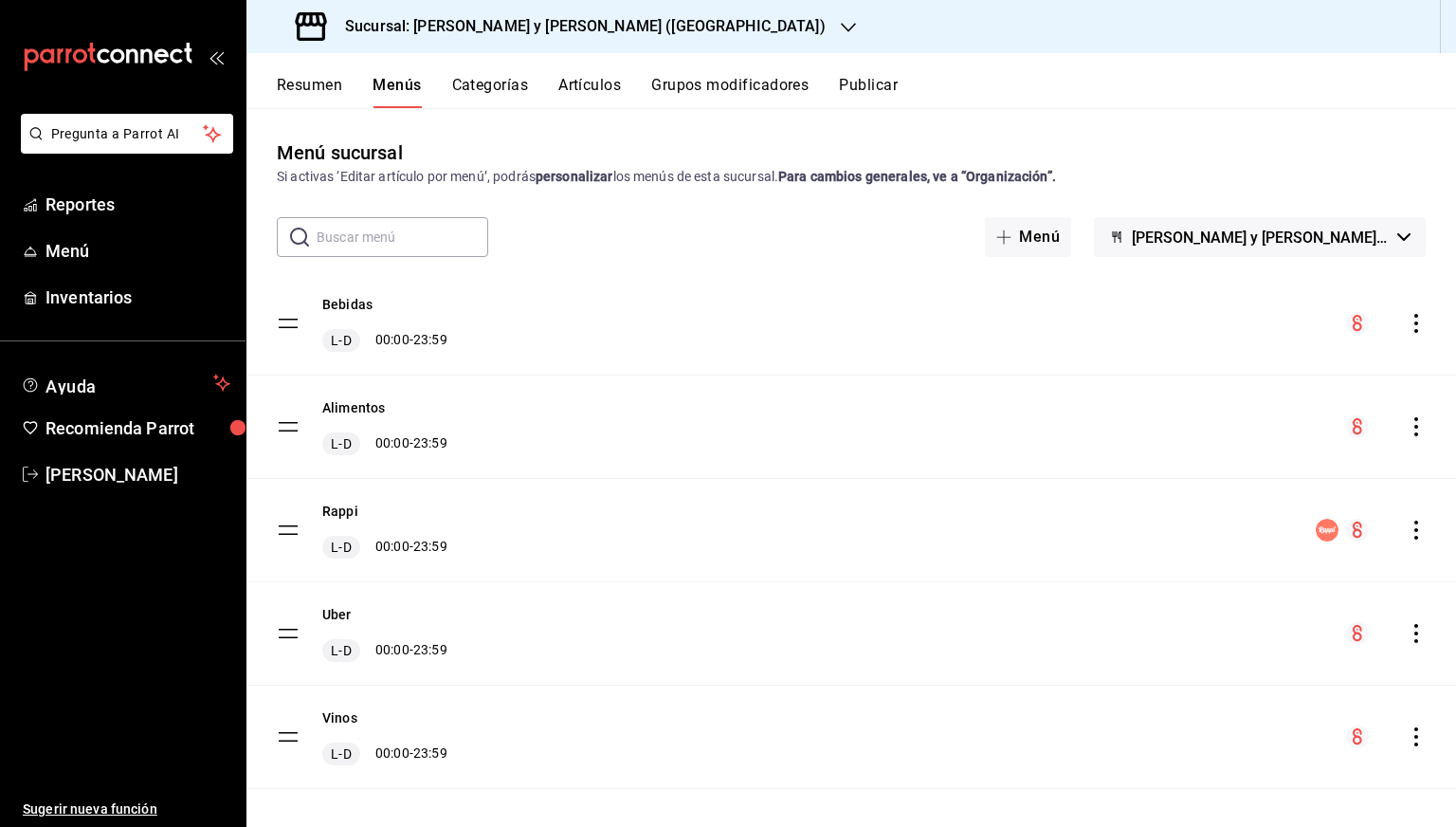
click at [470, 28] on h3 "Sucursal: [PERSON_NAME] y [PERSON_NAME] ([GEOGRAPHIC_DATA])" at bounding box center [577, 26] width 496 height 22
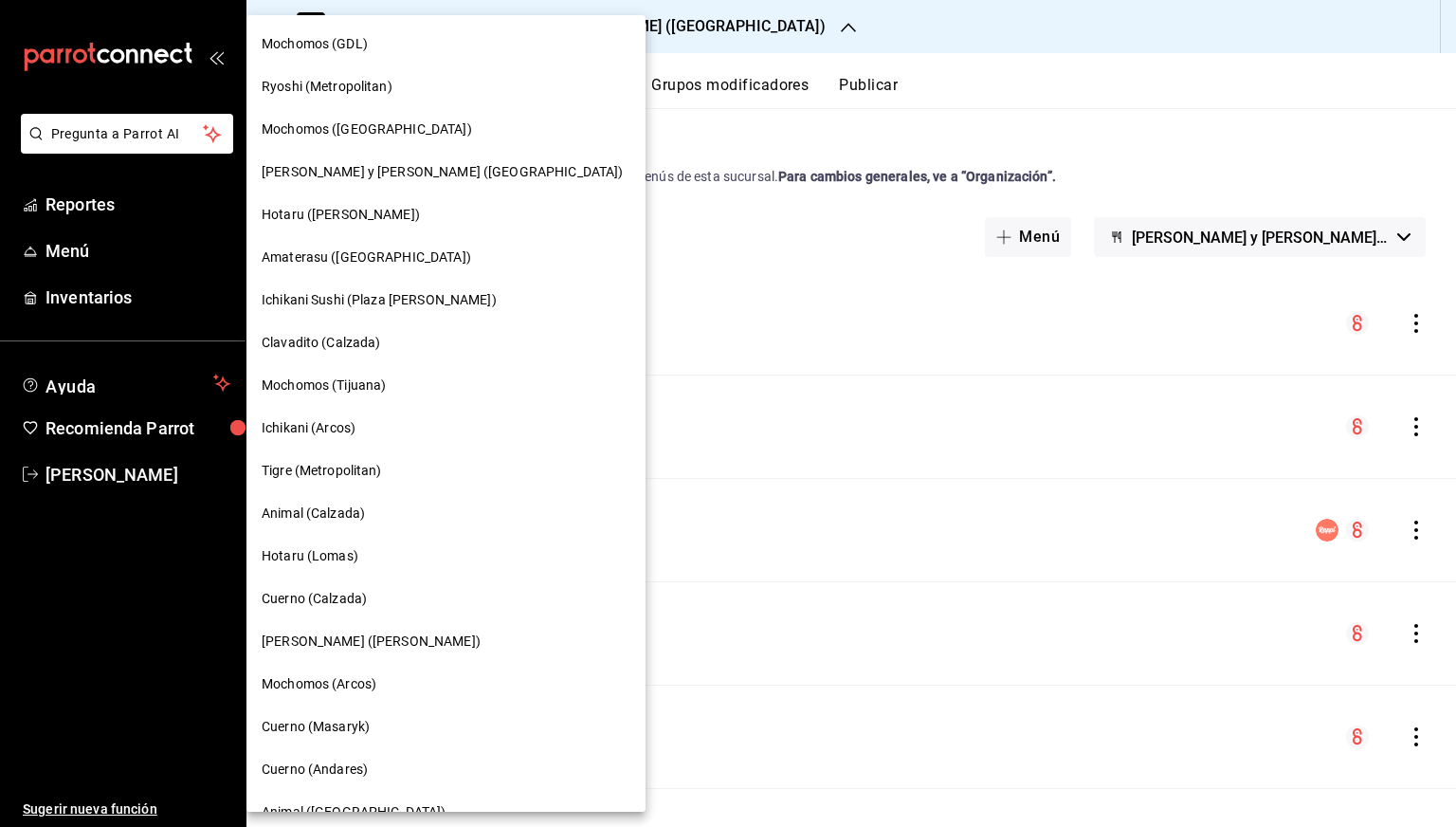
click at [337, 472] on span "Tigre (Metropolitan)" at bounding box center [322, 470] width 121 height 19
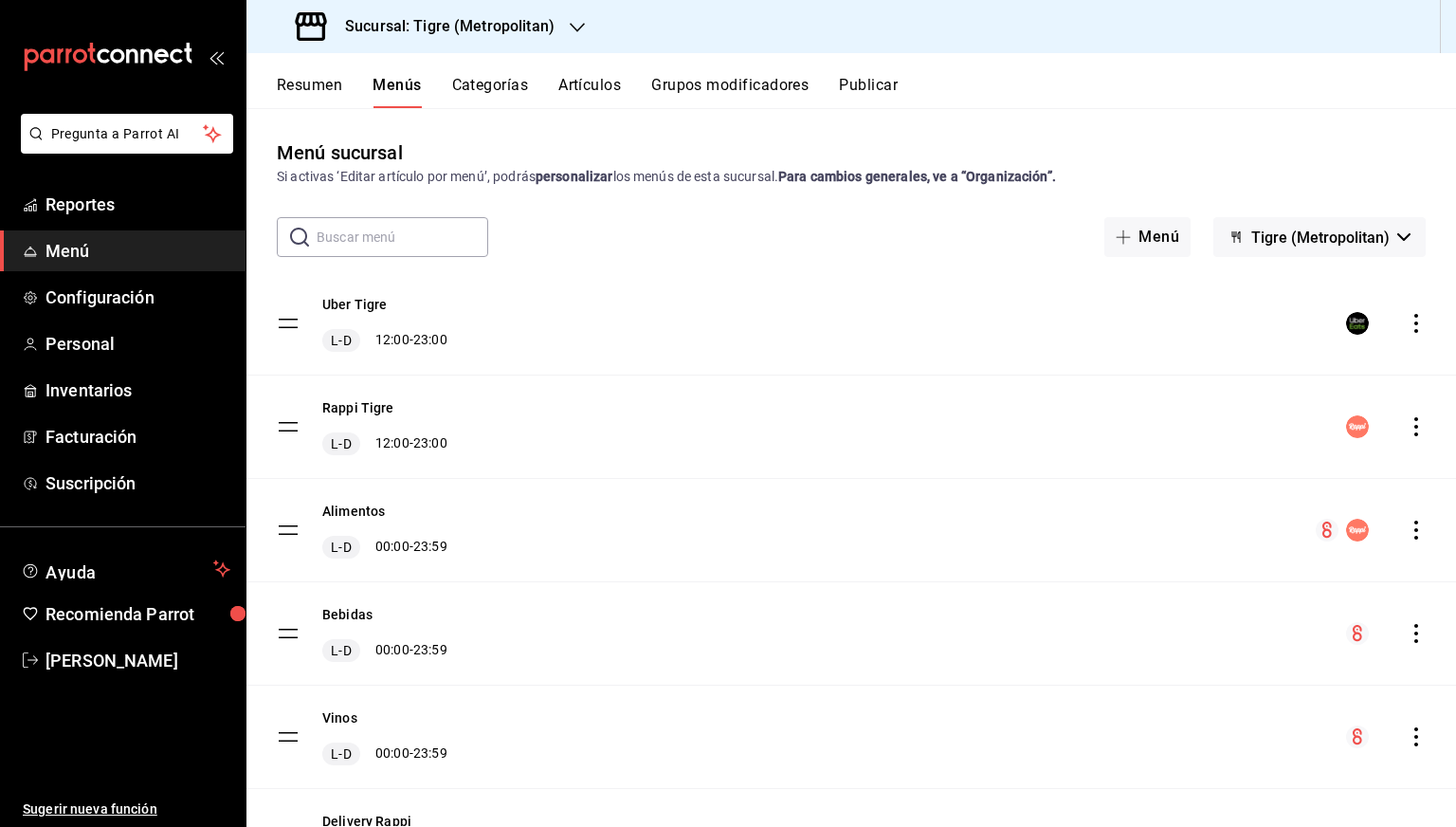
click at [1407, 530] on icon "actions" at bounding box center [1417, 531] width 19 height 19
click at [1192, 661] on span "Previsualizar" at bounding box center [1253, 651] width 231 height 19
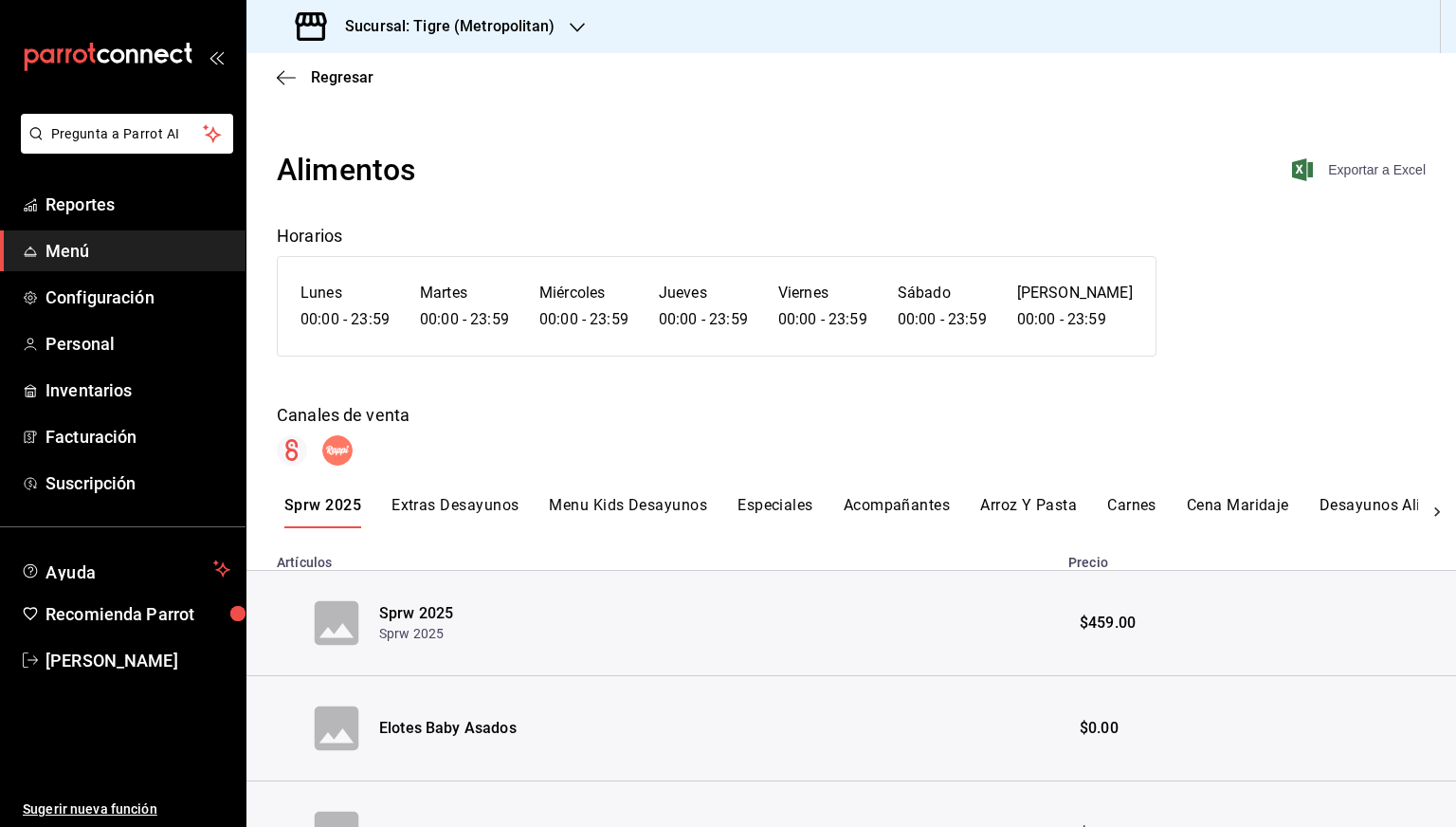
click at [1353, 168] on span "Exportar a Excel" at bounding box center [1361, 169] width 130 height 22
click at [313, 92] on div "Regresar" at bounding box center [851, 78] width 1210 height 49
click at [317, 88] on div "Regresar" at bounding box center [851, 78] width 1210 height 49
click at [323, 81] on span "Regresar" at bounding box center [342, 77] width 62 height 18
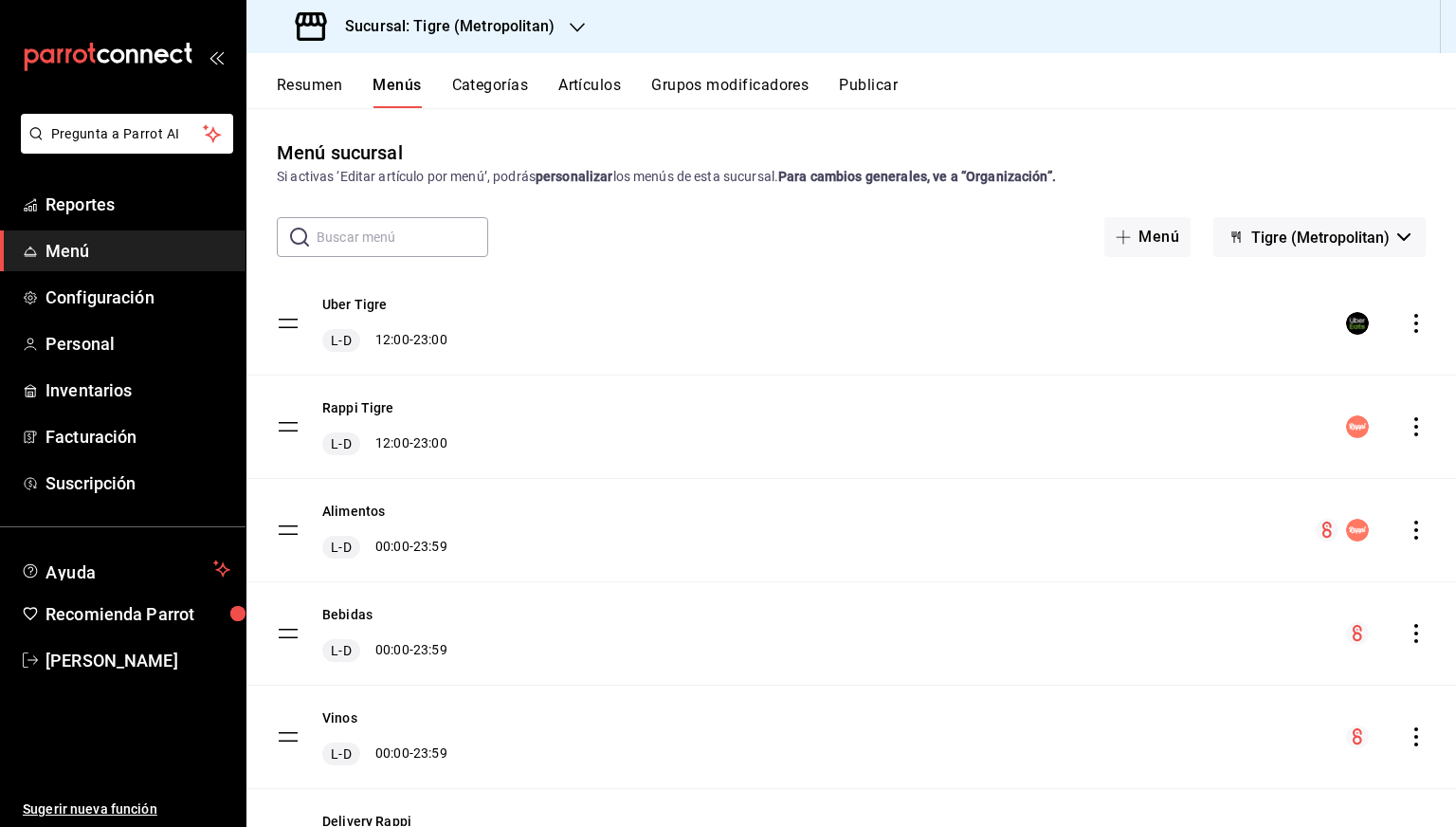
click at [1407, 636] on icon "actions" at bounding box center [1417, 634] width 19 height 19
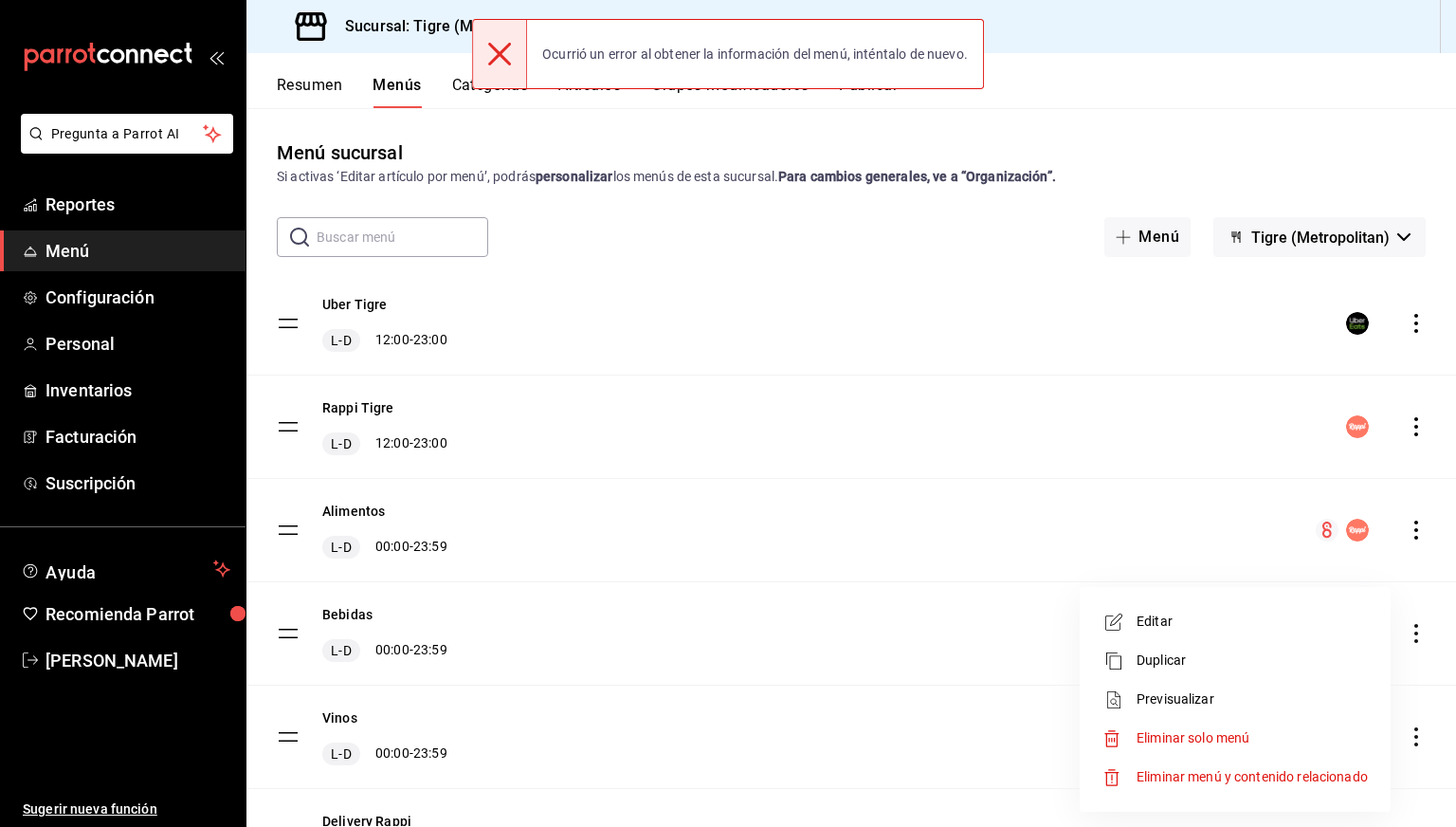
click at [1182, 706] on span "Previsualizar" at bounding box center [1253, 699] width 231 height 19
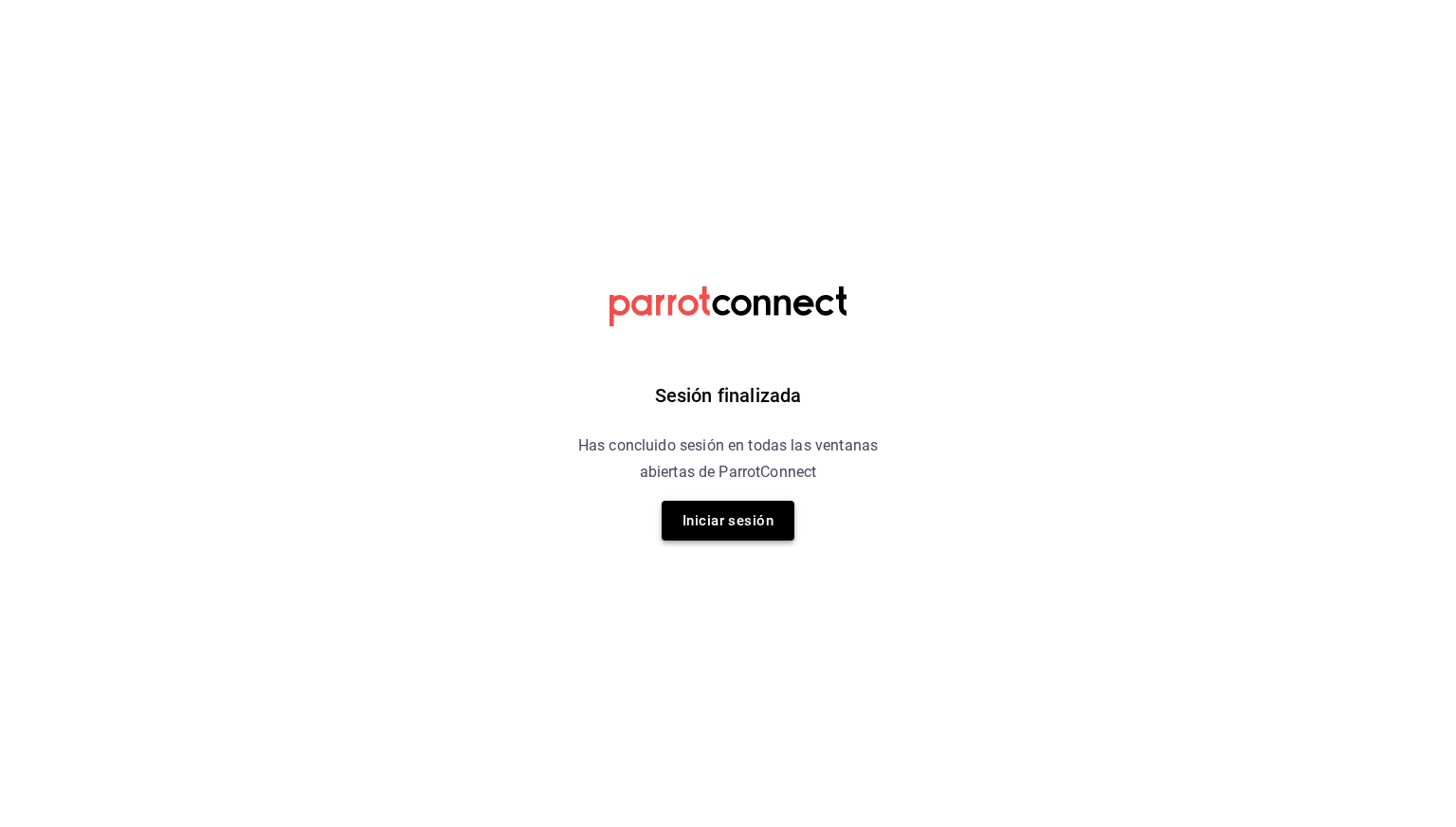
click at [711, 512] on button "Iniciar sesión" at bounding box center [728, 520] width 133 height 40
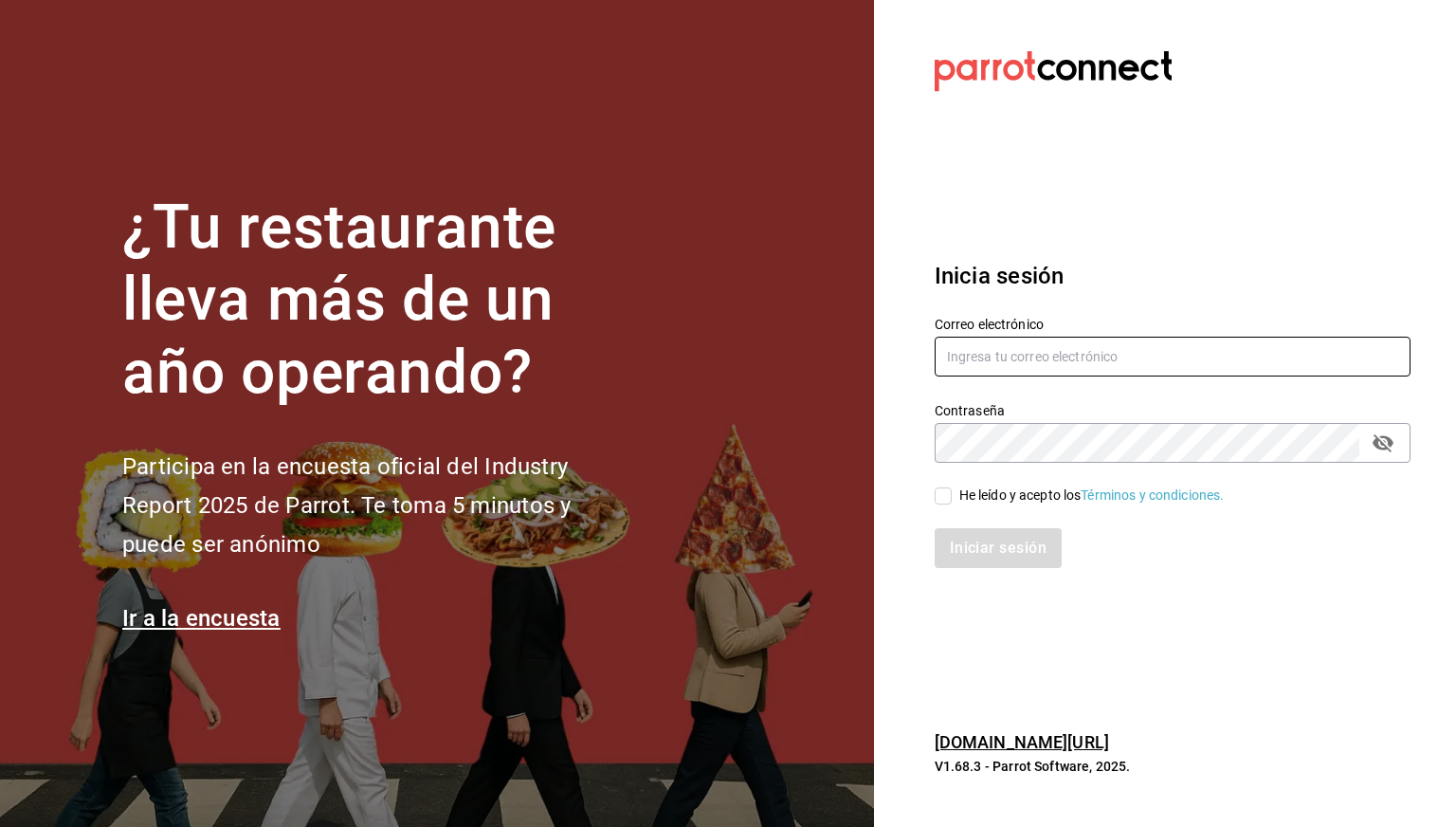
type input "cesar.zamarripa@grupocosteno.com"
click at [959, 494] on div "He leído y acepto los Términos y condiciones." at bounding box center [1092, 495] width 265 height 19
click at [952, 494] on input "He leído y acepto los Términos y condiciones." at bounding box center [944, 496] width 17 height 17
checkbox input "true"
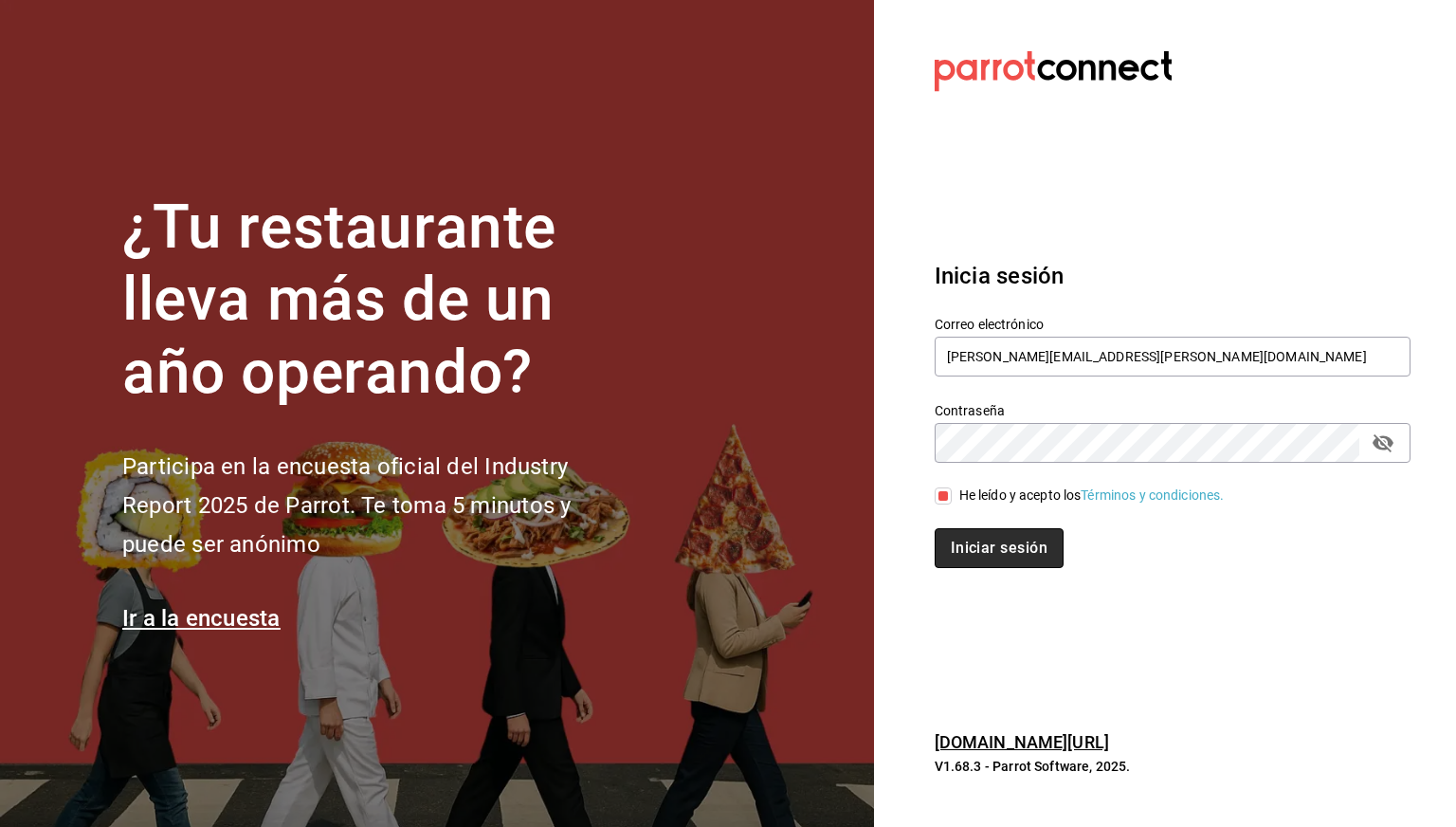
click at [976, 547] on button "Iniciar sesión" at bounding box center [999, 547] width 129 height 40
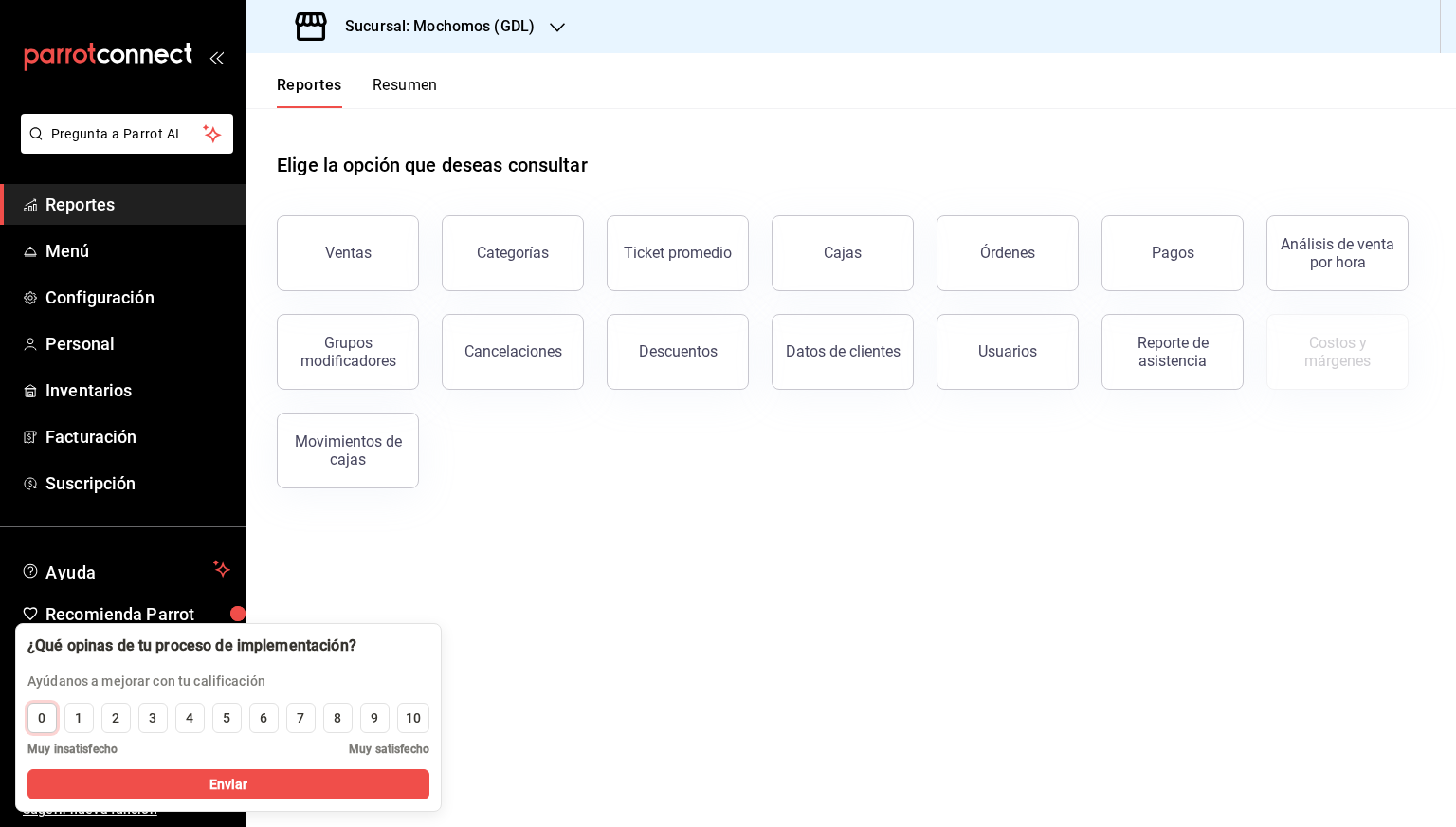
click at [33, 726] on button "0" at bounding box center [42, 717] width 29 height 30
click at [157, 779] on button "Enviar" at bounding box center [228, 783] width 402 height 30
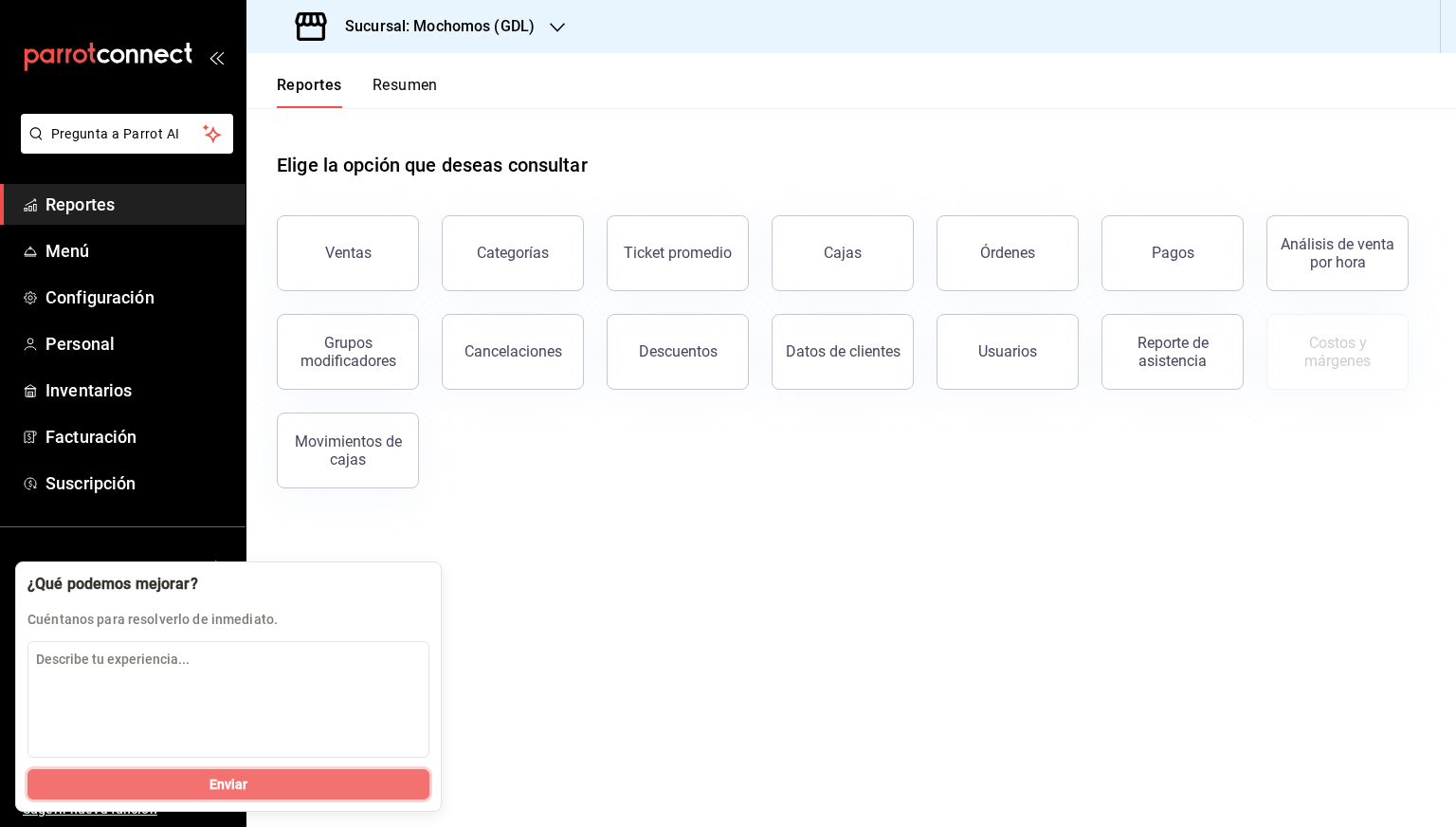
click at [207, 781] on button "Enviar" at bounding box center [228, 783] width 402 height 30
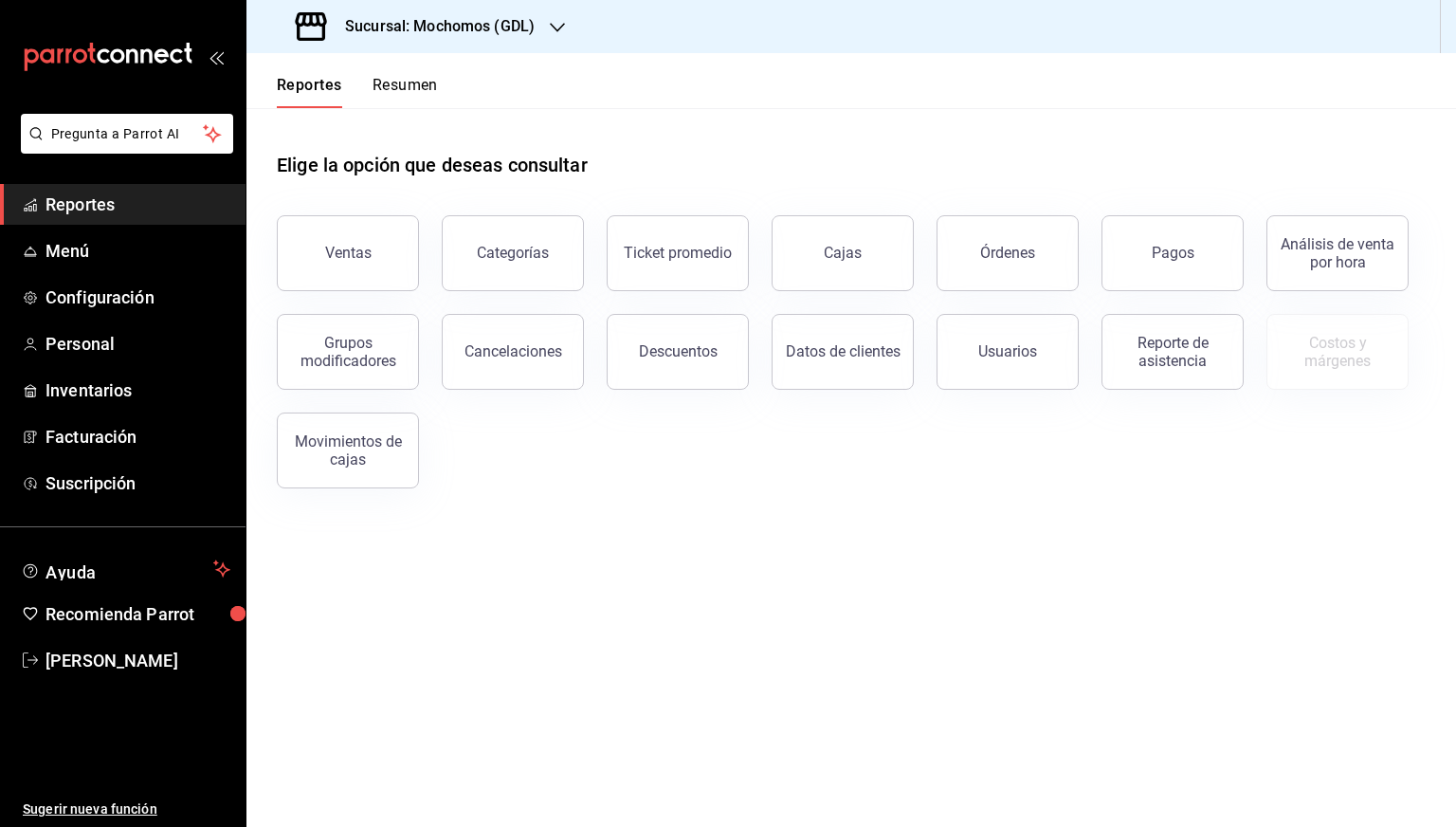
click at [434, 47] on div "Sucursal: Mochomos (GDL)" at bounding box center [417, 26] width 311 height 53
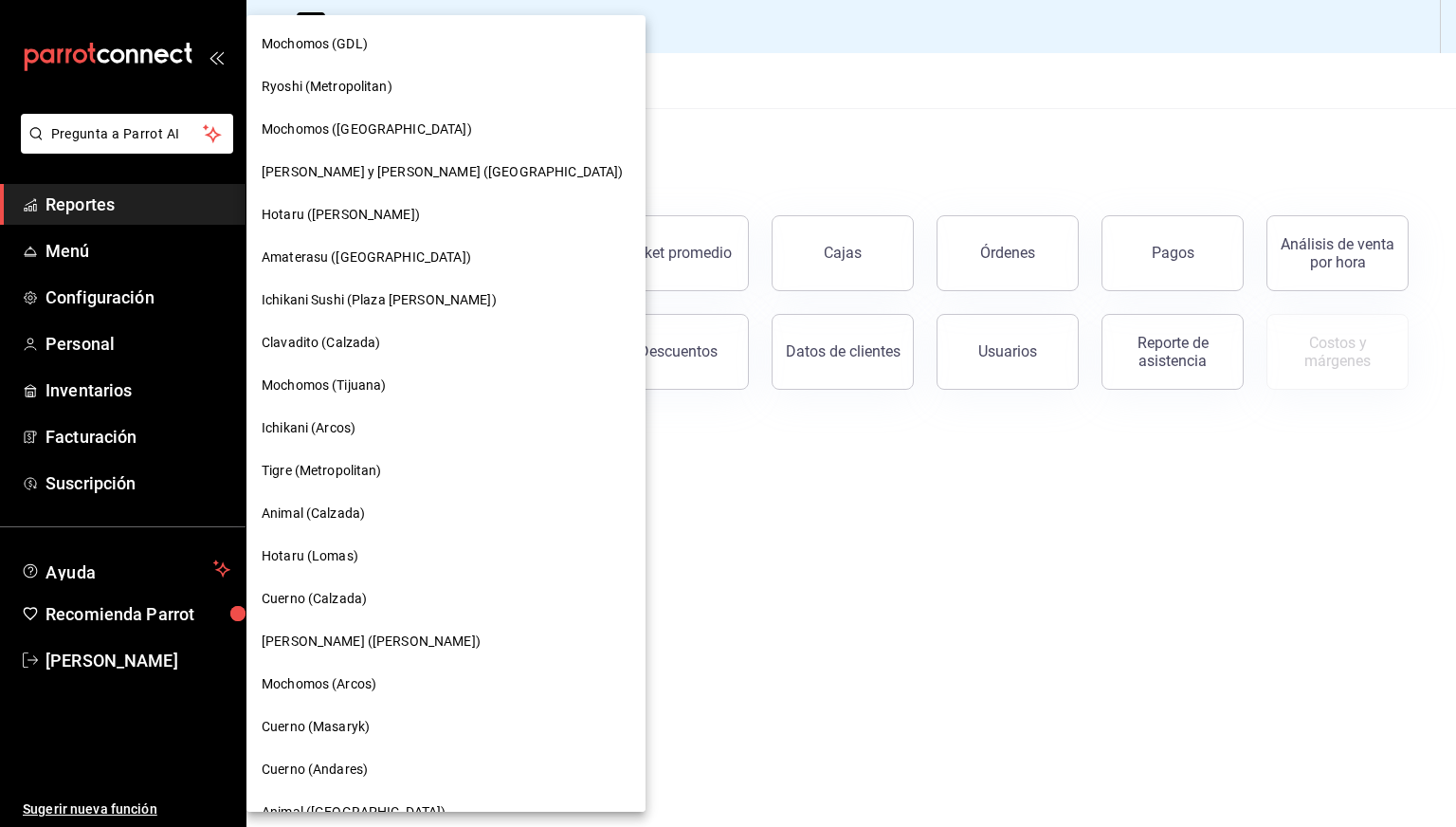
click at [344, 490] on div "Tigre (Metropolitan)" at bounding box center [446, 470] width 399 height 43
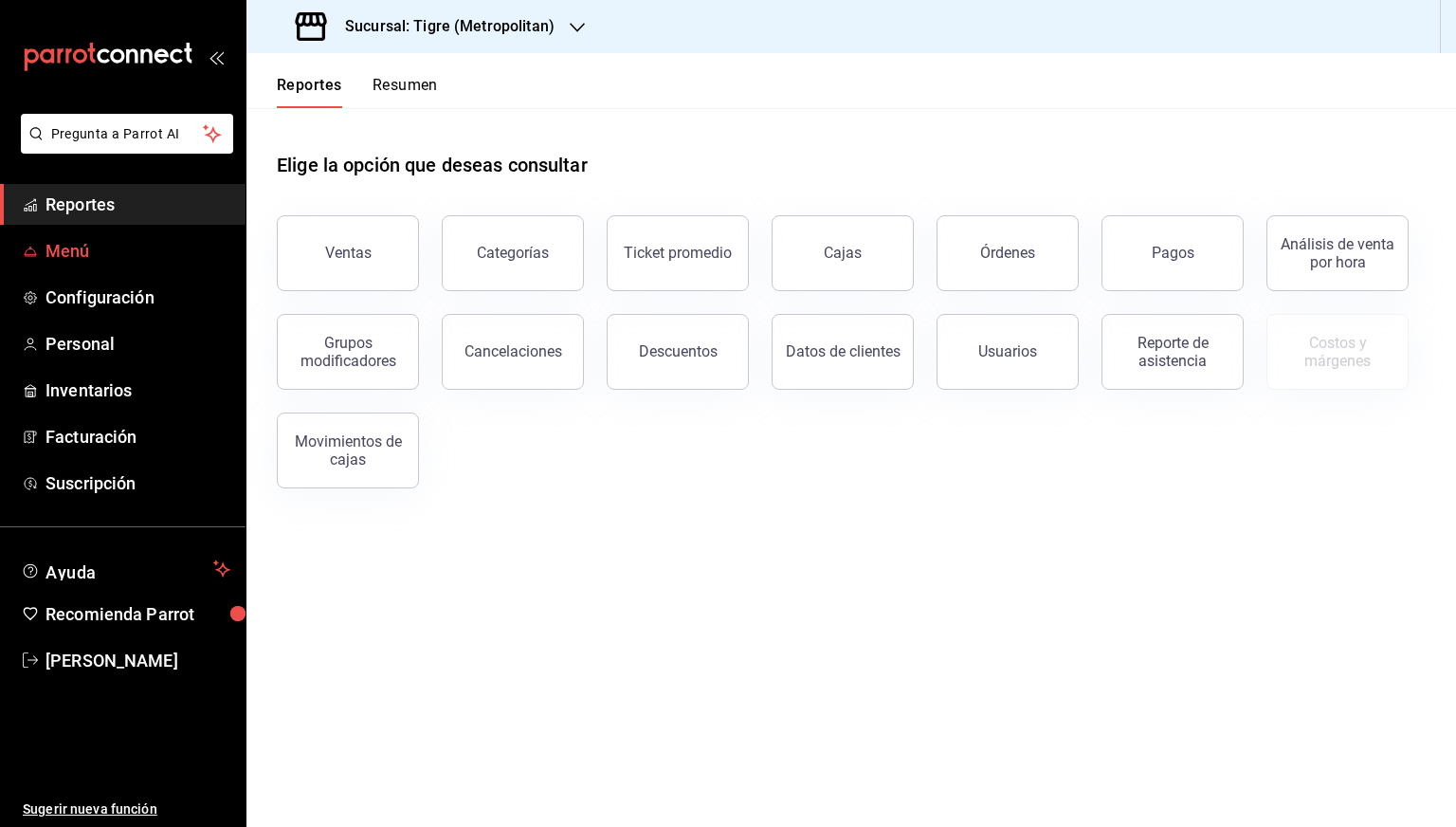
click at [85, 244] on span "Menú" at bounding box center [138, 251] width 185 height 25
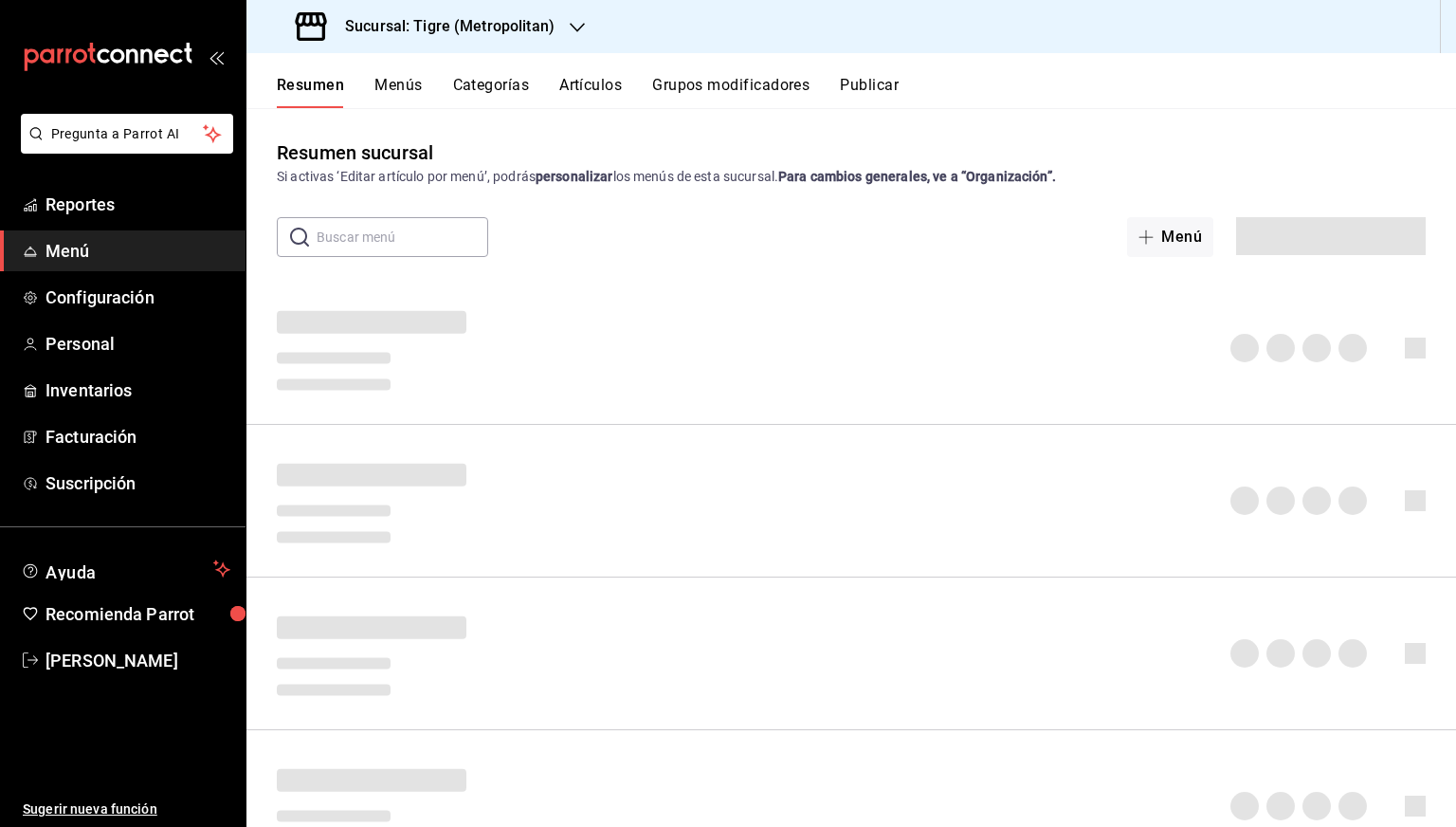
click at [413, 73] on div "Resumen Menús Categorías Artículos Grupos modificadores Publicar" at bounding box center [851, 81] width 1210 height 55
click at [401, 91] on button "Menús" at bounding box center [398, 91] width 48 height 32
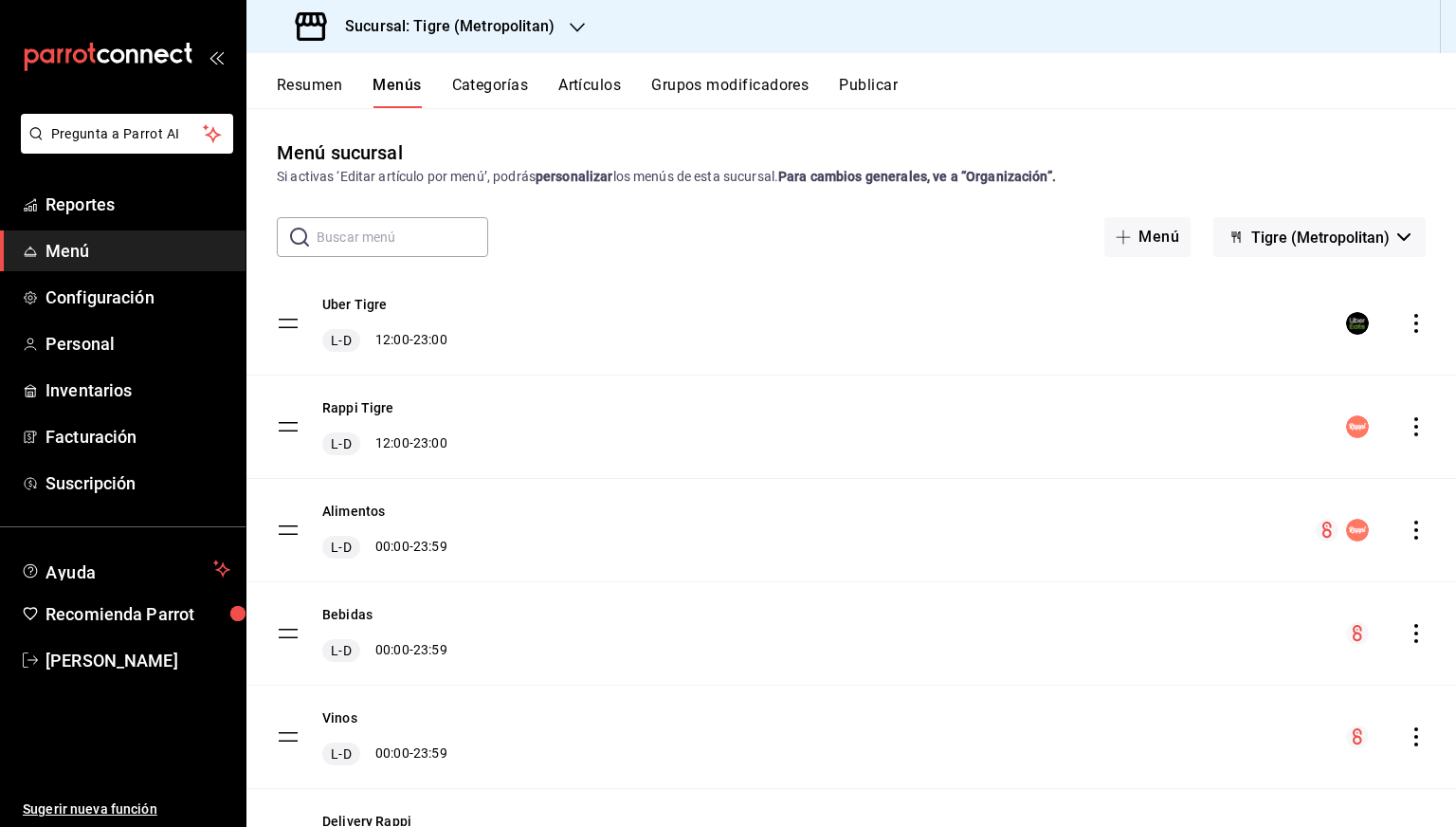
scroll to position [186, 0]
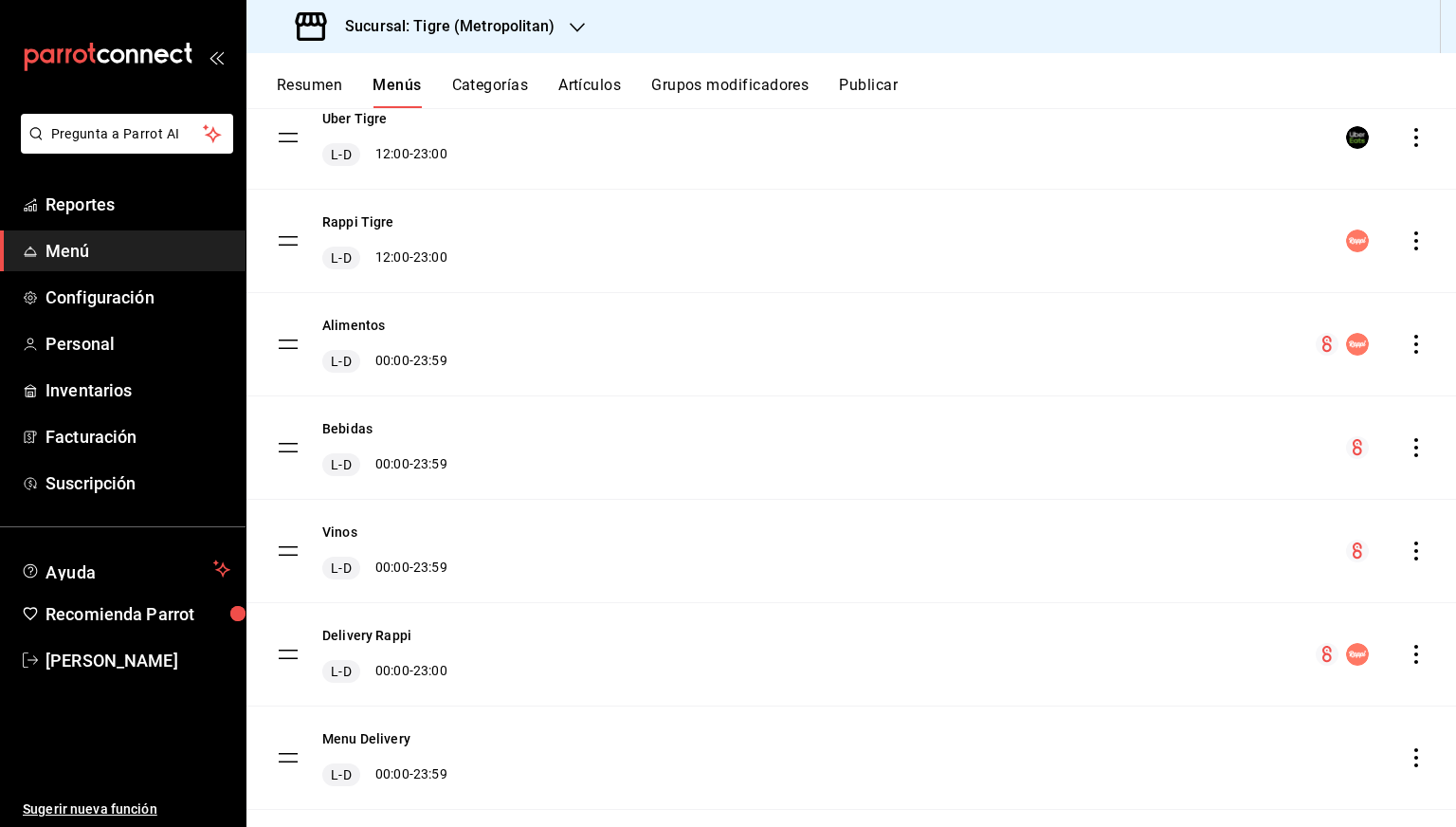
click at [1407, 455] on icon "actions" at bounding box center [1417, 448] width 19 height 19
click at [1172, 572] on span "Previsualizar" at bounding box center [1253, 569] width 231 height 19
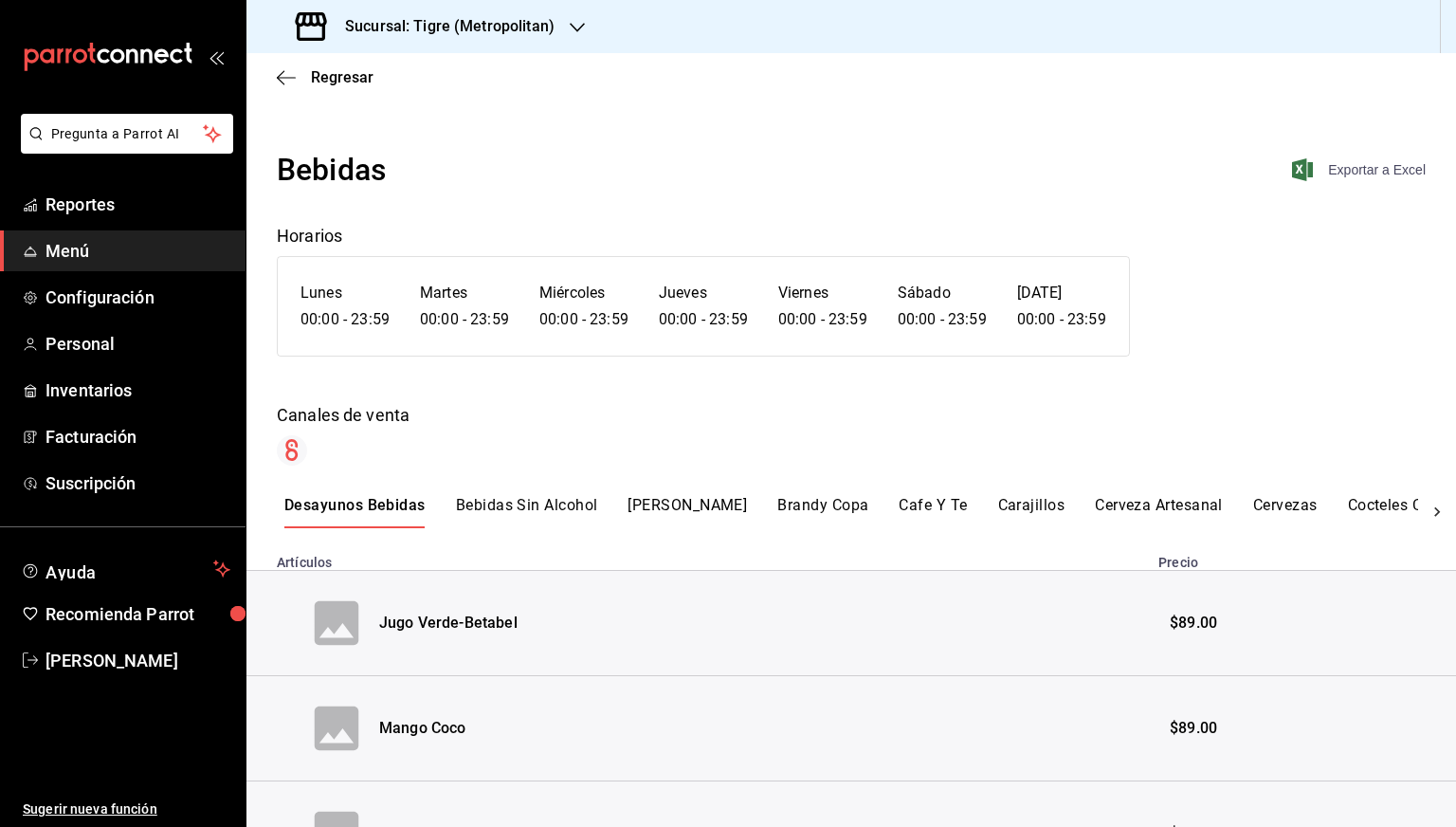
click at [1359, 164] on span "Exportar a Excel" at bounding box center [1361, 169] width 130 height 22
click at [327, 75] on span "Regresar" at bounding box center [342, 77] width 62 height 18
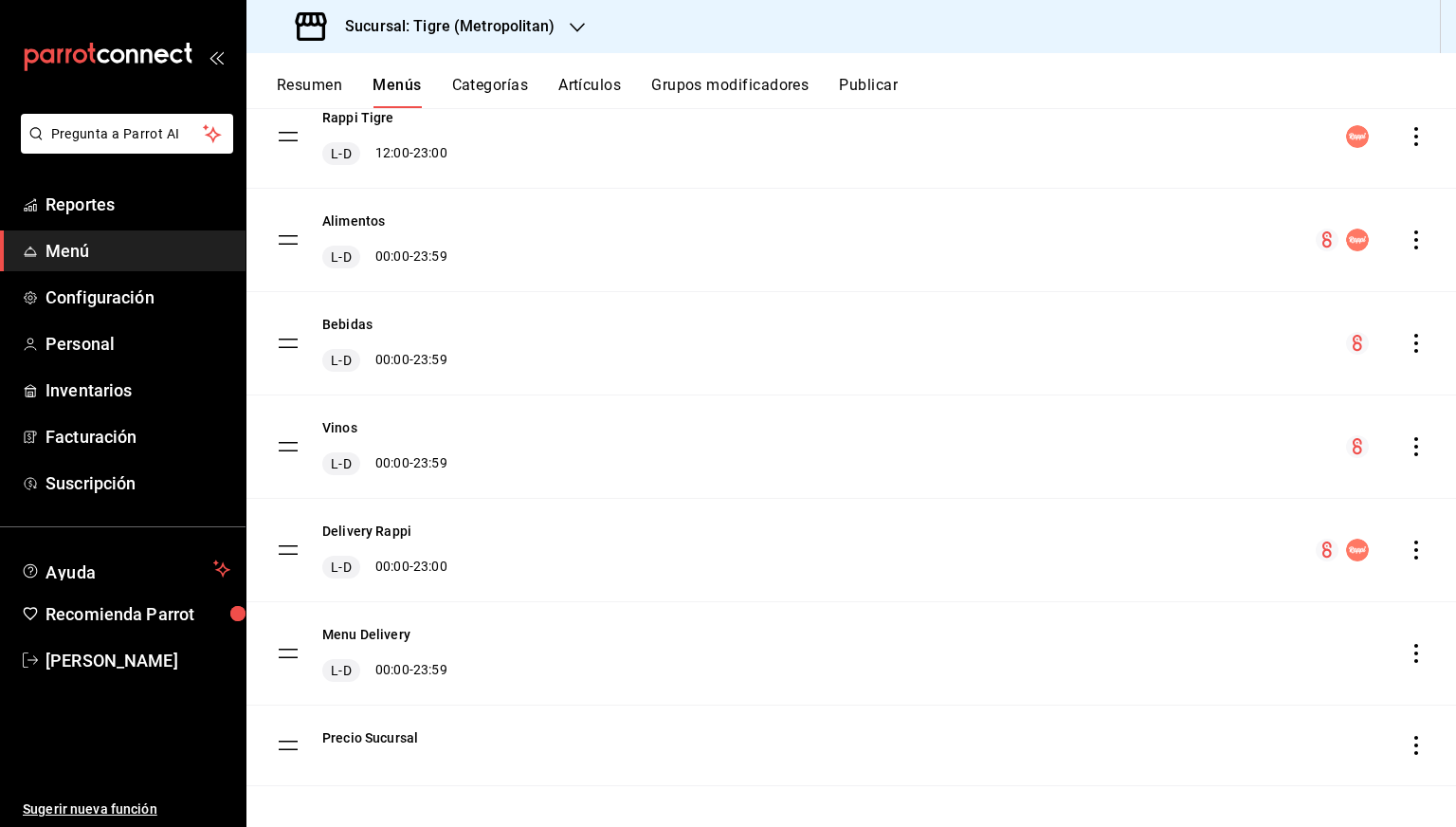
scroll to position [301, 0]
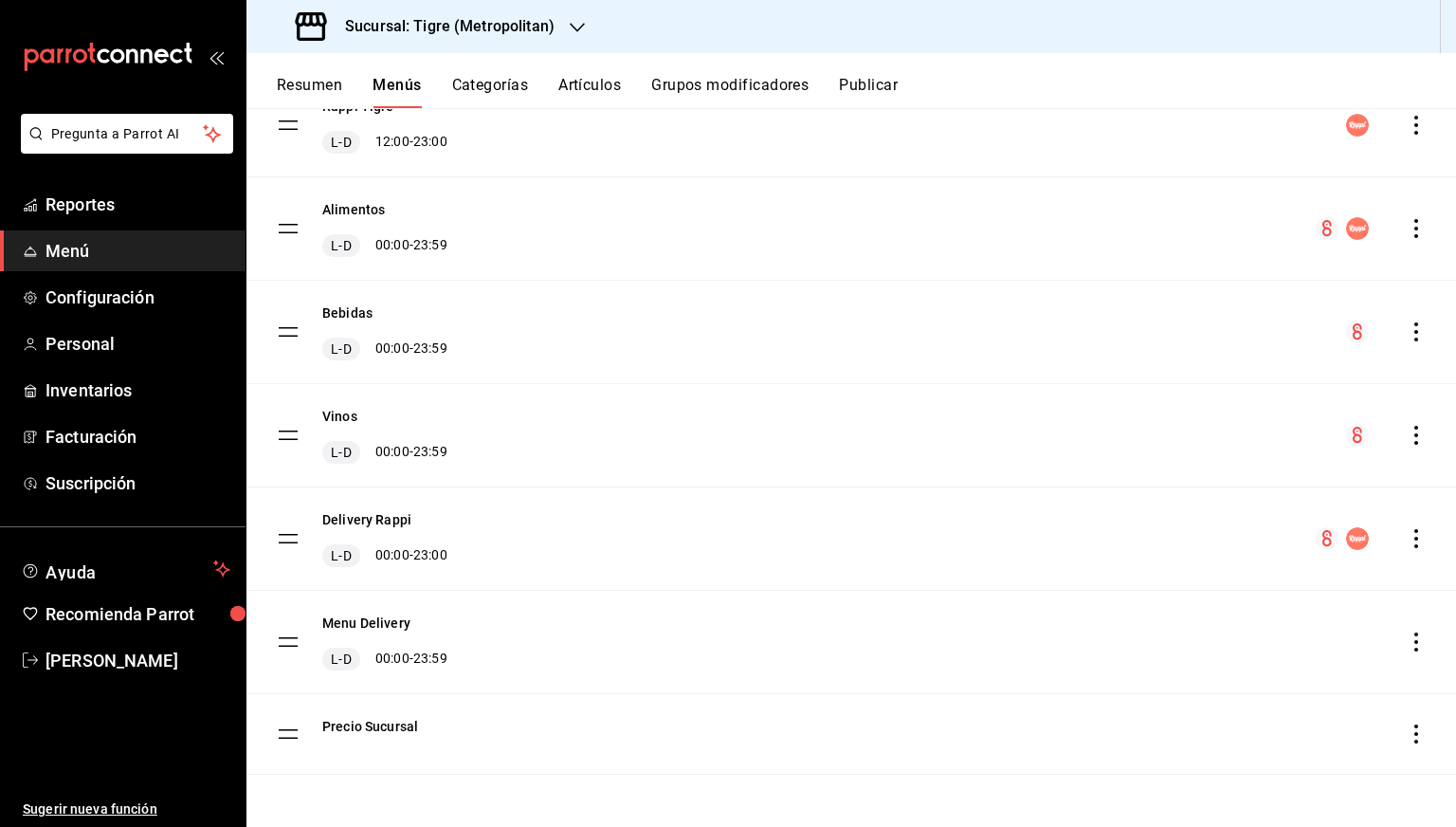
click at [1407, 441] on icon "actions" at bounding box center [1417, 435] width 19 height 19
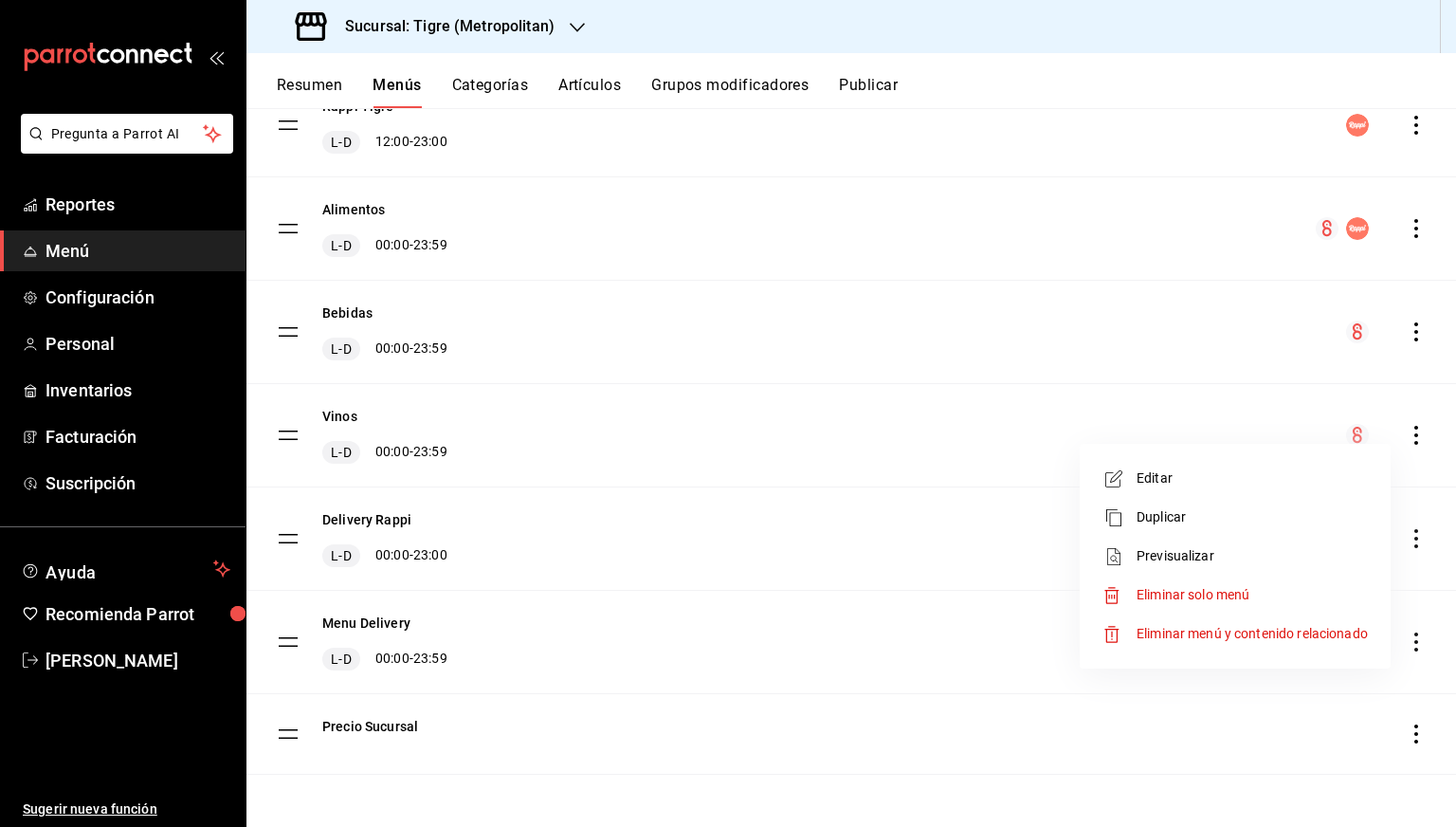
click at [1193, 568] on li "Previsualizar" at bounding box center [1235, 556] width 295 height 39
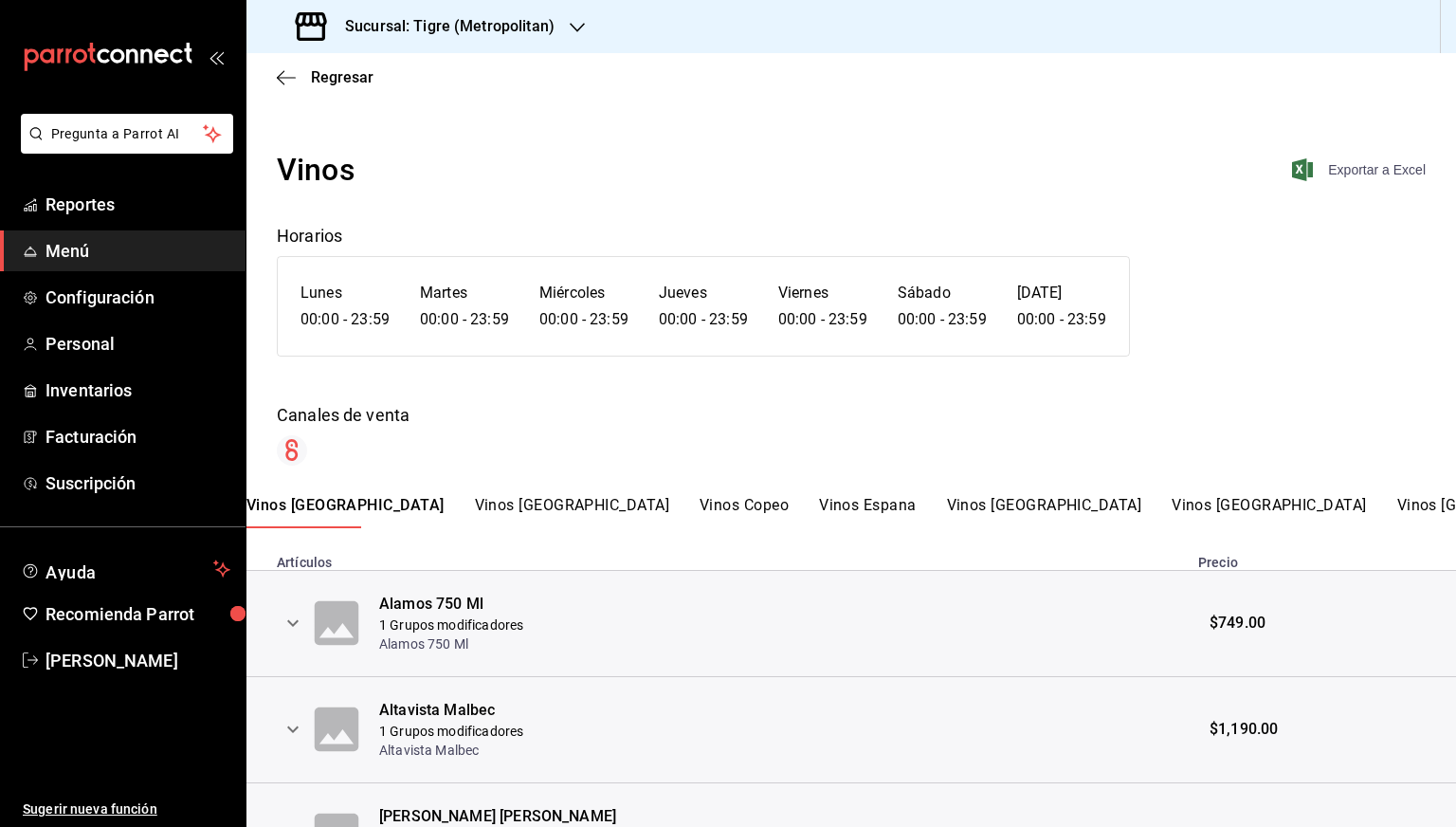
click at [1353, 158] on span "Exportar a Excel" at bounding box center [1361, 169] width 130 height 22
click at [316, 83] on span "Regresar" at bounding box center [342, 77] width 62 height 18
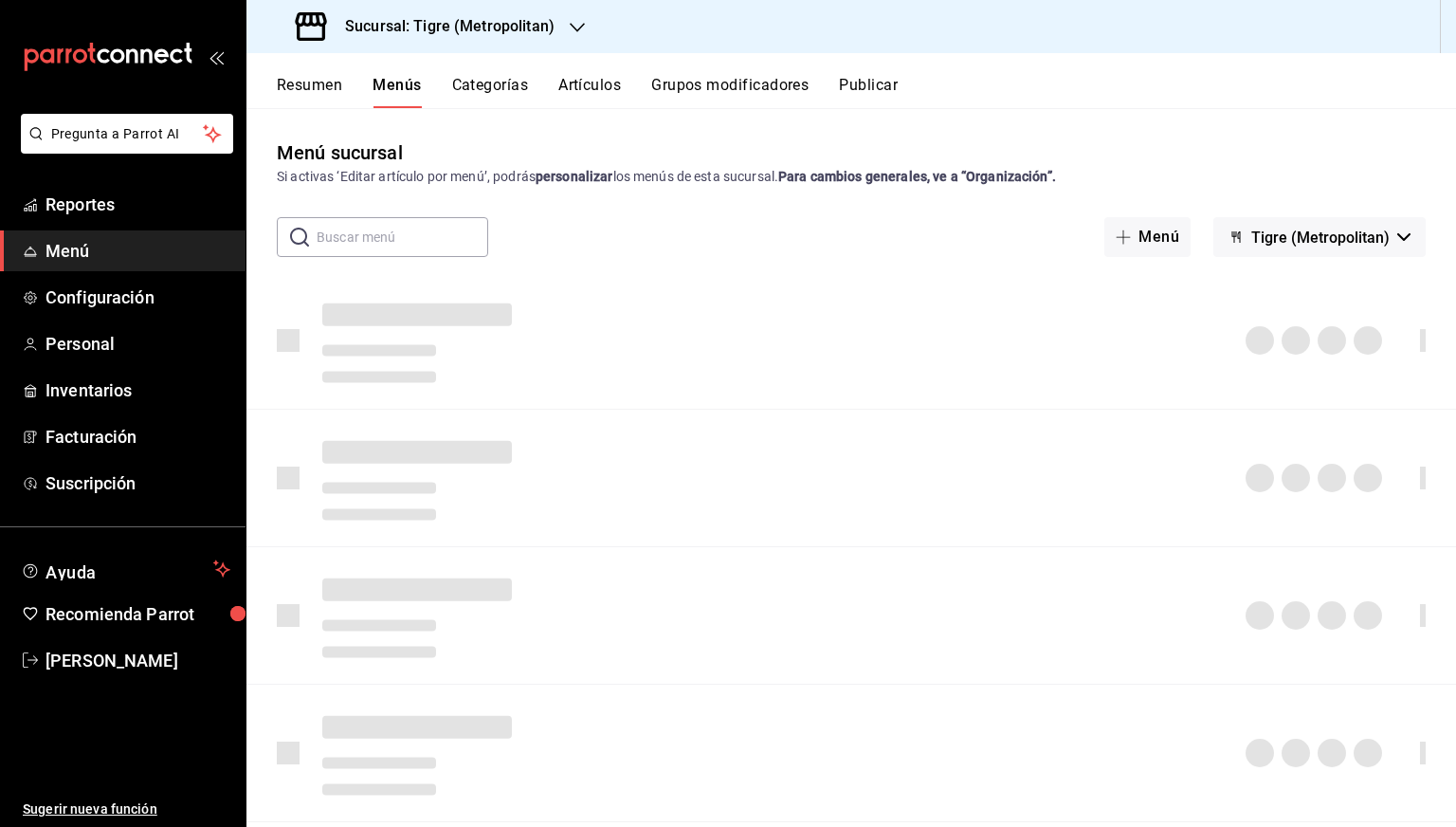
click at [474, 41] on div "Sucursal: Tigre (Metropolitan)" at bounding box center [427, 26] width 330 height 53
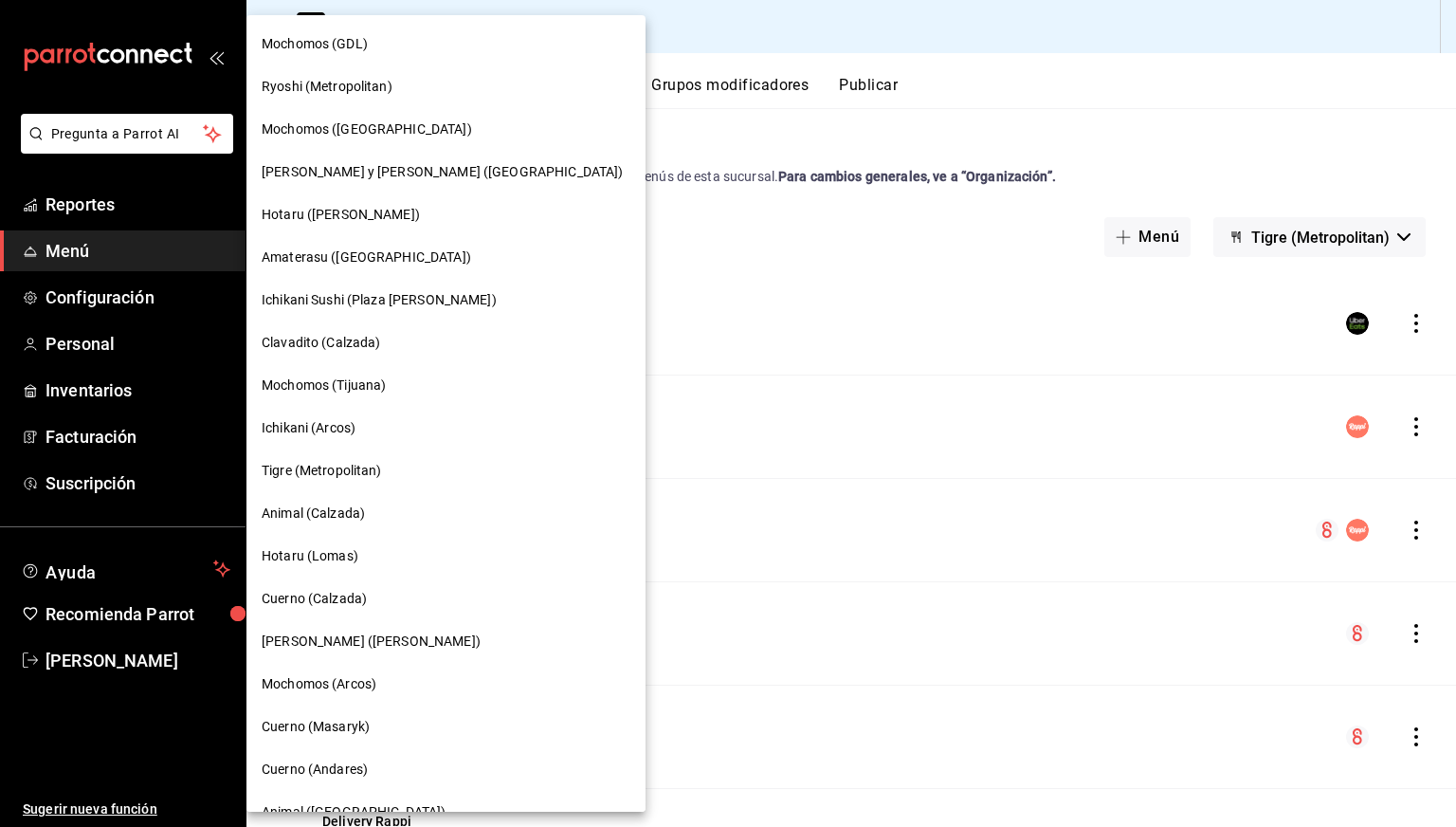
click at [381, 627] on div "[PERSON_NAME] ([PERSON_NAME])" at bounding box center [446, 641] width 399 height 43
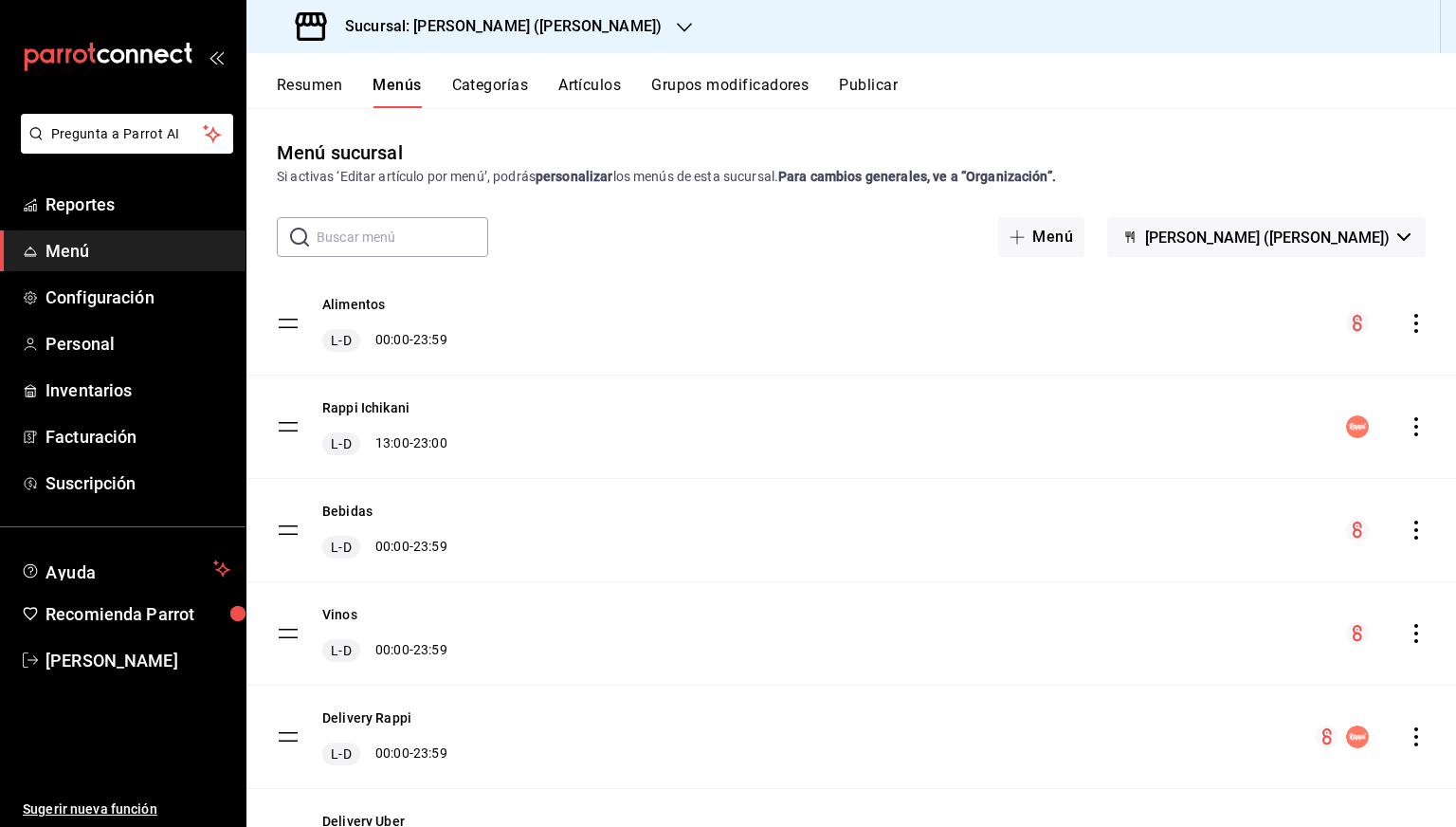
click at [1414, 316] on icon "actions" at bounding box center [1416, 324] width 4 height 19
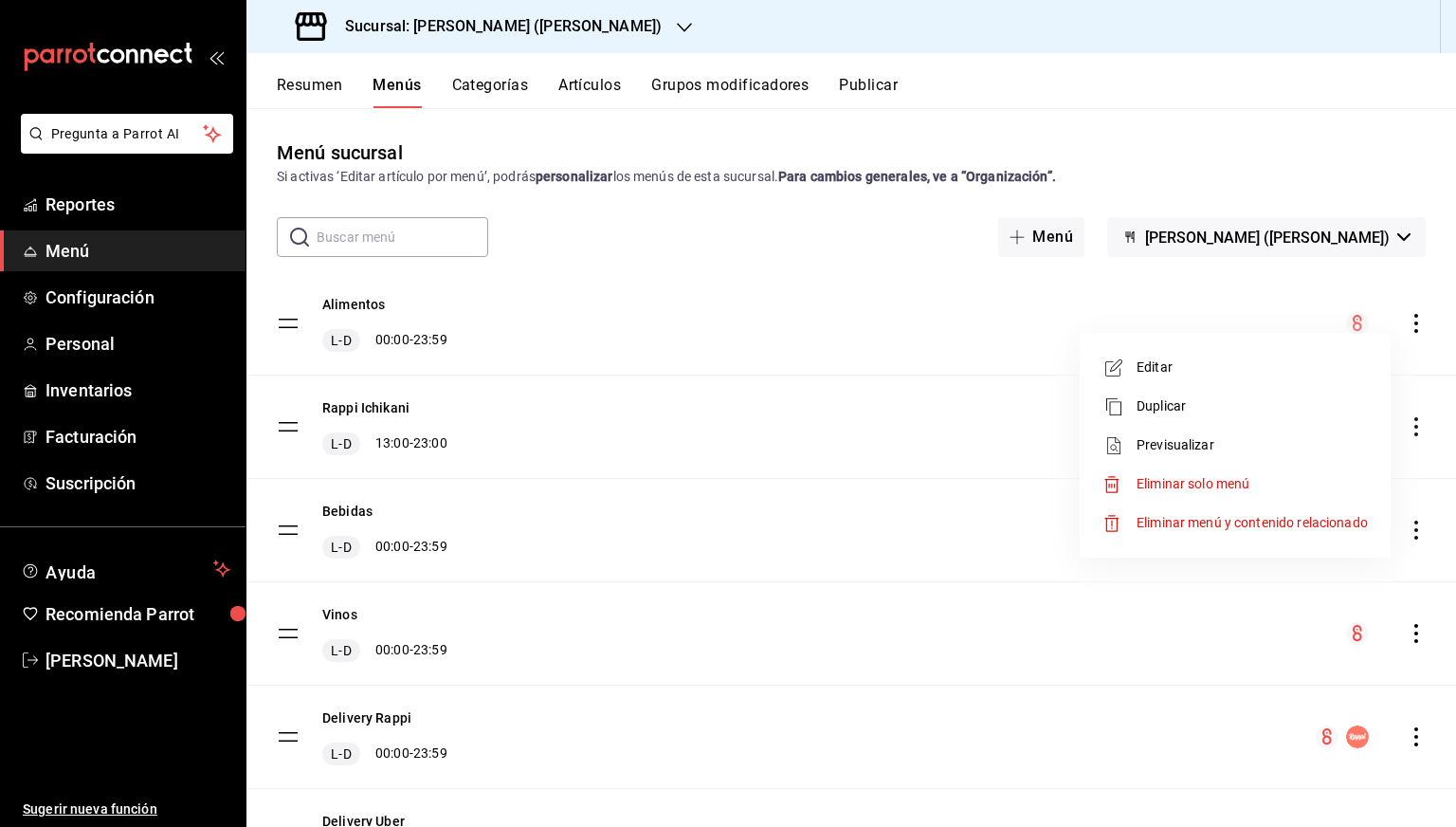
click at [1181, 445] on span "Previsualizar" at bounding box center [1253, 445] width 231 height 19
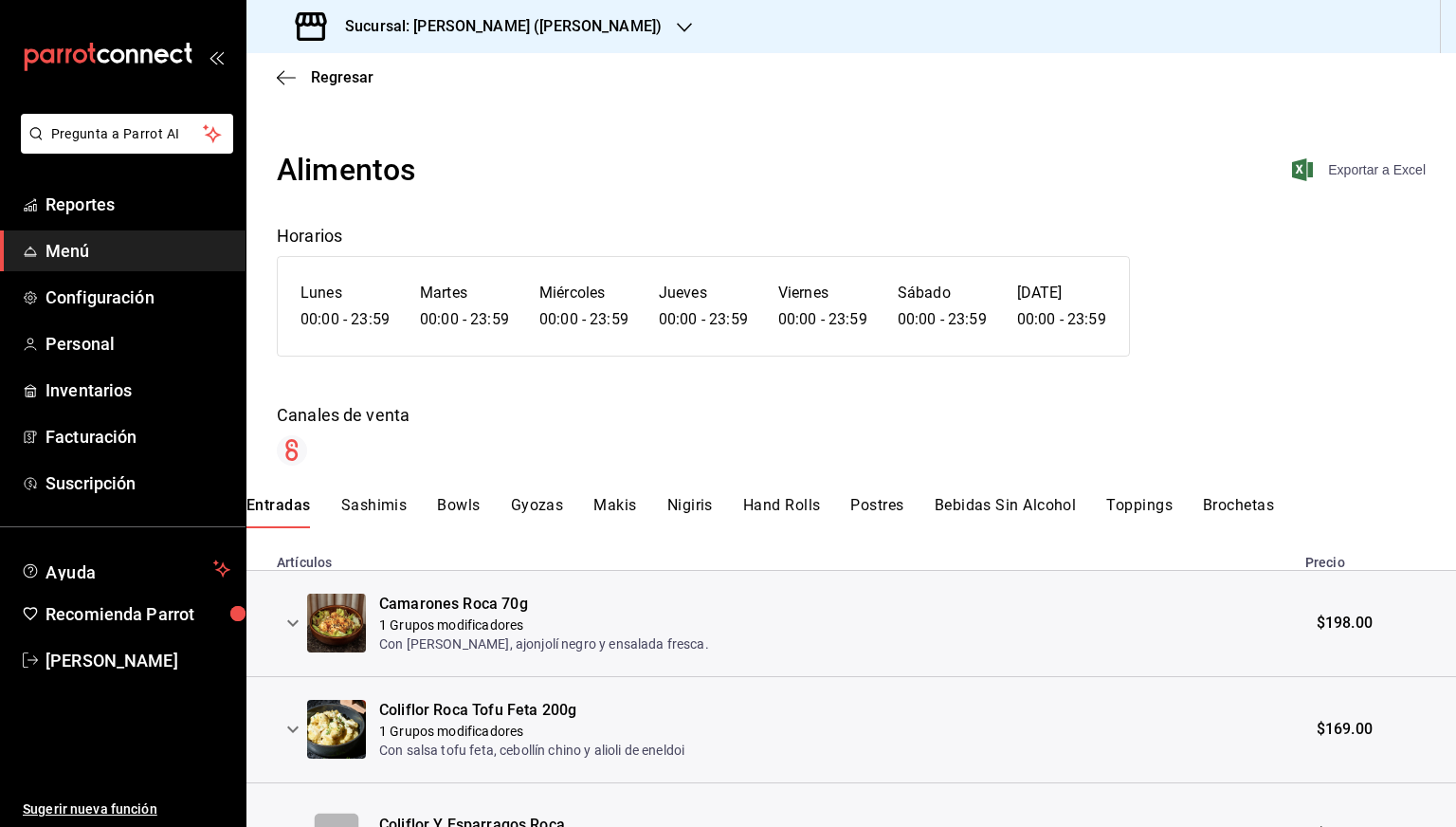
click at [1356, 174] on span "Exportar a Excel" at bounding box center [1361, 169] width 130 height 22
click at [307, 84] on span "Regresar" at bounding box center [325, 77] width 96 height 18
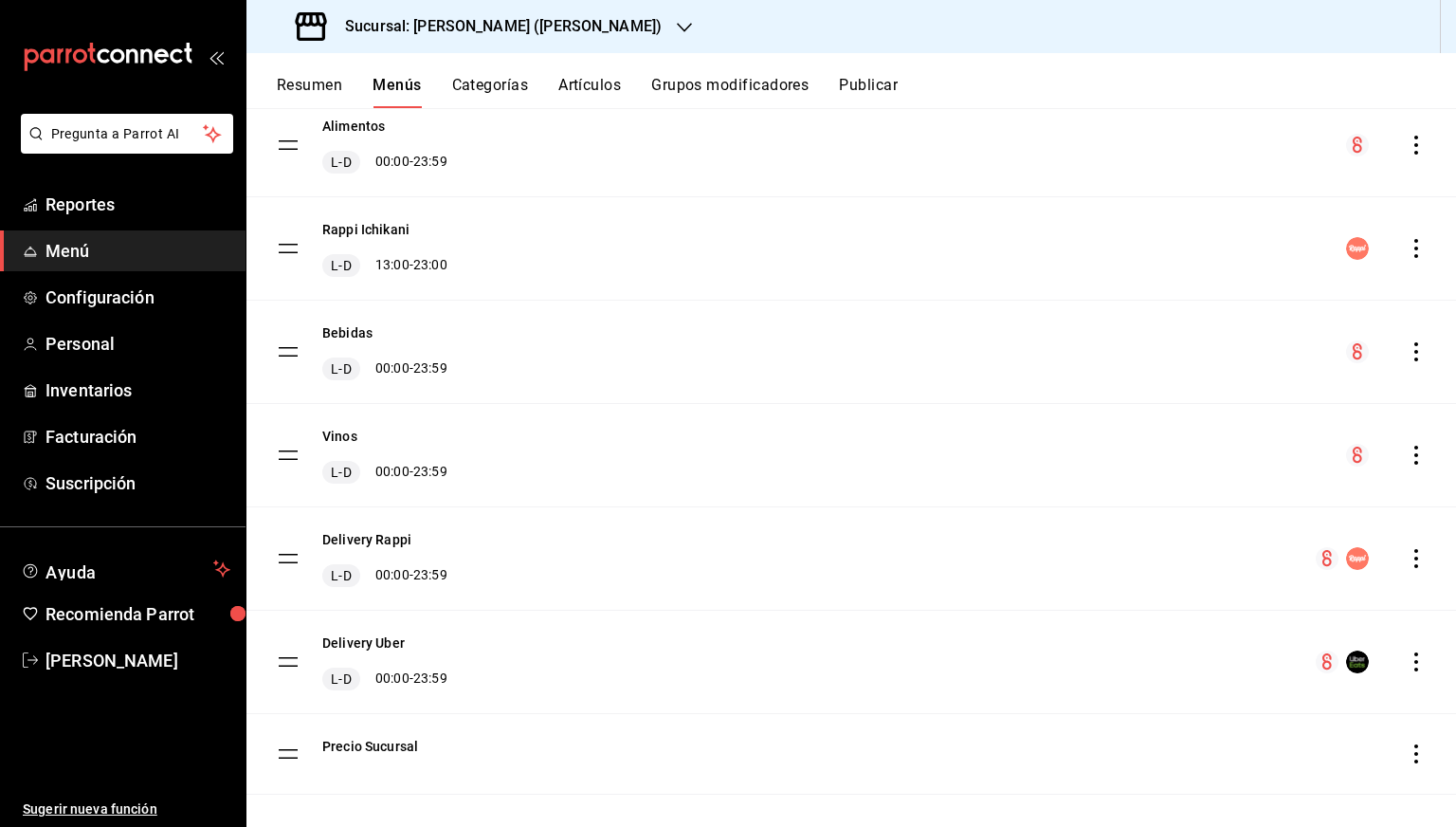
scroll to position [184, 0]
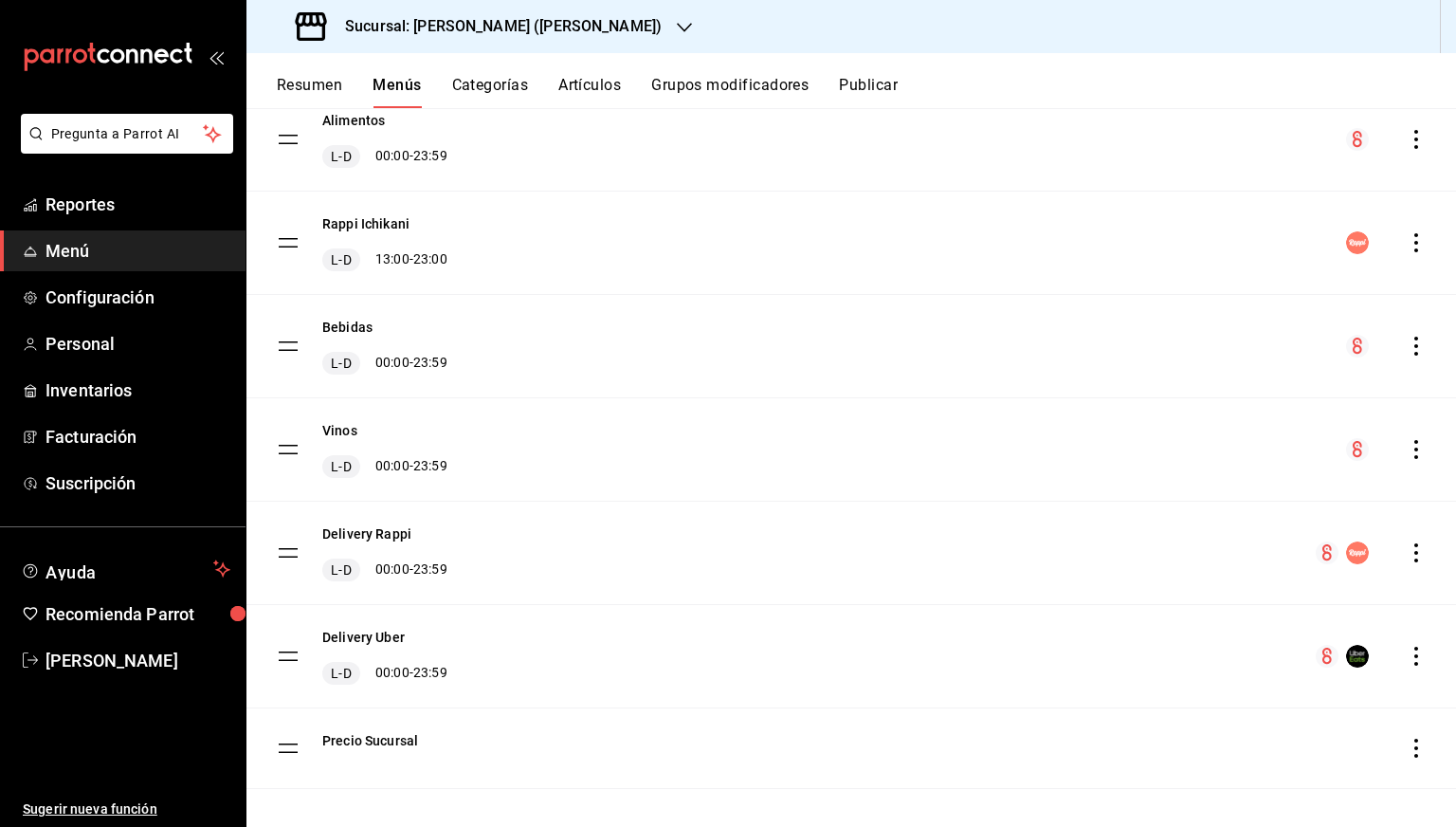
click at [1407, 343] on icon "actions" at bounding box center [1417, 346] width 19 height 19
click at [1176, 464] on span "Previsualizar" at bounding box center [1253, 466] width 231 height 19
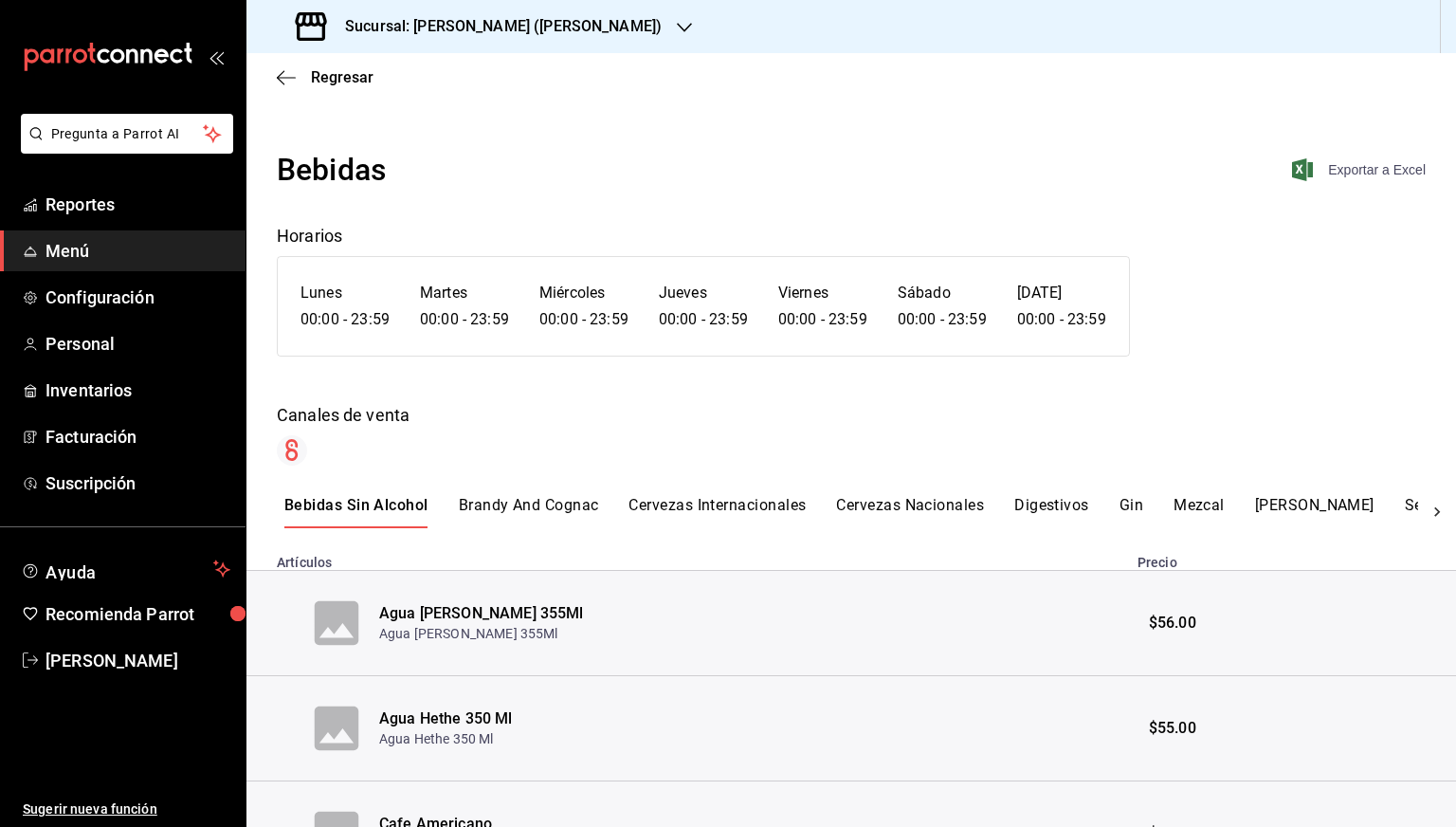
click at [1351, 164] on span "Exportar a Excel" at bounding box center [1361, 169] width 130 height 22
click at [330, 81] on span "Regresar" at bounding box center [342, 77] width 62 height 18
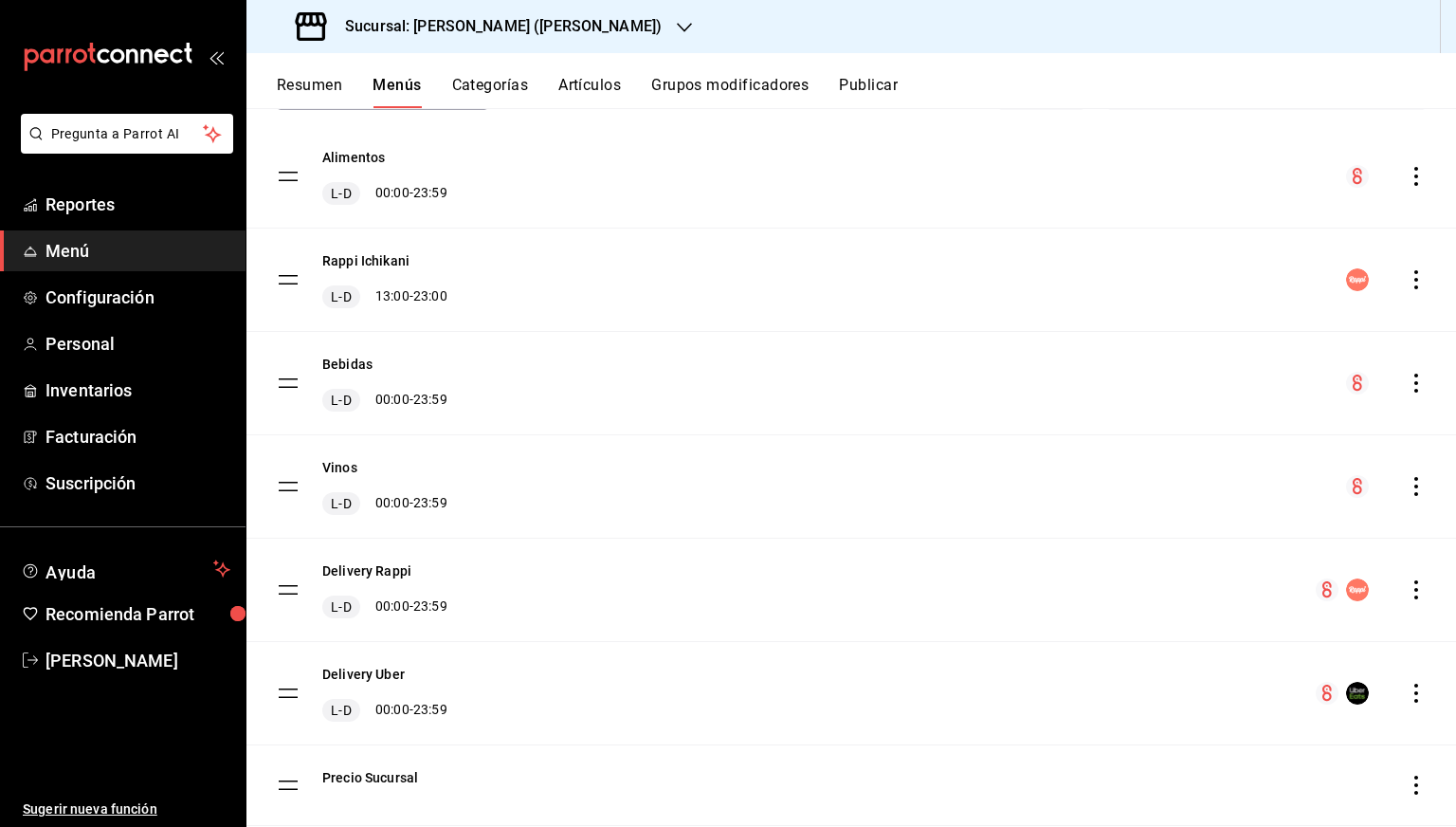
scroll to position [148, 0]
click at [1407, 488] on icon "actions" at bounding box center [1417, 486] width 19 height 19
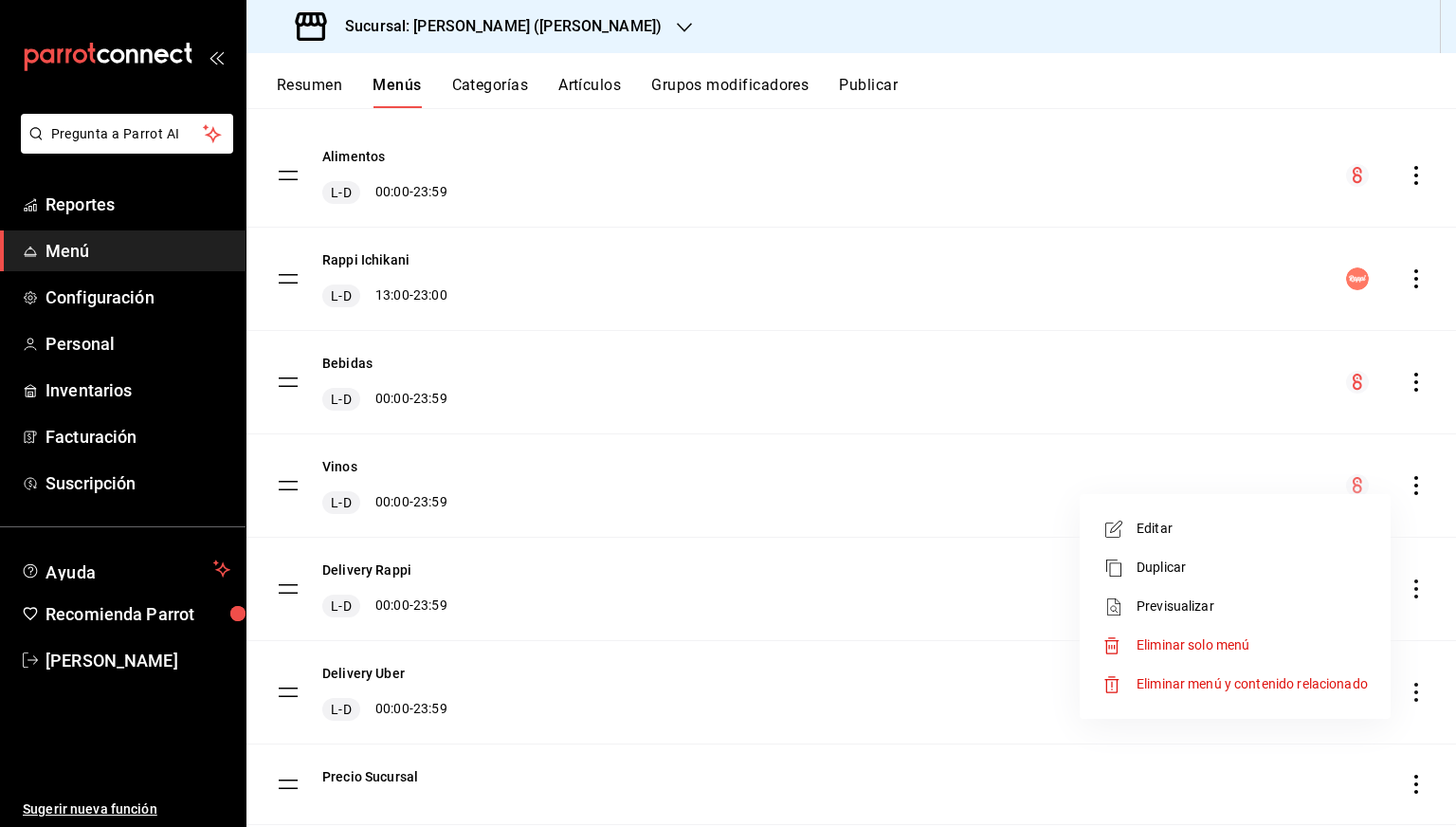
click at [1157, 608] on span "Previsualizar" at bounding box center [1253, 606] width 231 height 19
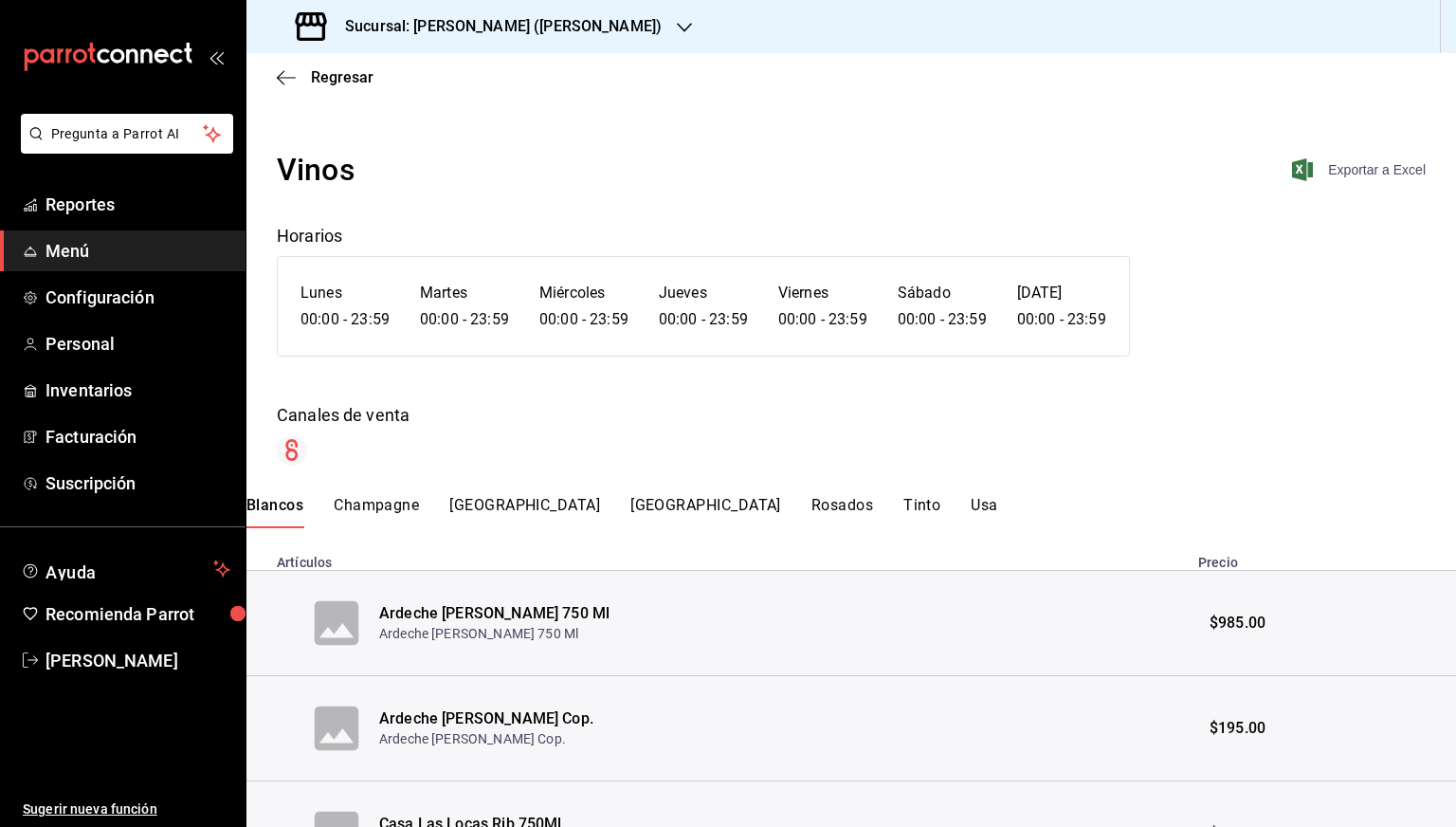
click at [1344, 172] on span "Exportar a Excel" at bounding box center [1361, 169] width 130 height 22
click at [318, 72] on span "Regresar" at bounding box center [342, 77] width 62 height 18
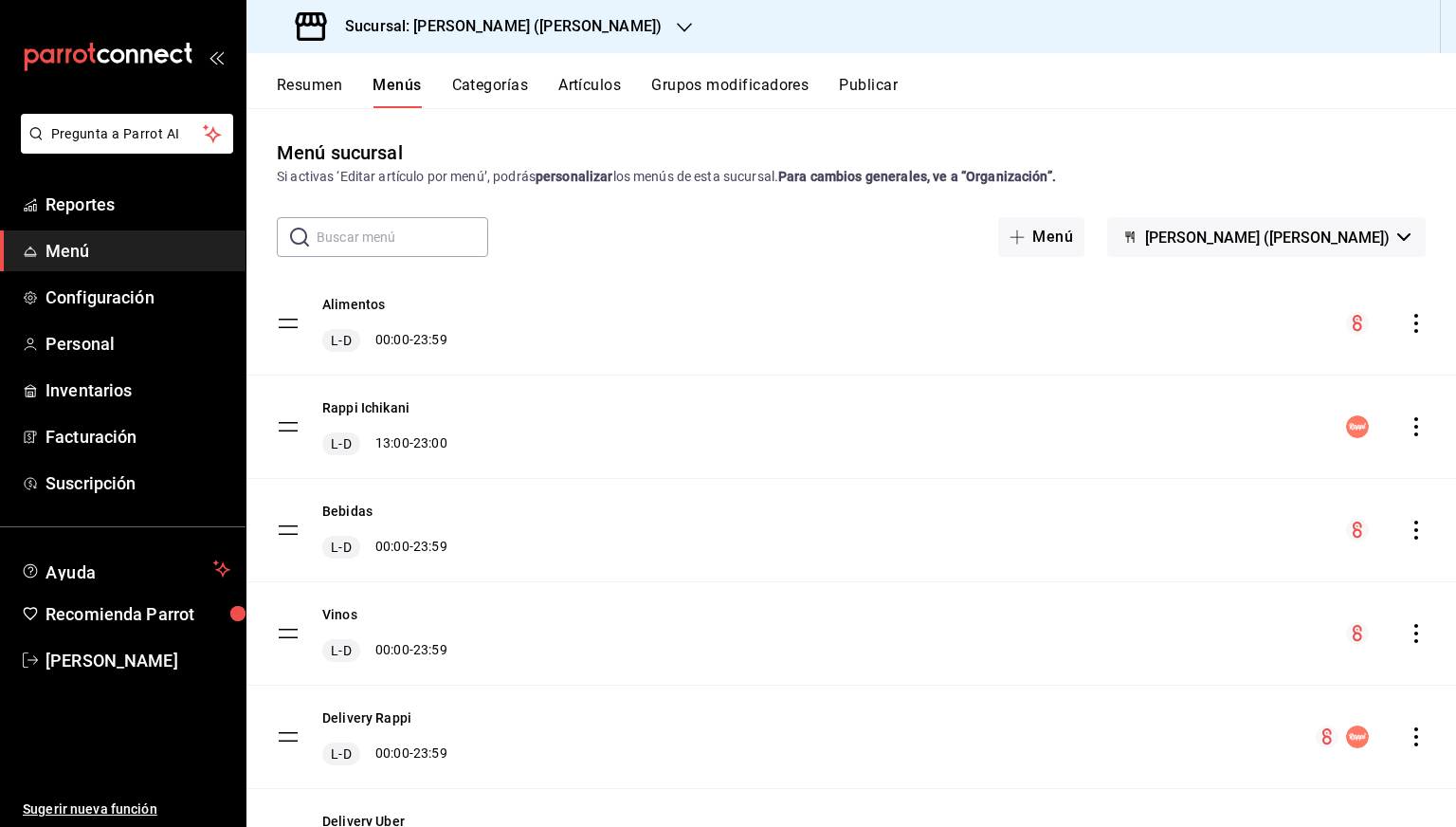
click at [477, 49] on div "Sucursal: Ichikani Sushi (Vasconcelos)" at bounding box center [480, 26] width 438 height 53
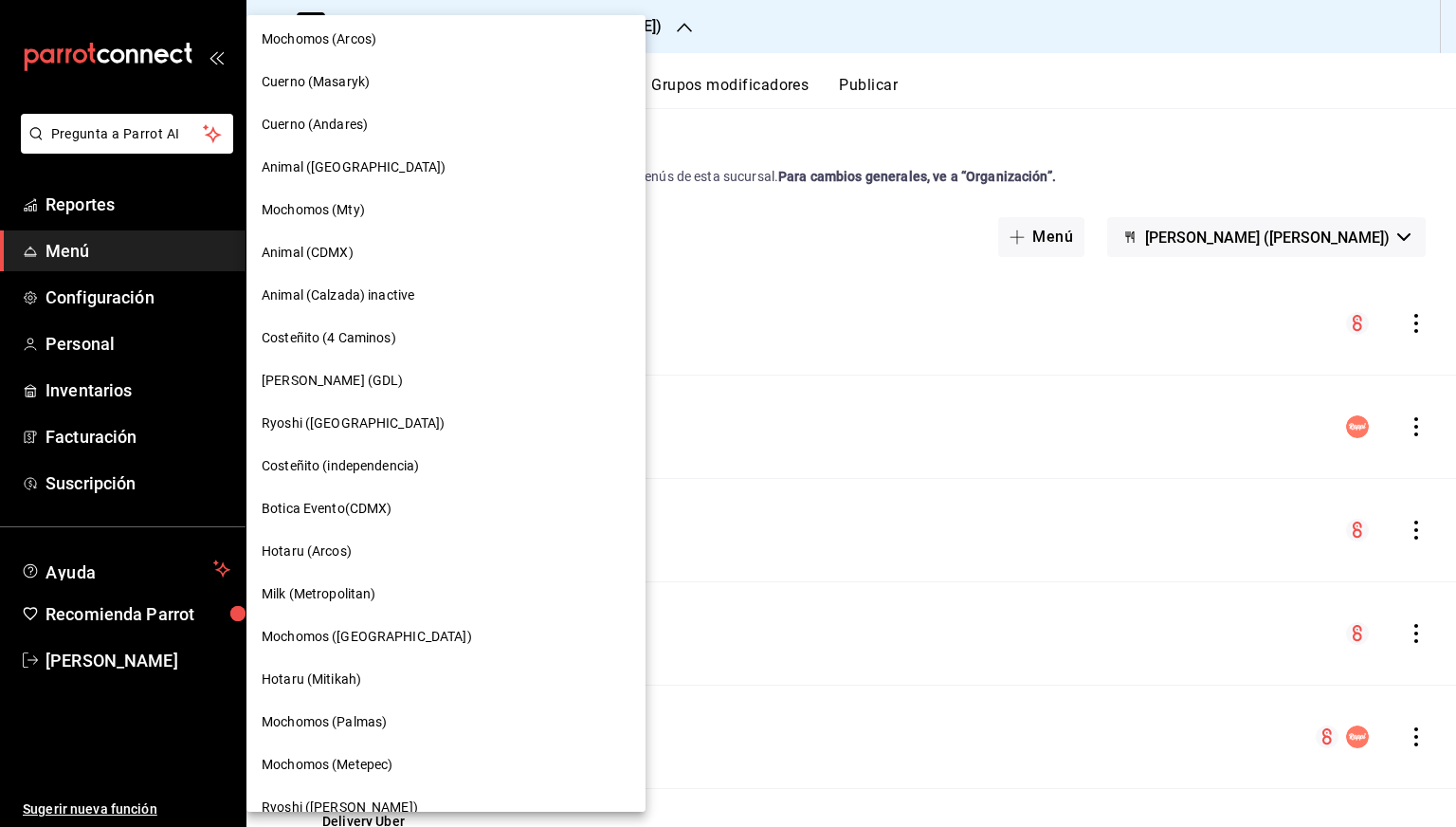
scroll to position [644, 0]
click at [329, 578] on div "Milk (Metropolitan)" at bounding box center [446, 594] width 399 height 43
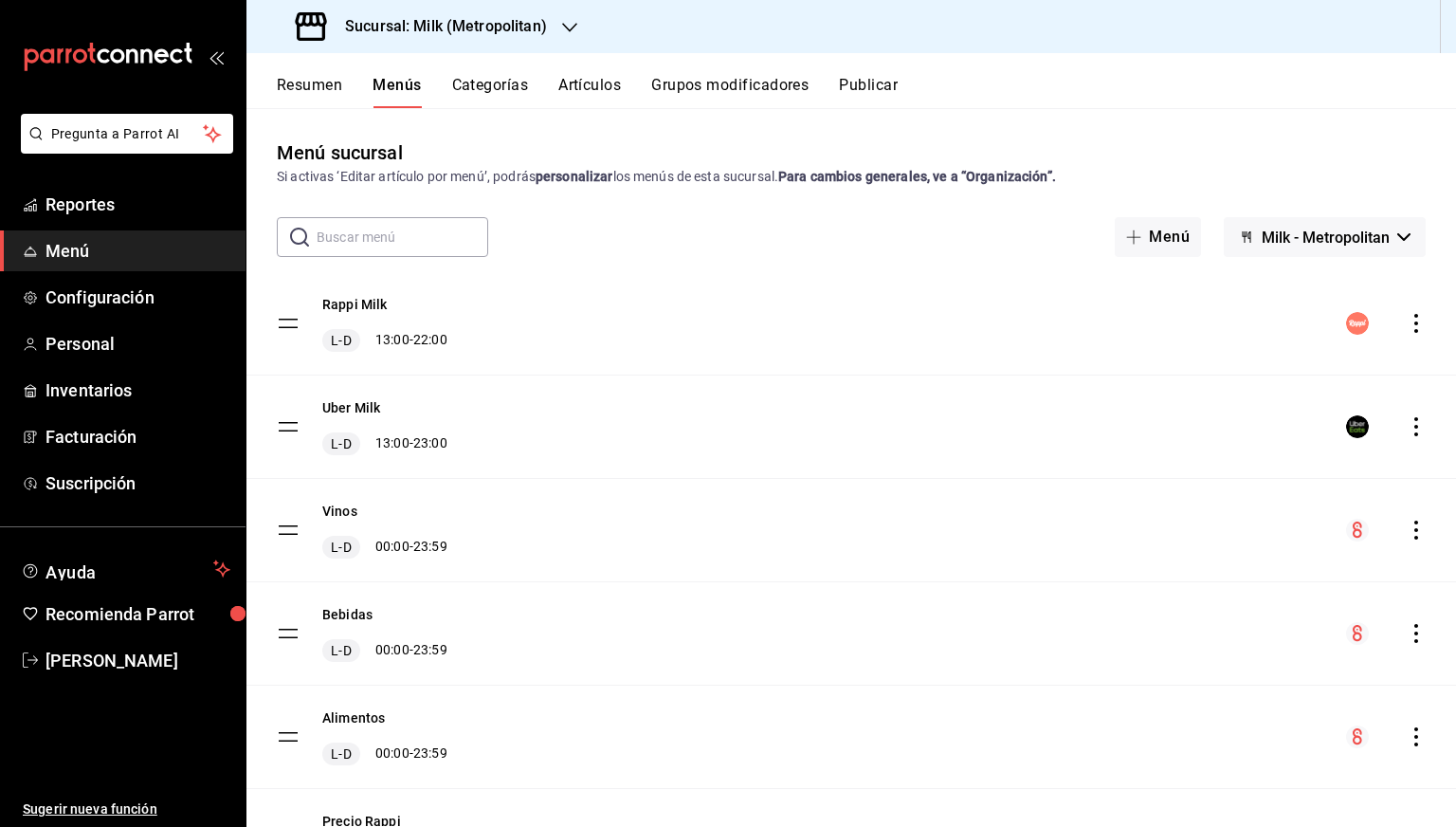
scroll to position [221, 0]
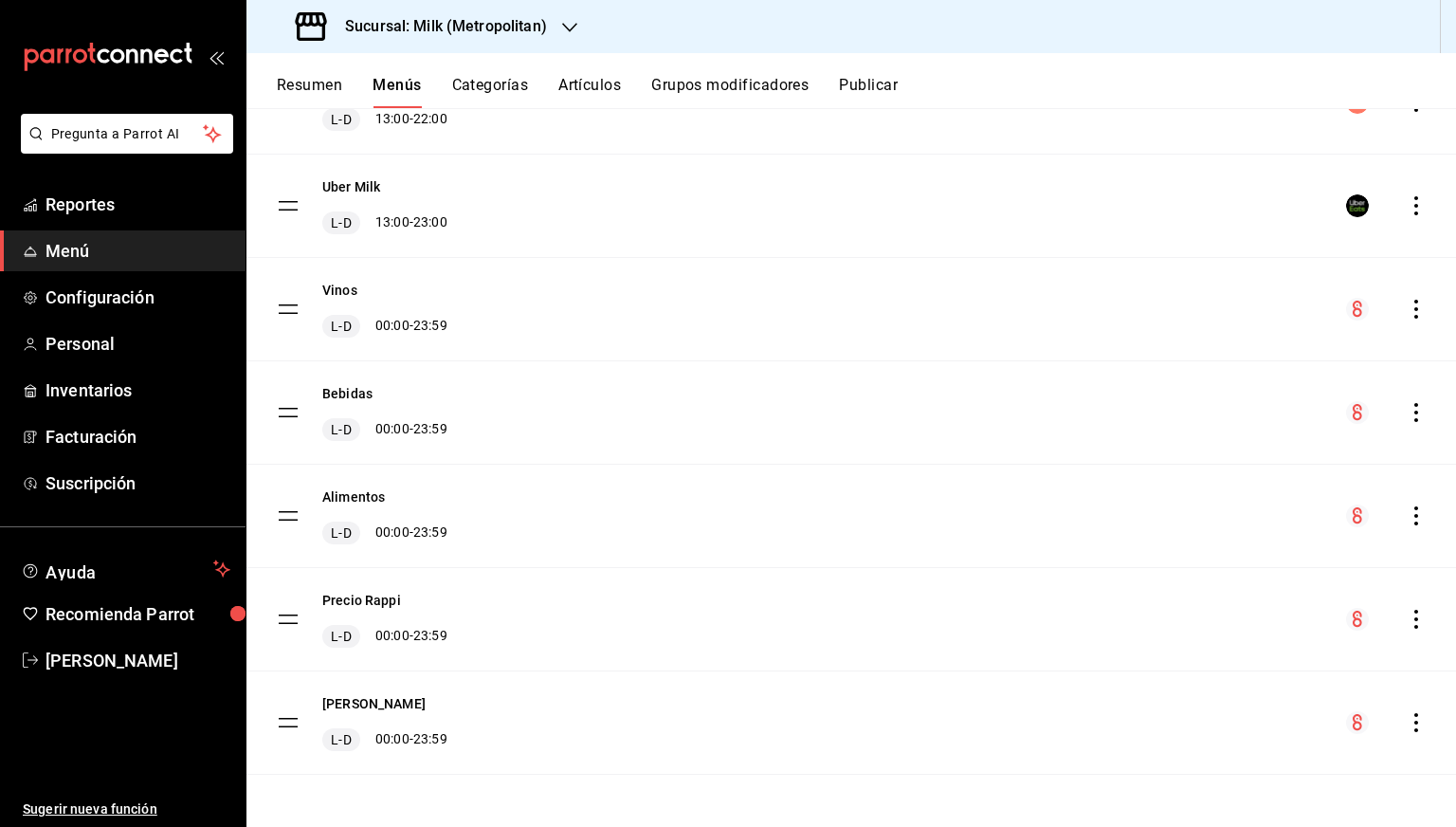
click at [1407, 512] on icon "actions" at bounding box center [1417, 516] width 19 height 19
click at [1163, 625] on li "Previsualizar" at bounding box center [1235, 637] width 295 height 39
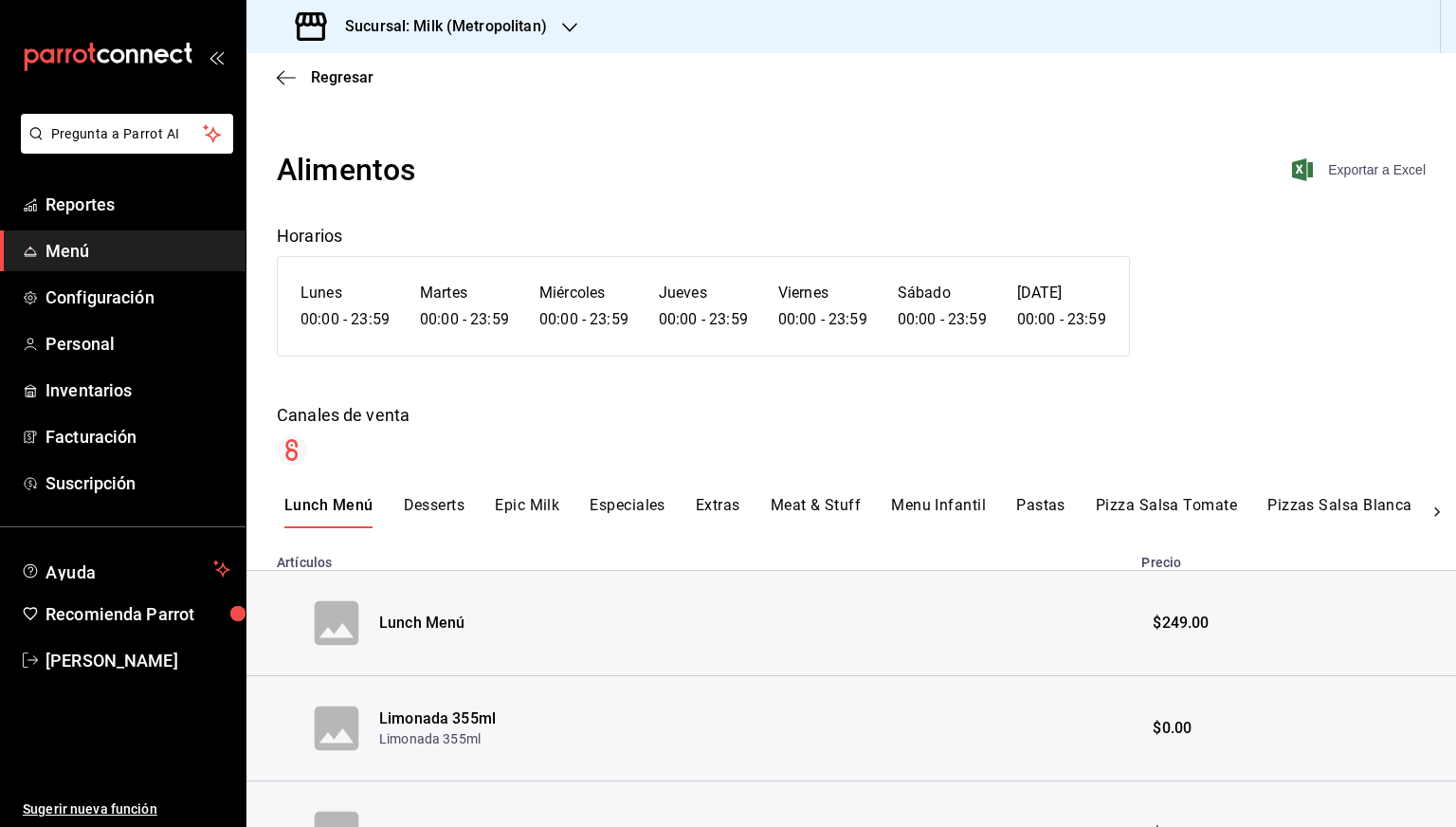
click at [1338, 165] on span "Exportar a Excel" at bounding box center [1361, 169] width 130 height 22
click at [330, 72] on span "Regresar" at bounding box center [342, 77] width 62 height 18
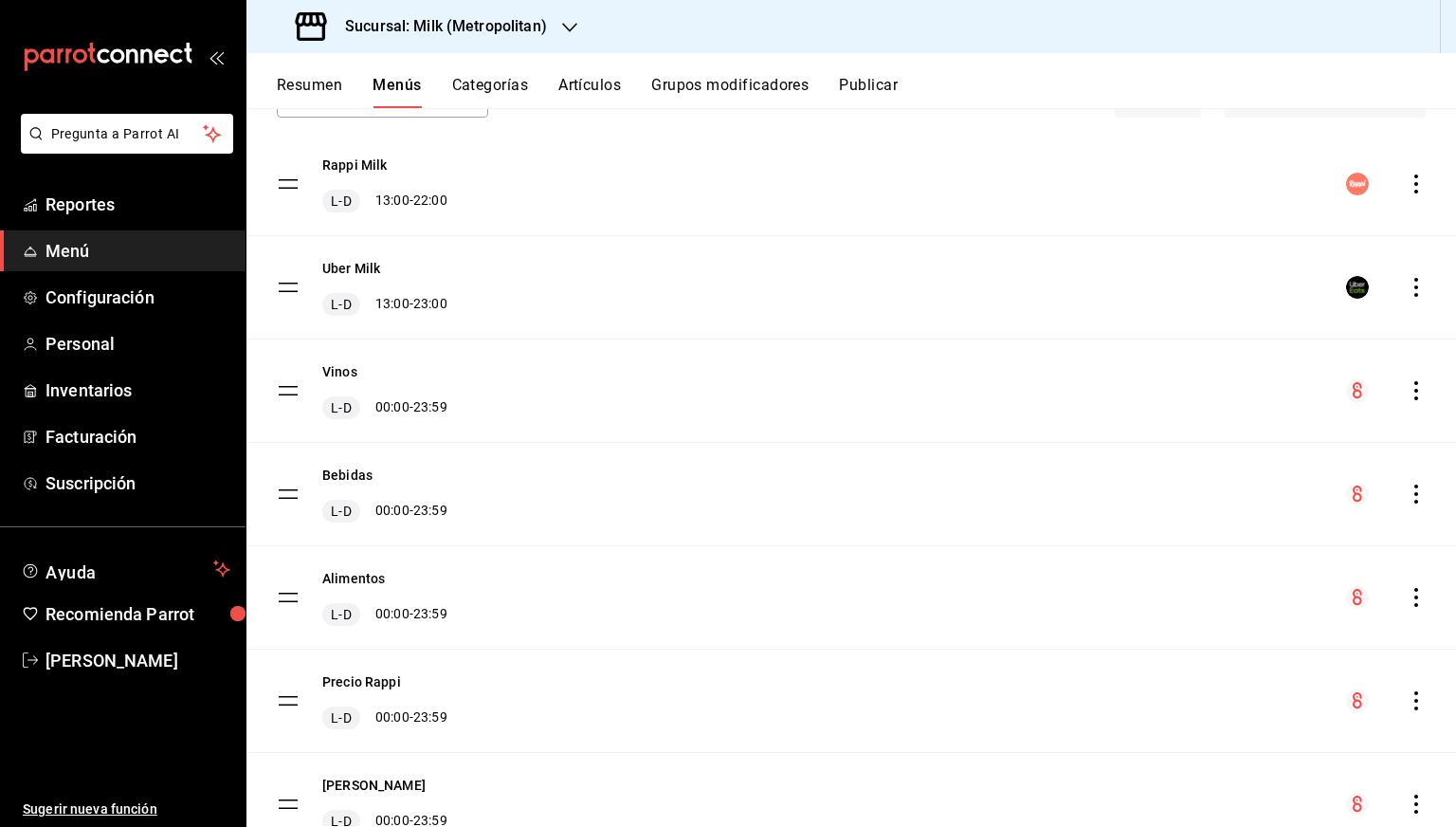
scroll to position [155, 0]
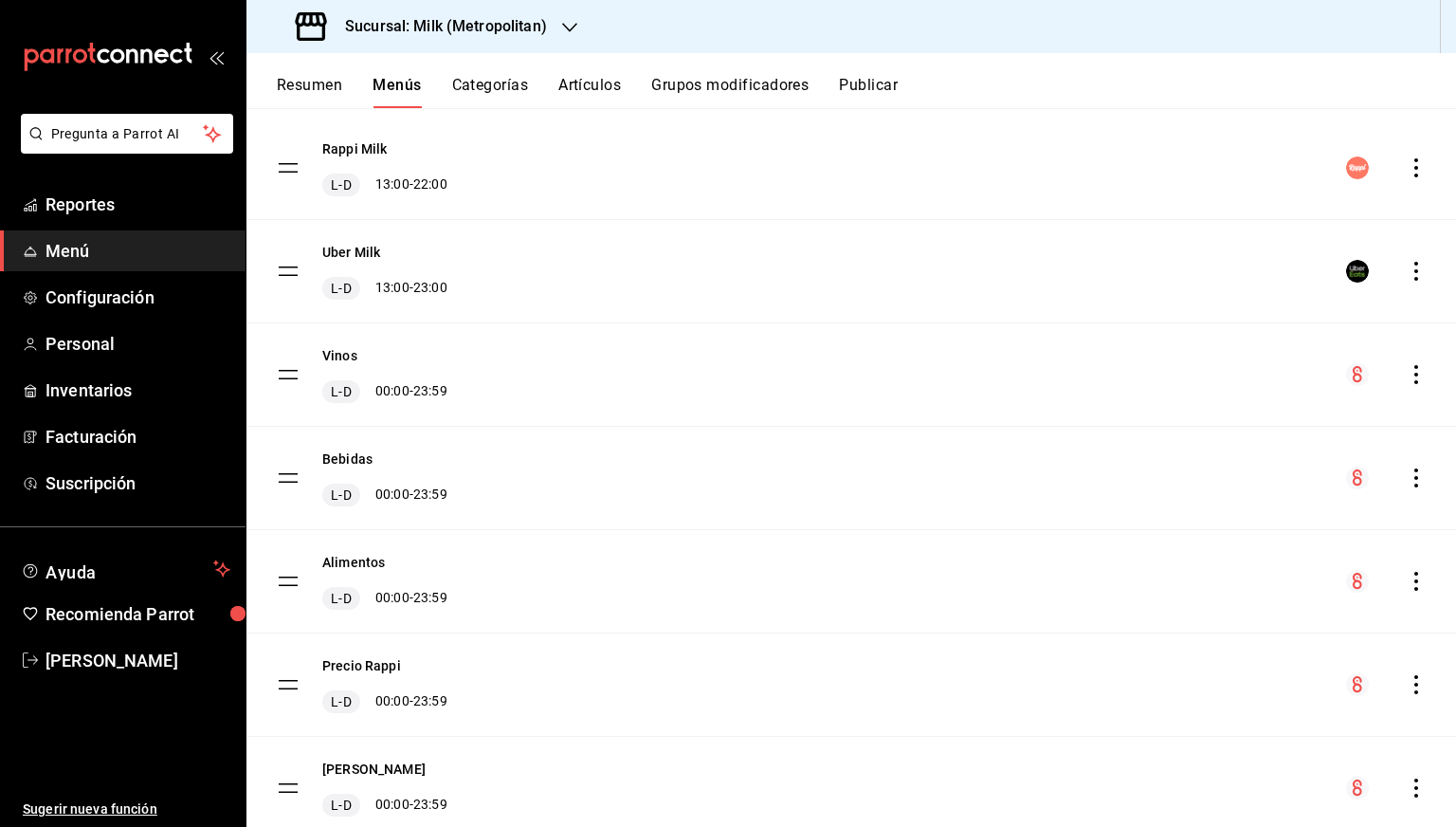
click at [1407, 475] on icon "actions" at bounding box center [1417, 478] width 19 height 19
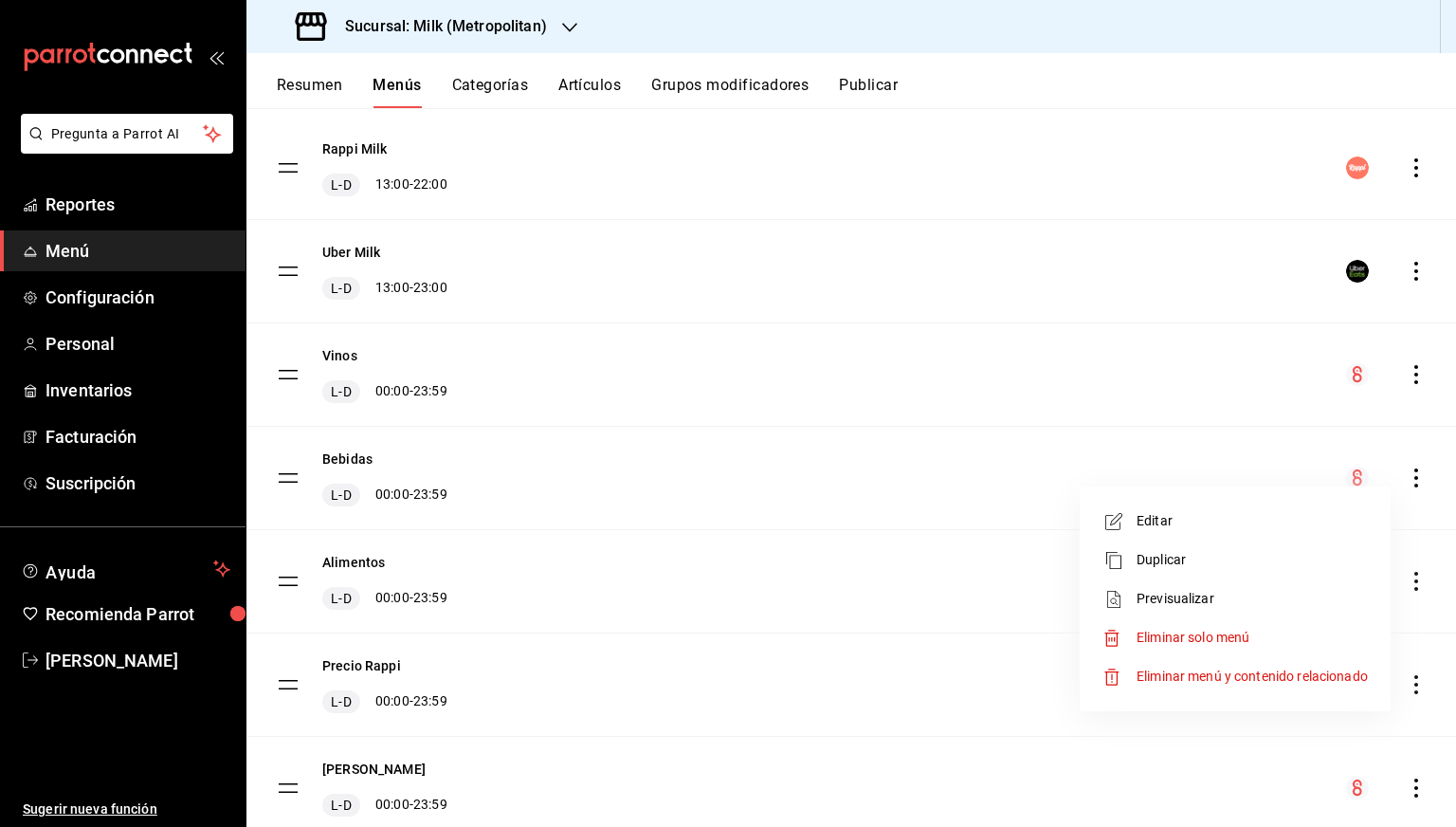
click at [1161, 603] on span "Previsualizar" at bounding box center [1253, 599] width 231 height 19
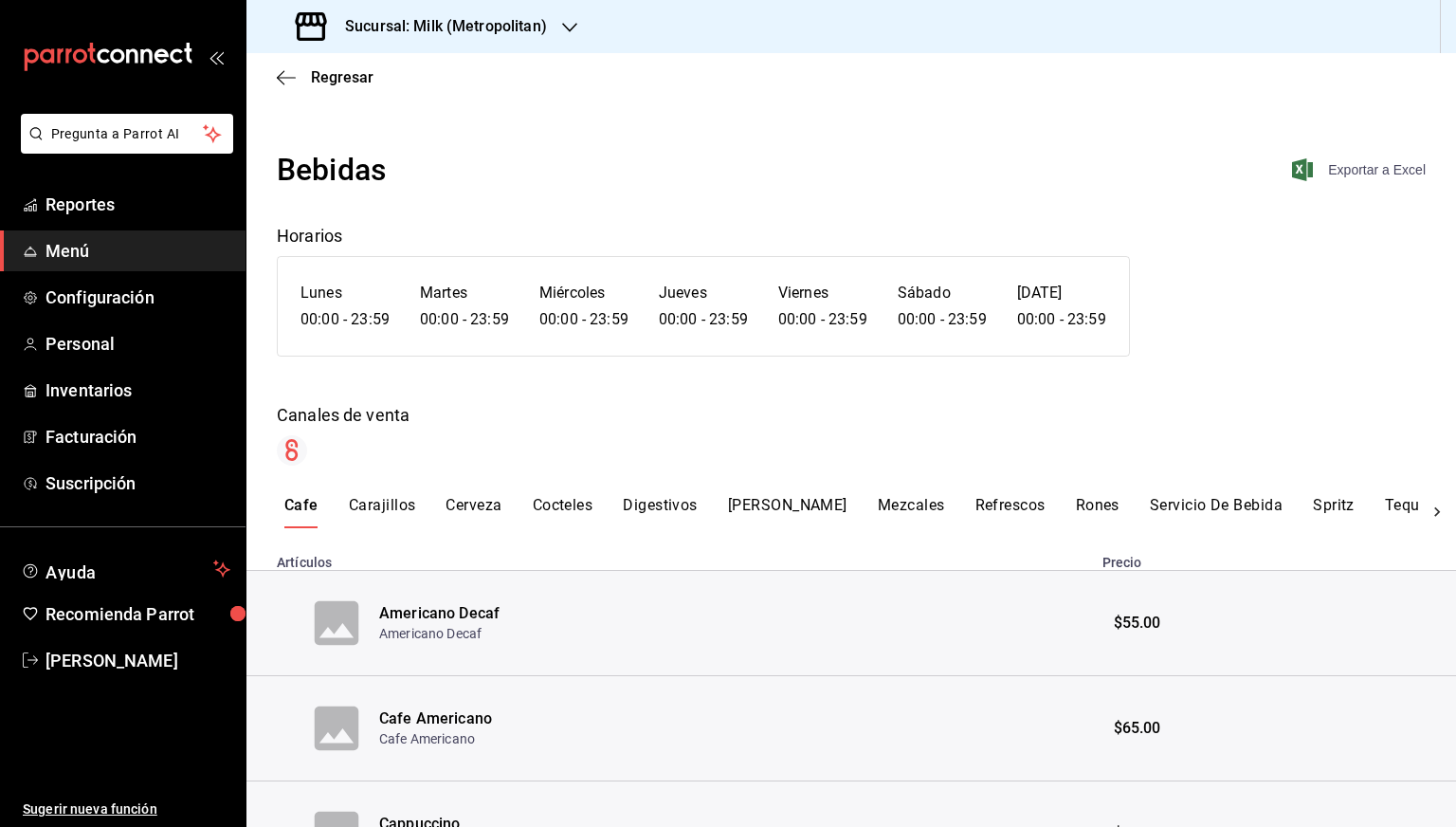
click at [1364, 162] on span "Exportar a Excel" at bounding box center [1361, 169] width 130 height 22
click at [351, 73] on span "Regresar" at bounding box center [342, 77] width 62 height 18
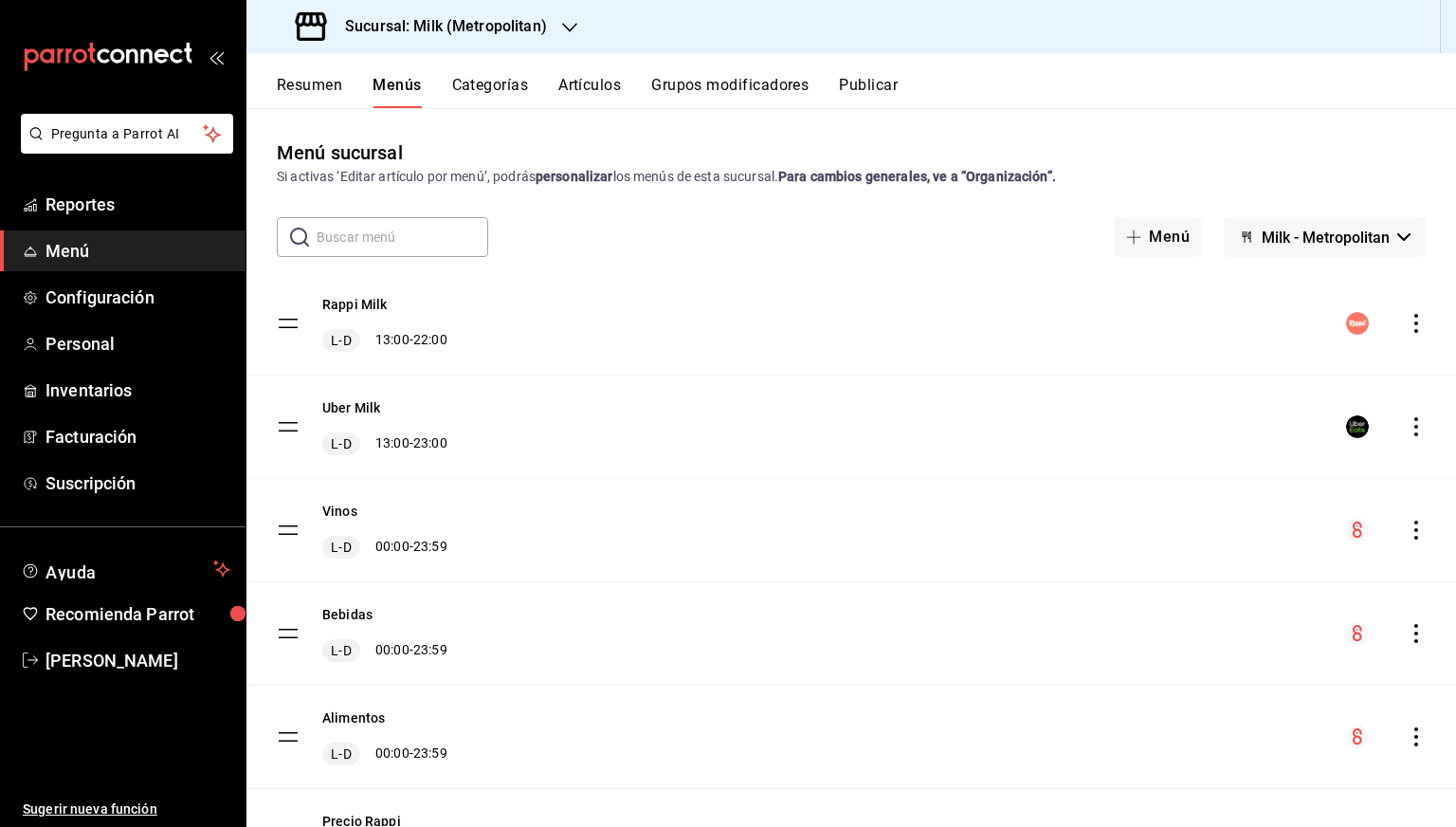
click at [1407, 532] on icon "actions" at bounding box center [1417, 531] width 19 height 19
click at [1203, 644] on span "Previsualizar" at bounding box center [1253, 651] width 231 height 19
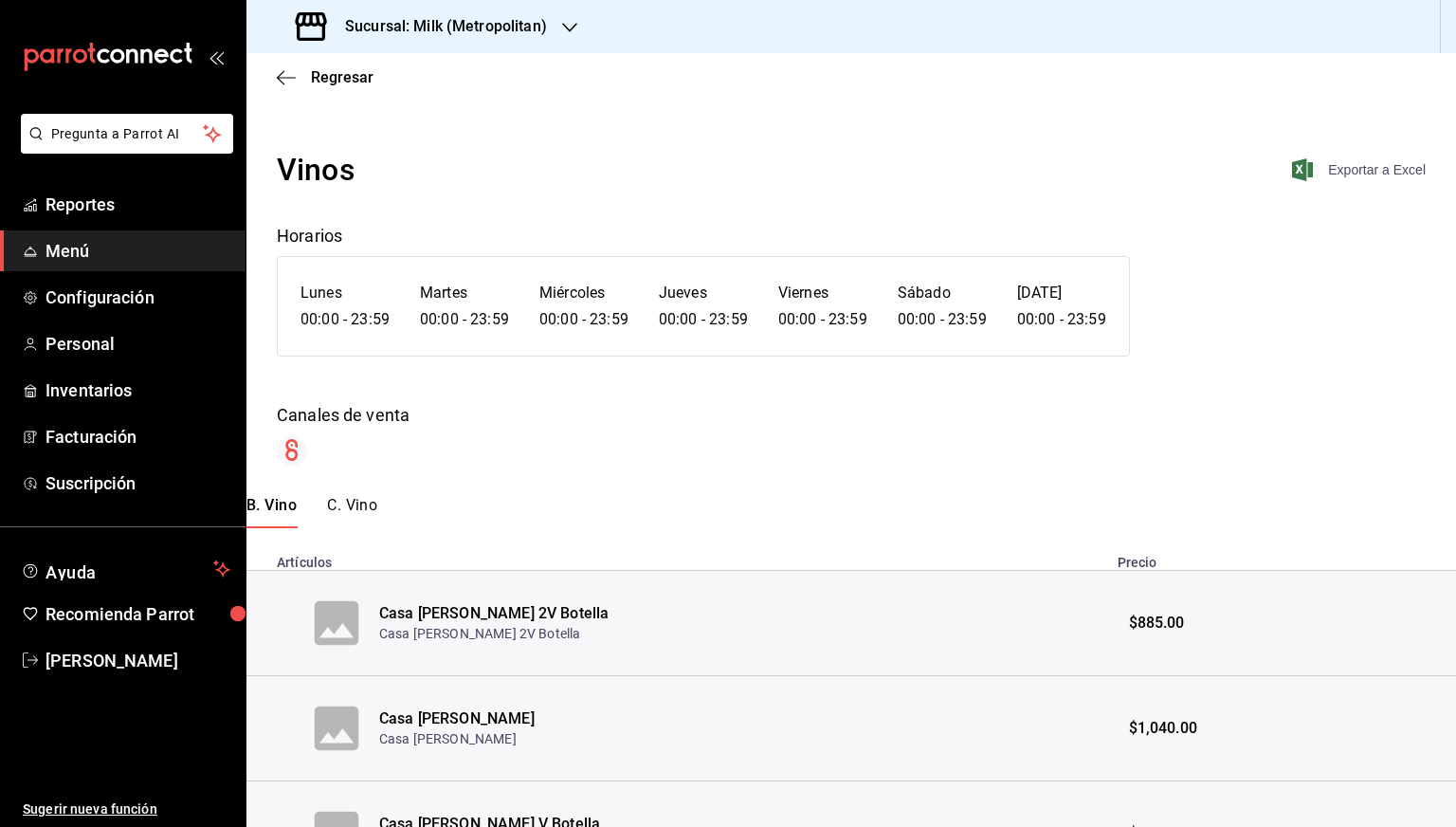
click at [1354, 168] on span "Exportar a Excel" at bounding box center [1361, 169] width 130 height 22
click at [311, 84] on span "Regresar" at bounding box center [342, 77] width 62 height 18
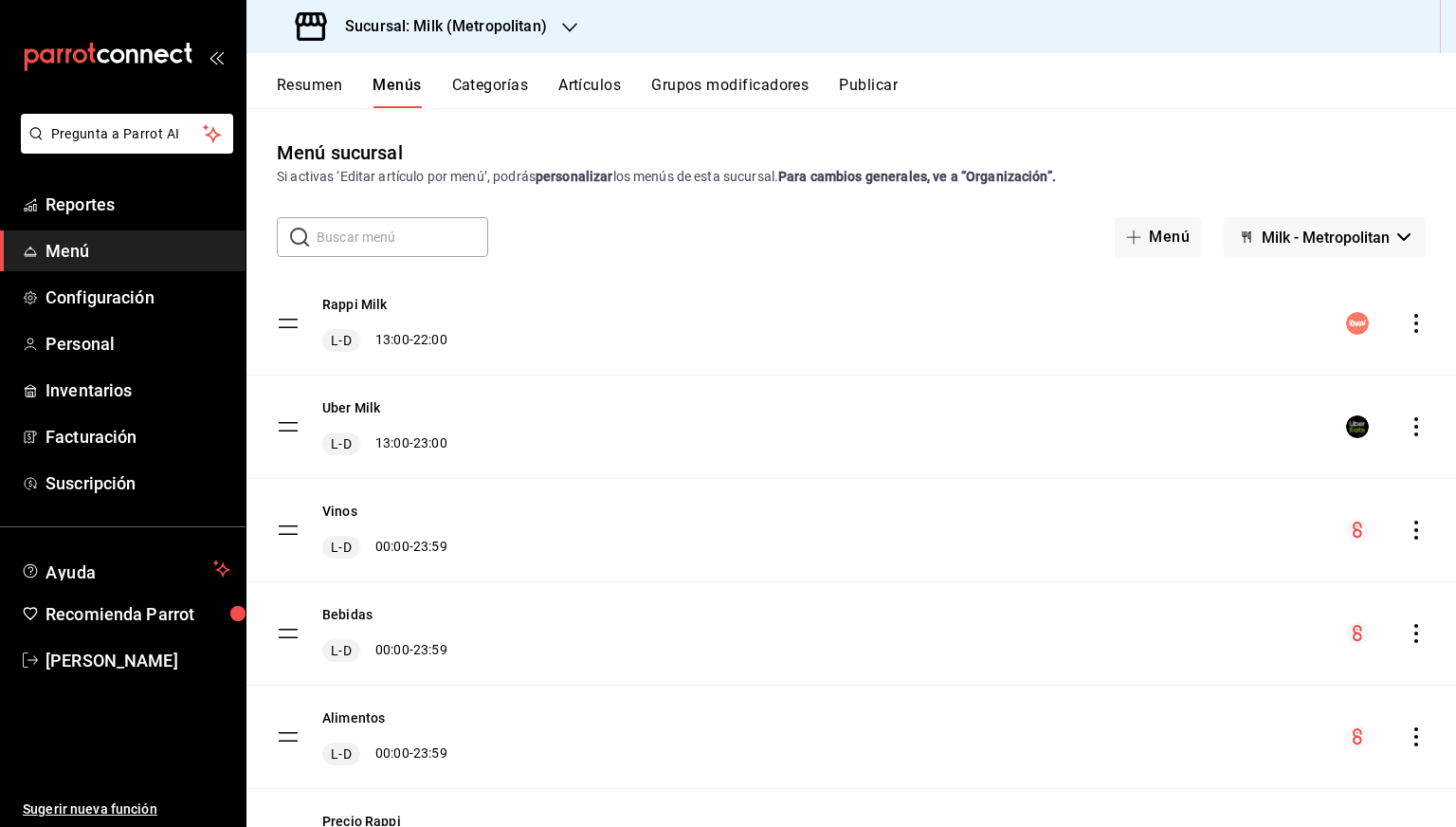
click at [523, 36] on h3 "Sucursal: Milk (Metropolitan)" at bounding box center [437, 26] width 217 height 22
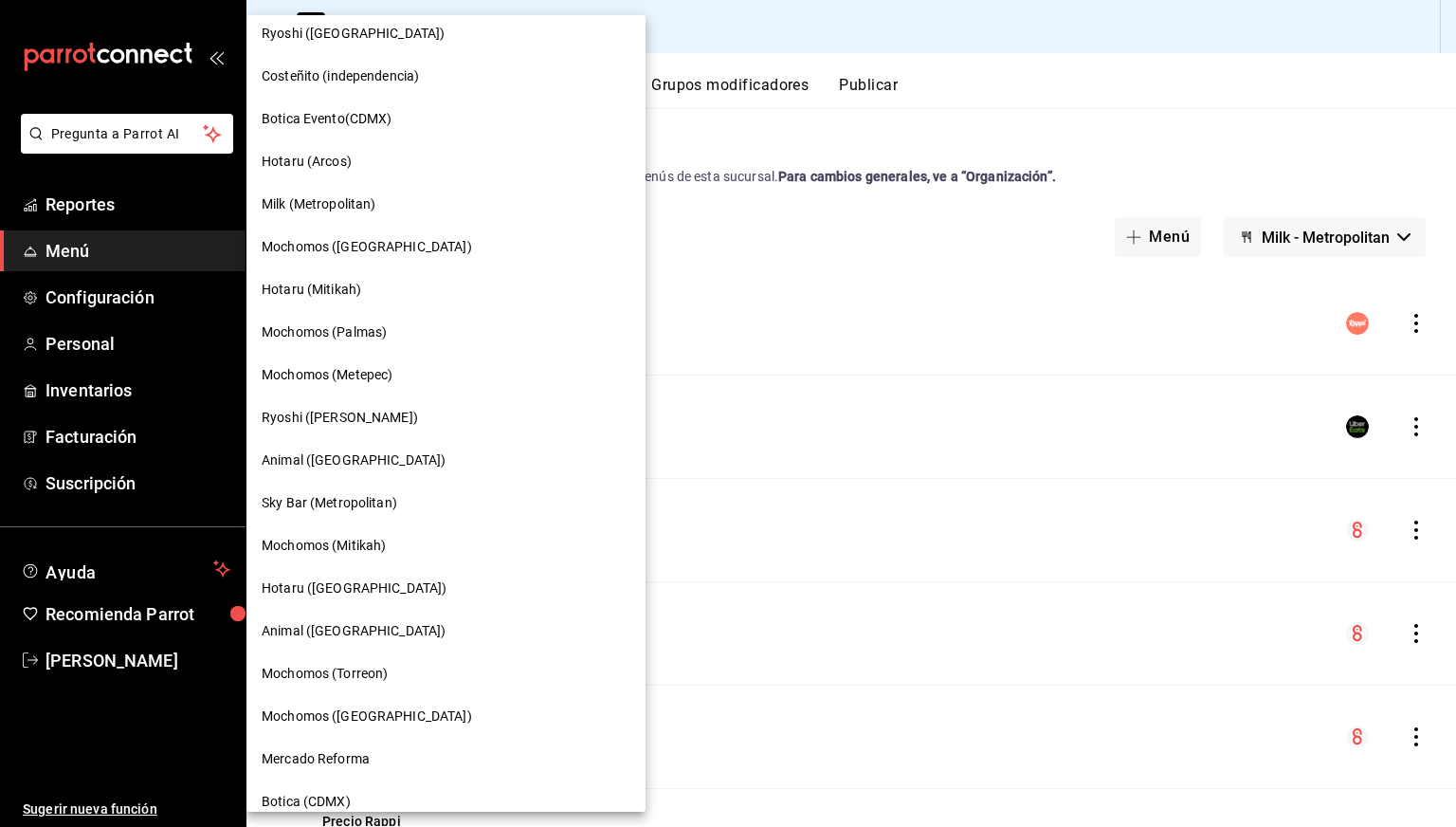
scroll to position [1053, 0]
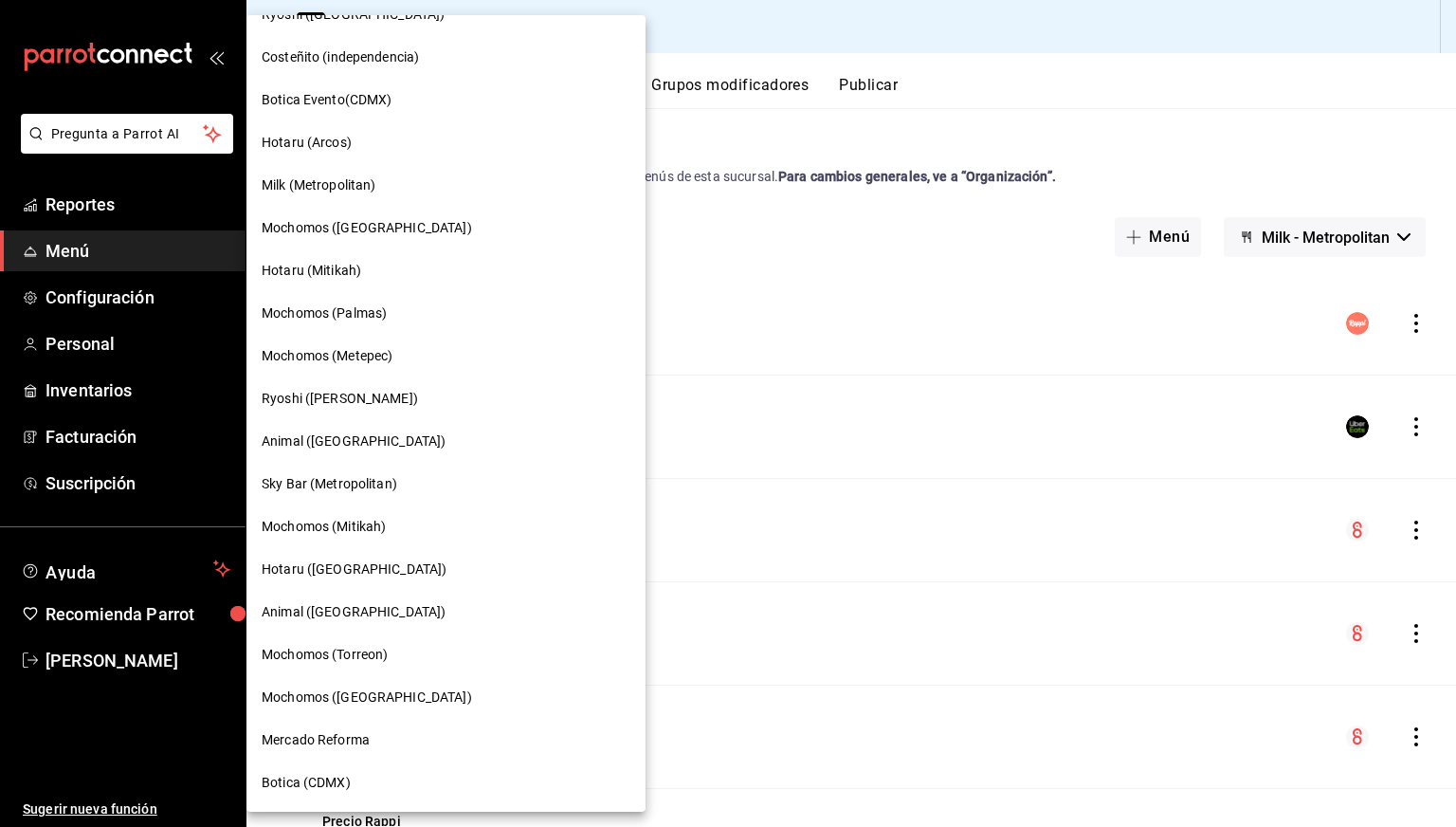
click at [325, 745] on span "Mercado Reforma" at bounding box center [315, 740] width 108 height 19
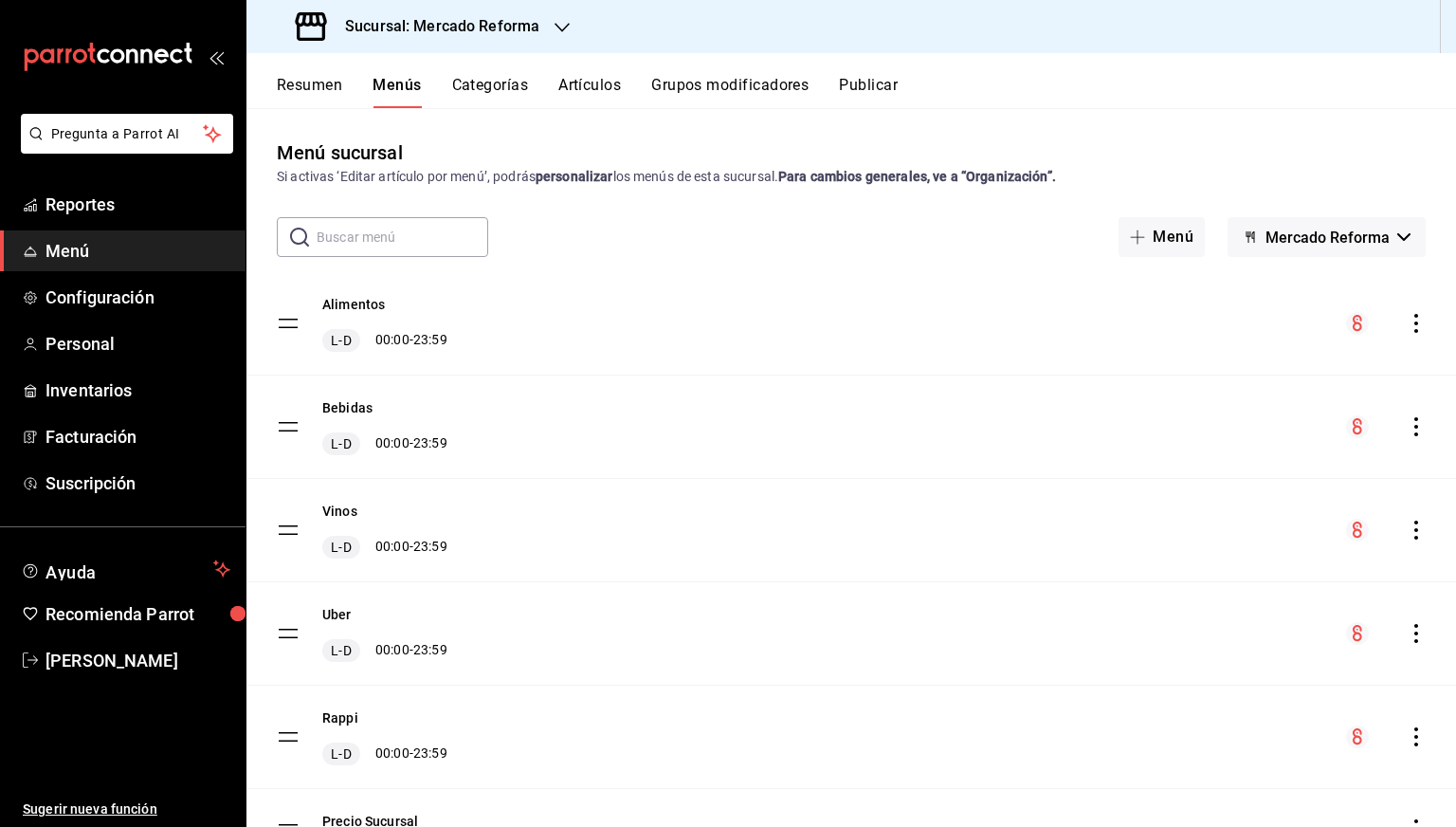
click at [1407, 327] on icon "actions" at bounding box center [1417, 324] width 19 height 19
click at [1179, 453] on span "Previsualizar" at bounding box center [1253, 445] width 231 height 19
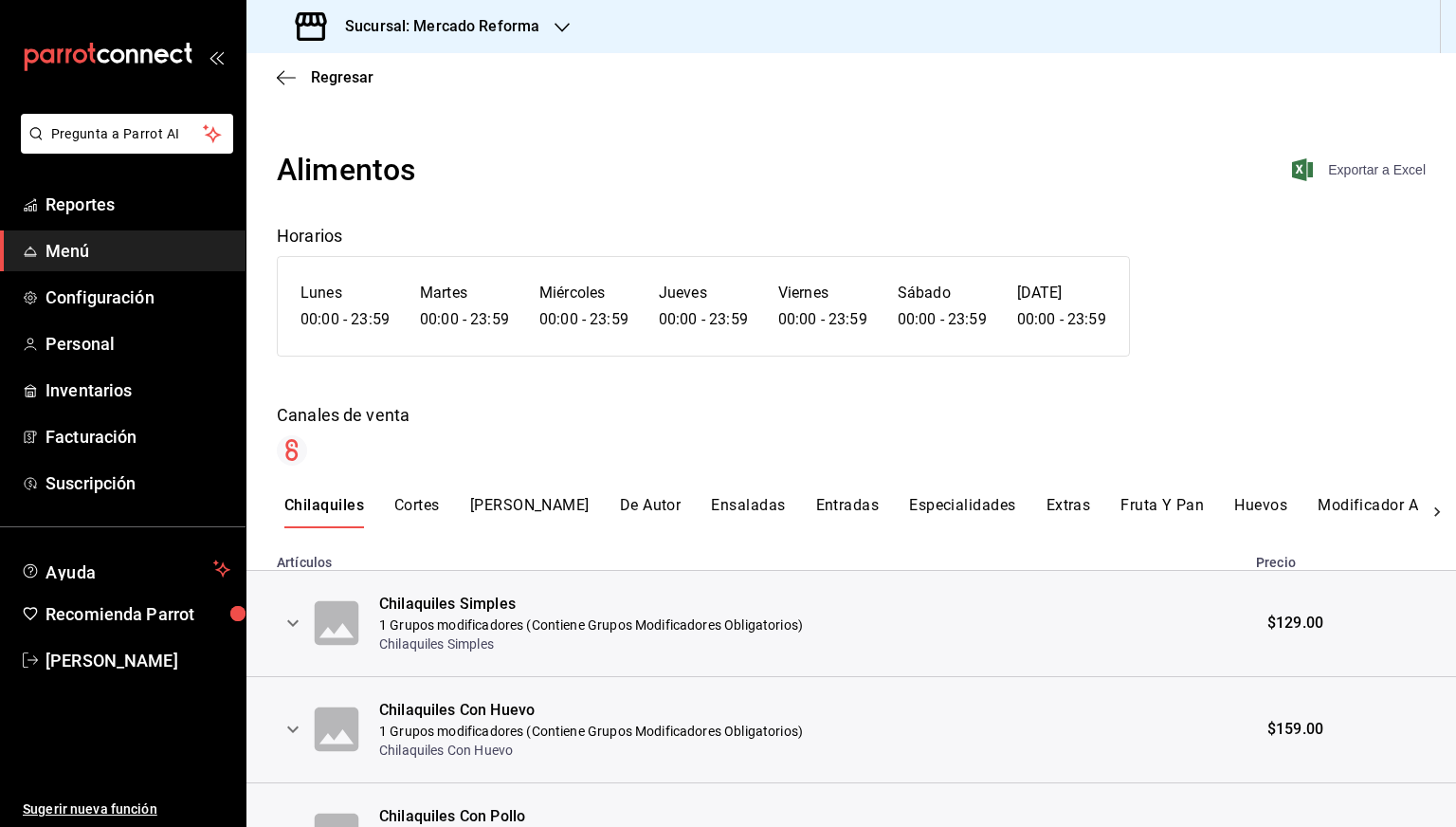
click at [1344, 167] on span "Exportar a Excel" at bounding box center [1361, 169] width 130 height 22
click at [303, 73] on span "Regresar" at bounding box center [325, 77] width 96 height 18
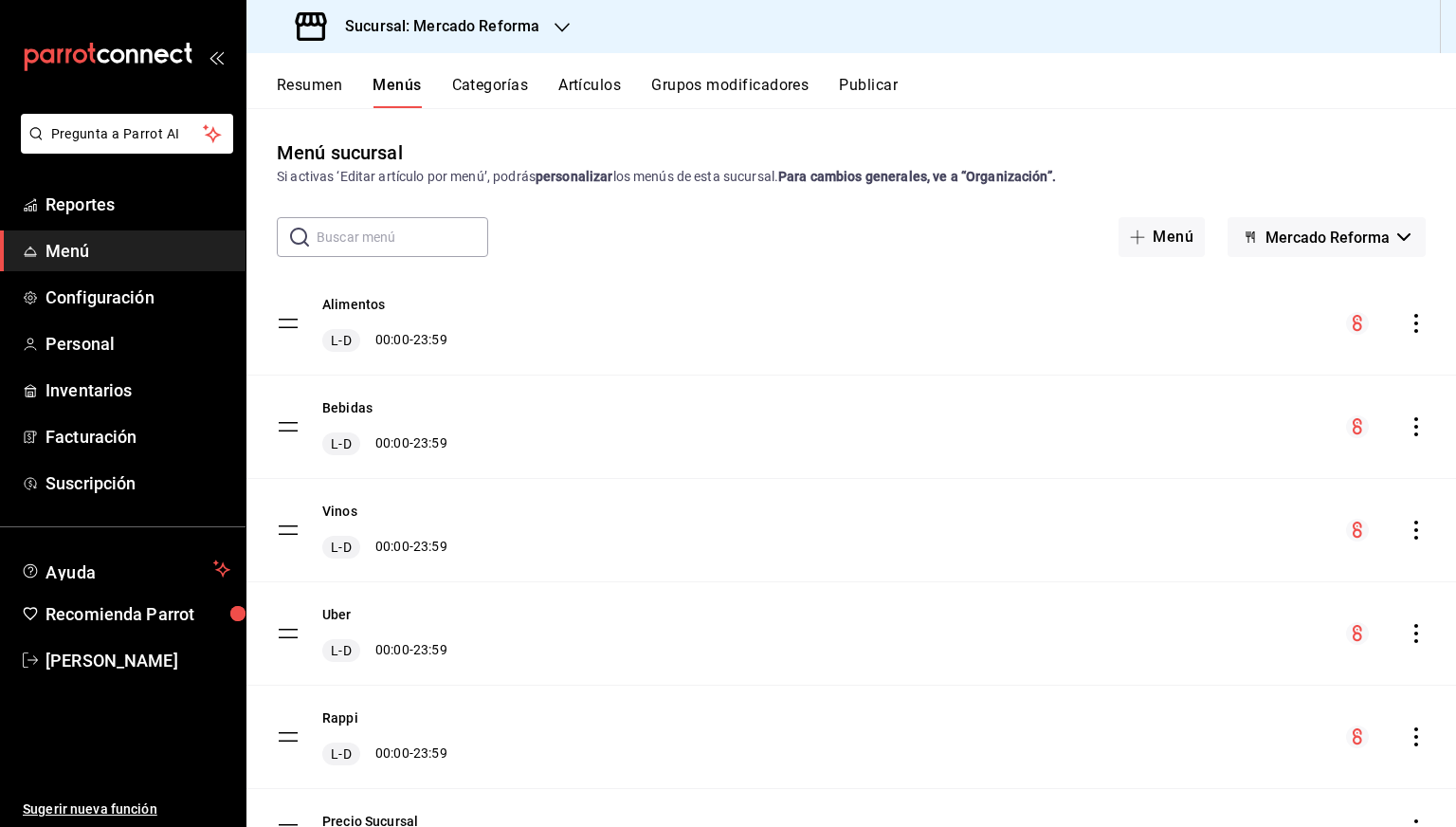
click at [1407, 420] on icon "actions" at bounding box center [1417, 427] width 19 height 19
click at [1164, 545] on span "Previsualizar" at bounding box center [1253, 548] width 231 height 19
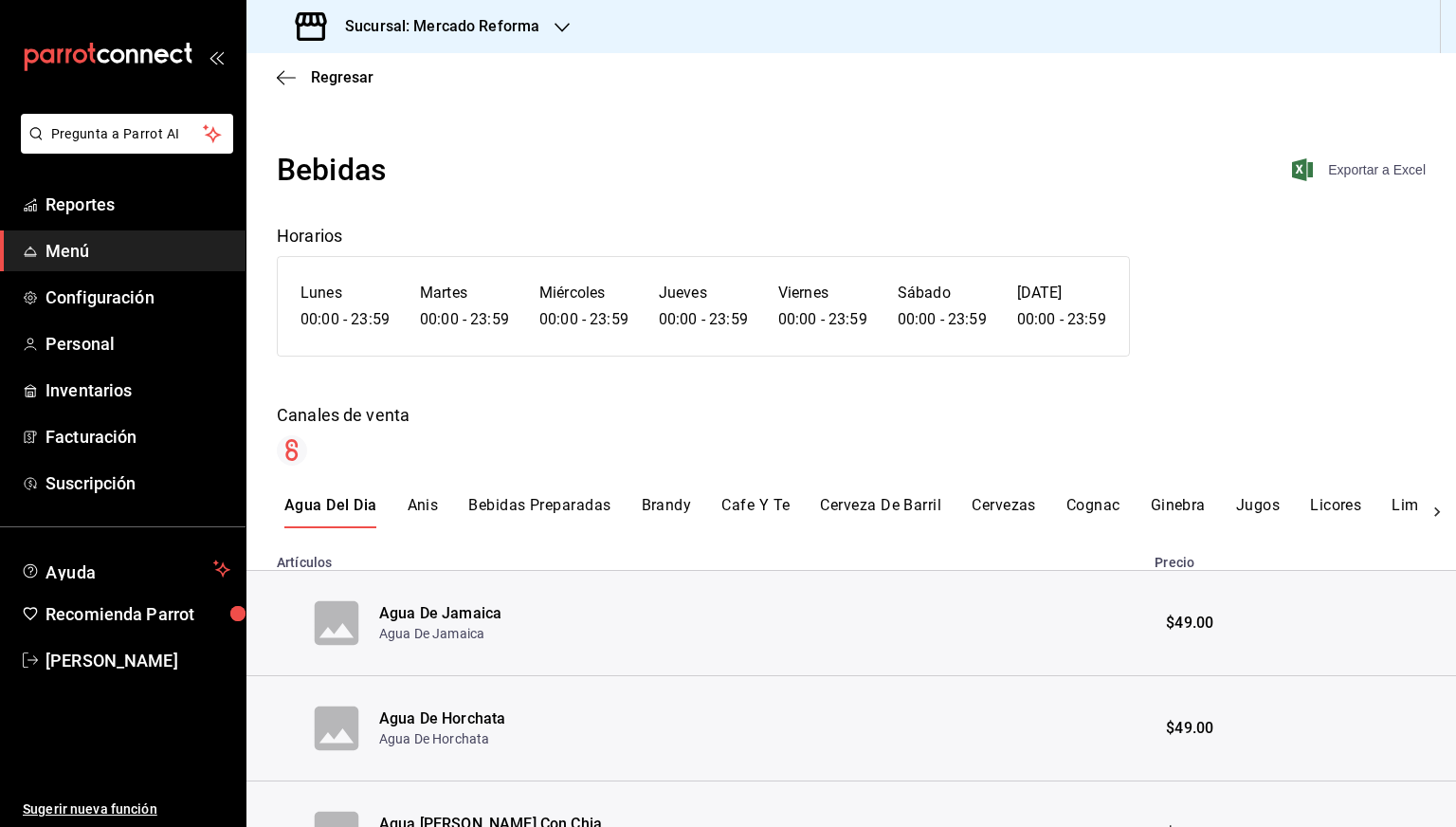
click at [1358, 175] on span "Exportar a Excel" at bounding box center [1361, 169] width 130 height 22
click at [323, 82] on span "Regresar" at bounding box center [342, 77] width 62 height 18
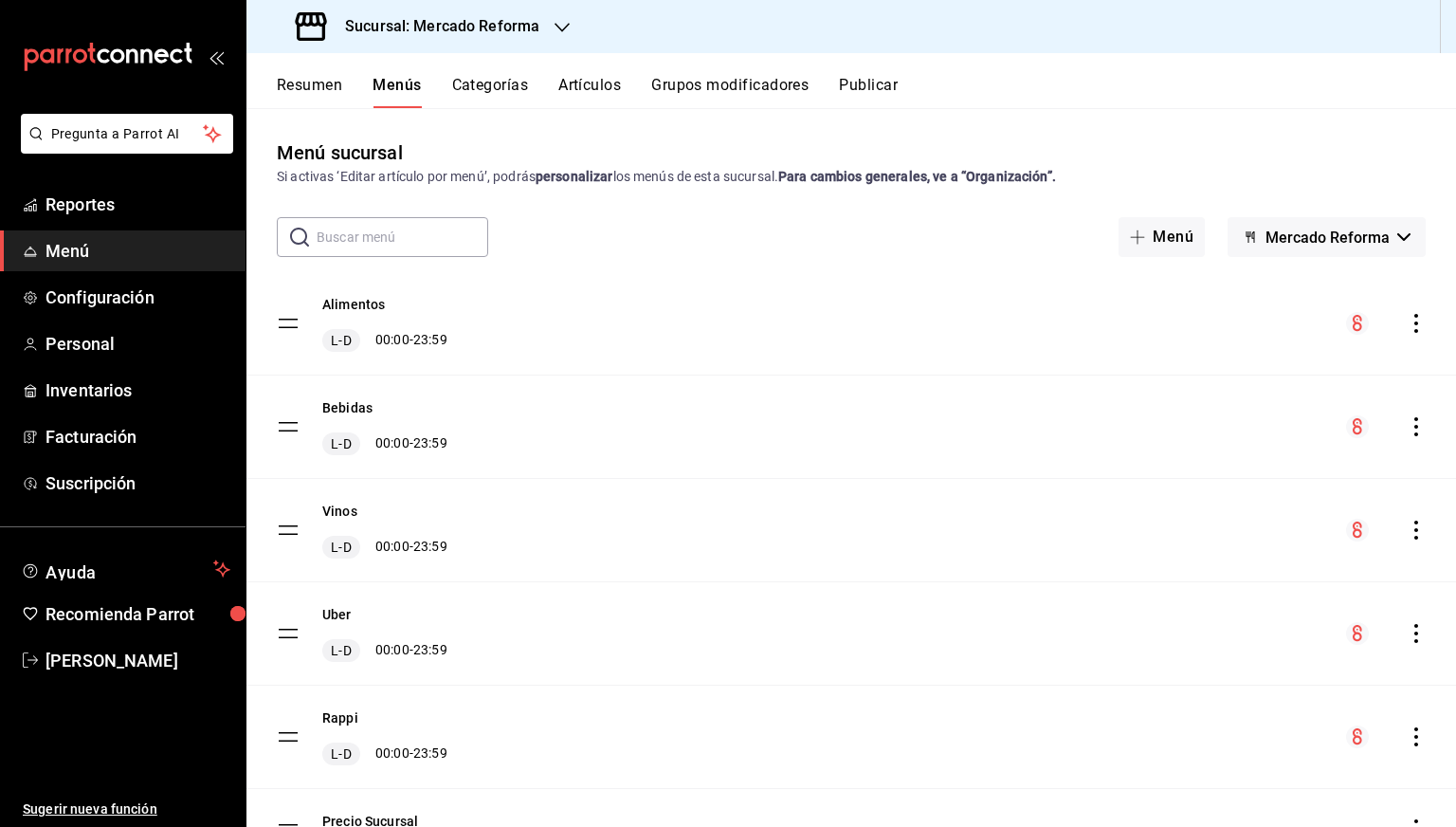
click at [1407, 524] on icon "actions" at bounding box center [1417, 531] width 19 height 19
click at [1158, 645] on span "Previsualizar" at bounding box center [1253, 651] width 231 height 19
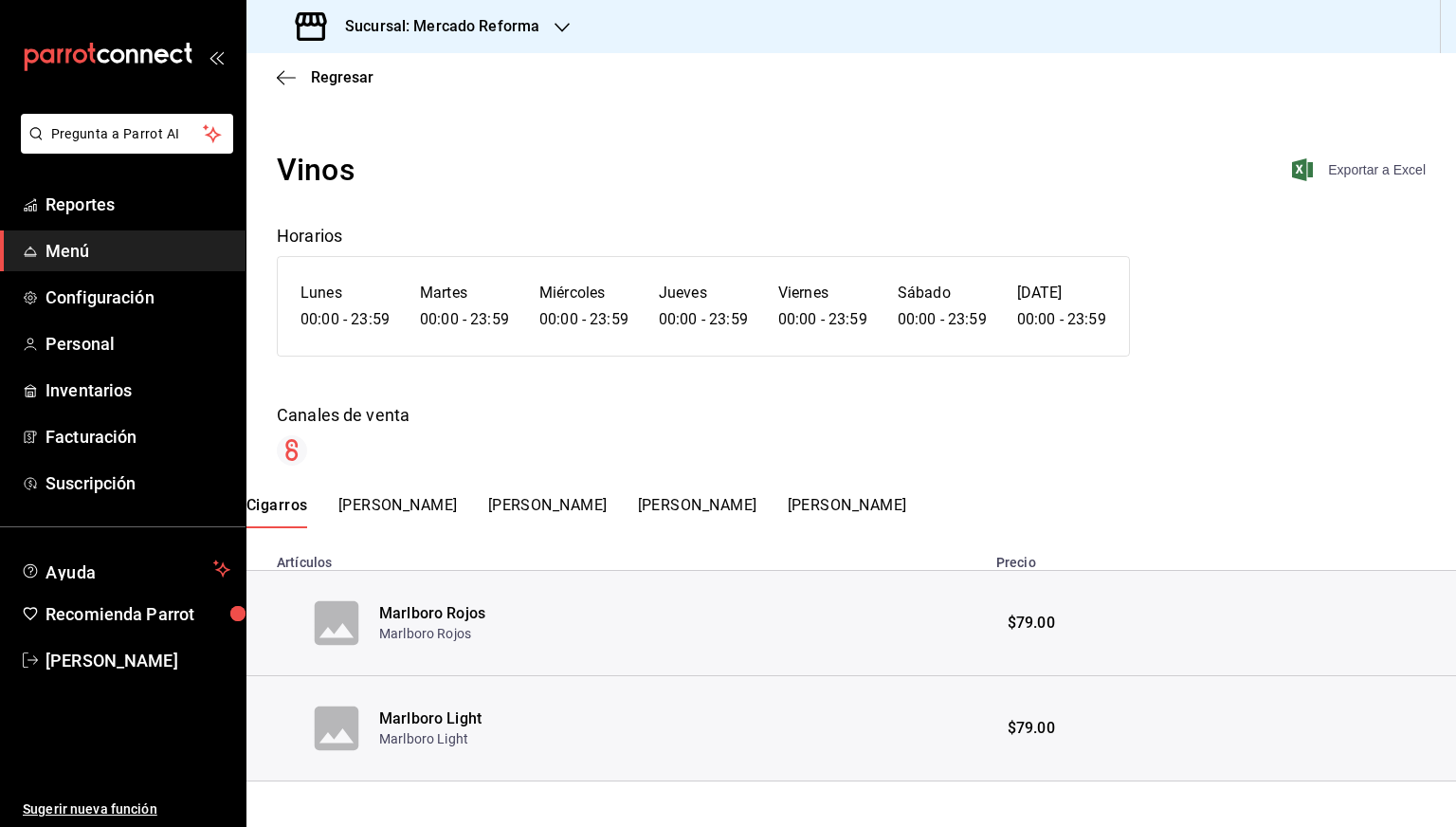
click at [1351, 178] on span "Exportar a Excel" at bounding box center [1361, 169] width 130 height 22
click at [306, 75] on span "Regresar" at bounding box center [325, 77] width 96 height 18
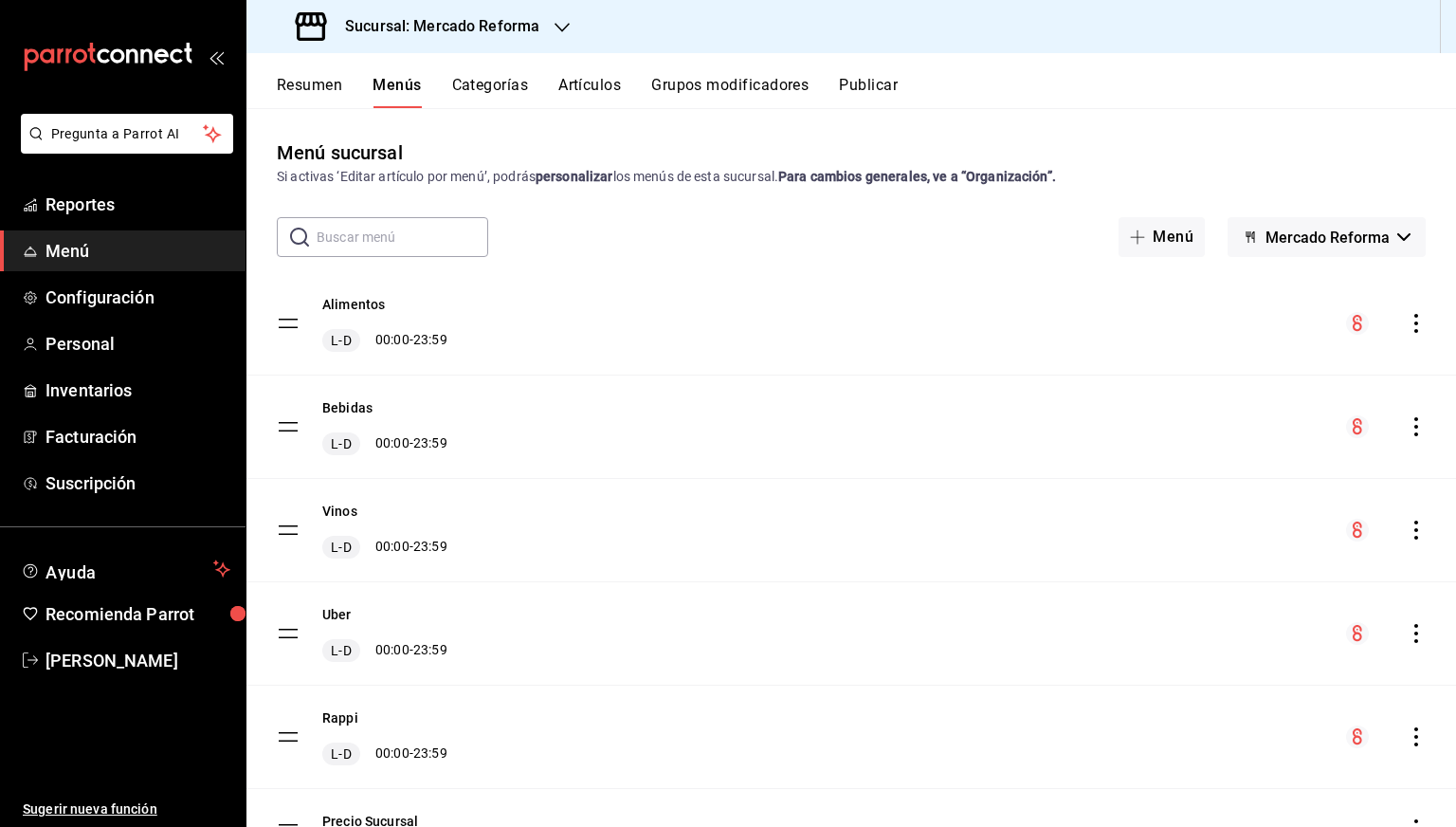
click at [425, 23] on h3 "Sucursal: Mercado Reforma" at bounding box center [434, 26] width 210 height 22
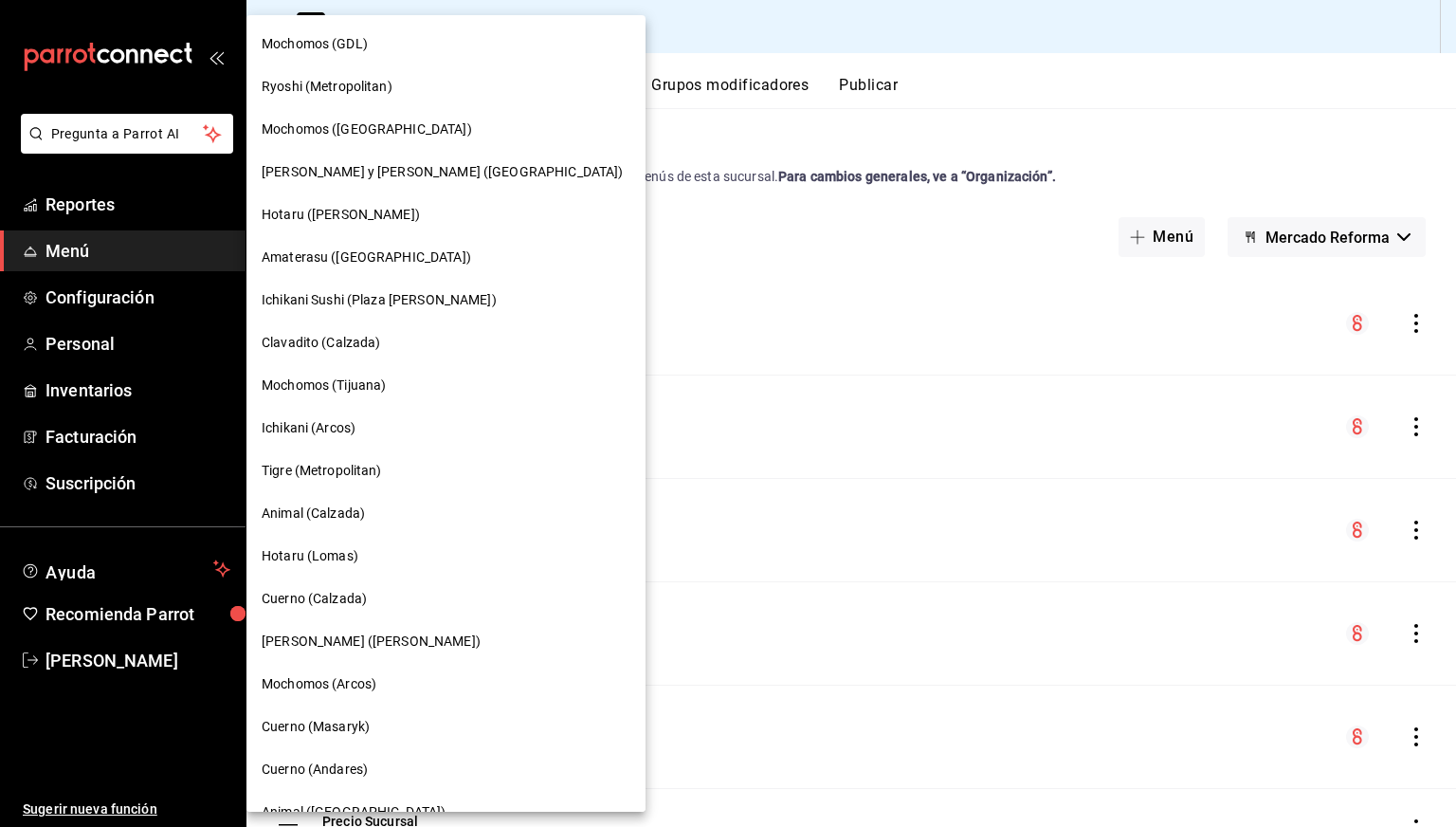
click at [337, 240] on div "Amaterasu ([GEOGRAPHIC_DATA])" at bounding box center [446, 258] width 399 height 43
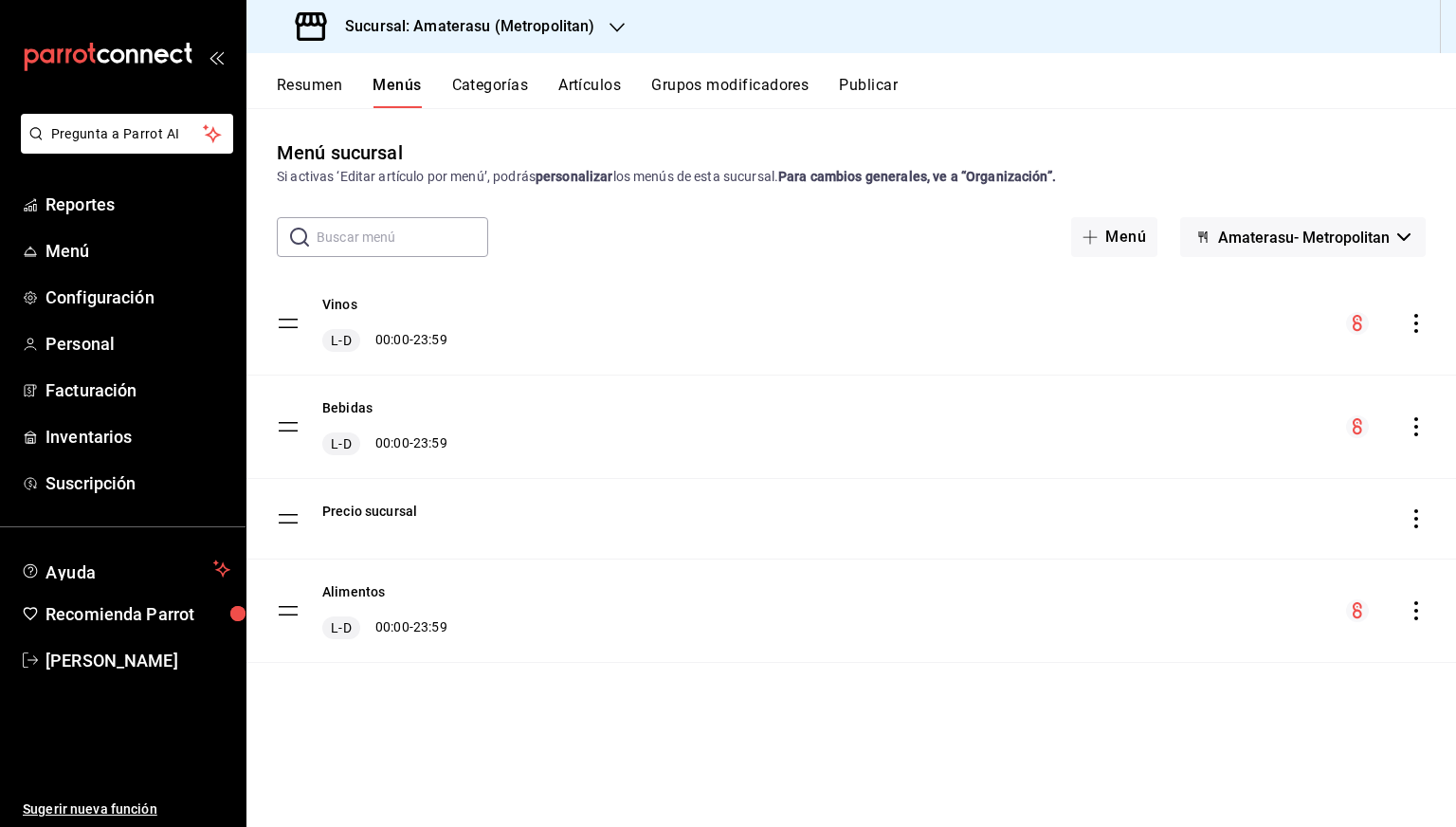
click at [1415, 615] on icon "actions" at bounding box center [1417, 610] width 19 height 19
click at [1215, 701] on span "Previsualizar" at bounding box center [1266, 699] width 231 height 19
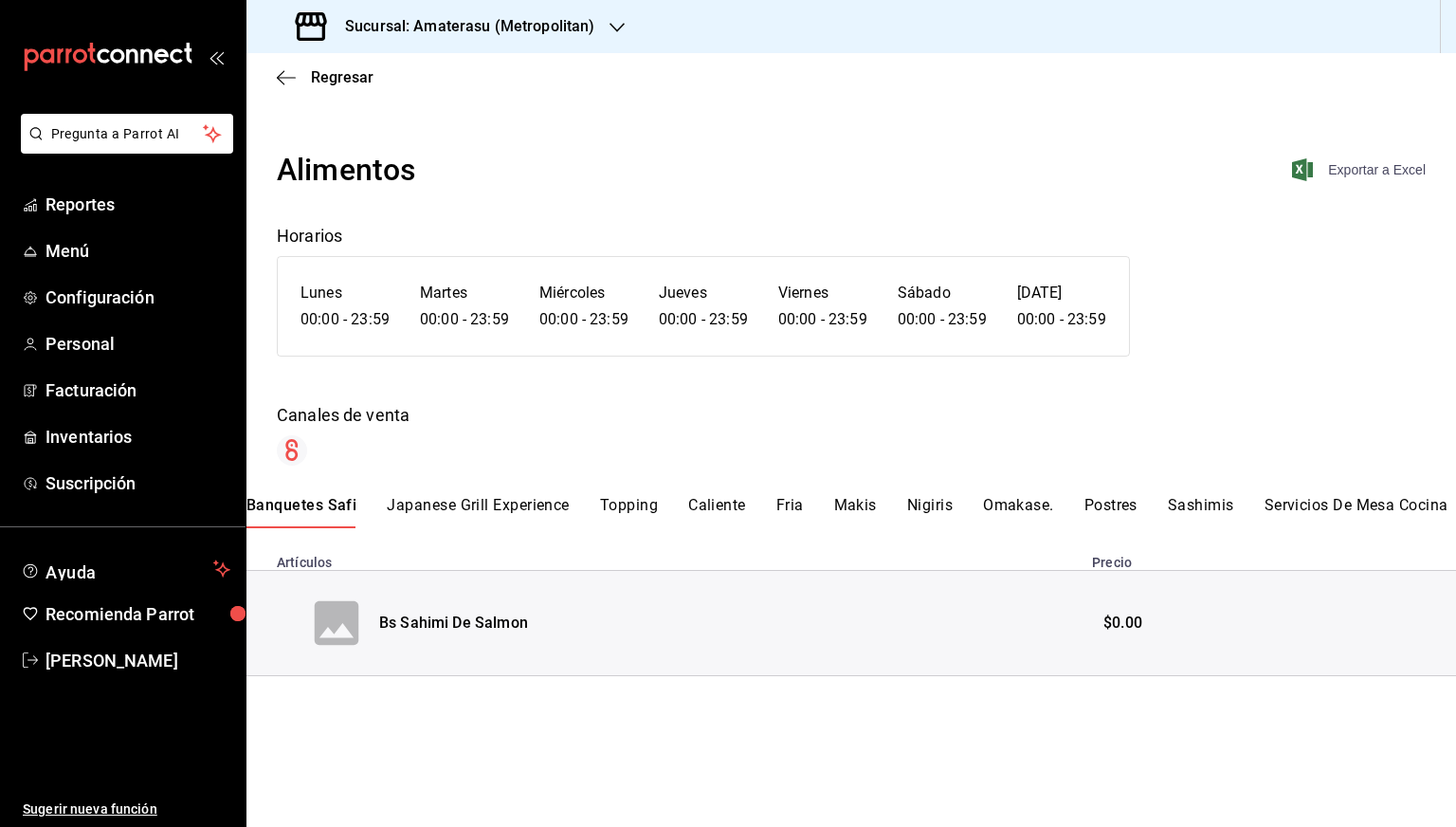
click at [1366, 174] on span "Exportar a Excel" at bounding box center [1361, 169] width 130 height 22
click at [324, 77] on span "Regresar" at bounding box center [342, 77] width 62 height 18
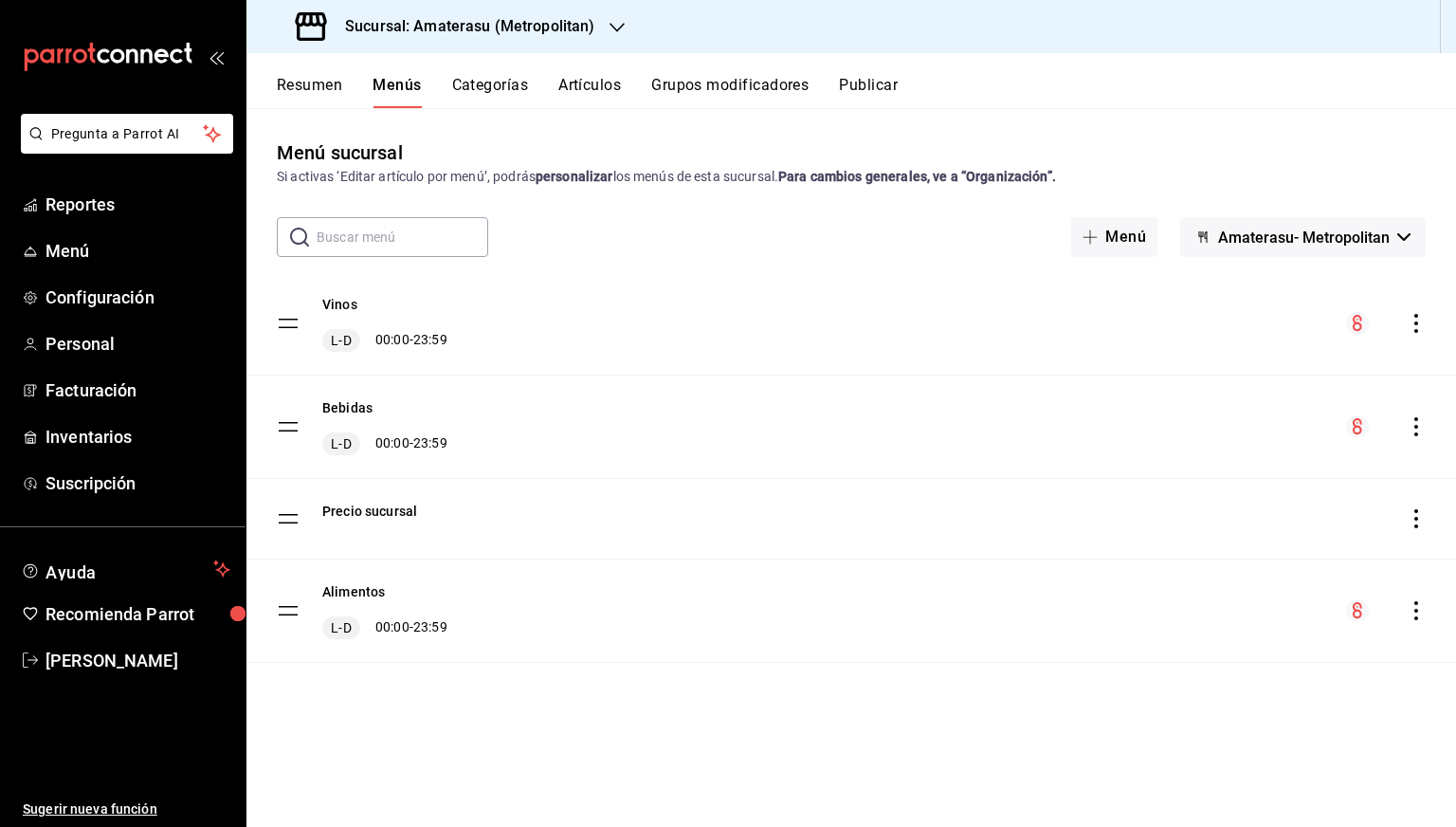
click at [1422, 427] on icon "actions" at bounding box center [1417, 427] width 19 height 19
click at [1224, 531] on li "Previsualizar" at bounding box center [1249, 548] width 295 height 39
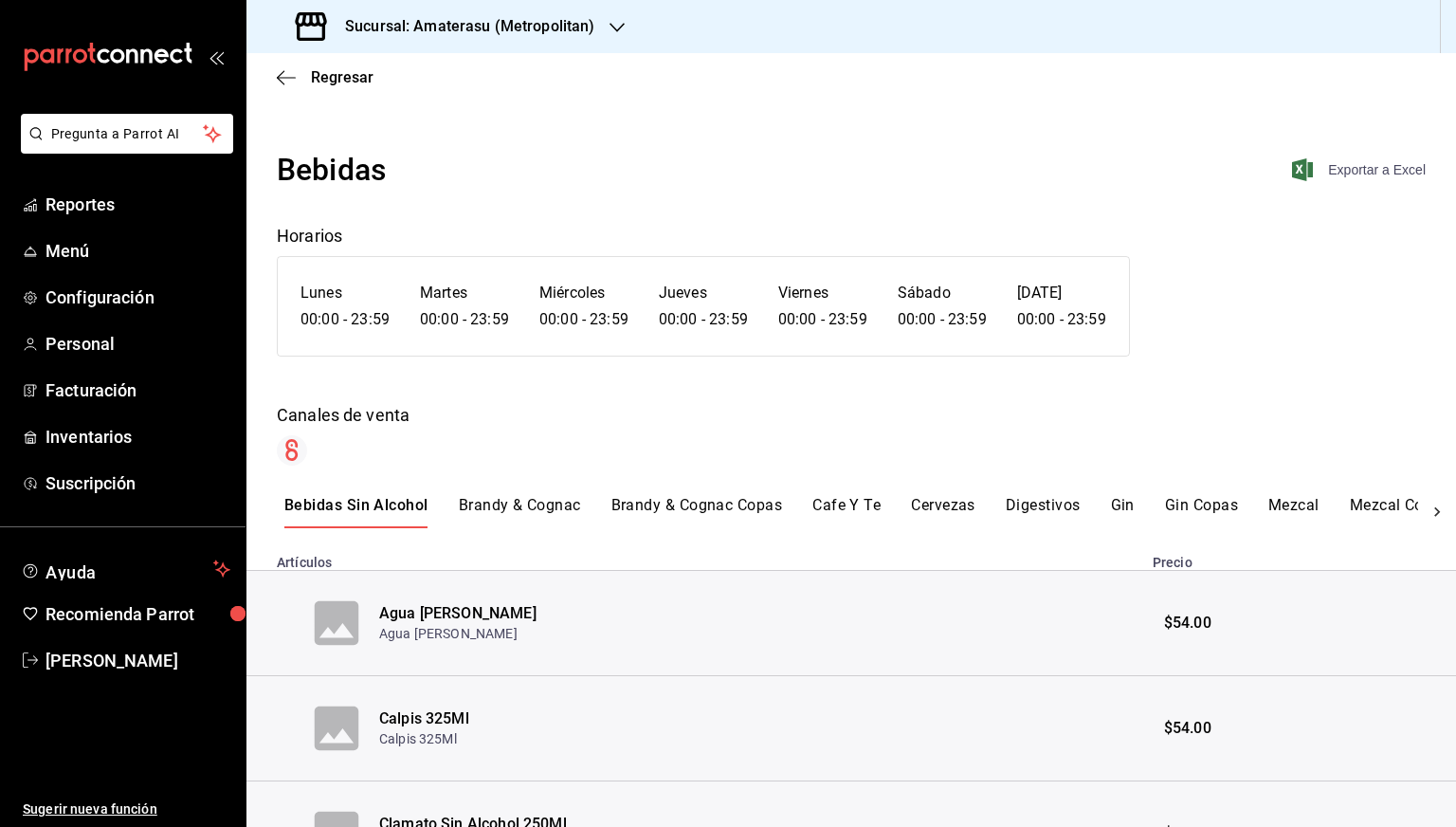
click at [1374, 169] on span "Exportar a Excel" at bounding box center [1361, 169] width 130 height 22
click at [309, 89] on div "Regresar" at bounding box center [851, 78] width 1210 height 49
click at [307, 86] on div "Regresar" at bounding box center [851, 78] width 1210 height 49
click at [324, 81] on span "Regresar" at bounding box center [342, 77] width 62 height 18
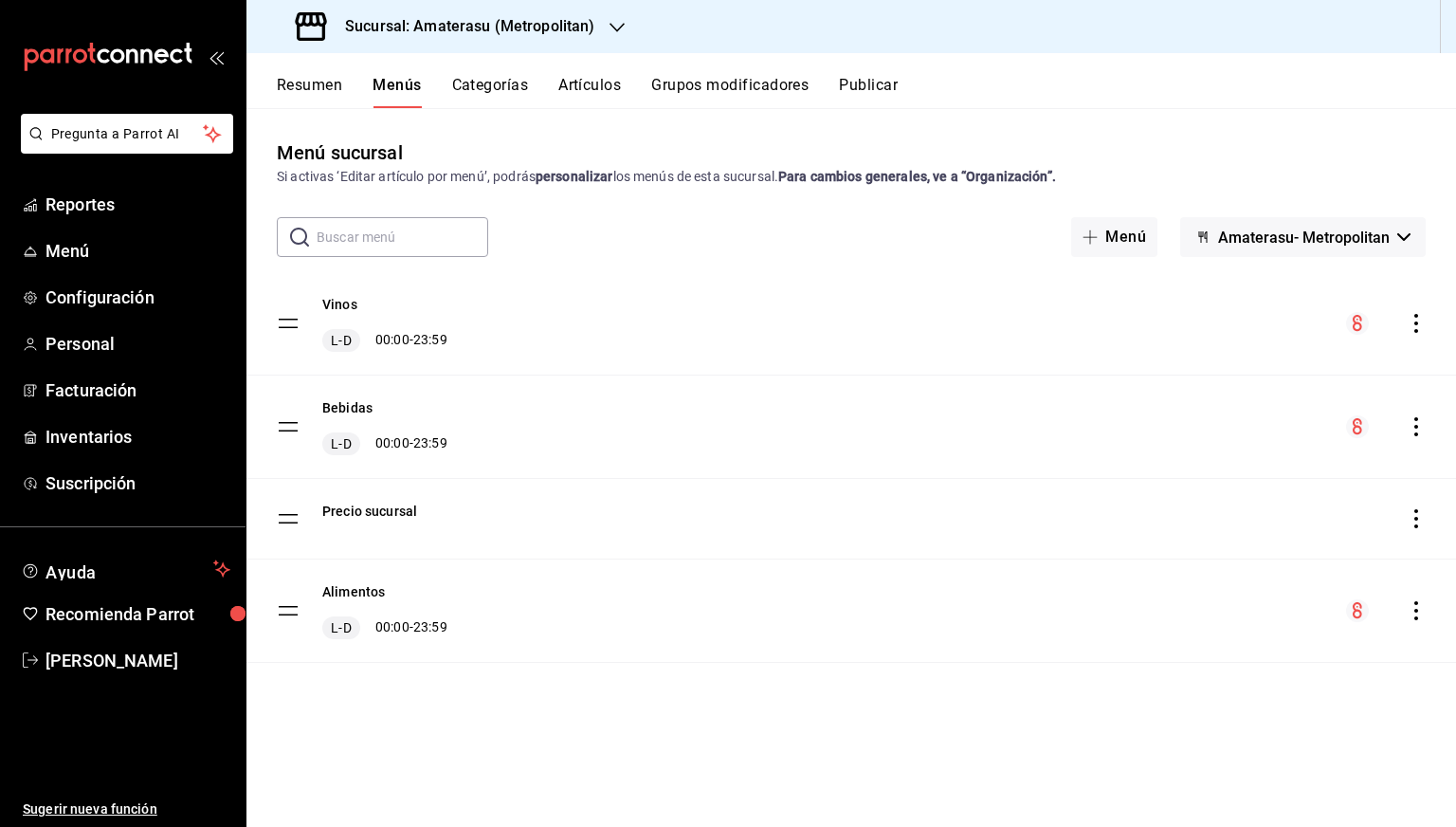
click at [1413, 331] on icon "actions" at bounding box center [1417, 324] width 19 height 19
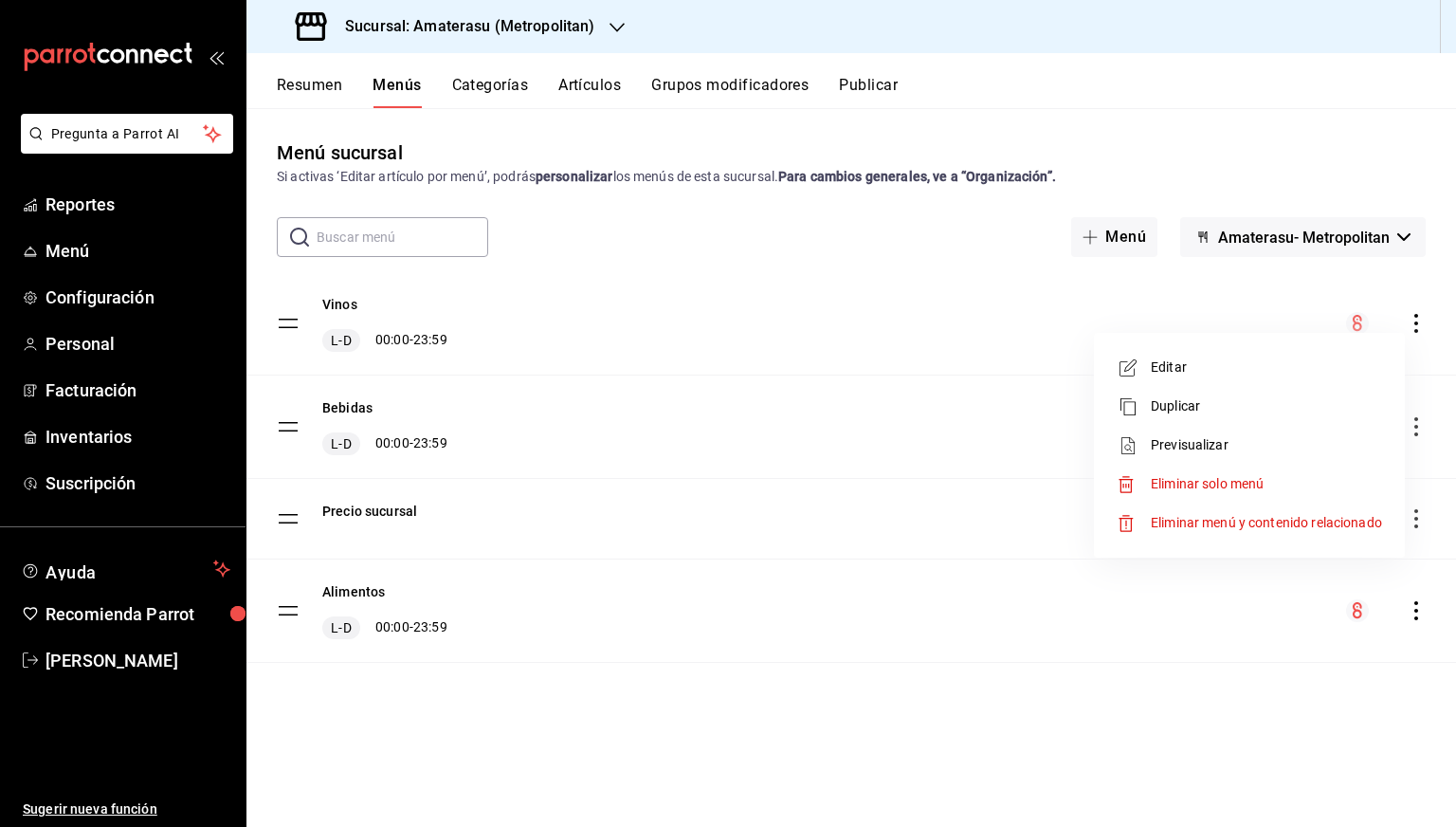
click at [1210, 442] on span "Previsualizar" at bounding box center [1266, 445] width 231 height 19
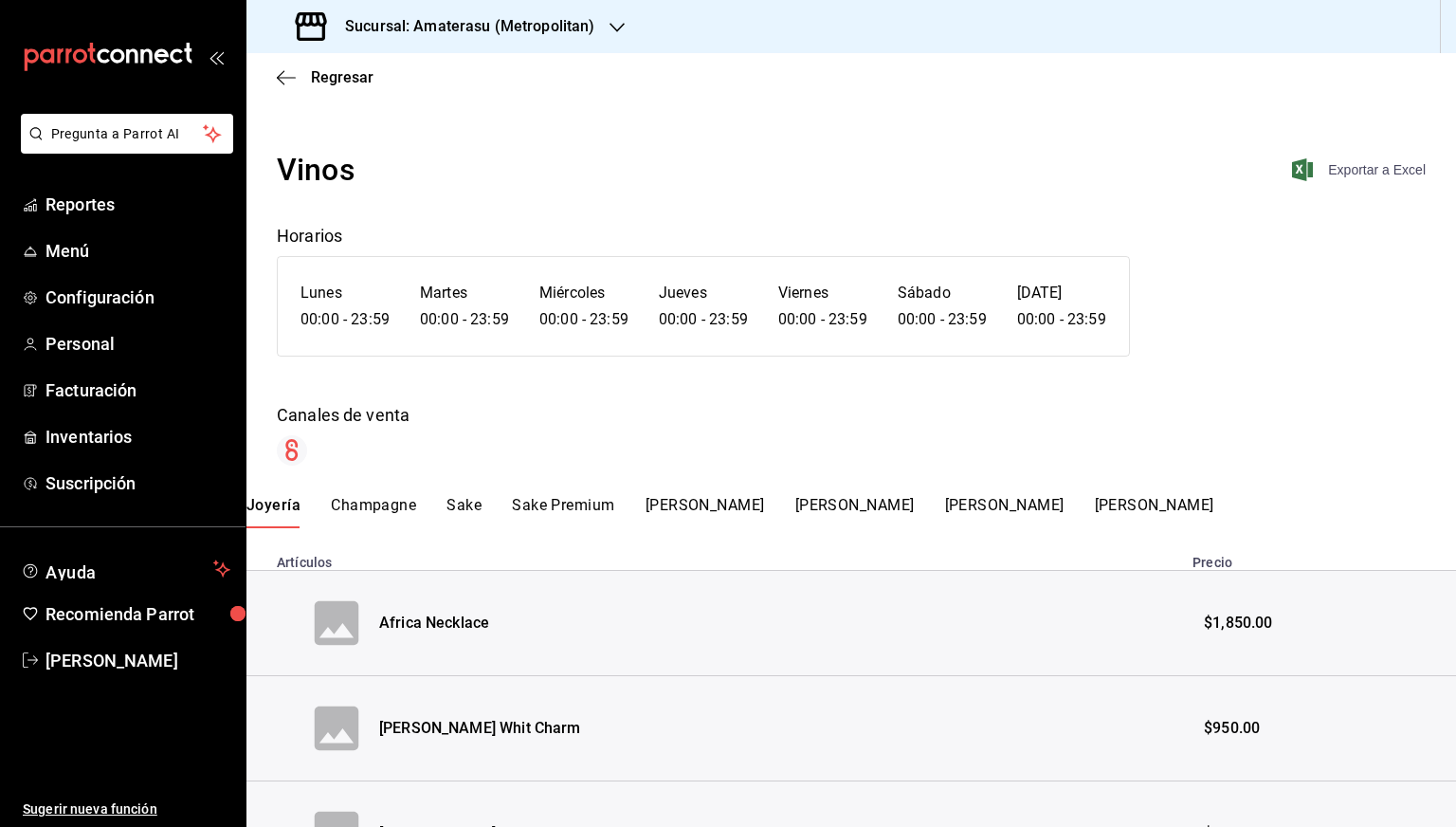
click at [1376, 161] on span "Exportar a Excel" at bounding box center [1361, 169] width 130 height 22
click at [308, 73] on span "Regresar" at bounding box center [325, 77] width 96 height 18
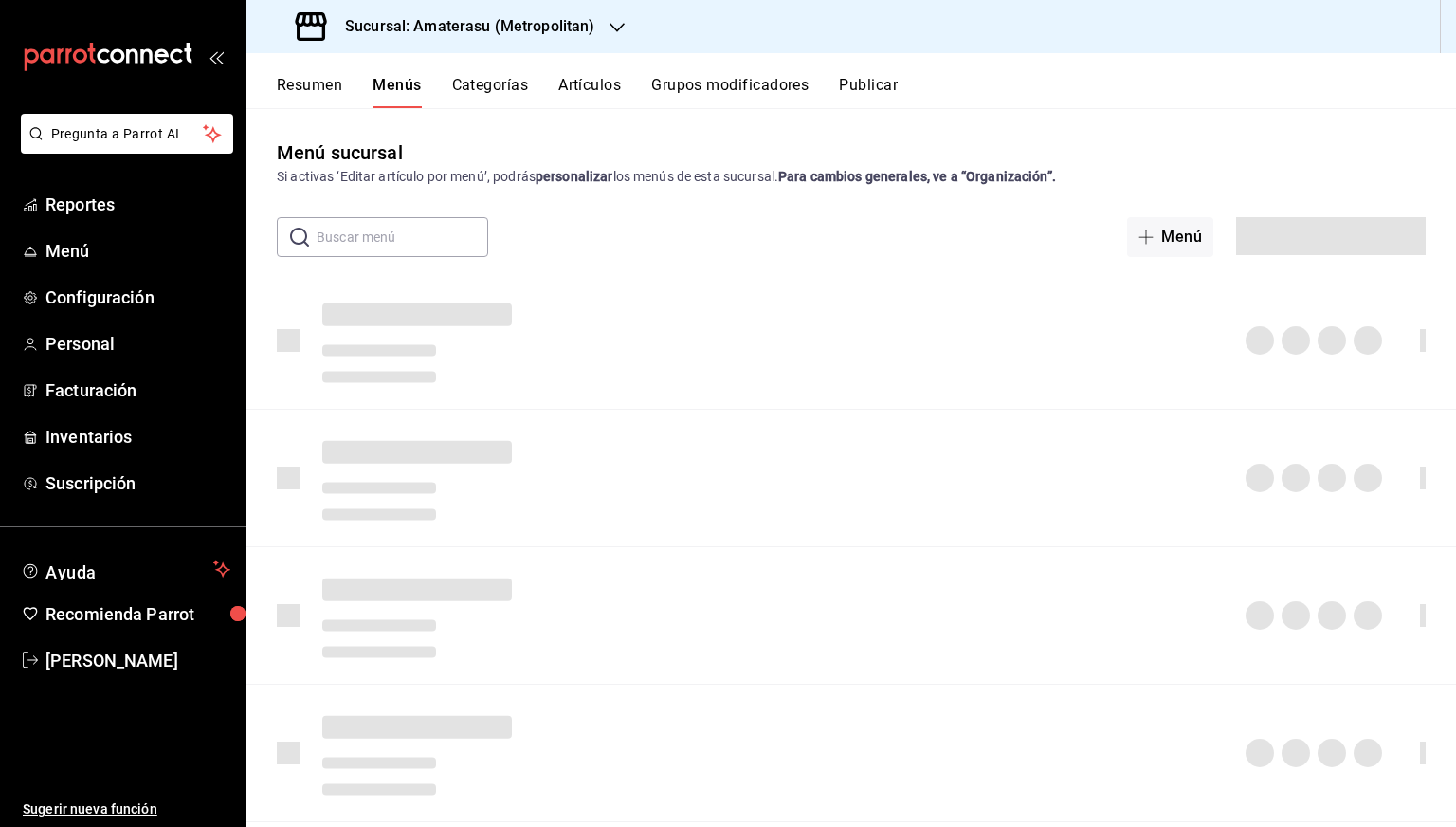
click at [466, 37] on h3 "Sucursal: Amaterasu (Metropolitan)" at bounding box center [462, 26] width 264 height 22
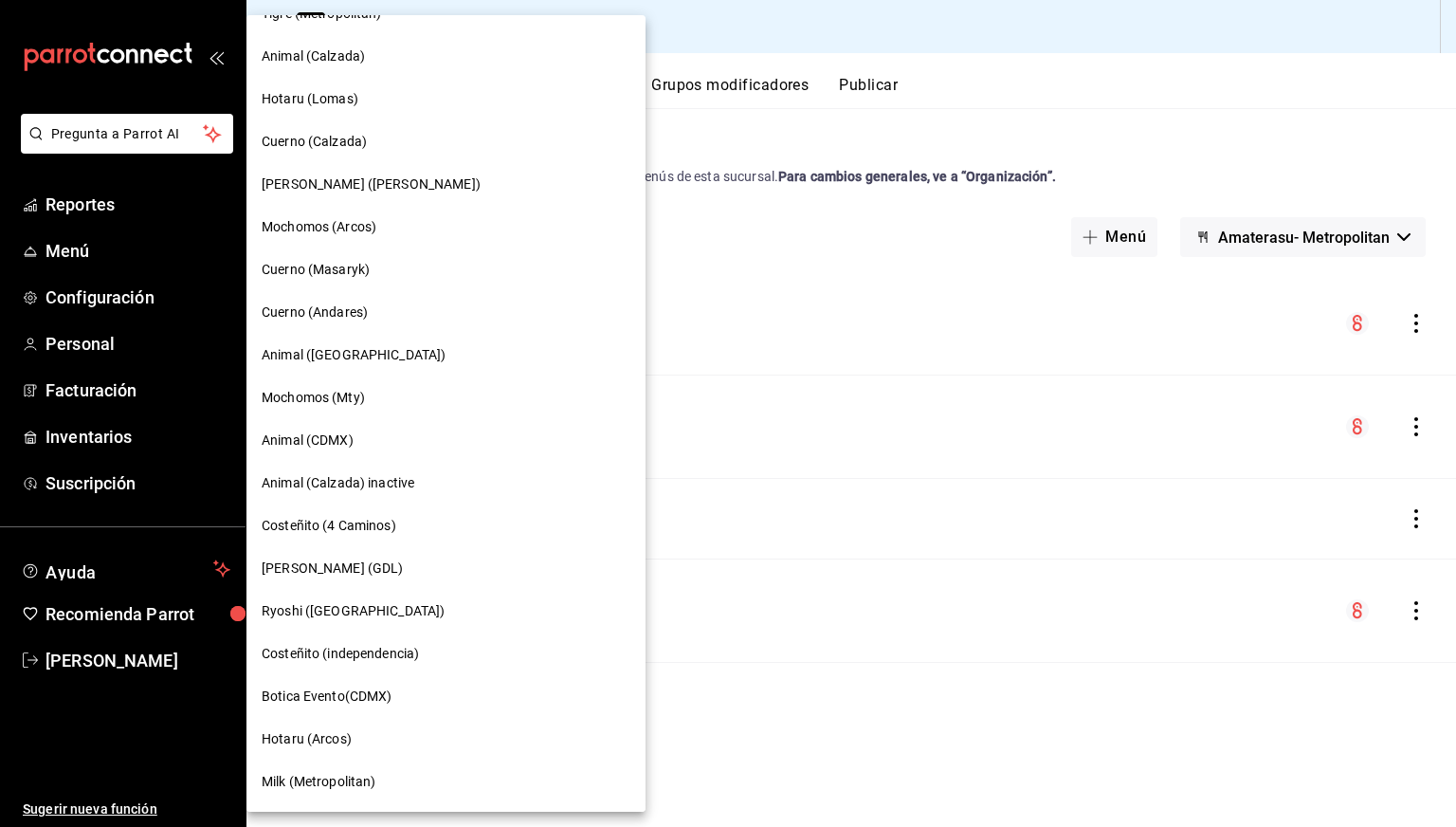
scroll to position [1053, 0]
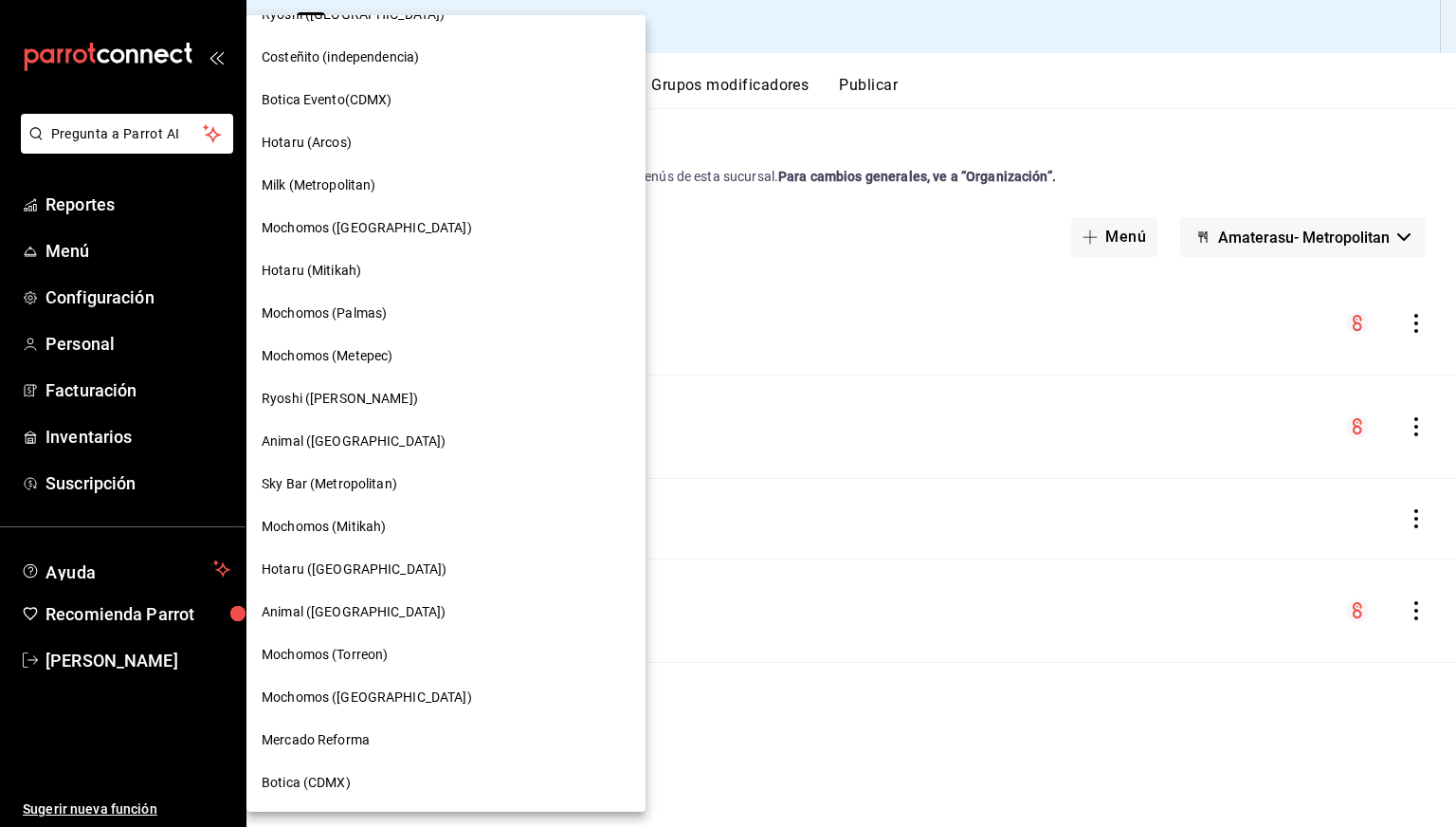
click at [321, 777] on span "Botica (CDMX)" at bounding box center [306, 782] width 89 height 19
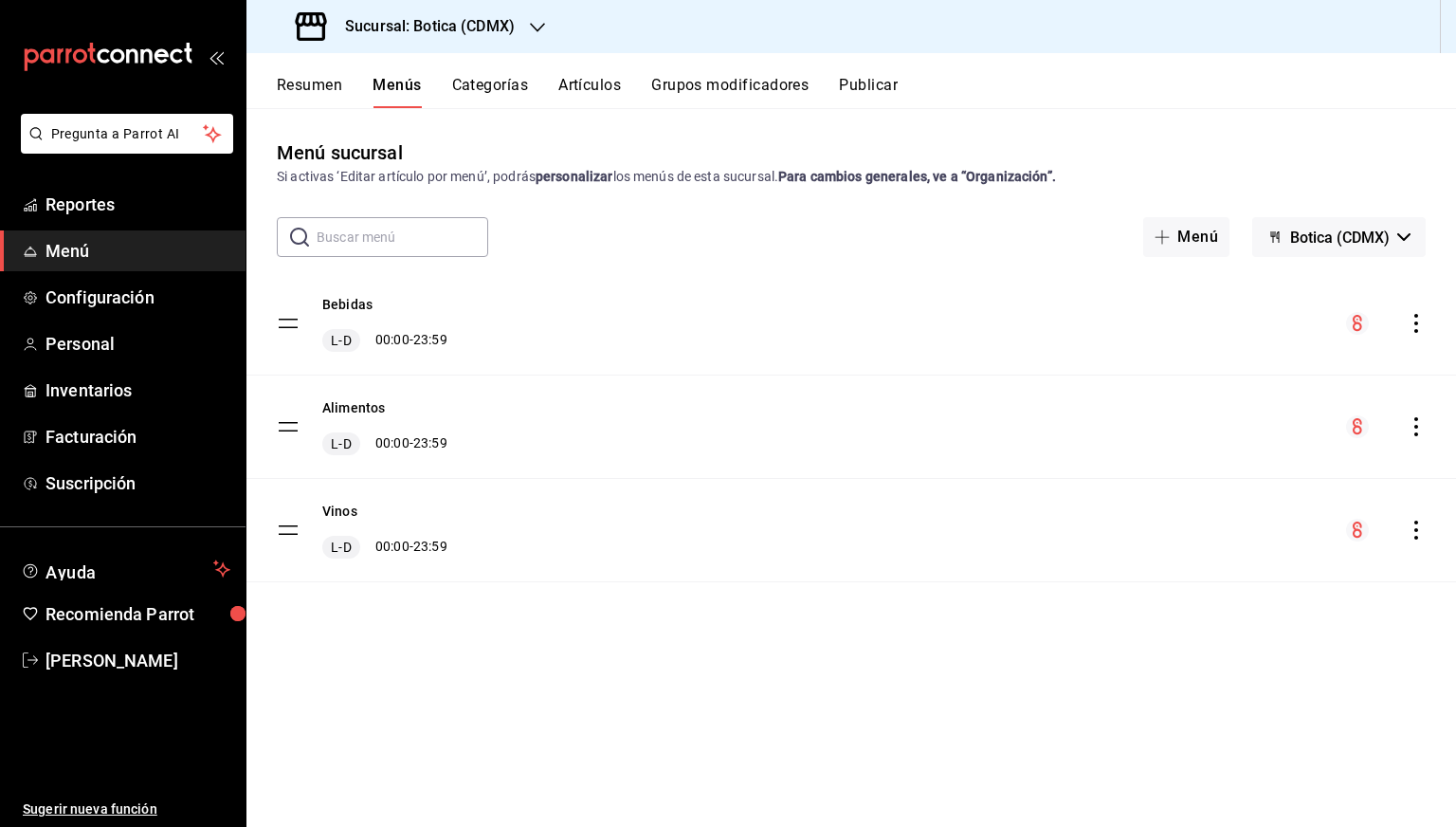
click at [1414, 426] on icon "actions" at bounding box center [1417, 427] width 19 height 19
click at [1202, 548] on span "Previsualizar" at bounding box center [1266, 548] width 231 height 19
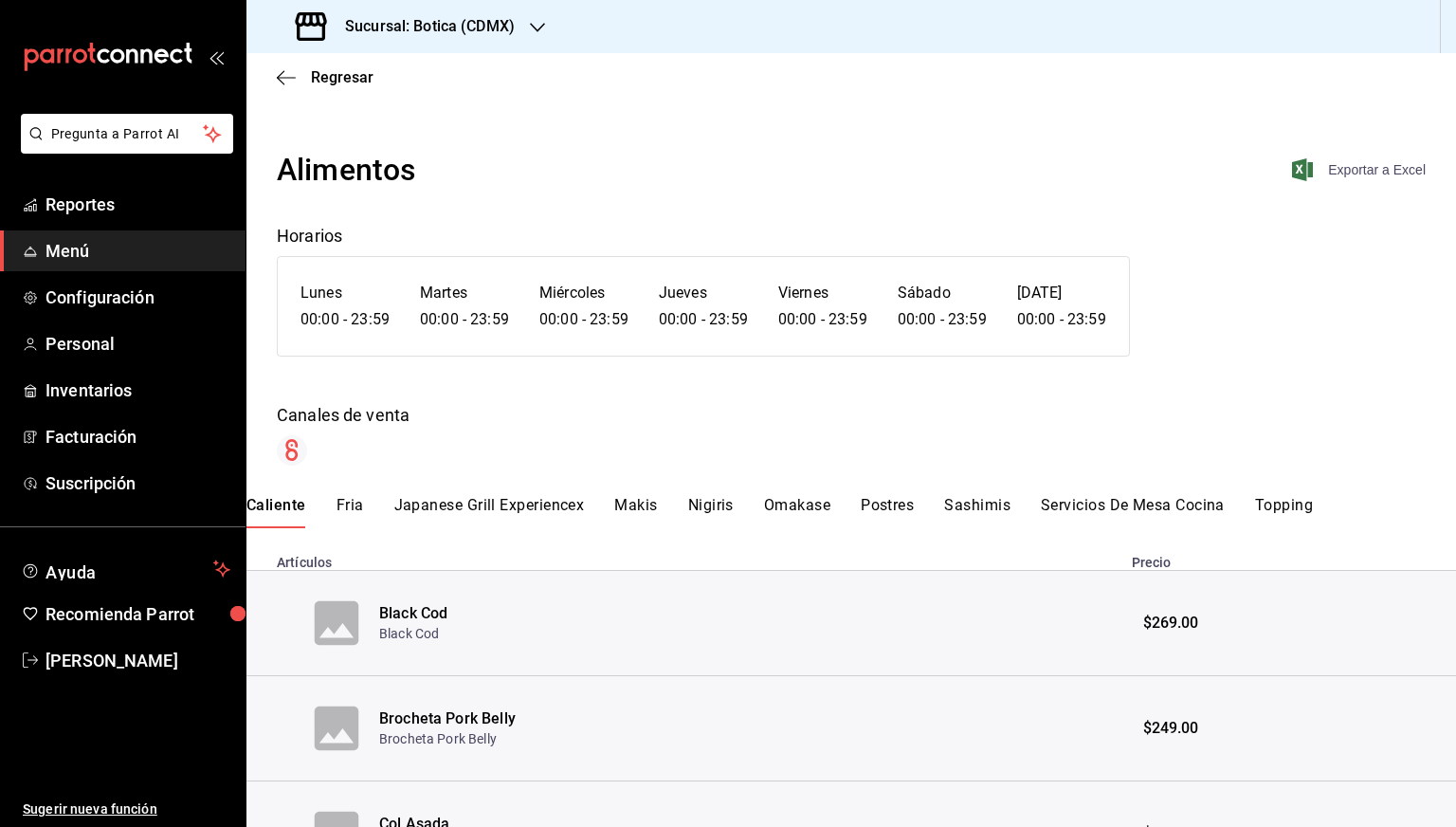
click at [1356, 171] on span "Exportar a Excel" at bounding box center [1361, 169] width 130 height 22
click at [337, 78] on span "Regresar" at bounding box center [342, 77] width 62 height 18
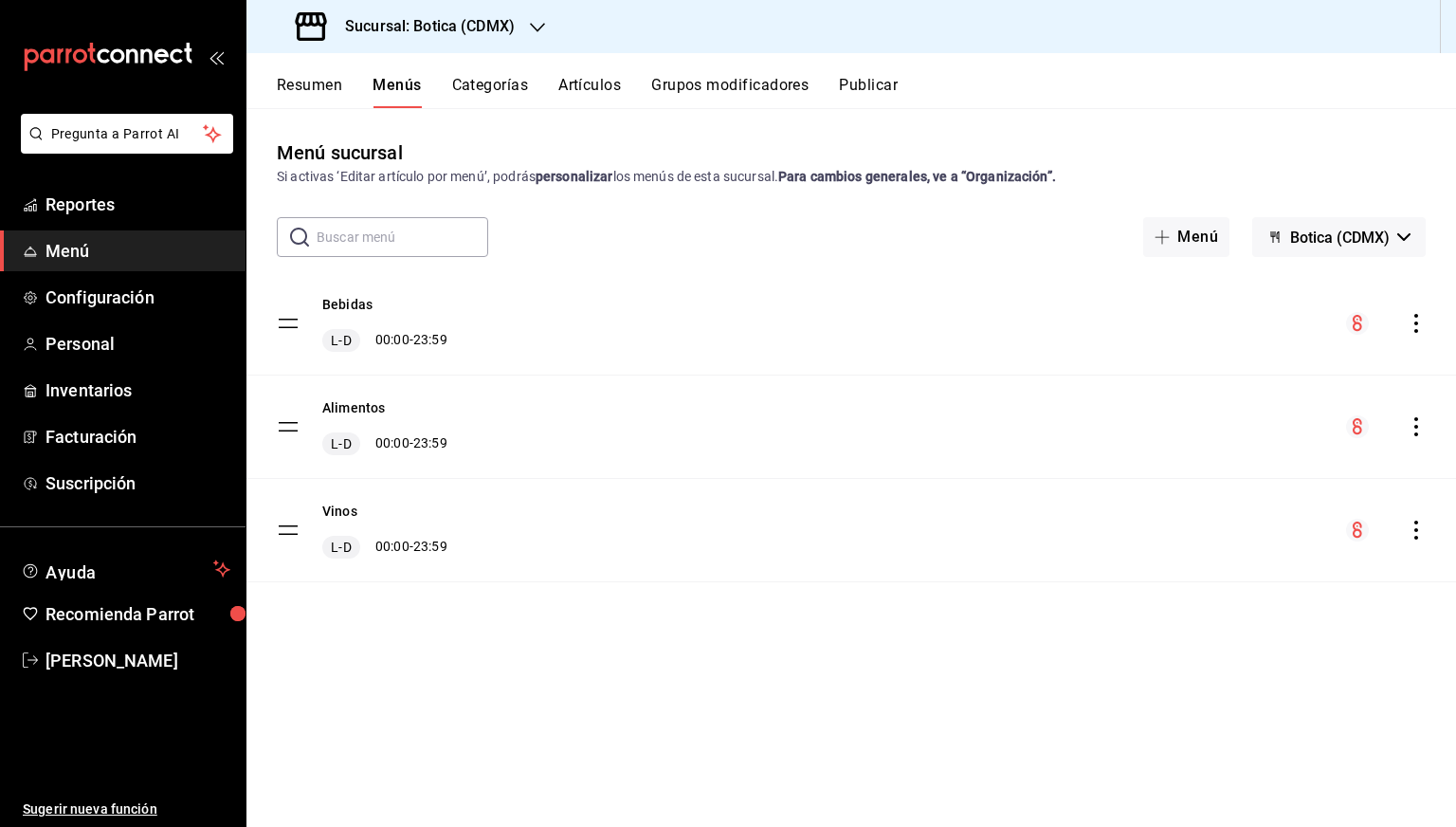
click at [1415, 328] on icon "actions" at bounding box center [1416, 324] width 4 height 19
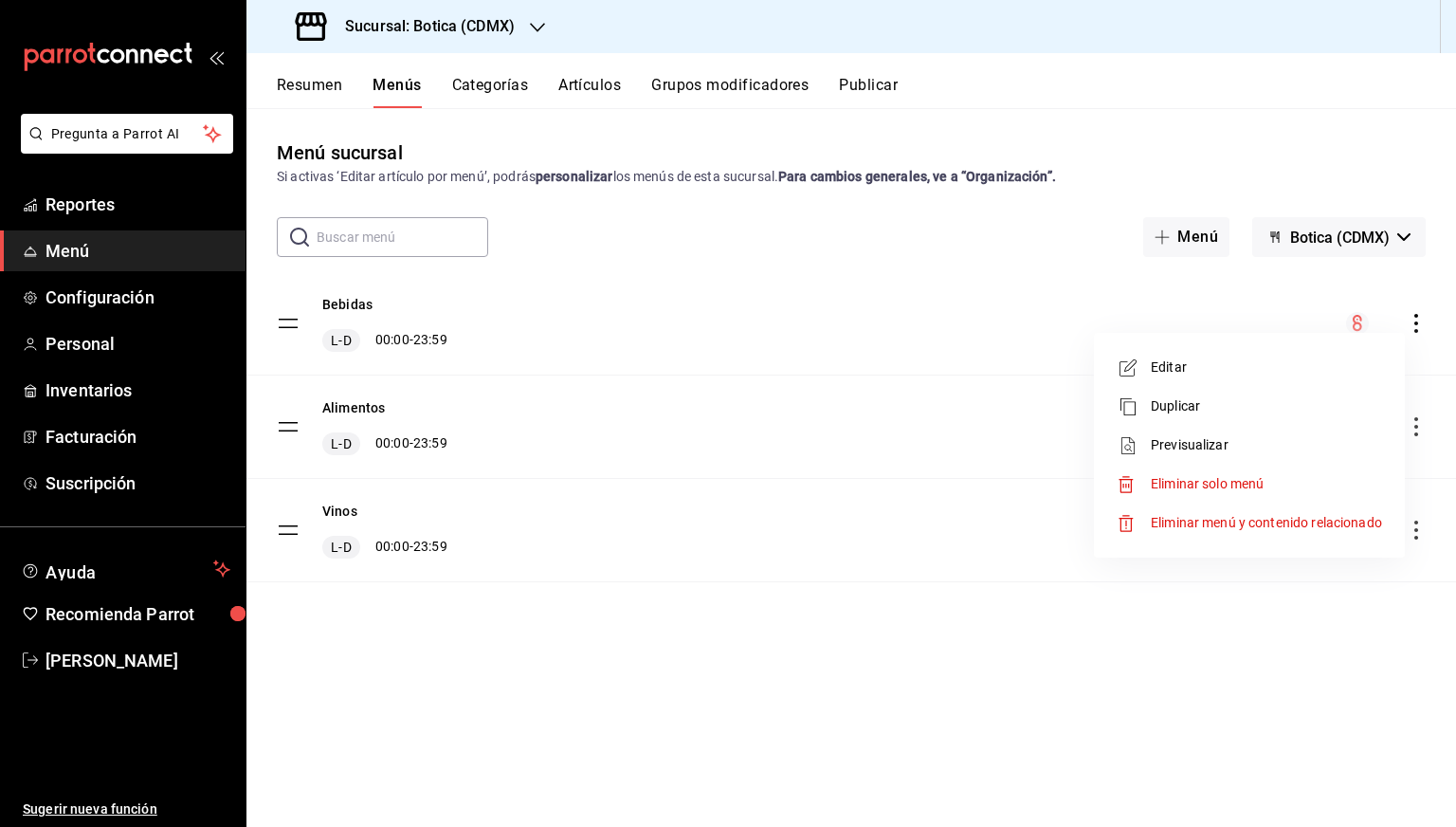
click at [1183, 453] on span "Previsualizar" at bounding box center [1266, 445] width 231 height 19
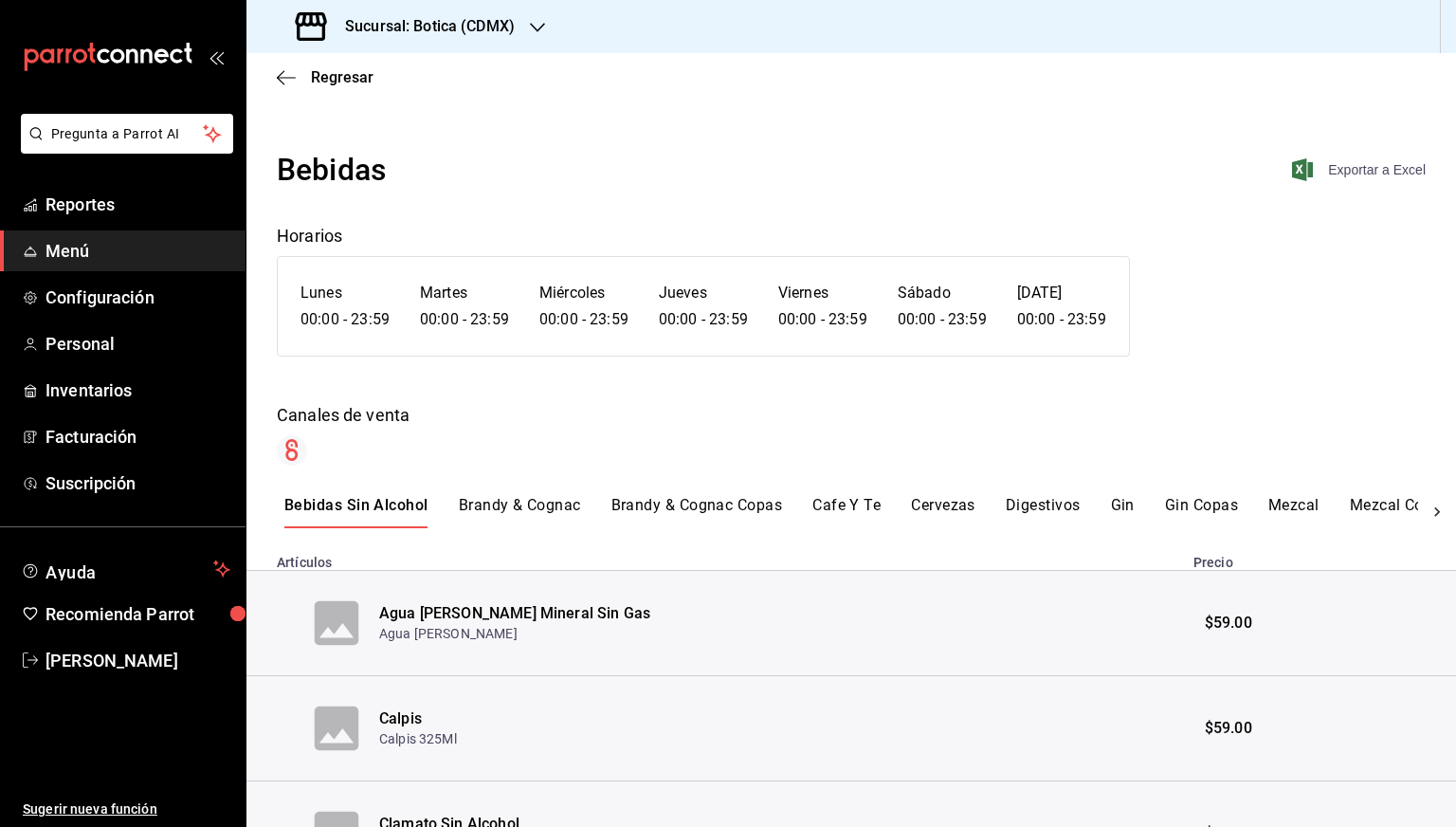
click at [1346, 164] on span "Exportar a Excel" at bounding box center [1361, 169] width 130 height 22
click at [331, 80] on span "Regresar" at bounding box center [342, 77] width 62 height 18
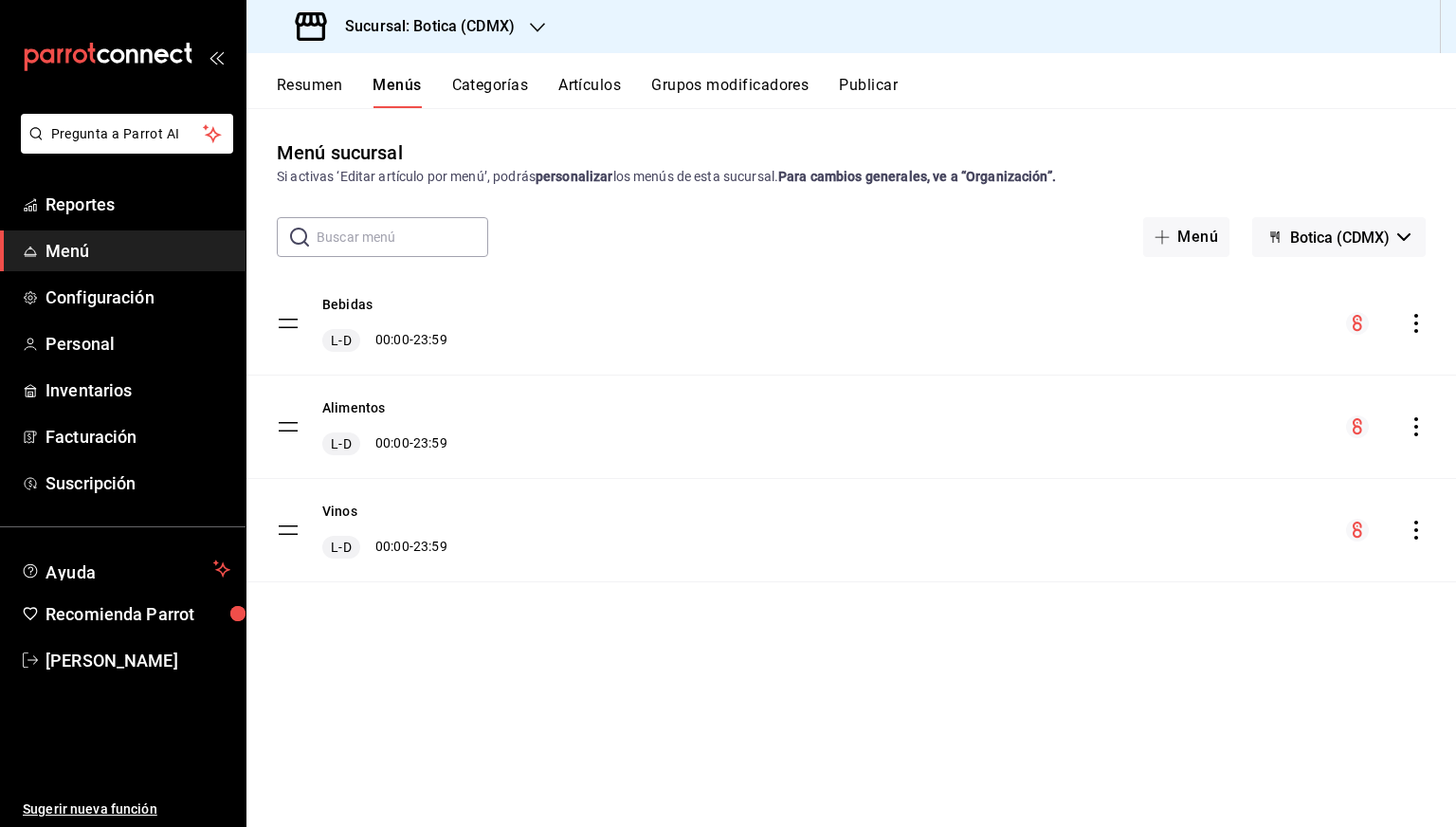
click at [1407, 527] on icon "actions" at bounding box center [1417, 531] width 19 height 19
click at [1183, 643] on span "Previsualizar" at bounding box center [1266, 651] width 231 height 19
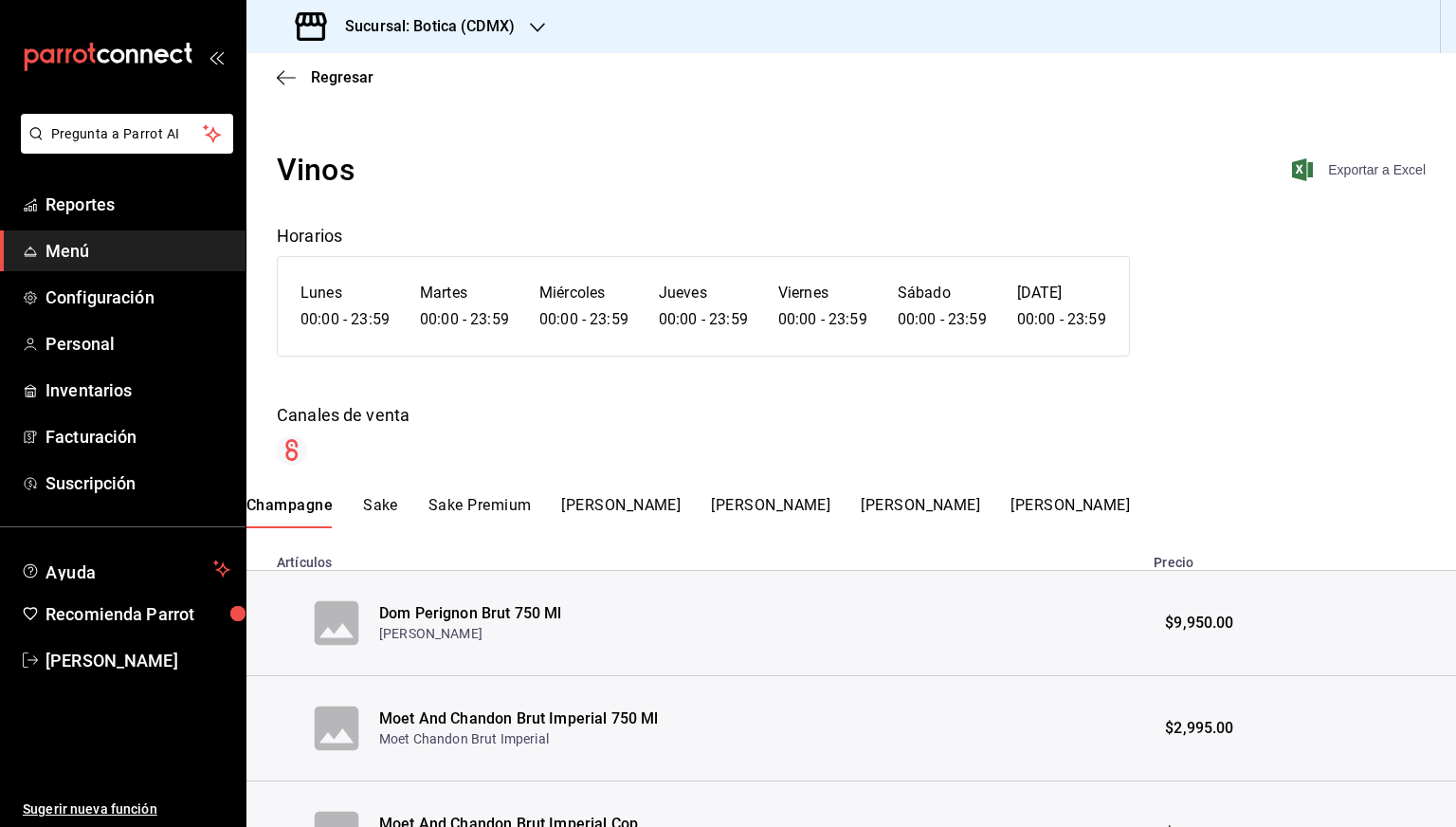
click at [1356, 174] on span "Exportar a Excel" at bounding box center [1361, 169] width 130 height 22
click at [329, 78] on span "Regresar" at bounding box center [342, 77] width 62 height 18
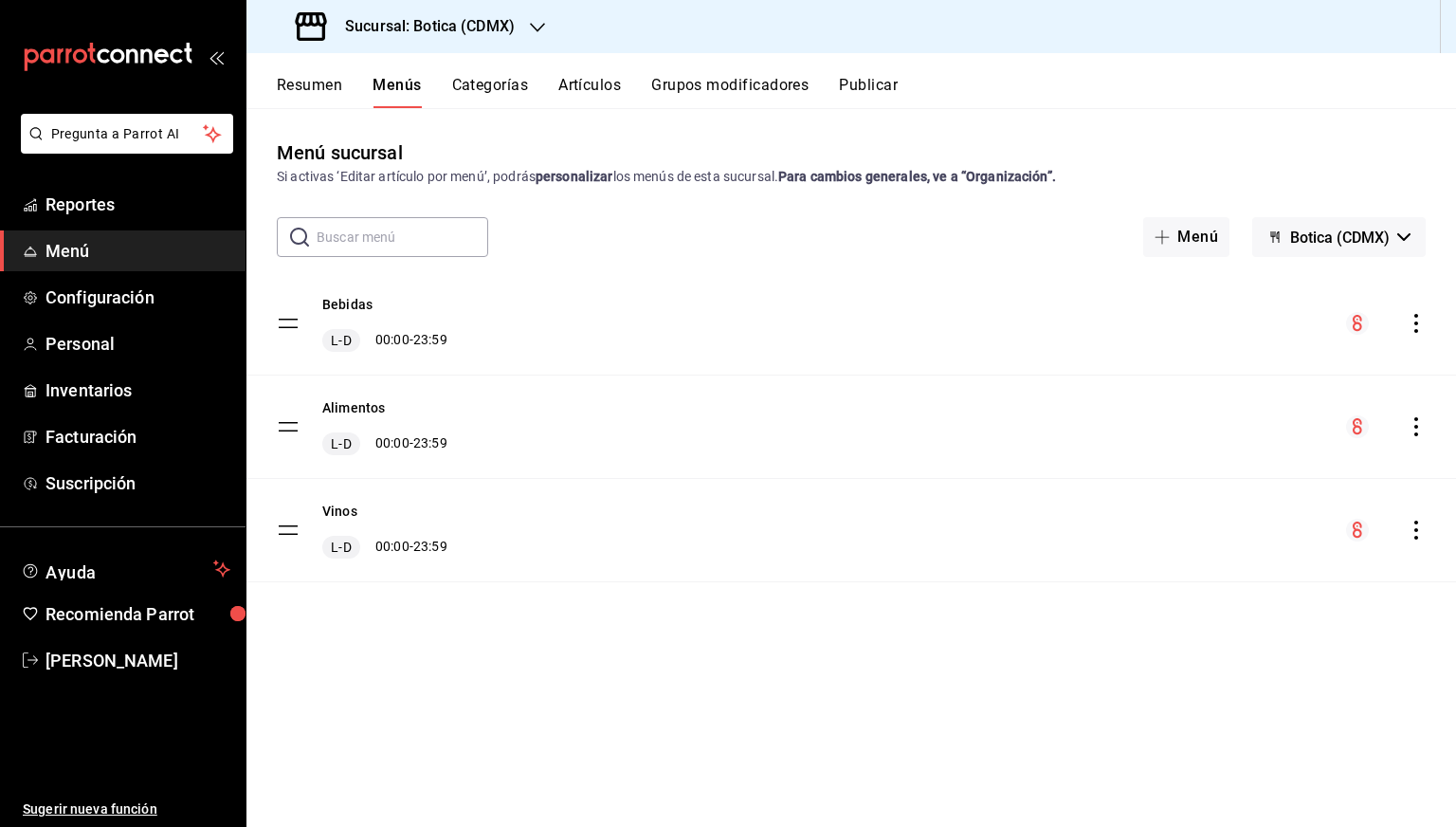
click at [452, 40] on div "Sucursal: Botica (CDMX)" at bounding box center [406, 26] width 291 height 53
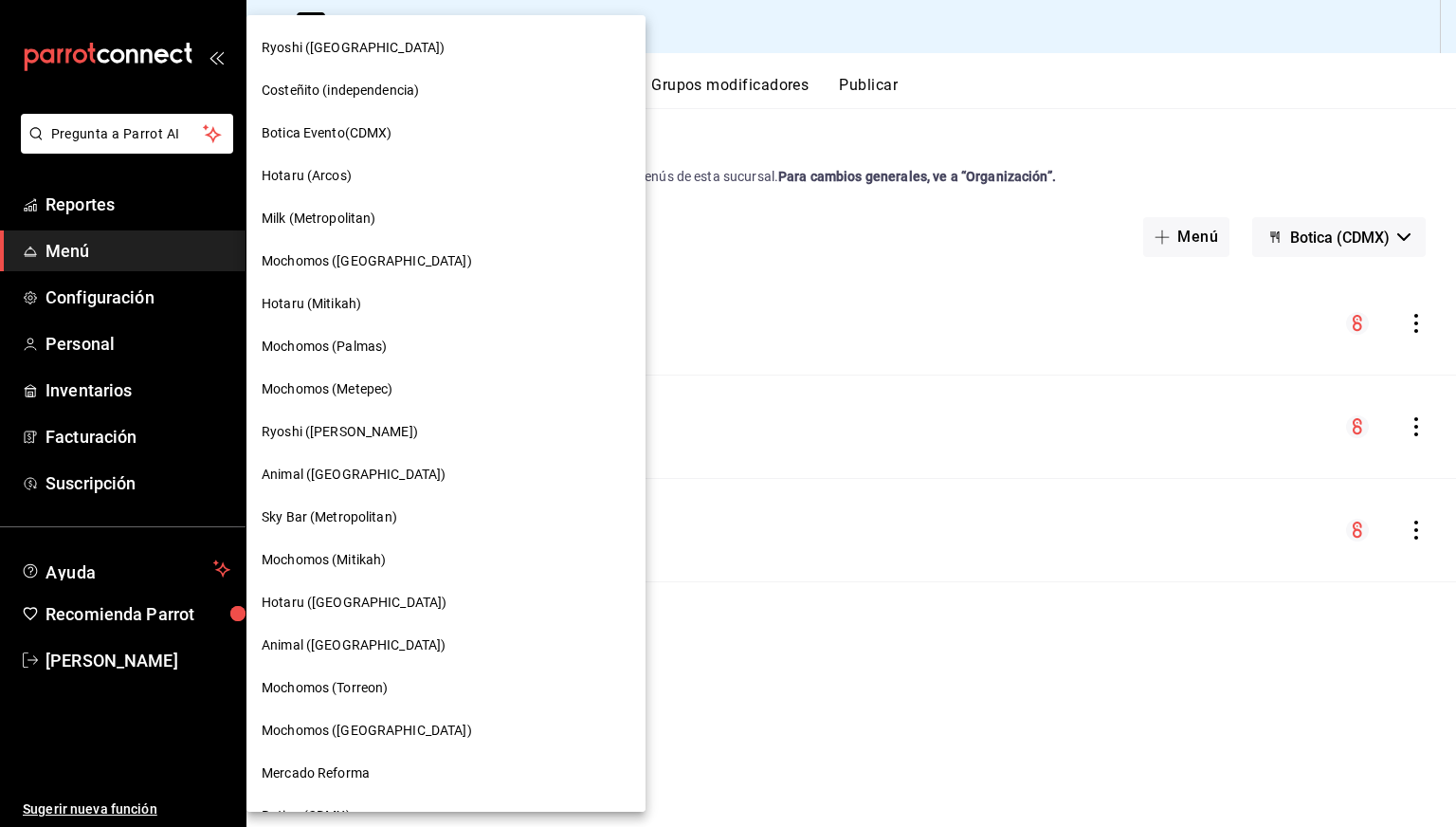
scroll to position [1053, 0]
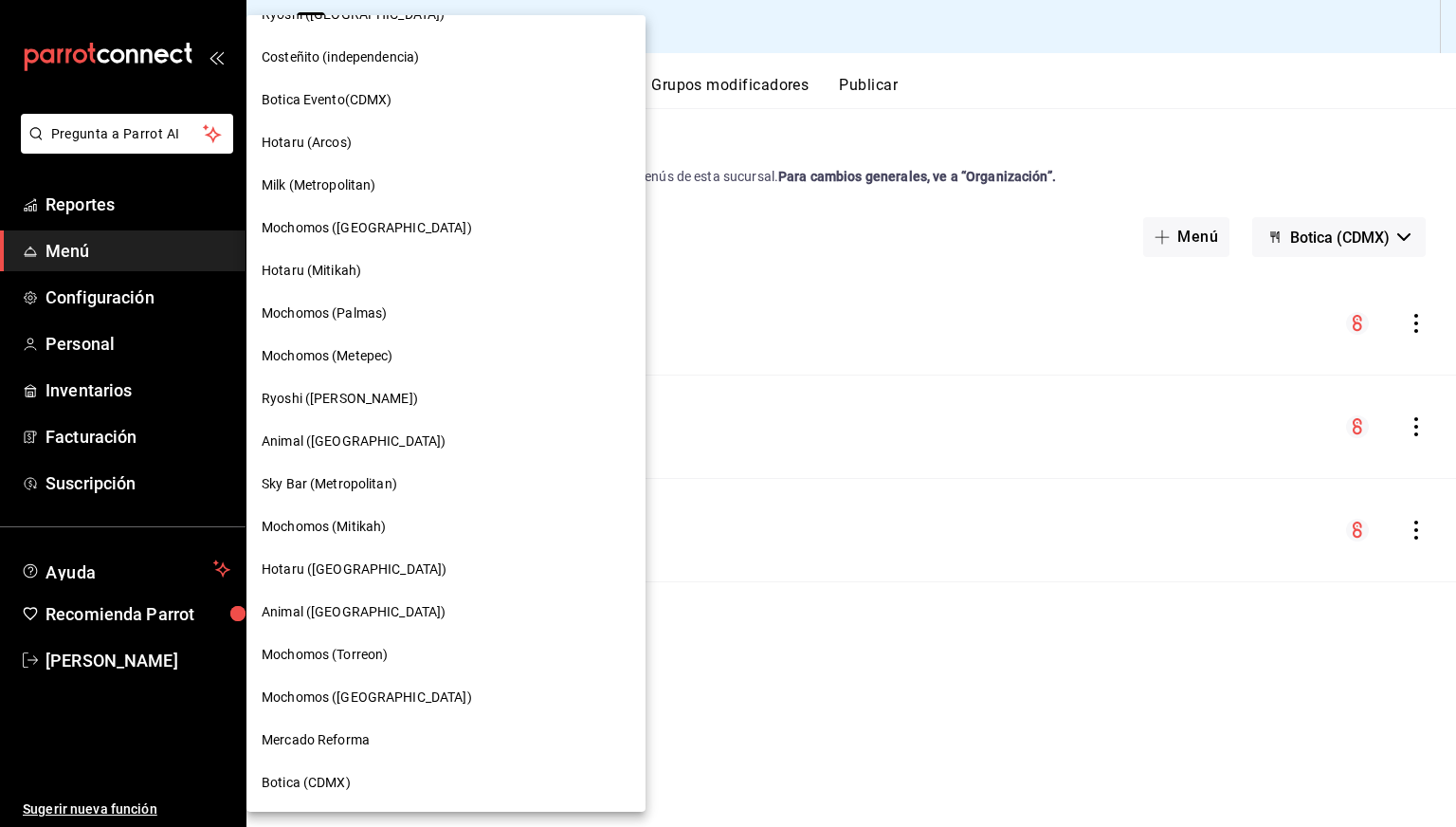
click at [335, 486] on span "Sky Bar (Metropolitan)" at bounding box center [329, 484] width 135 height 19
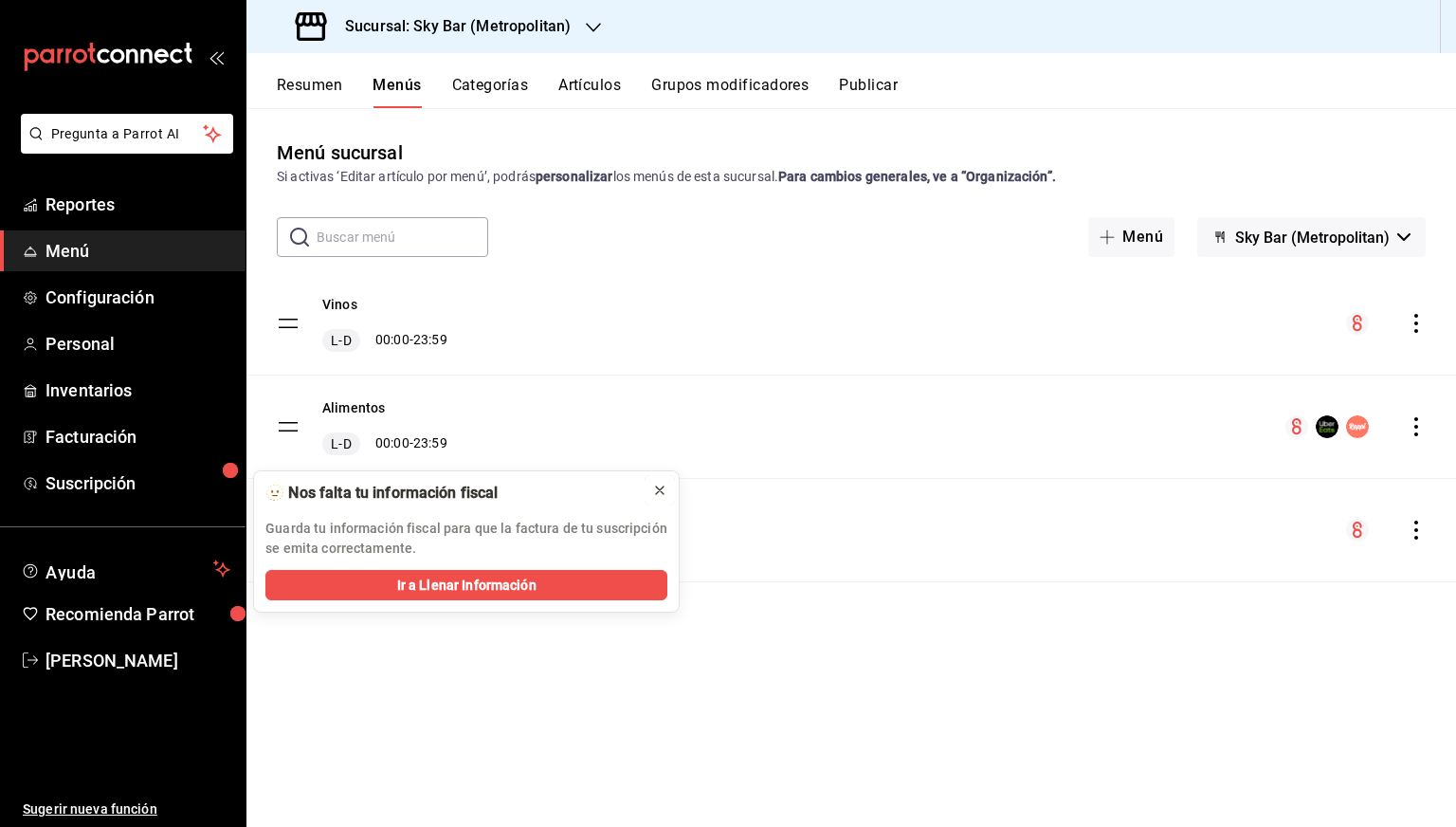
click at [659, 494] on icon at bounding box center [660, 490] width 16 height 16
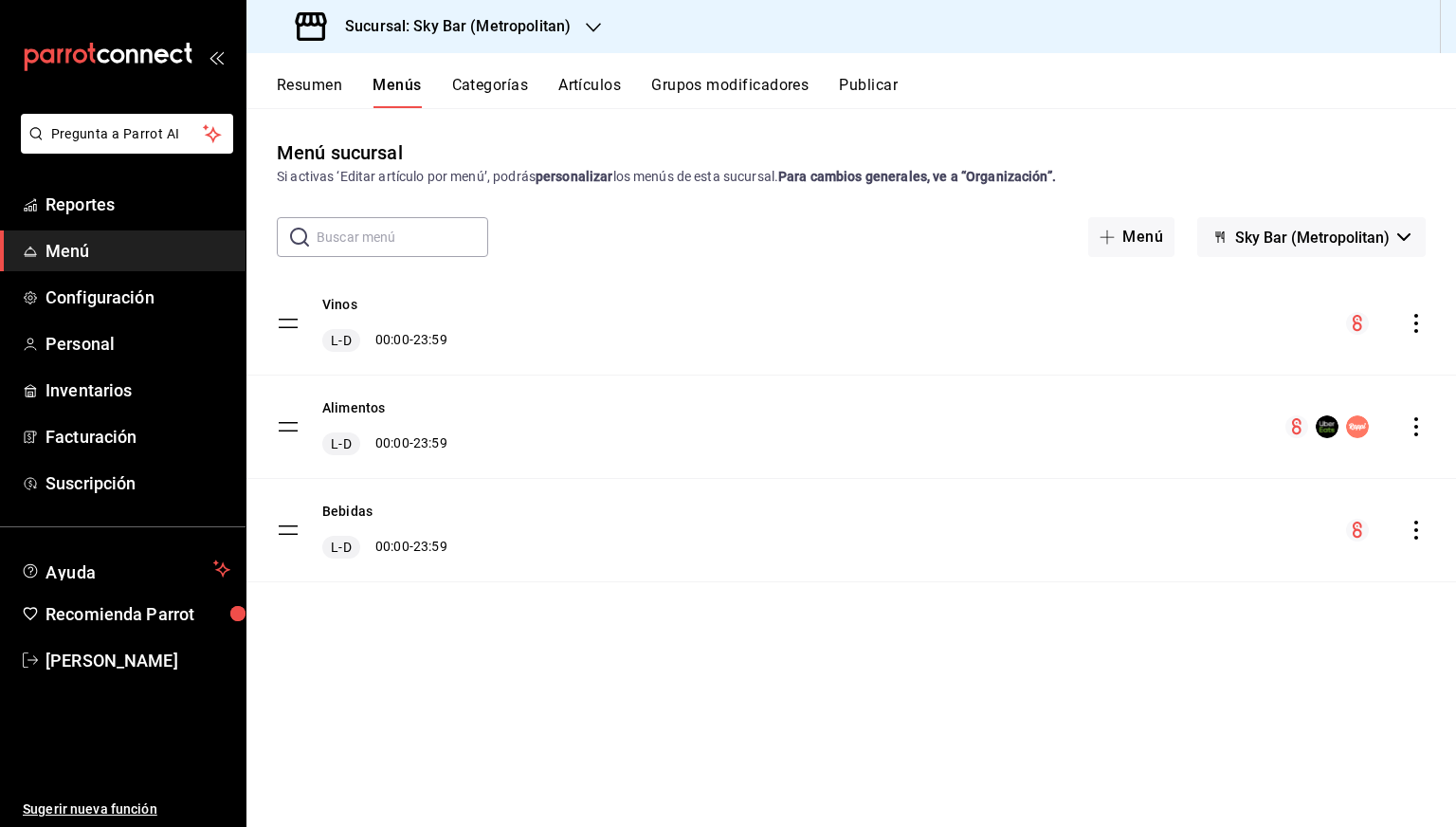
click at [473, 29] on h3 "Sucursal: Sky Bar (Metropolitan)" at bounding box center [450, 26] width 241 height 22
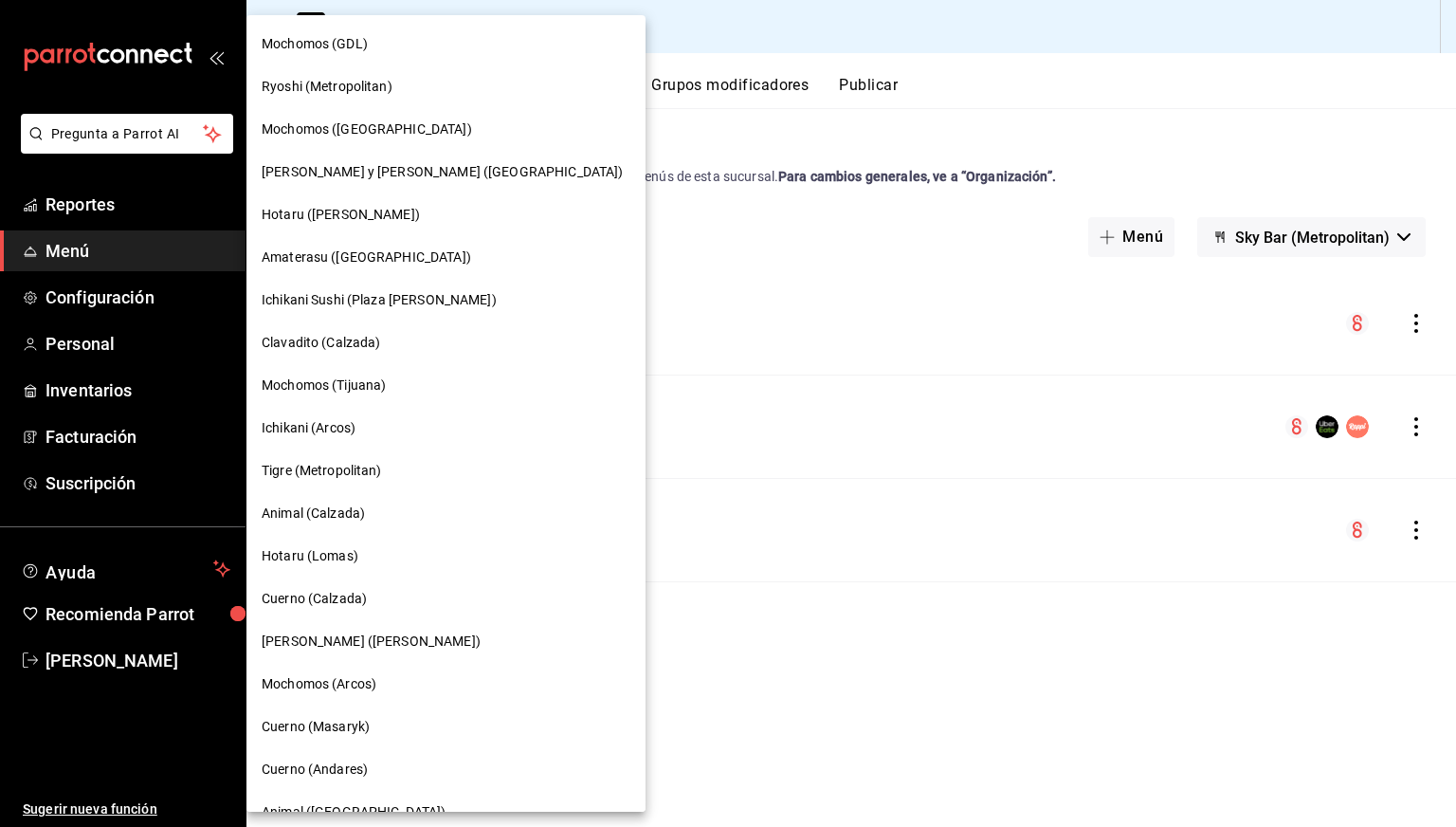
click at [321, 251] on span "Amaterasu ([GEOGRAPHIC_DATA])" at bounding box center [366, 258] width 210 height 19
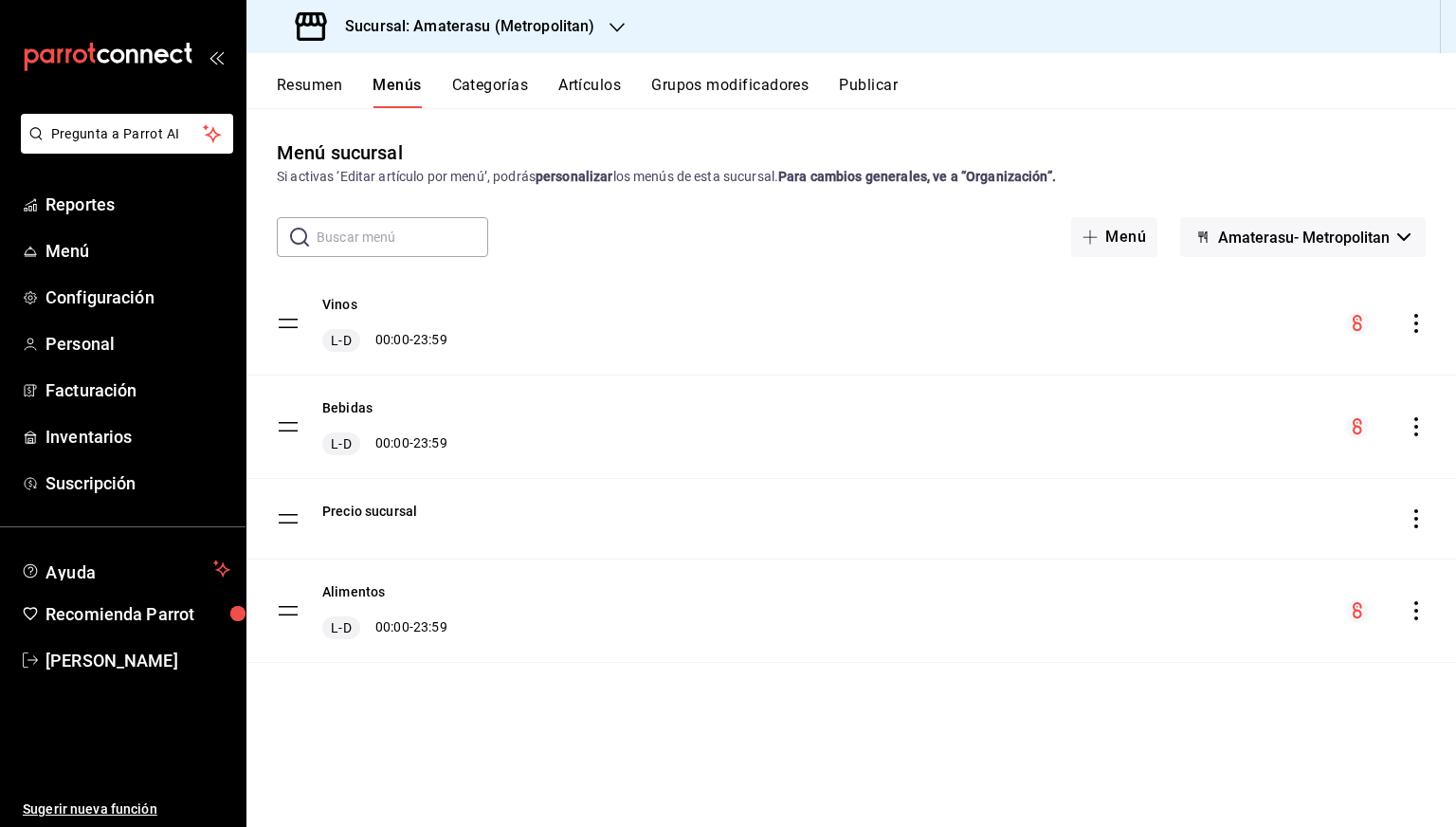
click at [1282, 242] on span "Amaterasu- Metropolitan" at bounding box center [1303, 237] width 172 height 18
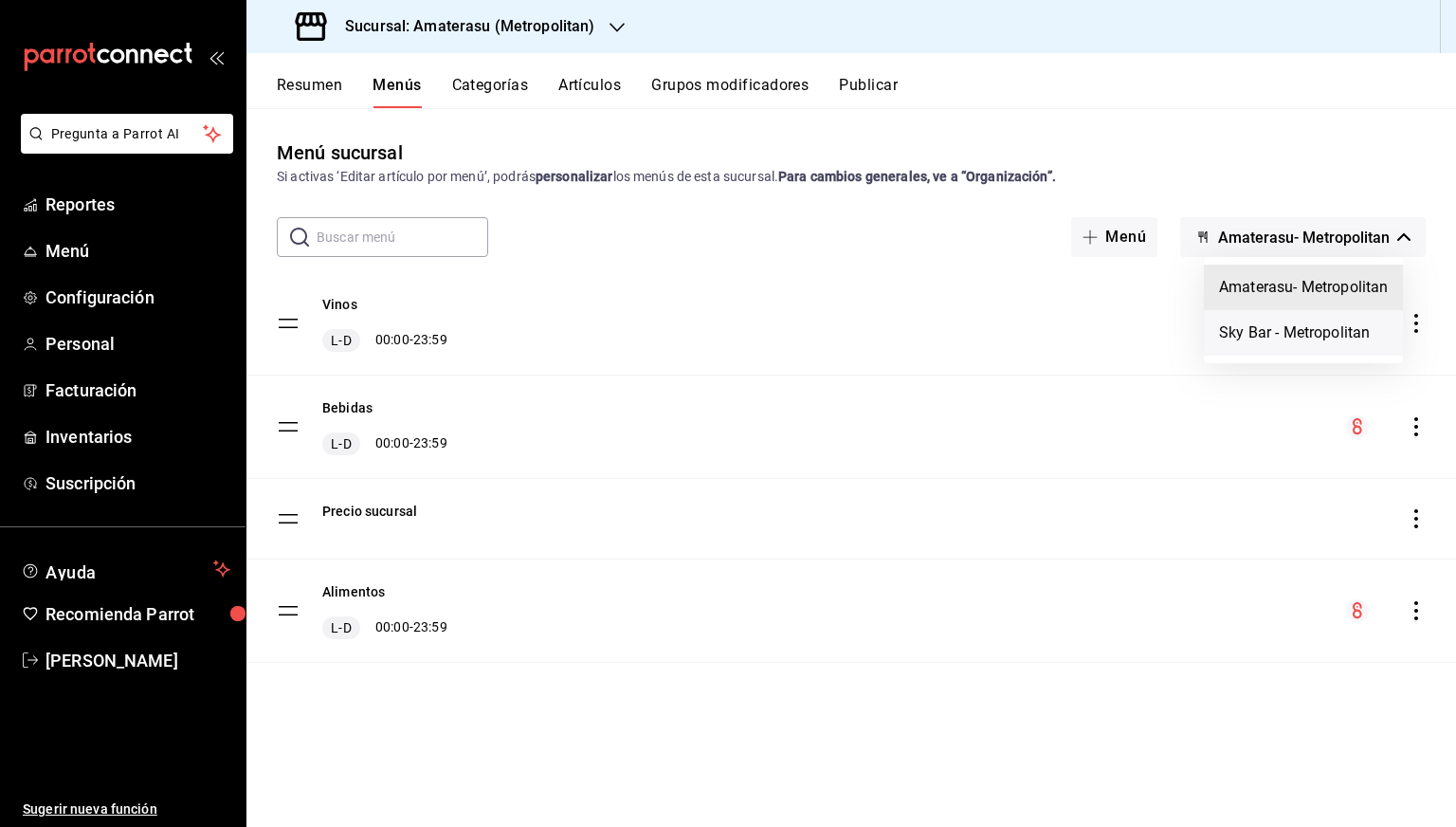
click at [1262, 330] on li "Sky Bar - Metropolitan" at bounding box center [1303, 332] width 199 height 46
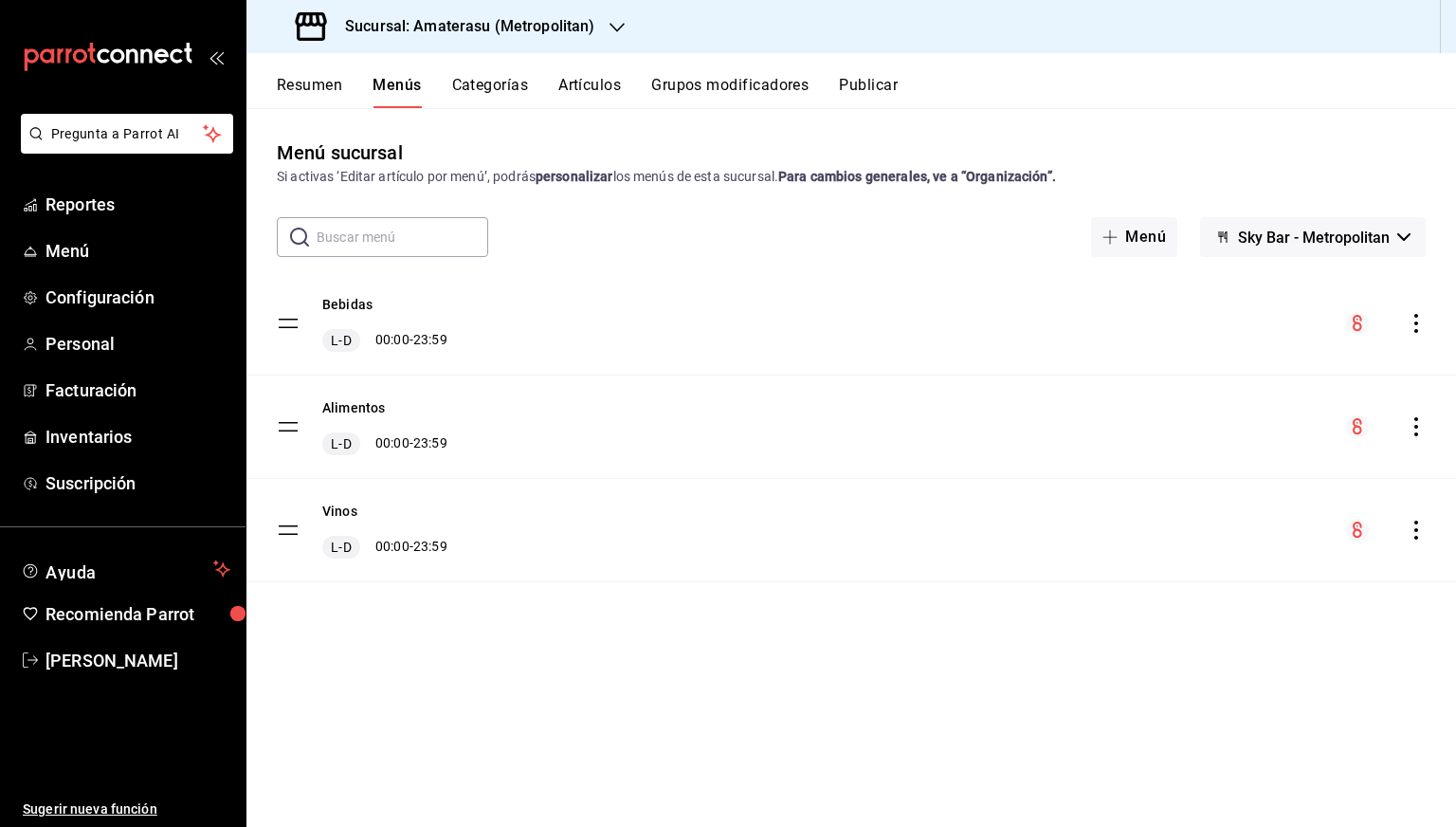
click at [1418, 430] on icon "actions" at bounding box center [1417, 427] width 19 height 19
click at [1211, 545] on span "Previsualizar" at bounding box center [1266, 548] width 231 height 19
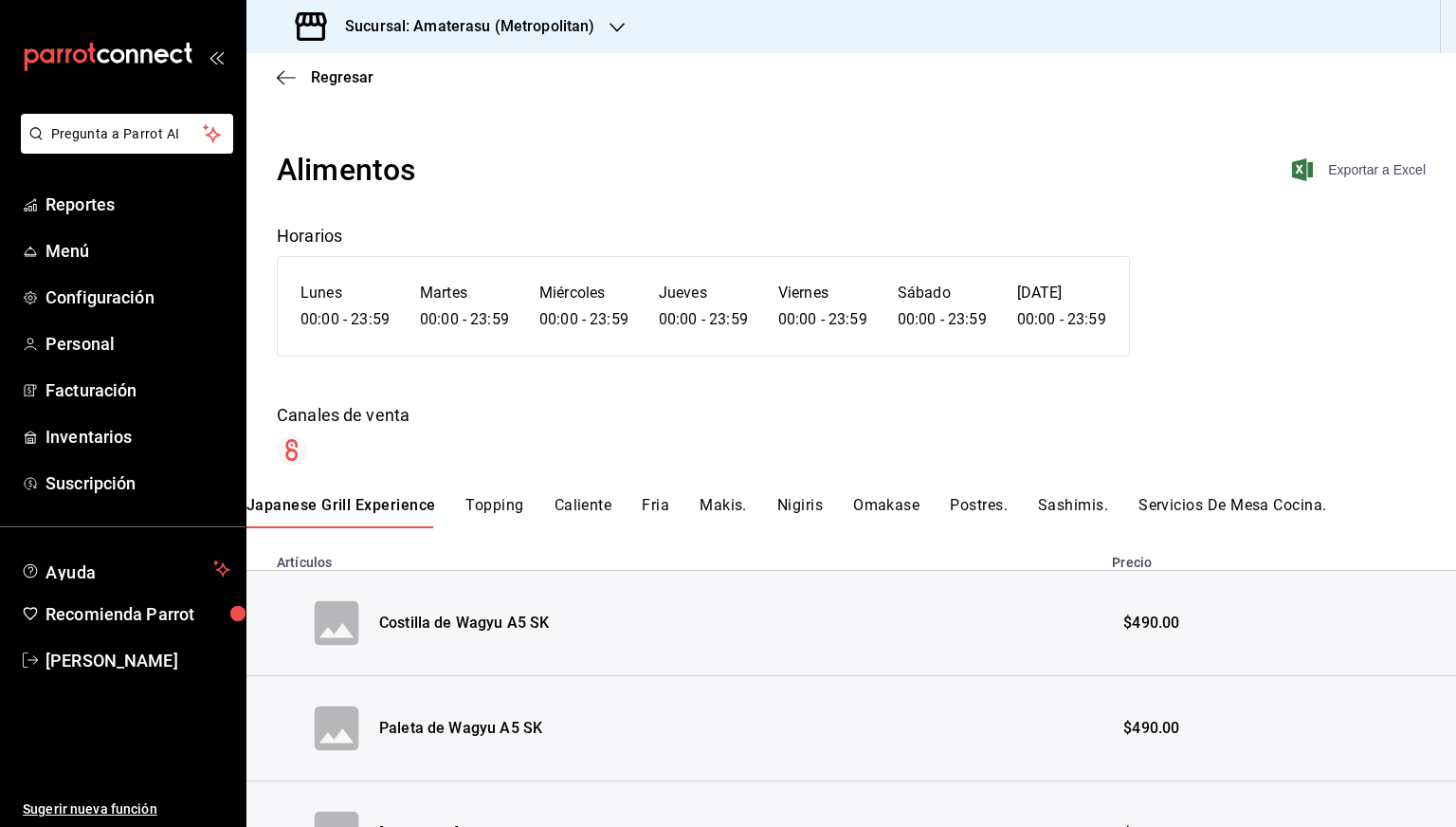
click at [1364, 177] on span "Exportar a Excel" at bounding box center [1361, 169] width 130 height 22
click at [333, 78] on span "Regresar" at bounding box center [342, 77] width 62 height 18
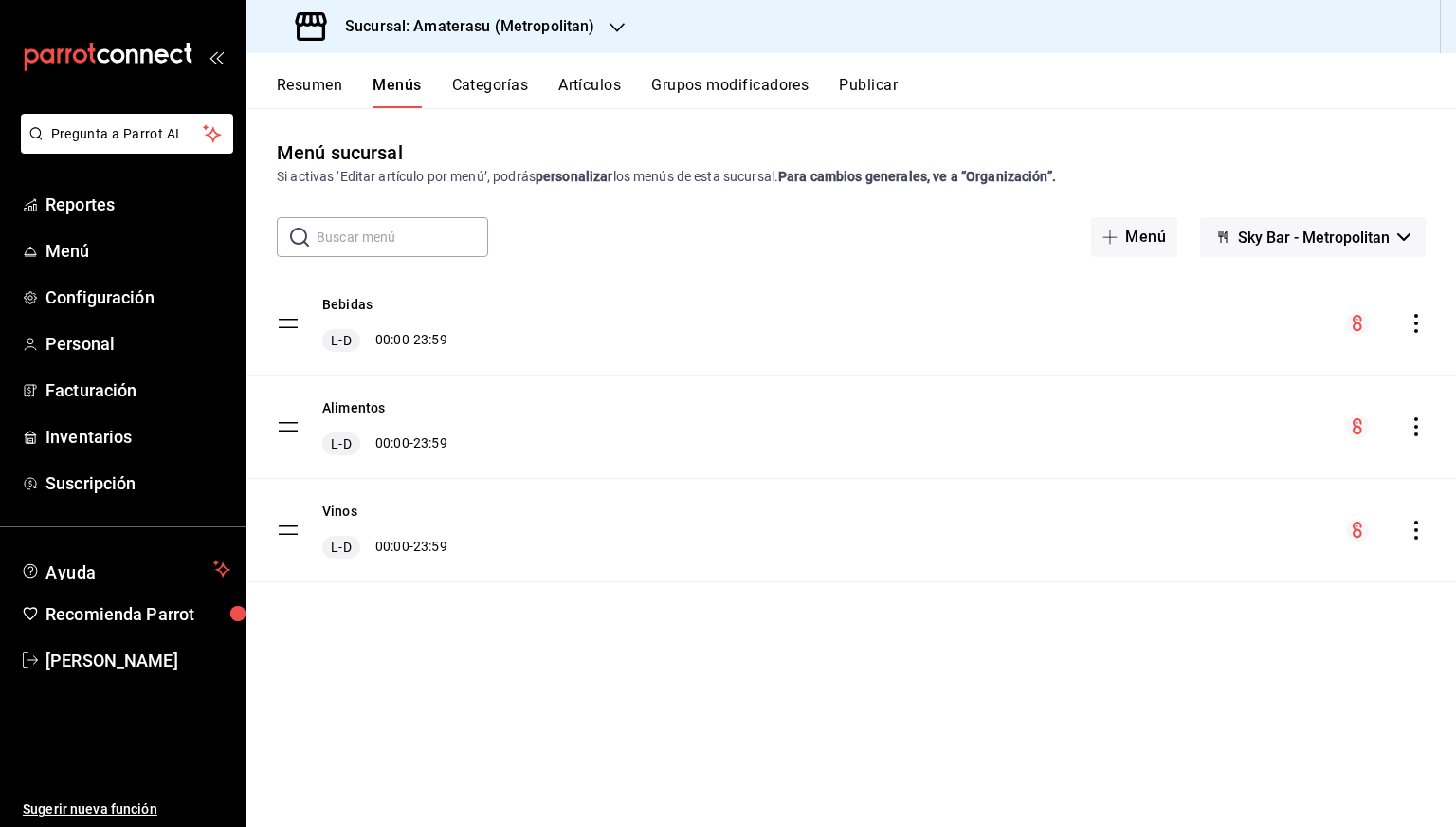
click at [1408, 318] on icon "actions" at bounding box center [1417, 324] width 19 height 19
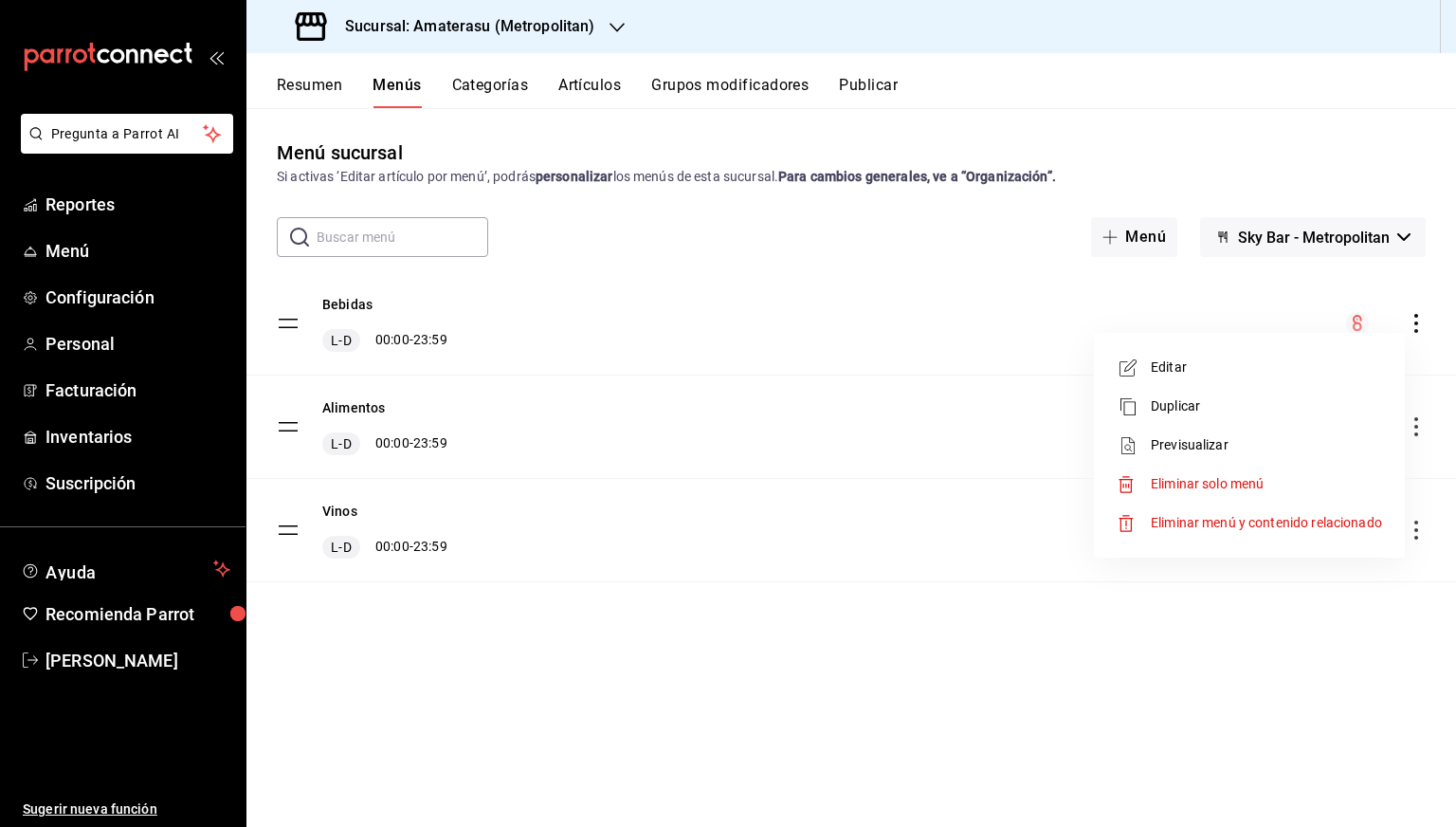
click at [1196, 448] on span "Previsualizar" at bounding box center [1266, 445] width 231 height 19
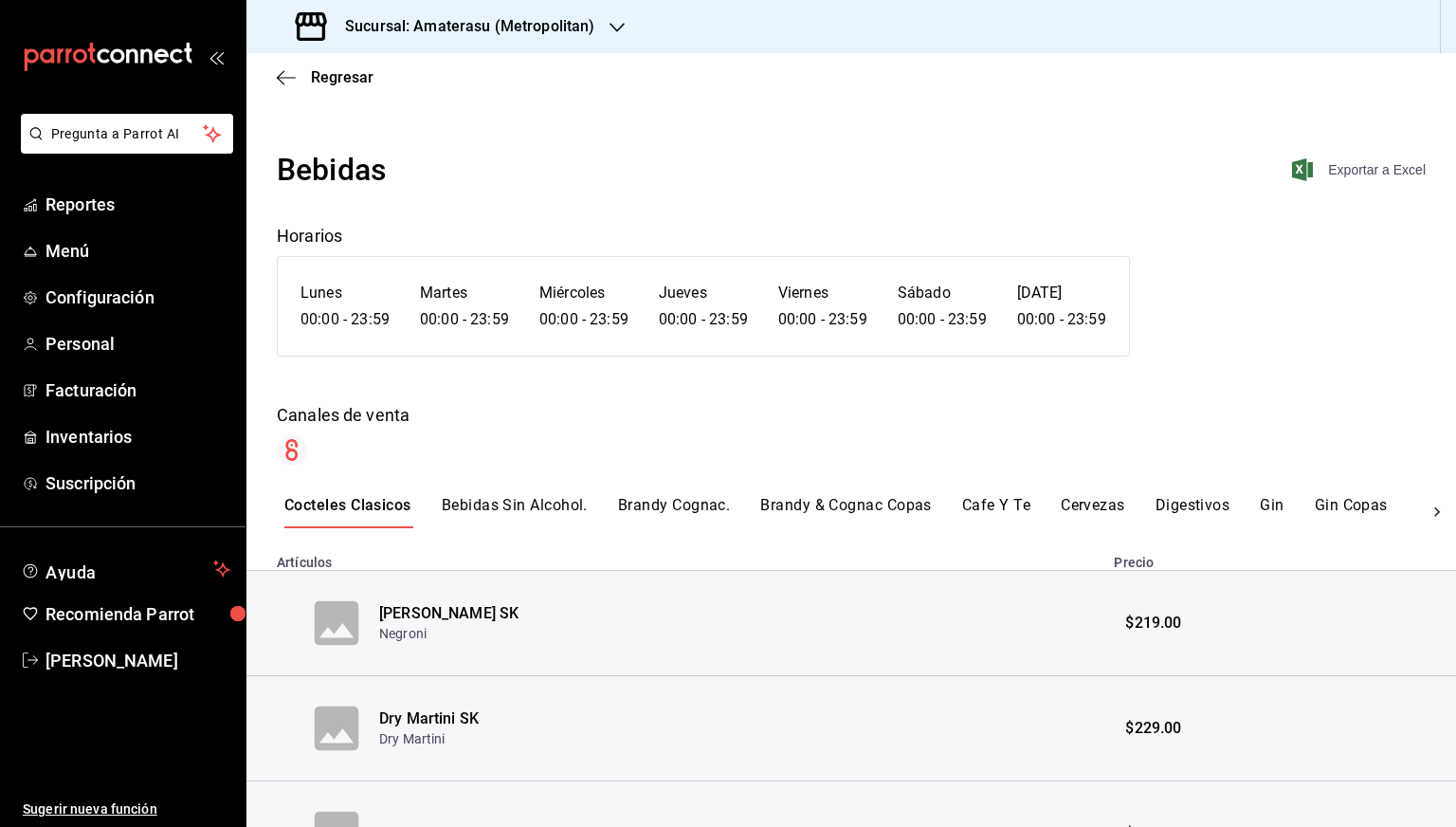
click at [1360, 170] on span "Exportar a Excel" at bounding box center [1361, 169] width 130 height 22
click at [327, 68] on span "Regresar" at bounding box center [342, 77] width 62 height 18
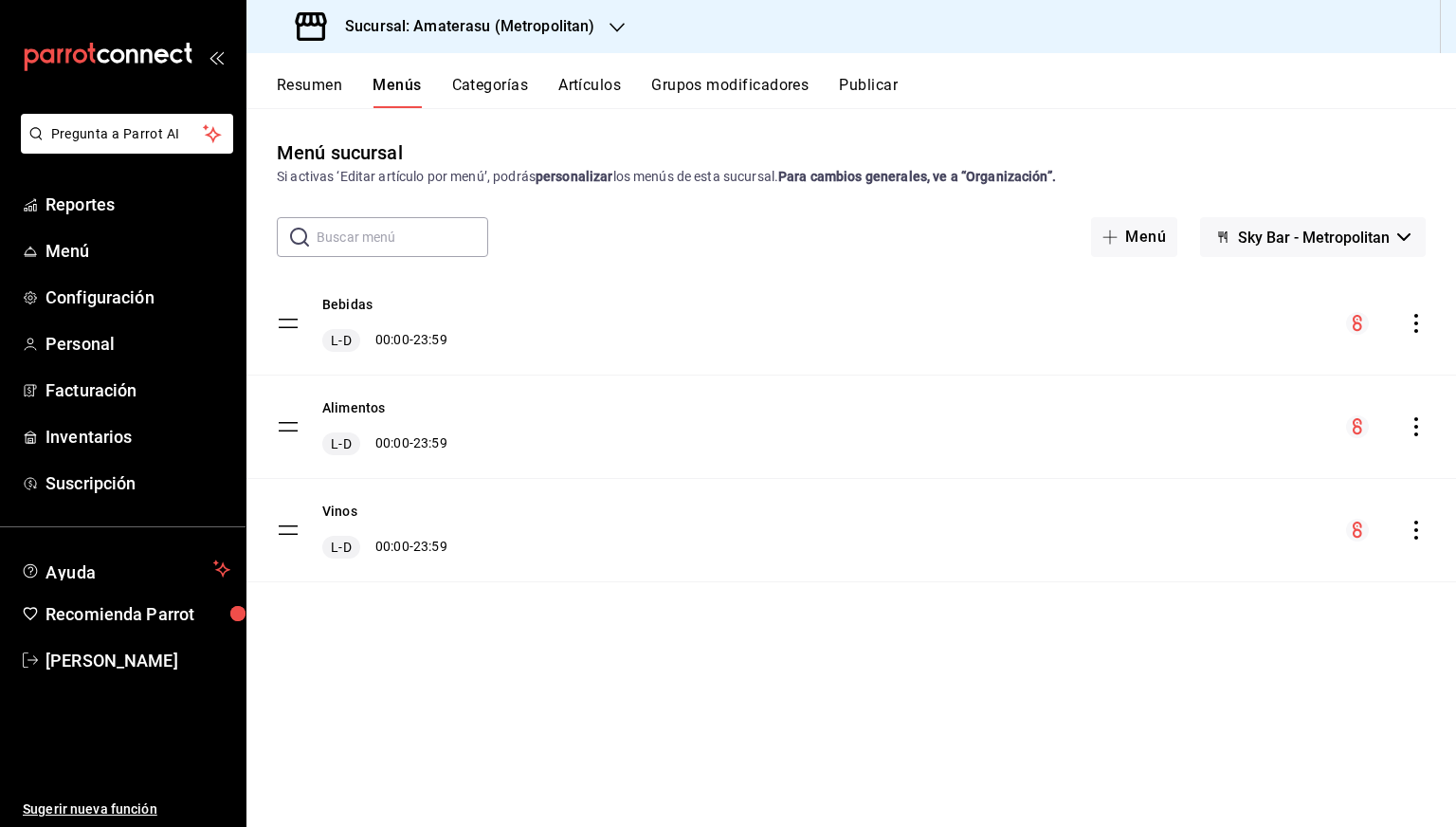
click at [1417, 521] on icon "actions" at bounding box center [1416, 531] width 4 height 19
click at [1153, 647] on span "Previsualizar" at bounding box center [1266, 651] width 231 height 19
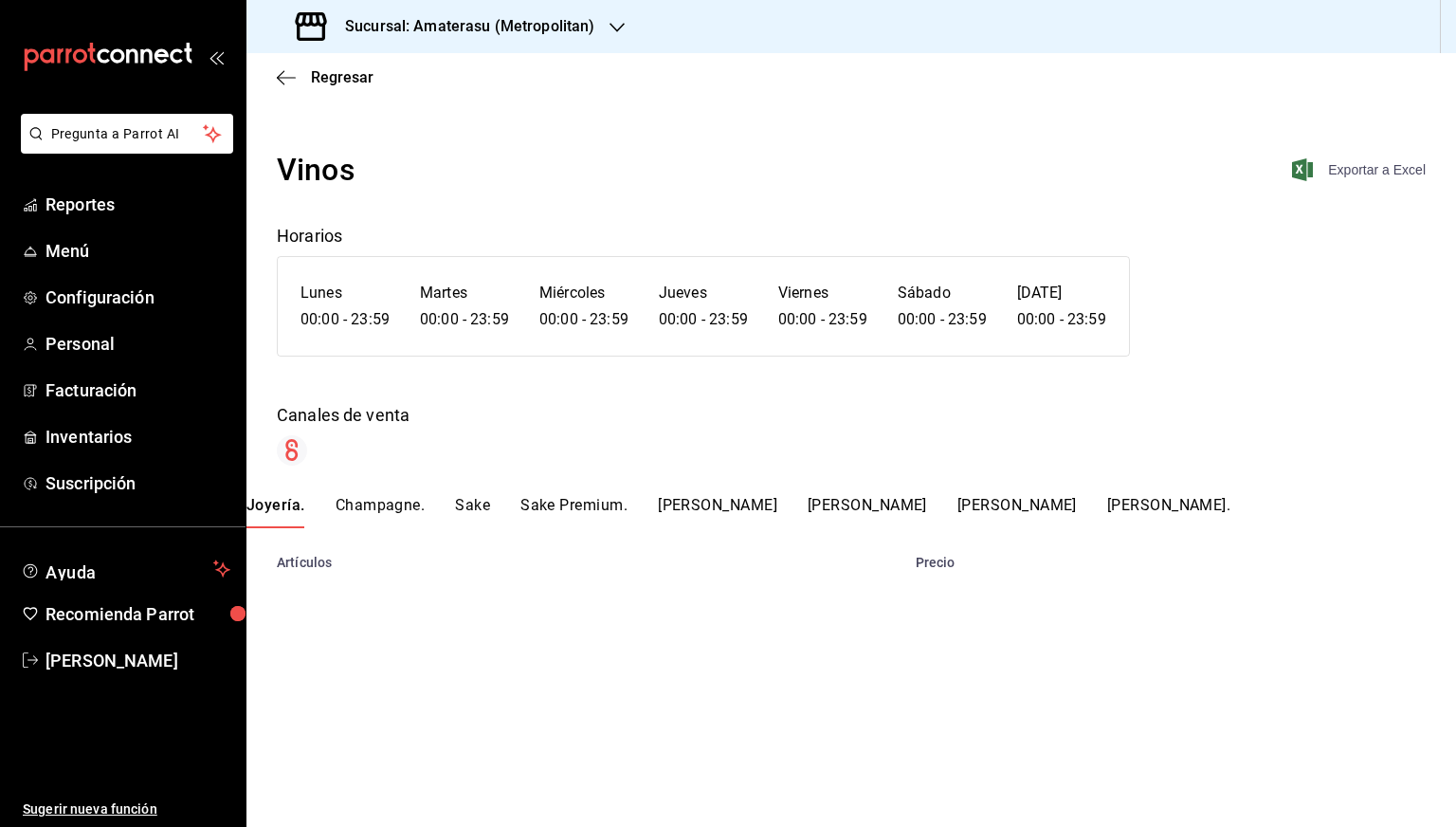
click at [1354, 164] on span "Exportar a Excel" at bounding box center [1361, 169] width 130 height 22
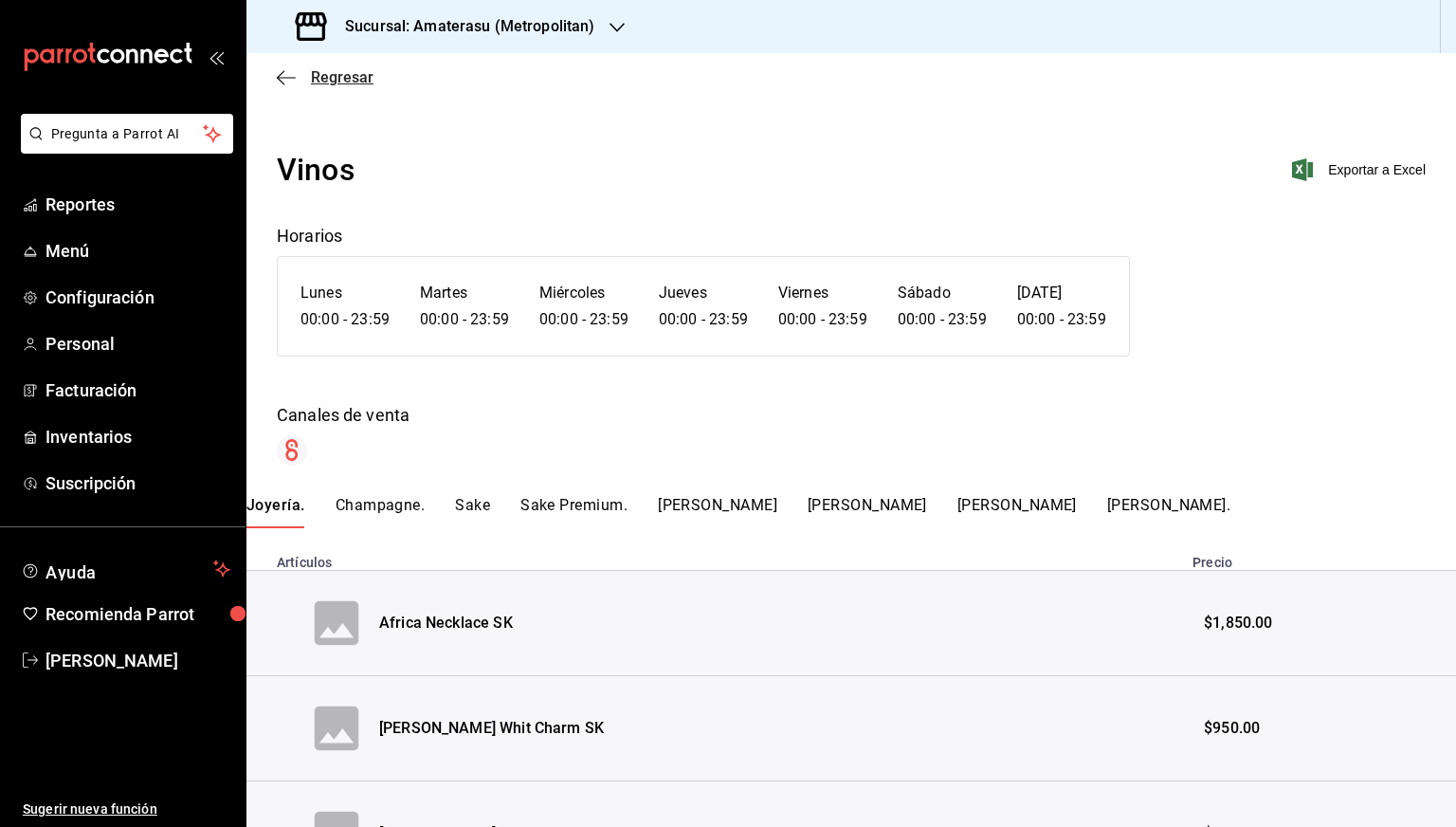
click at [329, 81] on span "Regresar" at bounding box center [342, 77] width 62 height 18
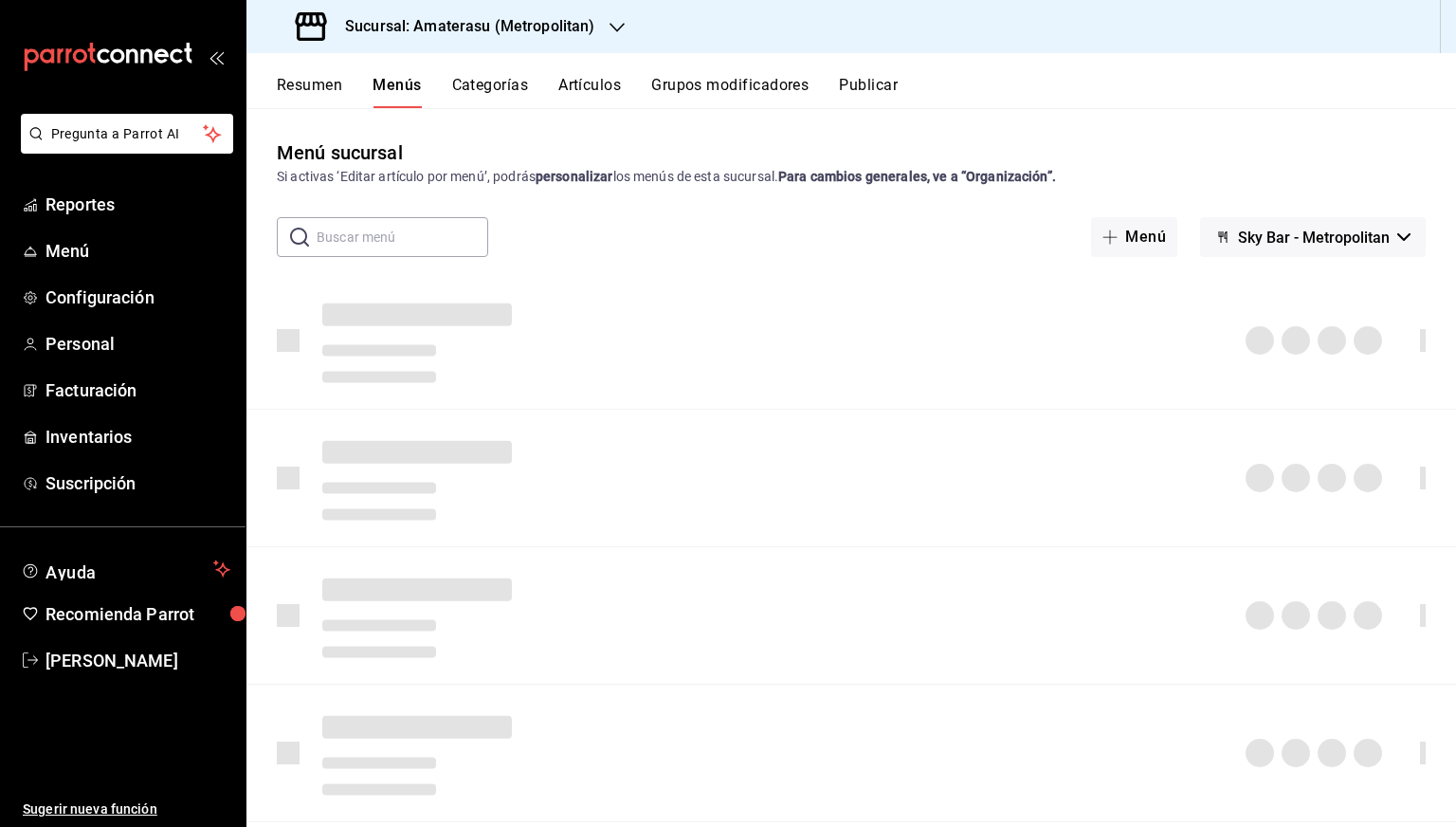
click at [607, 37] on div "Sucursal: Amaterasu (Metropolitan)" at bounding box center [446, 26] width 370 height 53
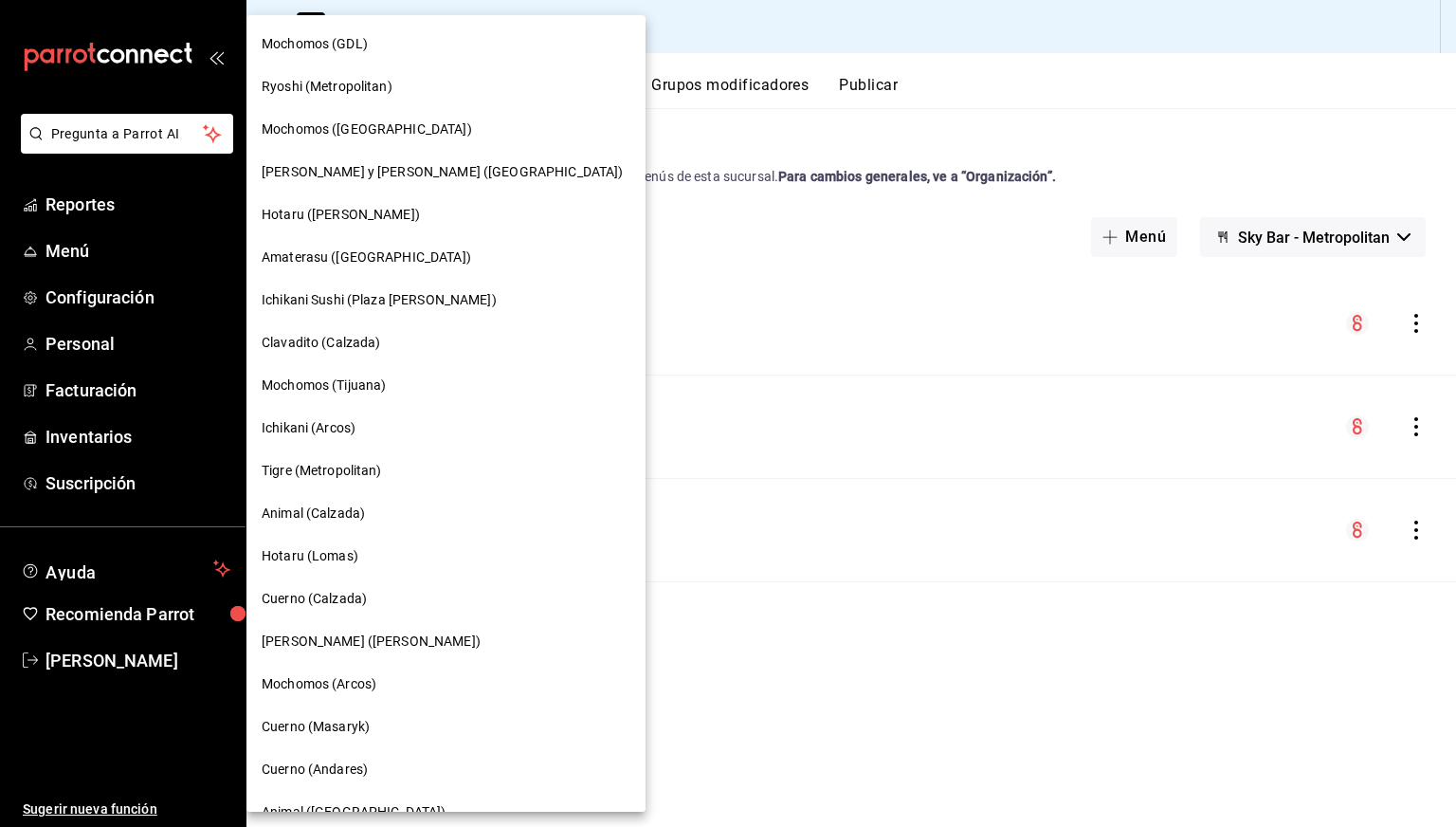
click at [622, 137] on div at bounding box center [728, 413] width 1456 height 827
